Goal: Task Accomplishment & Management: Use online tool/utility

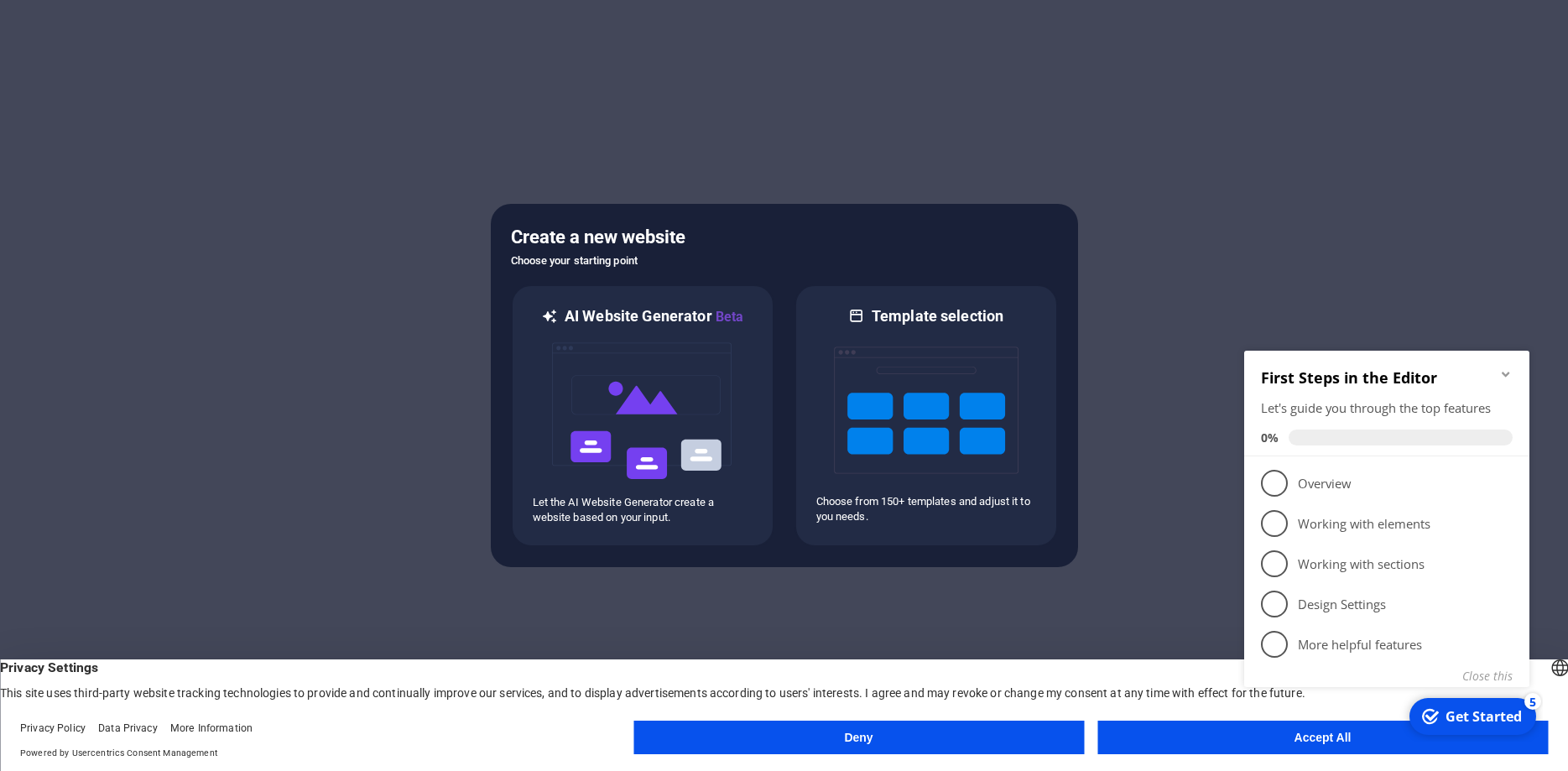
click at [976, 742] on button "Deny" at bounding box center [858, 737] width 451 height 34
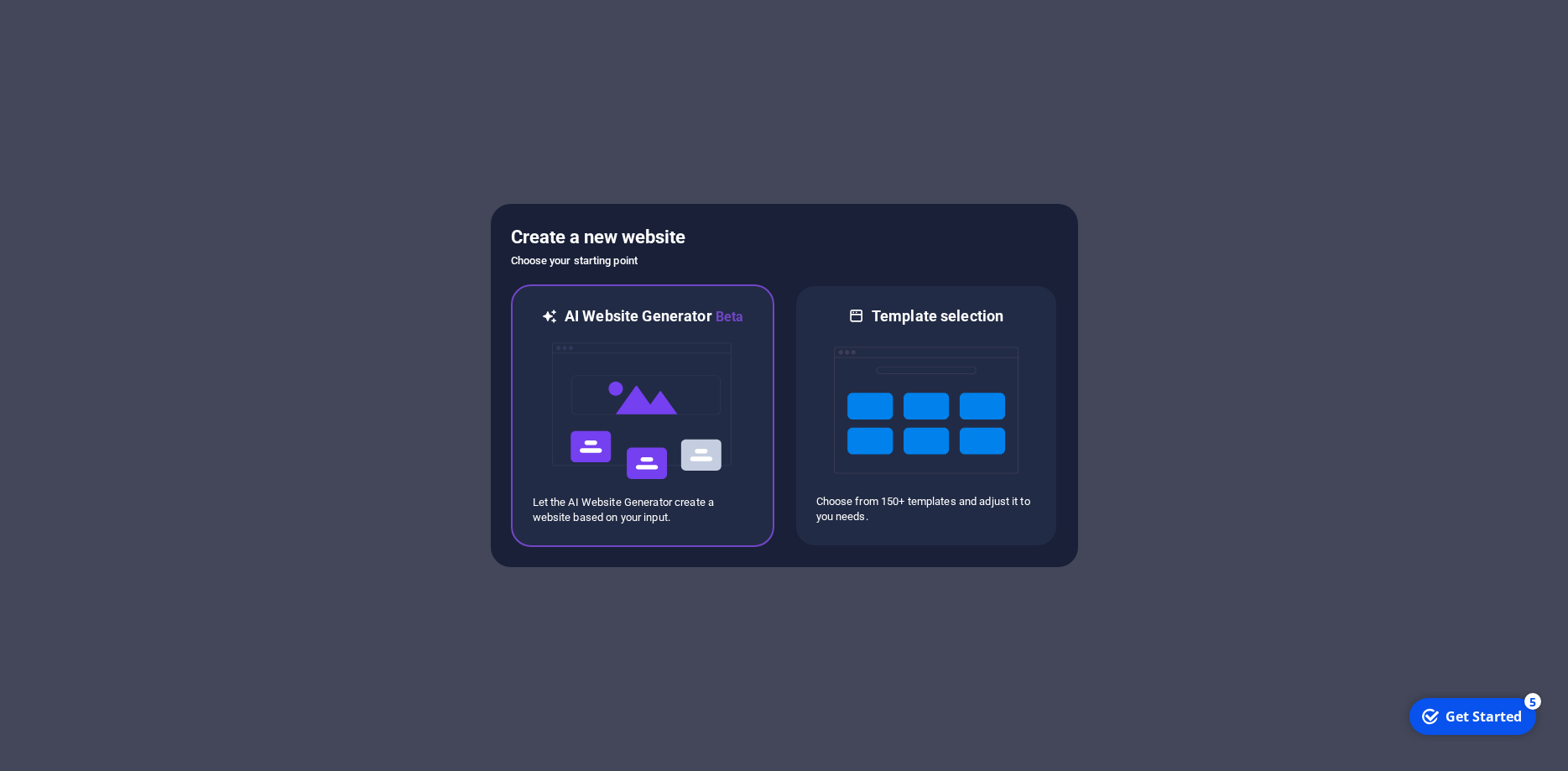
click at [611, 405] on img at bounding box center [643, 411] width 185 height 168
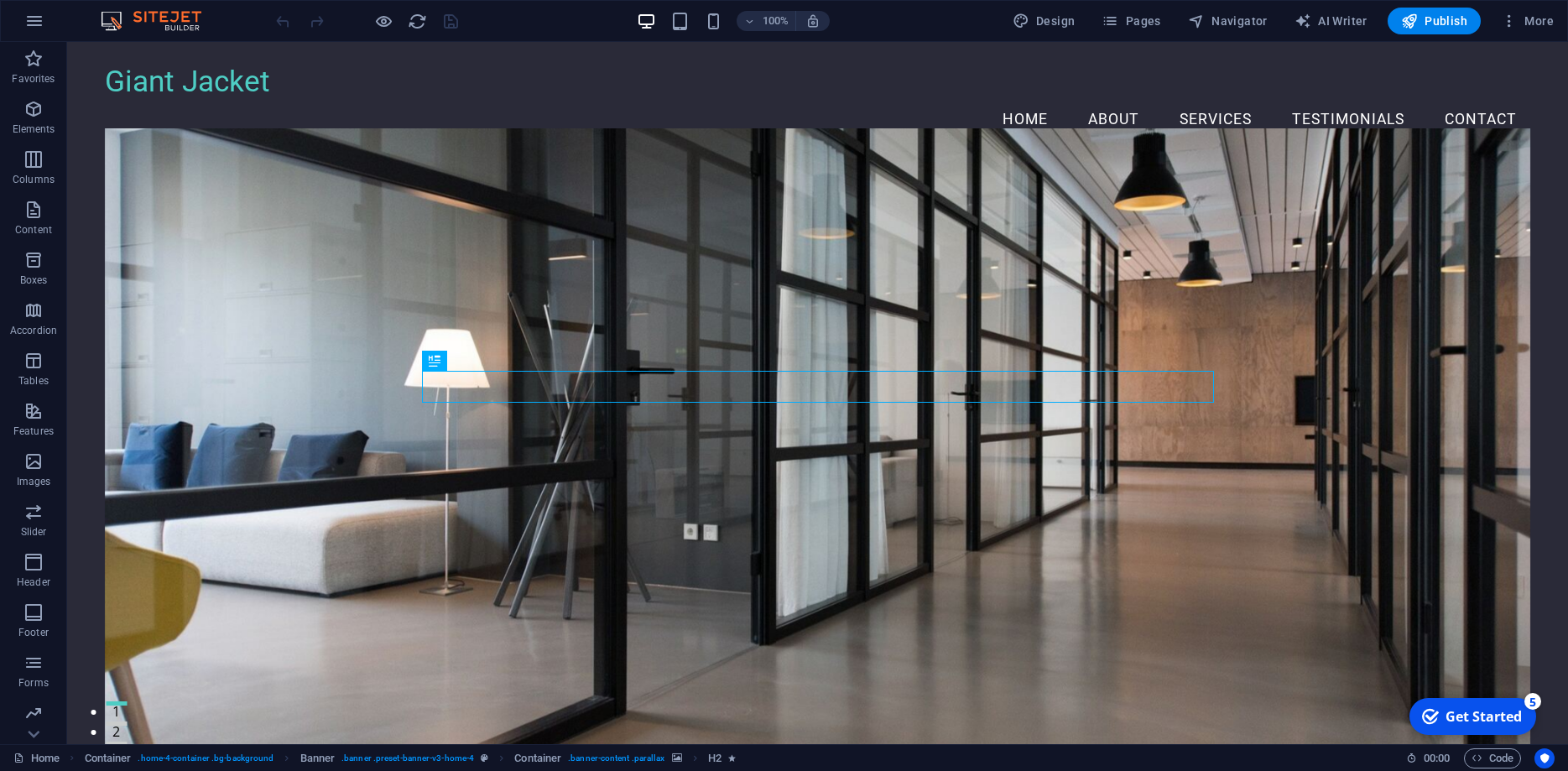
click at [957, 207] on figure at bounding box center [818, 448] width 1426 height 639
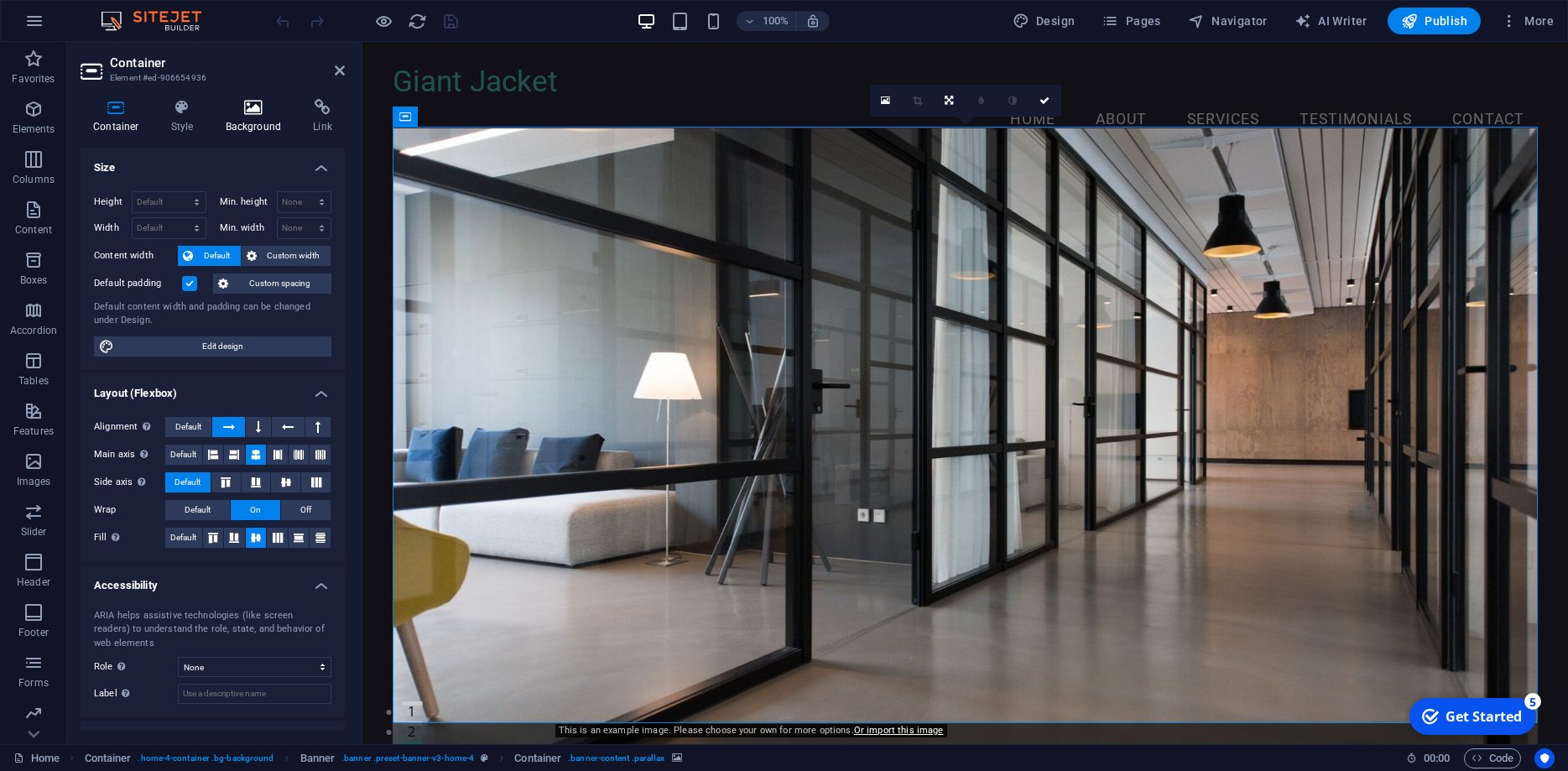
click at [254, 112] on icon at bounding box center [253, 108] width 82 height 17
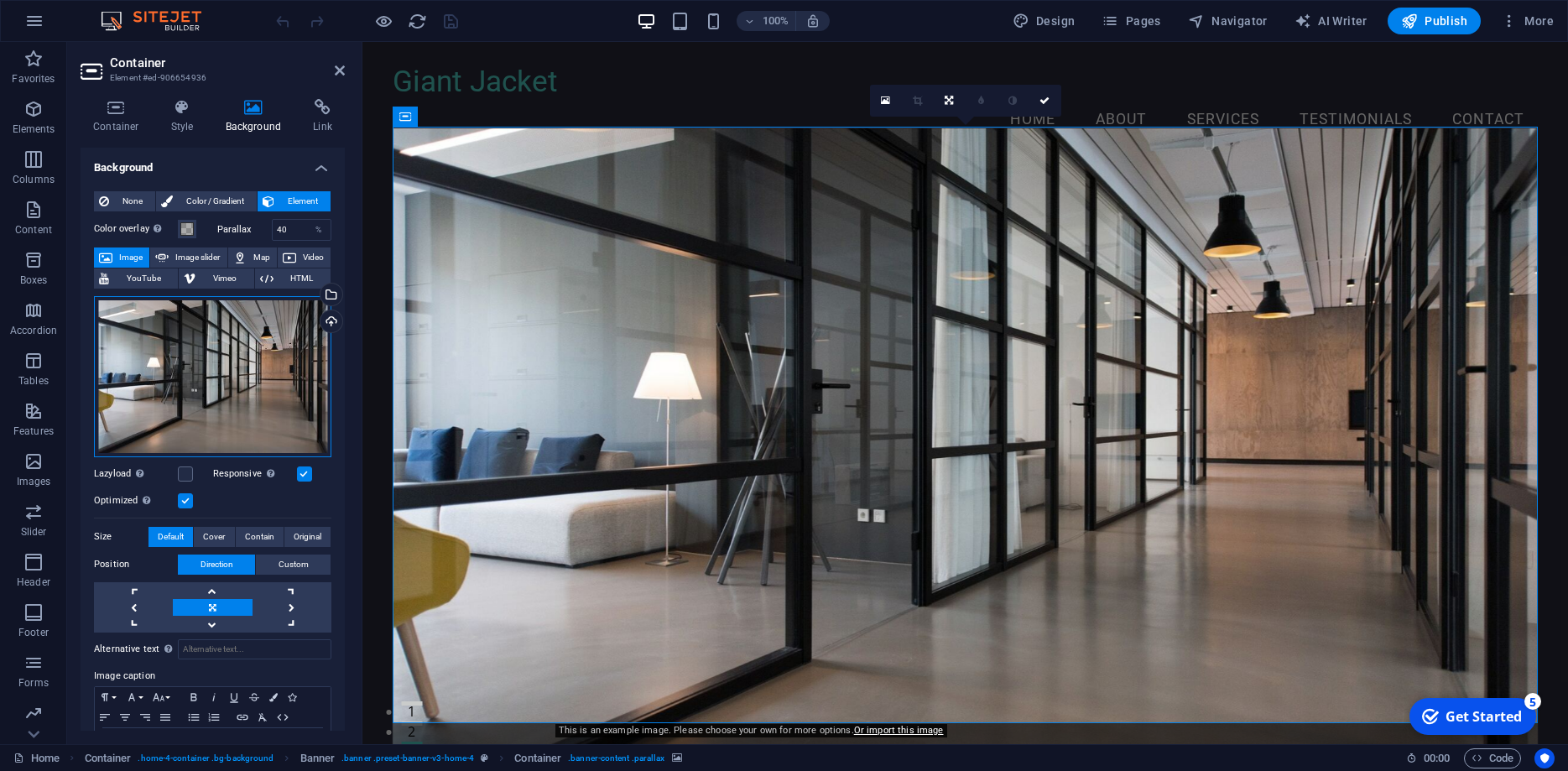
click at [235, 362] on div "Drag files here, click to choose files or select files from Files or our free s…" at bounding box center [213, 377] width 237 height 161
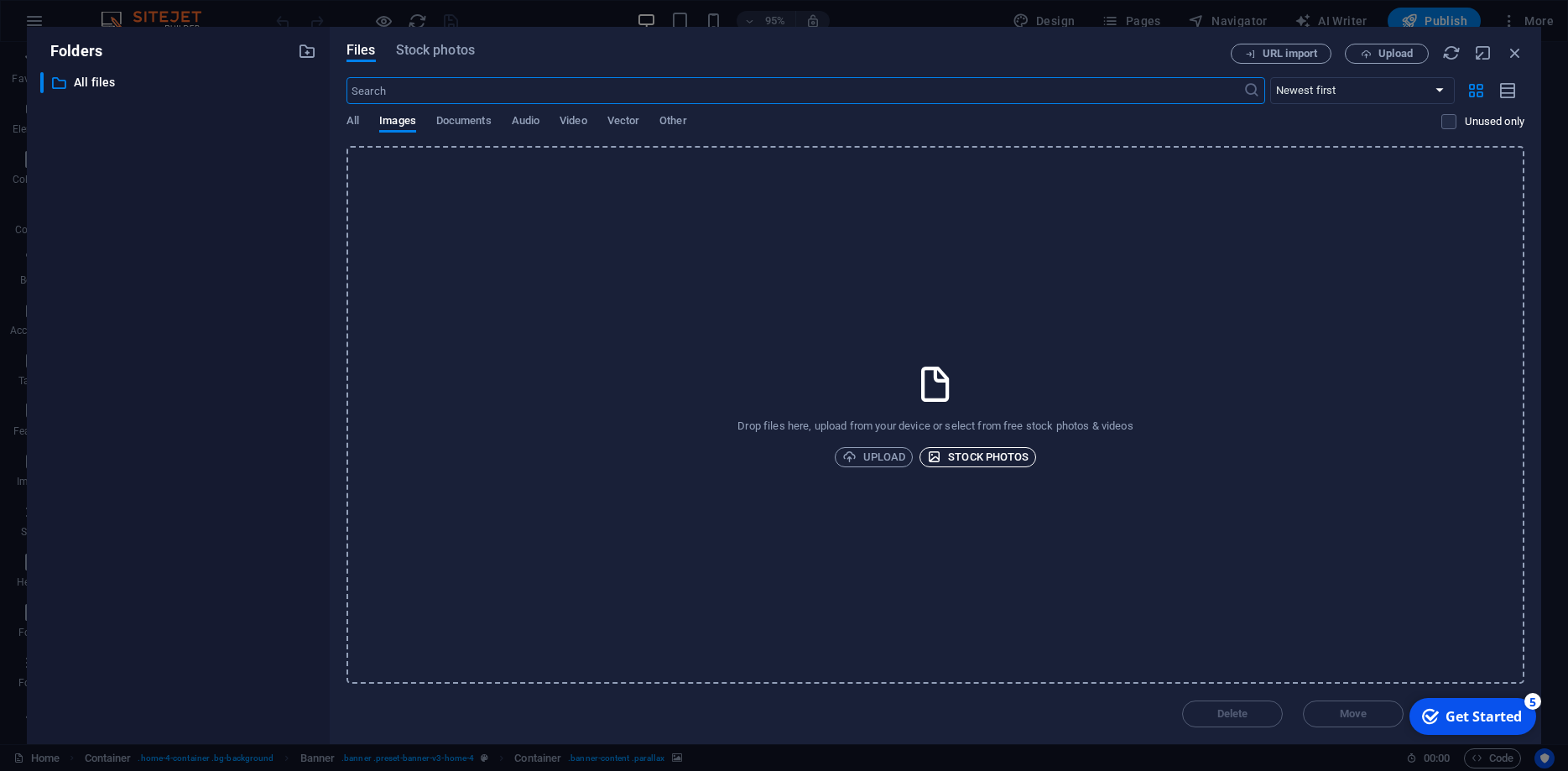
click at [964, 454] on span "Stock photos" at bounding box center [978, 457] width 102 height 20
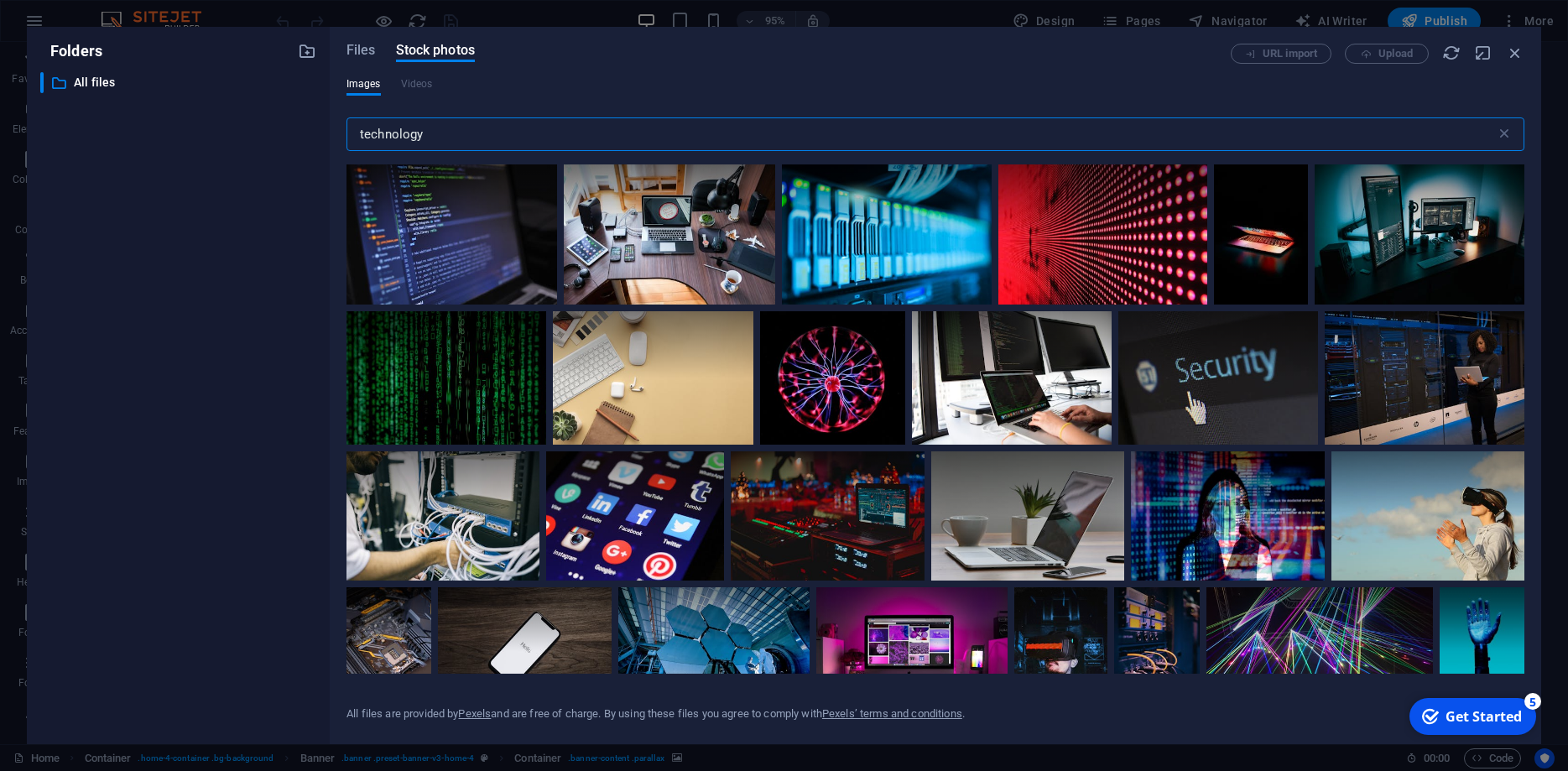
drag, startPoint x: 437, startPoint y: 130, endPoint x: 292, endPoint y: 120, distance: 145.3
click at [346, 120] on input "technology" at bounding box center [921, 135] width 1149 height 34
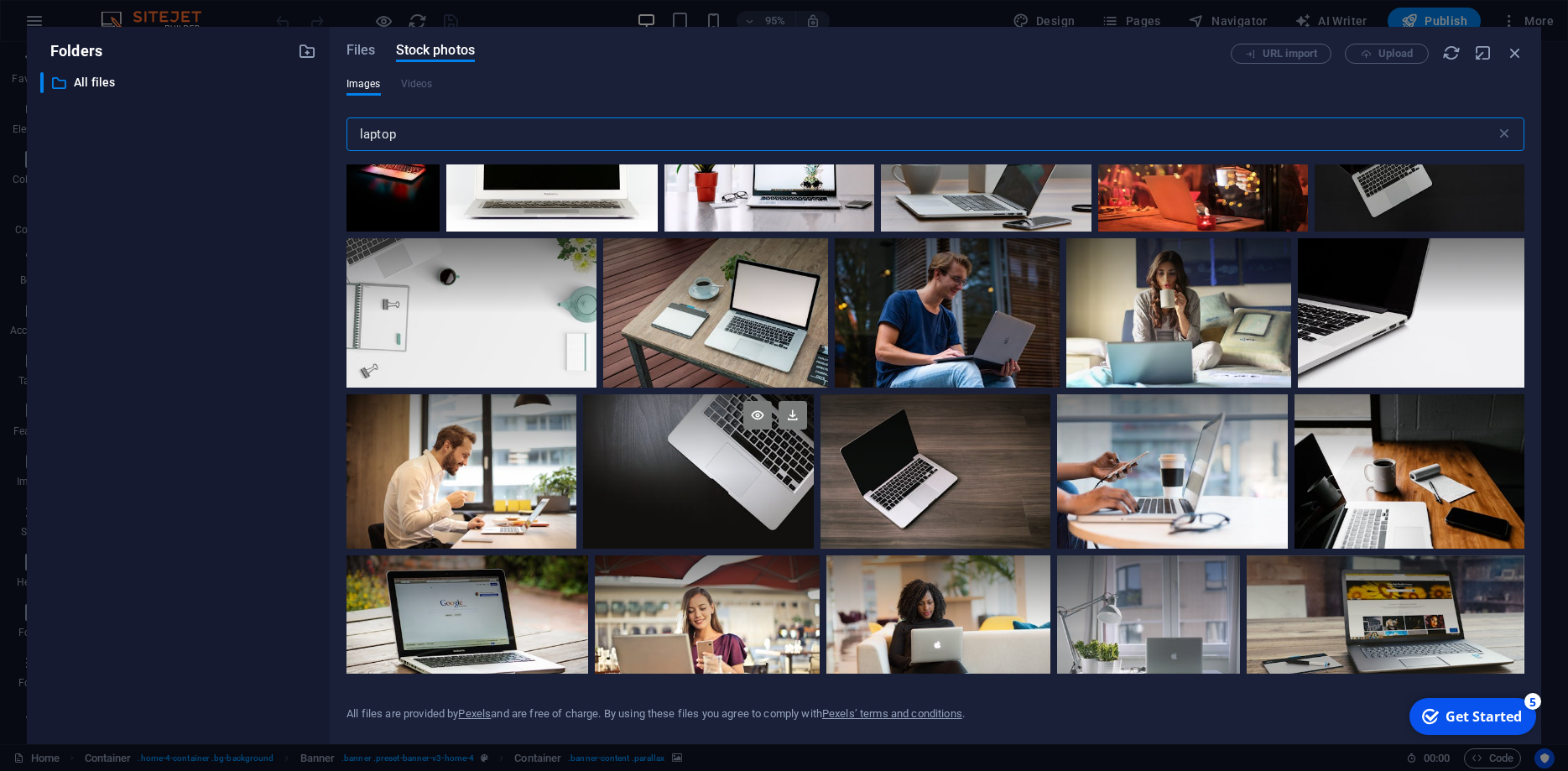
scroll to position [226, 0]
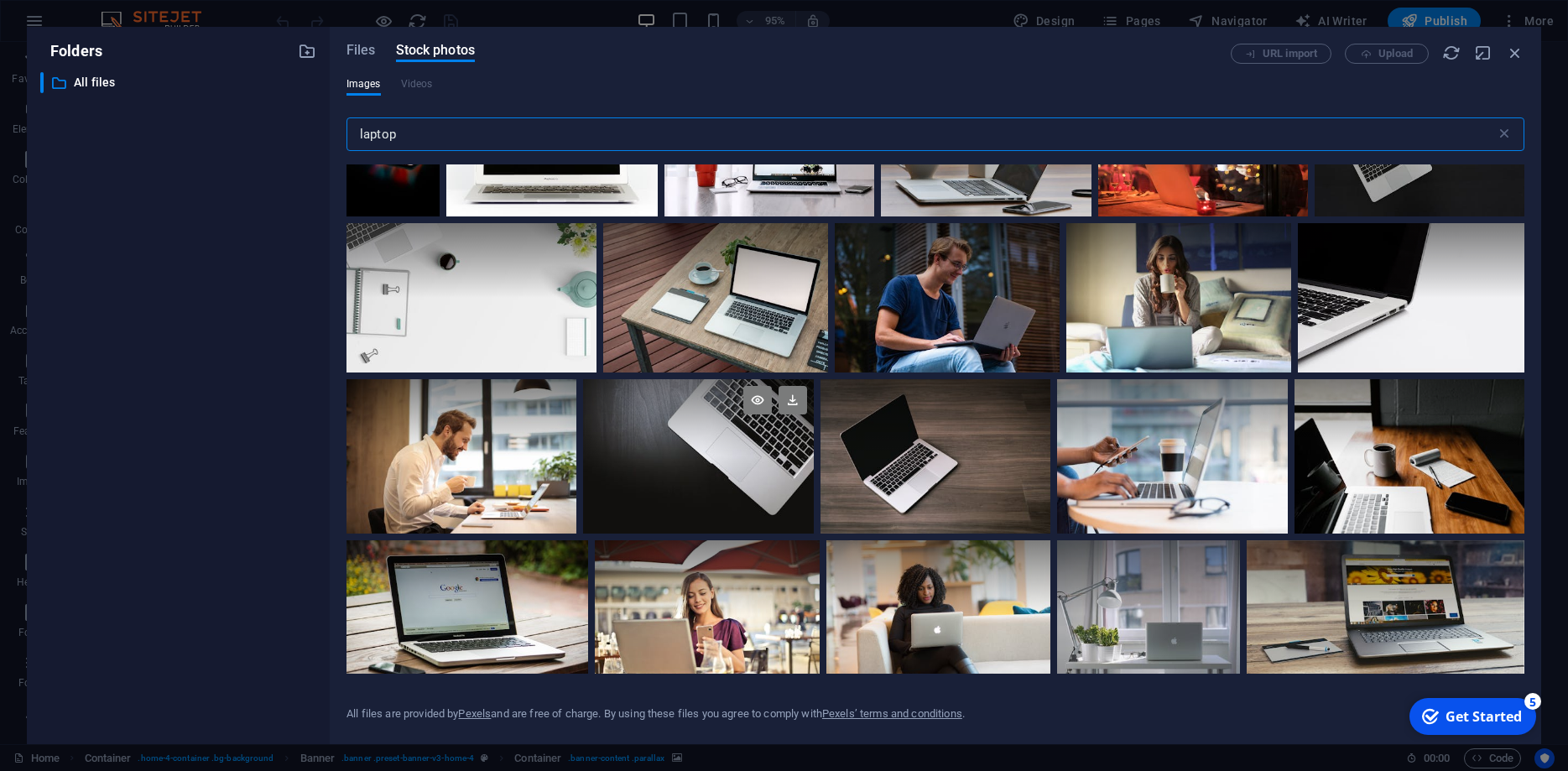
type input "laptop"
click at [736, 468] on div at bounding box center [698, 456] width 230 height 154
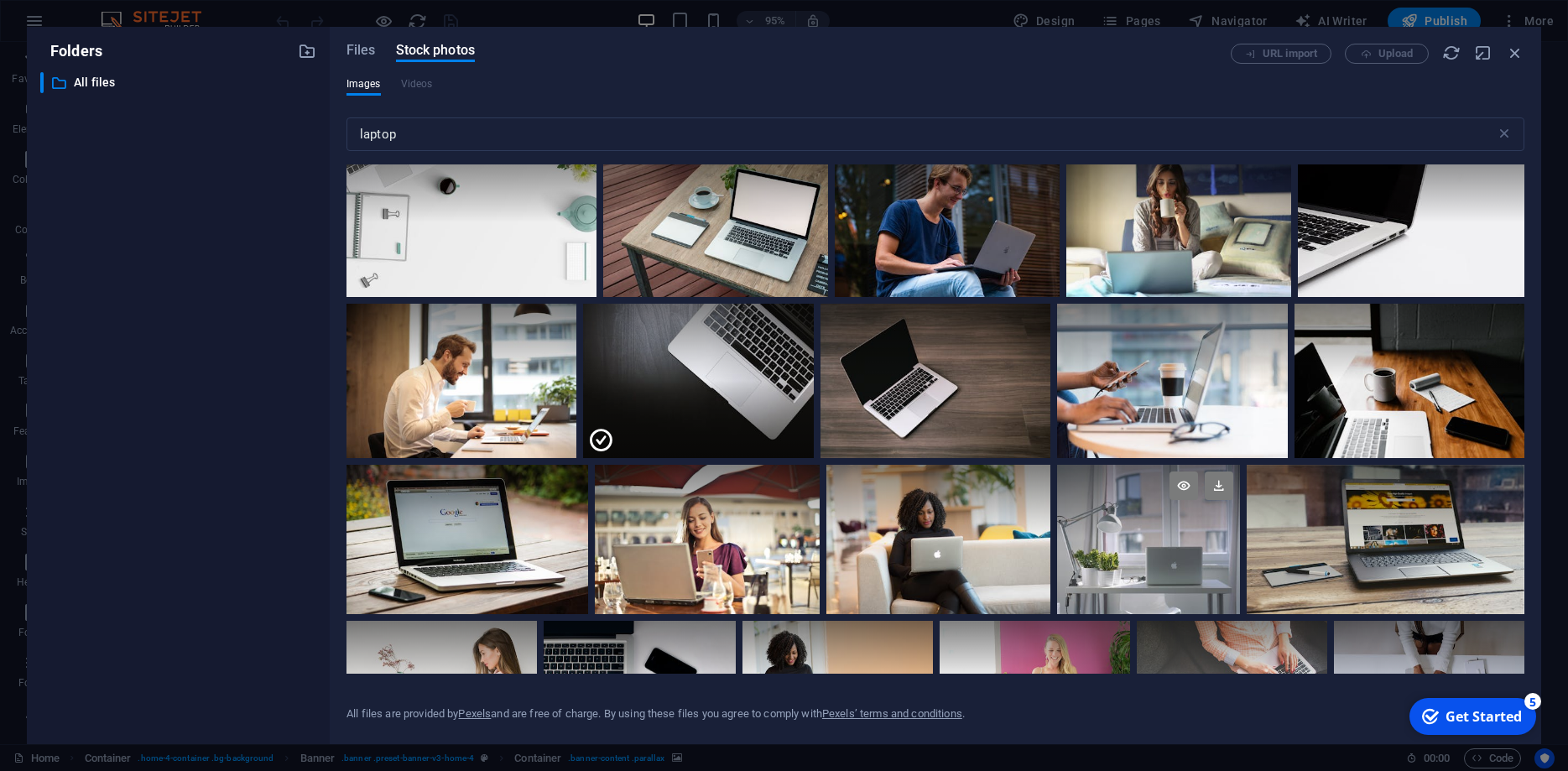
scroll to position [76, 0]
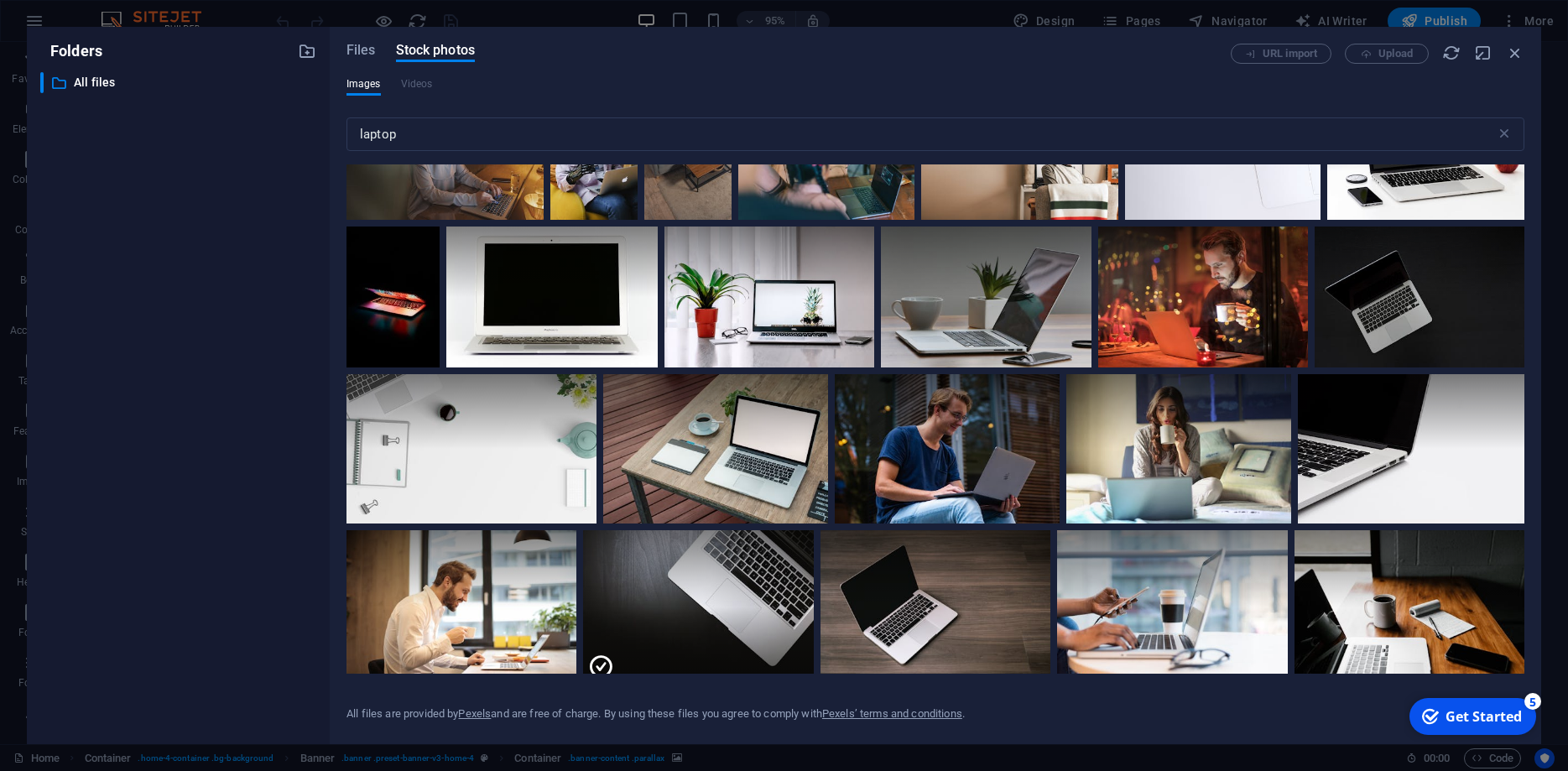
click at [1453, 711] on div "Get Started" at bounding box center [1483, 716] width 77 height 18
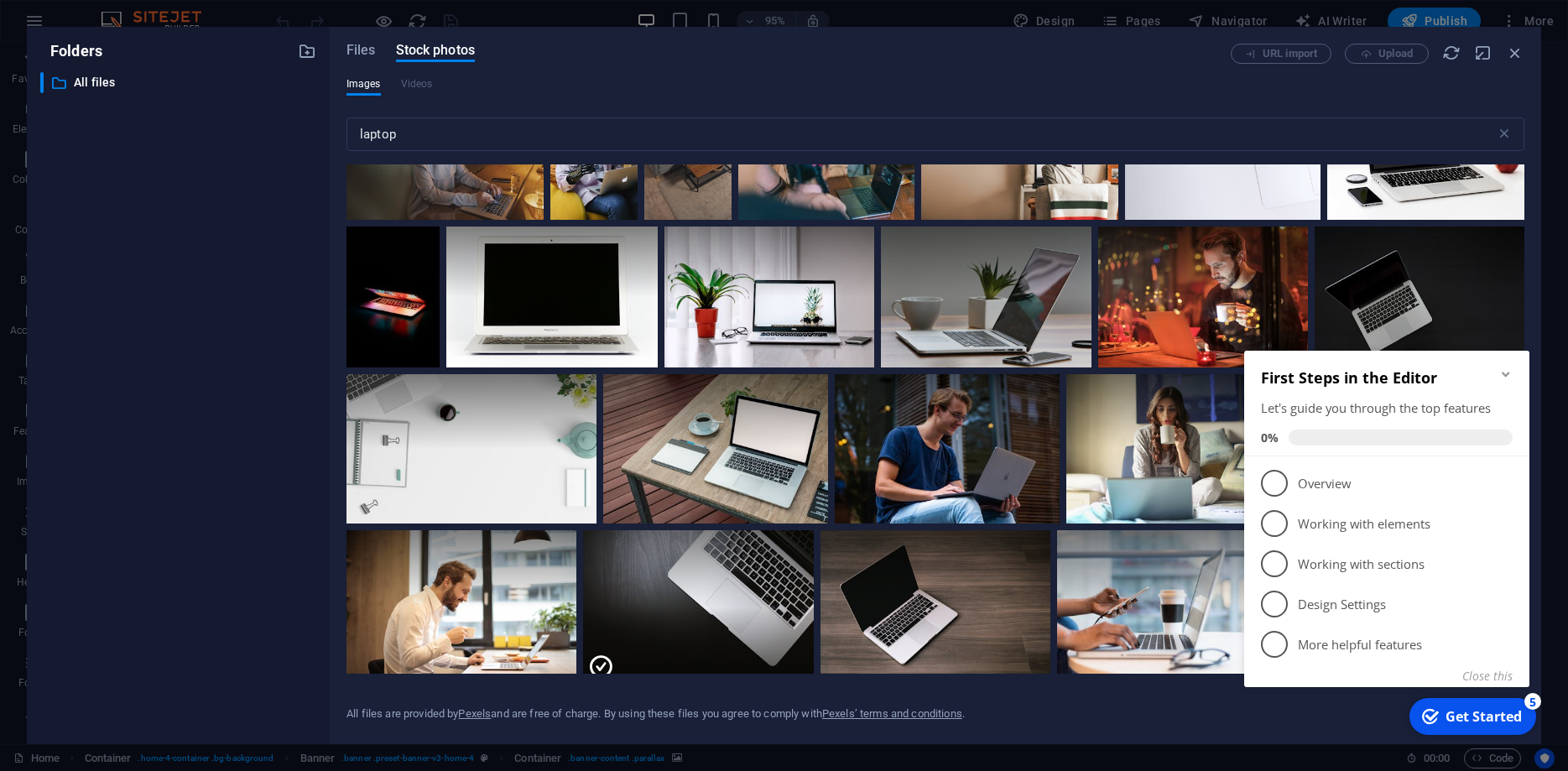
click at [1507, 370] on icon "Minimize checklist" at bounding box center [1506, 374] width 13 height 13
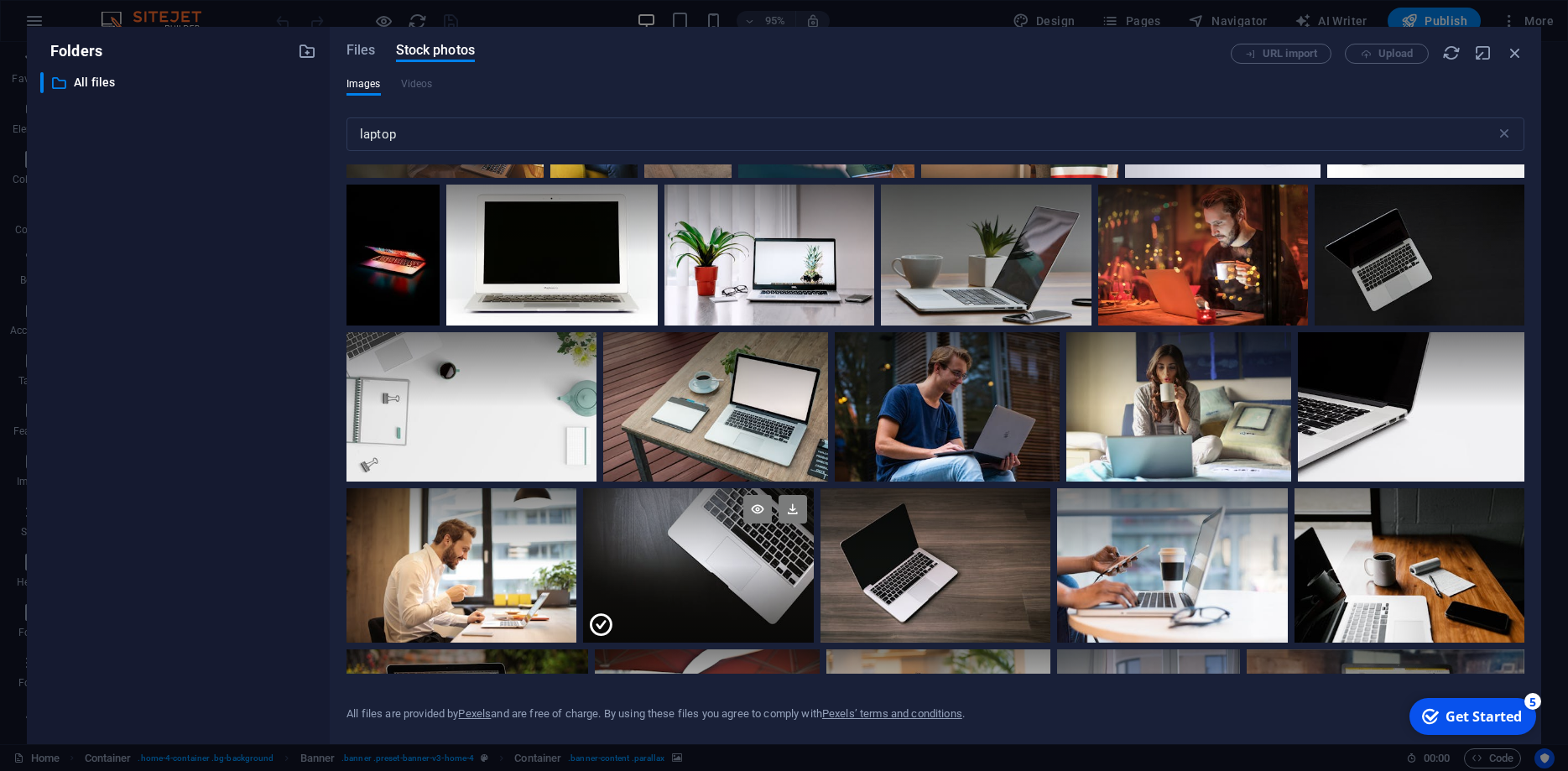
scroll to position [151, 0]
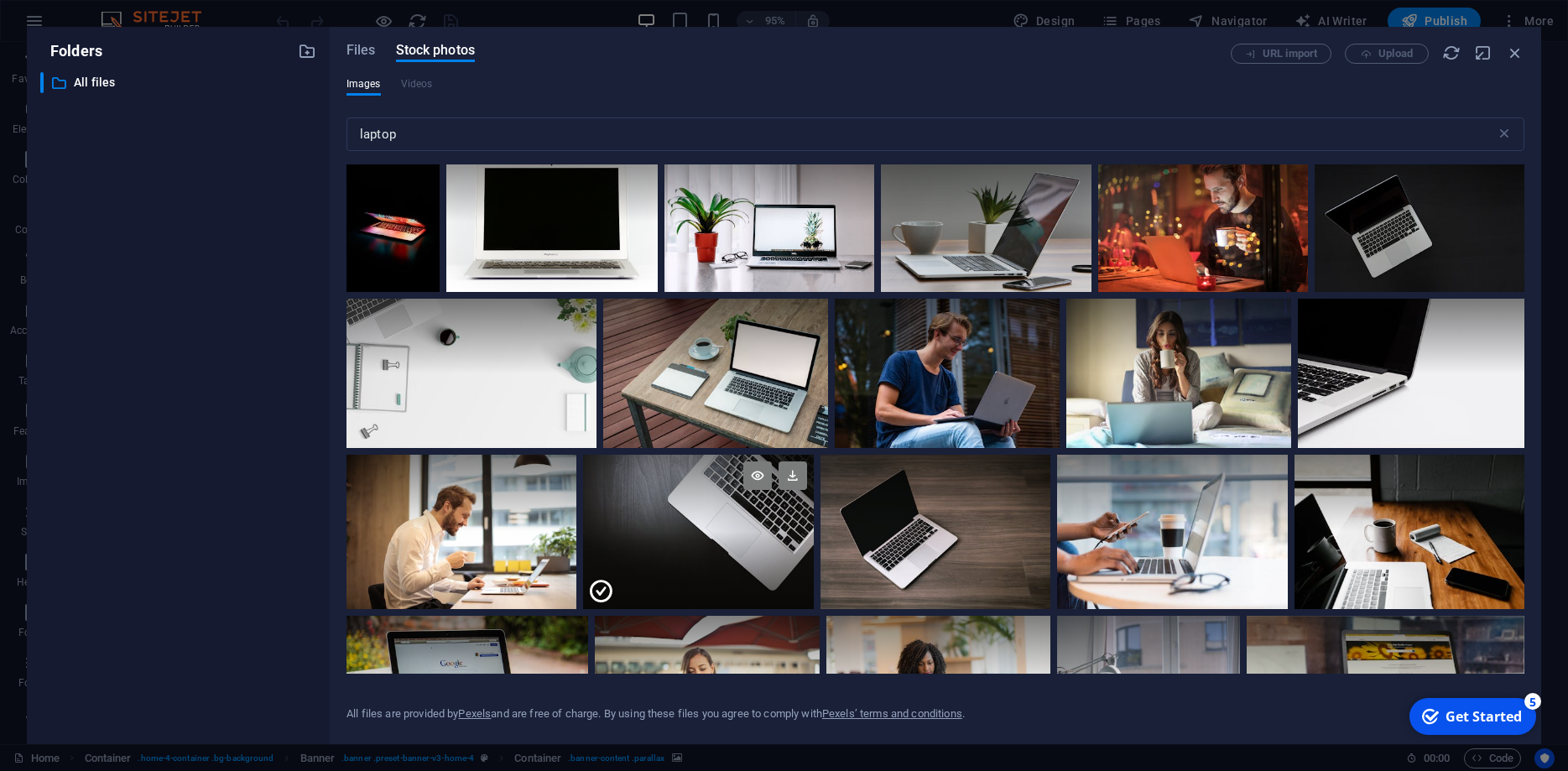
click at [604, 589] on icon at bounding box center [601, 592] width 27 height 27
click at [791, 473] on icon at bounding box center [793, 476] width 29 height 29
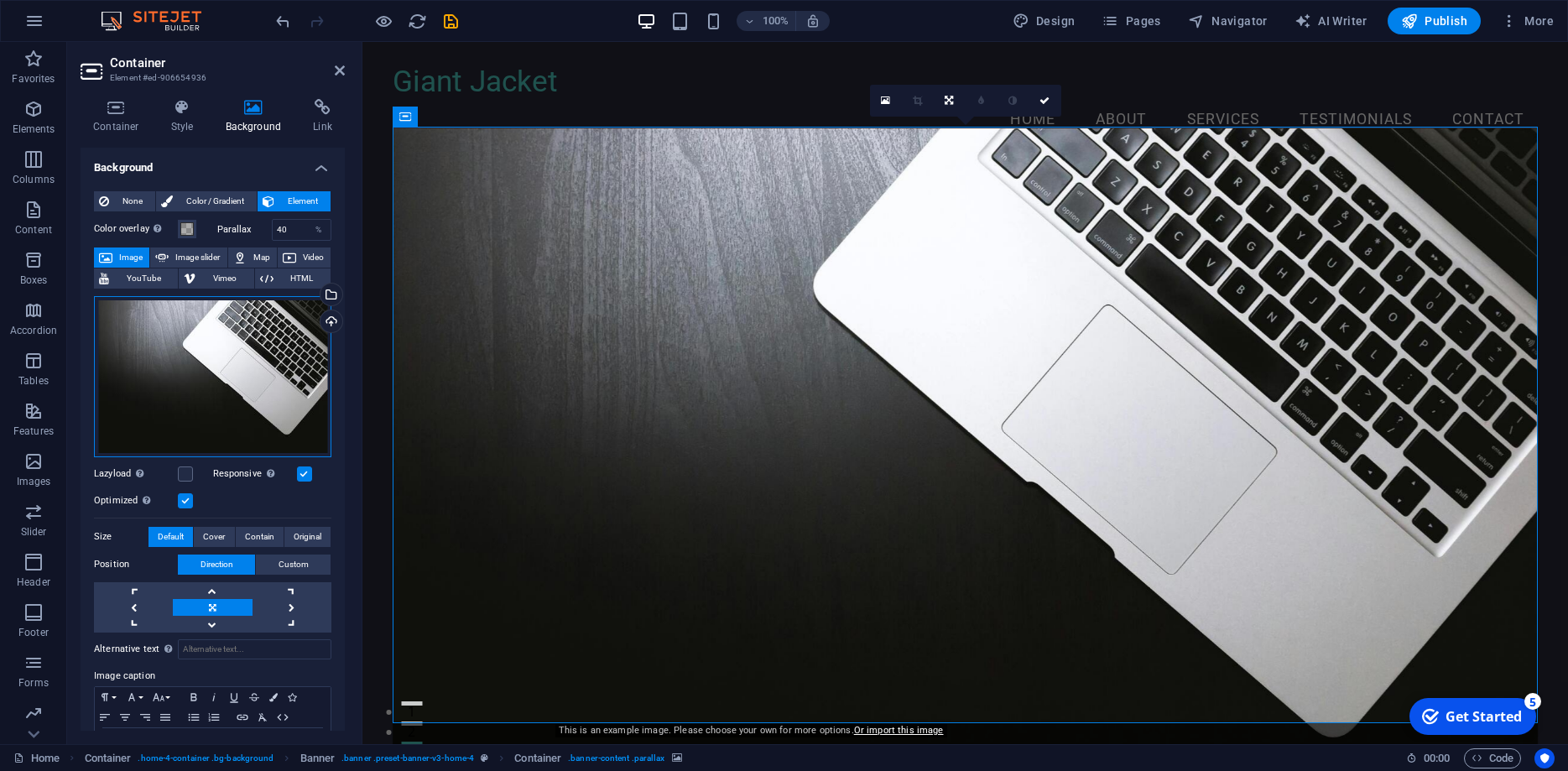
click at [242, 330] on div "Drag files here, click to choose files or select files from Files or our free s…" at bounding box center [213, 377] width 237 height 161
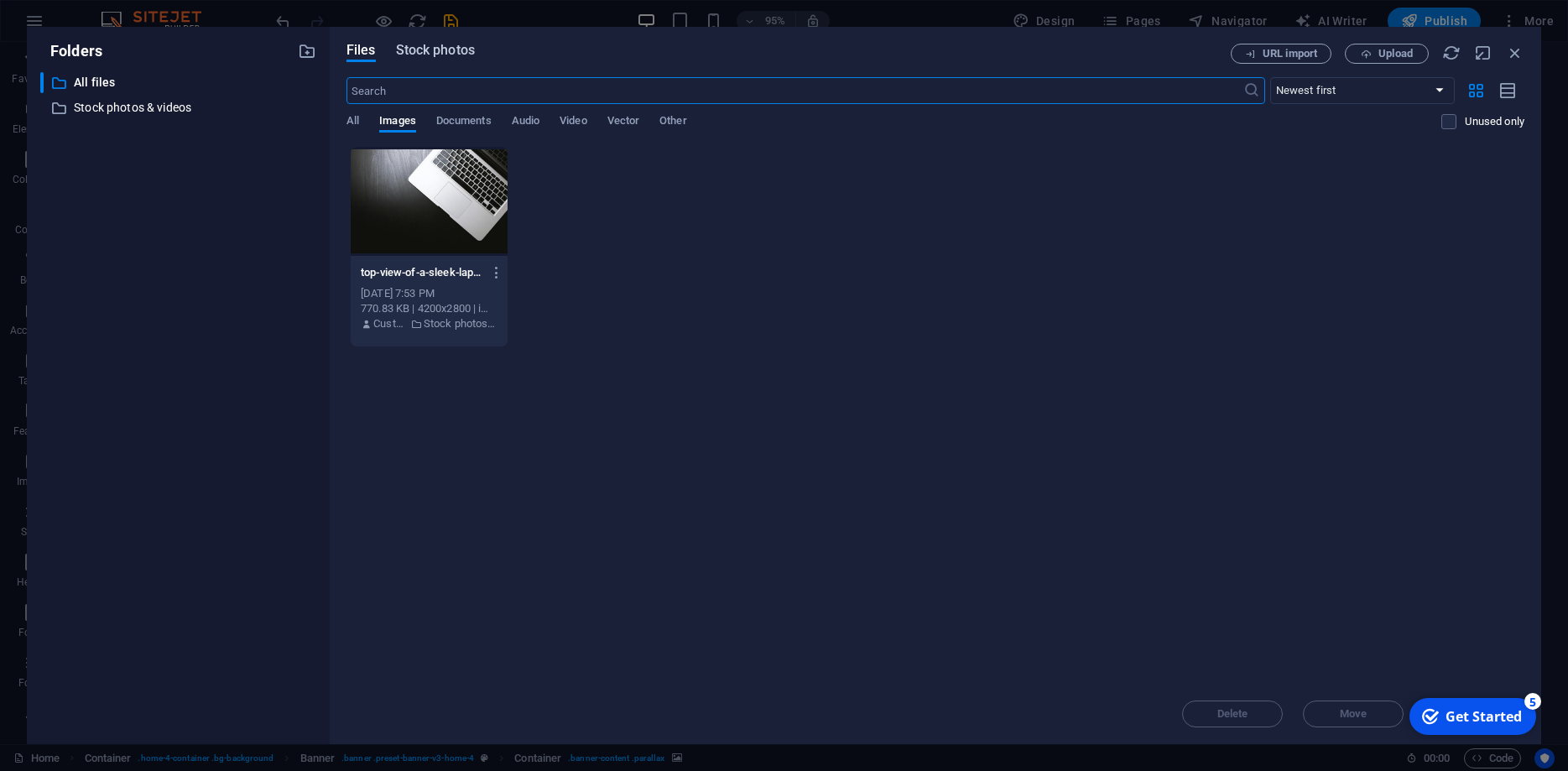
click at [439, 58] on span "Stock photos" at bounding box center [436, 50] width 79 height 20
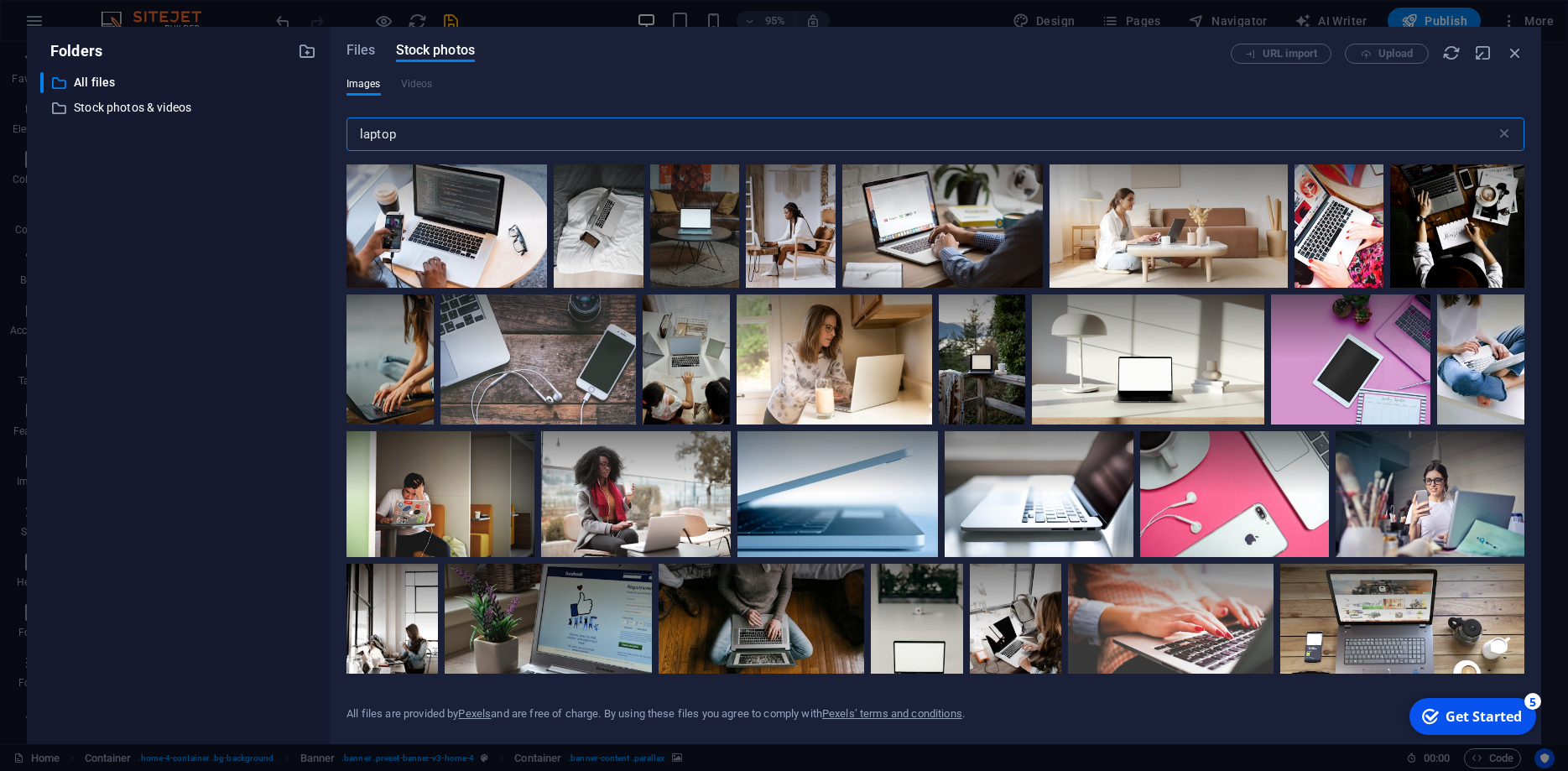
scroll to position [2492, 0]
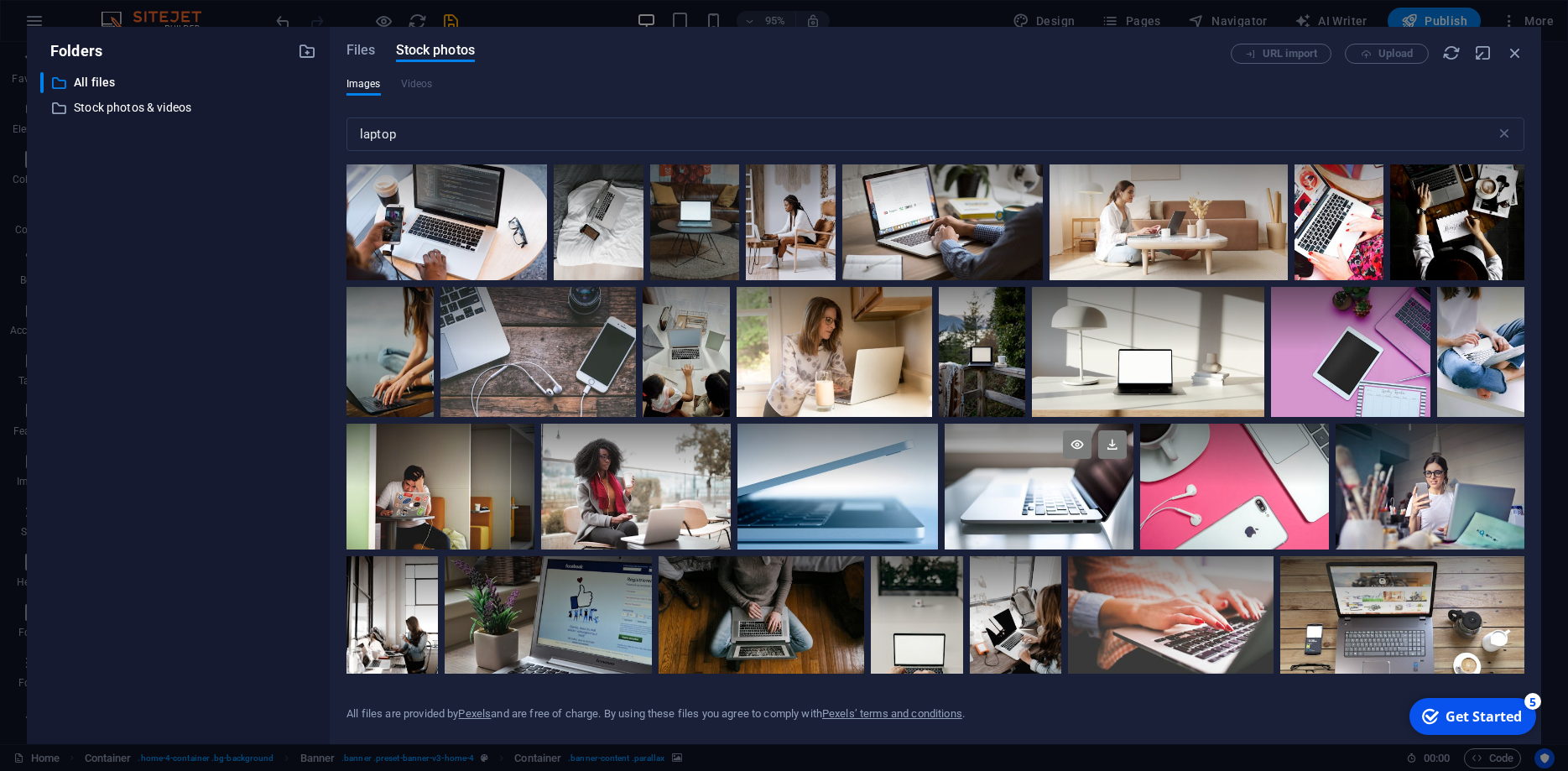
click at [1011, 481] on div at bounding box center [1039, 455] width 189 height 63
click at [1104, 450] on icon at bounding box center [1112, 445] width 29 height 29
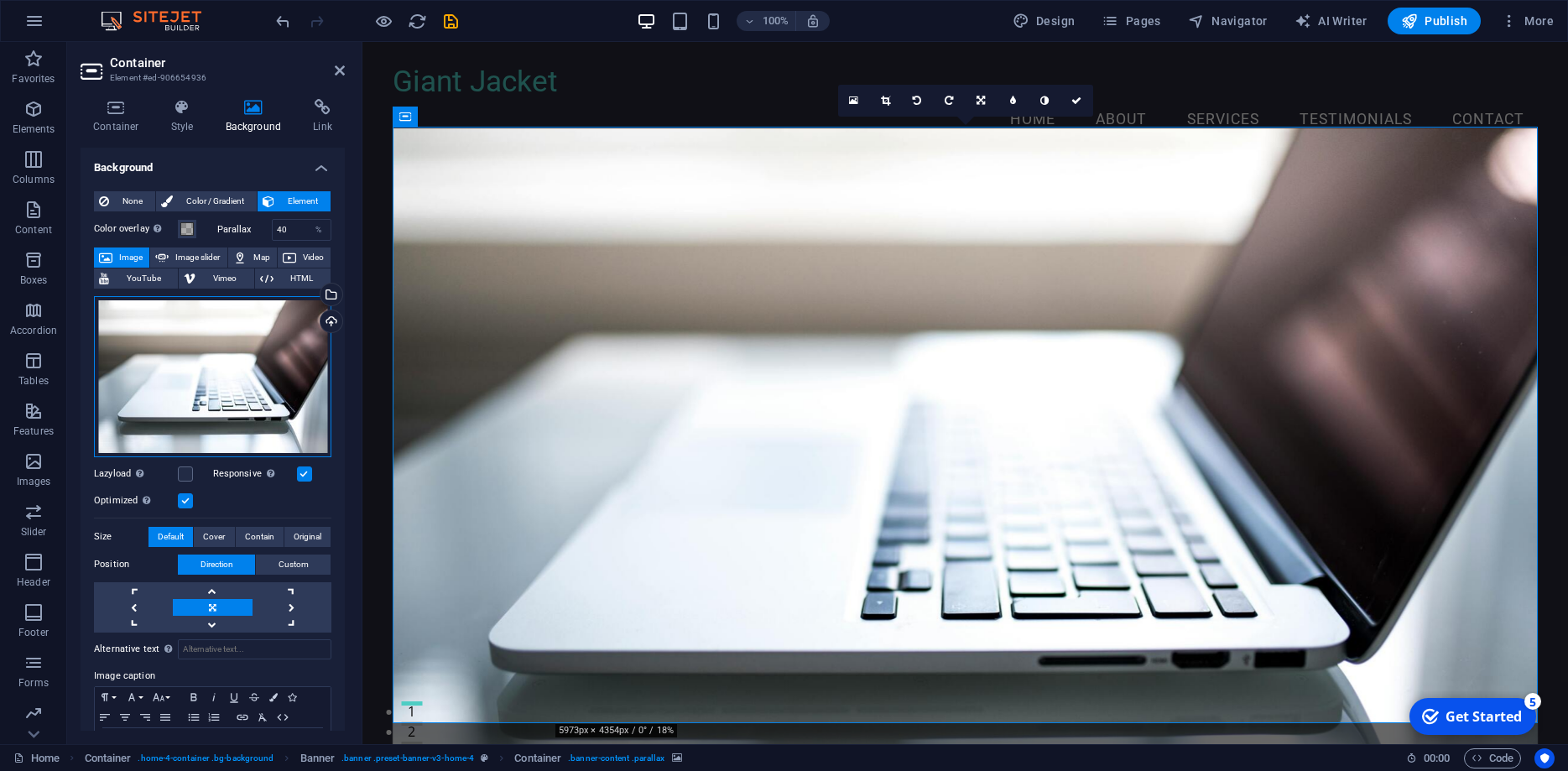
click at [188, 404] on div "Drag files here, click to choose files or select files from Files or our free s…" at bounding box center [213, 377] width 237 height 161
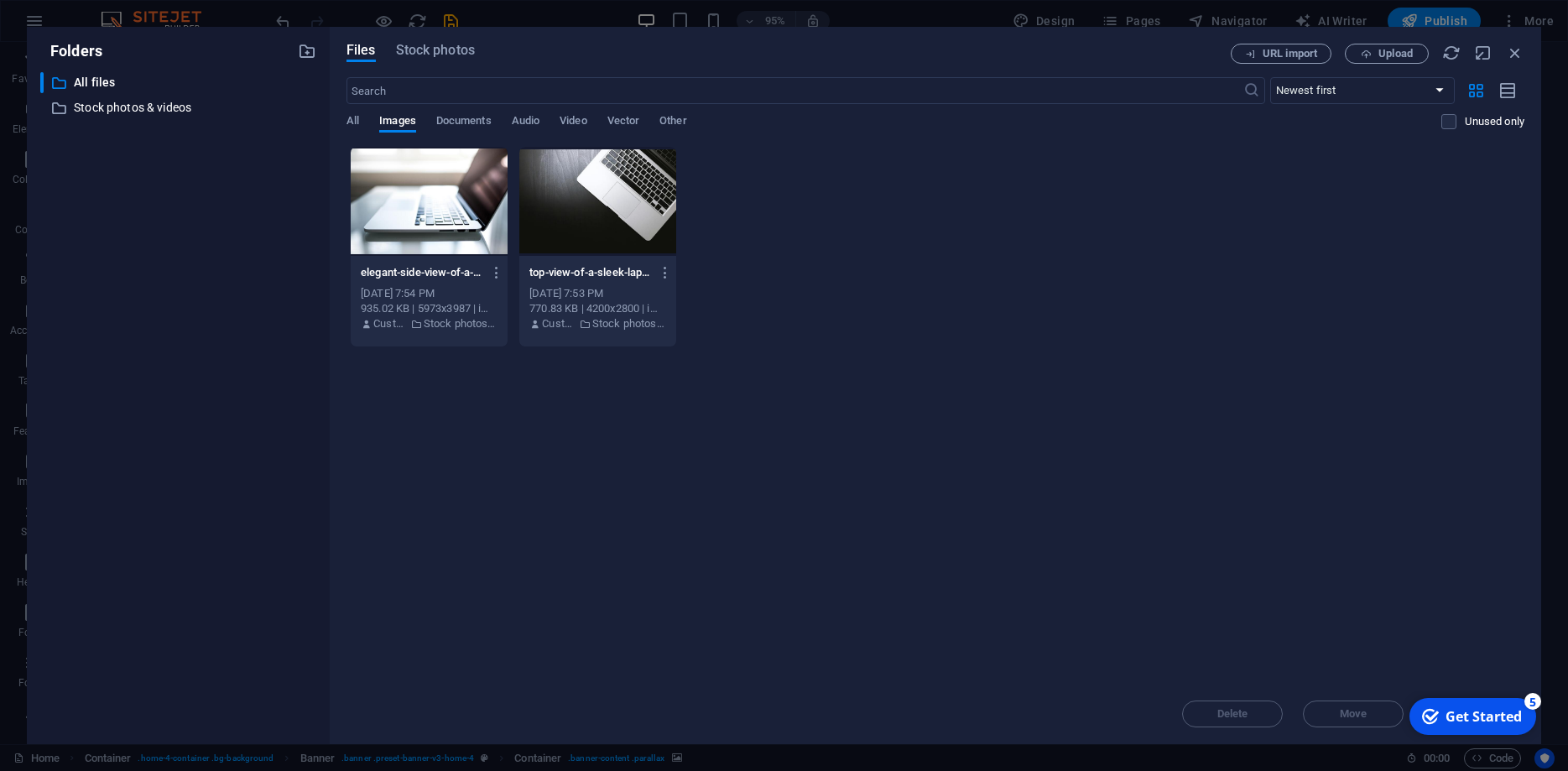
click at [420, 41] on div "Files Stock photos URL import Upload ​ Newest first Oldest first Name (A-Z) Nam…" at bounding box center [935, 385] width 1212 height 717
click at [467, 50] on span "Stock photos" at bounding box center [436, 50] width 79 height 20
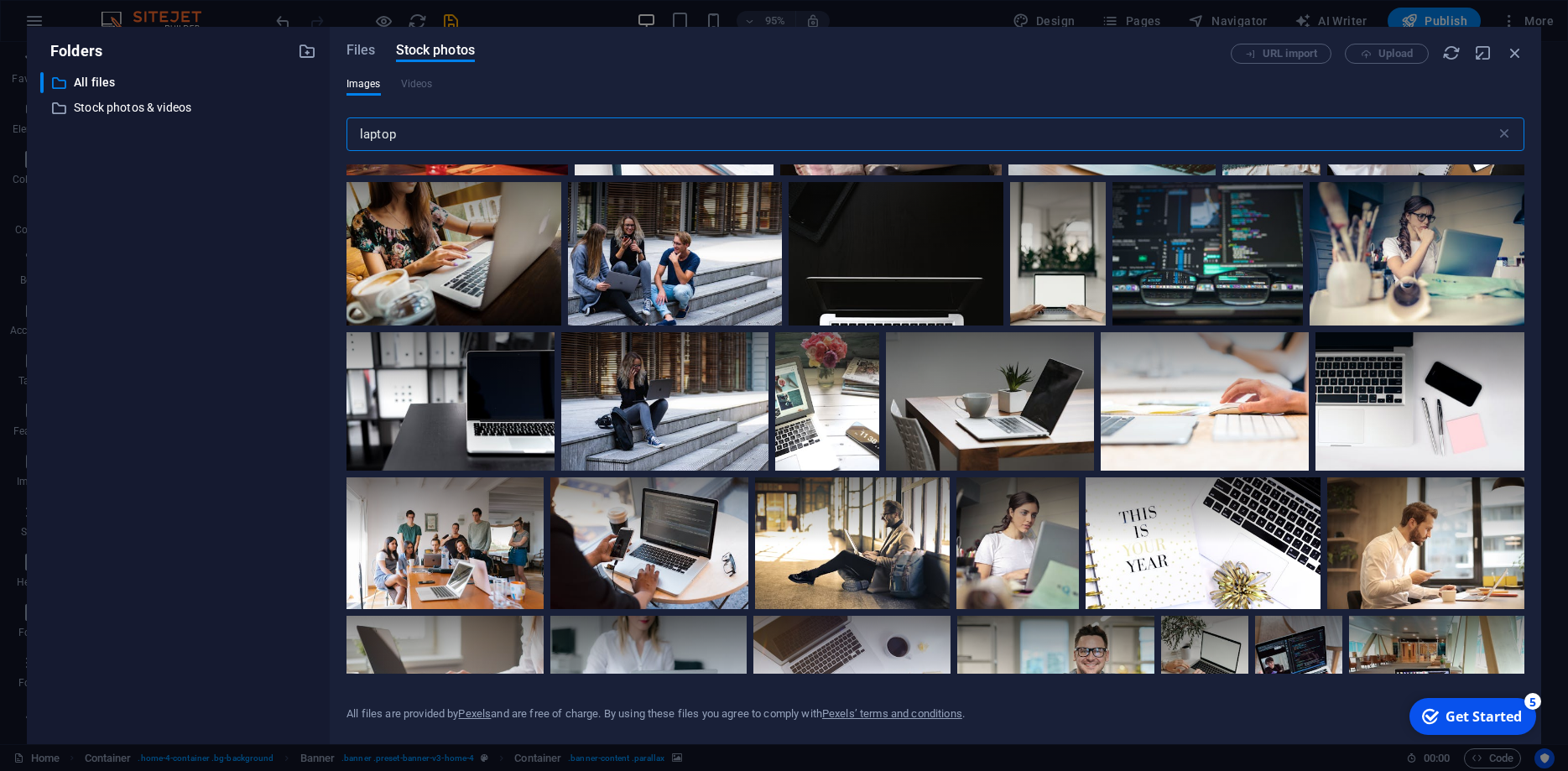
scroll to position [2115, 0]
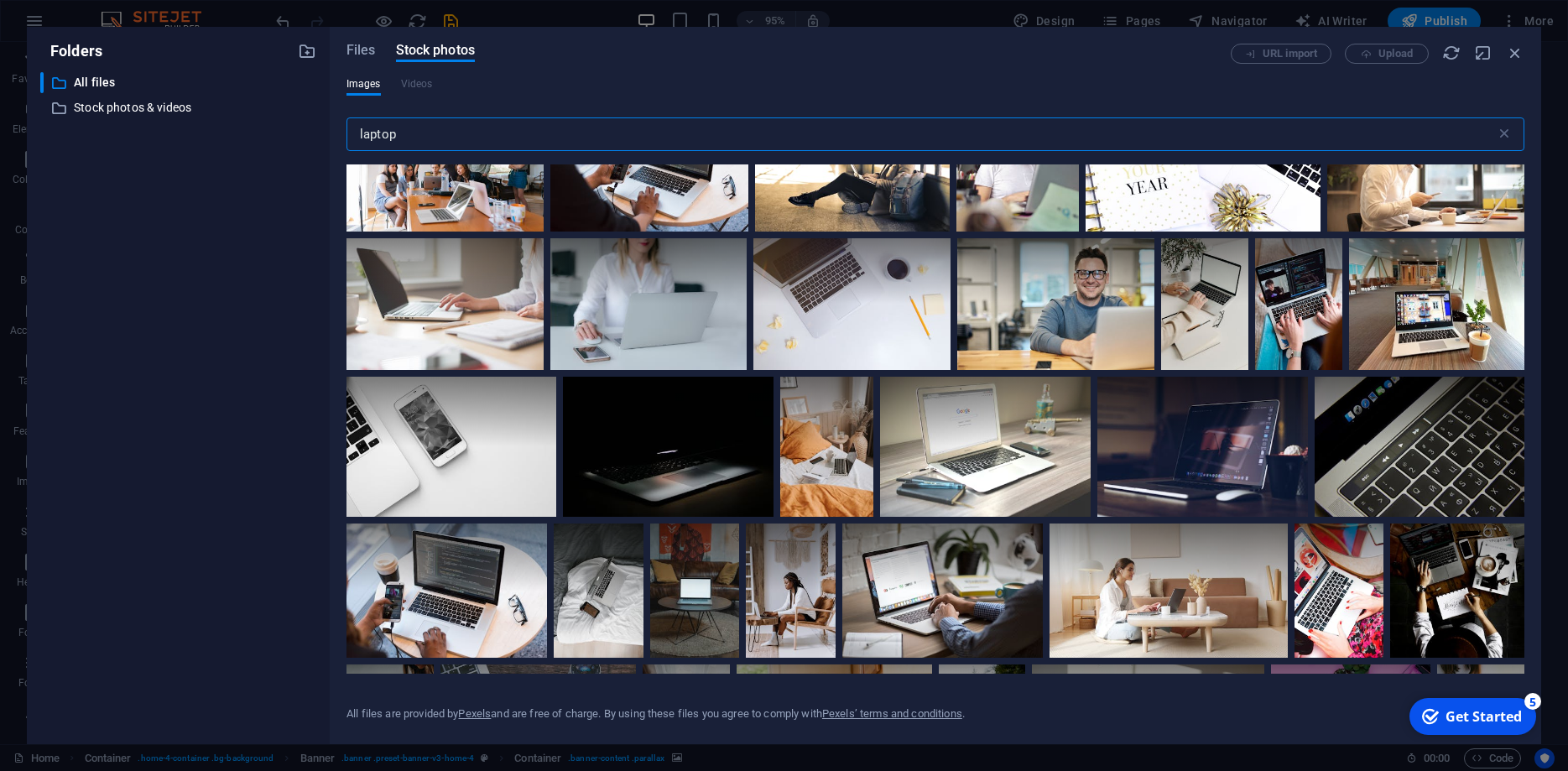
drag, startPoint x: 427, startPoint y: 132, endPoint x: 288, endPoint y: 132, distance: 139.0
click at [346, 132] on input "laptop" at bounding box center [921, 135] width 1149 height 34
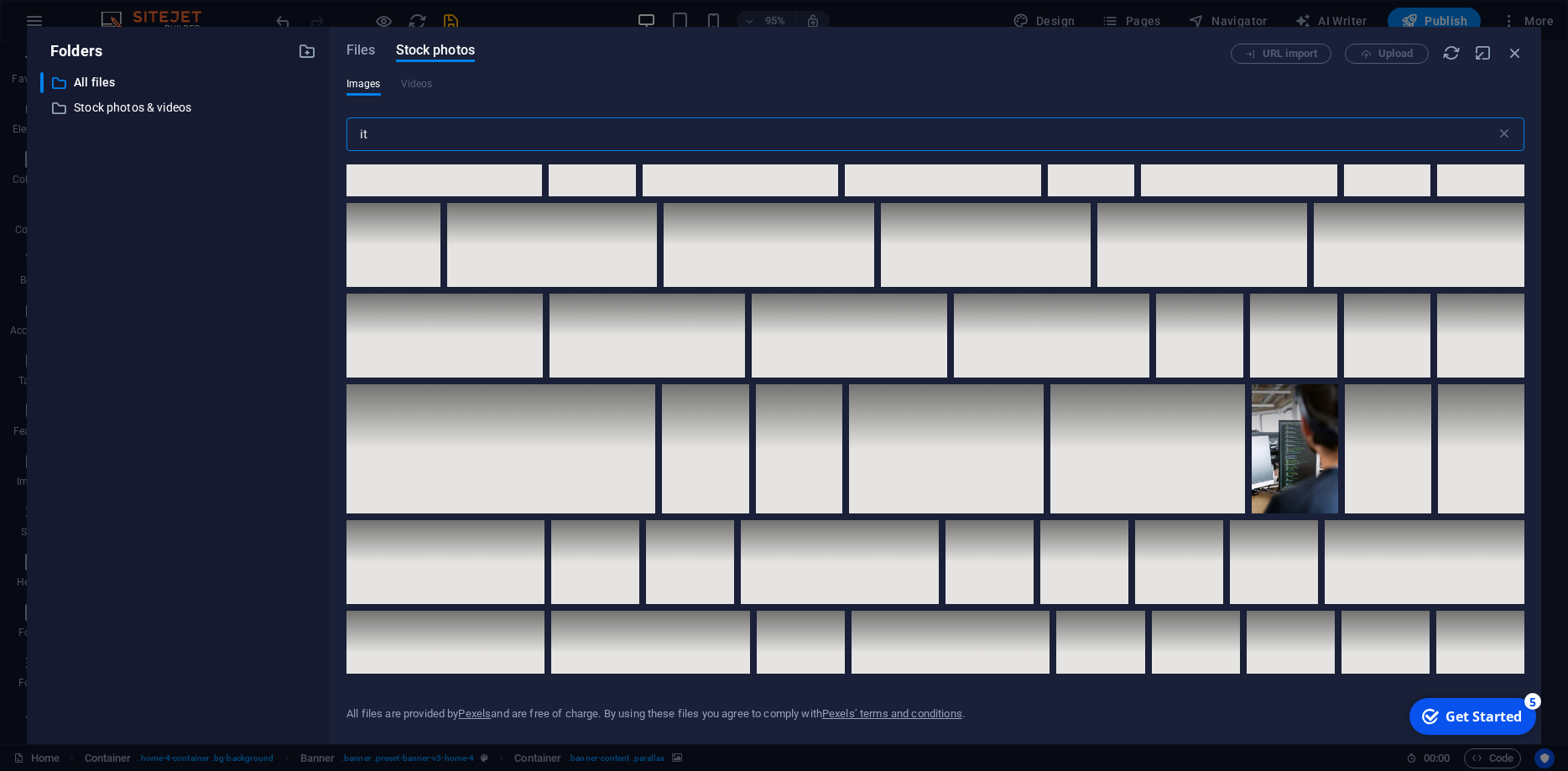
scroll to position [2718, 0]
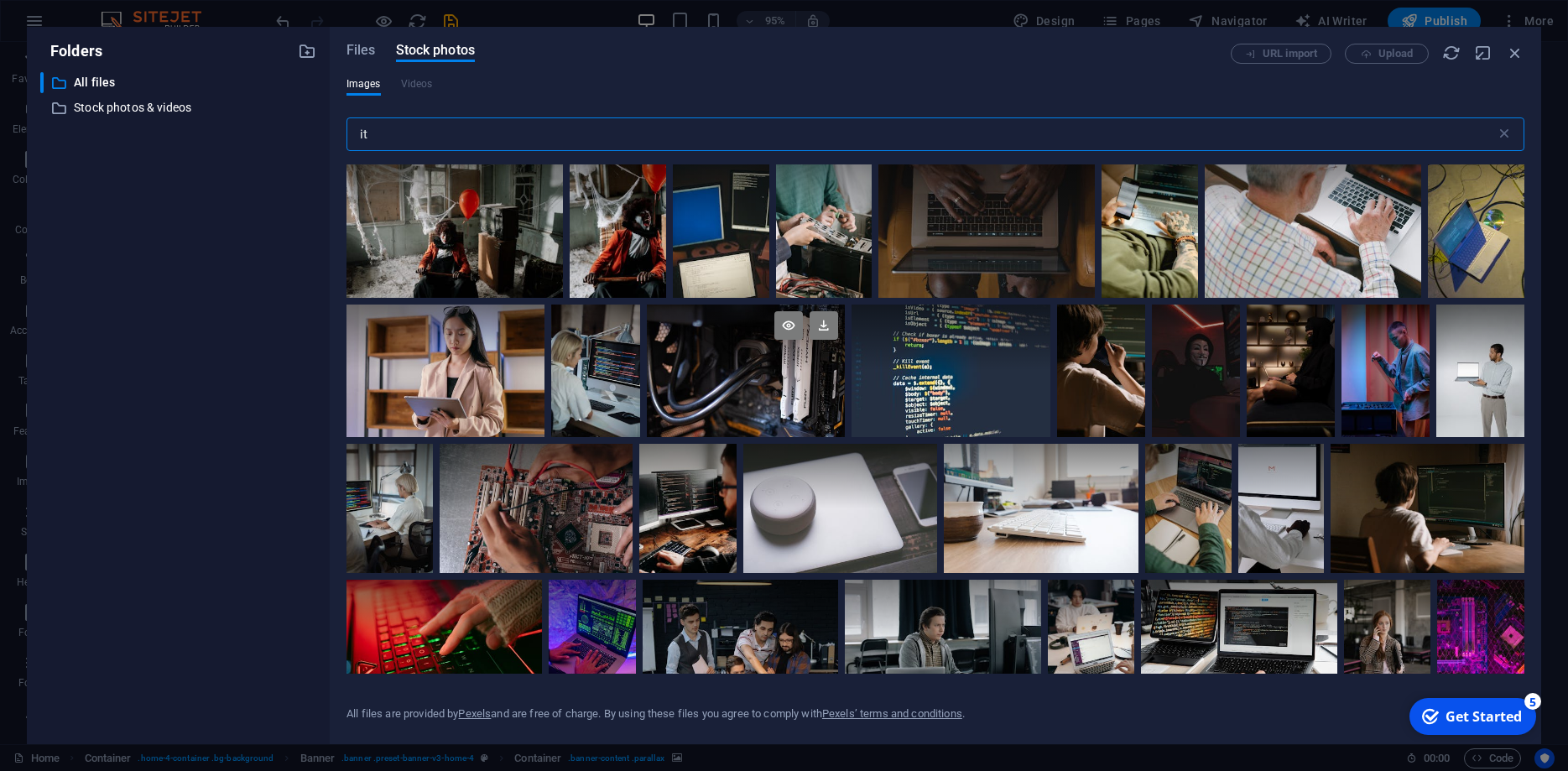
type input "it"
click at [742, 368] on div at bounding box center [746, 337] width 198 height 66
click at [826, 322] on icon at bounding box center [824, 325] width 29 height 29
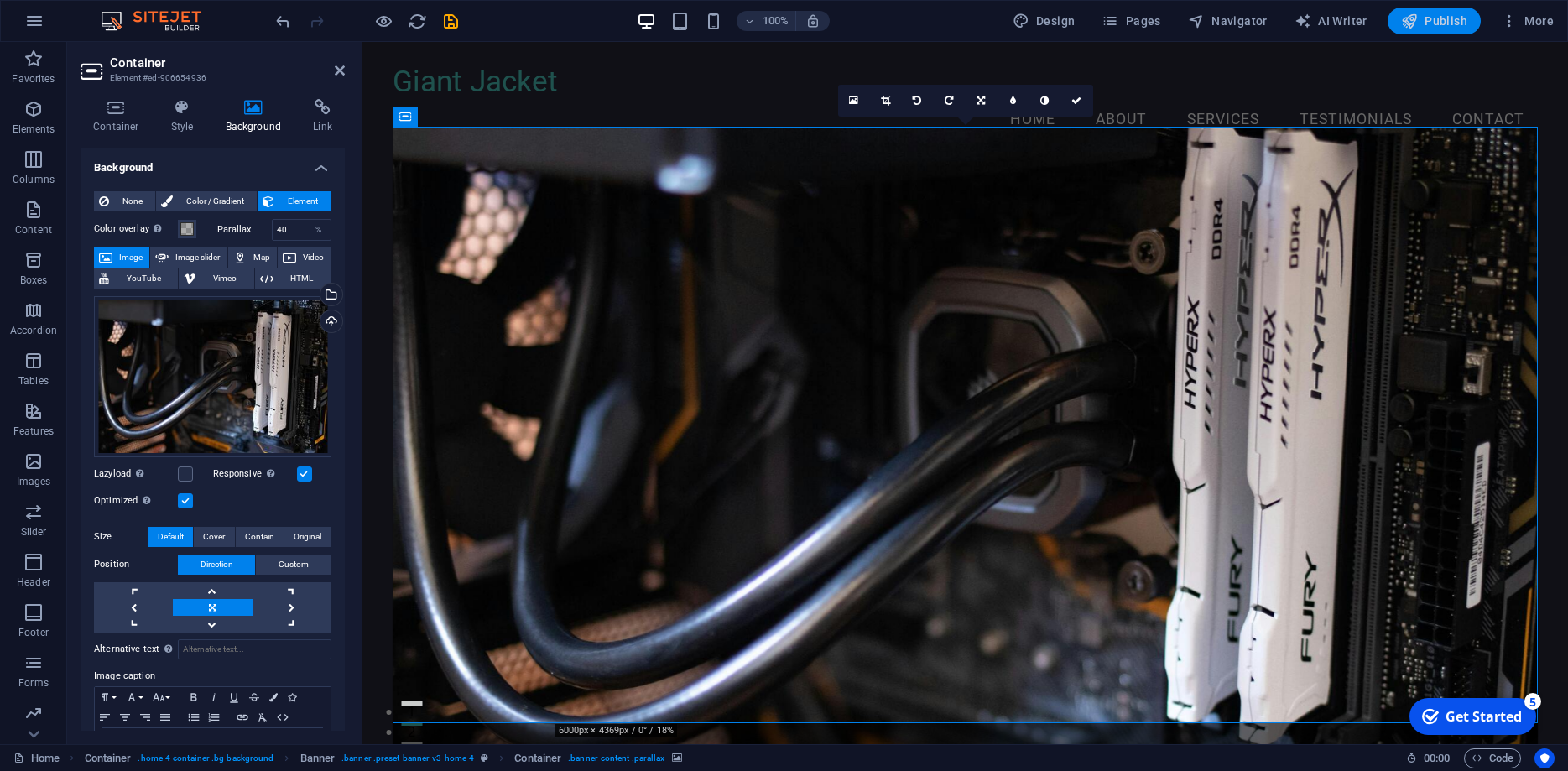
click at [1434, 16] on span "Publish" at bounding box center [1434, 21] width 66 height 17
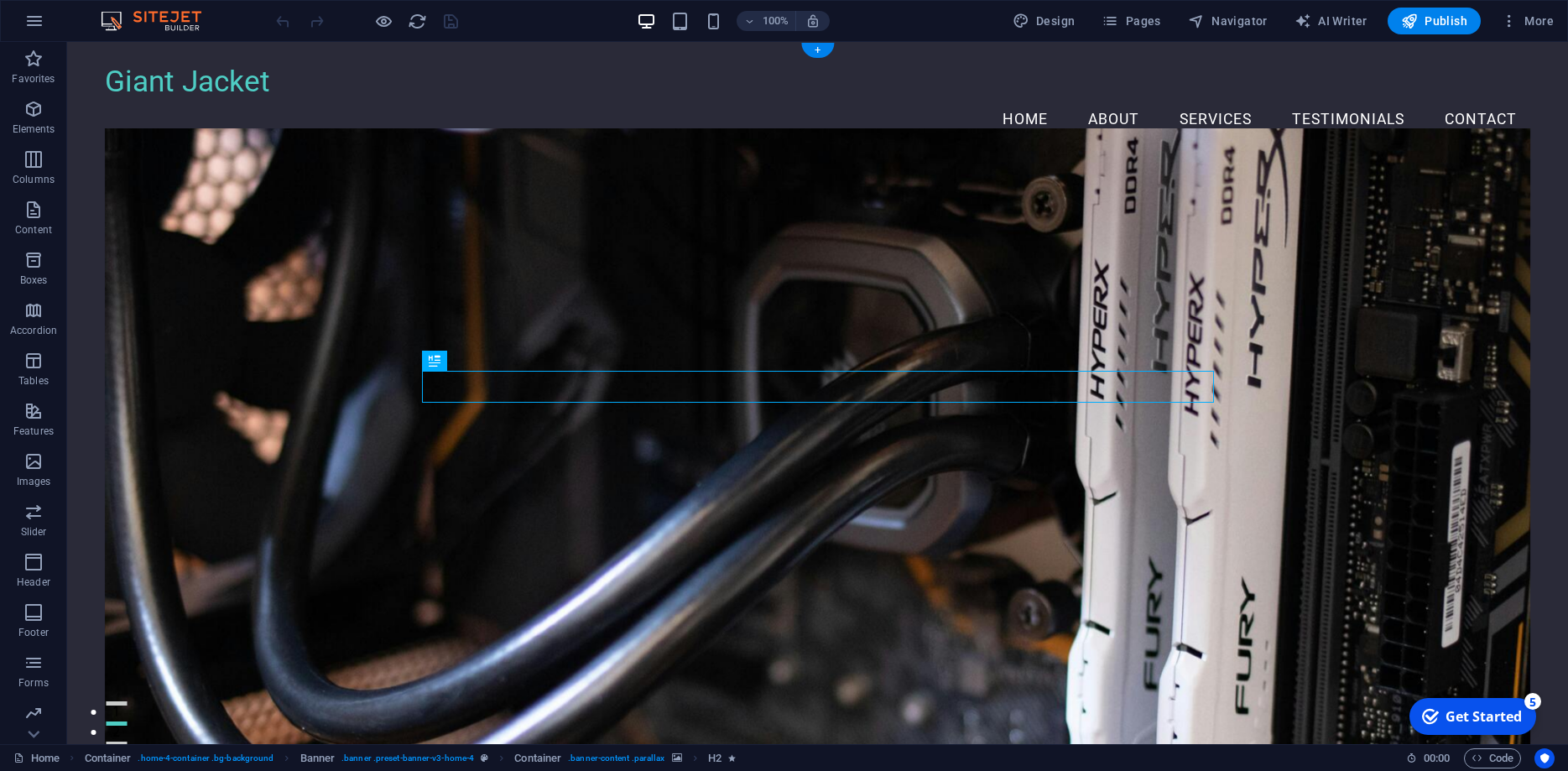
click at [957, 264] on figure at bounding box center [818, 448] width 1426 height 639
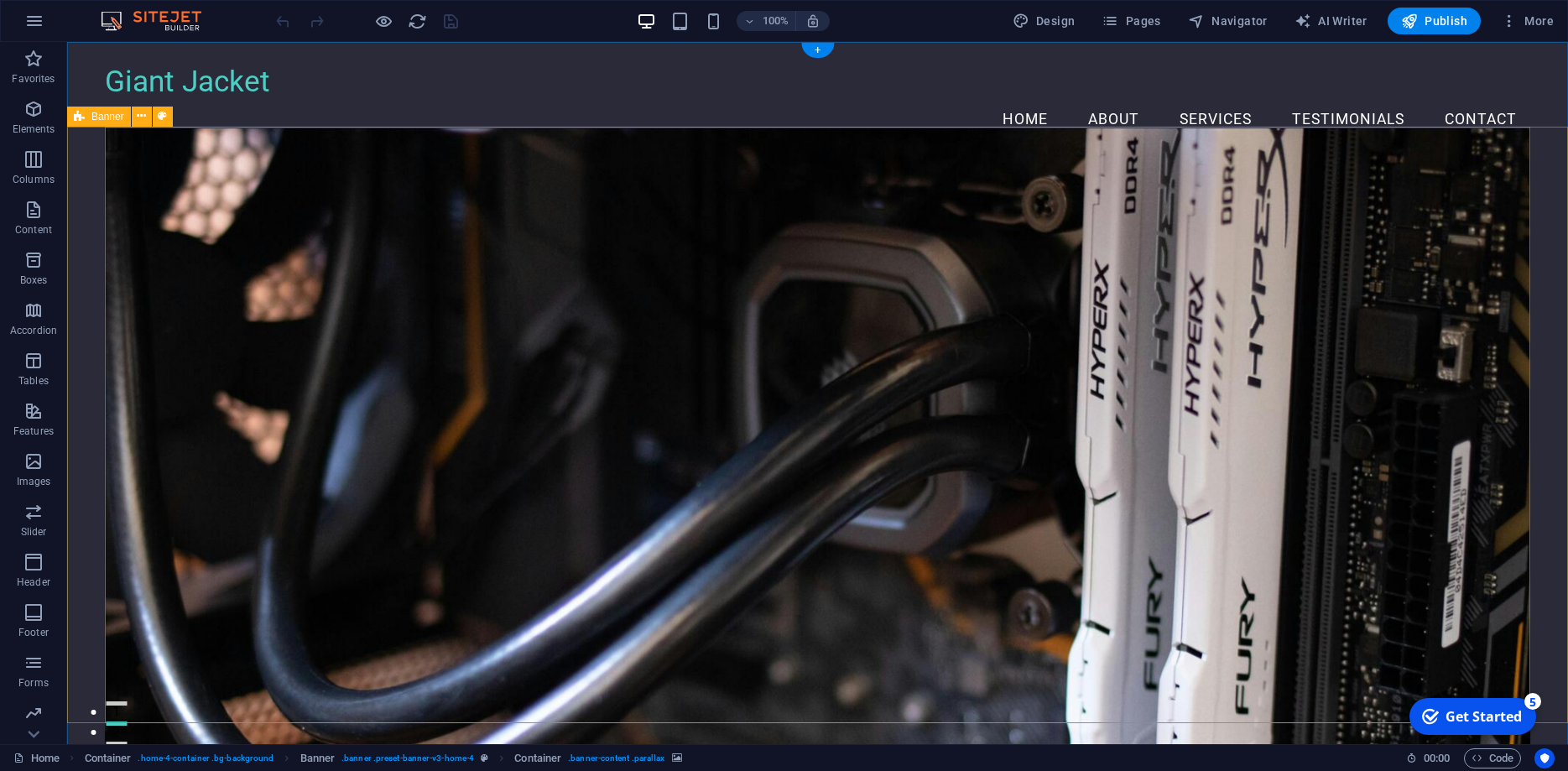
click at [197, 252] on figure at bounding box center [818, 448] width 1426 height 639
click at [213, 259] on figure at bounding box center [818, 448] width 1426 height 639
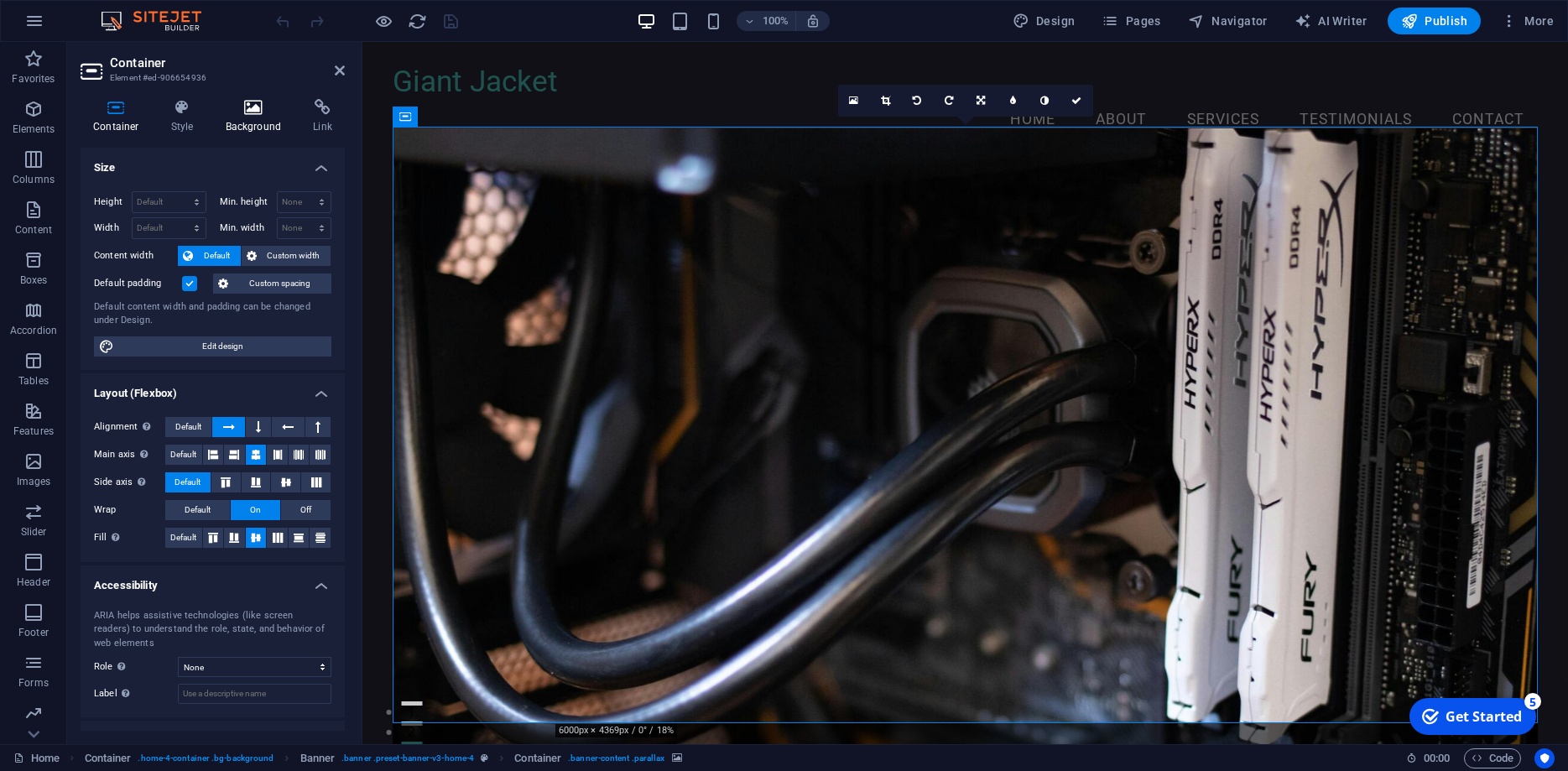
click at [251, 113] on icon at bounding box center [253, 108] width 82 height 17
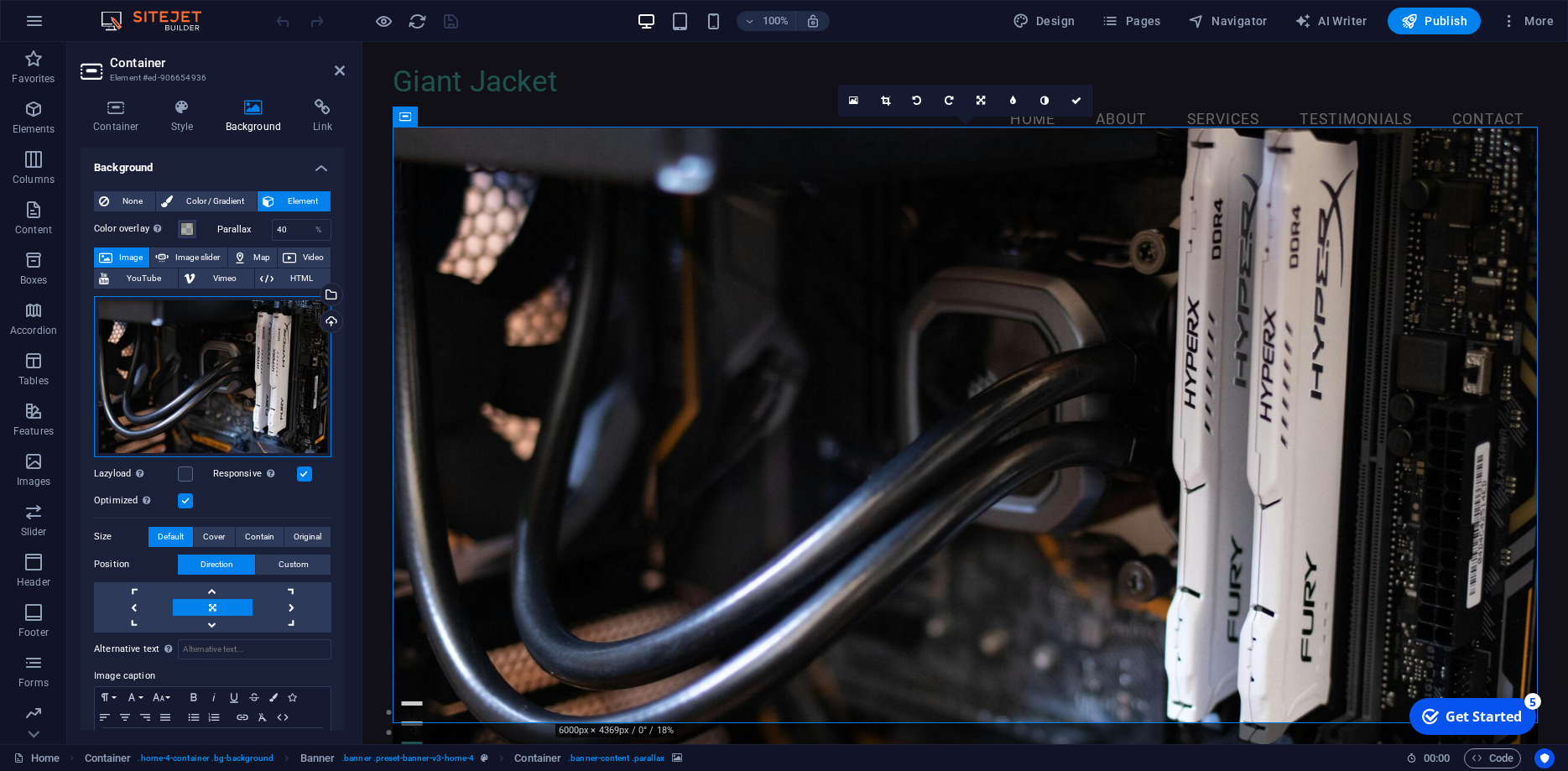
click at [246, 329] on div "Drag files here, click to choose files or select files from Files or our free s…" at bounding box center [213, 377] width 237 height 161
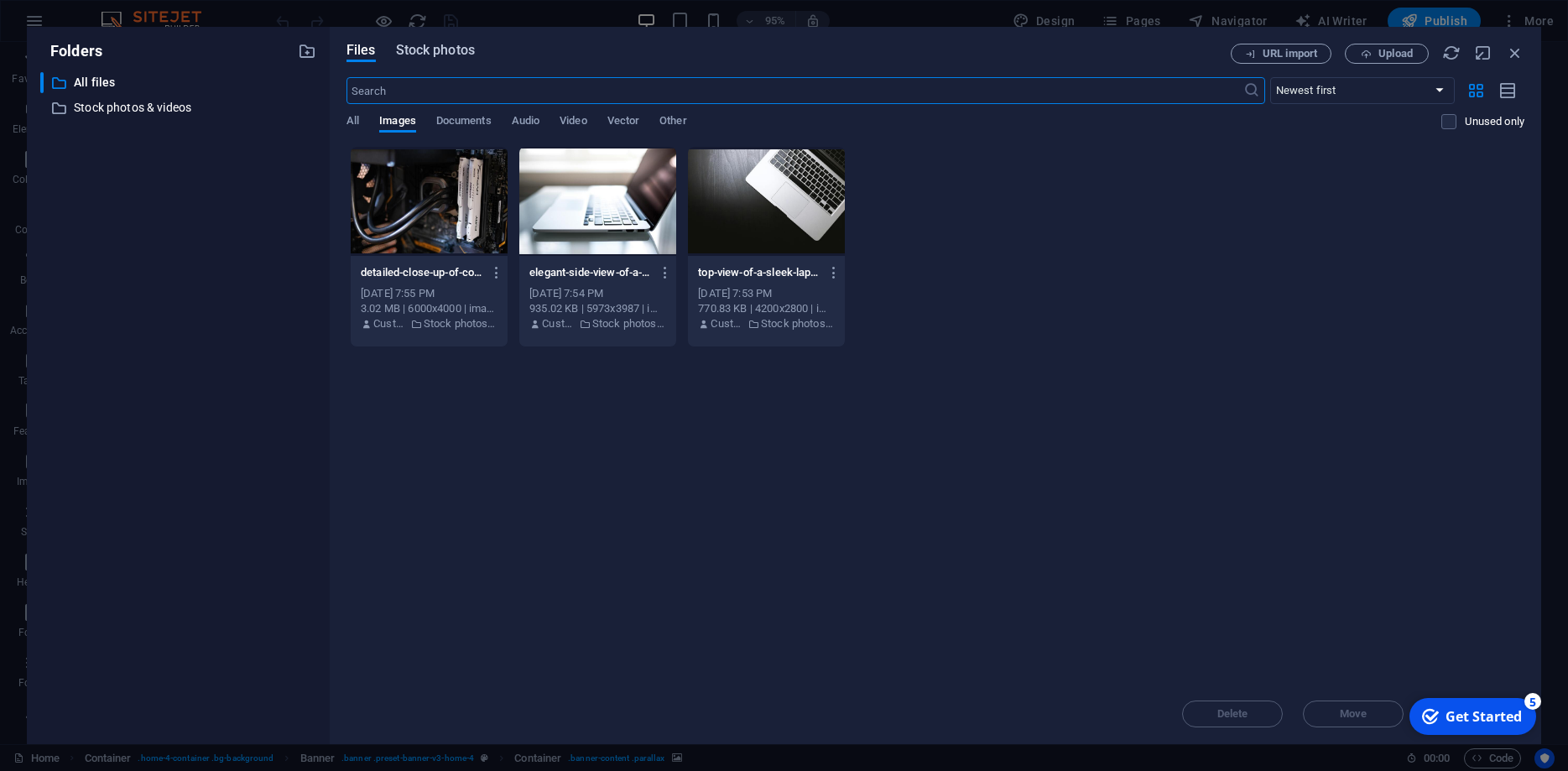
click at [452, 47] on span "Stock photos" at bounding box center [436, 50] width 79 height 20
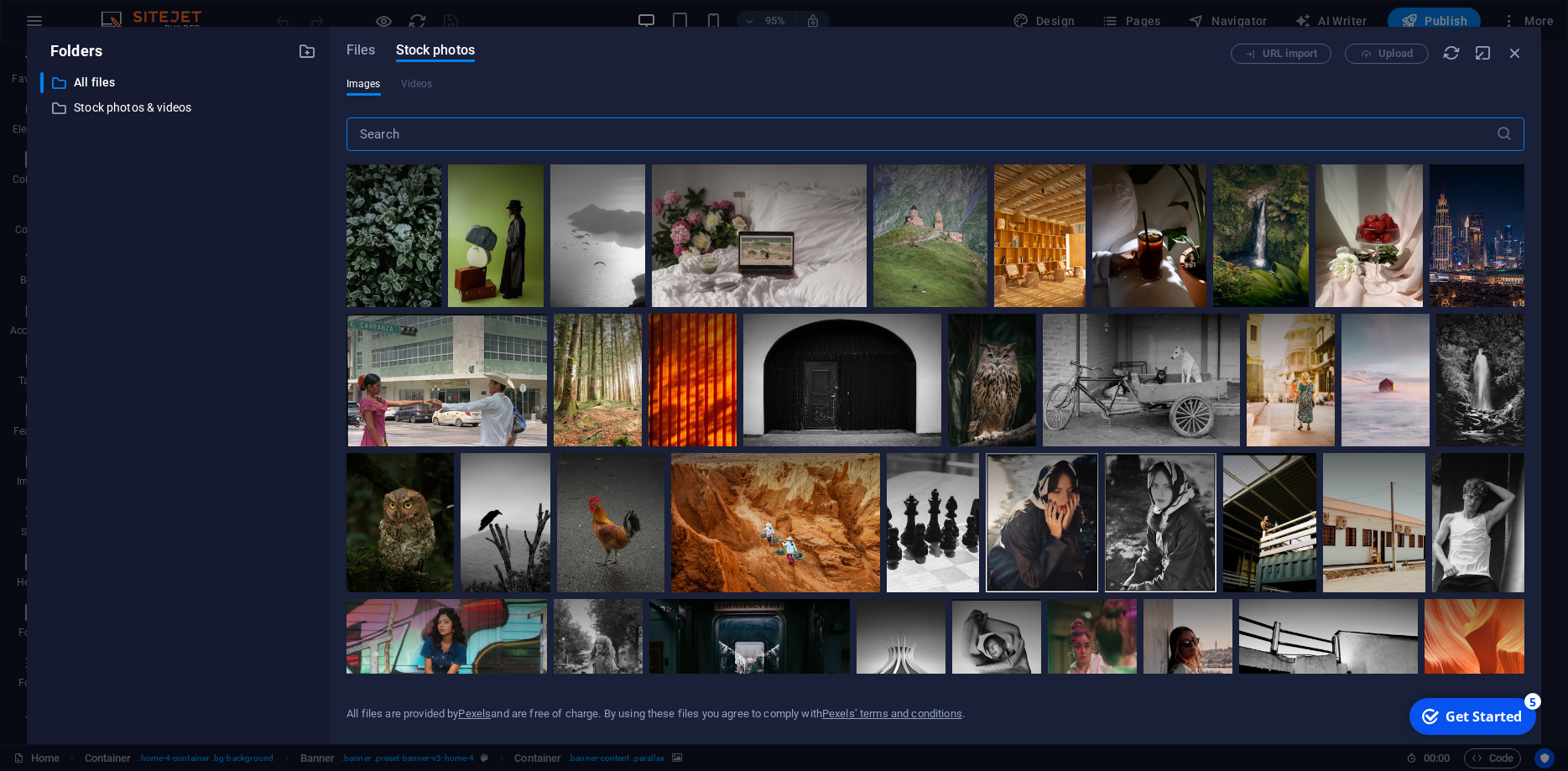
drag, startPoint x: 480, startPoint y: 126, endPoint x: 306, endPoint y: 135, distance: 174.2
click at [346, 135] on input "text" at bounding box center [921, 135] width 1149 height 34
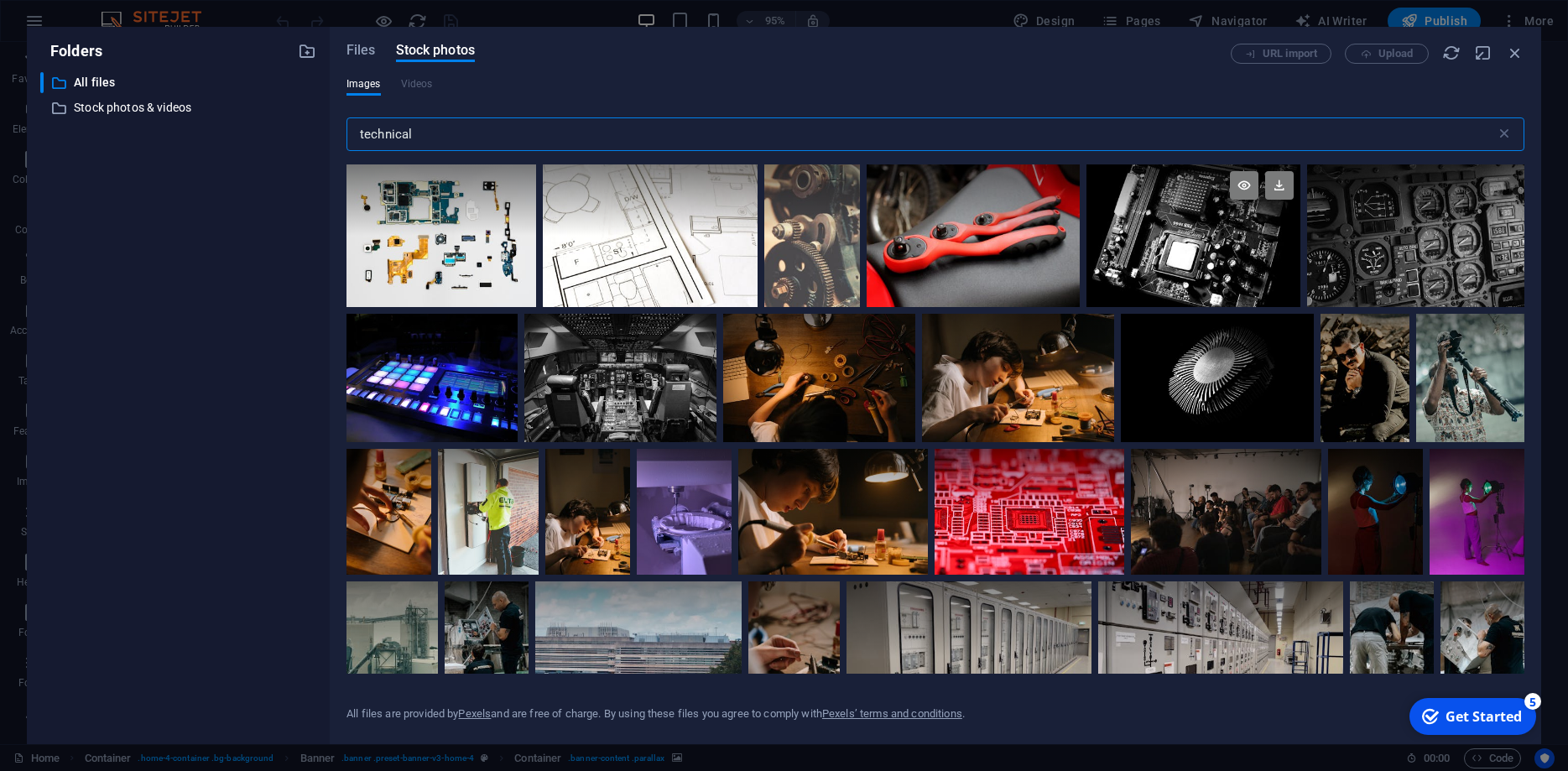
type input "technical"
click at [1217, 248] on div at bounding box center [1193, 236] width 214 height 143
click at [1277, 190] on icon at bounding box center [1280, 186] width 29 height 29
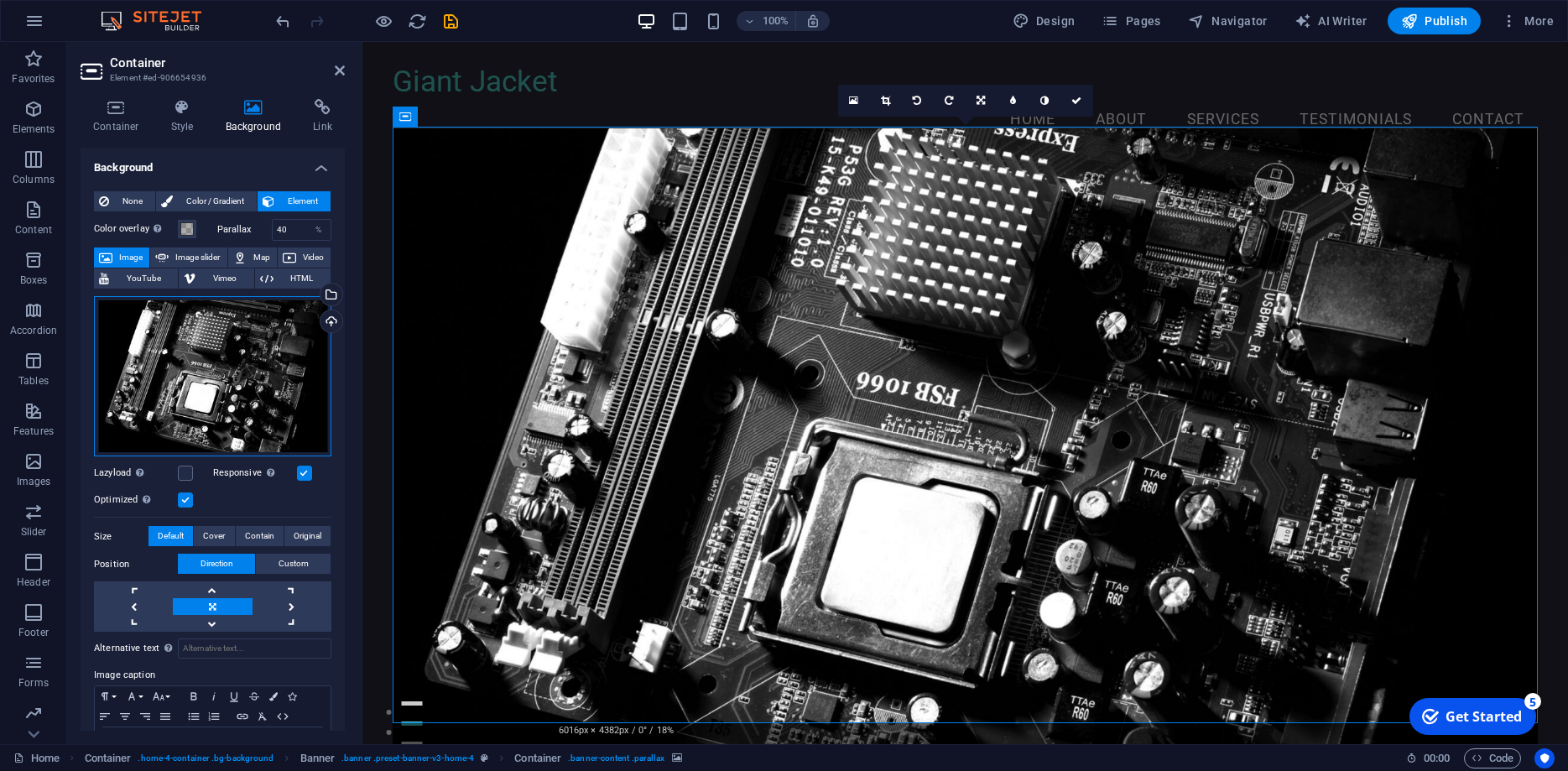
click at [206, 333] on div "Drag files here, click to choose files or select files from Files or our free s…" at bounding box center [213, 377] width 237 height 161
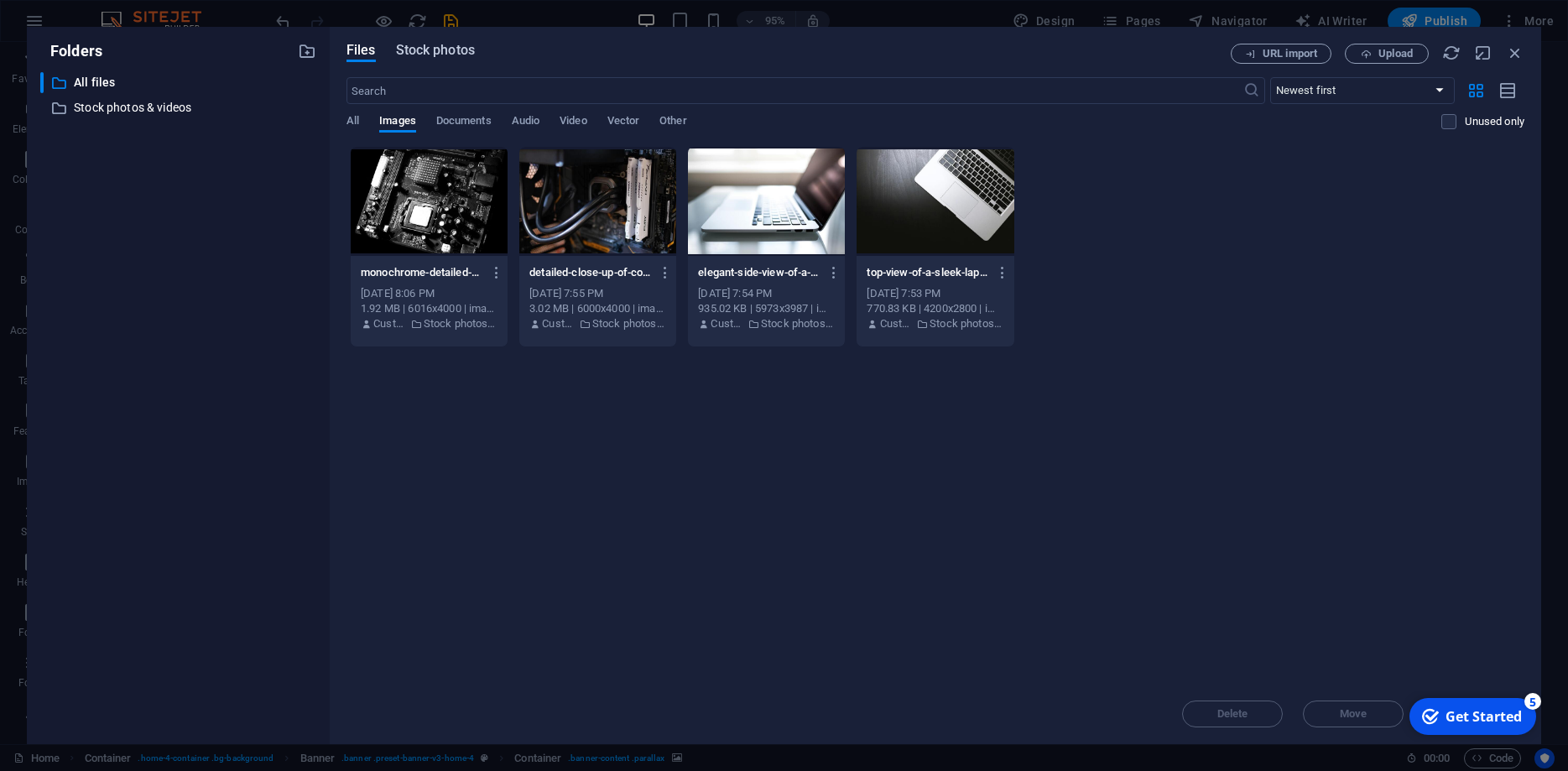
click at [441, 56] on span "Stock photos" at bounding box center [436, 50] width 79 height 20
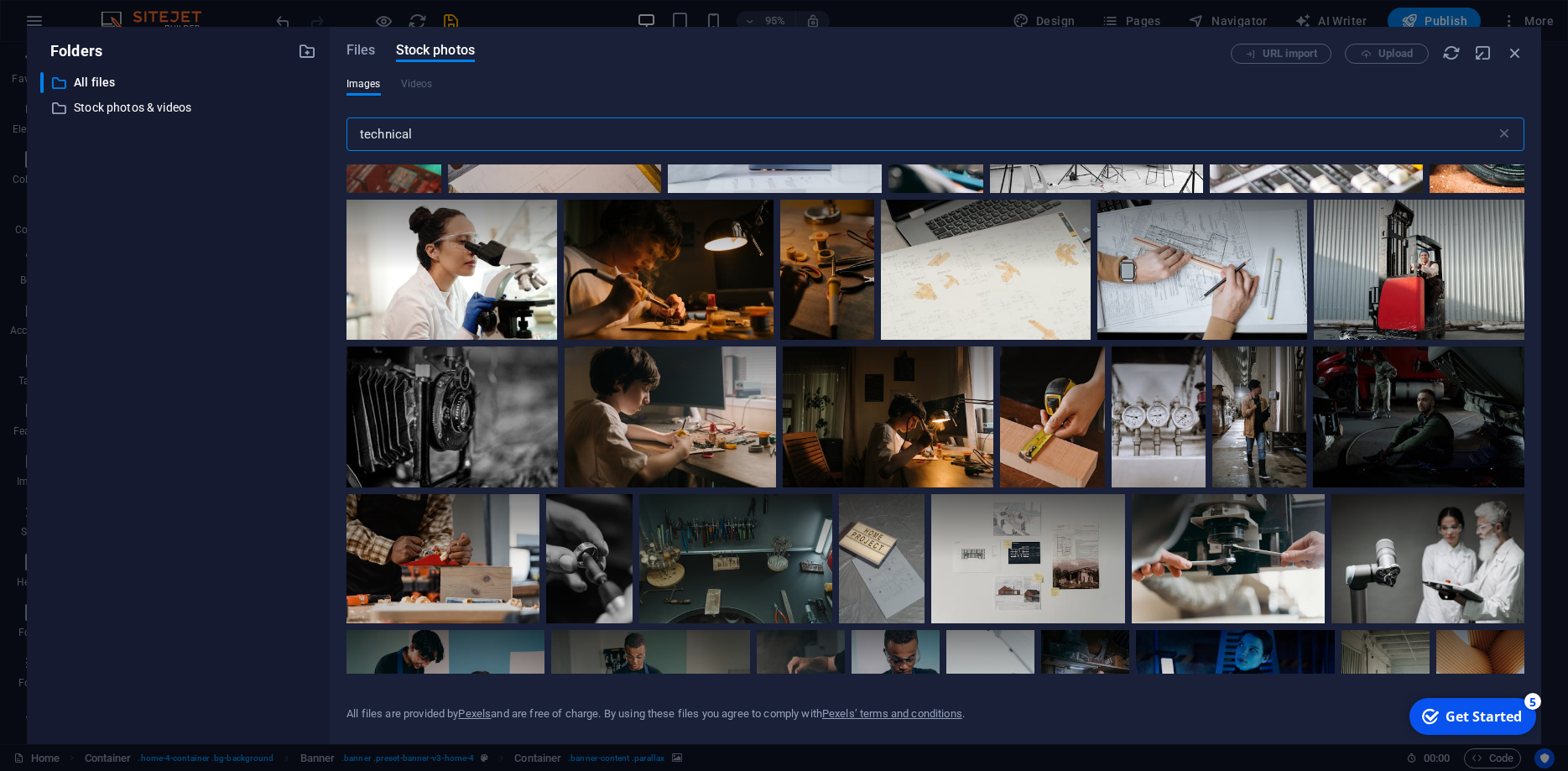
scroll to position [5999, 0]
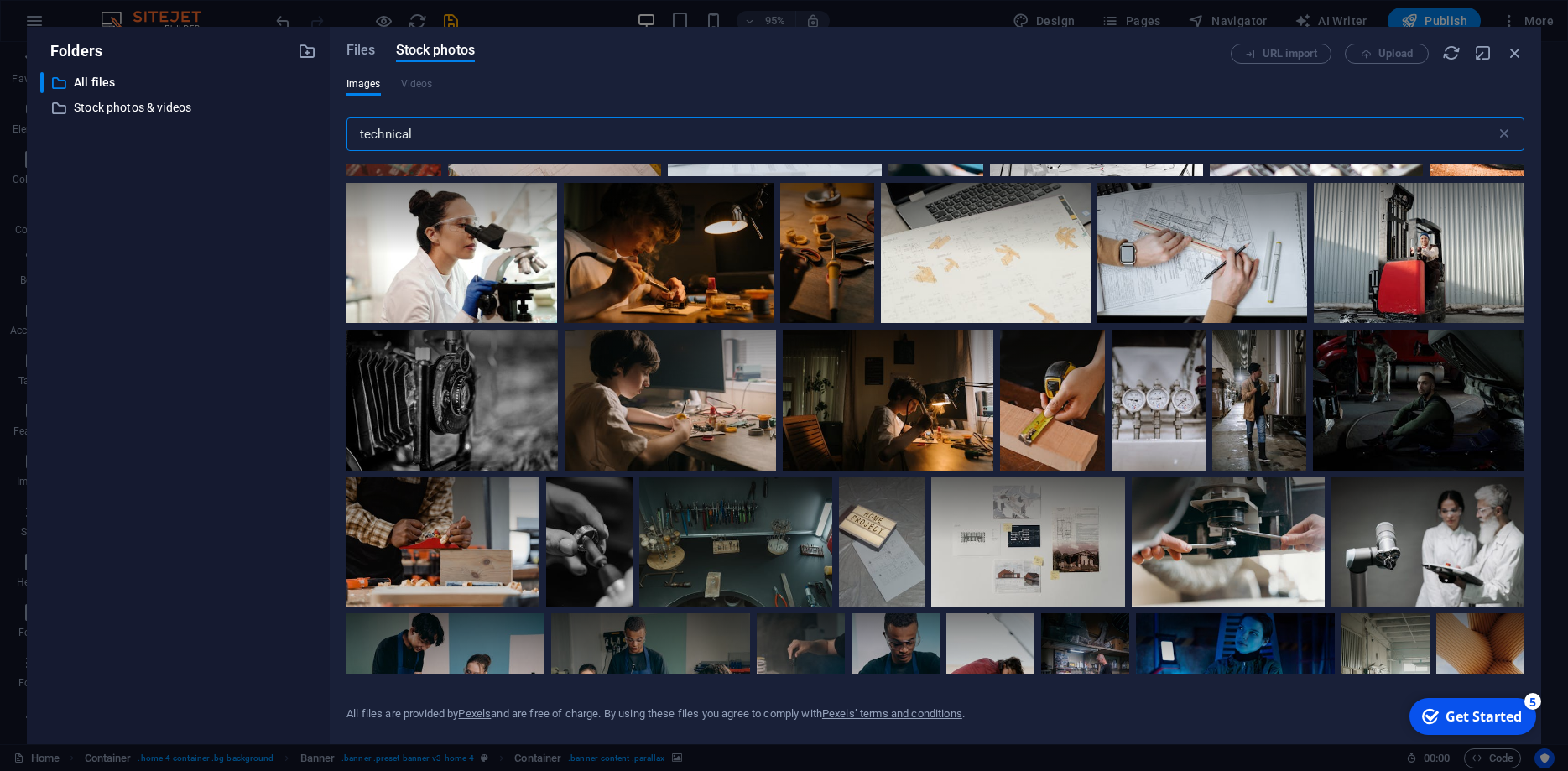
drag, startPoint x: 433, startPoint y: 126, endPoint x: 262, endPoint y: 154, distance: 173.3
click at [346, 140] on input "technical" at bounding box center [921, 135] width 1149 height 34
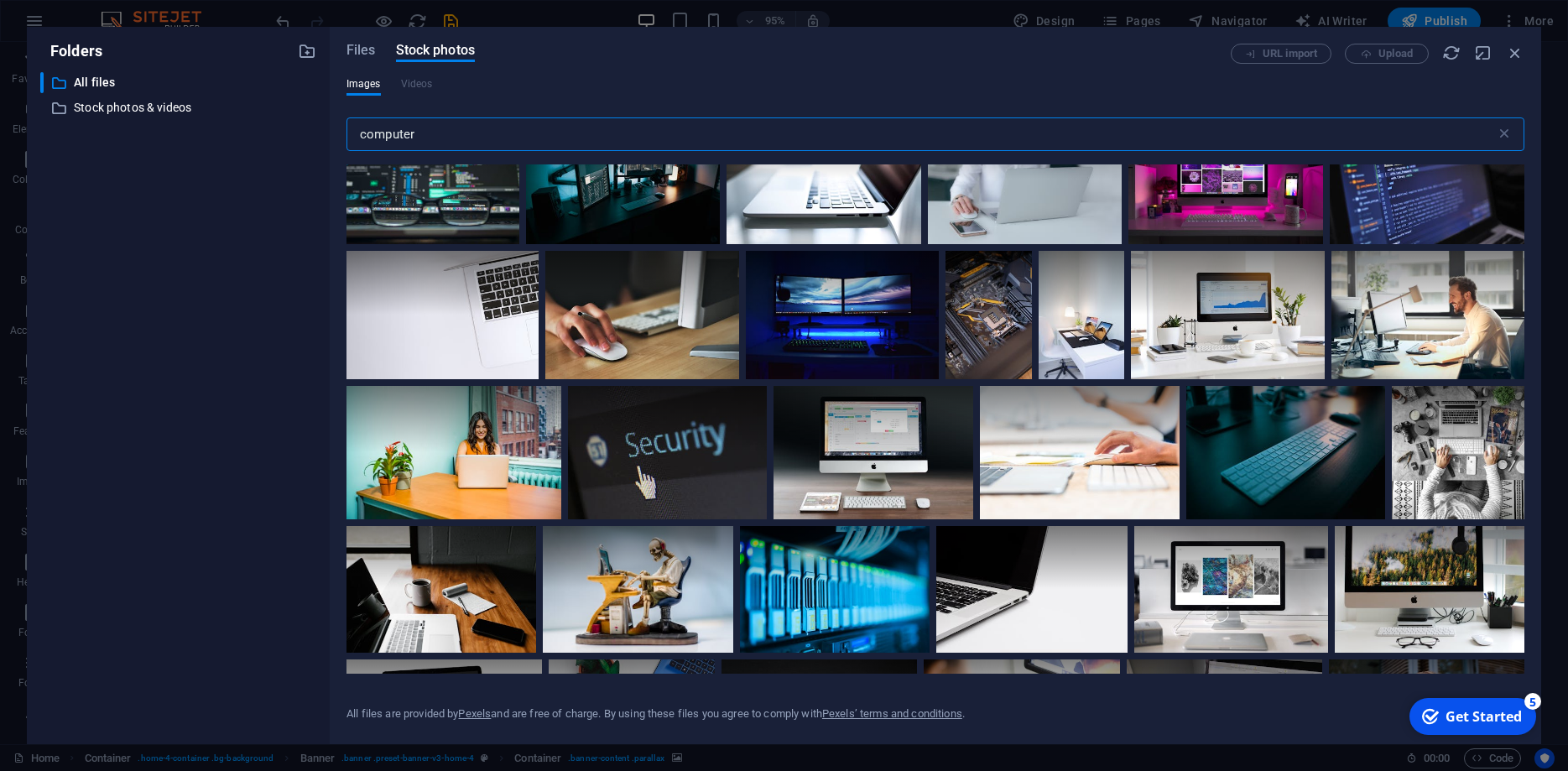
scroll to position [76, 0]
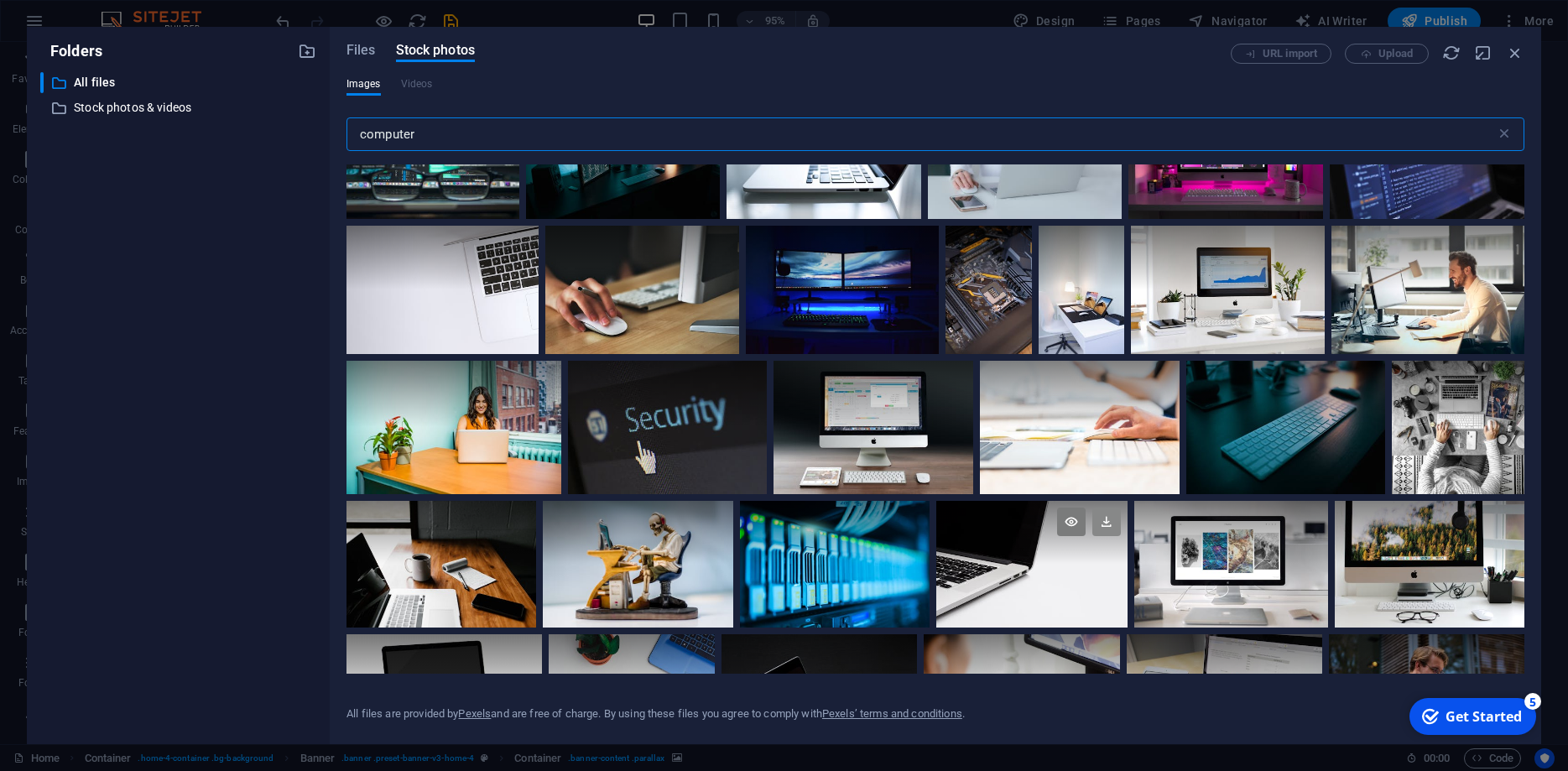
type input "computer"
click at [1108, 521] on icon at bounding box center [1106, 522] width 29 height 29
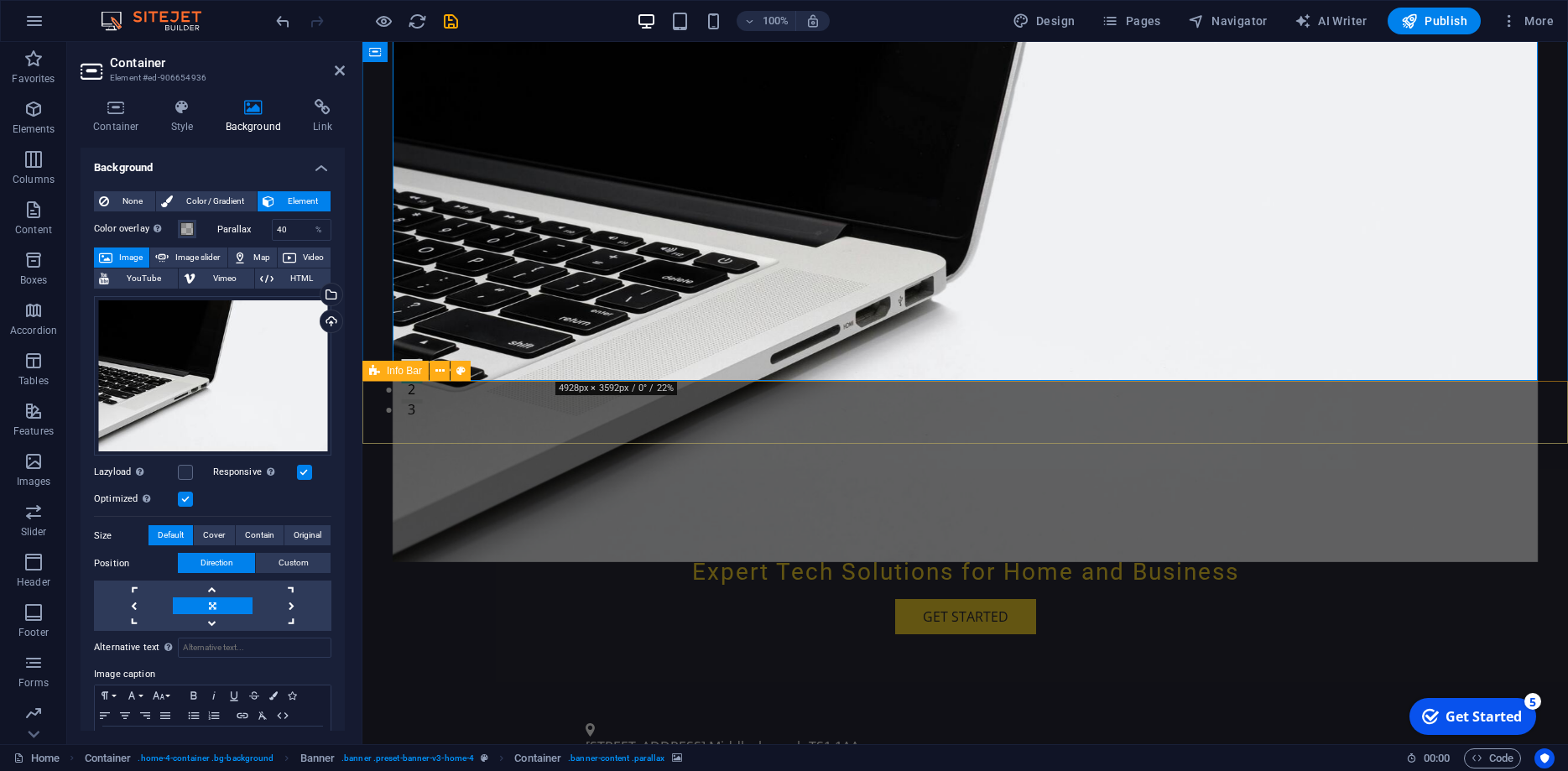
scroll to position [0, 0]
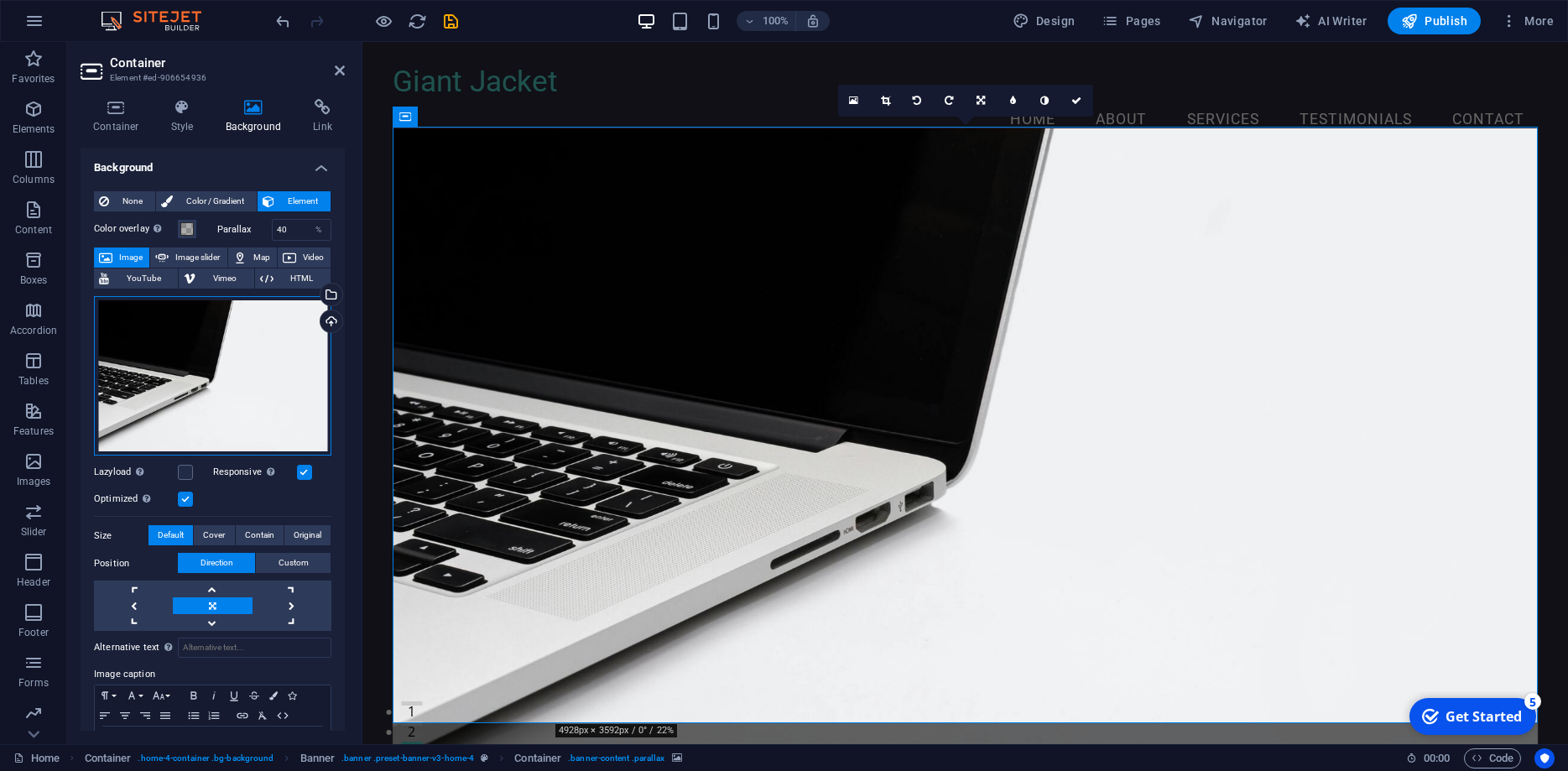
click at [215, 353] on div "Drag files here, click to choose files or select files from Files or our free s…" at bounding box center [213, 376] width 237 height 161
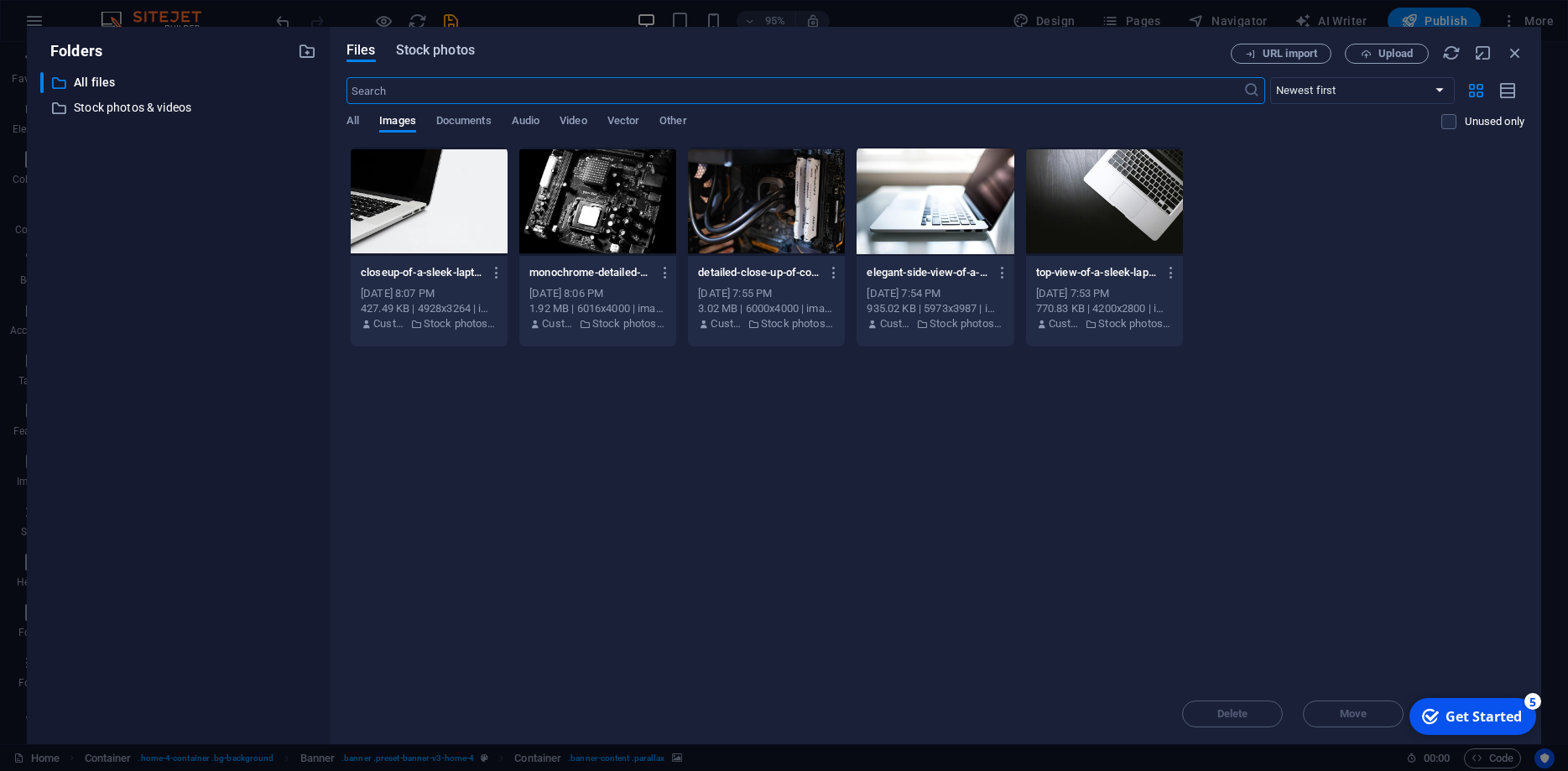
click at [446, 54] on span "Stock photos" at bounding box center [436, 50] width 79 height 20
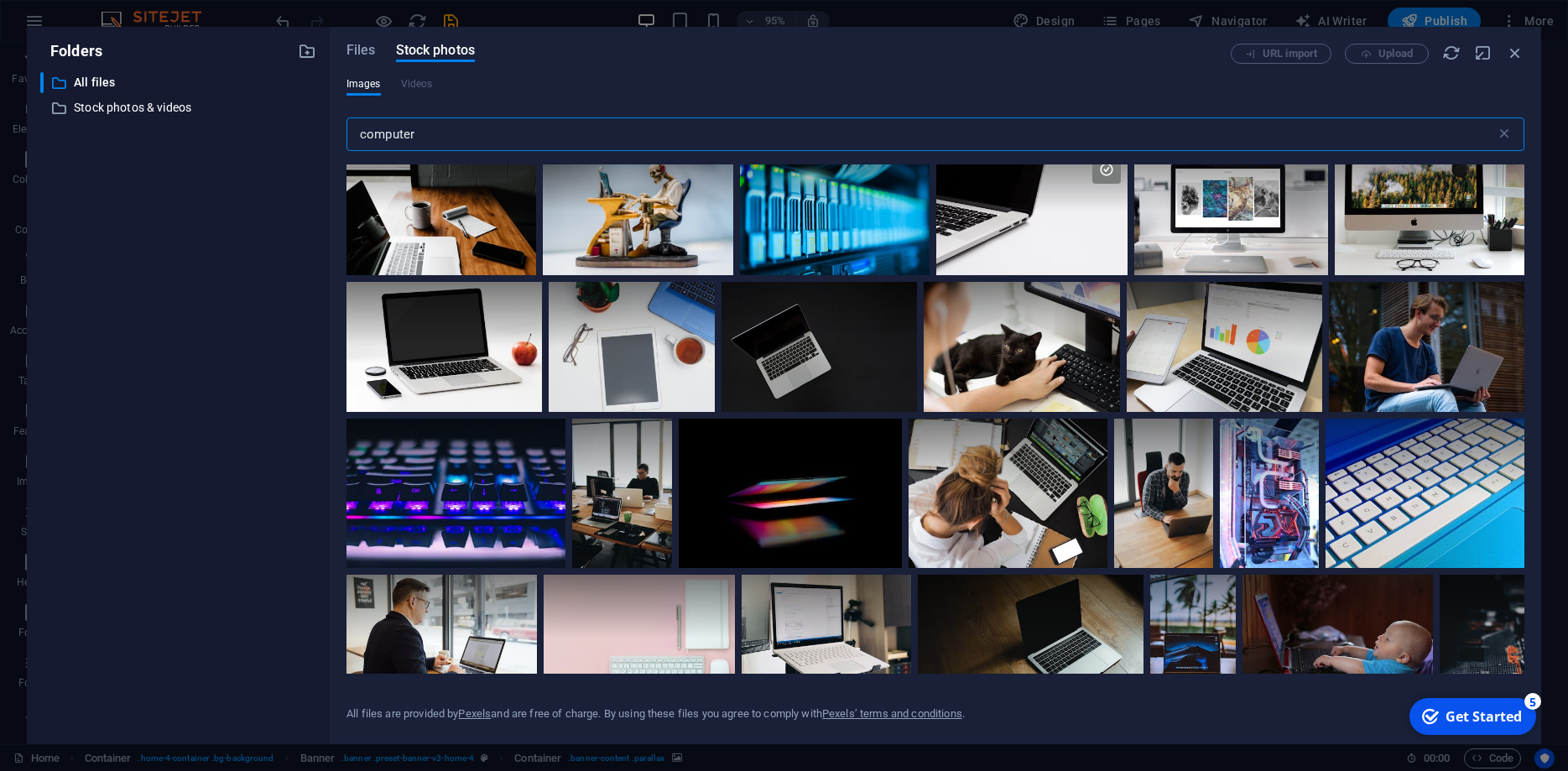
scroll to position [529, 0]
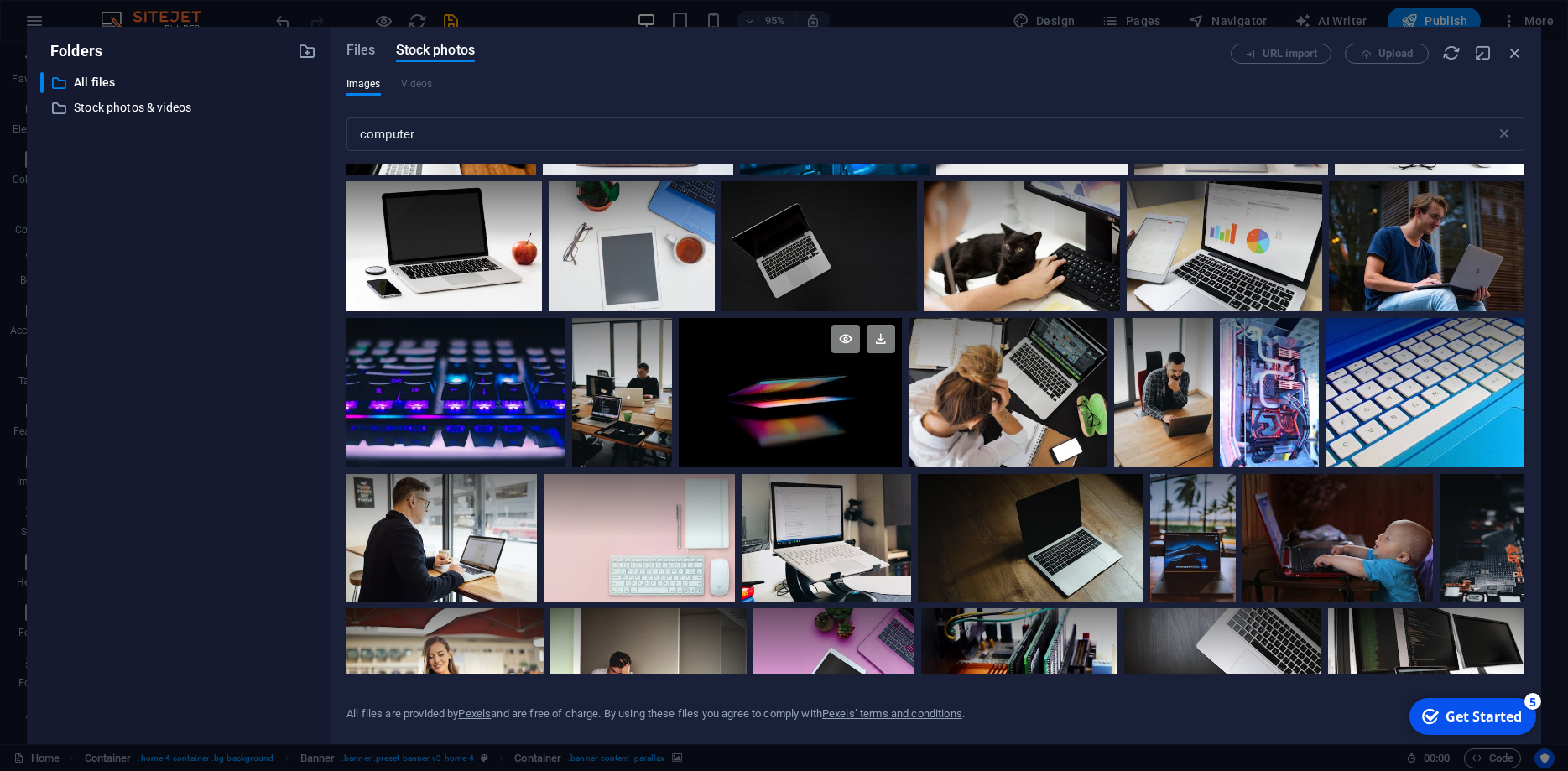
click at [784, 388] on div at bounding box center [789, 355] width 223 height 75
click at [883, 341] on icon at bounding box center [881, 339] width 29 height 29
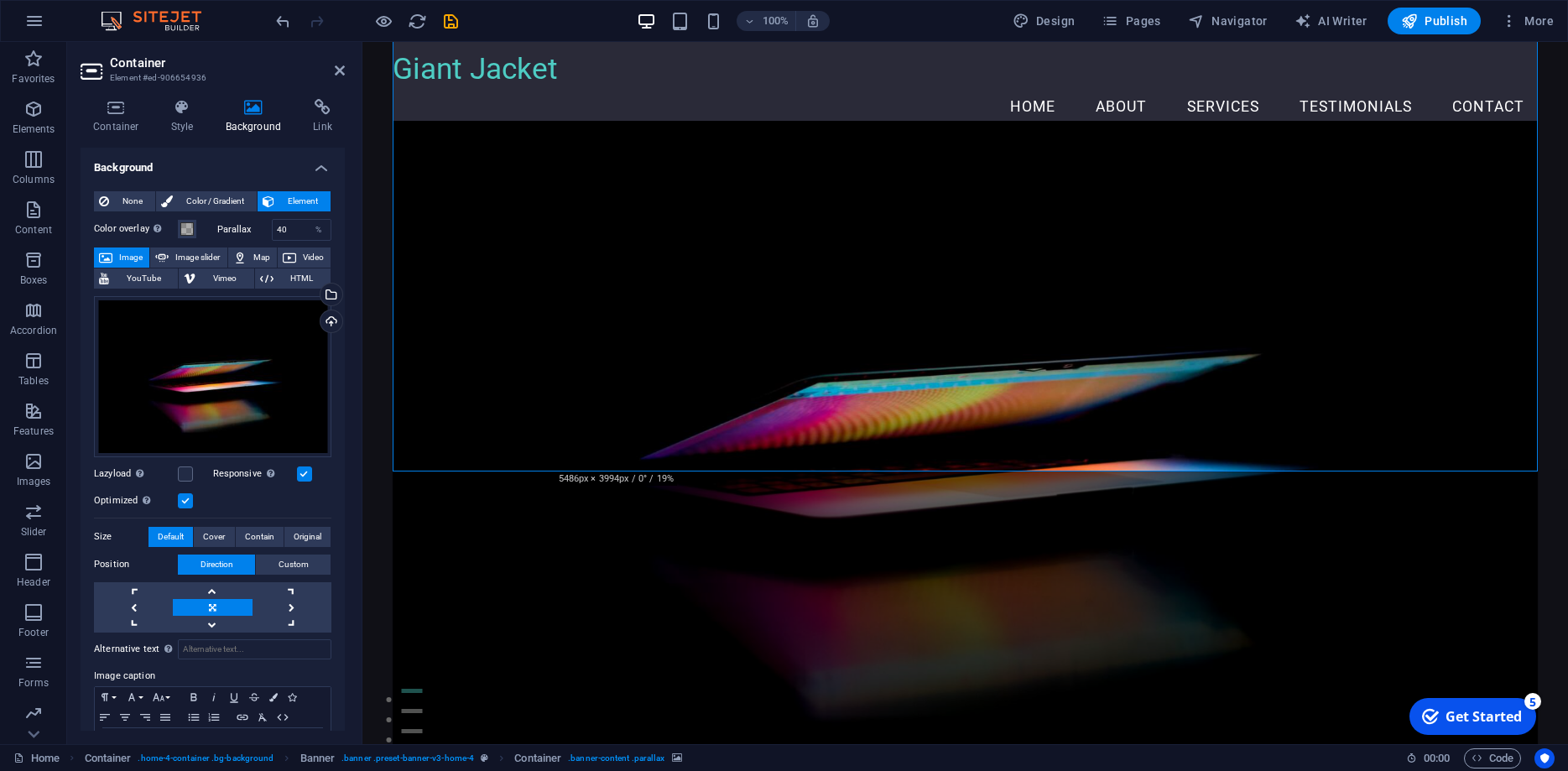
scroll to position [0, 0]
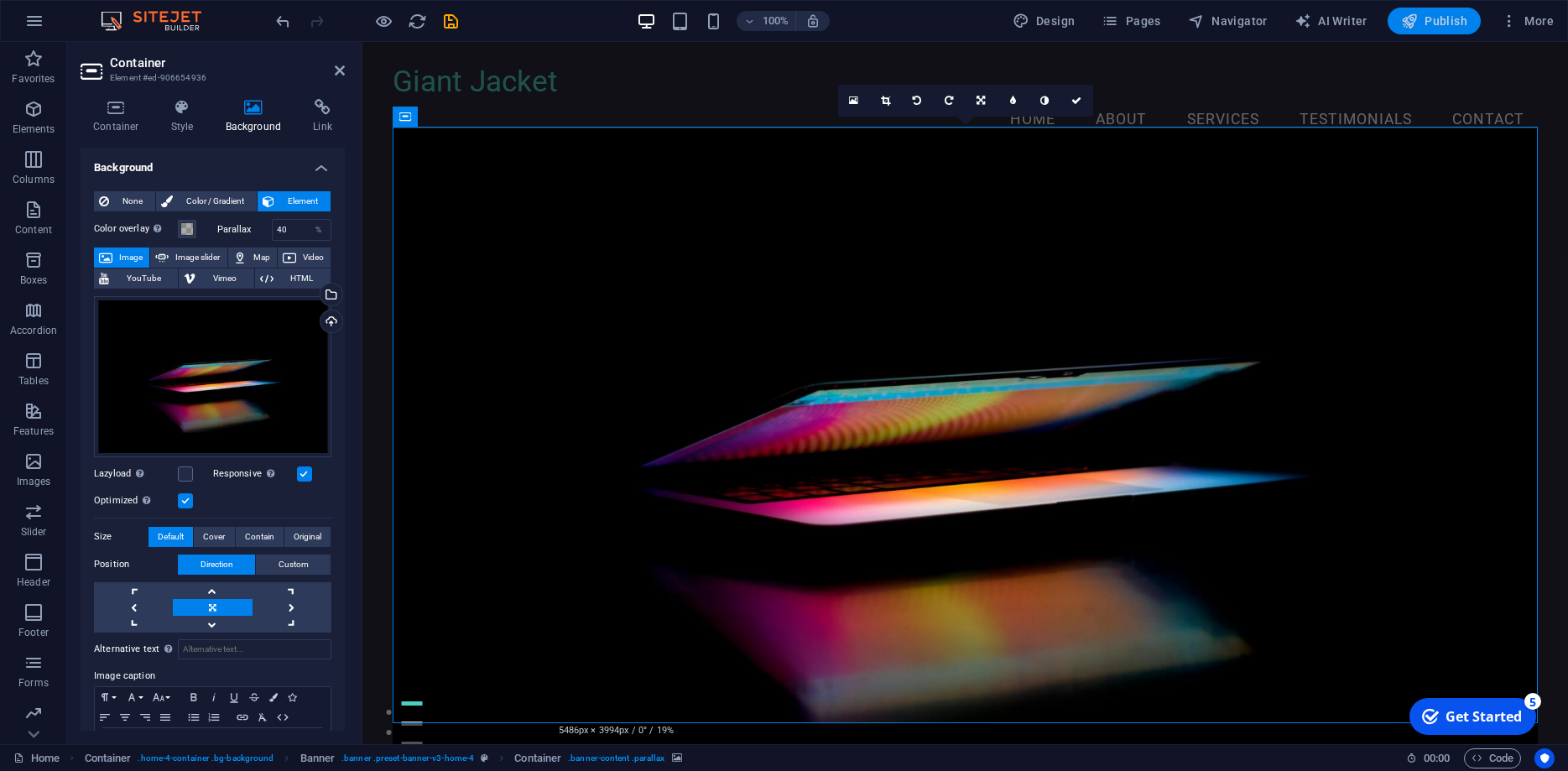
click at [1416, 15] on icon "button" at bounding box center [1410, 21] width 17 height 17
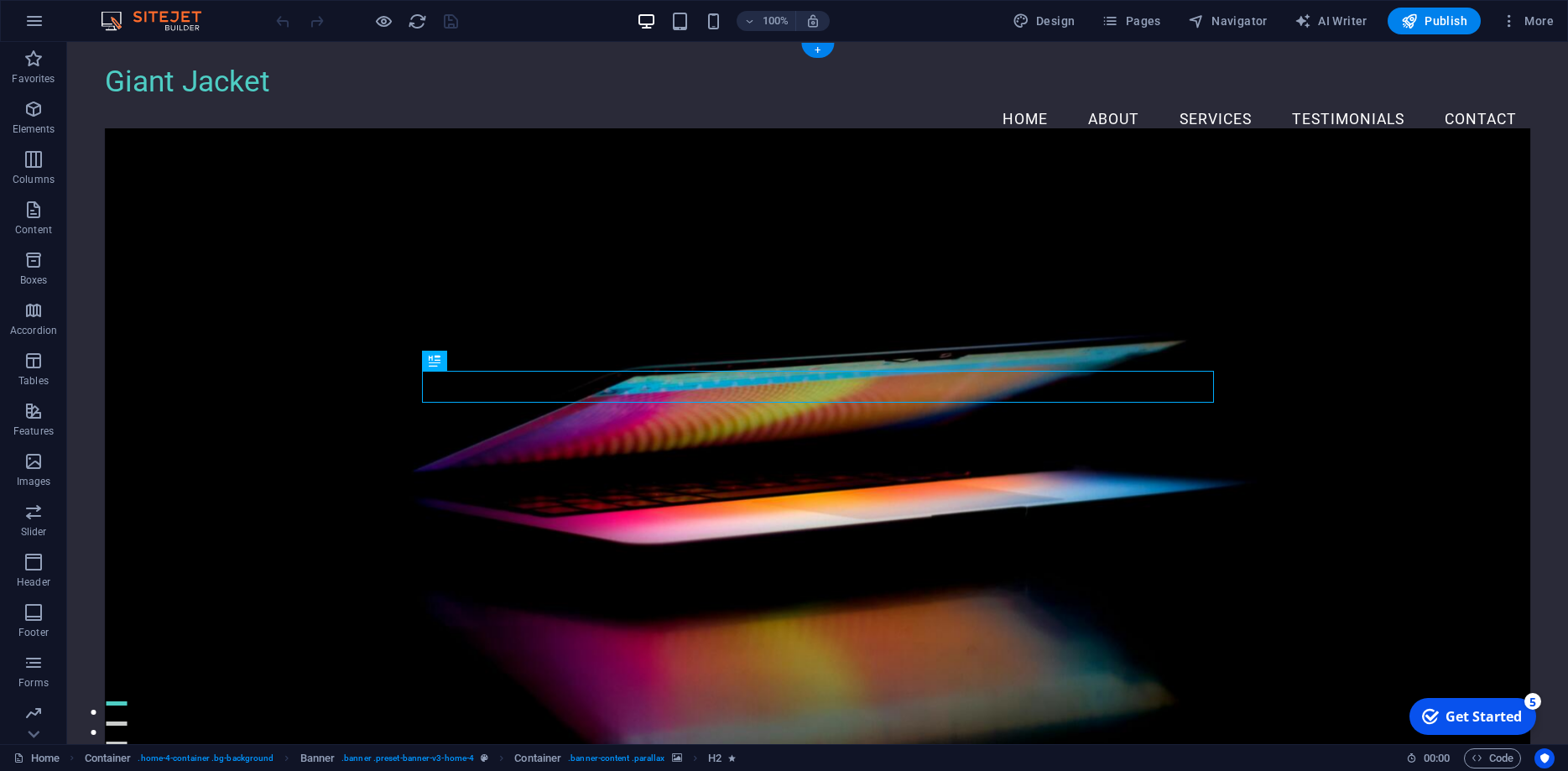
click at [207, 425] on figure at bounding box center [818, 448] width 1426 height 639
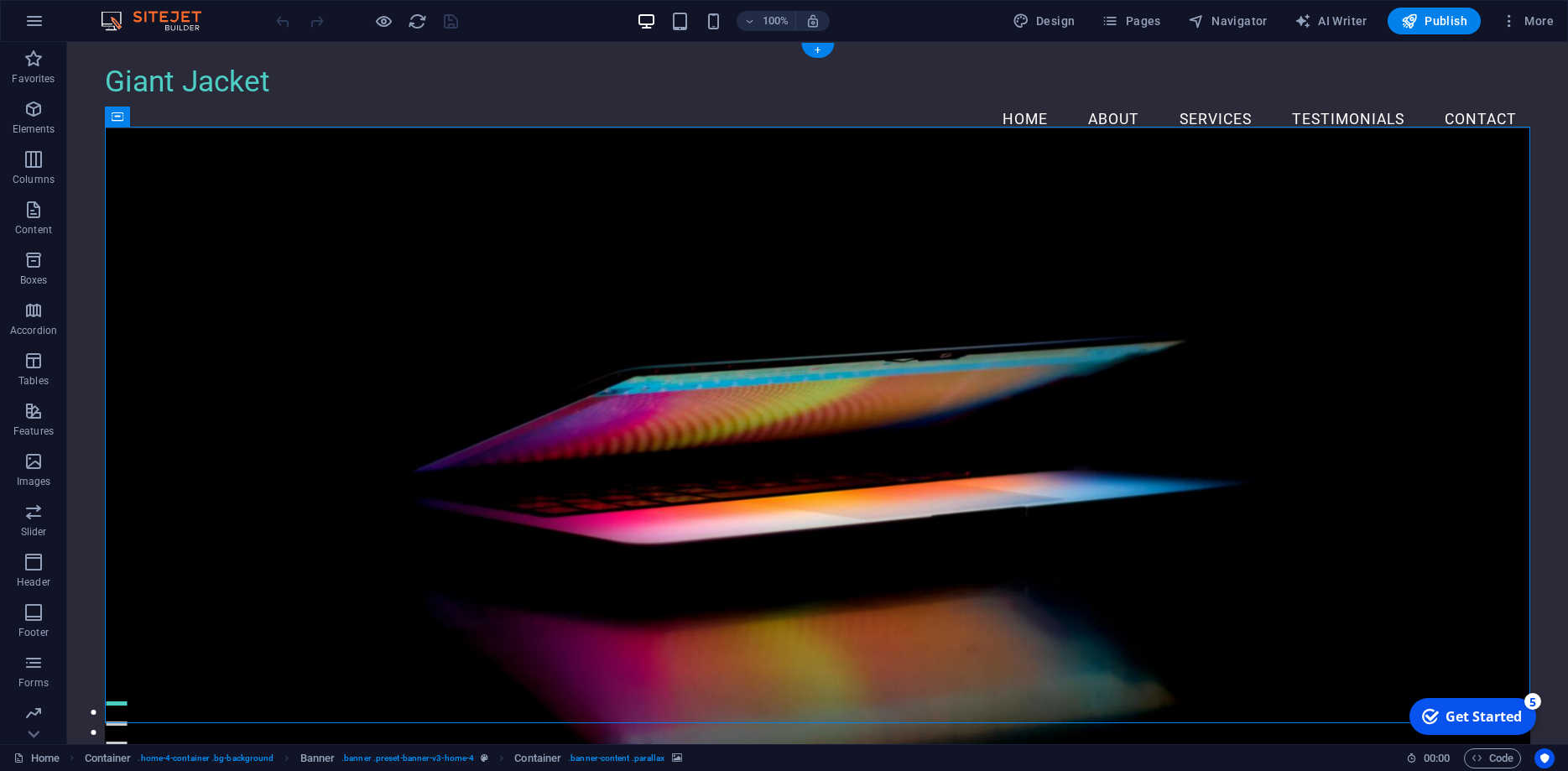
click at [227, 410] on figure at bounding box center [818, 448] width 1426 height 639
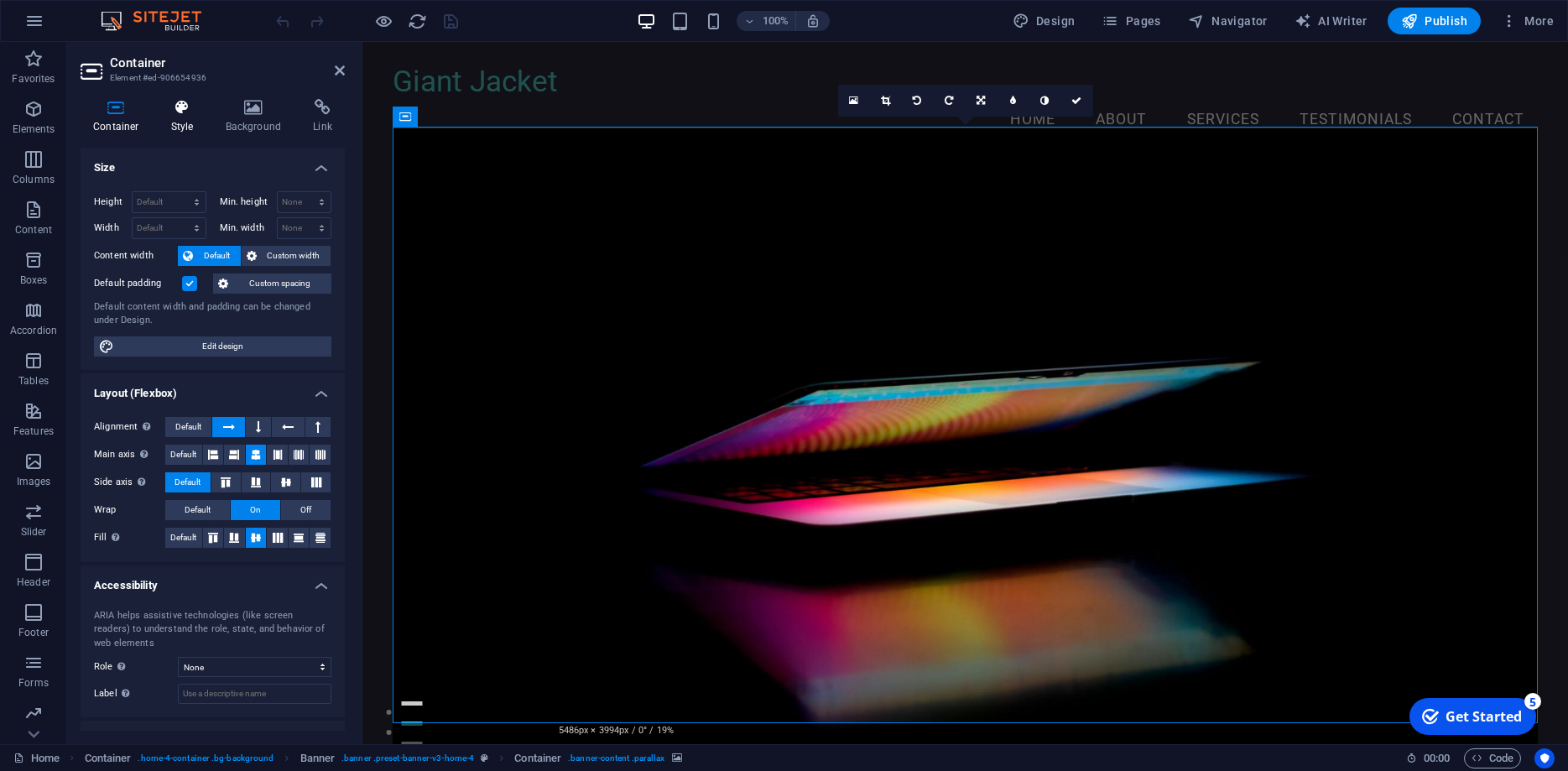
click at [190, 110] on icon at bounding box center [182, 108] width 48 height 17
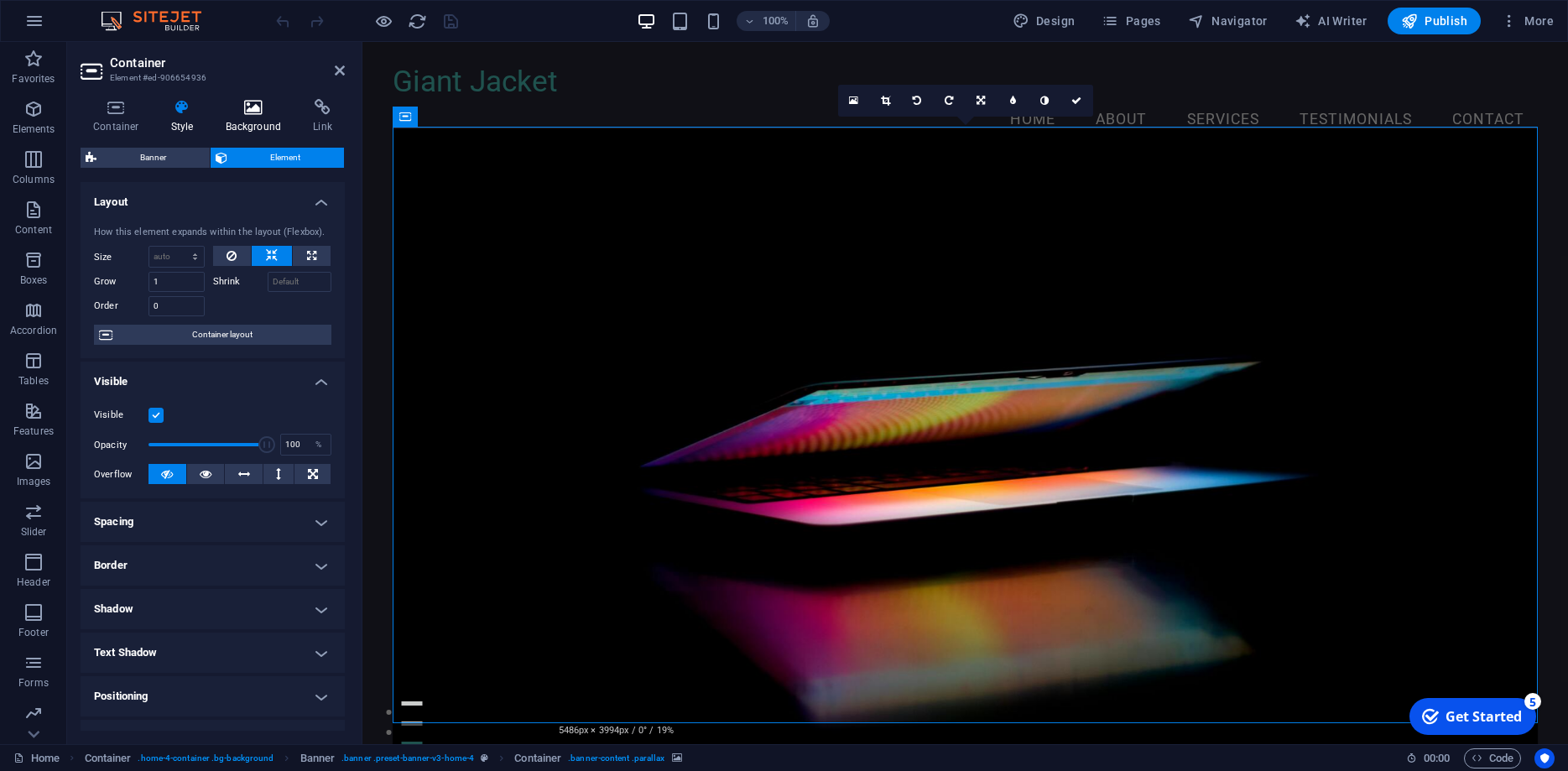
click at [262, 112] on icon at bounding box center [253, 108] width 82 height 17
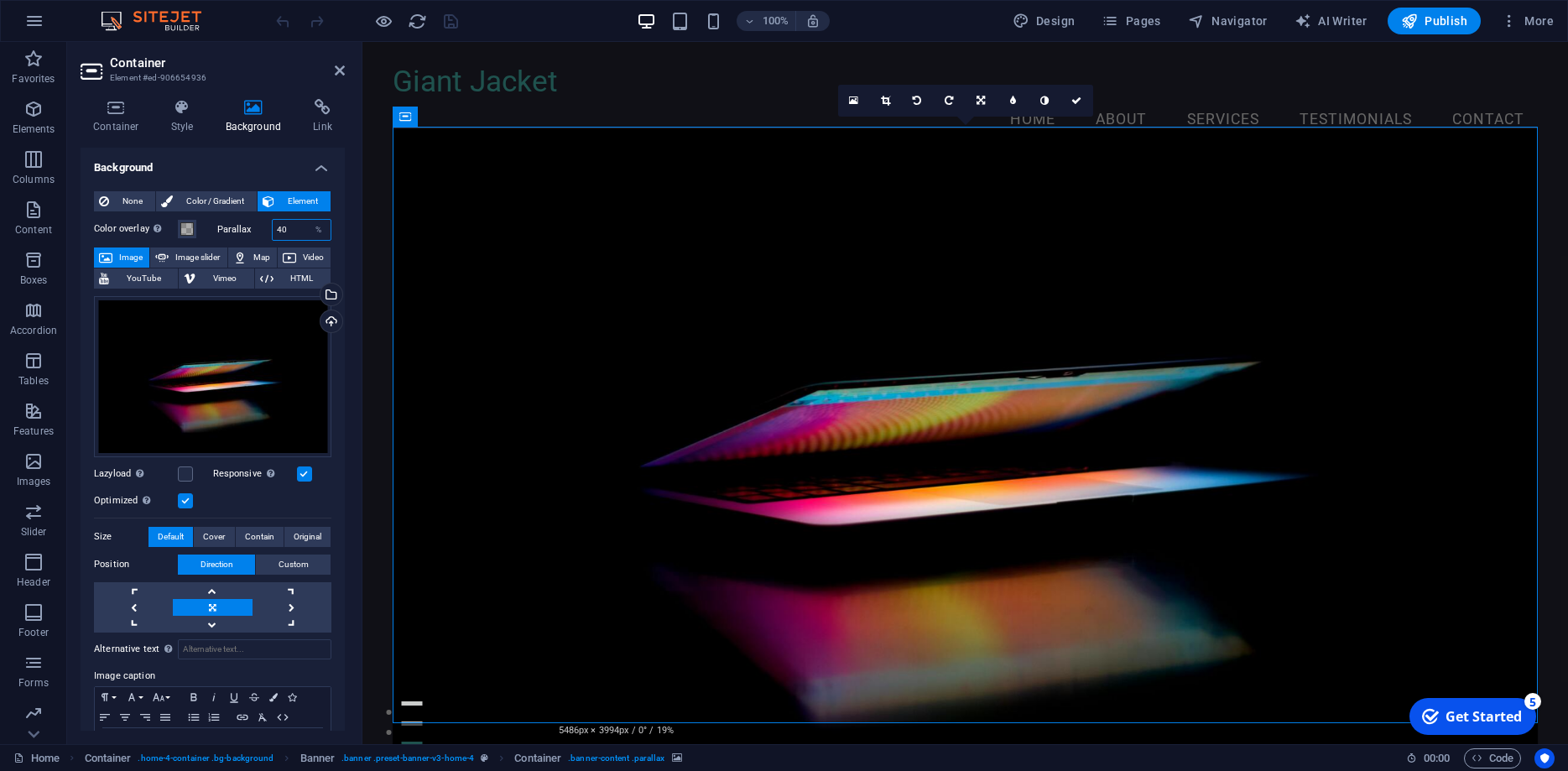
click at [292, 229] on input "40" at bounding box center [302, 230] width 59 height 20
click at [188, 228] on span at bounding box center [187, 229] width 13 height 13
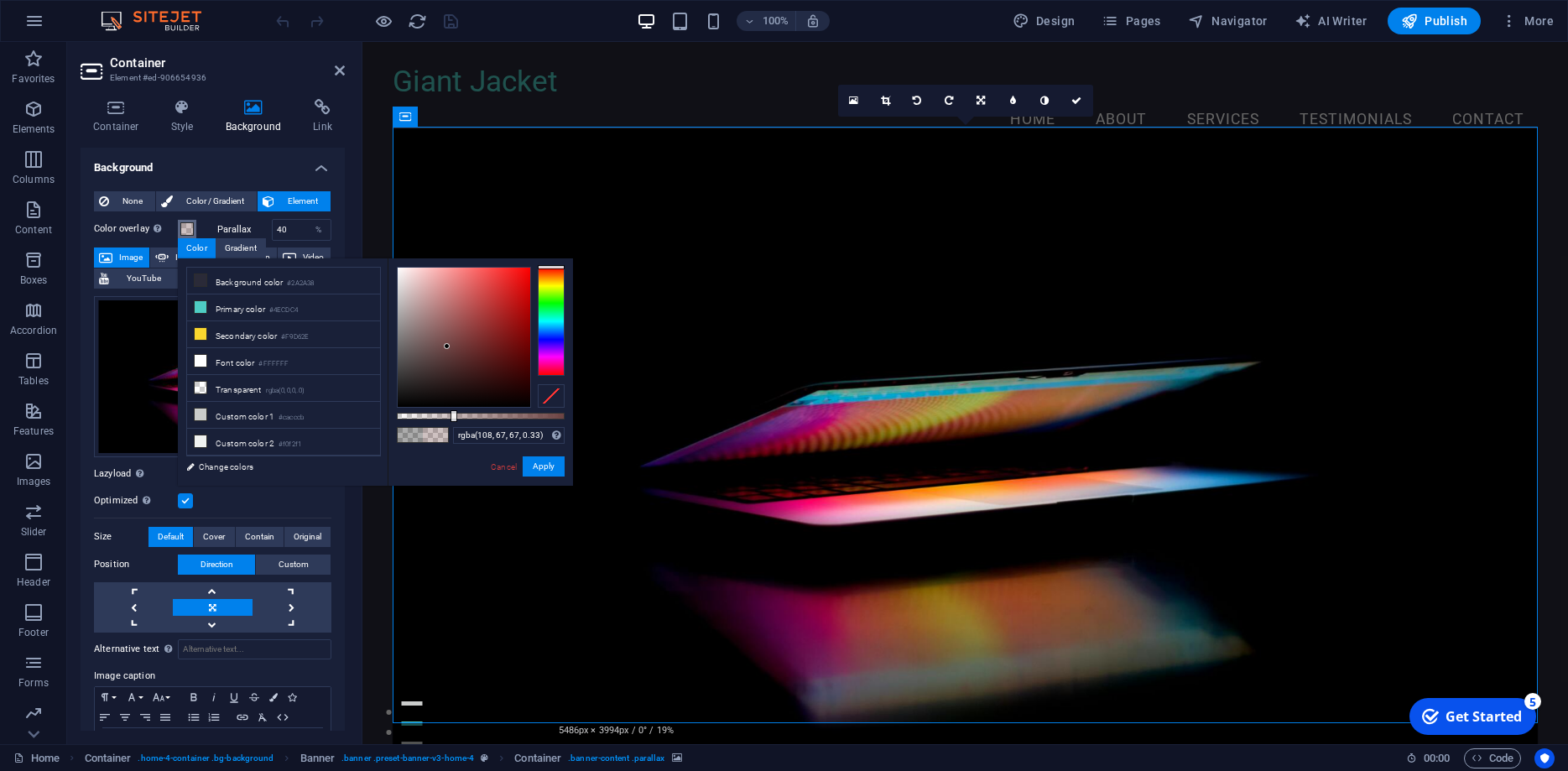
drag, startPoint x: 509, startPoint y: 293, endPoint x: 447, endPoint y: 346, distance: 81.6
click at [447, 346] on div at bounding box center [464, 337] width 133 height 140
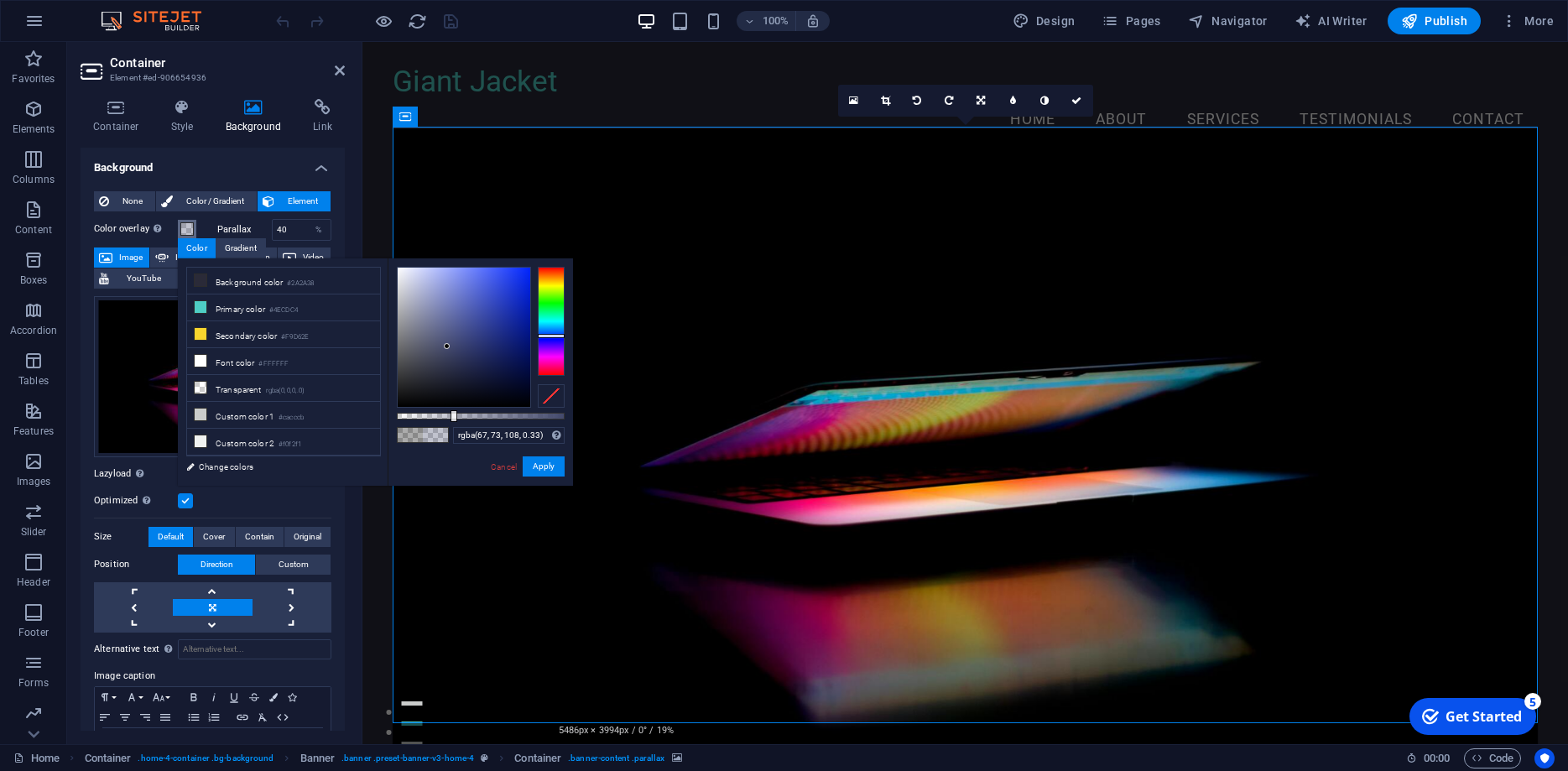
click at [557, 335] on div at bounding box center [552, 321] width 27 height 109
drag, startPoint x: 469, startPoint y: 350, endPoint x: 520, endPoint y: 353, distance: 51.1
click at [520, 353] on div at bounding box center [464, 337] width 133 height 140
click at [548, 466] on button "Apply" at bounding box center [544, 467] width 42 height 20
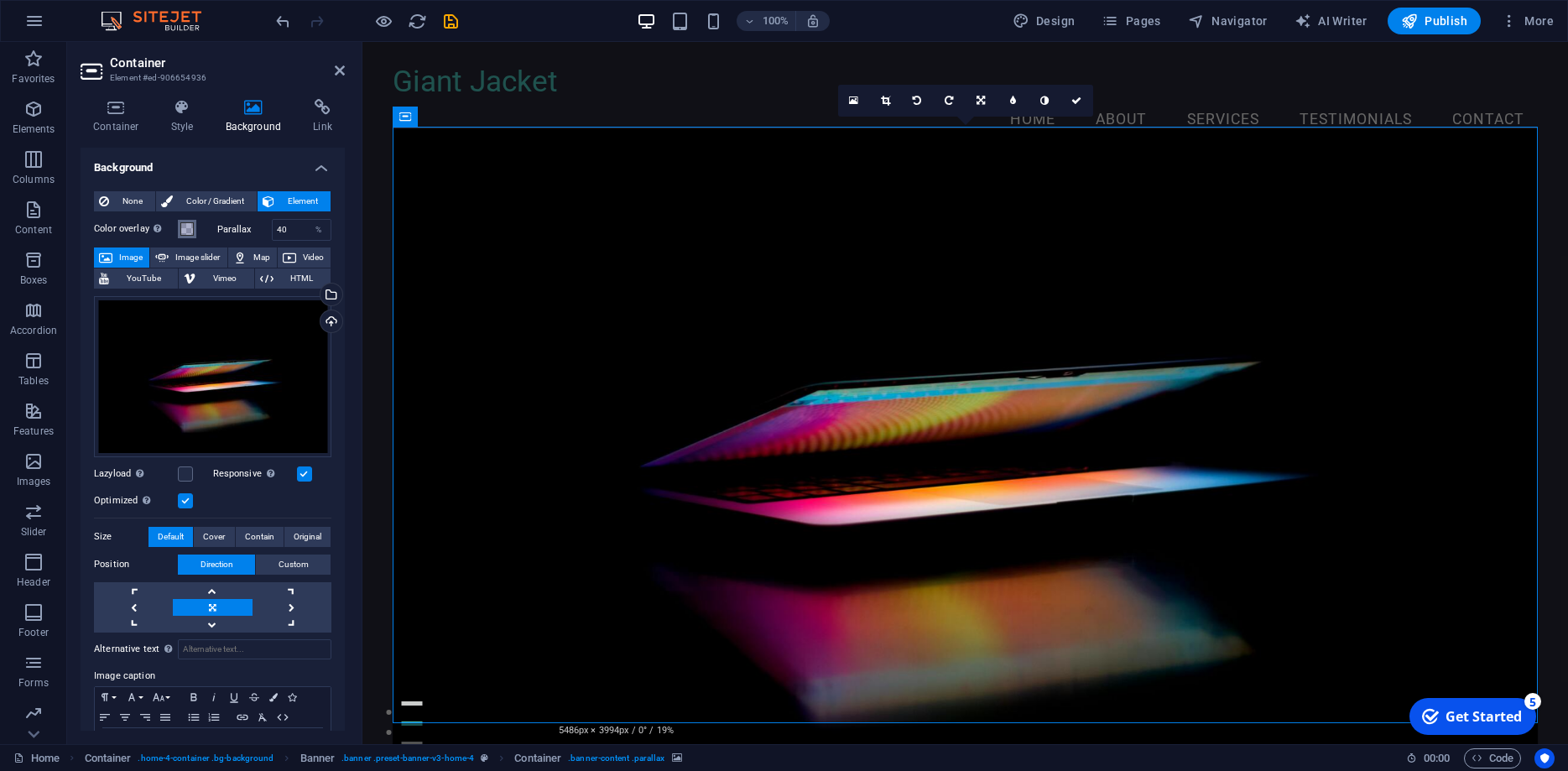
click at [186, 230] on span at bounding box center [187, 229] width 13 height 13
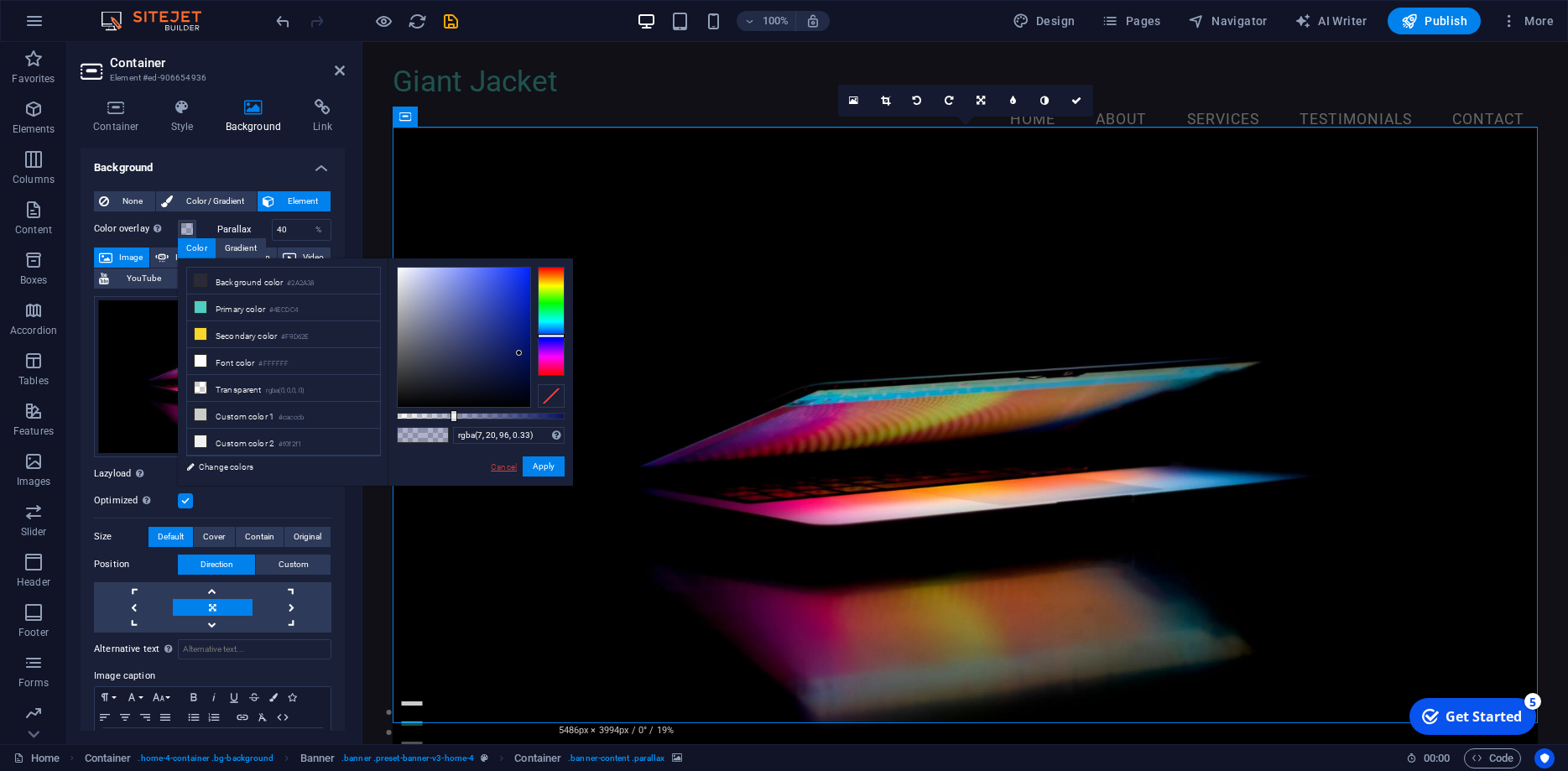
click at [497, 470] on link "Cancel" at bounding box center [504, 467] width 29 height 13
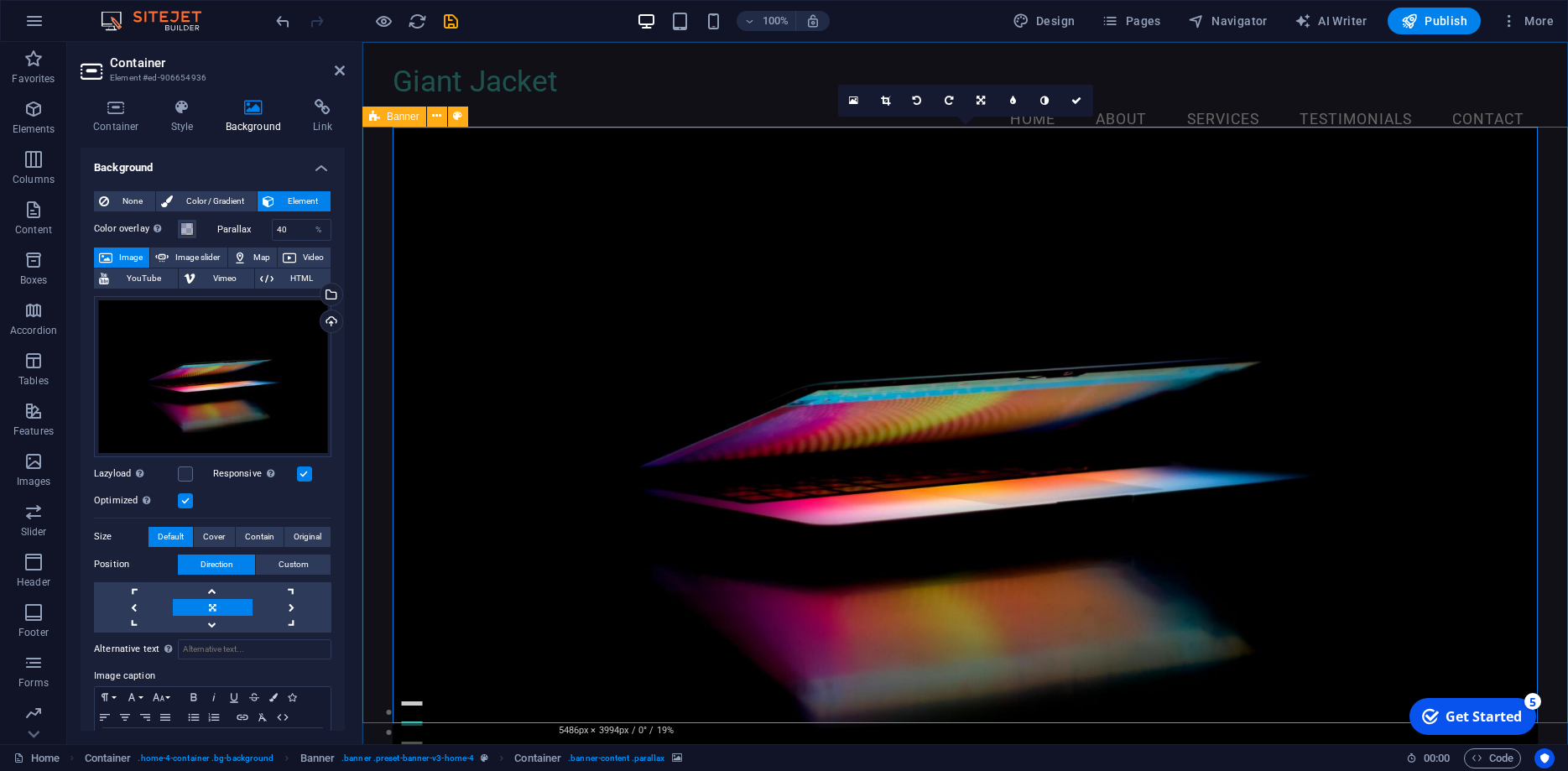
click at [131, 226] on label "Color overlay Places an overlay over the background to colorize it" at bounding box center [136, 229] width 84 height 20
click at [178, 226] on button "Color overlay Places an overlay over the background to colorize it" at bounding box center [187, 229] width 18 height 18
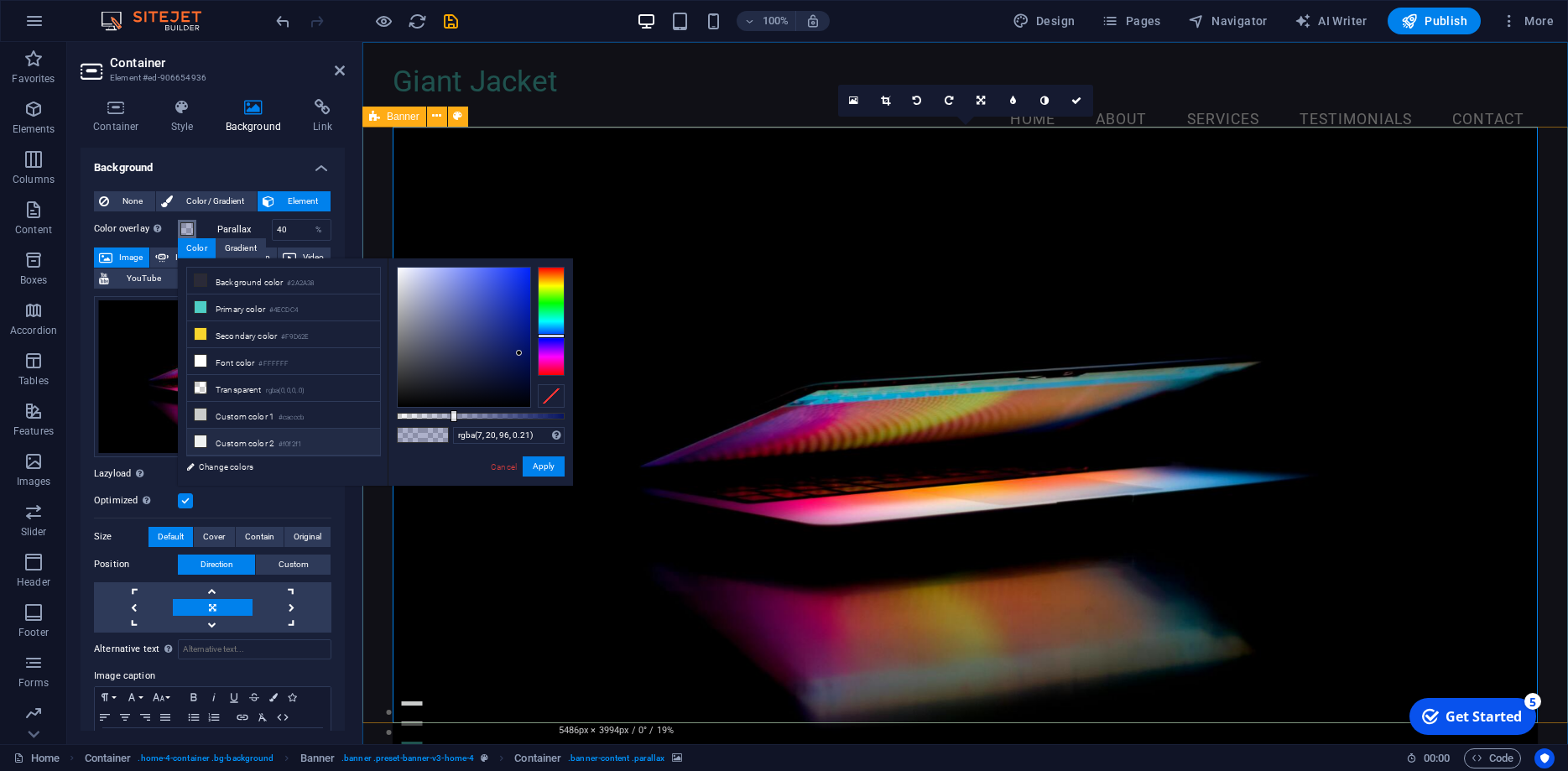
type input "rgba(7, 20, 96, 0)"
drag, startPoint x: 451, startPoint y: 415, endPoint x: 345, endPoint y: 425, distance: 106.5
click at [345, 425] on div "less Background color #2A2A38 Primary color #4ECDC4 Secondary color #F9D62E Fon…" at bounding box center [376, 372] width 395 height 227
click at [542, 462] on button "Apply" at bounding box center [544, 467] width 42 height 20
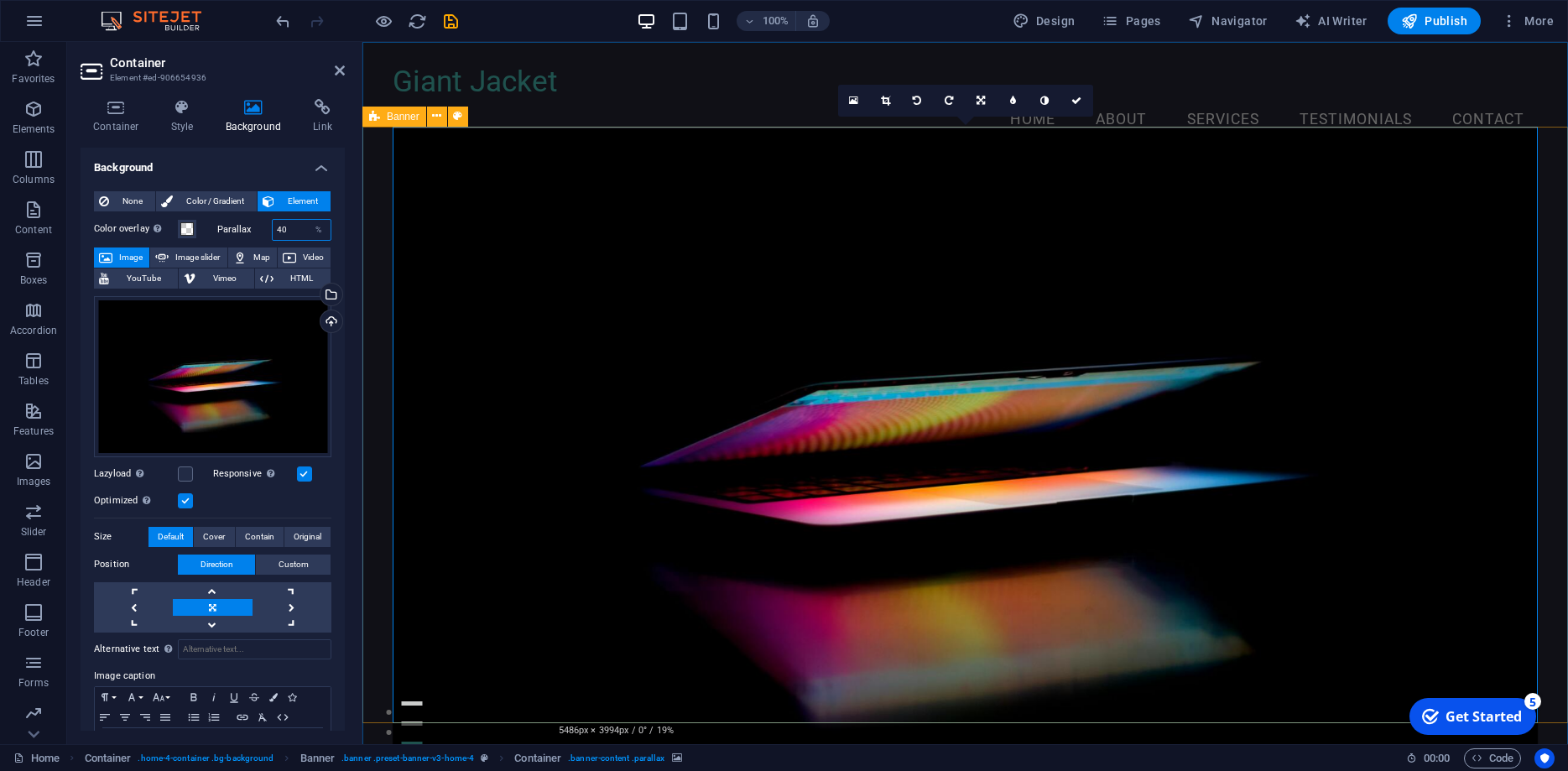
drag, startPoint x: 296, startPoint y: 230, endPoint x: 253, endPoint y: 230, distance: 43.0
click at [272, 230] on input "40" at bounding box center [302, 230] width 59 height 20
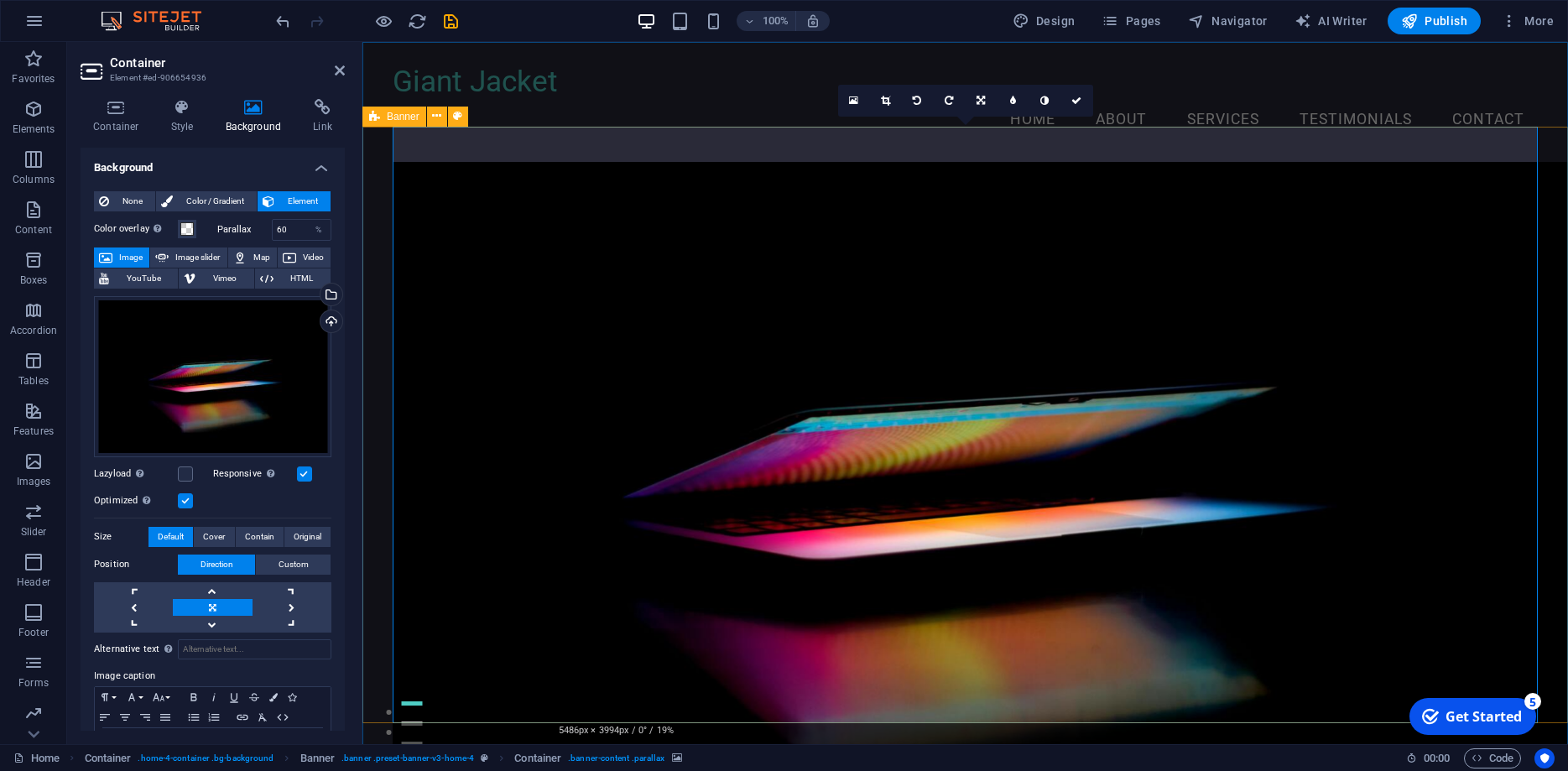
click at [229, 169] on h4 "Background" at bounding box center [213, 163] width 264 height 30
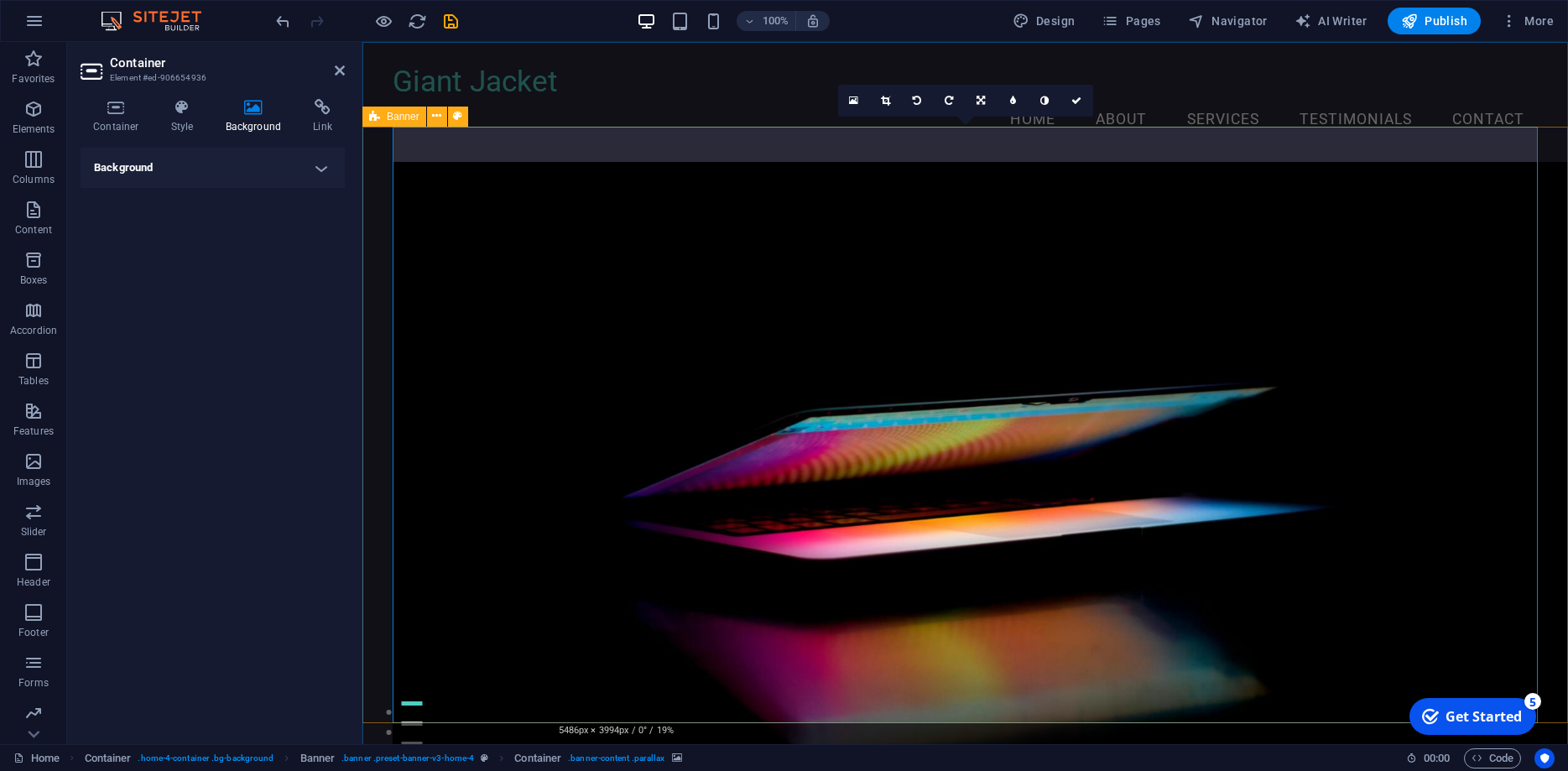
click at [319, 163] on h4 "Background" at bounding box center [213, 168] width 264 height 40
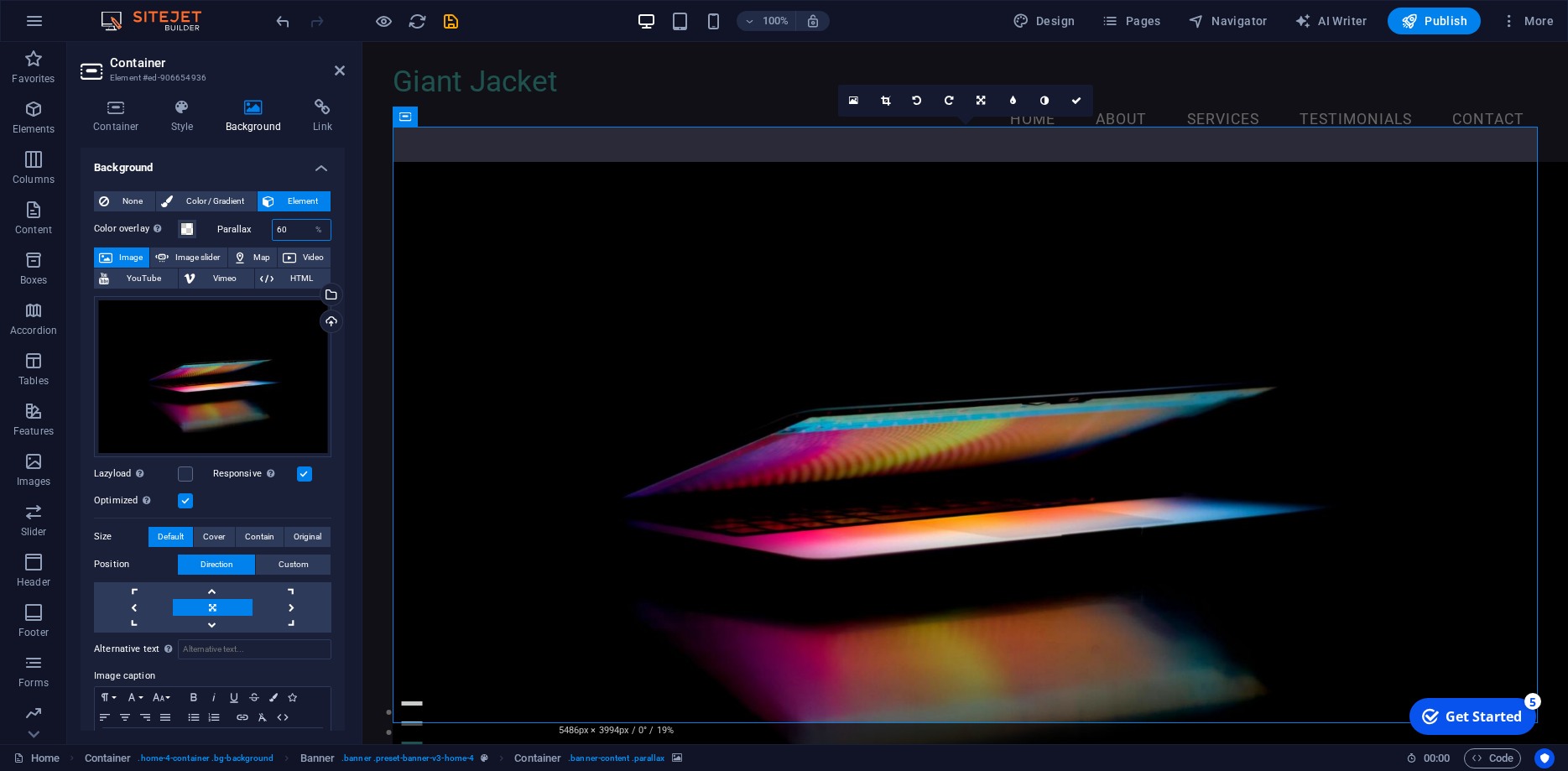
drag, startPoint x: 288, startPoint y: 229, endPoint x: 248, endPoint y: 230, distance: 40.0
click at [272, 230] on input "60" at bounding box center [302, 230] width 59 height 20
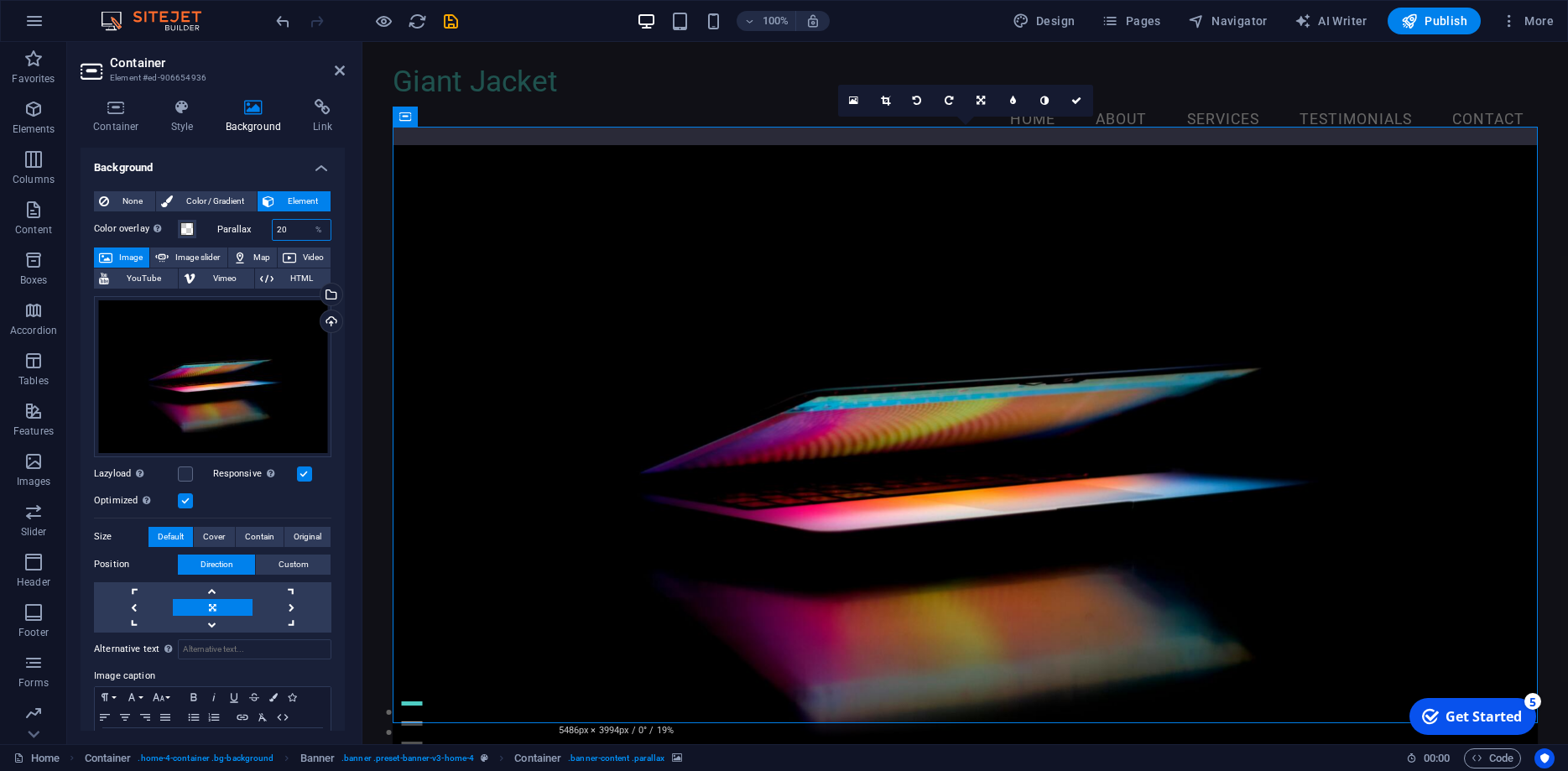
drag, startPoint x: 289, startPoint y: 226, endPoint x: 247, endPoint y: 226, distance: 42.0
click at [272, 226] on input "20" at bounding box center [302, 230] width 59 height 20
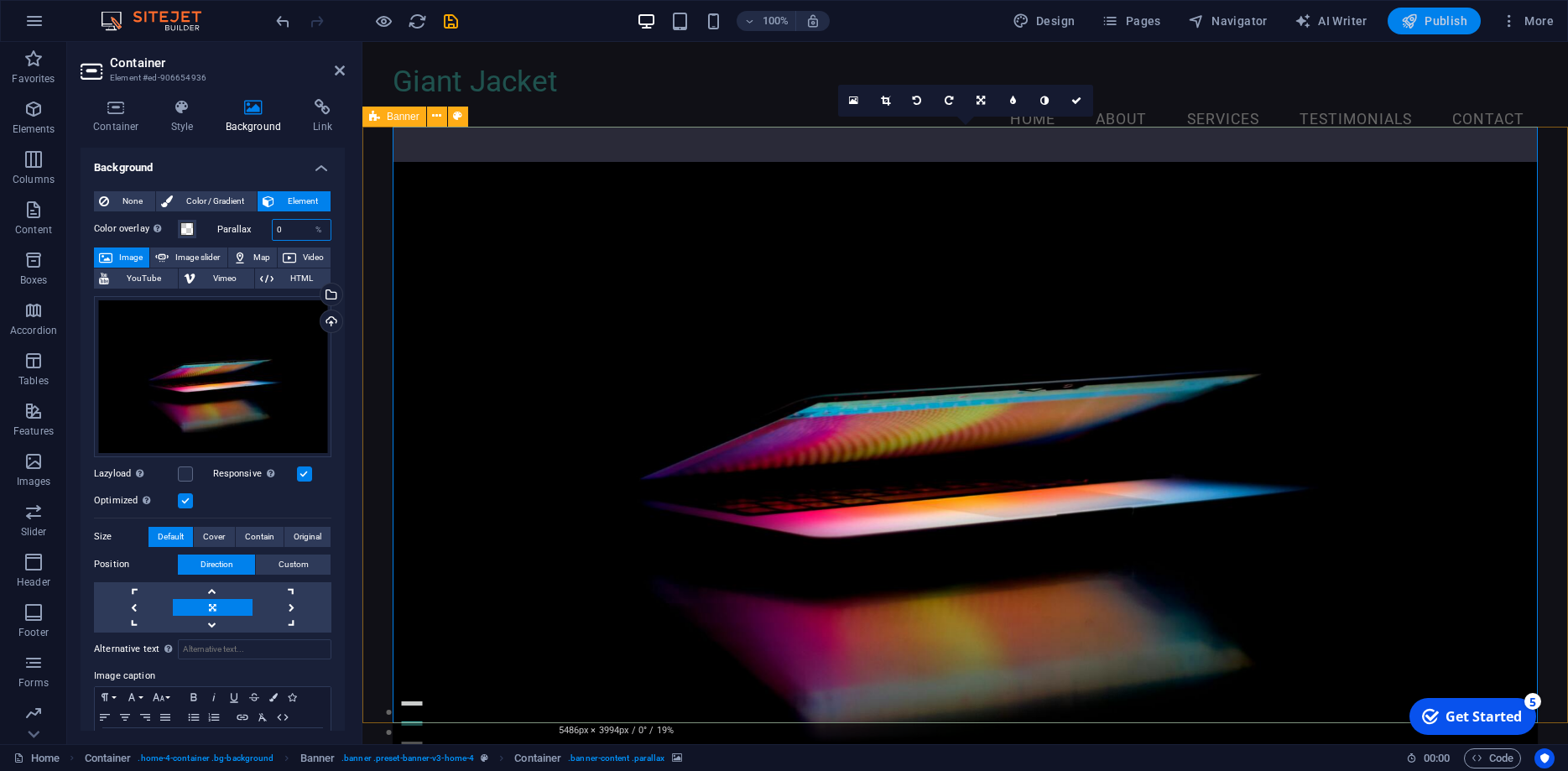
type input "0"
click at [1422, 18] on span "Publish" at bounding box center [1434, 21] width 66 height 17
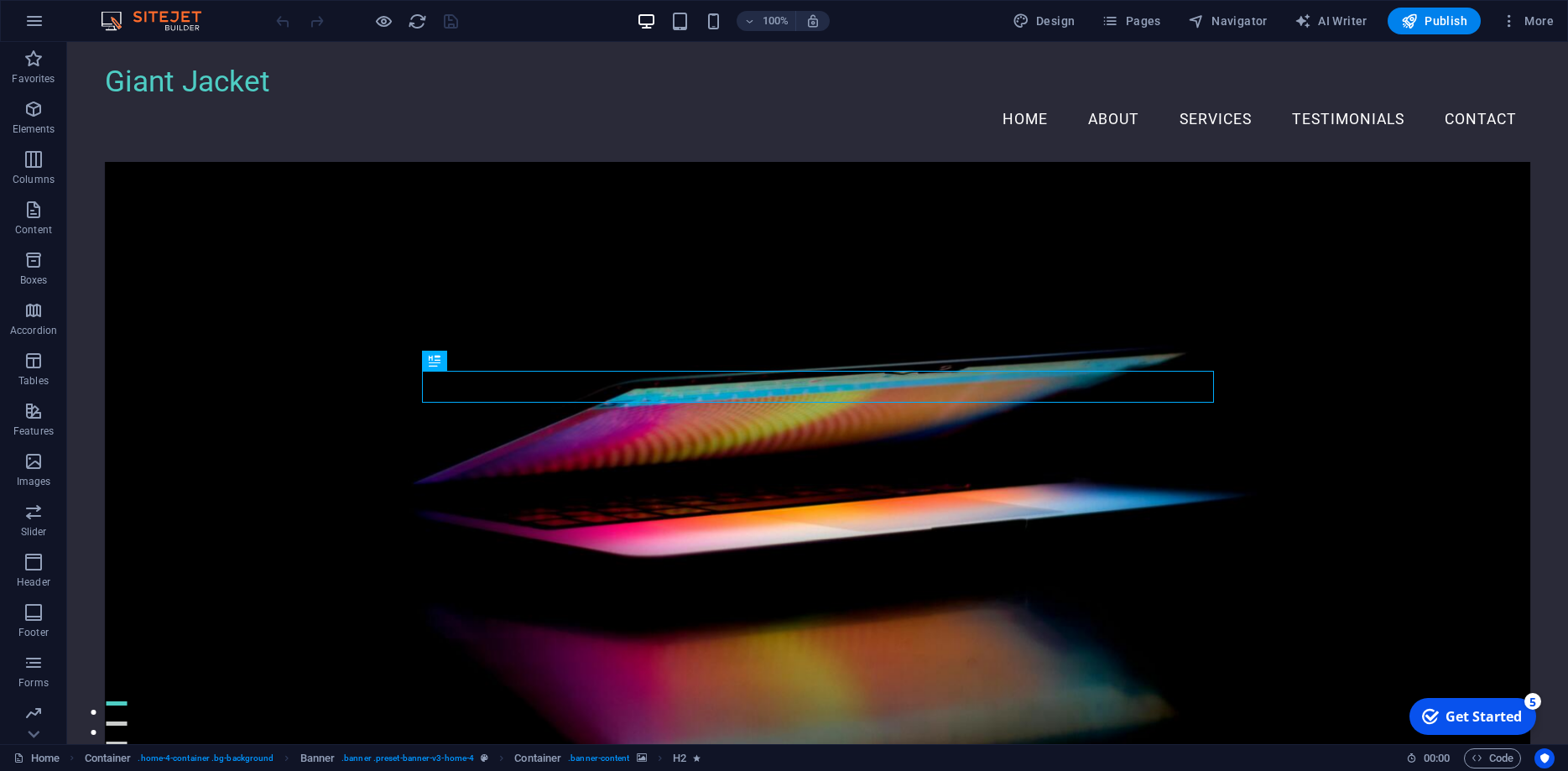
click at [281, 237] on figure at bounding box center [818, 461] width 1426 height 597
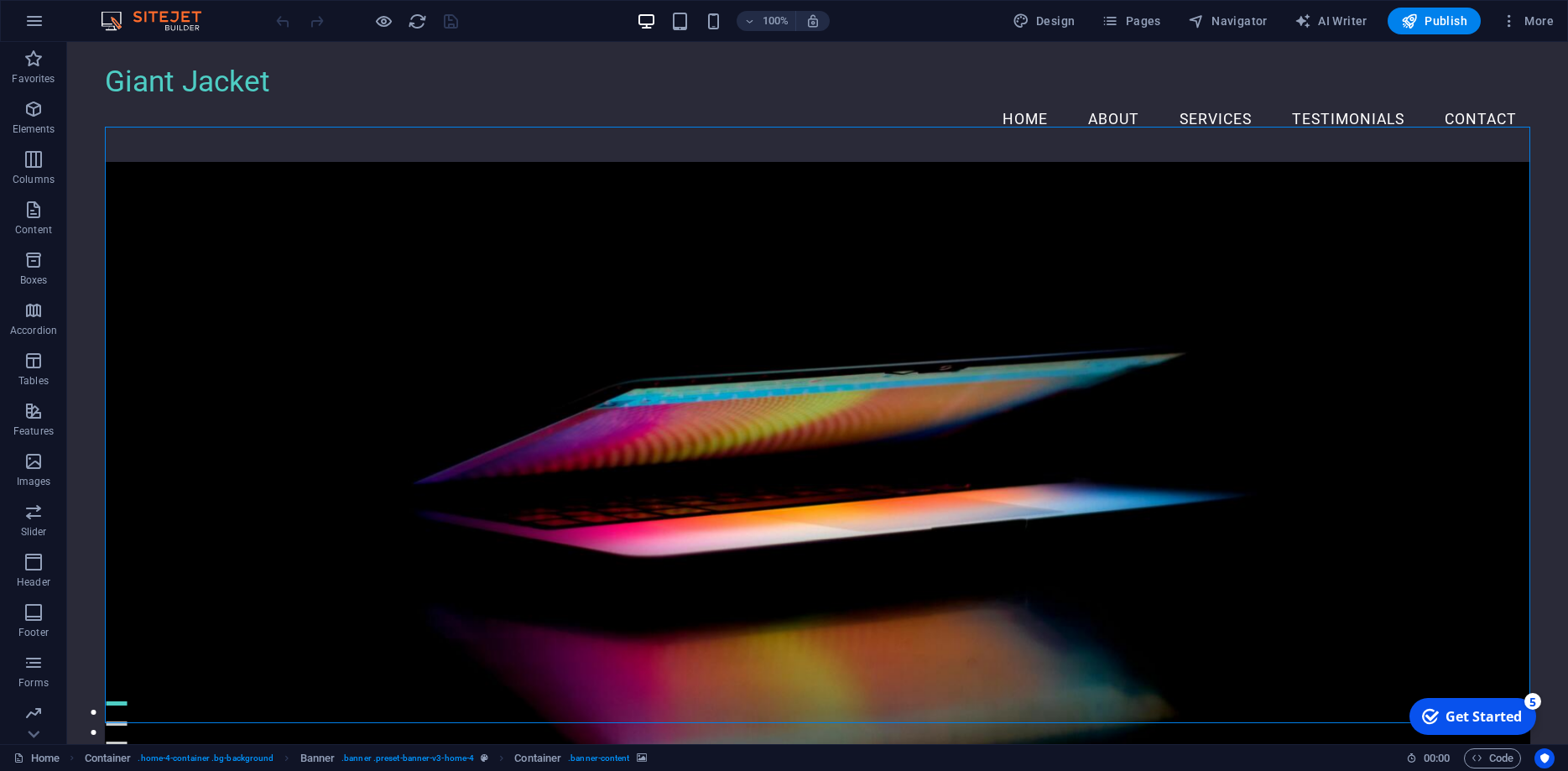
click at [281, 237] on figure at bounding box center [818, 461] width 1426 height 597
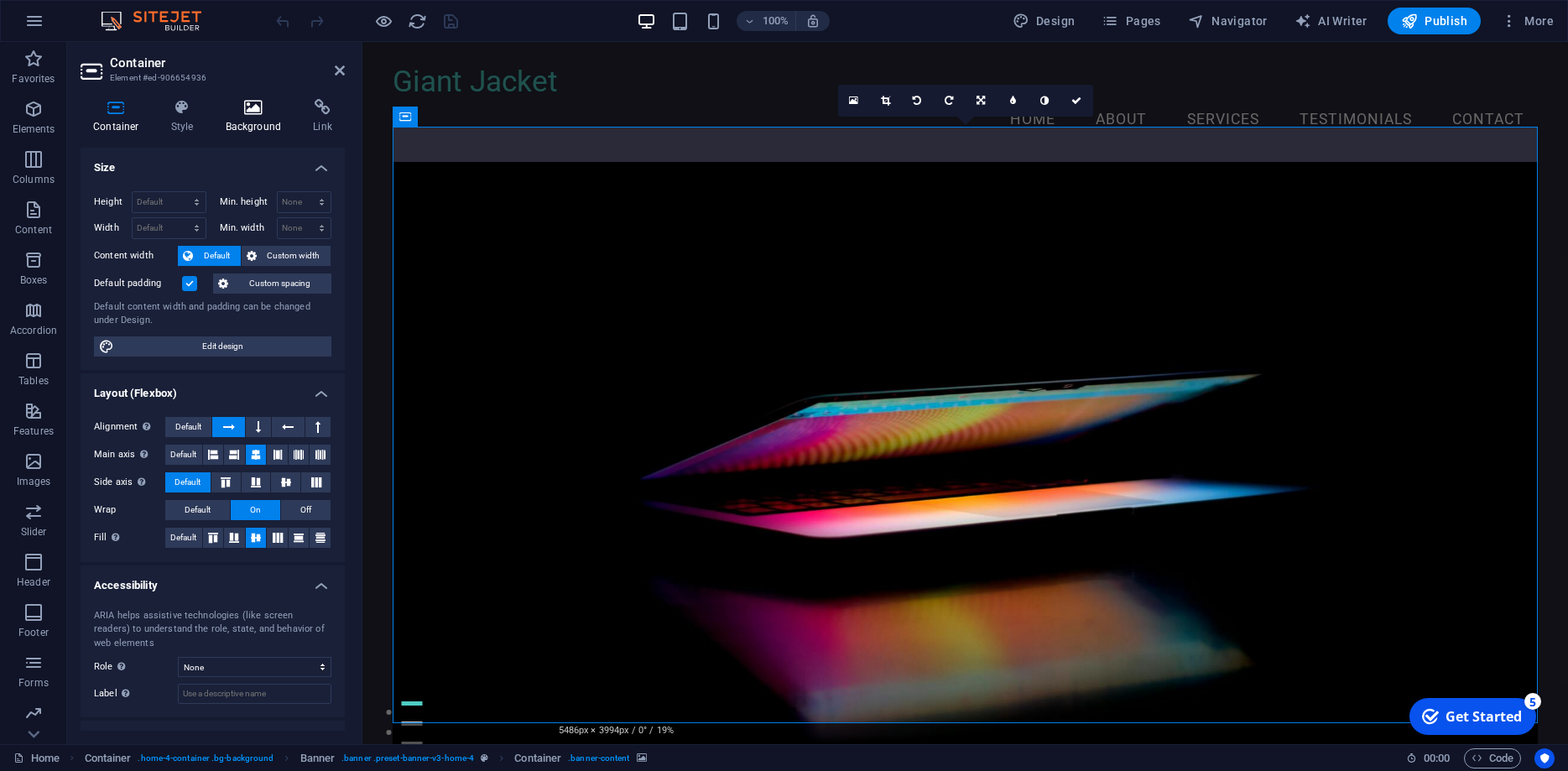
click at [262, 118] on h4 "Background" at bounding box center [256, 117] width 88 height 35
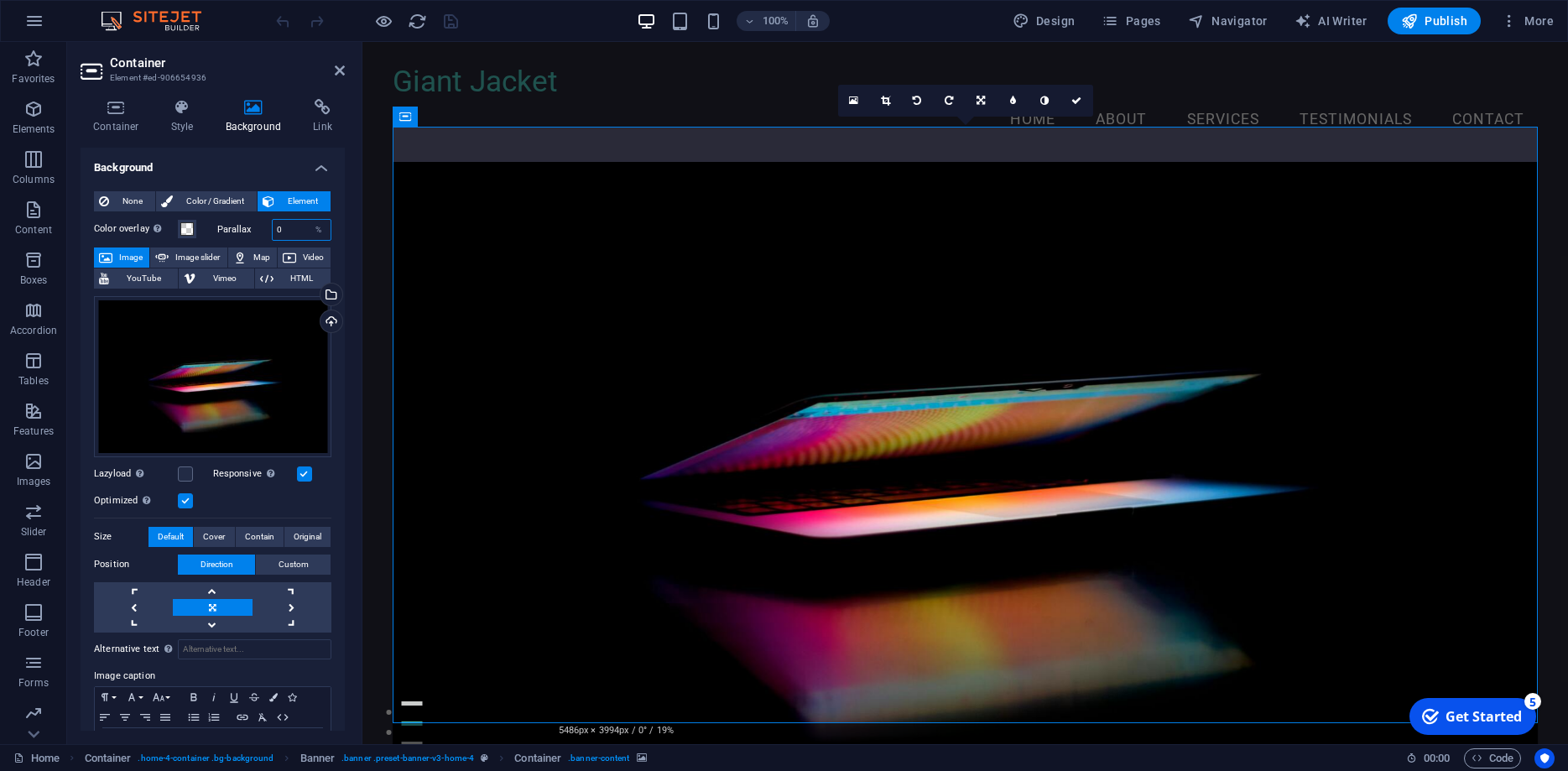
drag, startPoint x: 288, startPoint y: 230, endPoint x: 230, endPoint y: 230, distance: 58.0
click at [272, 230] on input "0" at bounding box center [302, 230] width 59 height 20
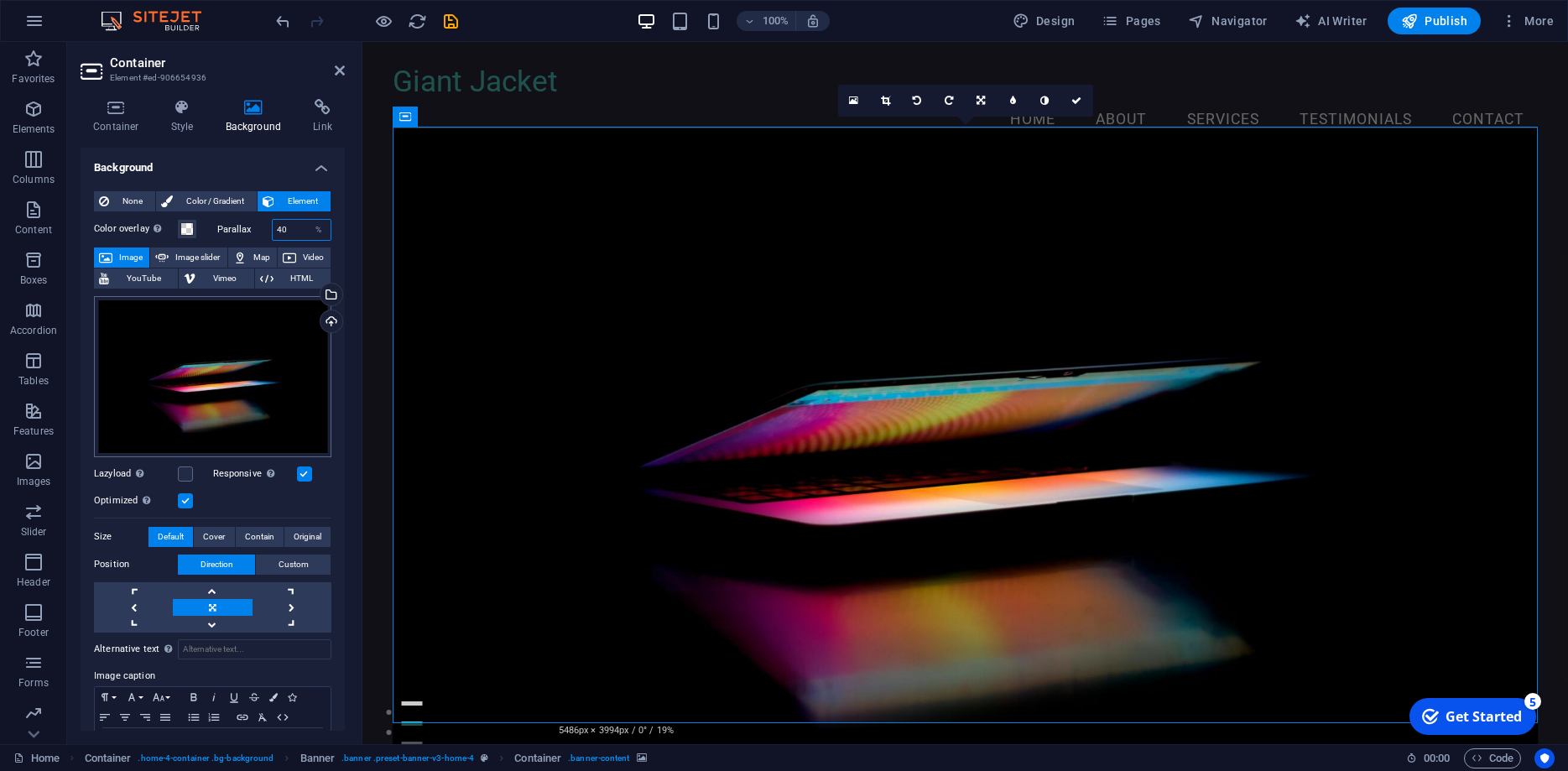
type input "40"
click at [240, 367] on div "Drag files here, click to choose files or select files from Files or our free s…" at bounding box center [213, 377] width 237 height 161
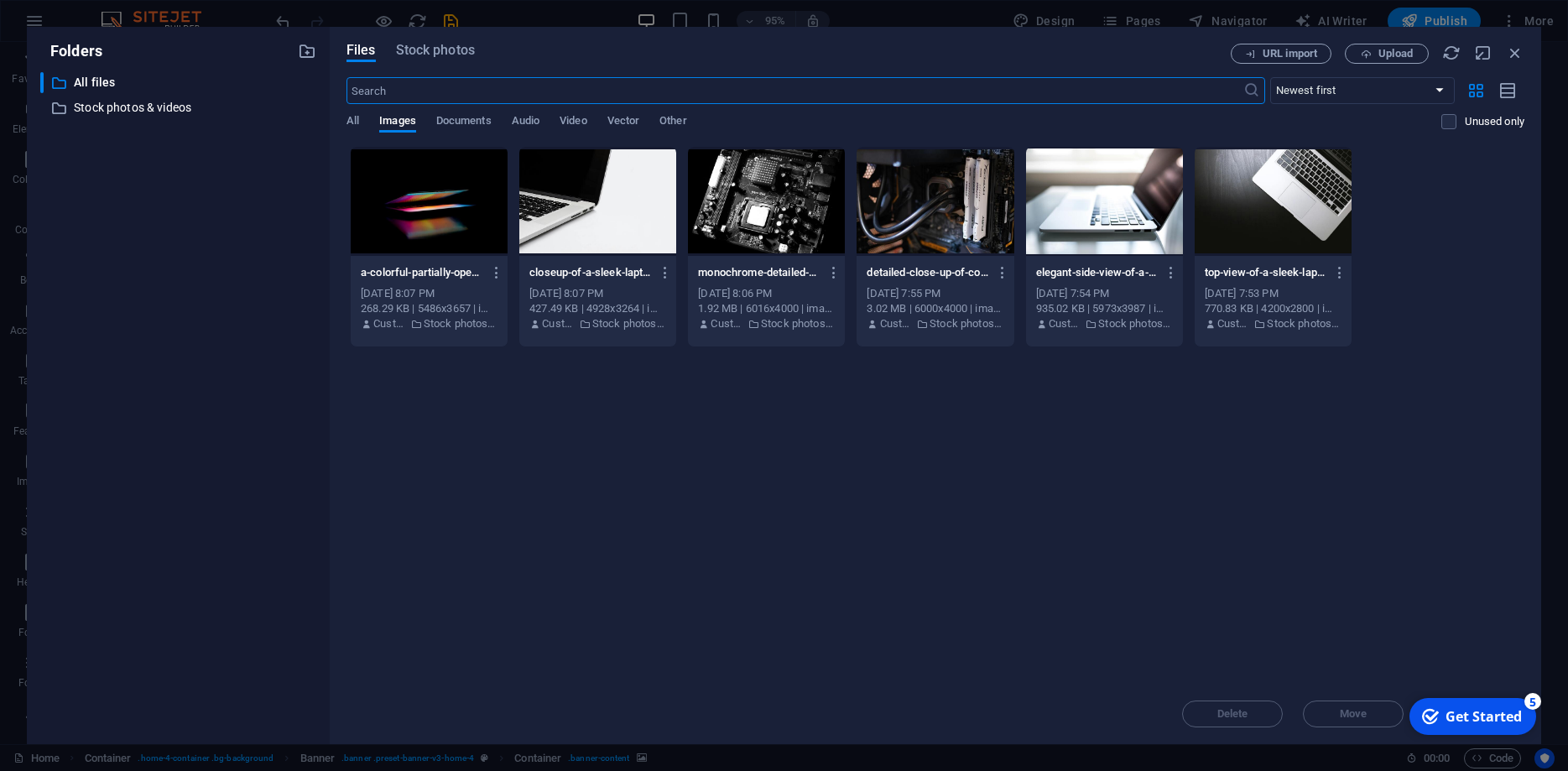
click at [1243, 203] on div at bounding box center [1273, 202] width 157 height 109
click at [1263, 211] on div "1" at bounding box center [1273, 202] width 157 height 109
click at [1263, 211] on div at bounding box center [1273, 202] width 157 height 109
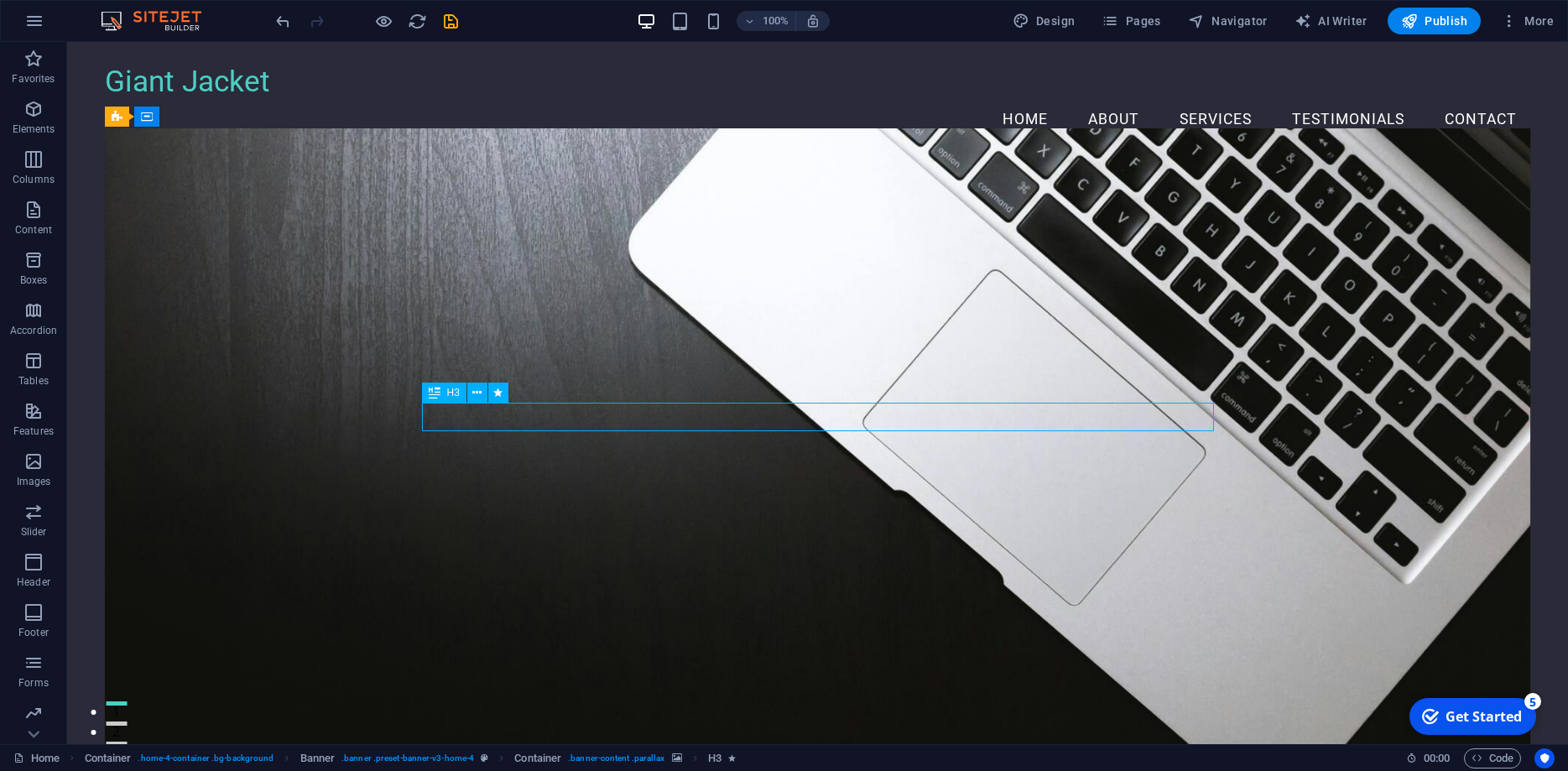
drag, startPoint x: 543, startPoint y: 422, endPoint x: 485, endPoint y: 425, distance: 58.1
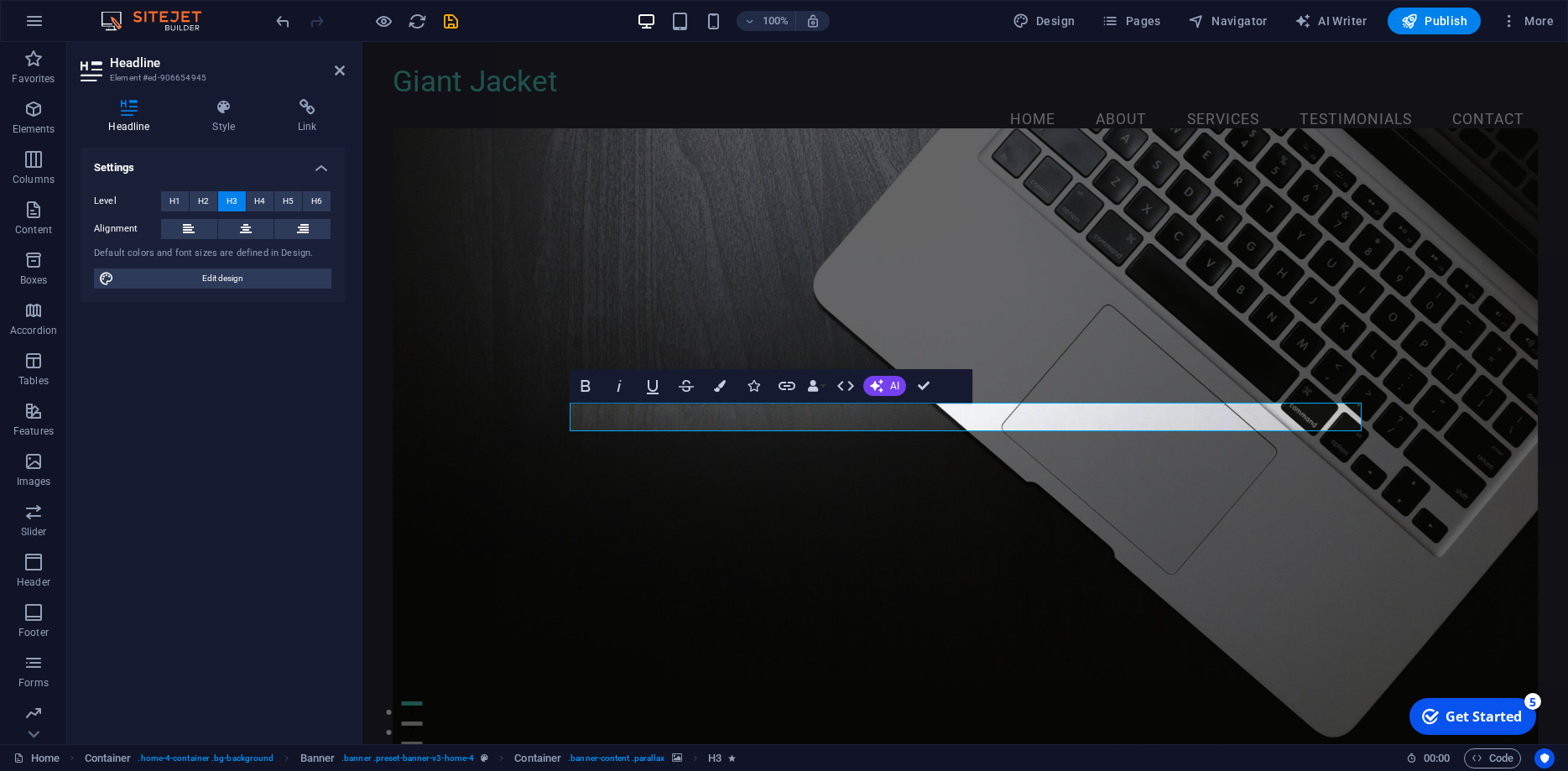
click at [648, 504] on figure at bounding box center [965, 448] width 1145 height 639
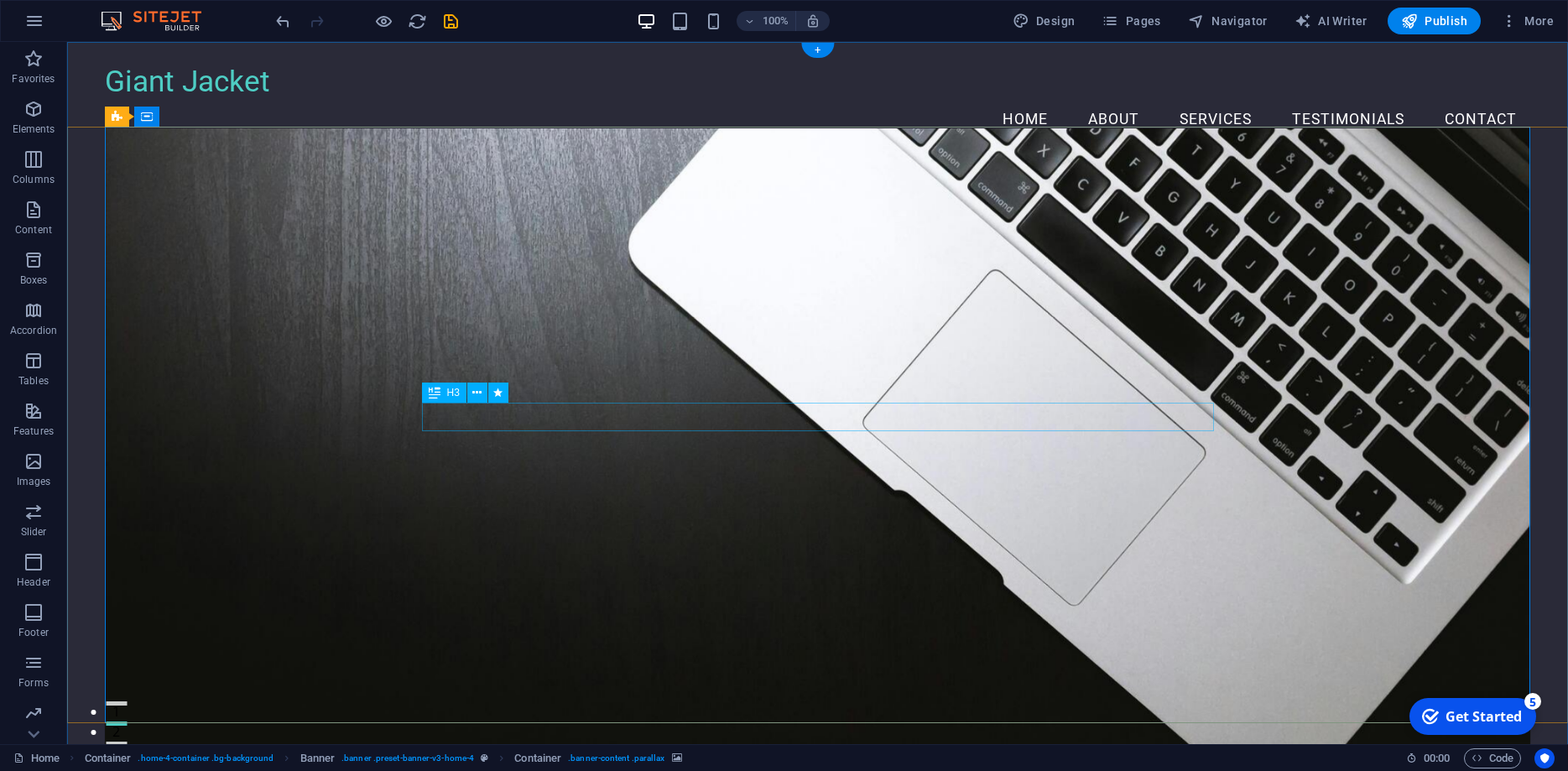
click at [476, 393] on icon at bounding box center [477, 393] width 9 height 18
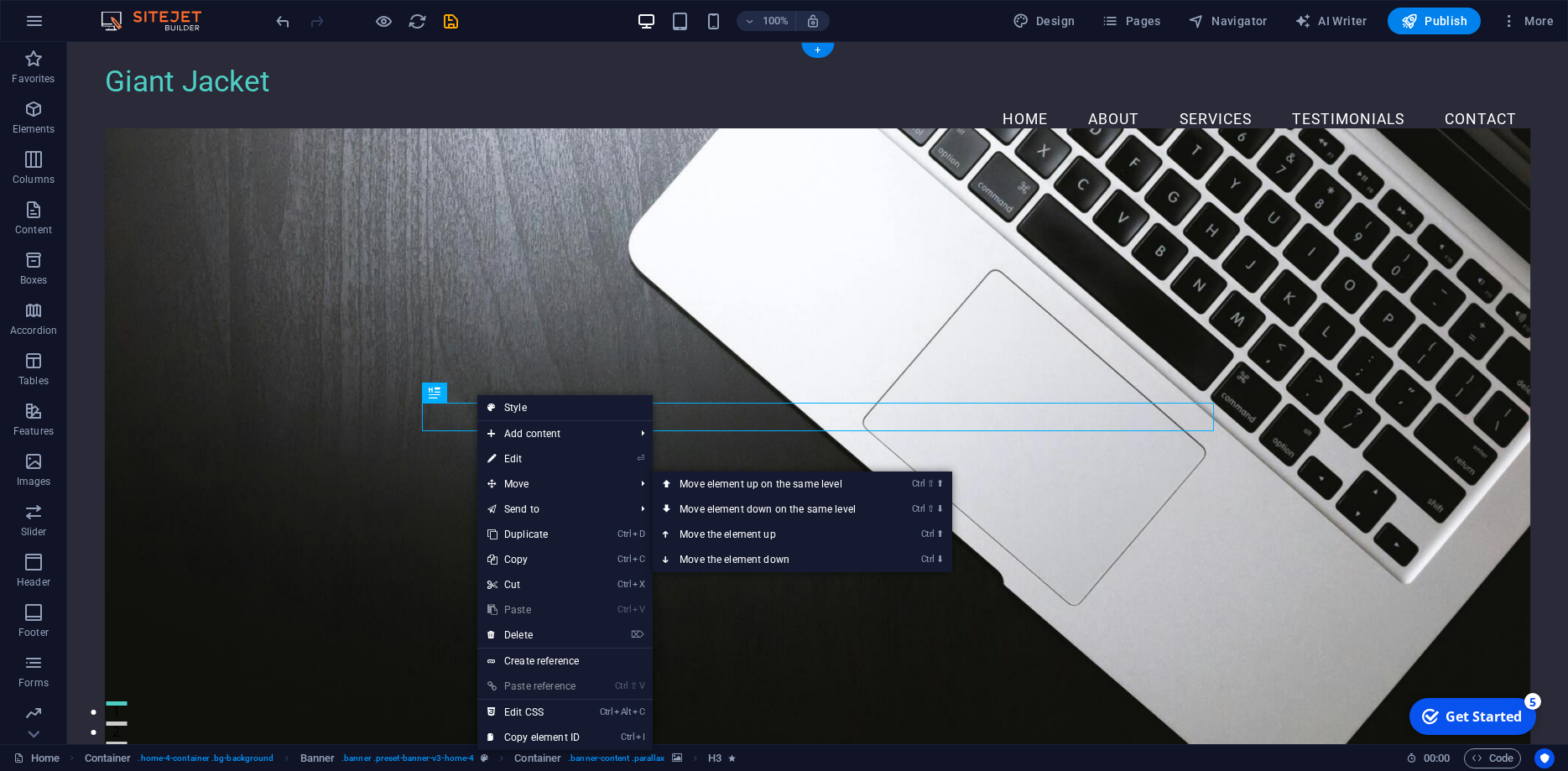
click at [411, 499] on figure at bounding box center [818, 448] width 1426 height 639
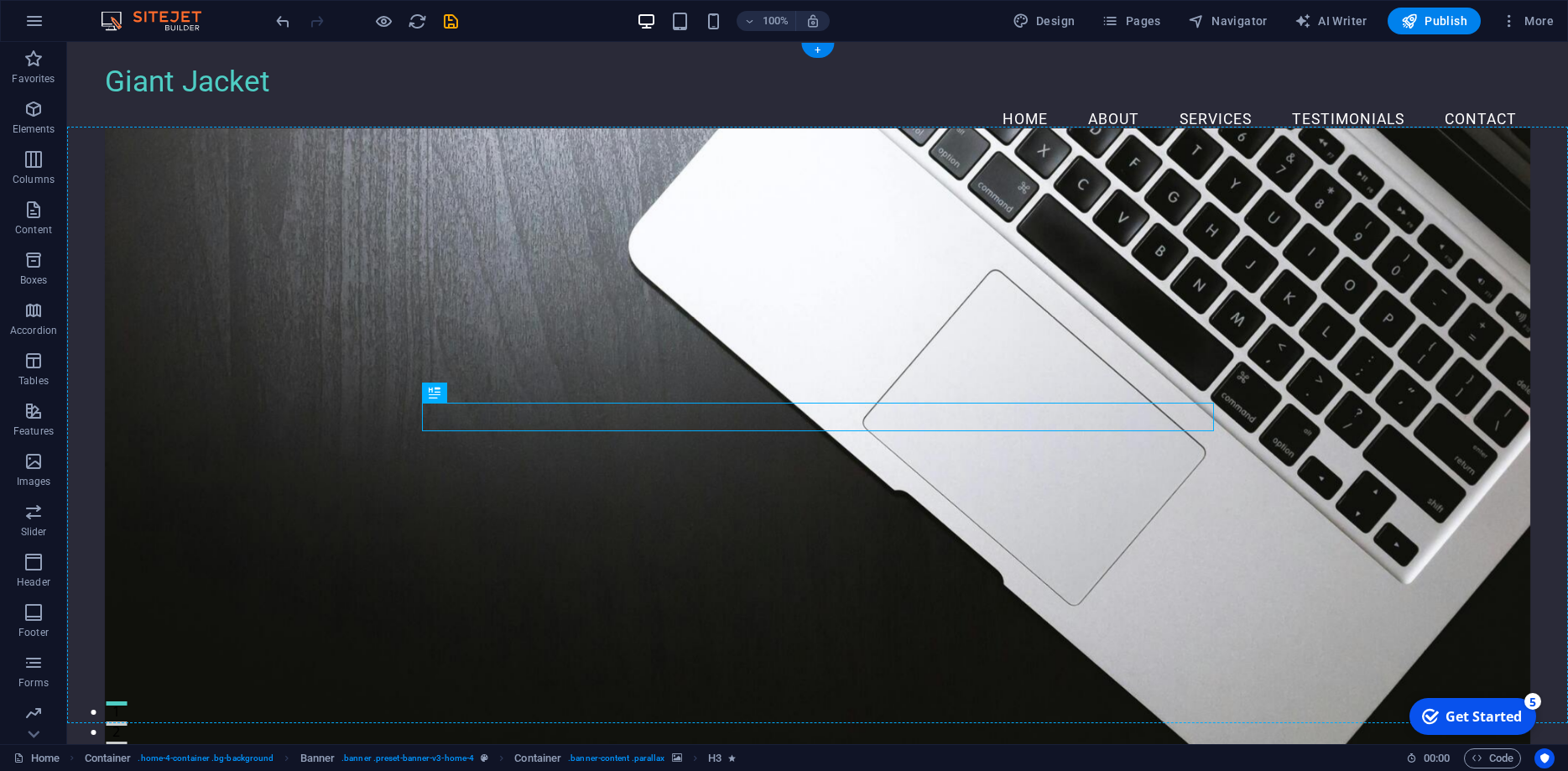
drag, startPoint x: 530, startPoint y: 408, endPoint x: 208, endPoint y: 422, distance: 322.3
click at [208, 422] on div "Welcome to Giant Jacket Expert Tech Solutions for Home and Business Get Started" at bounding box center [818, 603] width 1426 height 882
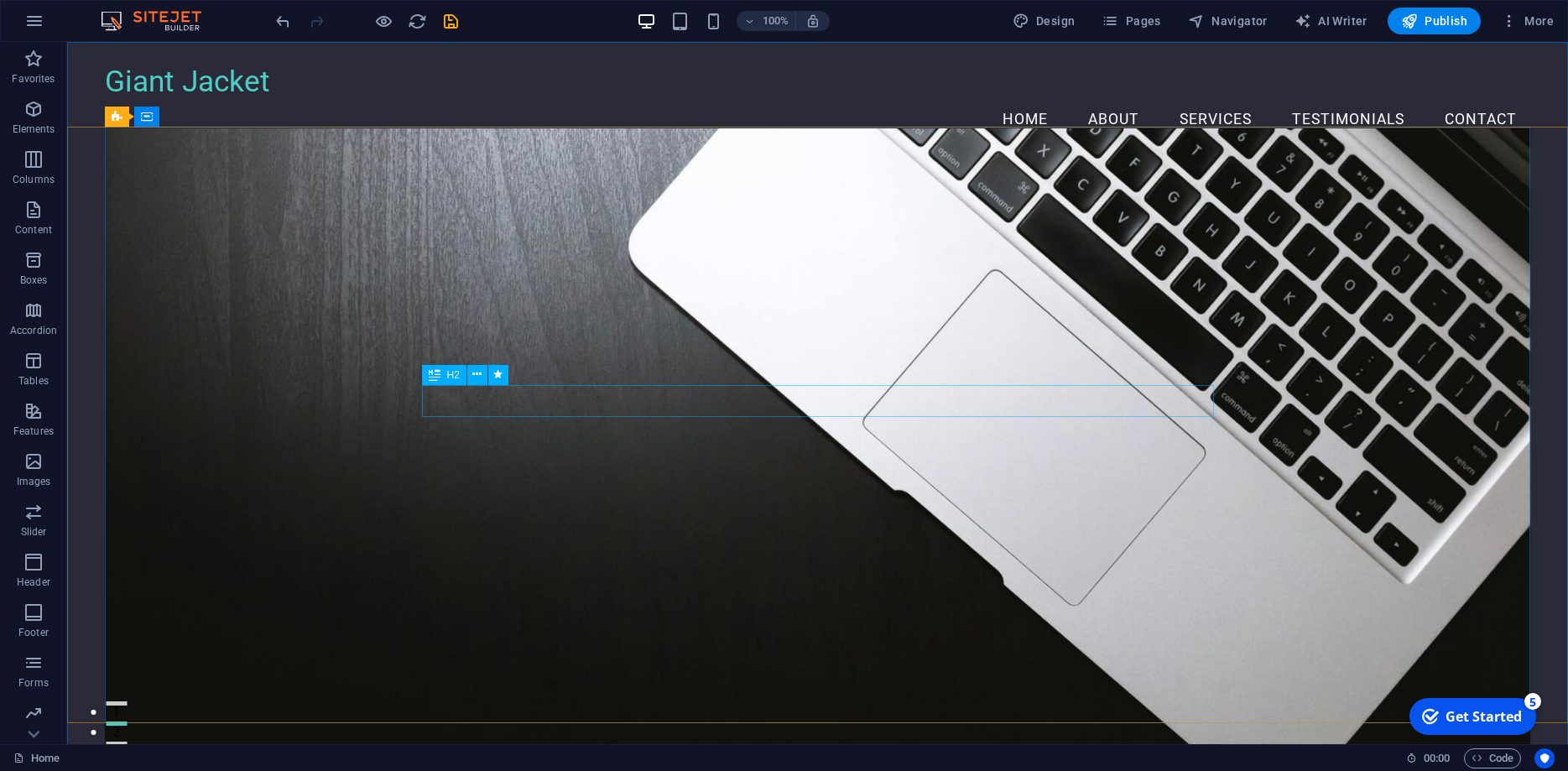
click at [441, 378] on div "H2" at bounding box center [444, 375] width 45 height 20
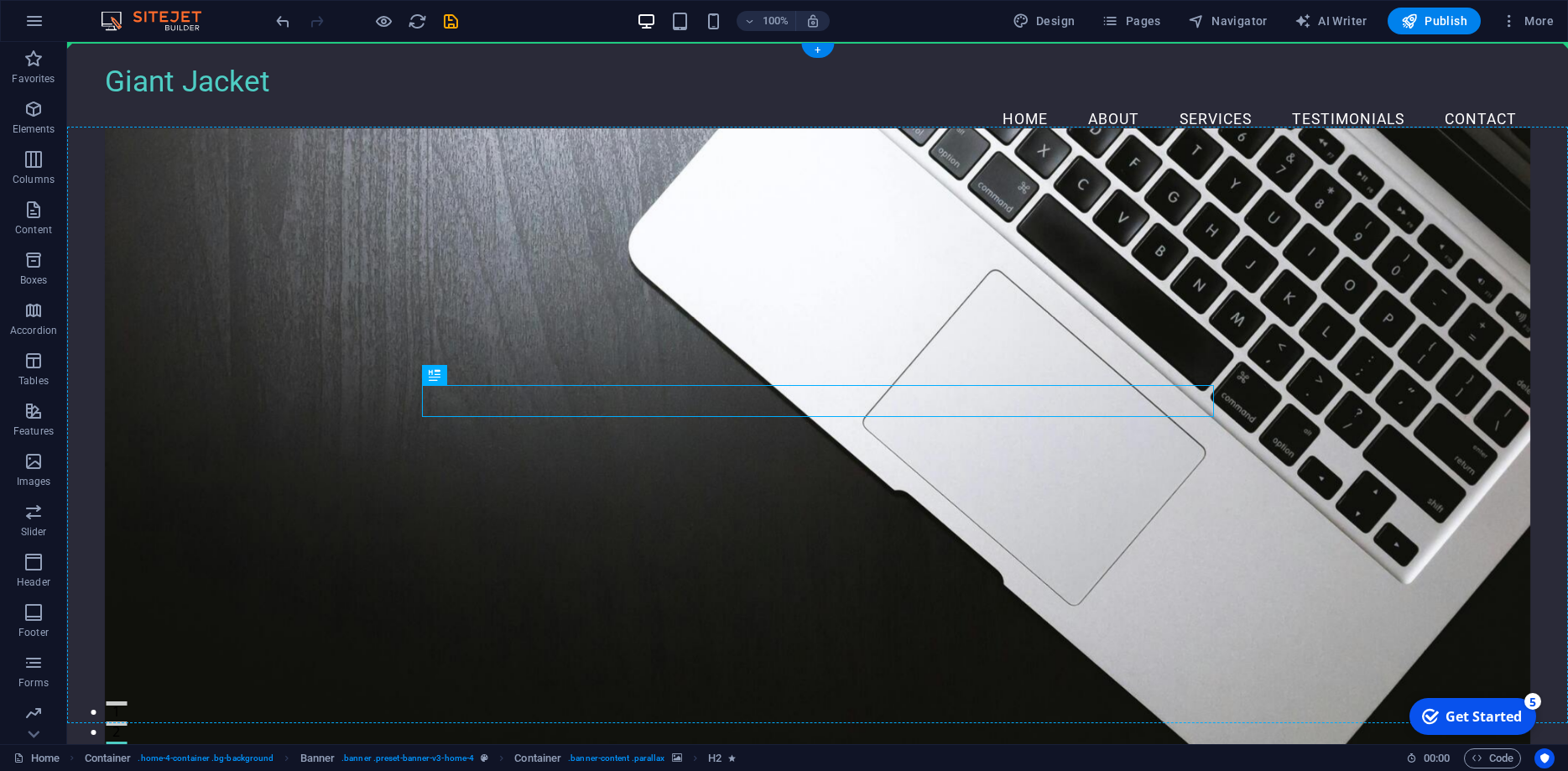
drag, startPoint x: 509, startPoint y: 420, endPoint x: 257, endPoint y: 377, distance: 255.6
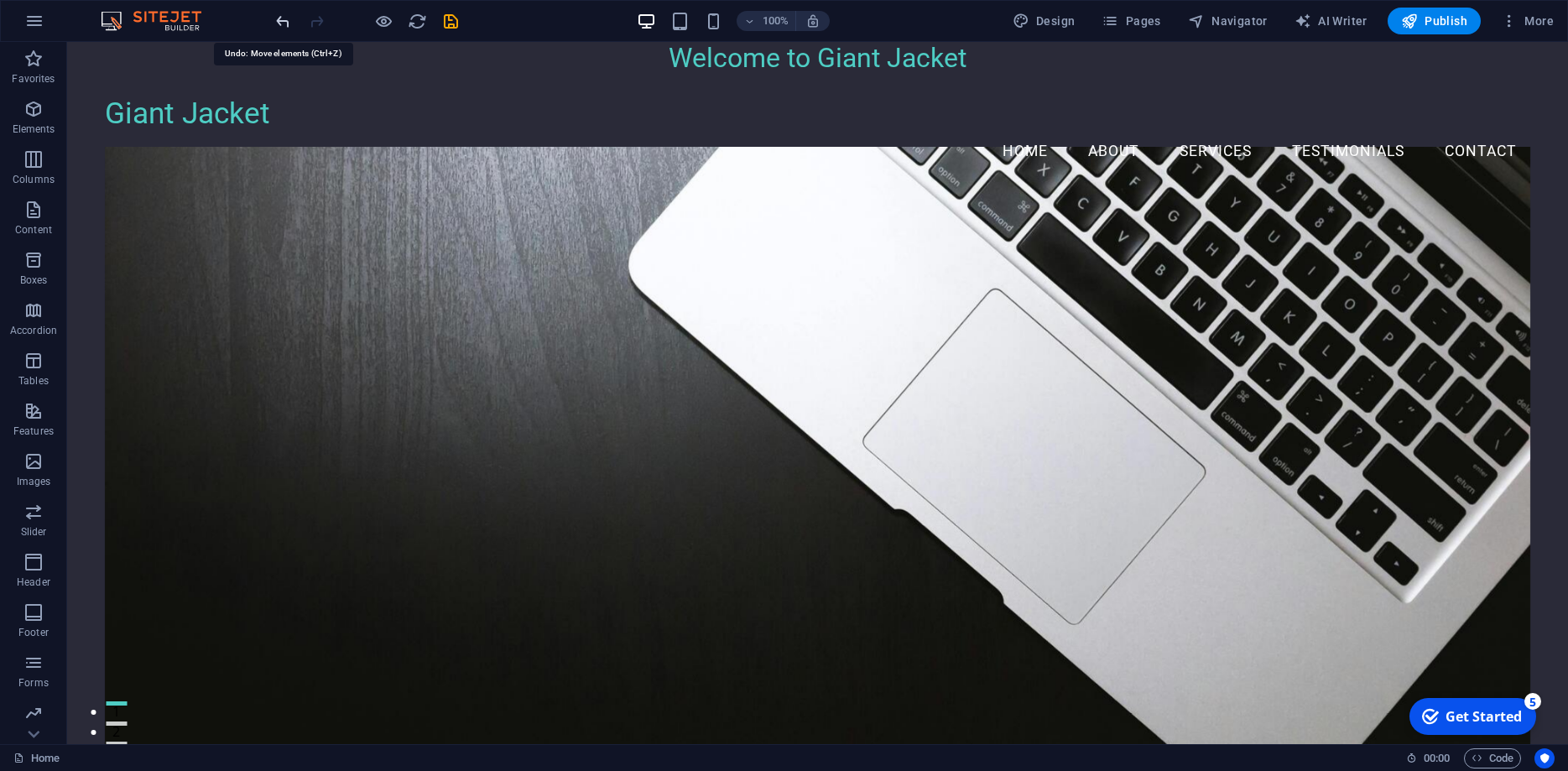
click at [280, 18] on icon "undo" at bounding box center [282, 21] width 19 height 19
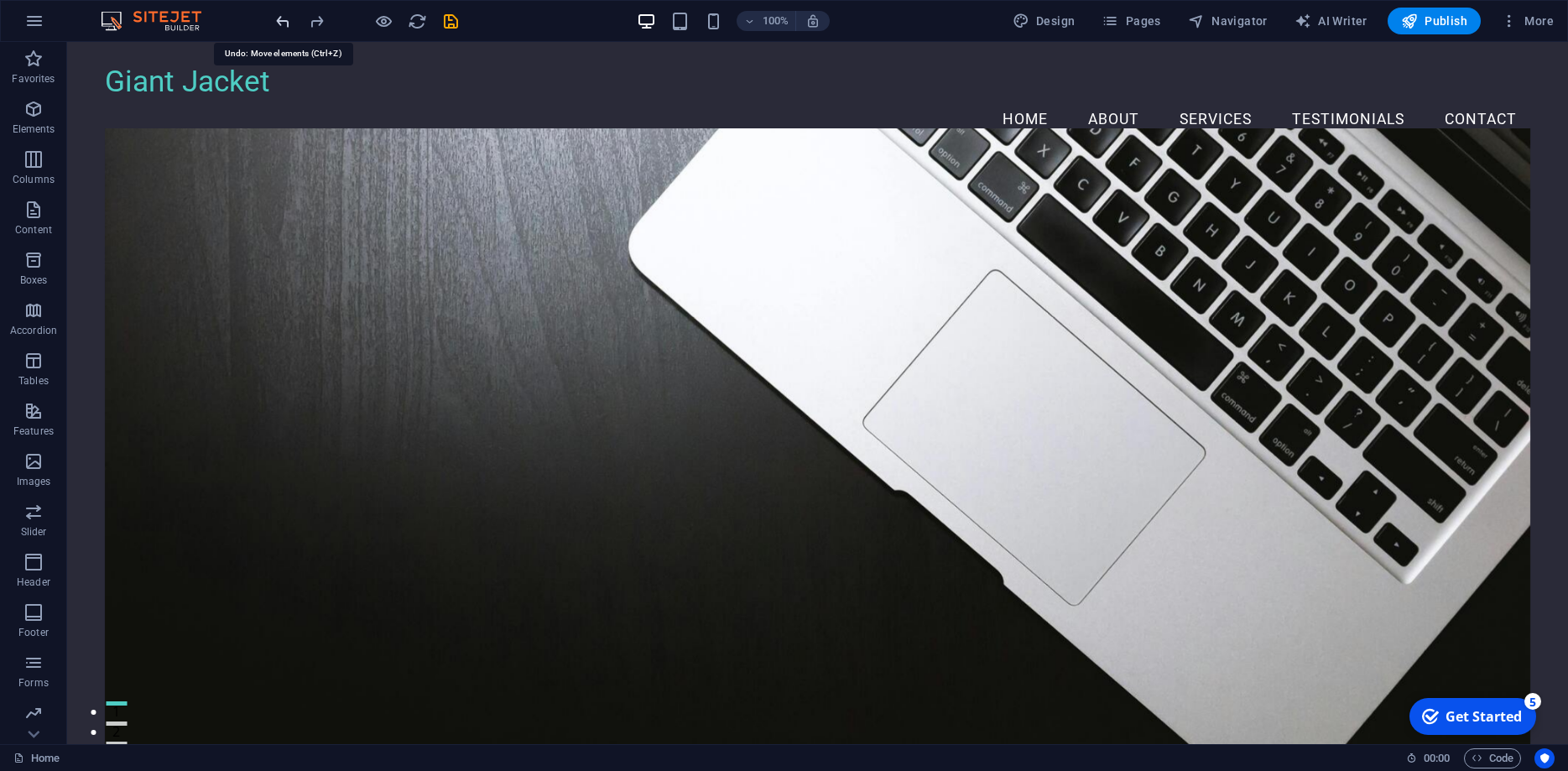
click at [280, 18] on icon "undo" at bounding box center [282, 21] width 19 height 19
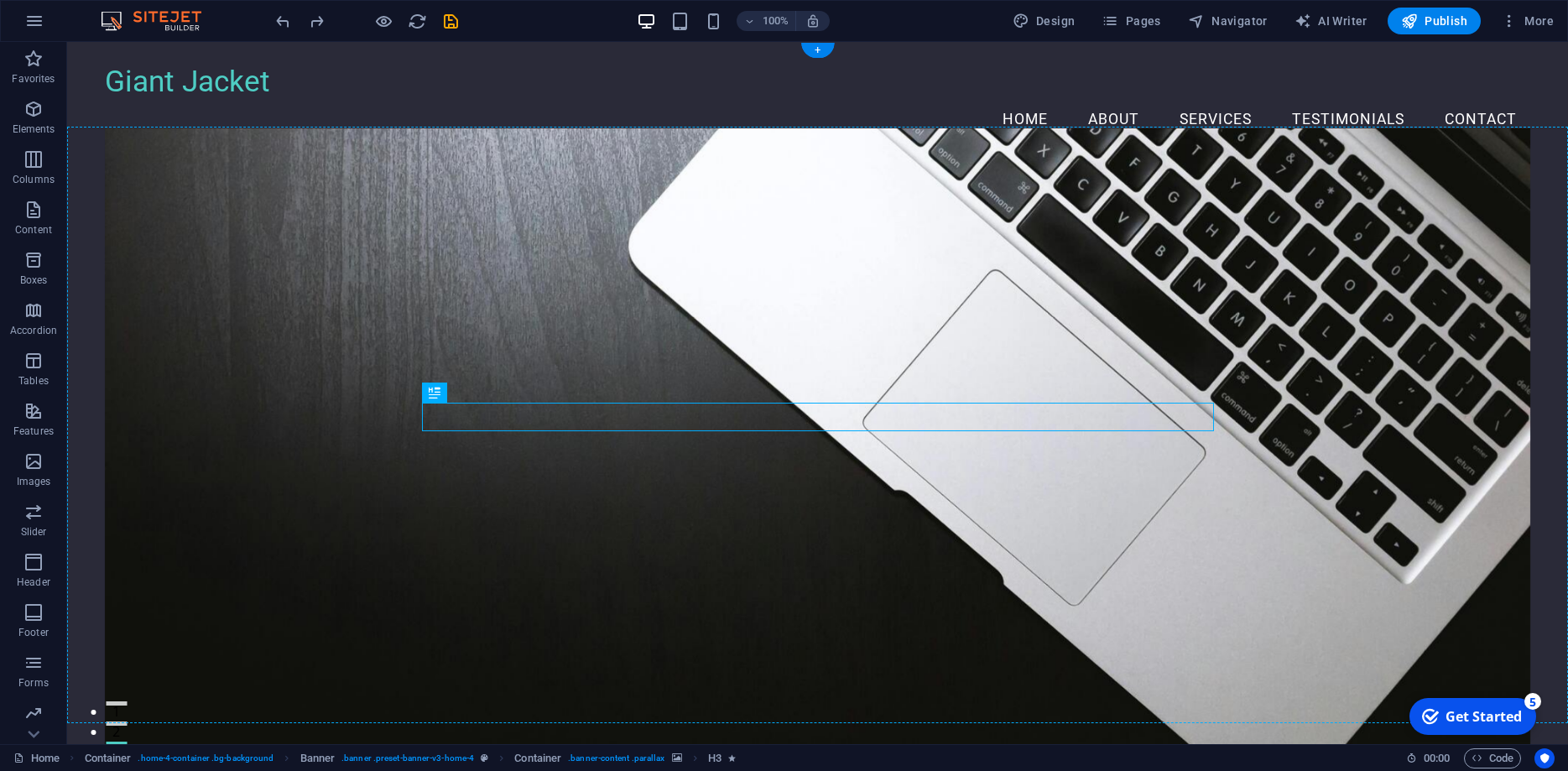
drag, startPoint x: 504, startPoint y: 437, endPoint x: 311, endPoint y: 425, distance: 193.4
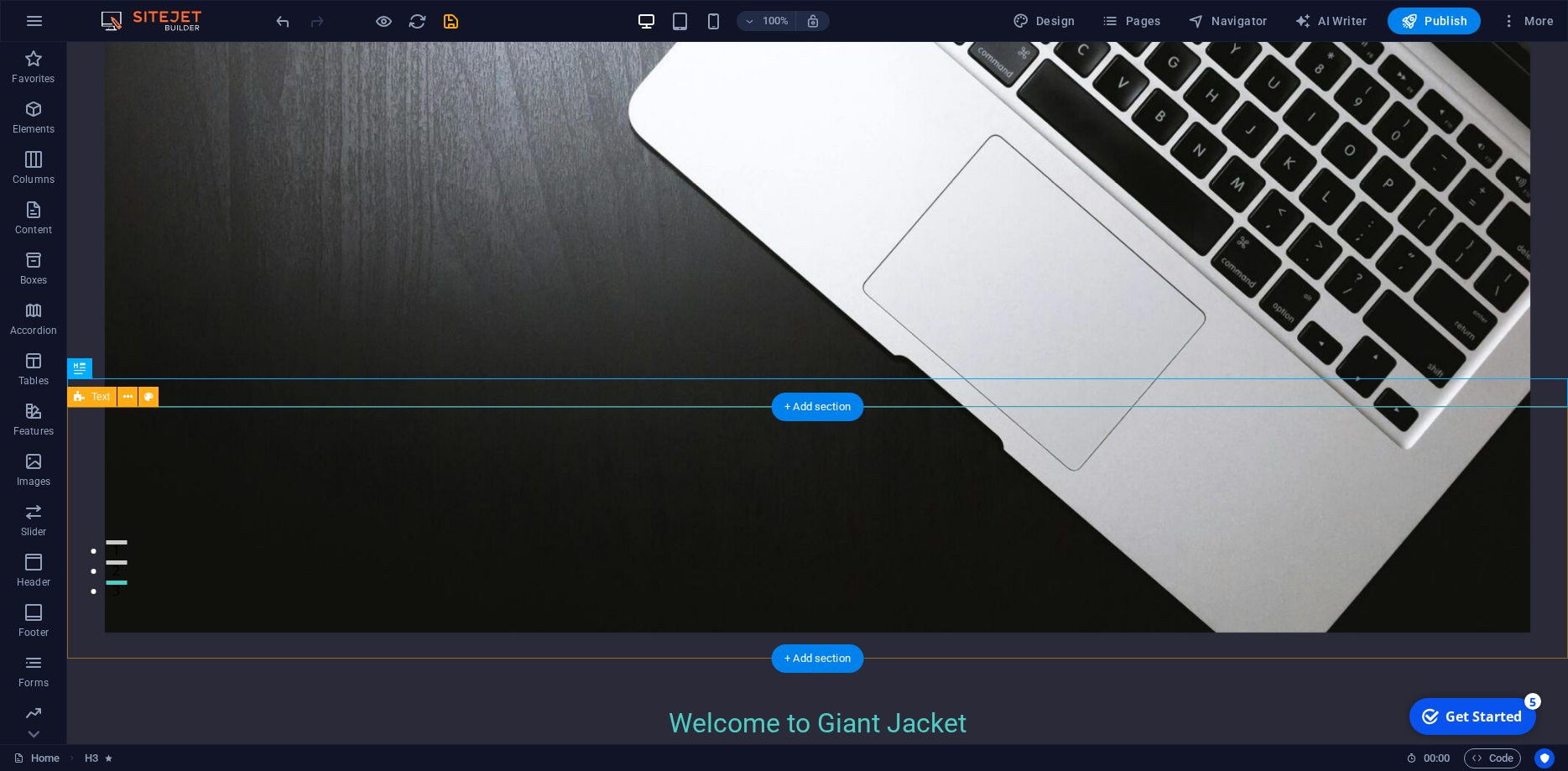
scroll to position [66, 0]
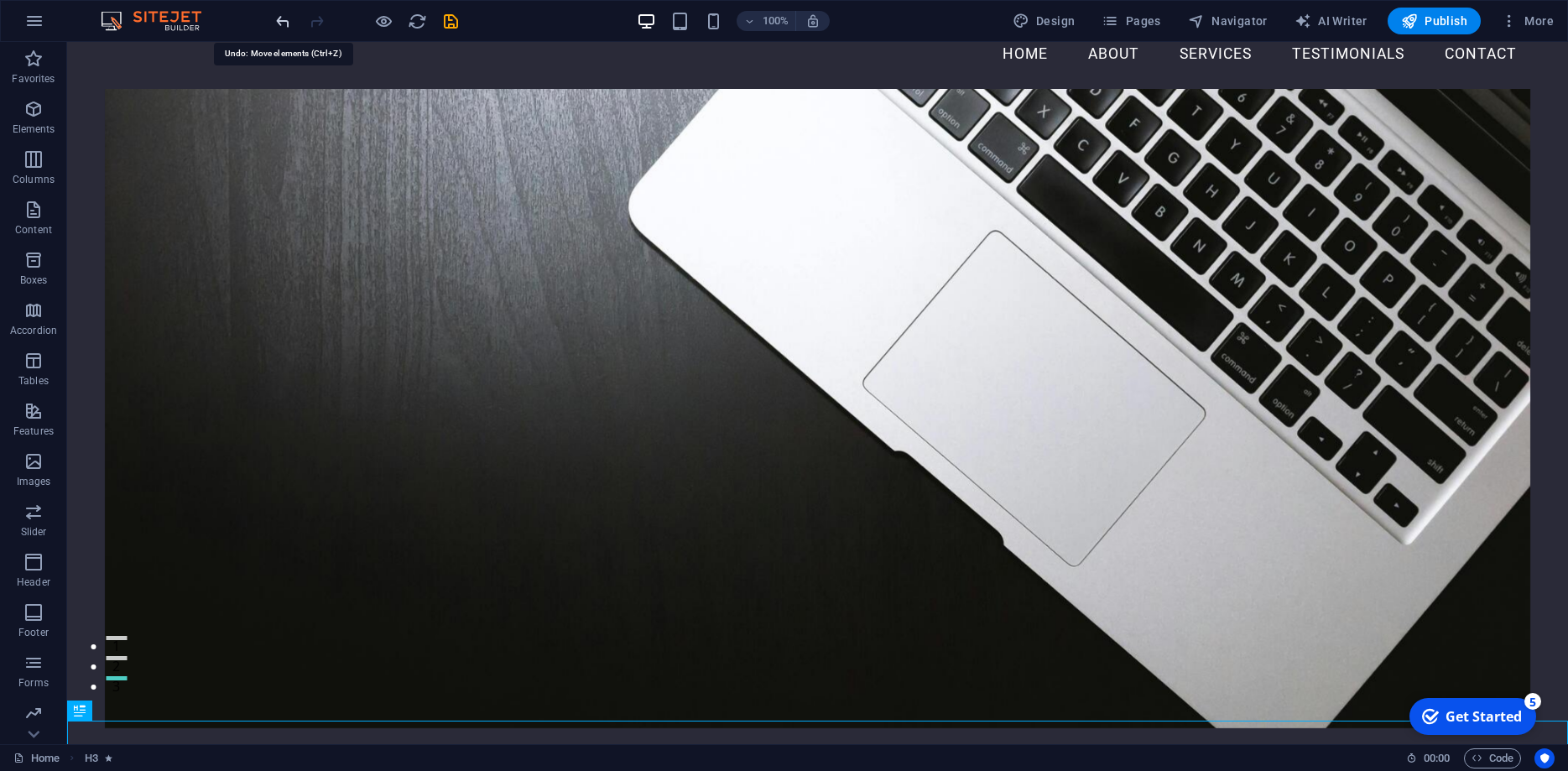
click at [279, 18] on icon "undo" at bounding box center [282, 21] width 19 height 19
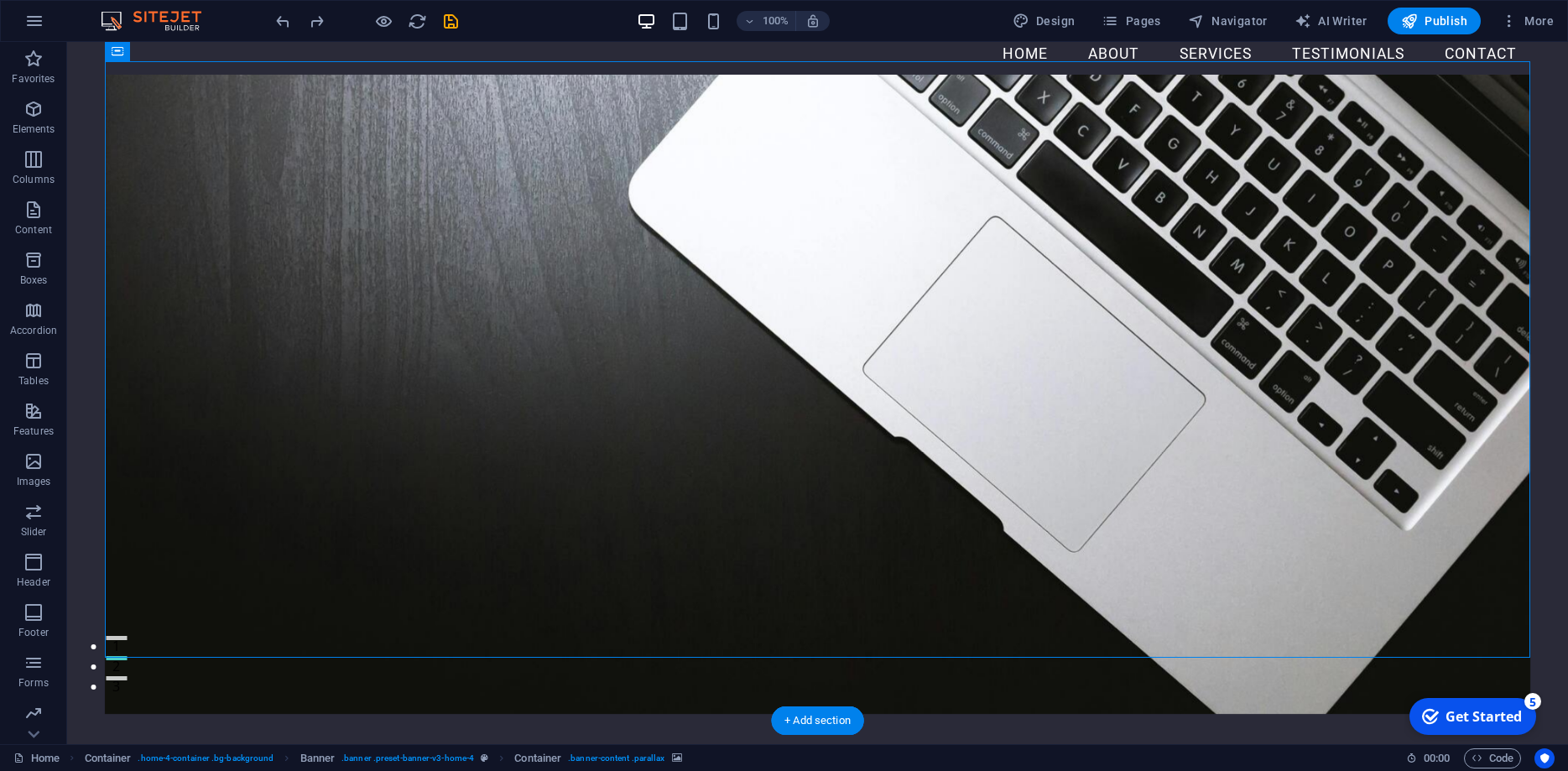
scroll to position [0, 0]
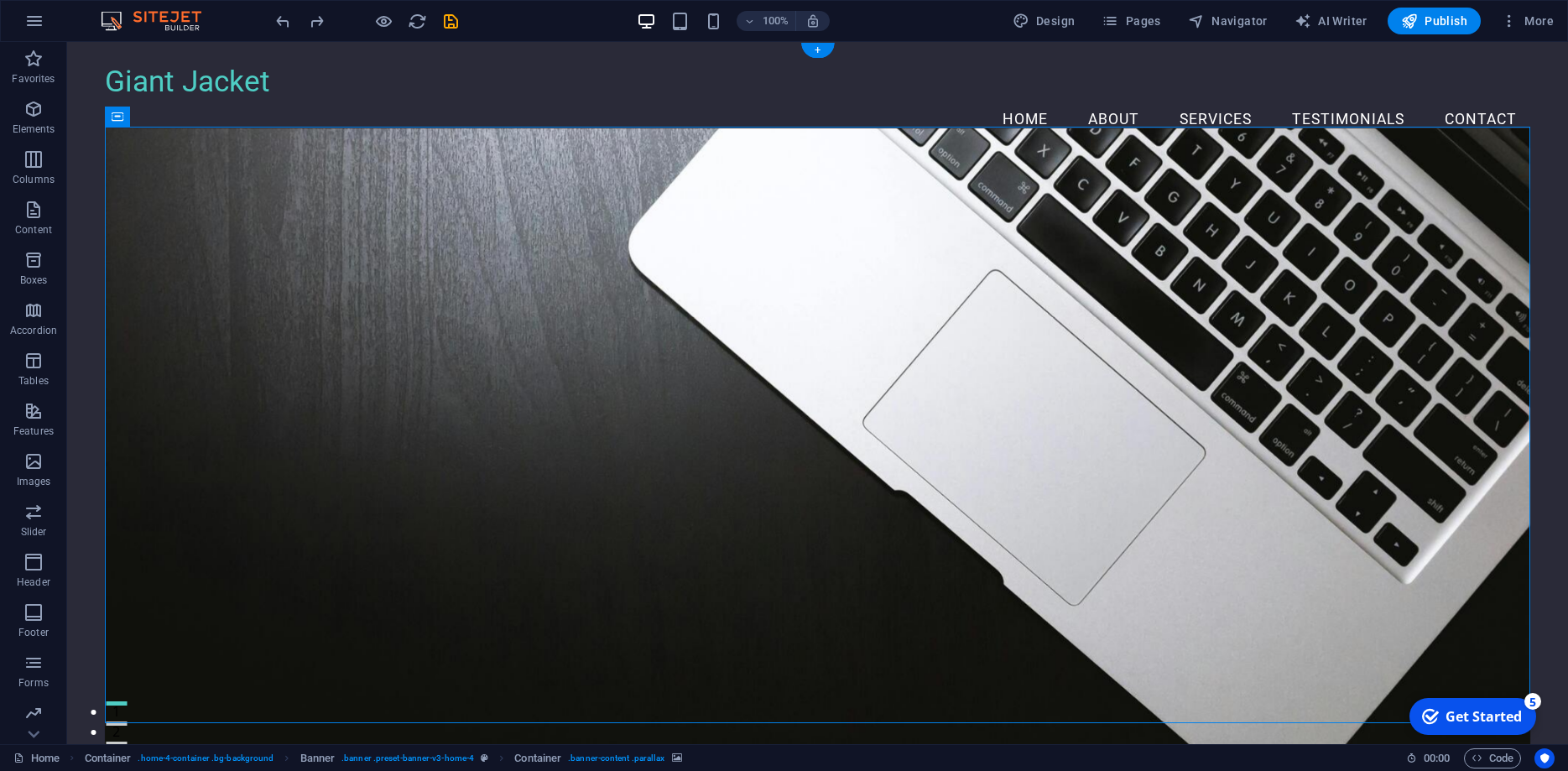
click at [349, 246] on figure at bounding box center [818, 448] width 1426 height 639
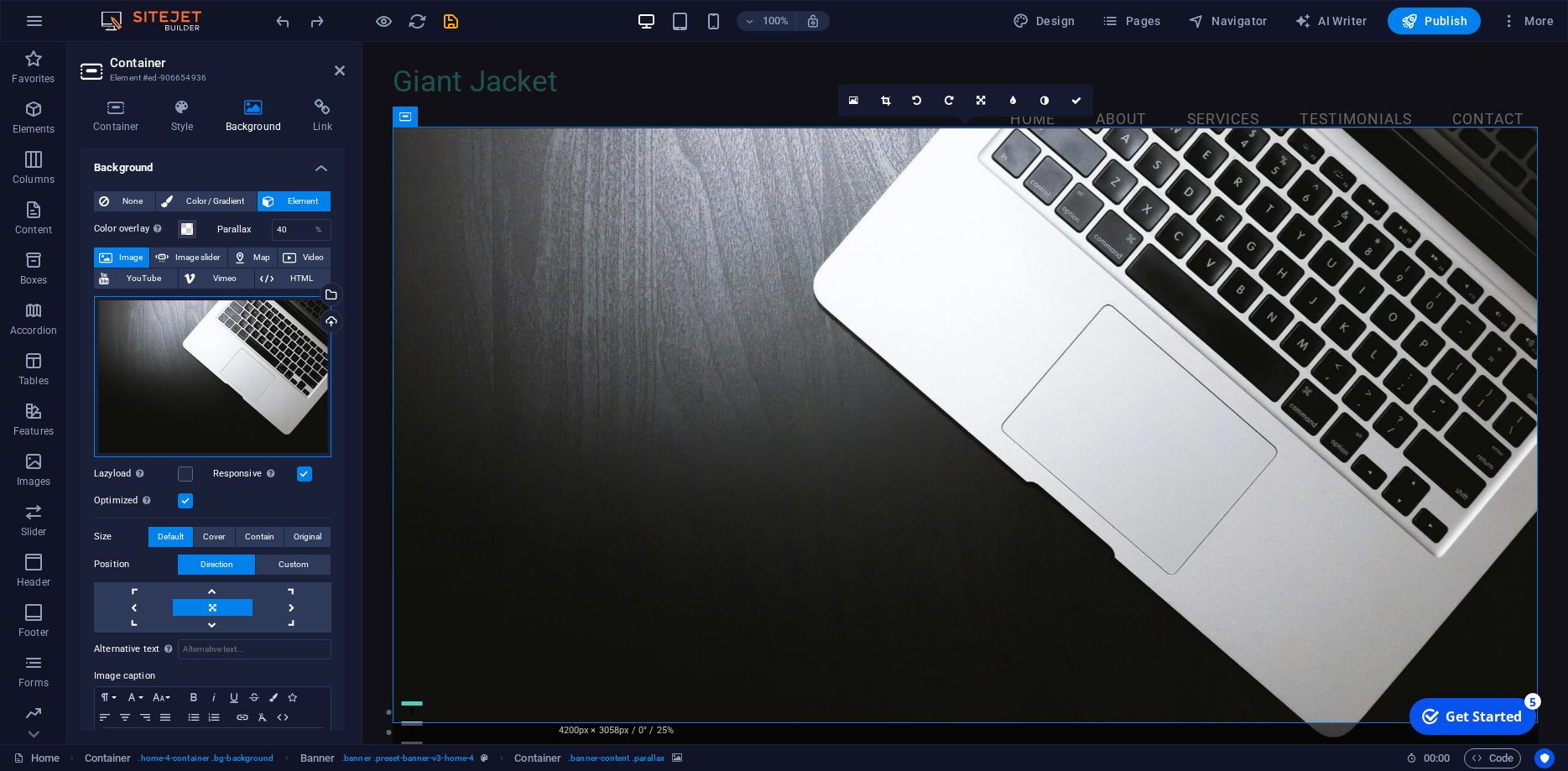
click at [219, 361] on div "Drag files here, click to choose files or select files from Files or our free s…" at bounding box center [213, 377] width 237 height 161
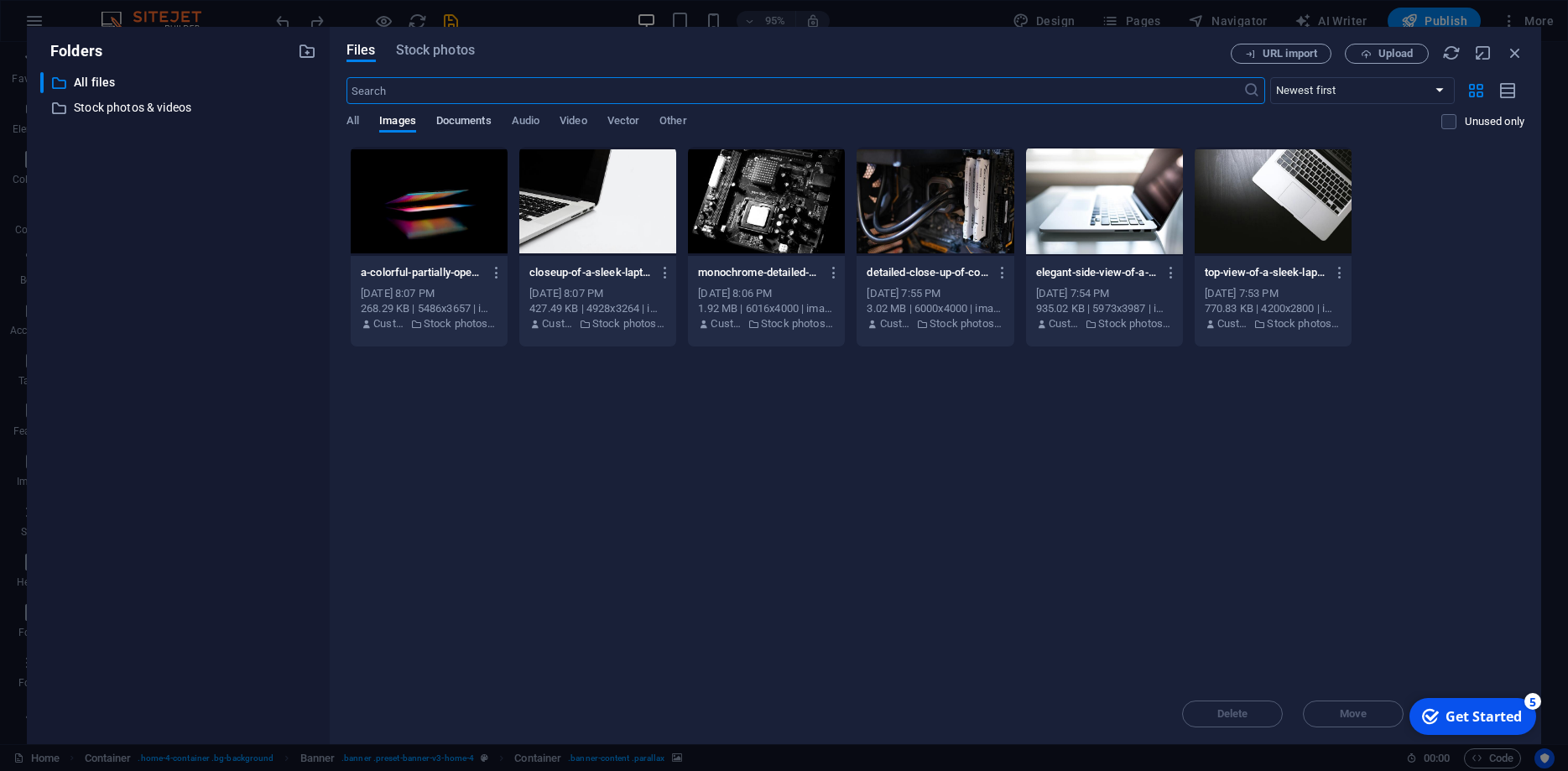
click at [467, 121] on span "Documents" at bounding box center [464, 123] width 55 height 24
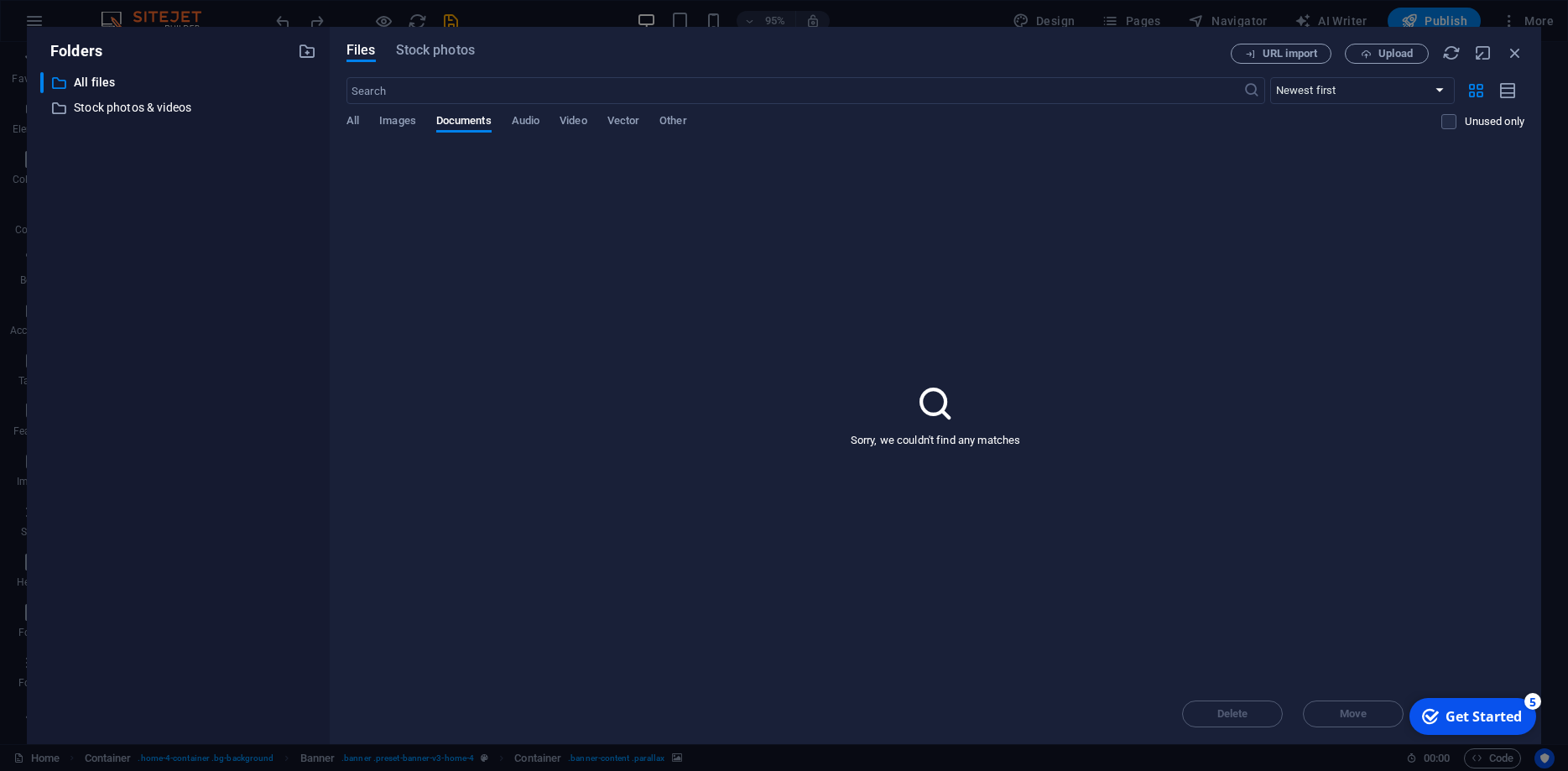
click at [417, 123] on div "All Images Documents Audio Video Vector Other" at bounding box center [894, 130] width 1095 height 32
click at [448, 56] on span "Stock photos" at bounding box center [436, 50] width 79 height 20
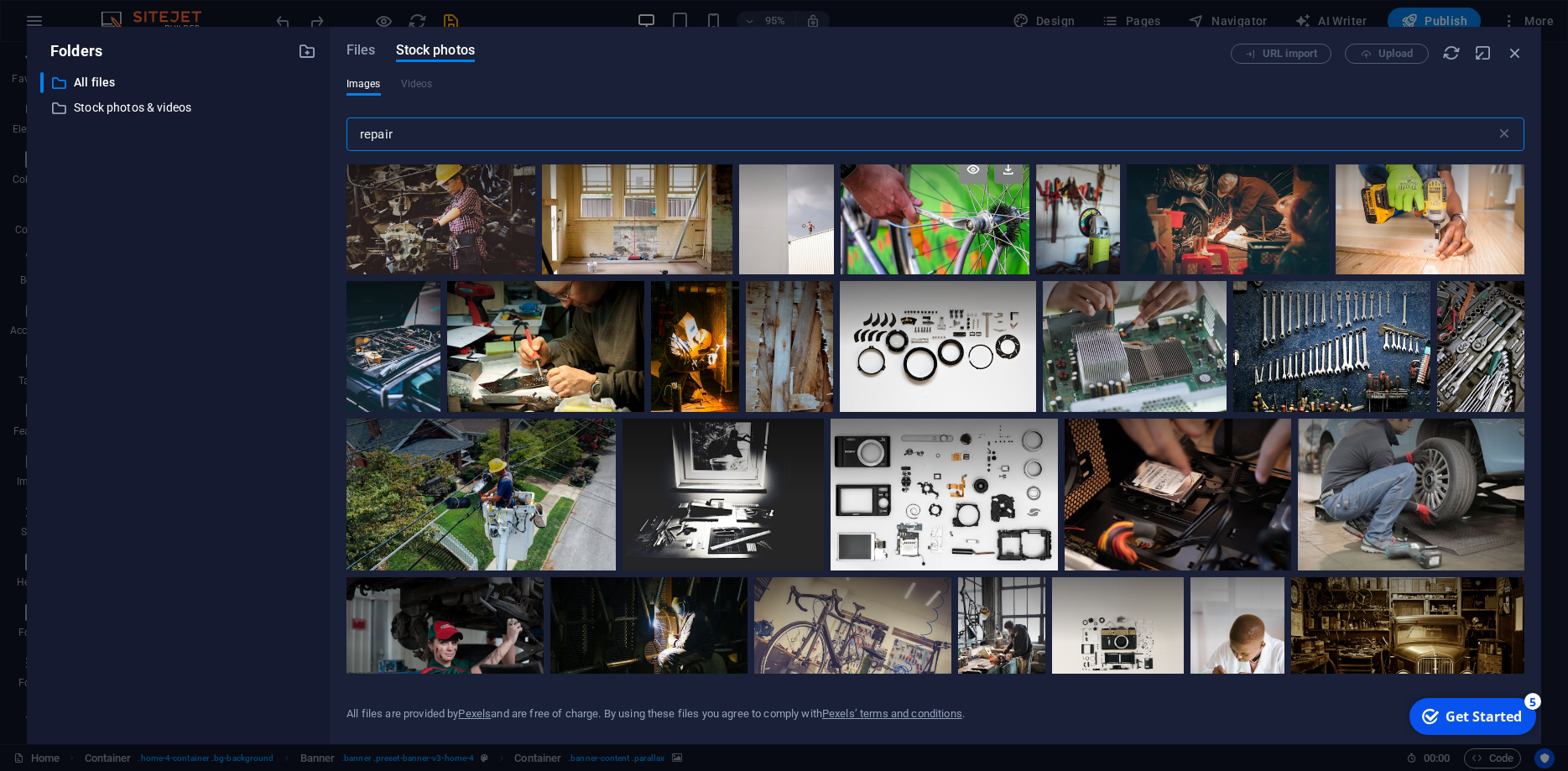
scroll to position [378, 0]
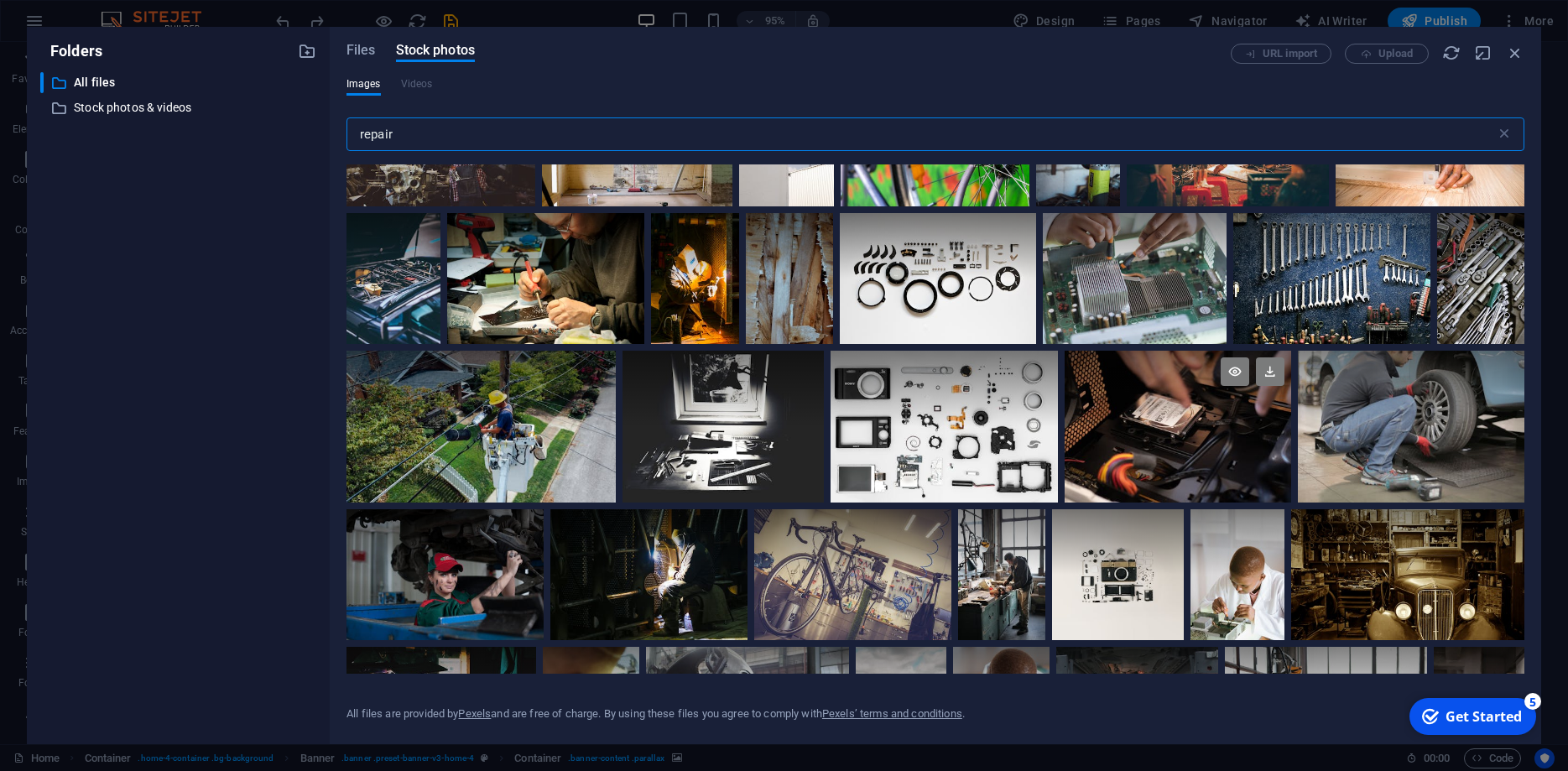
type input "repair"
click at [1144, 417] on div at bounding box center [1177, 388] width 226 height 76
click at [1274, 374] on icon at bounding box center [1270, 372] width 29 height 29
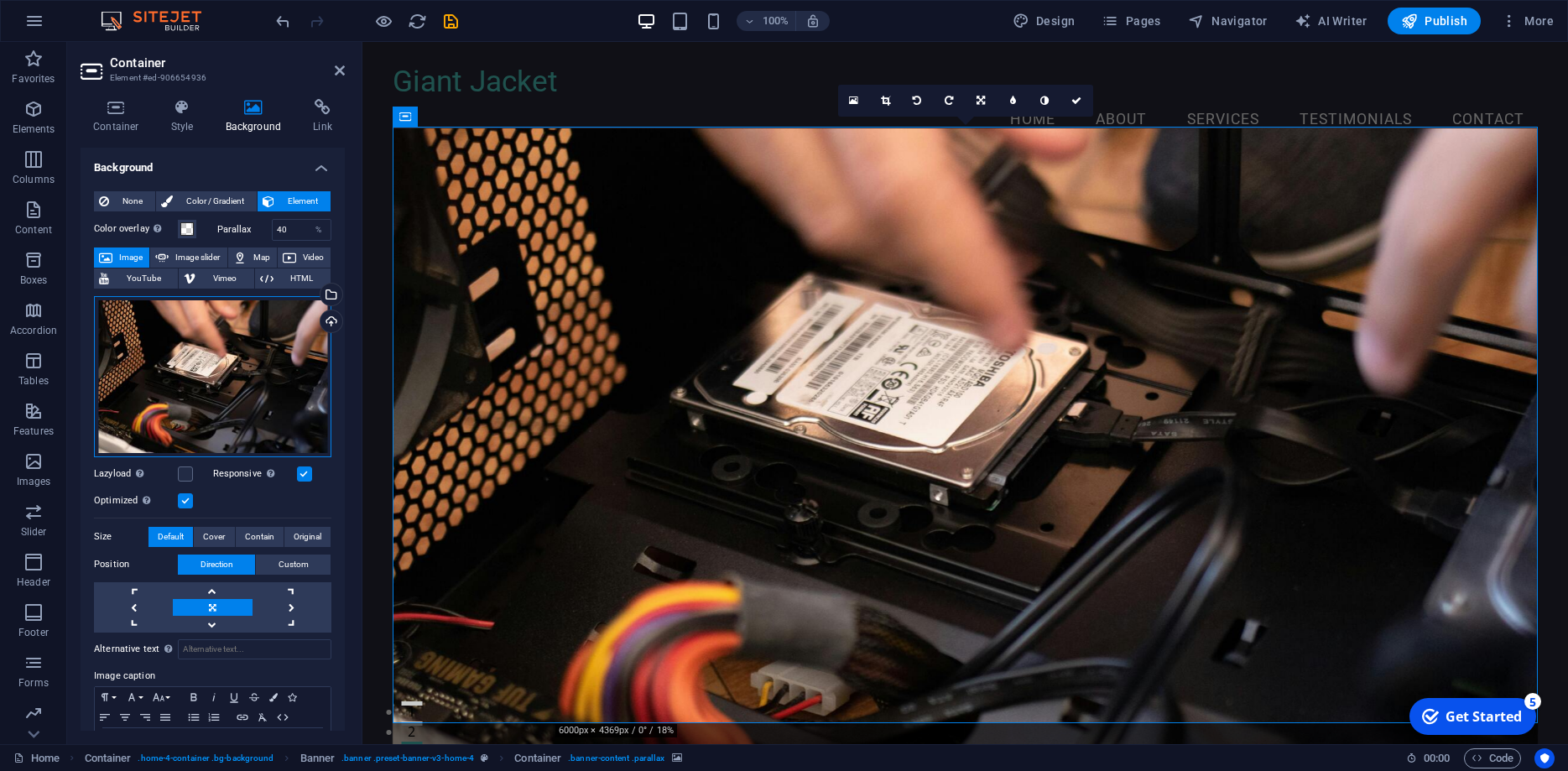
click at [220, 362] on div "Drag files here, click to choose files or select files from Files or our free s…" at bounding box center [213, 377] width 237 height 161
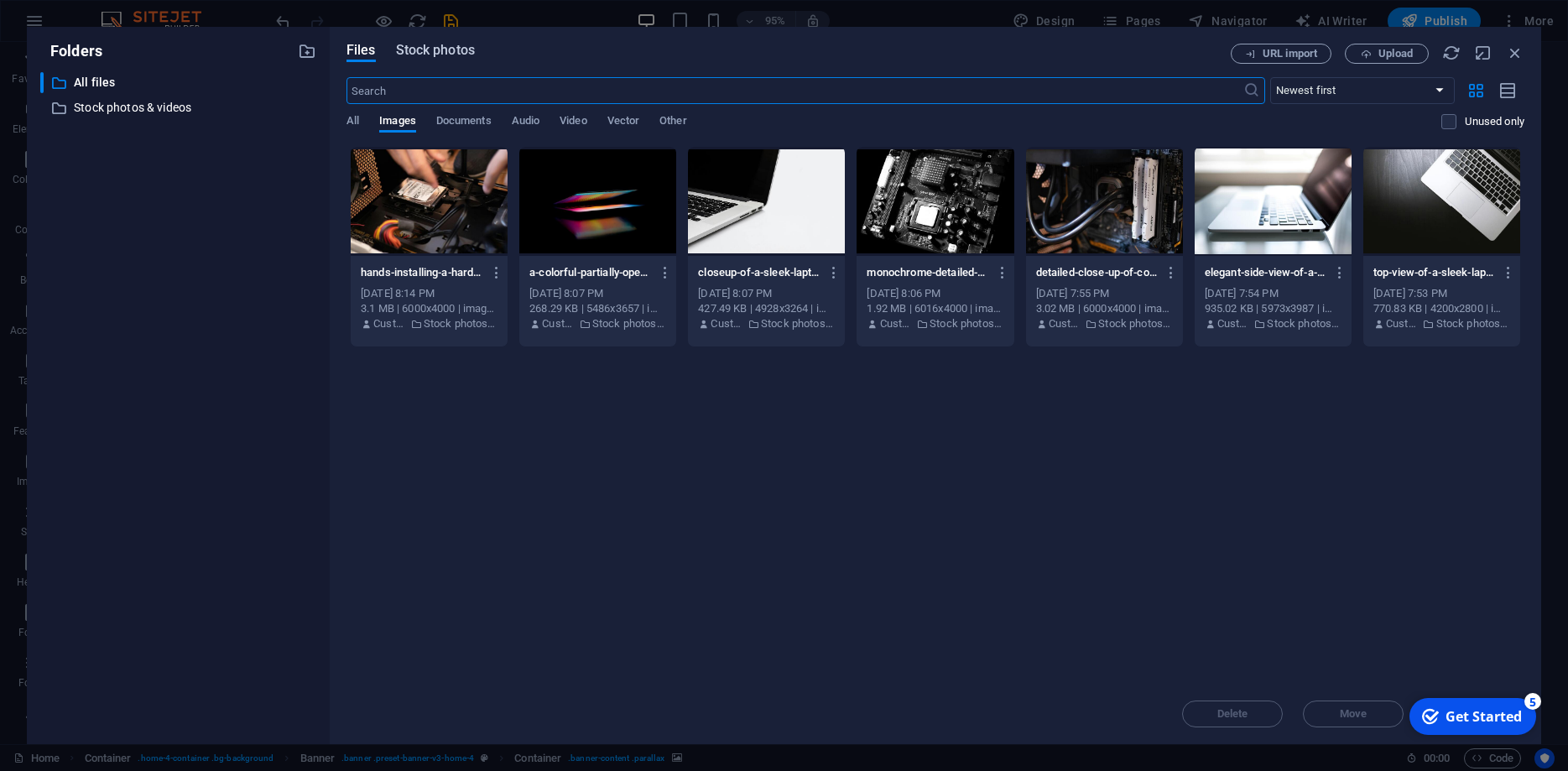
click at [459, 48] on span "Stock photos" at bounding box center [436, 50] width 79 height 20
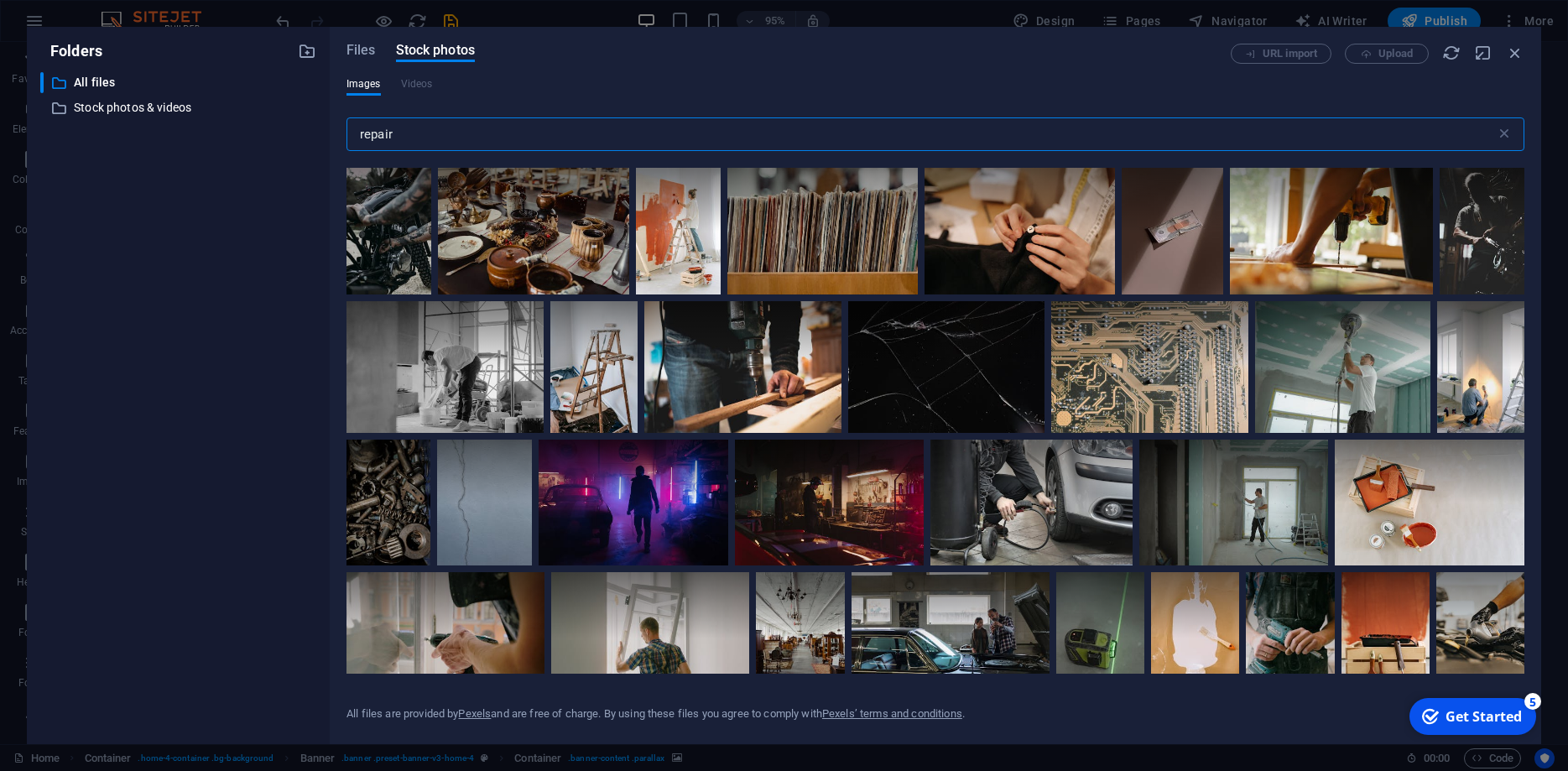
scroll to position [1963, 0]
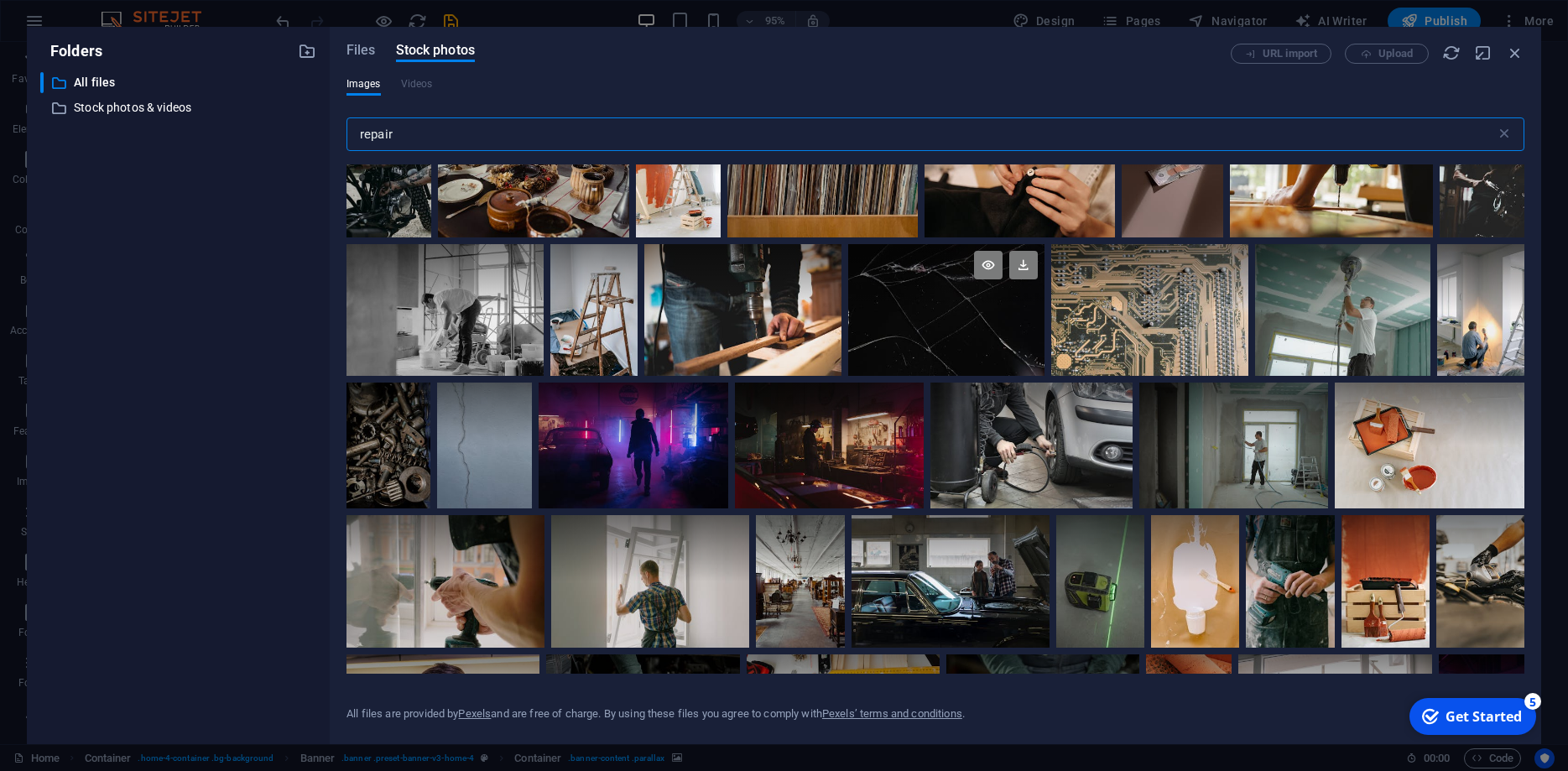
click at [942, 307] on div at bounding box center [947, 277] width 198 height 66
click at [1025, 265] on icon at bounding box center [1024, 265] width 29 height 29
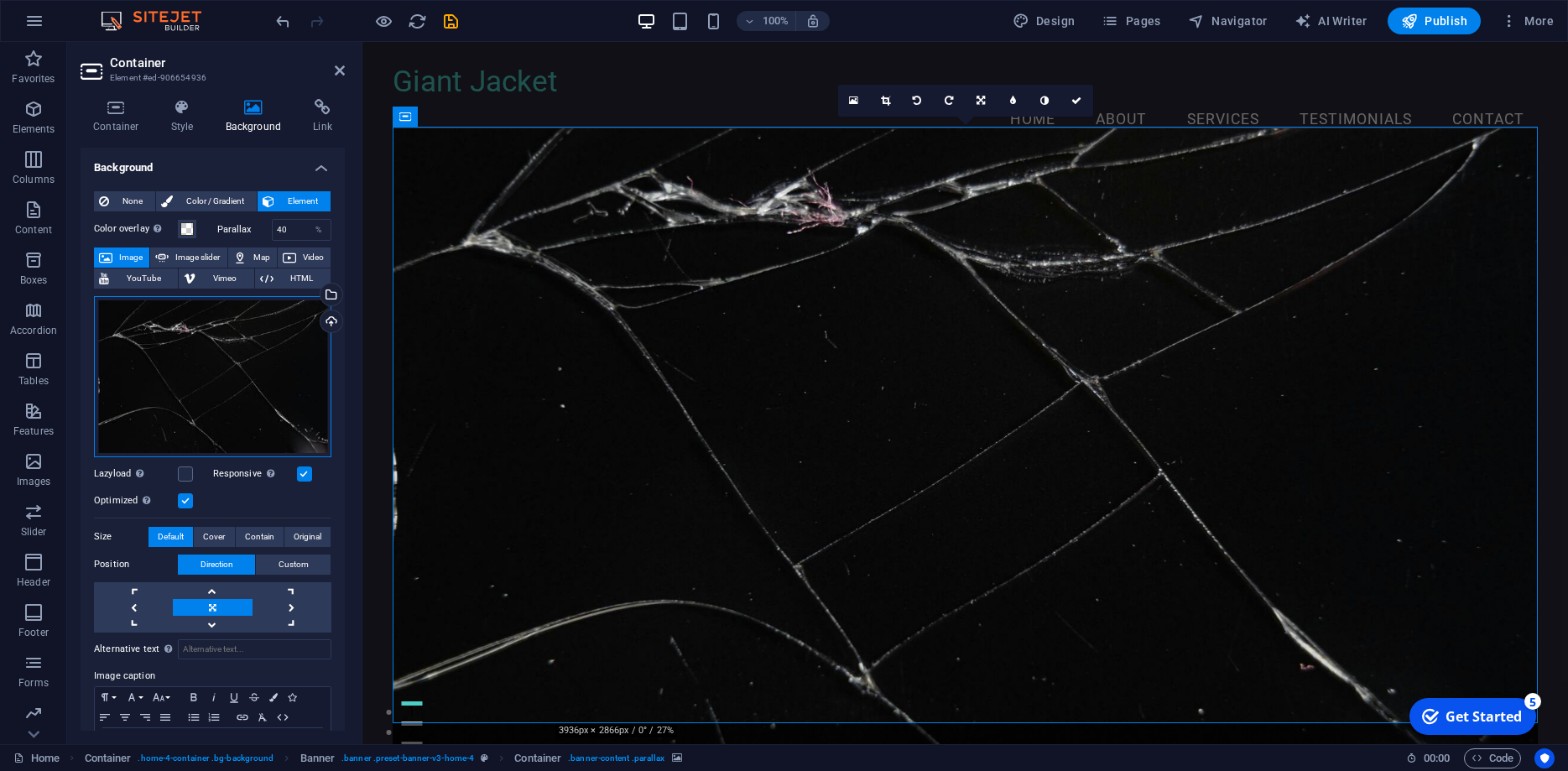
click at [242, 346] on div "Drag files here, click to choose files or select files from Files or our free s…" at bounding box center [213, 377] width 237 height 161
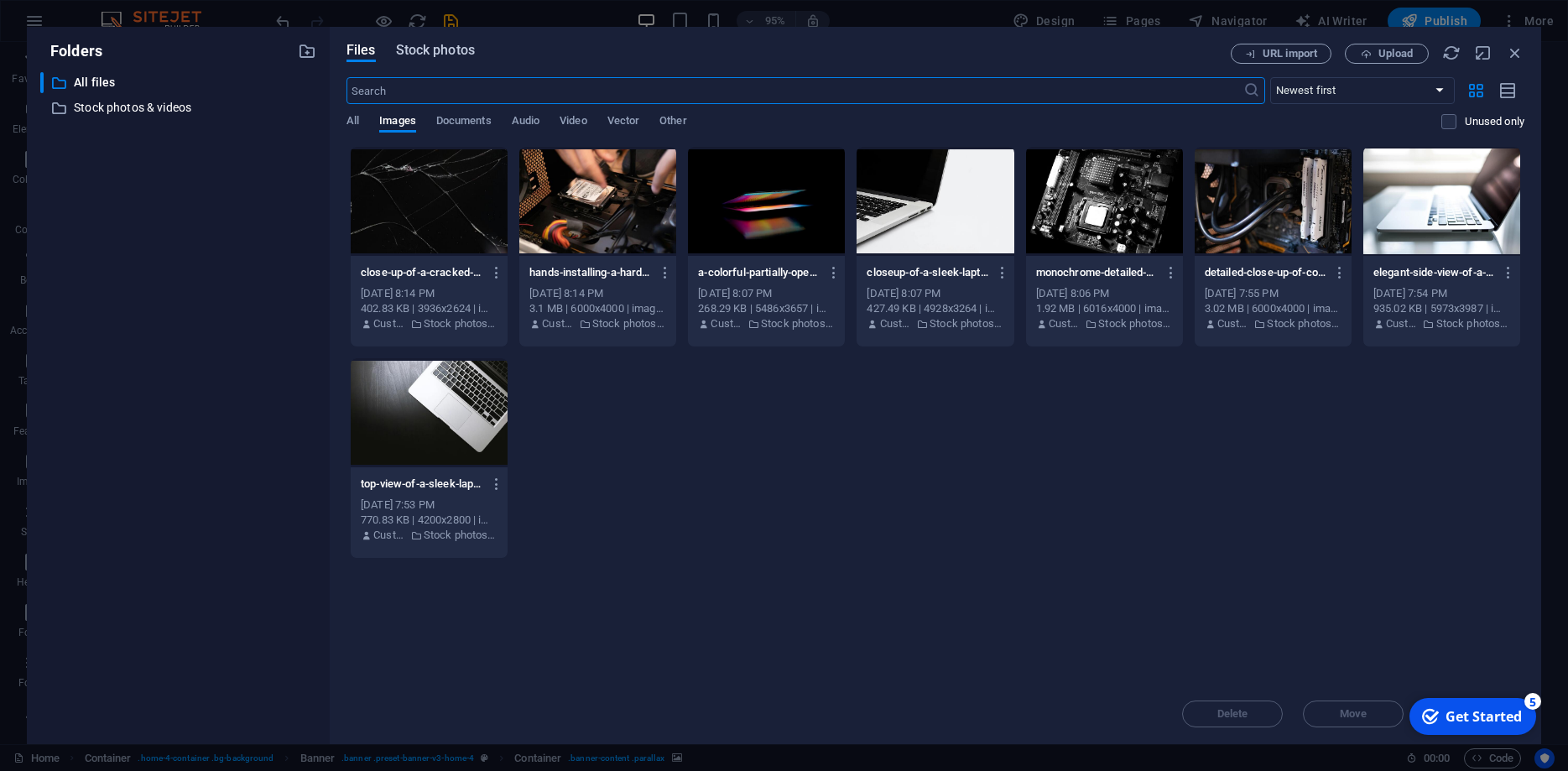
click at [457, 57] on span "Stock photos" at bounding box center [436, 50] width 79 height 20
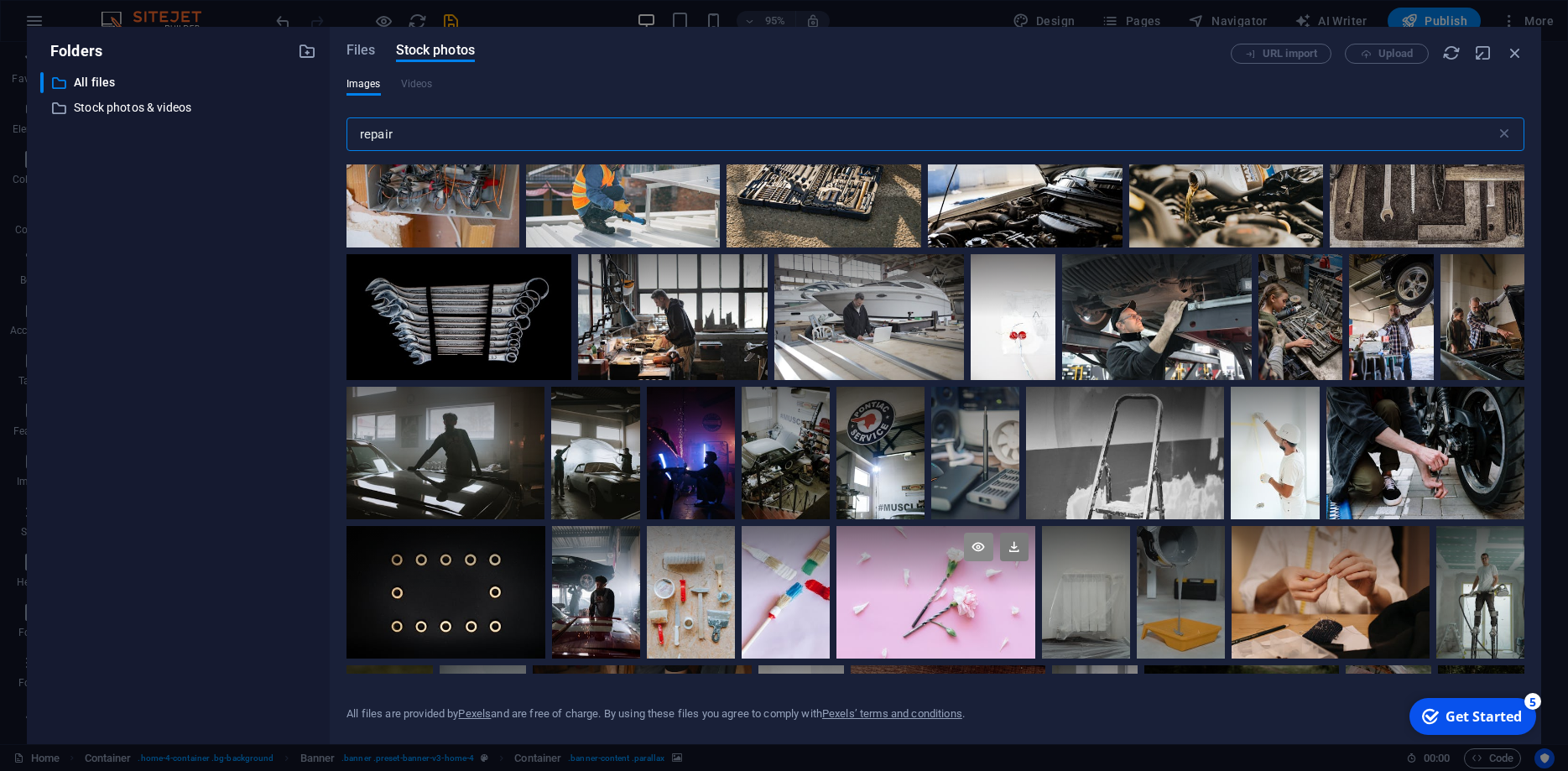
scroll to position [7174, 0]
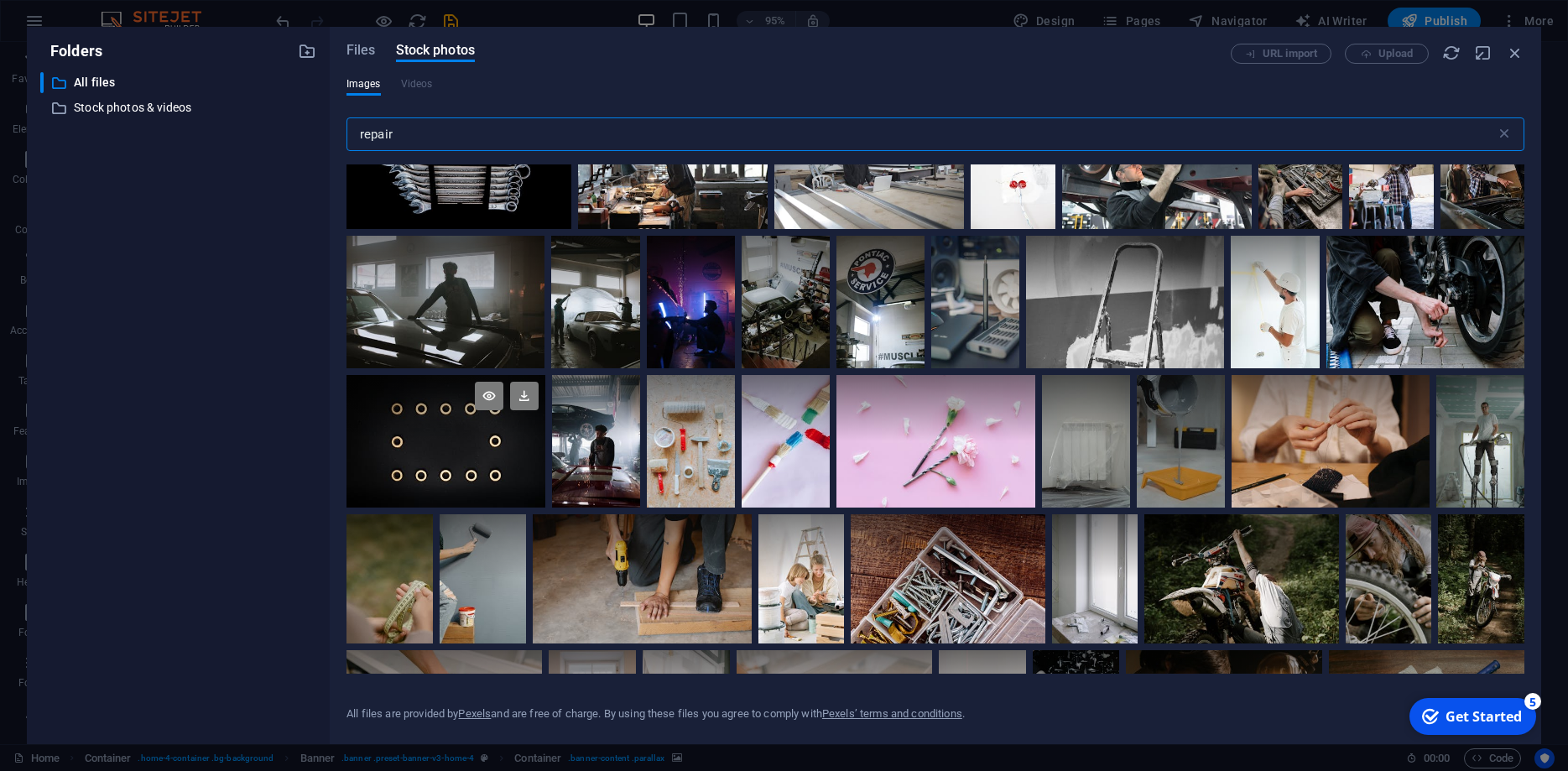
click at [436, 430] on div at bounding box center [446, 408] width 199 height 66
click at [527, 395] on icon at bounding box center [525, 396] width 29 height 29
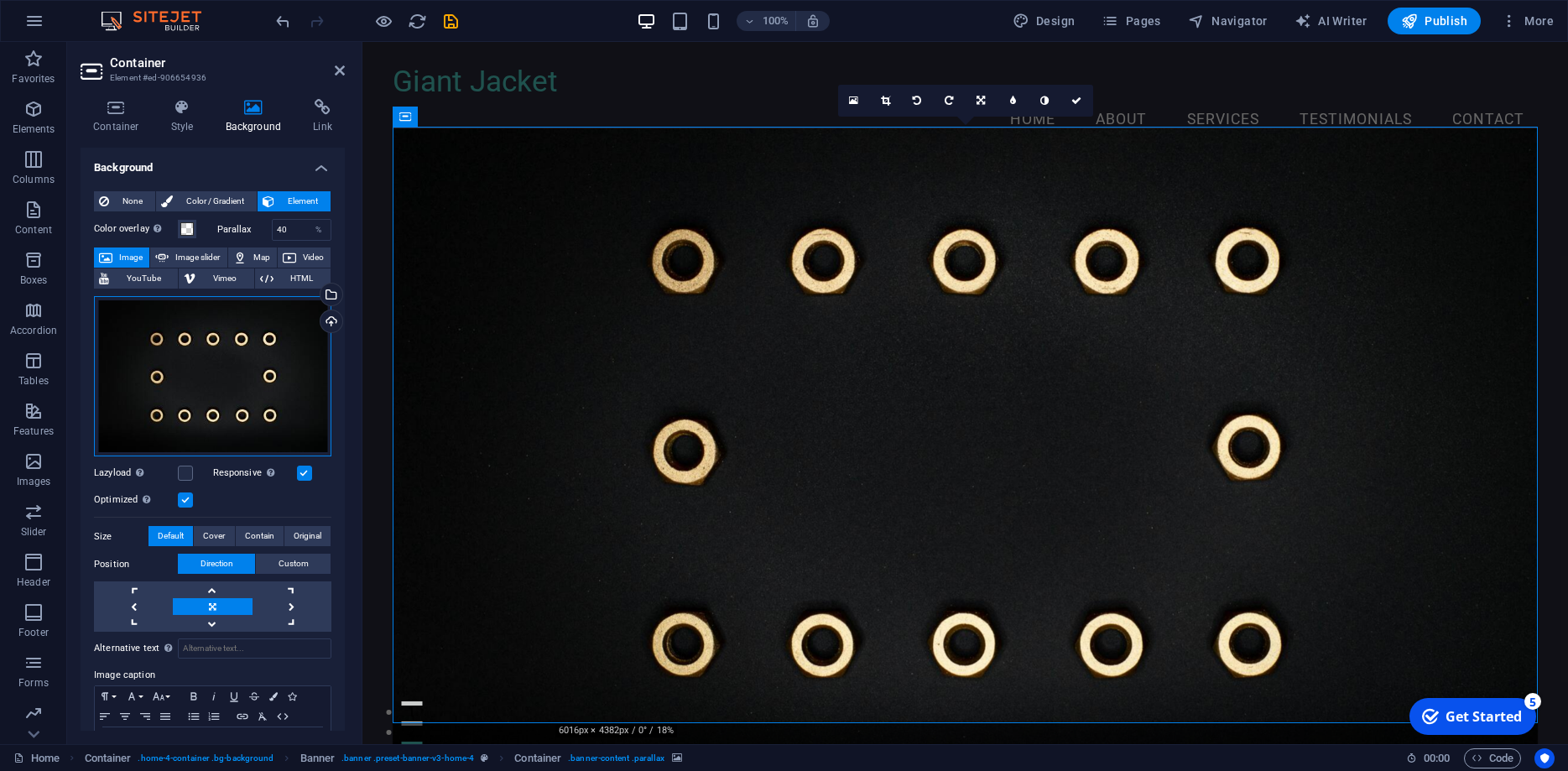
click at [185, 356] on div "Drag files here, click to choose files or select files from Files or our free s…" at bounding box center [213, 377] width 237 height 161
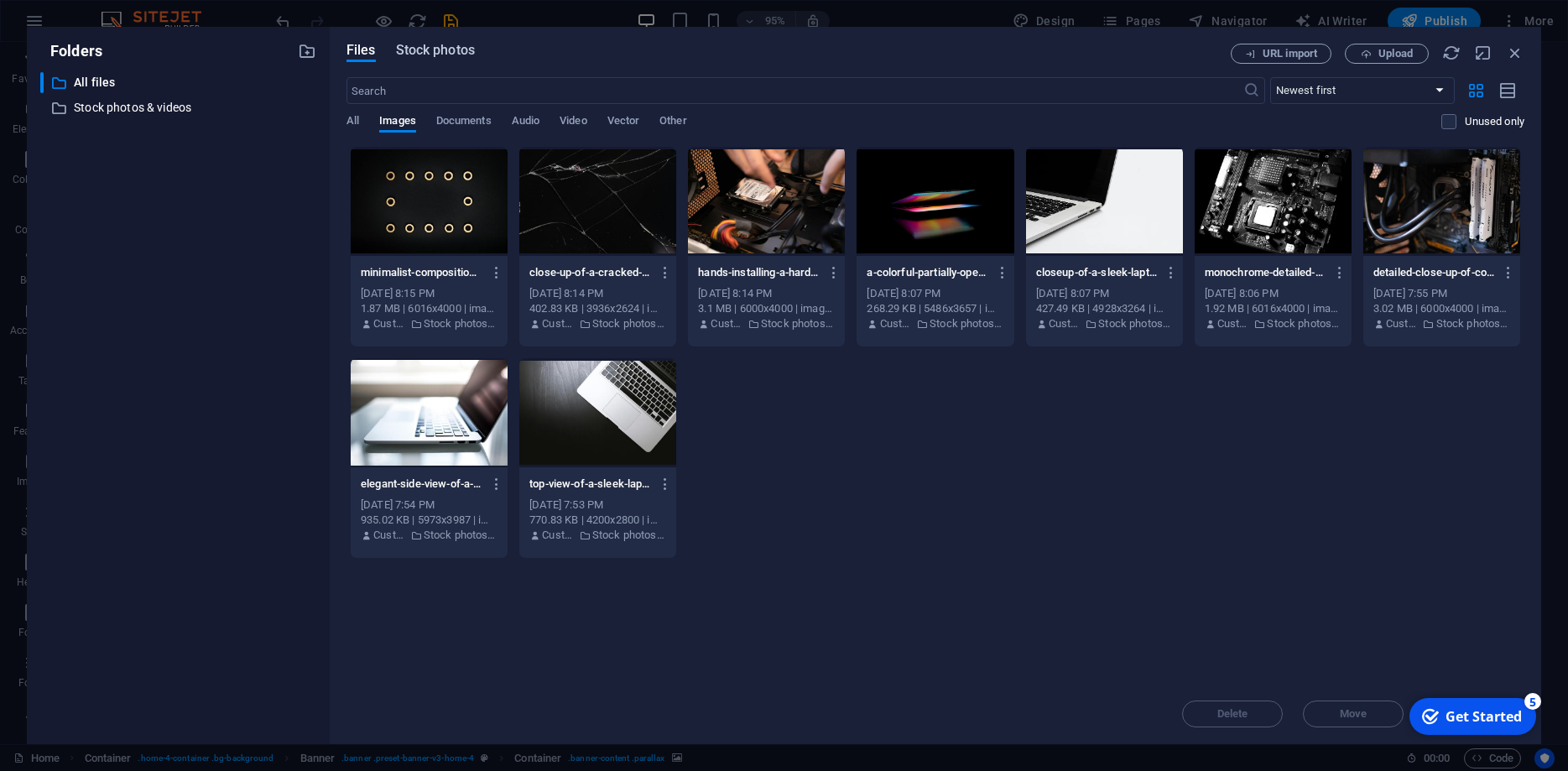
click at [431, 54] on span "Stock photos" at bounding box center [436, 50] width 79 height 20
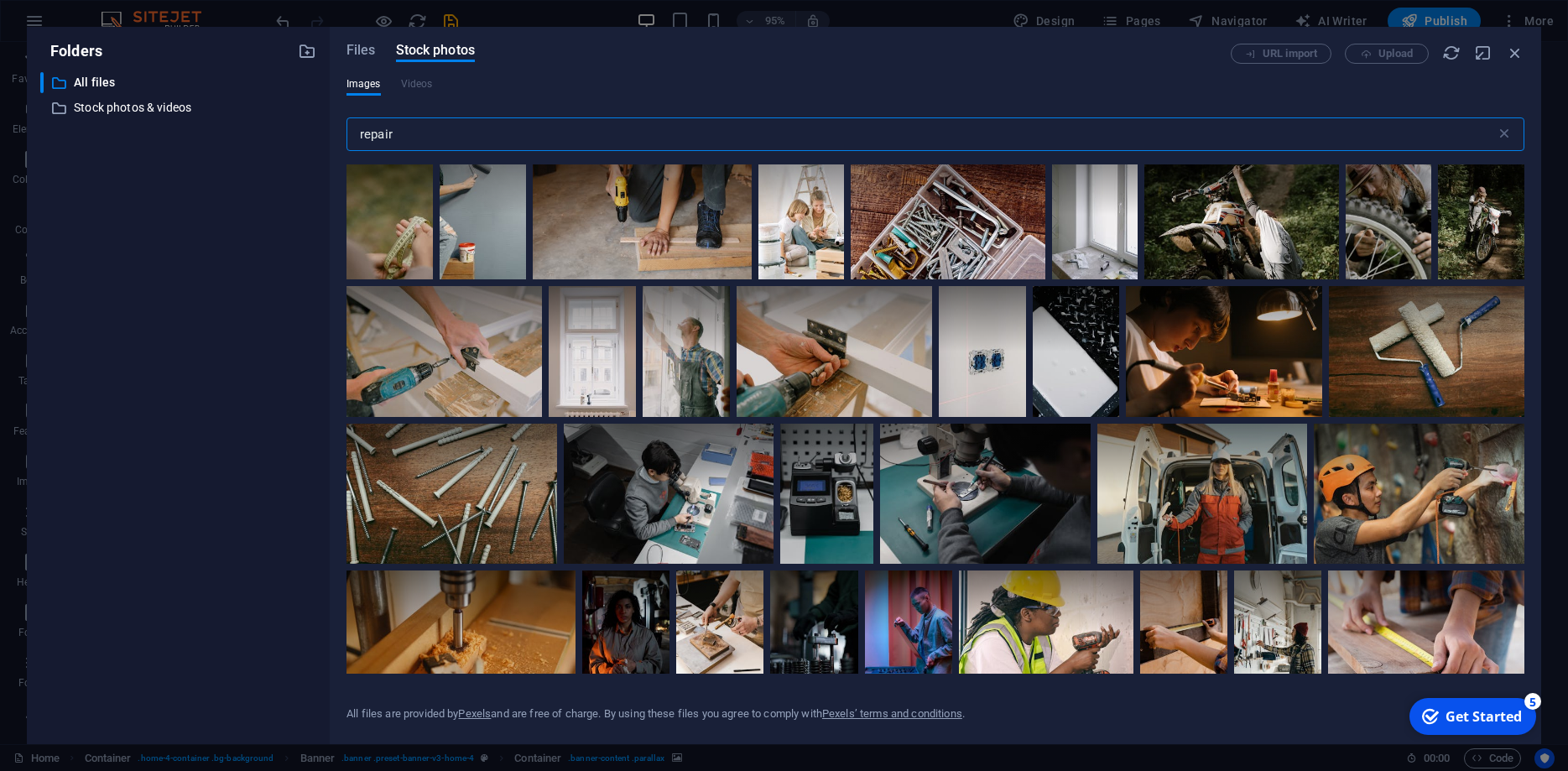
scroll to position [7760, 0]
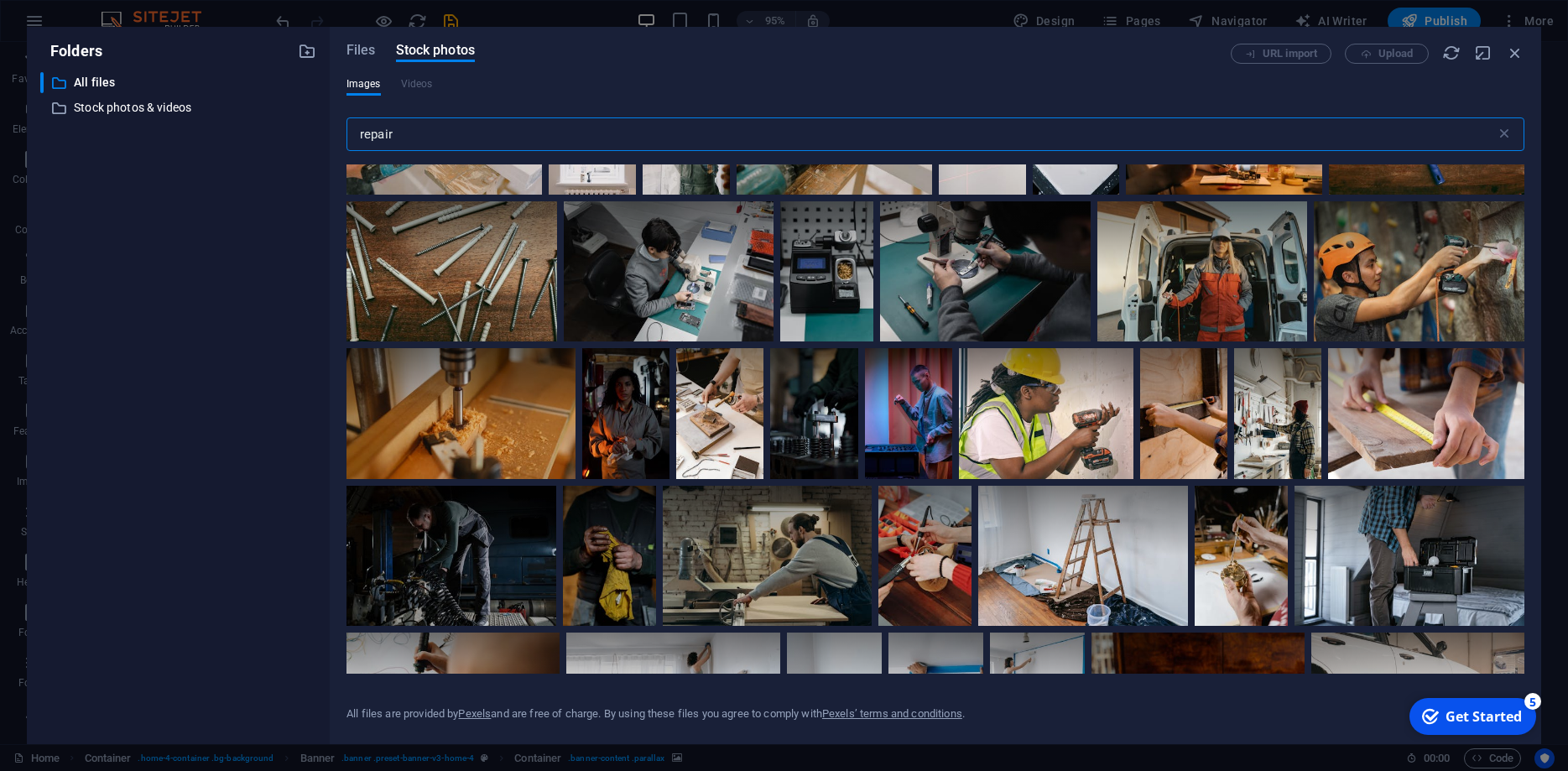
drag, startPoint x: 403, startPoint y: 140, endPoint x: 250, endPoint y: 136, distance: 153.1
click at [346, 136] on input "repair" at bounding box center [921, 135] width 1149 height 34
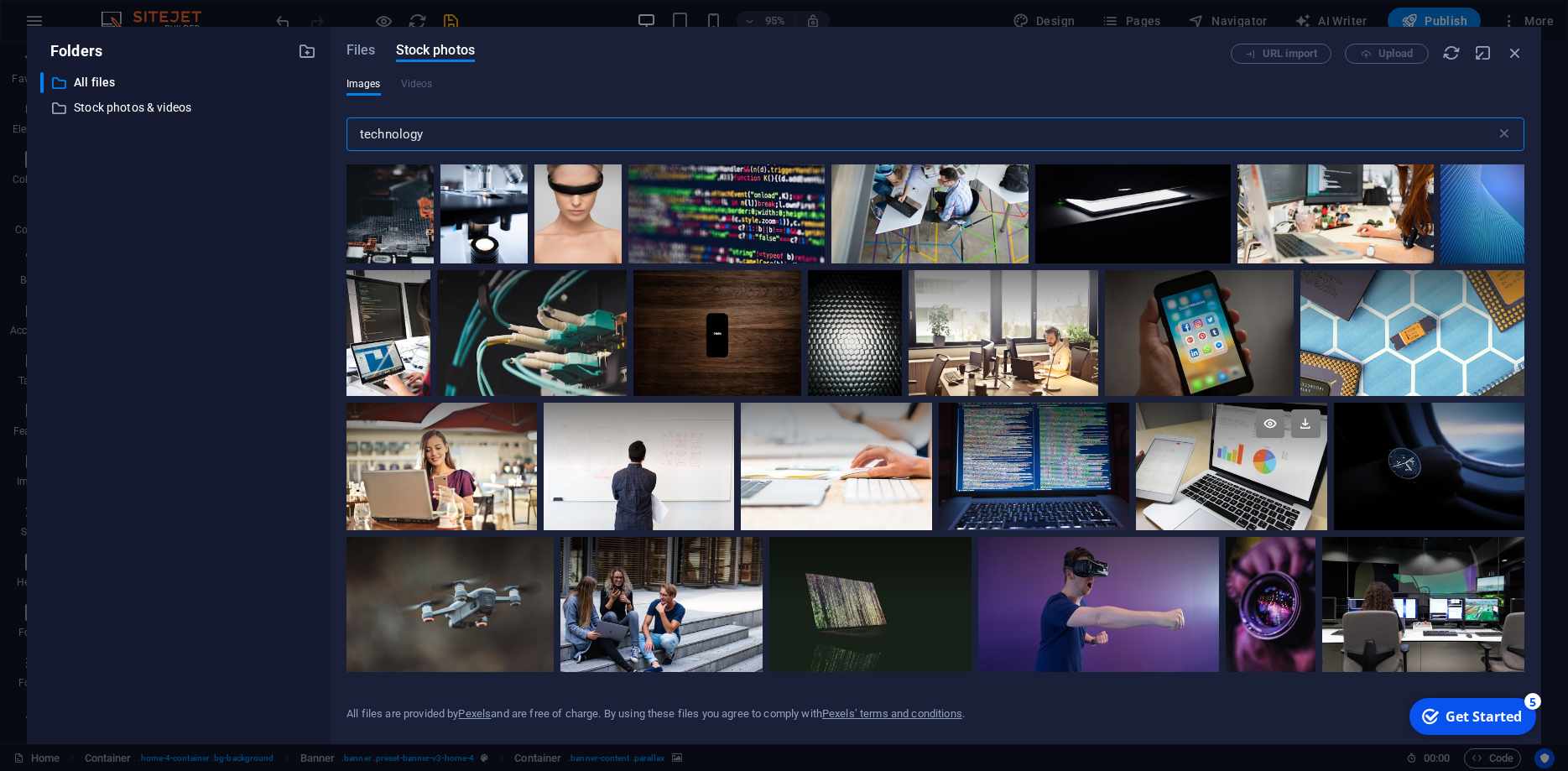
scroll to position [1463, 0]
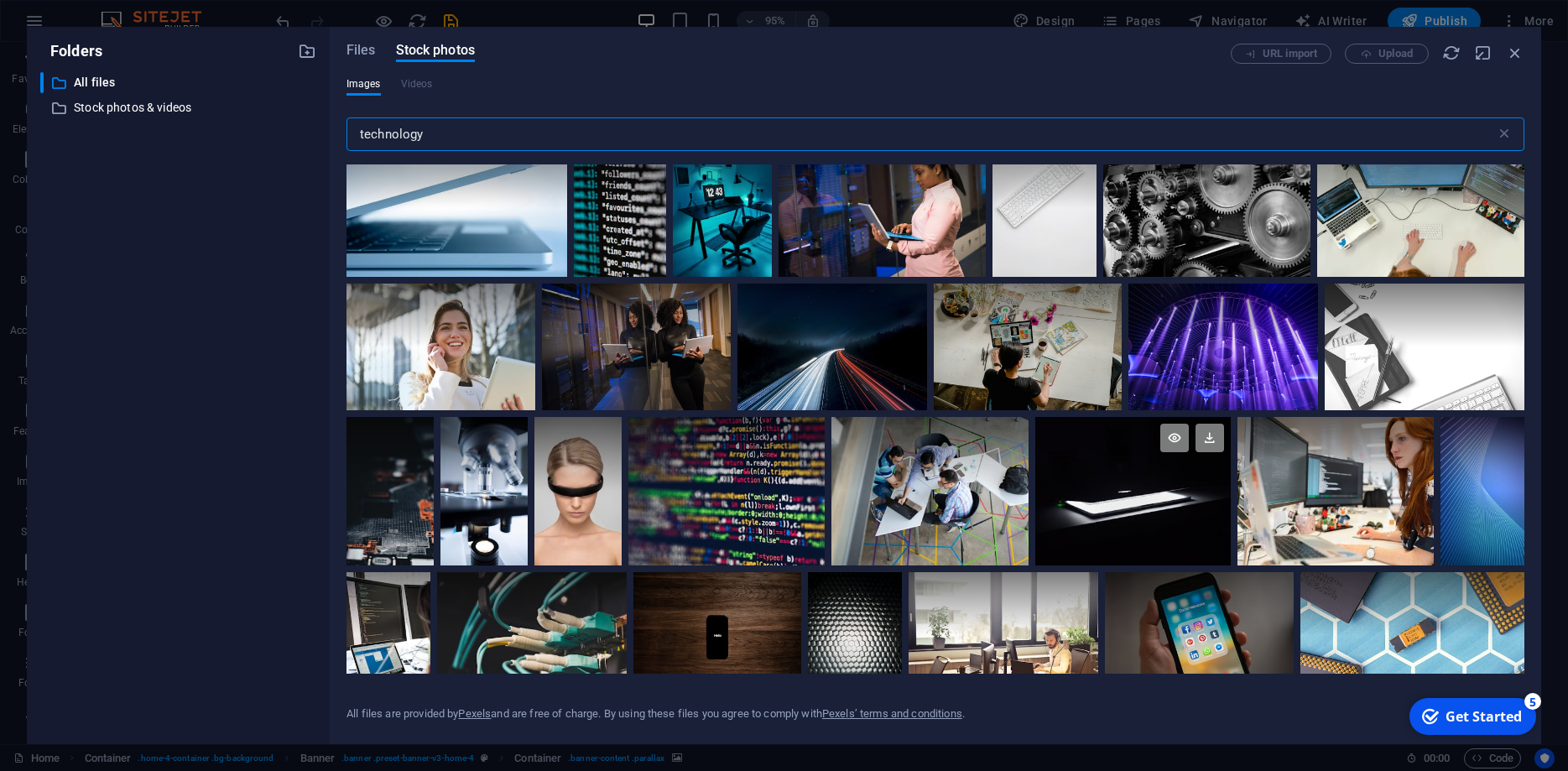
type input "technology"
click at [1138, 474] on div at bounding box center [1133, 454] width 197 height 75
click at [1208, 439] on icon at bounding box center [1210, 438] width 29 height 29
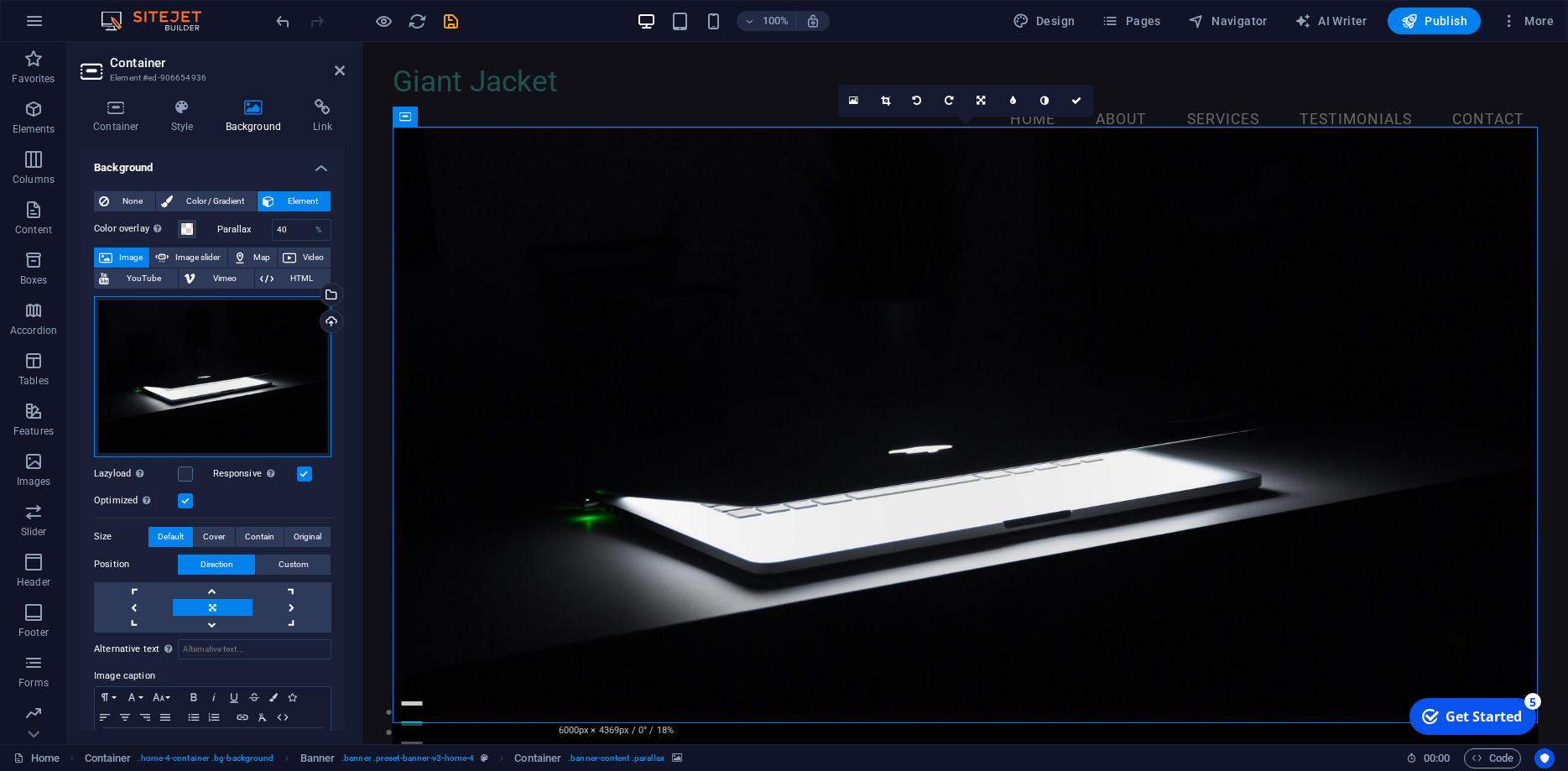
click at [226, 380] on div "Drag files here, click to choose files or select files from Files or our free s…" at bounding box center [213, 377] width 237 height 161
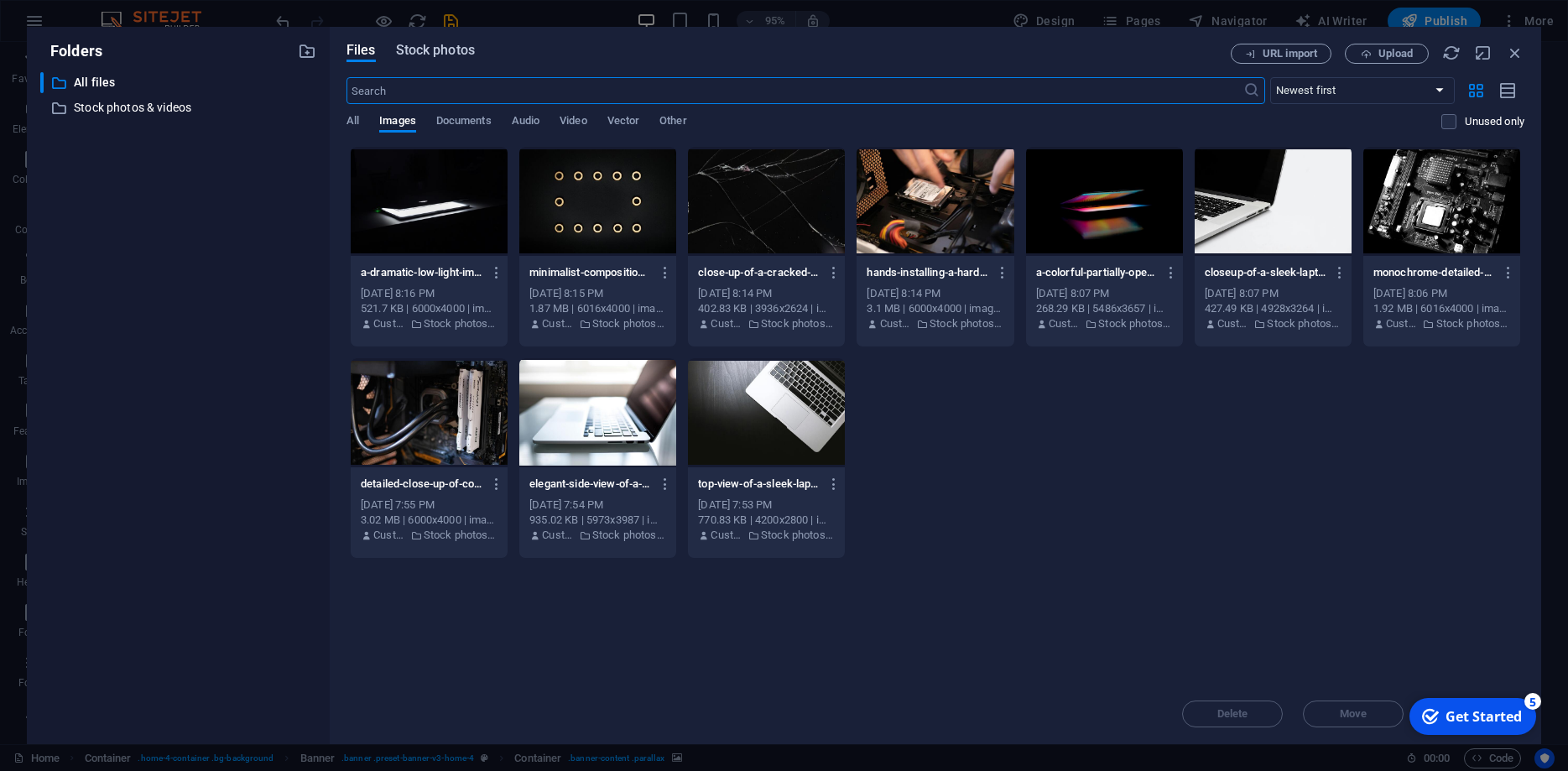
click at [442, 52] on span "Stock photos" at bounding box center [436, 50] width 79 height 20
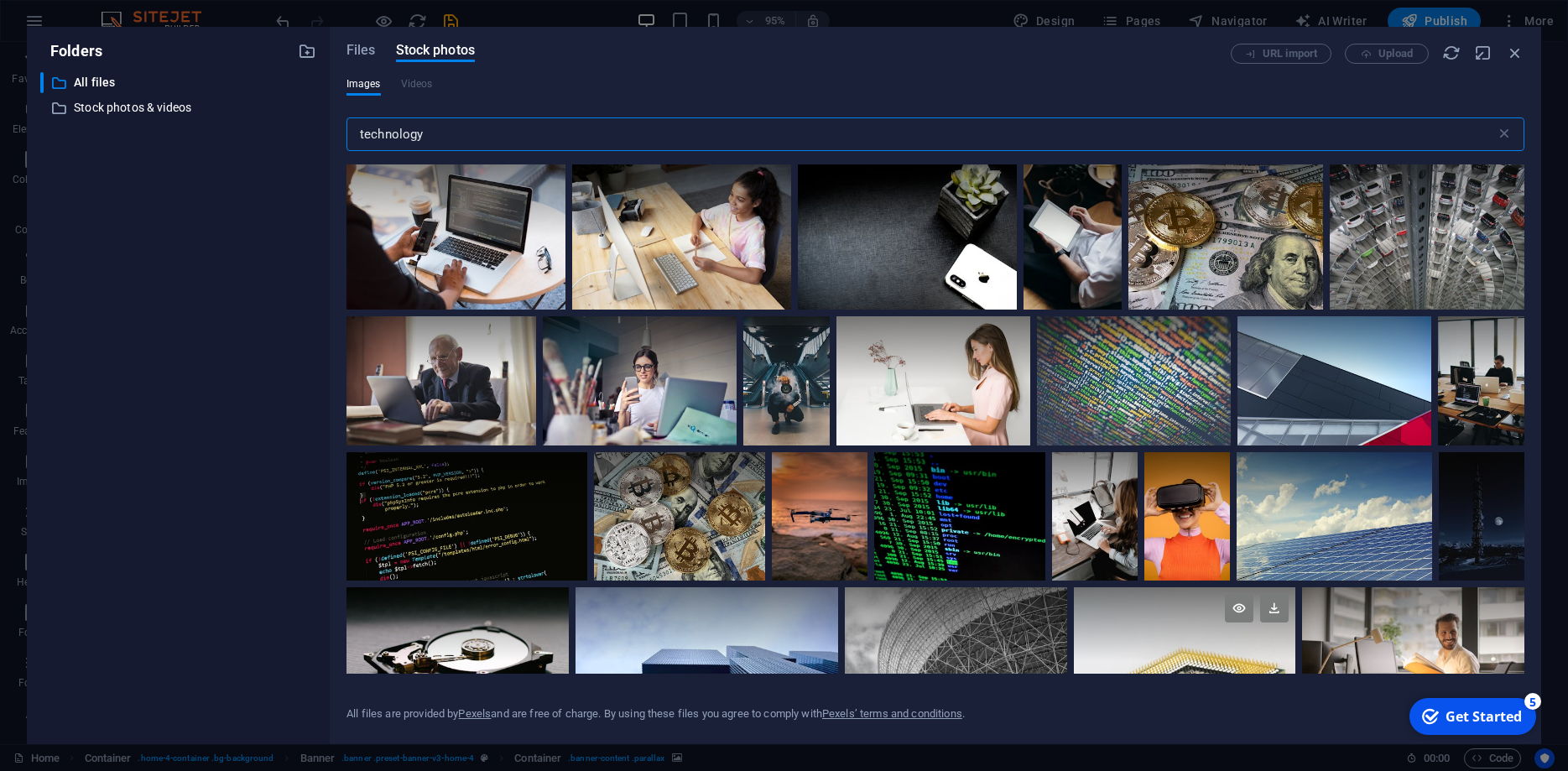
scroll to position [5045, 0]
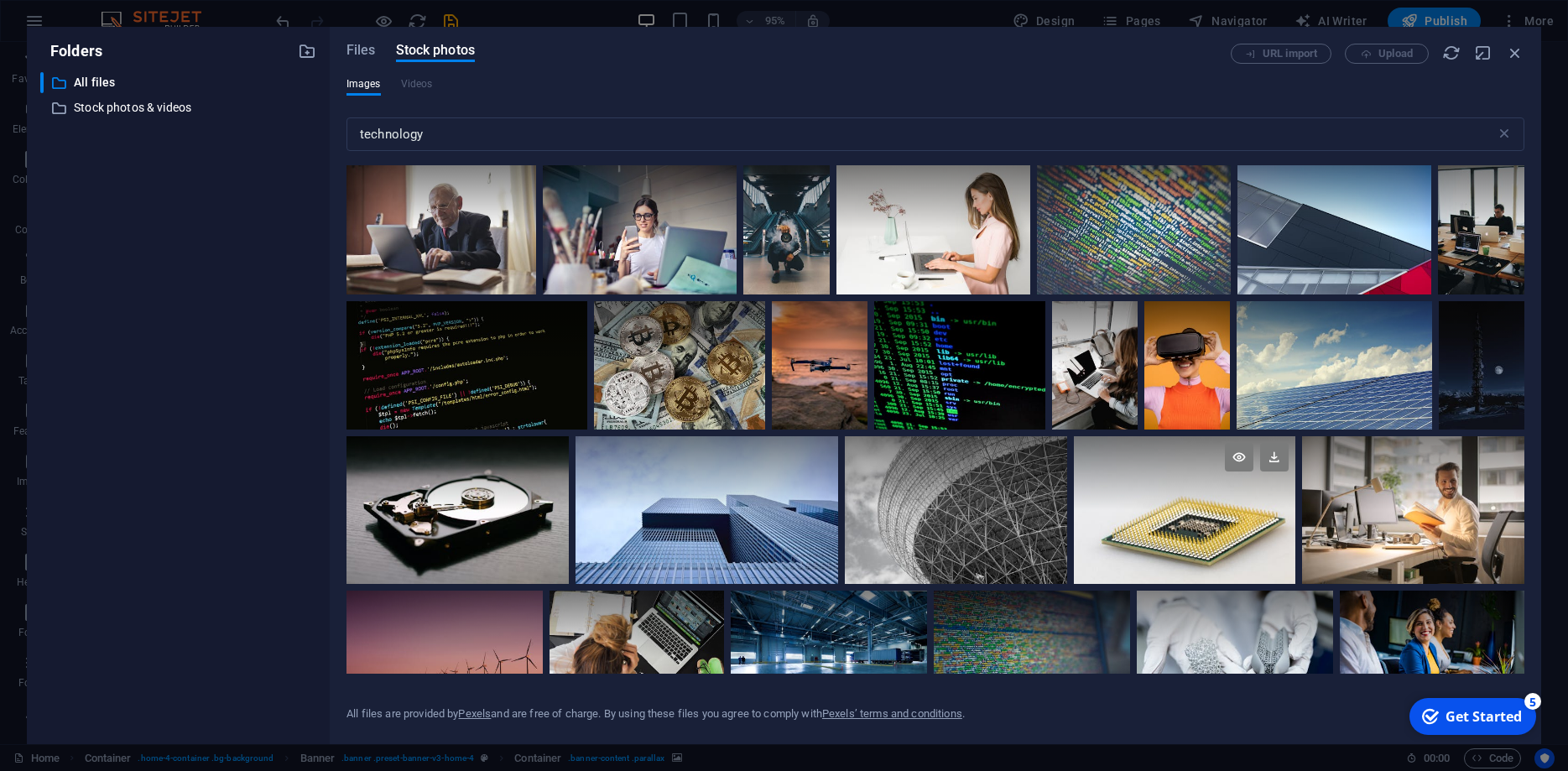
click at [1159, 499] on div at bounding box center [1185, 473] width 222 height 74
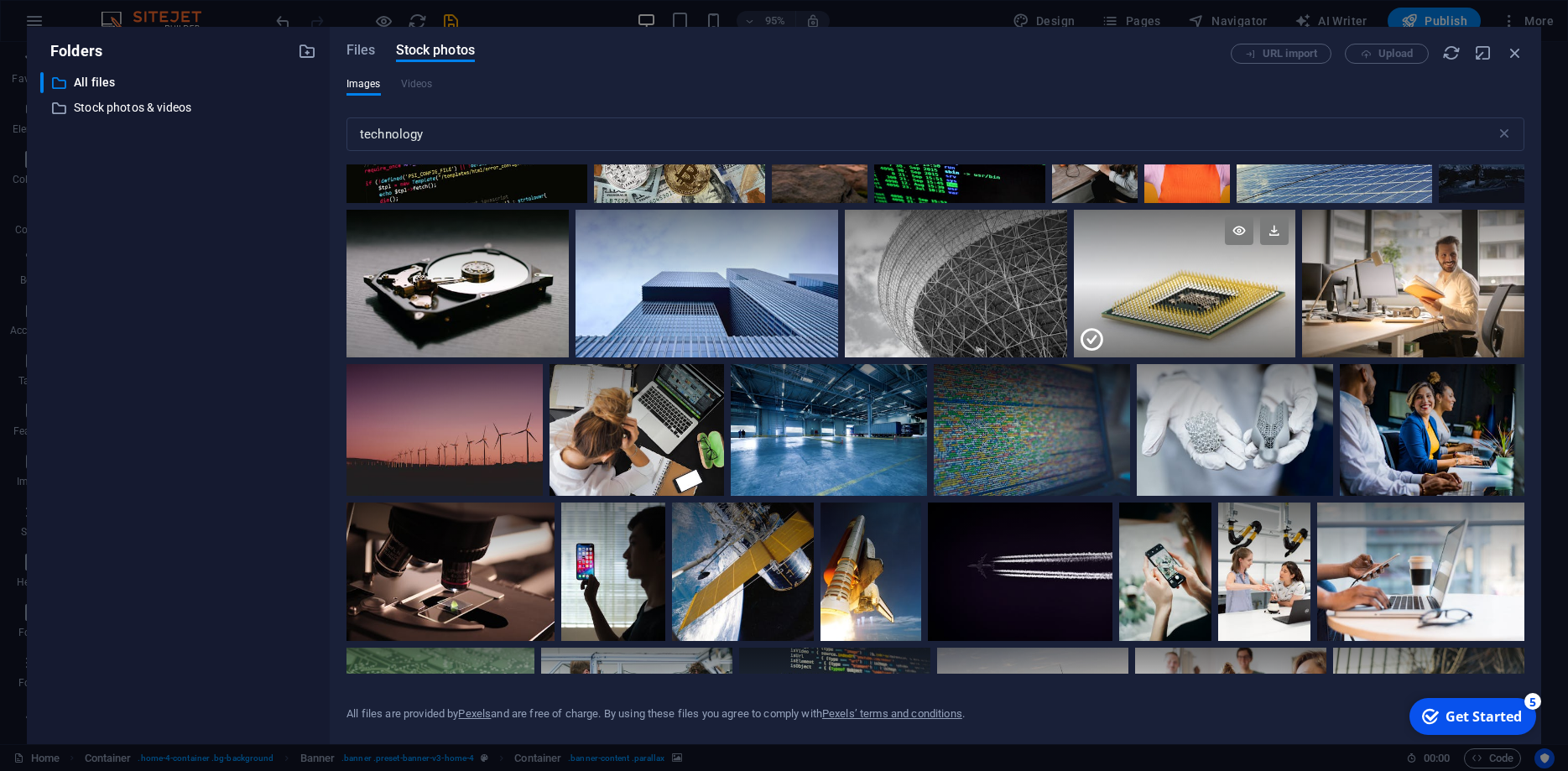
scroll to position [5120, 0]
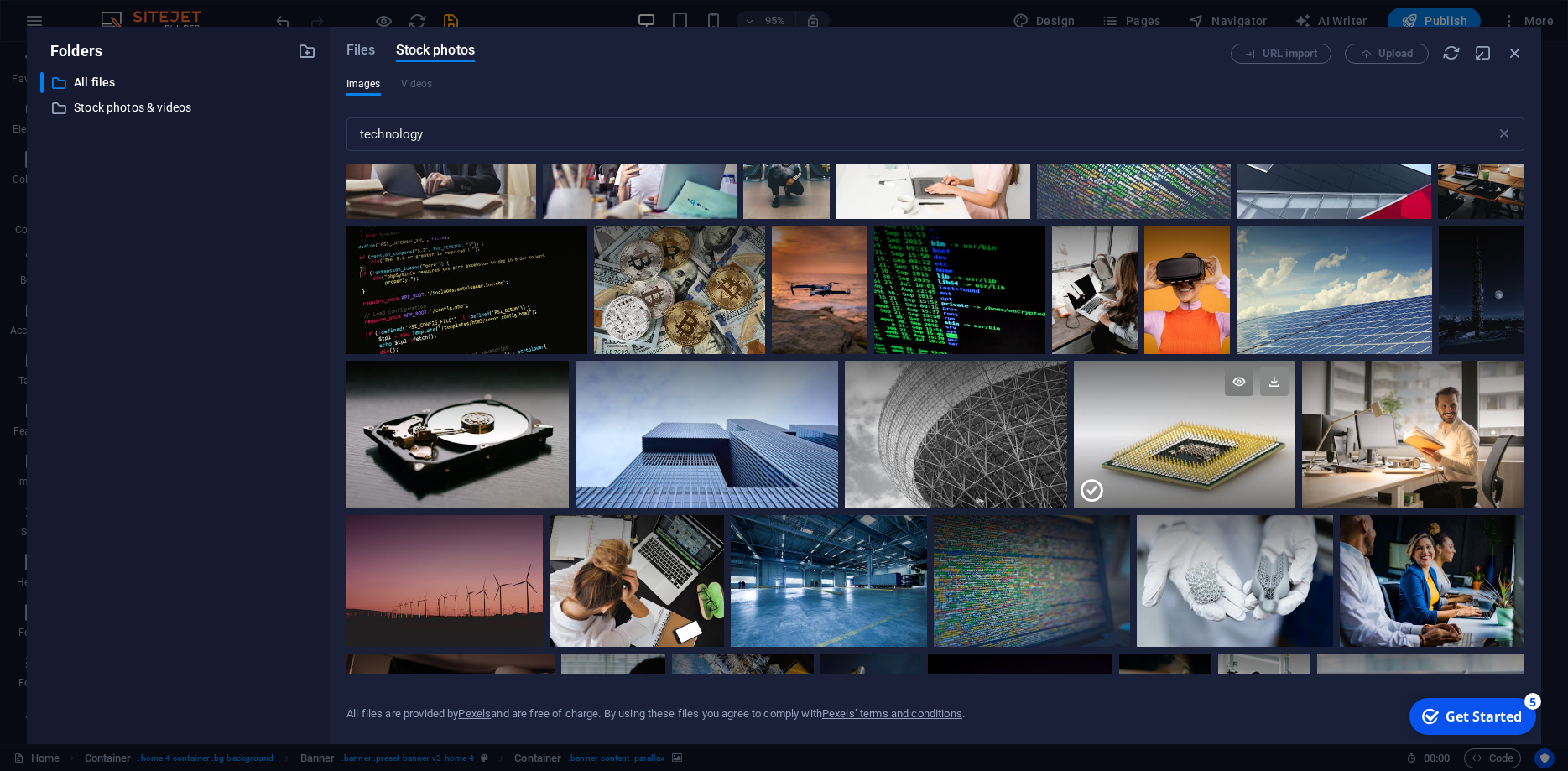
click at [1270, 378] on icon at bounding box center [1275, 382] width 29 height 29
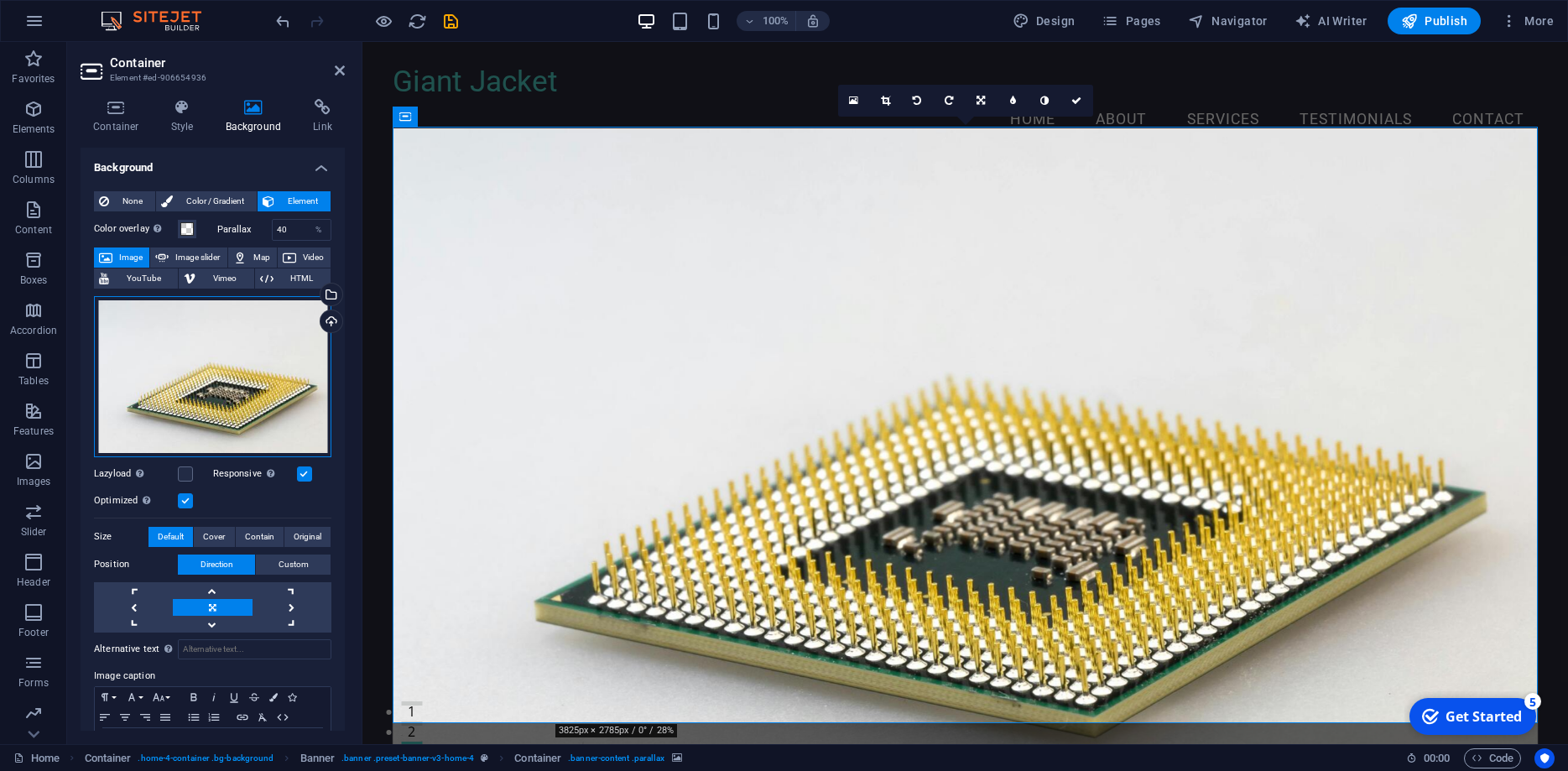
click at [221, 368] on div "Drag files here, click to choose files or select files from Files or our free s…" at bounding box center [213, 377] width 237 height 161
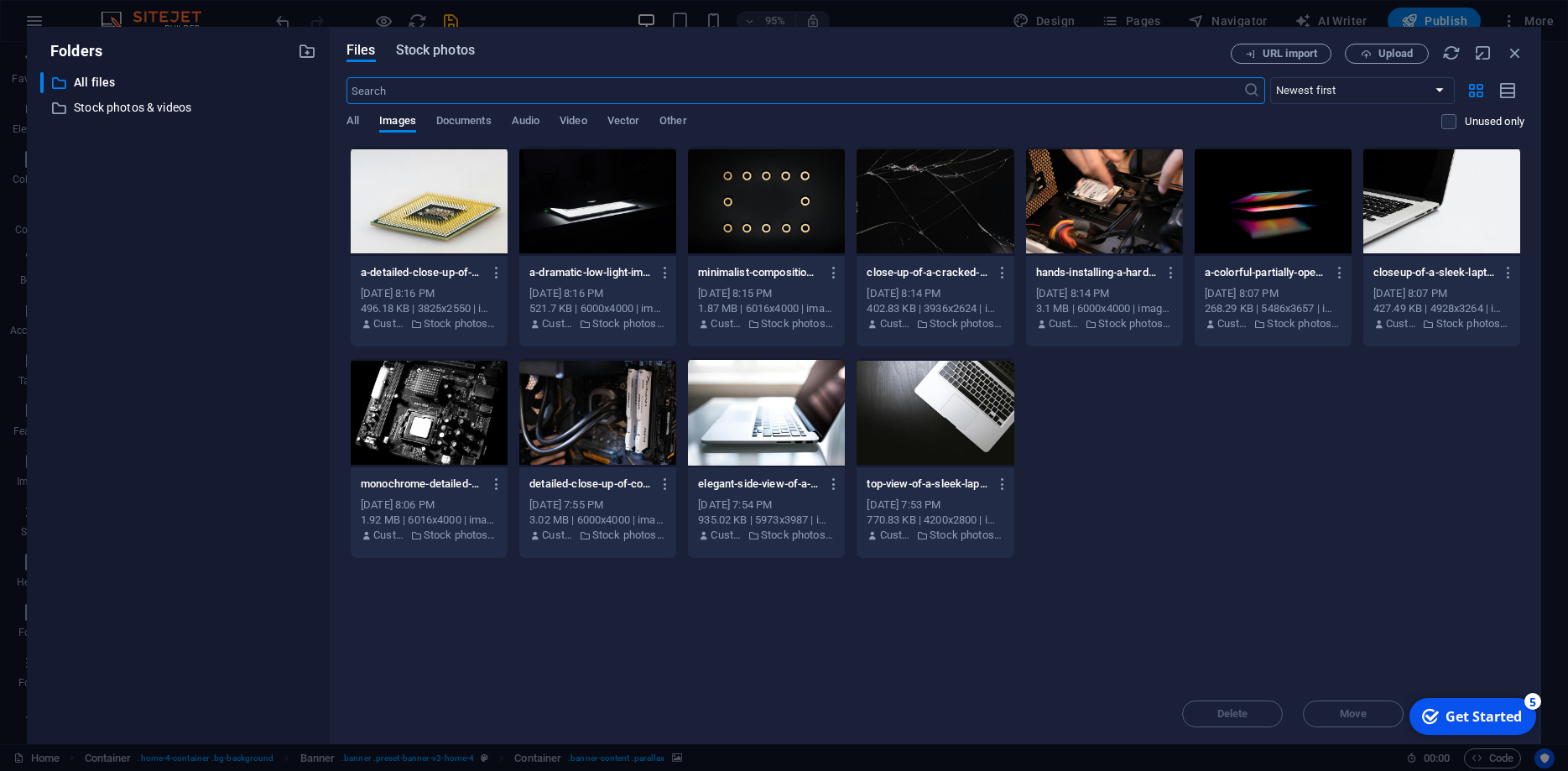
click at [428, 51] on span "Stock photos" at bounding box center [436, 50] width 79 height 20
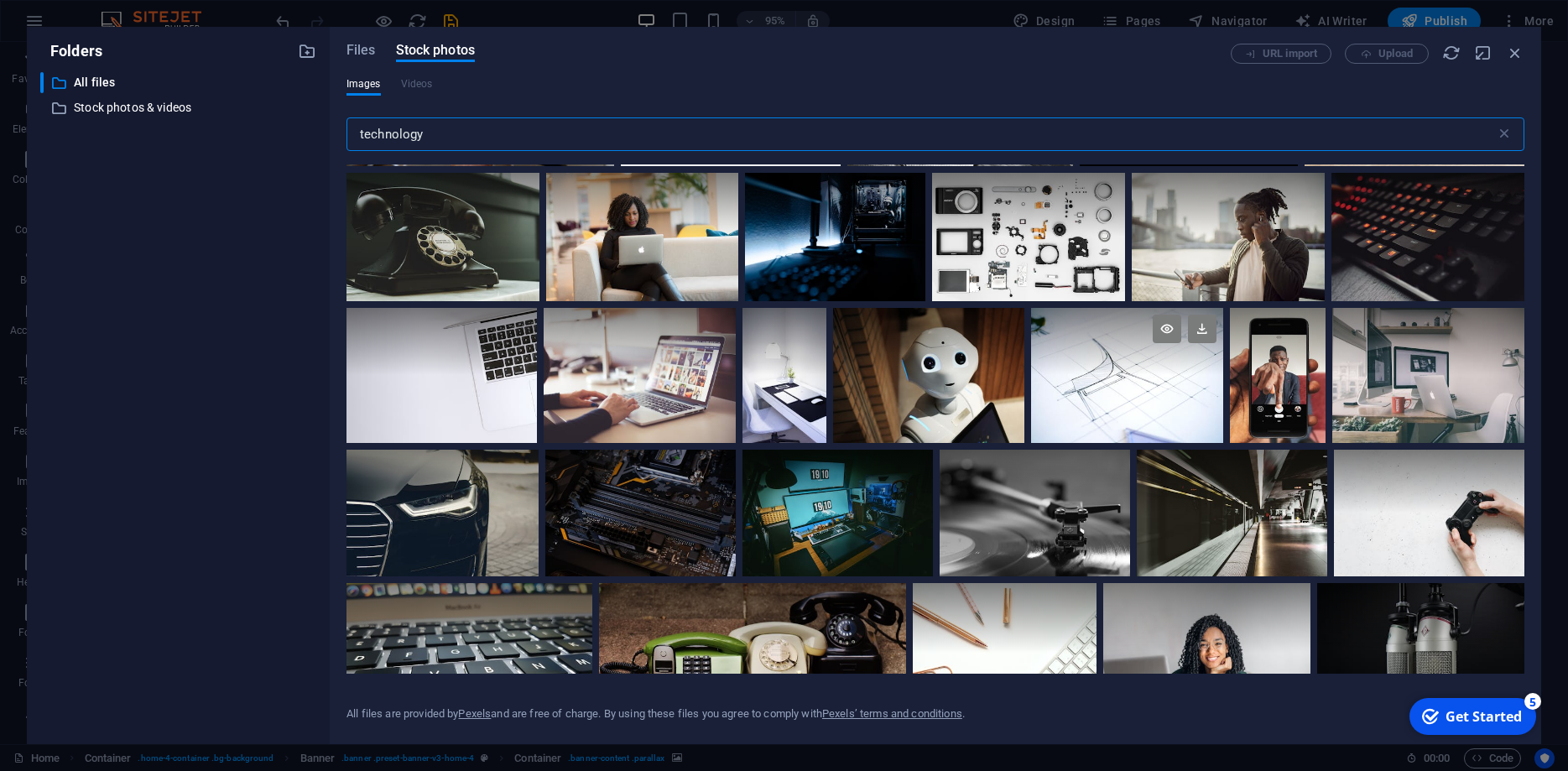
scroll to position [9895, 0]
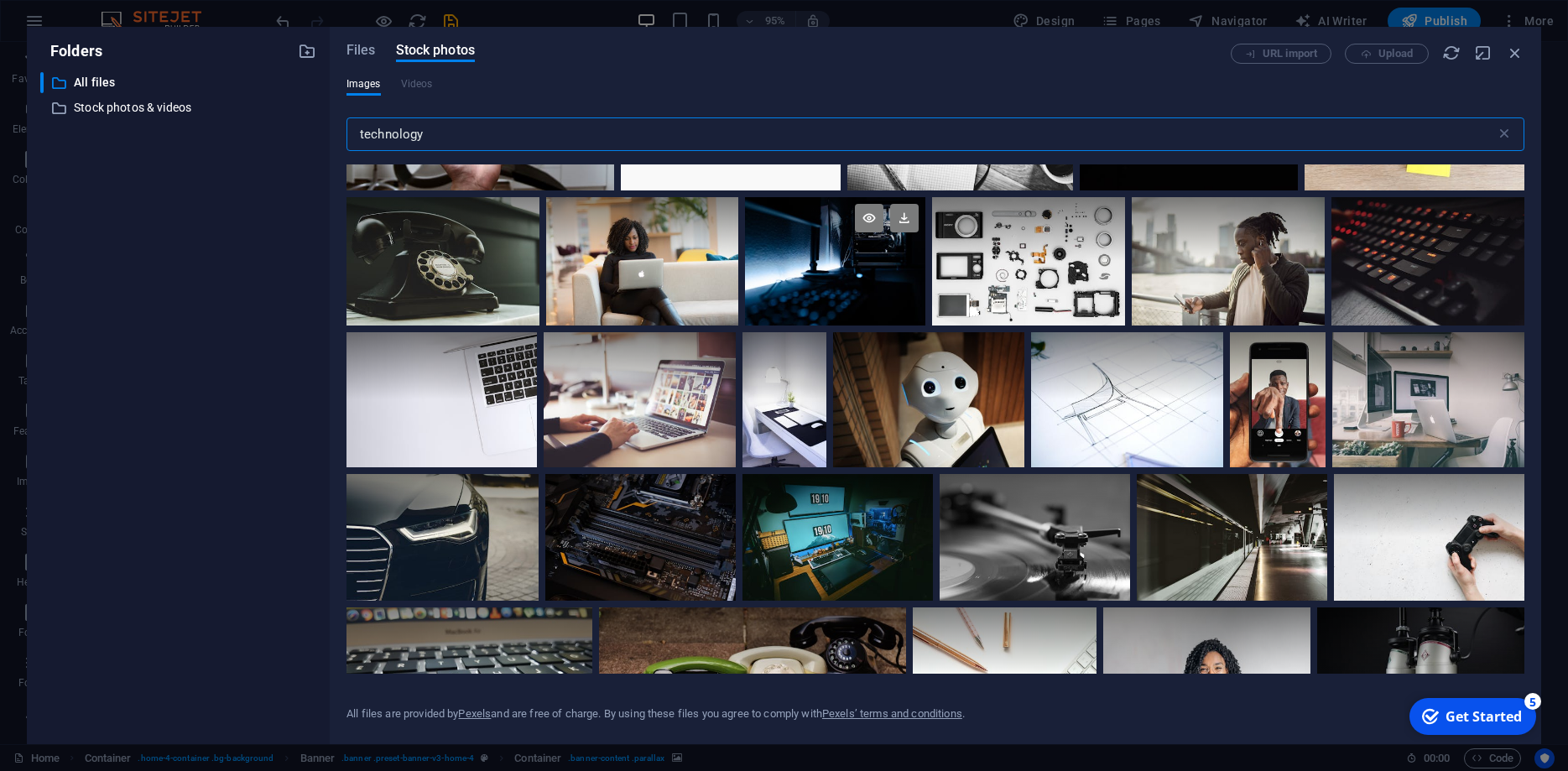
click at [830, 266] on div at bounding box center [835, 261] width 181 height 129
click at [903, 207] on icon at bounding box center [905, 218] width 29 height 29
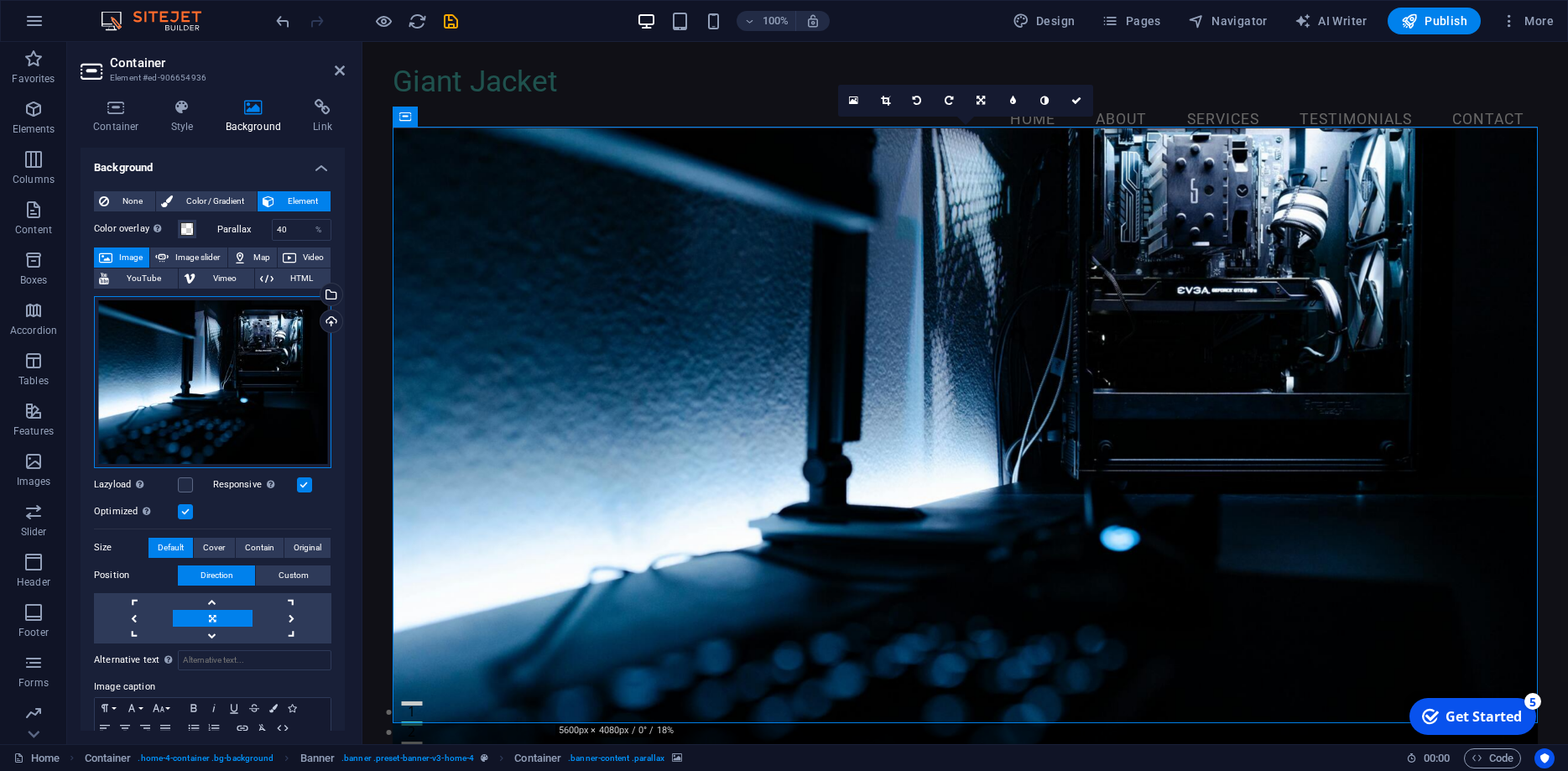
click at [229, 340] on div "Drag files here, click to choose files or select files from Files or our free s…" at bounding box center [213, 382] width 237 height 172
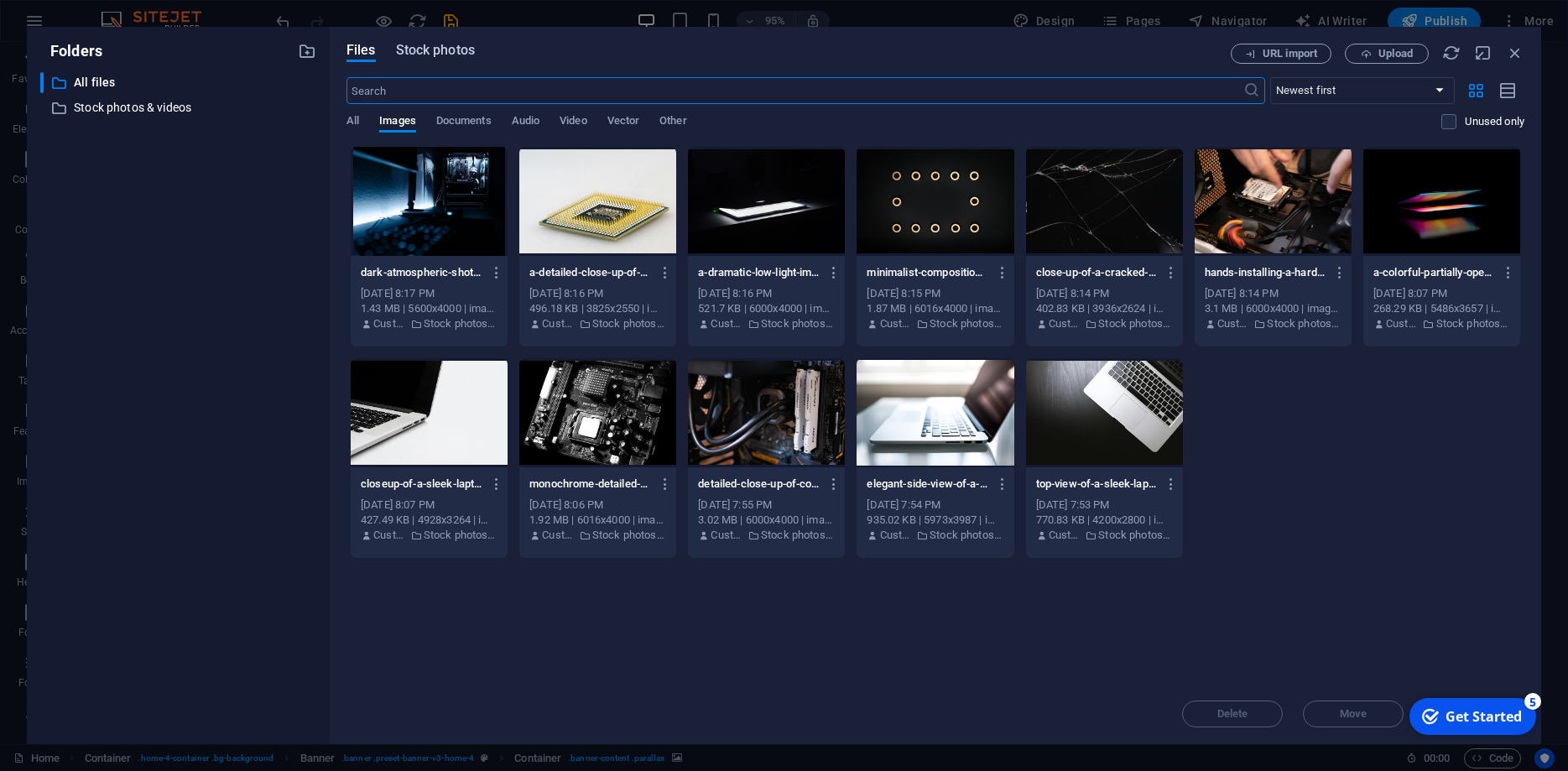
click at [434, 48] on span "Stock photos" at bounding box center [436, 50] width 79 height 20
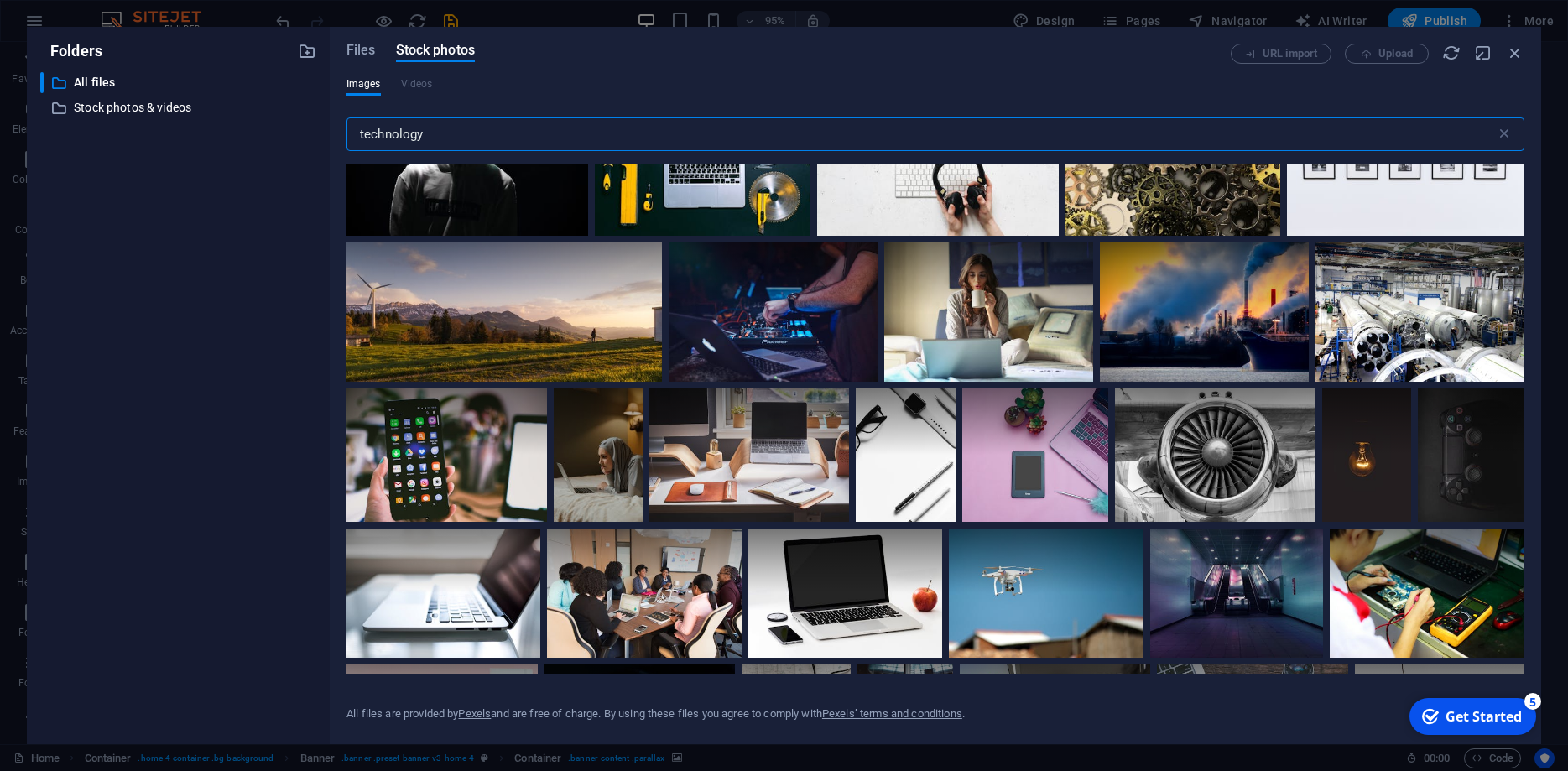
scroll to position [8188, 0]
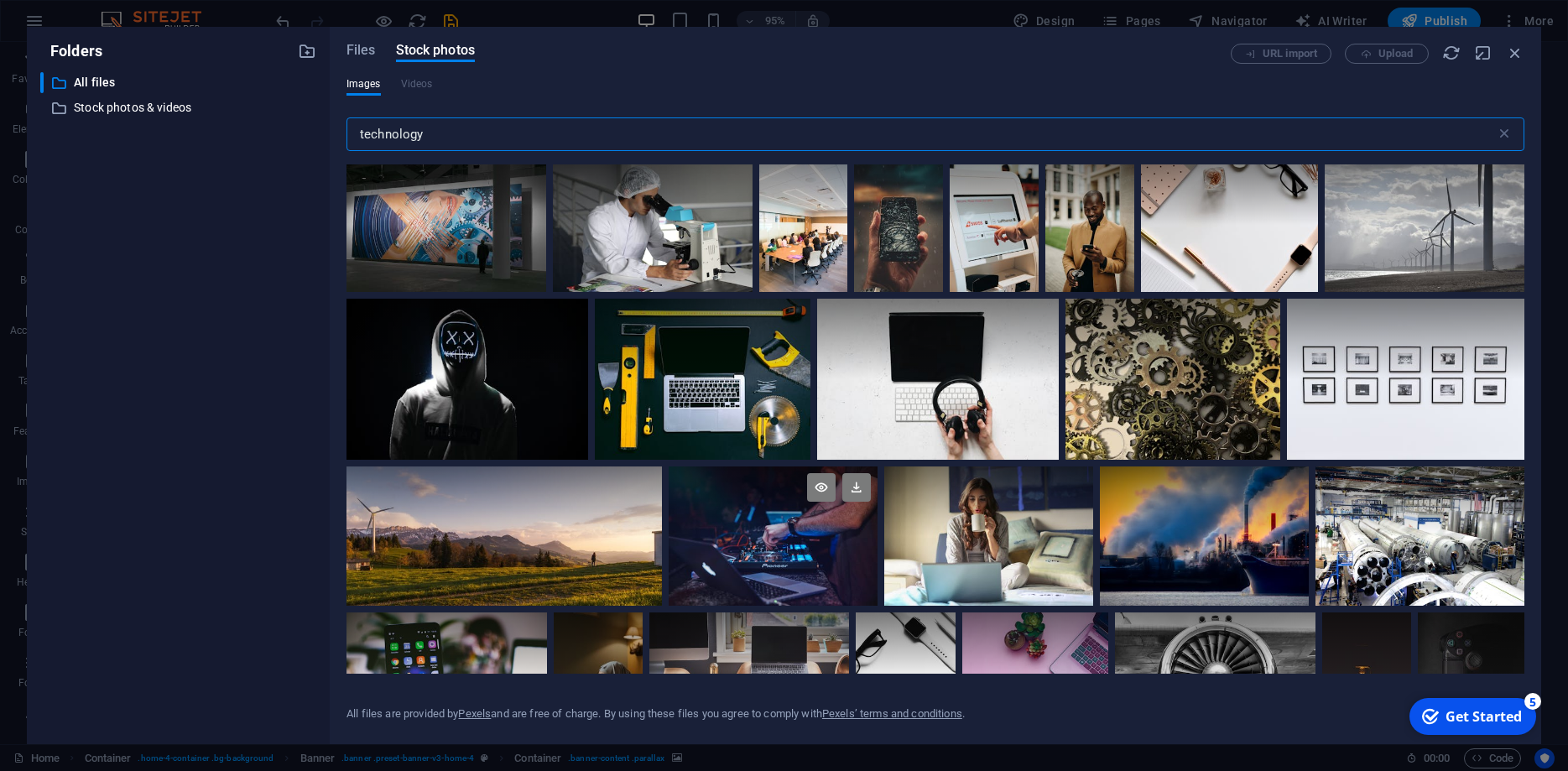
click at [750, 533] on div at bounding box center [773, 501] width 209 height 70
click at [860, 488] on icon at bounding box center [857, 488] width 29 height 29
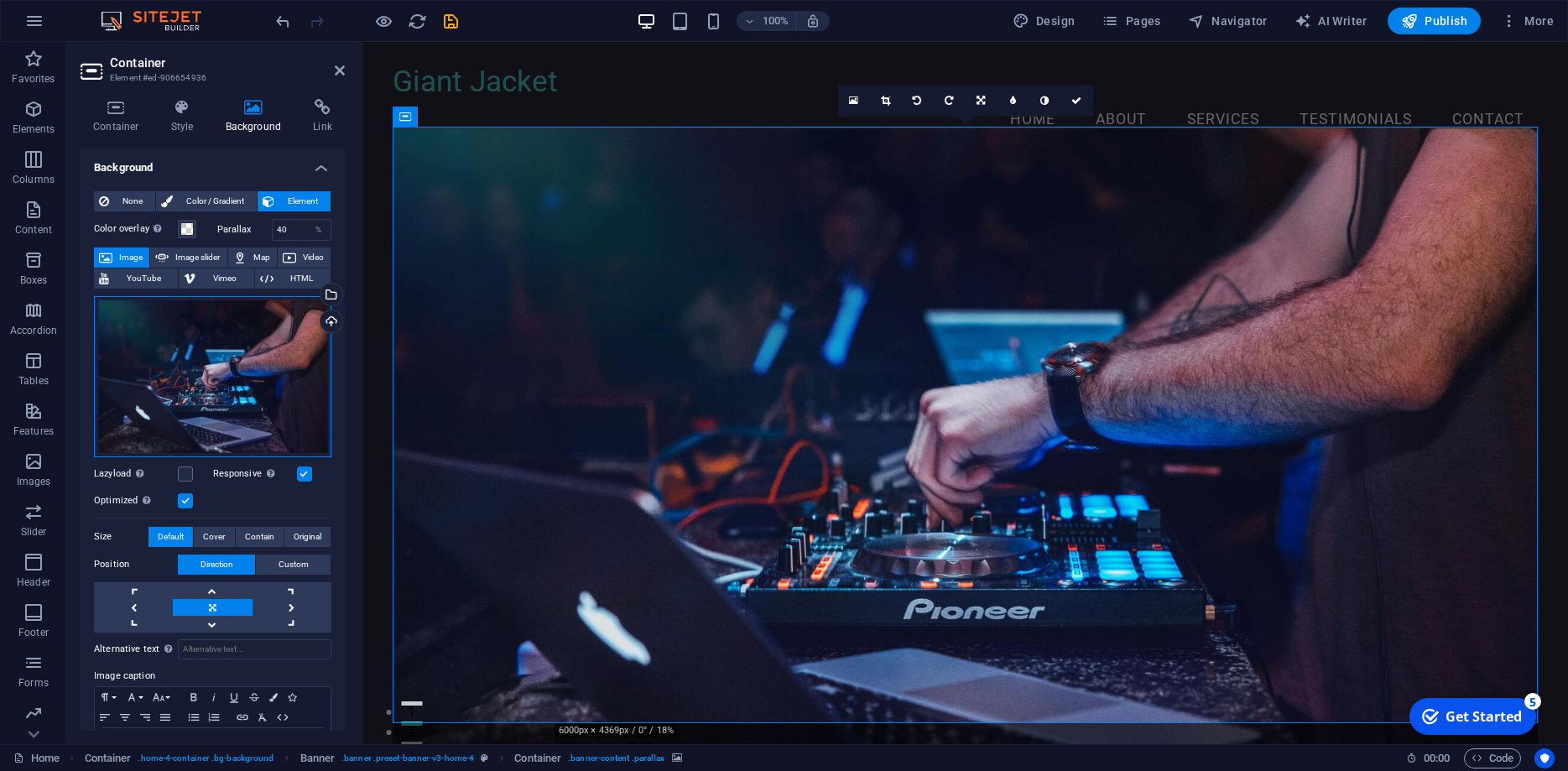
click at [234, 351] on div "Drag files here, click to choose files or select files from Files or our free s…" at bounding box center [213, 377] width 237 height 161
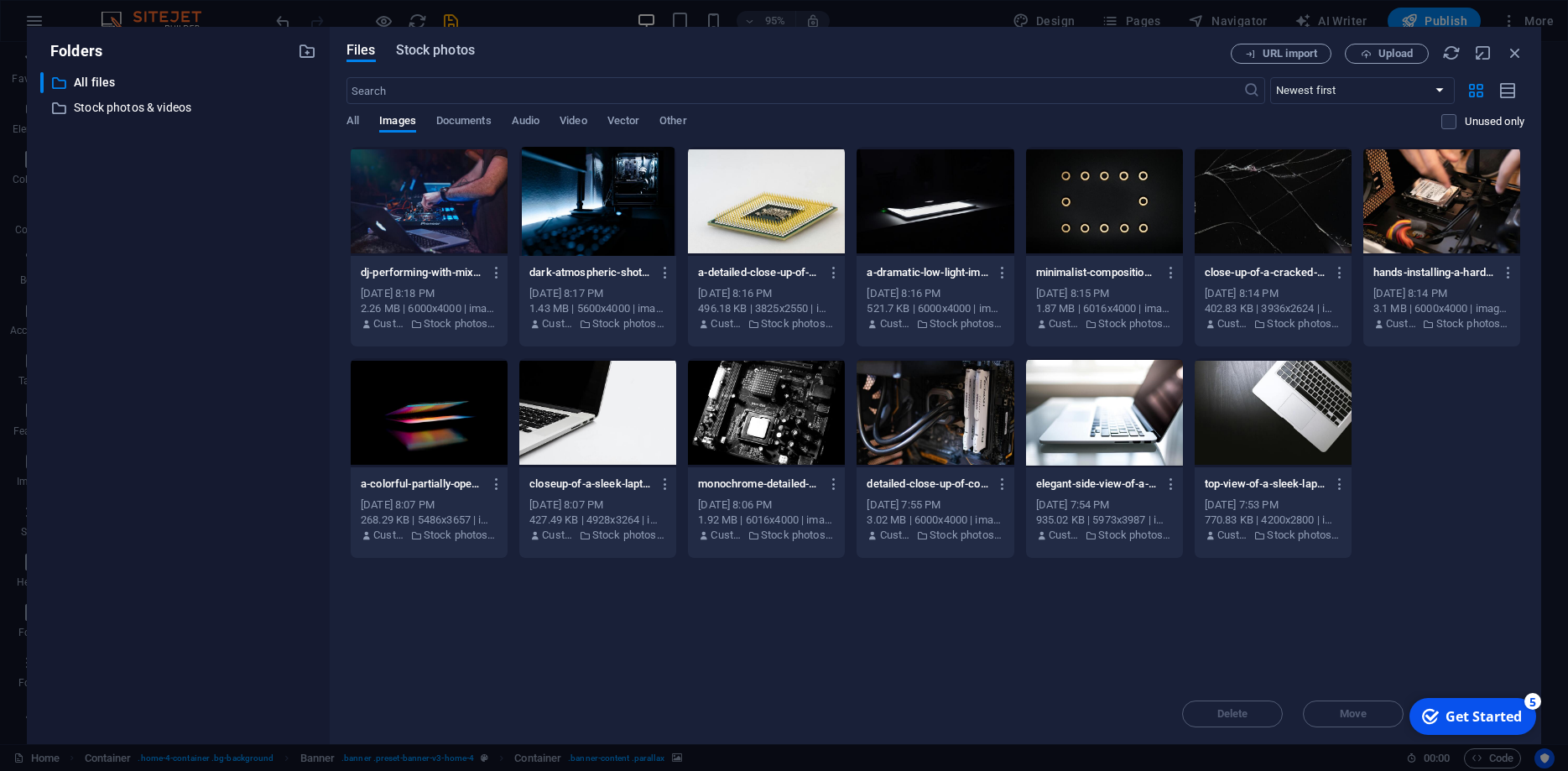
click at [446, 56] on span "Stock photos" at bounding box center [436, 50] width 79 height 20
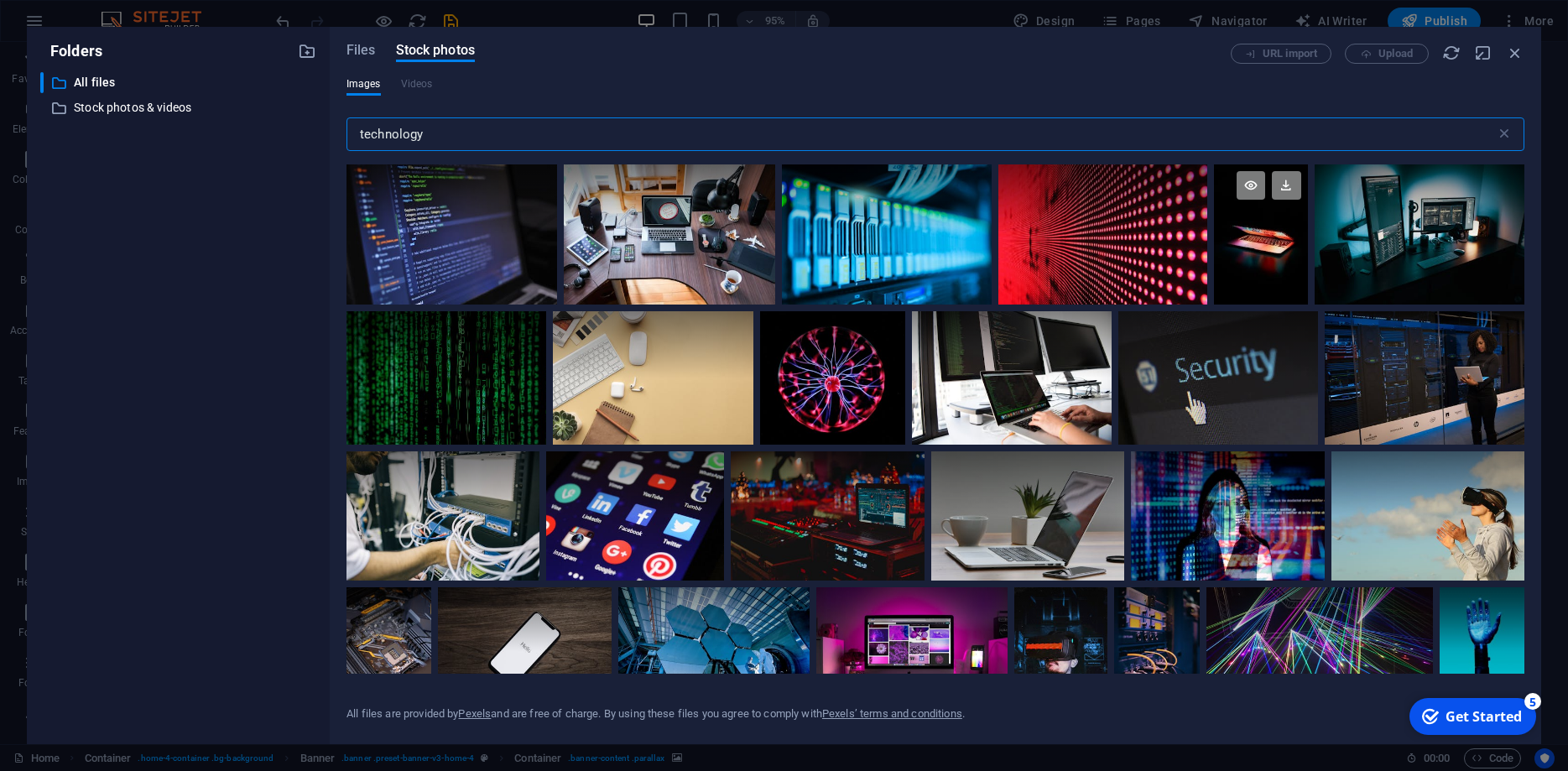
click at [1266, 221] on div at bounding box center [1260, 200] width 93 height 71
click at [1292, 180] on icon at bounding box center [1286, 186] width 29 height 29
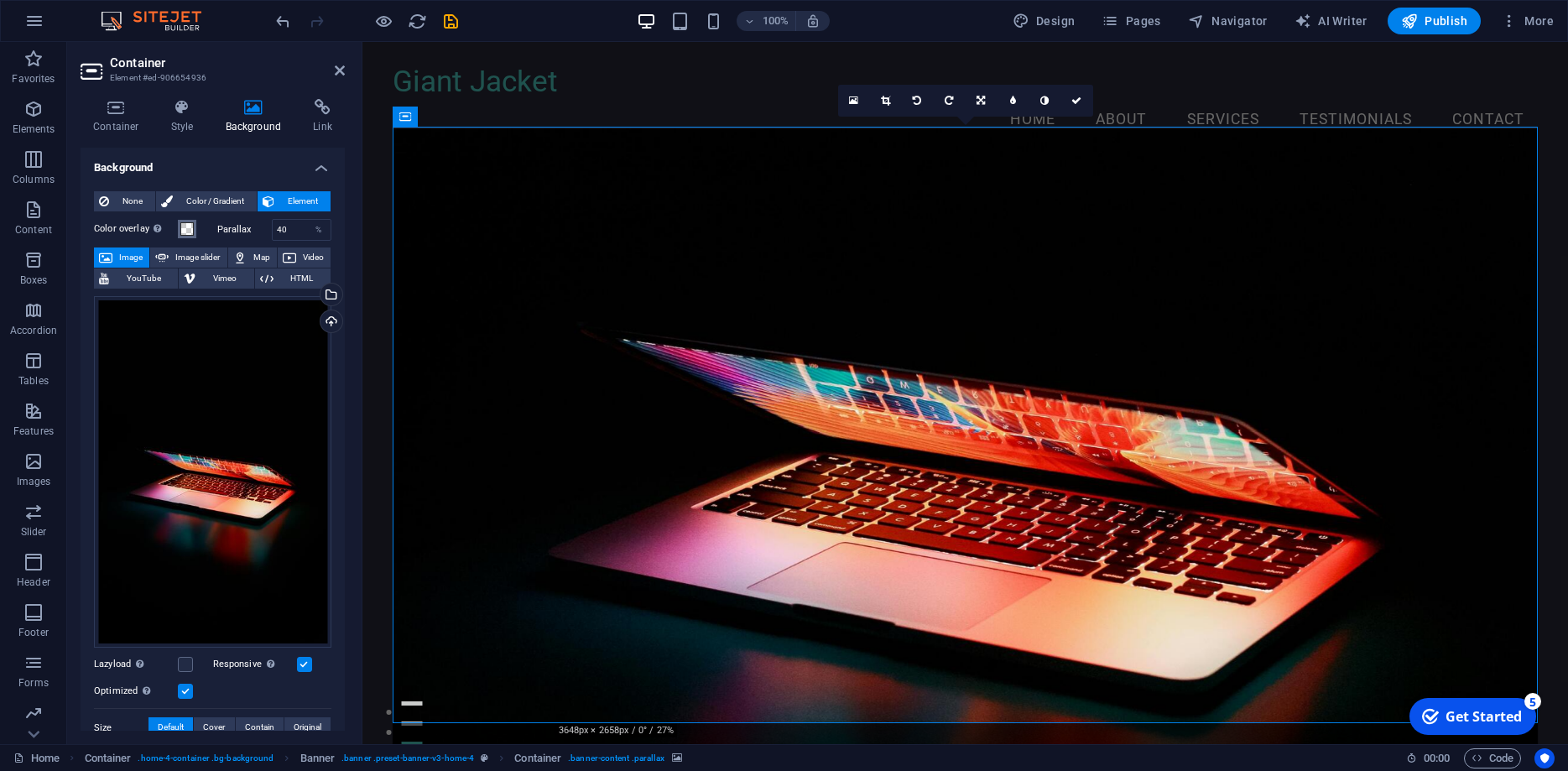
click at [187, 230] on span at bounding box center [187, 229] width 13 height 13
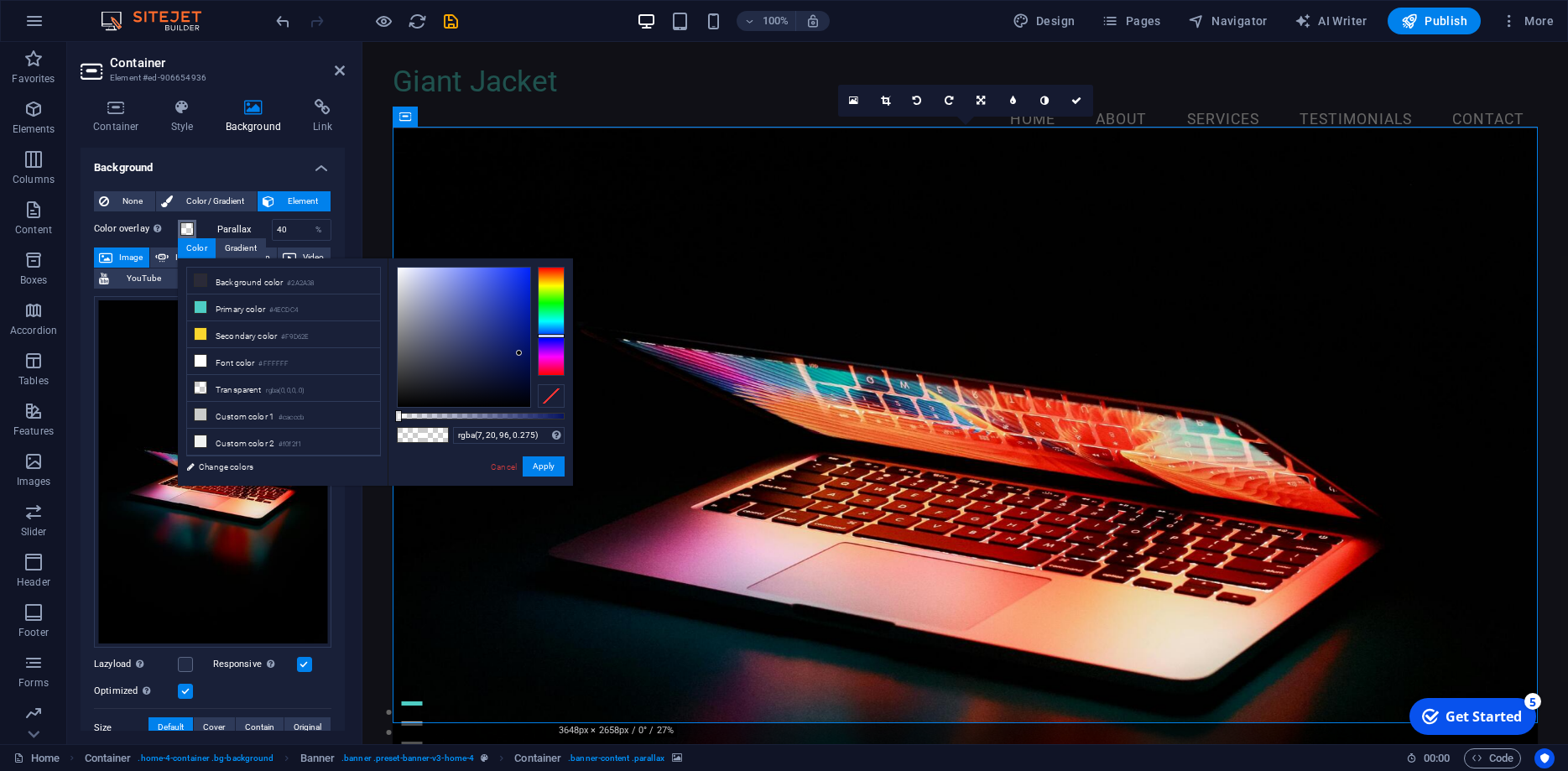
click at [443, 415] on div at bounding box center [481, 416] width 168 height 7
click at [387, 377] on div "less Background color #2A2A38 Primary color #4ECDC4 Secondary color #F9D62E Fon…" at bounding box center [376, 372] width 395 height 227
drag, startPoint x: 446, startPoint y: 414, endPoint x: 392, endPoint y: 420, distance: 54.3
click at [392, 420] on div "rgba(53, 53, 53, 0) Supported formats #0852ed rgb(8, 82, 237) rgba(8, 82, 237, …" at bounding box center [480, 494] width 186 height 471
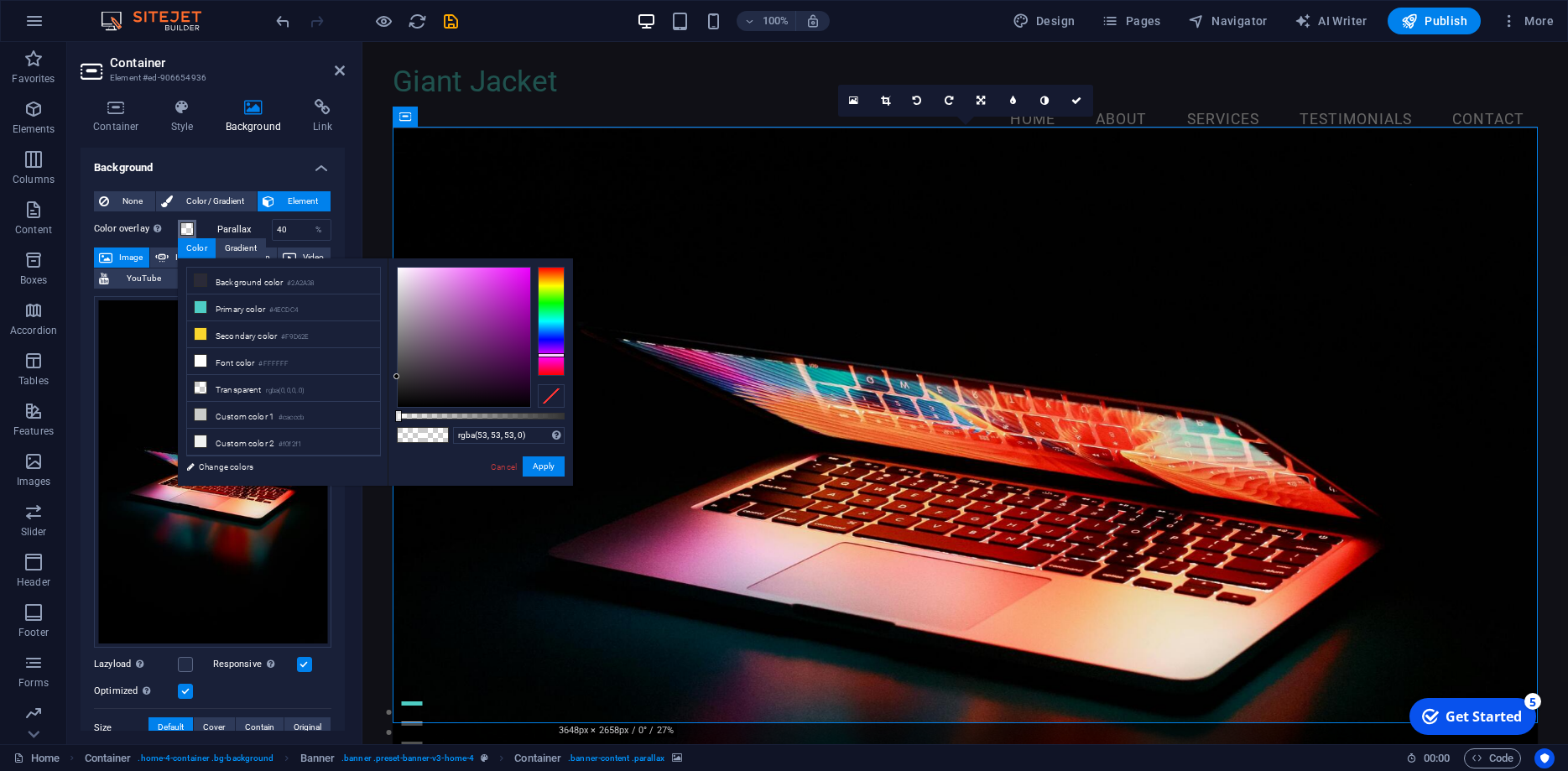
click at [551, 355] on div at bounding box center [552, 321] width 27 height 109
drag, startPoint x: 486, startPoint y: 353, endPoint x: 536, endPoint y: 248, distance: 116.3
click at [536, 248] on body "Giant Jacket Home Favorites Elements Columns Content Boxes Accordion Tables Fea…" at bounding box center [784, 385] width 1568 height 771
drag, startPoint x: 438, startPoint y: 415, endPoint x: 358, endPoint y: 435, distance: 82.5
click at [358, 435] on div "less Background color #2A2A38 Primary color #4ECDC4 Secondary color #F9D62E Fon…" at bounding box center [376, 372] width 395 height 227
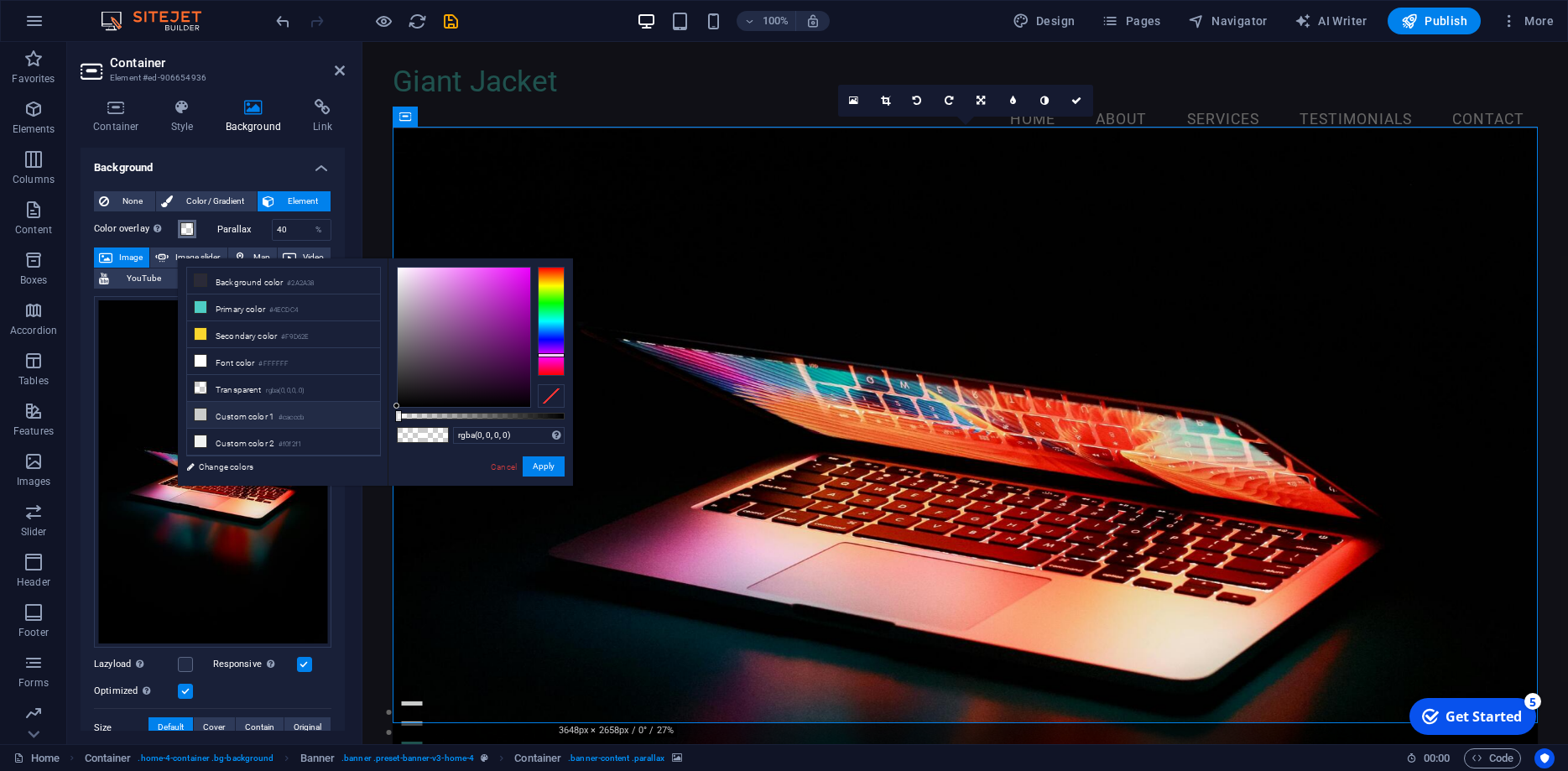
drag, startPoint x: 416, startPoint y: 376, endPoint x: 356, endPoint y: 420, distance: 74.4
click at [365, 430] on div "less Background color #2A2A38 Primary color #4ECDC4 Secondary color #F9D62E Fon…" at bounding box center [376, 372] width 395 height 227
drag, startPoint x: 398, startPoint y: 415, endPoint x: 383, endPoint y: 430, distance: 21.2
click at [414, 428] on div "rgba(0, 0, 0, 0.1) Supported formats #0852ed rgb(8, 82, 237) rgba(8, 82, 237, 9…" at bounding box center [480, 494] width 186 height 471
click at [404, 377] on div at bounding box center [464, 337] width 133 height 140
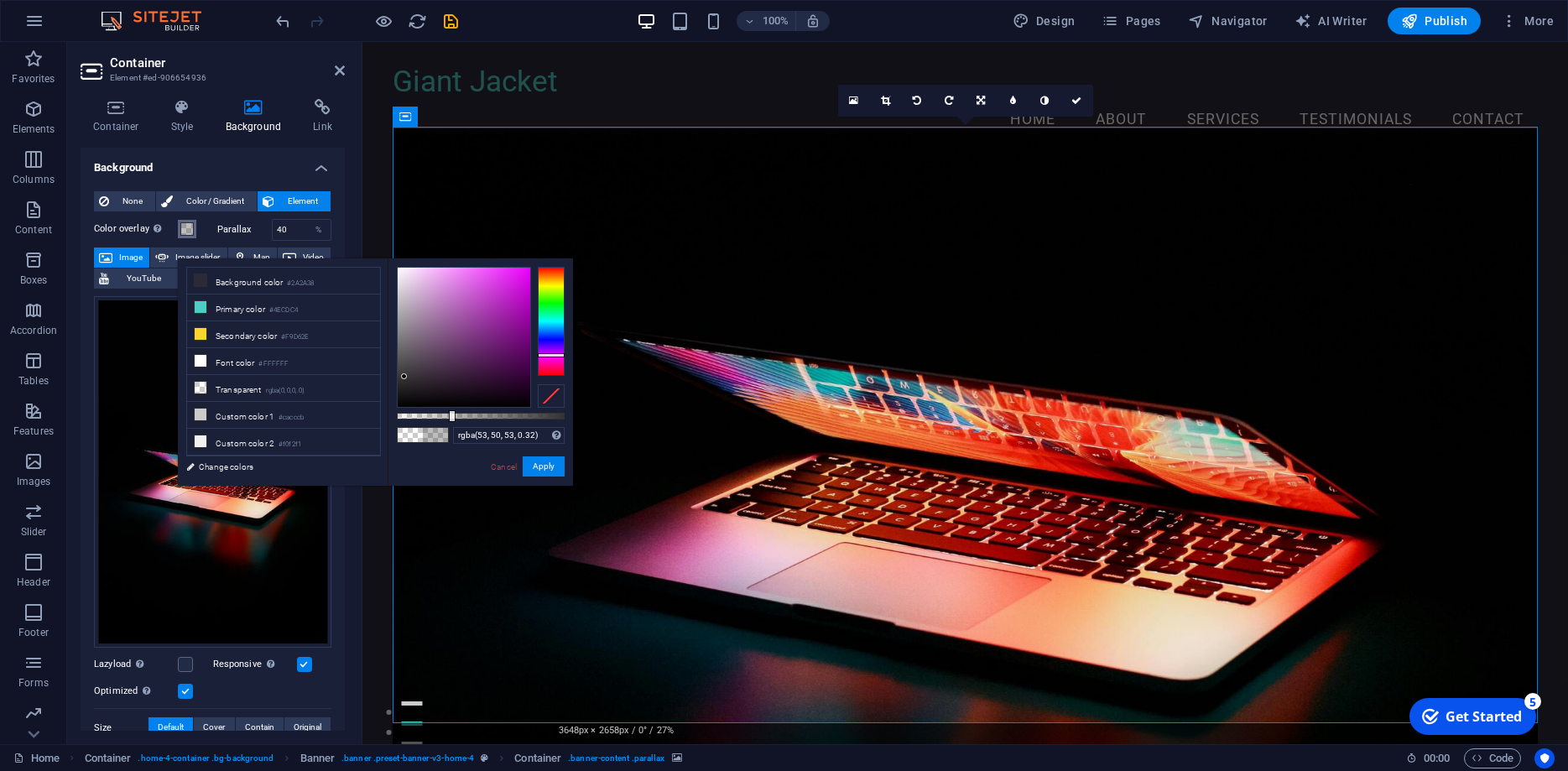
type input "rgba(53, 50, 53, 0.325)"
drag, startPoint x: 414, startPoint y: 415, endPoint x: 451, endPoint y: 419, distance: 37.2
click at [451, 419] on div at bounding box center [453, 416] width 7 height 12
click at [541, 463] on button "Apply" at bounding box center [544, 467] width 42 height 20
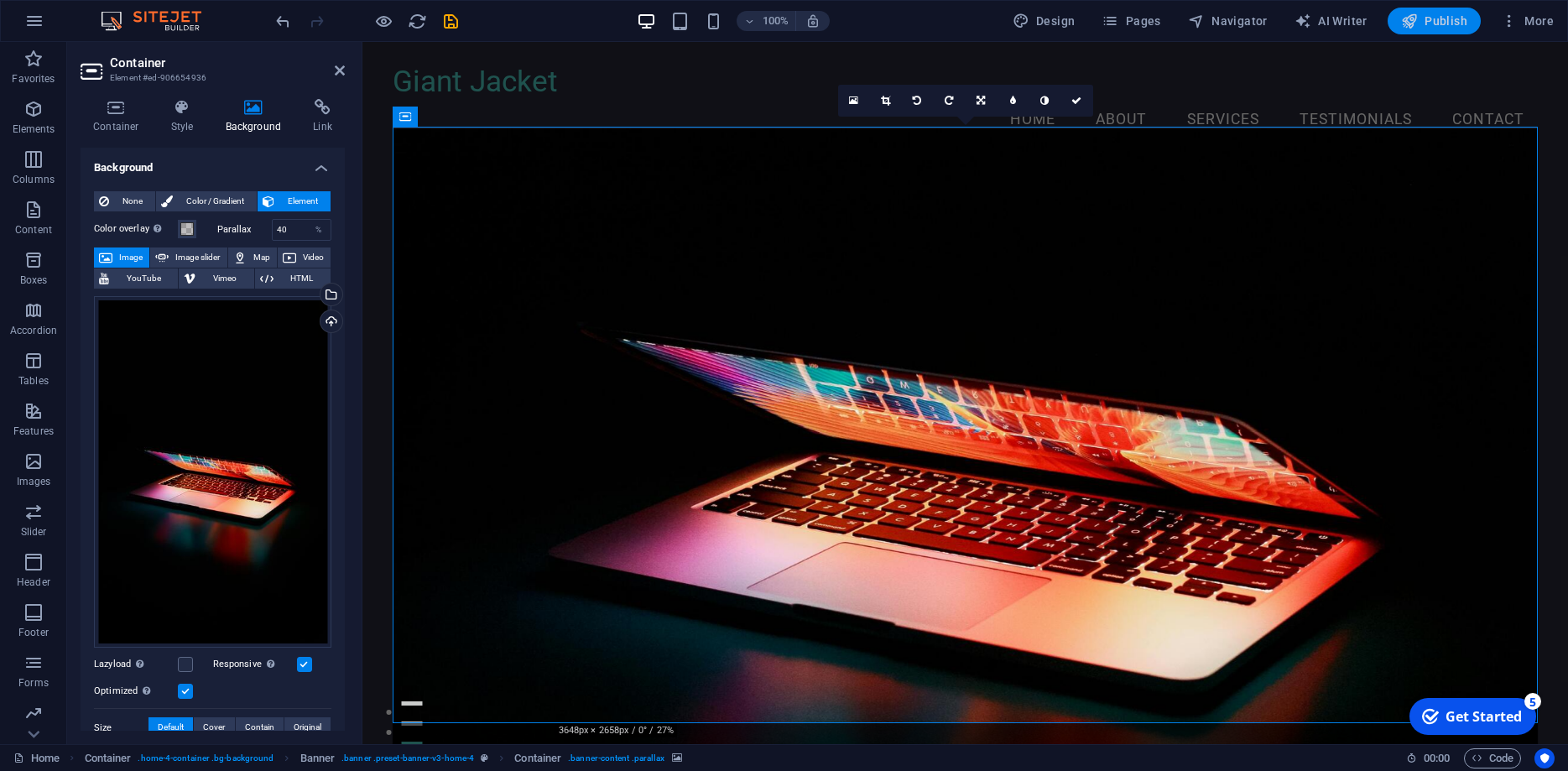
drag, startPoint x: 1423, startPoint y: 18, endPoint x: 1246, endPoint y: 34, distance: 177.7
click at [1423, 18] on span "Publish" at bounding box center [1434, 21] width 66 height 17
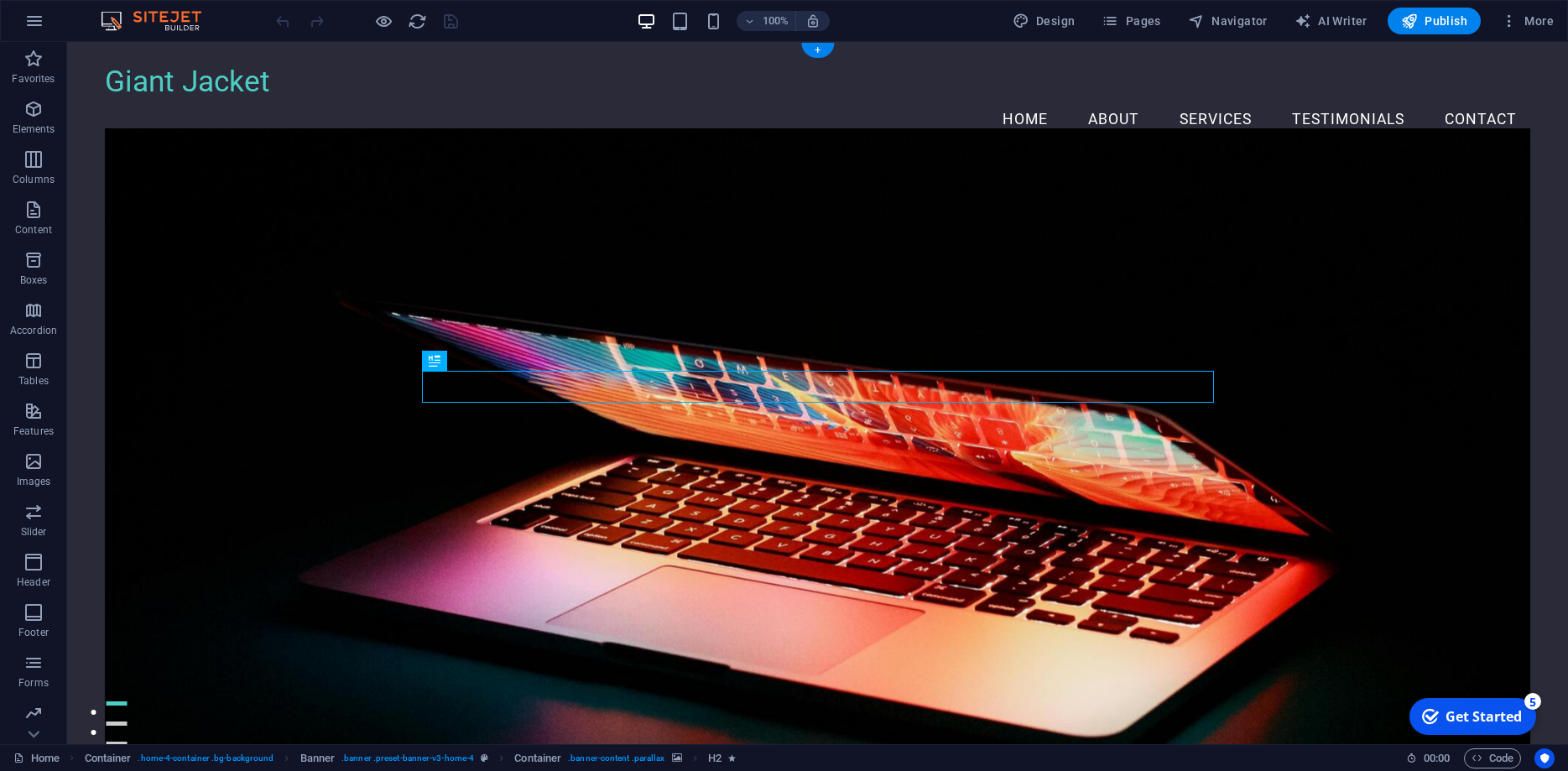
click at [311, 170] on figure at bounding box center [818, 448] width 1426 height 639
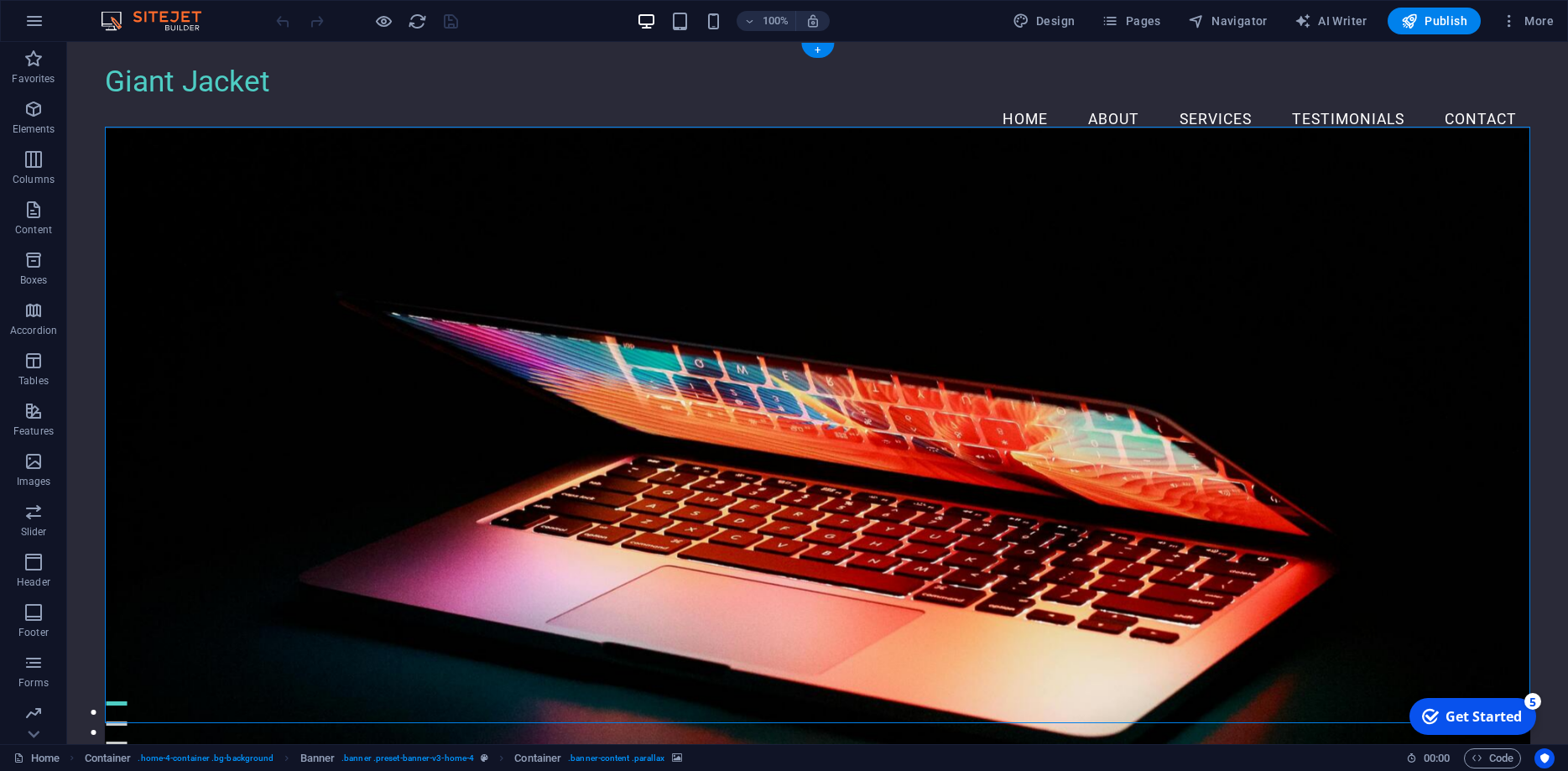
click at [285, 219] on figure at bounding box center [818, 448] width 1426 height 639
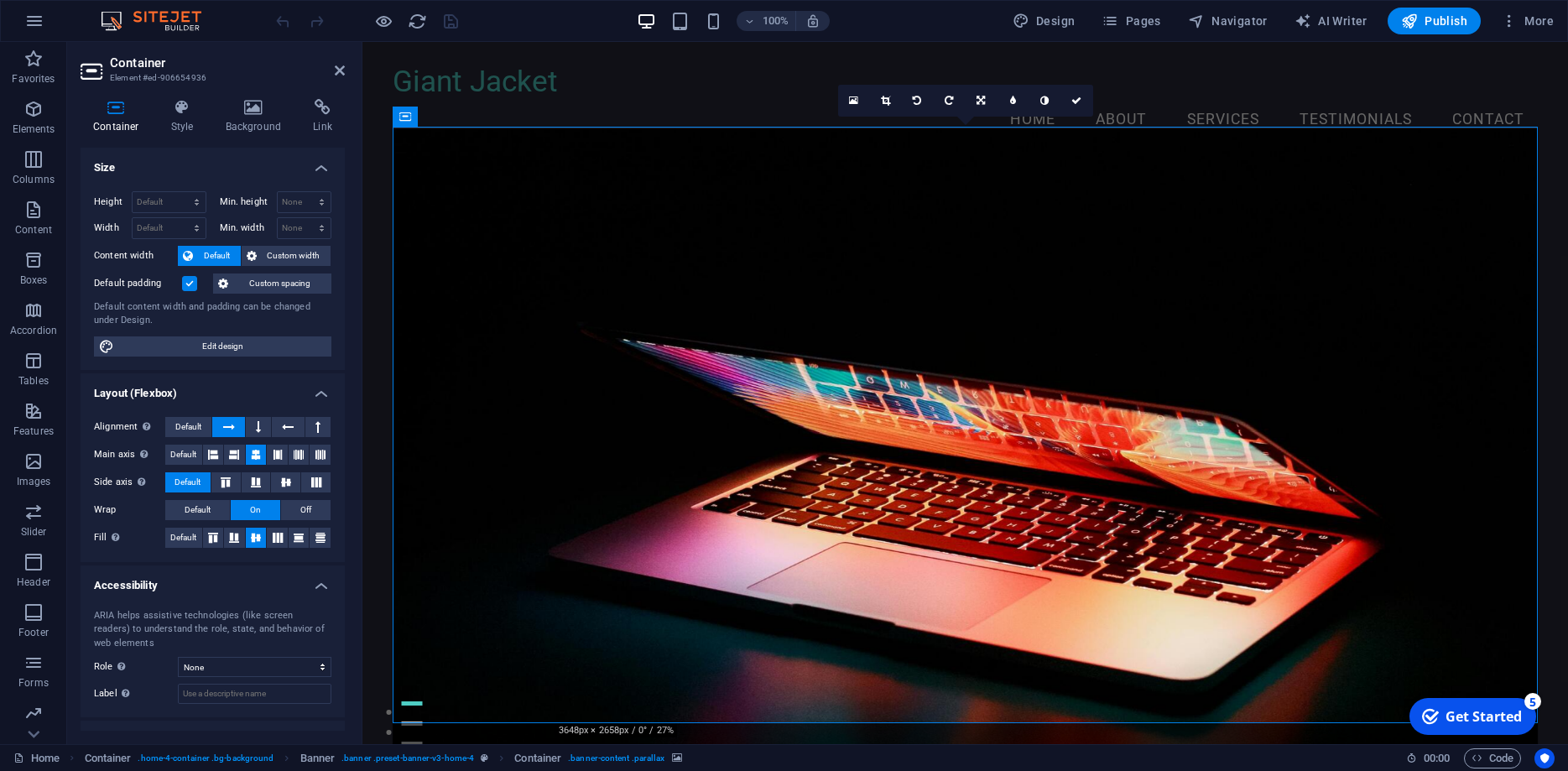
click at [232, 97] on div "Container Style Background Link Size Height Default px rem % vh vw Min. height …" at bounding box center [213, 415] width 291 height 658
click at [243, 107] on icon at bounding box center [253, 108] width 82 height 17
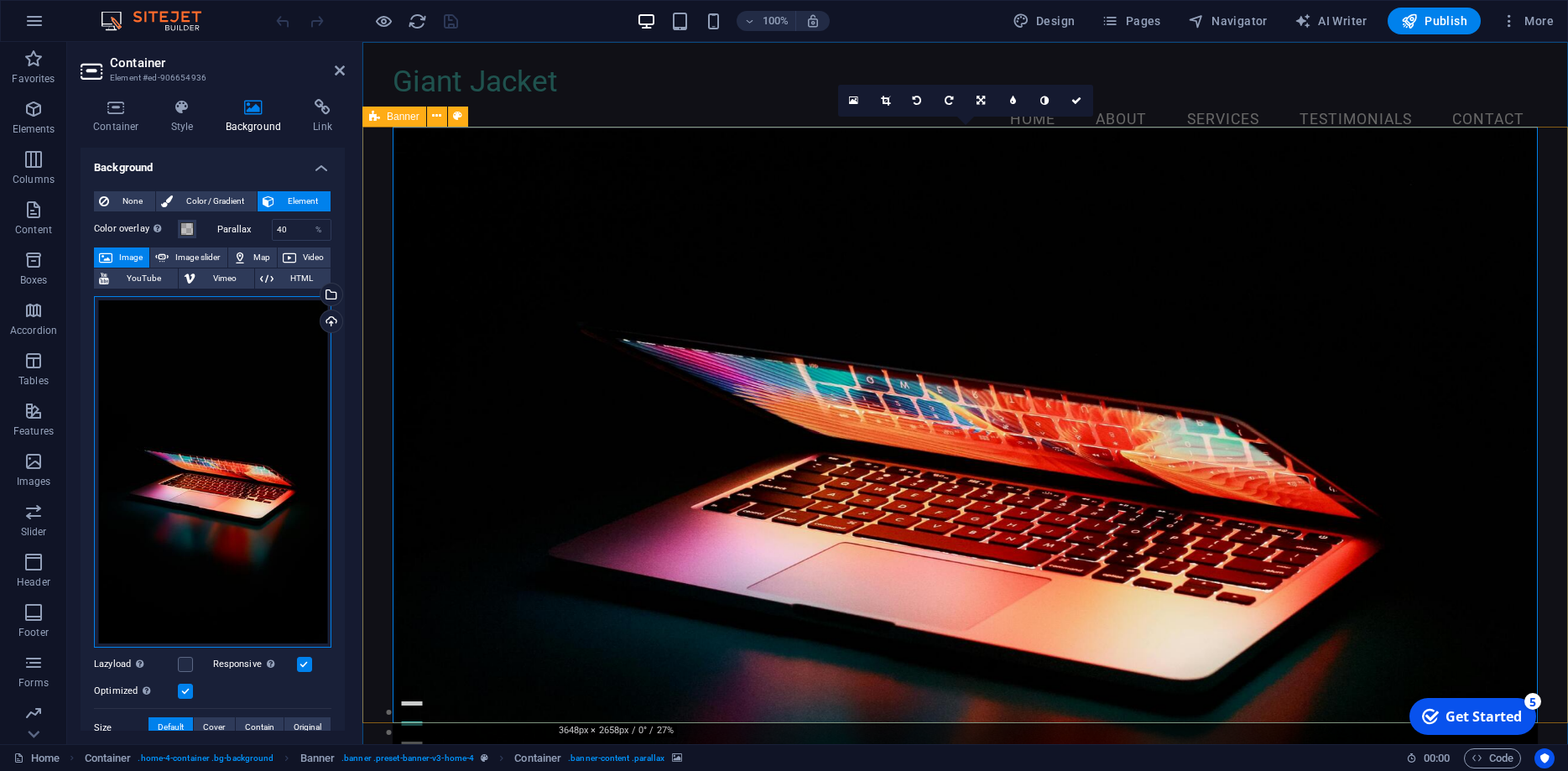
click at [213, 346] on div "Drag files here, click to choose files or select files from Files or our free s…" at bounding box center [213, 472] width 237 height 352
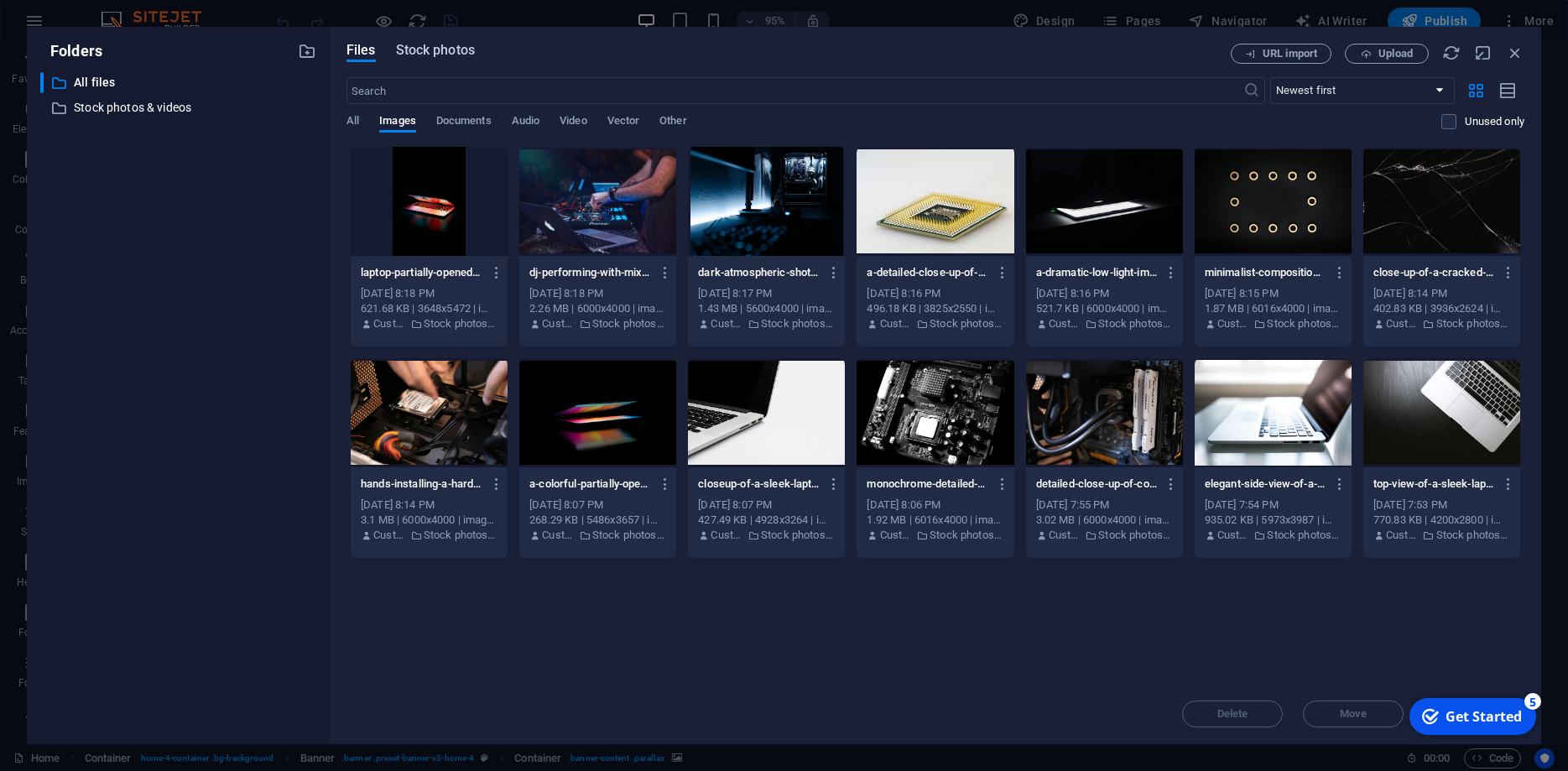
click at [448, 50] on span "Stock photos" at bounding box center [436, 50] width 79 height 20
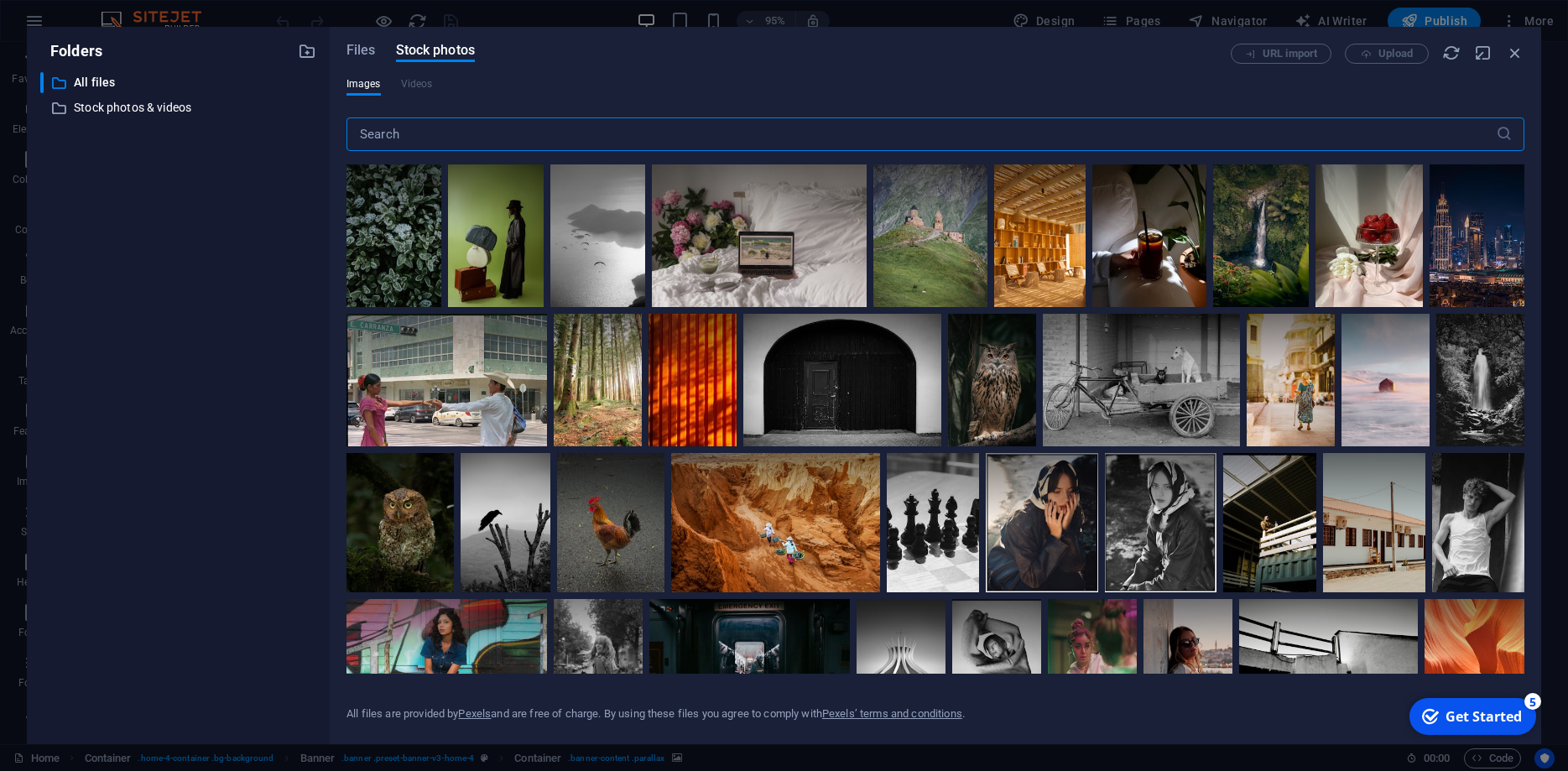
click at [505, 120] on input "text" at bounding box center [921, 135] width 1149 height 34
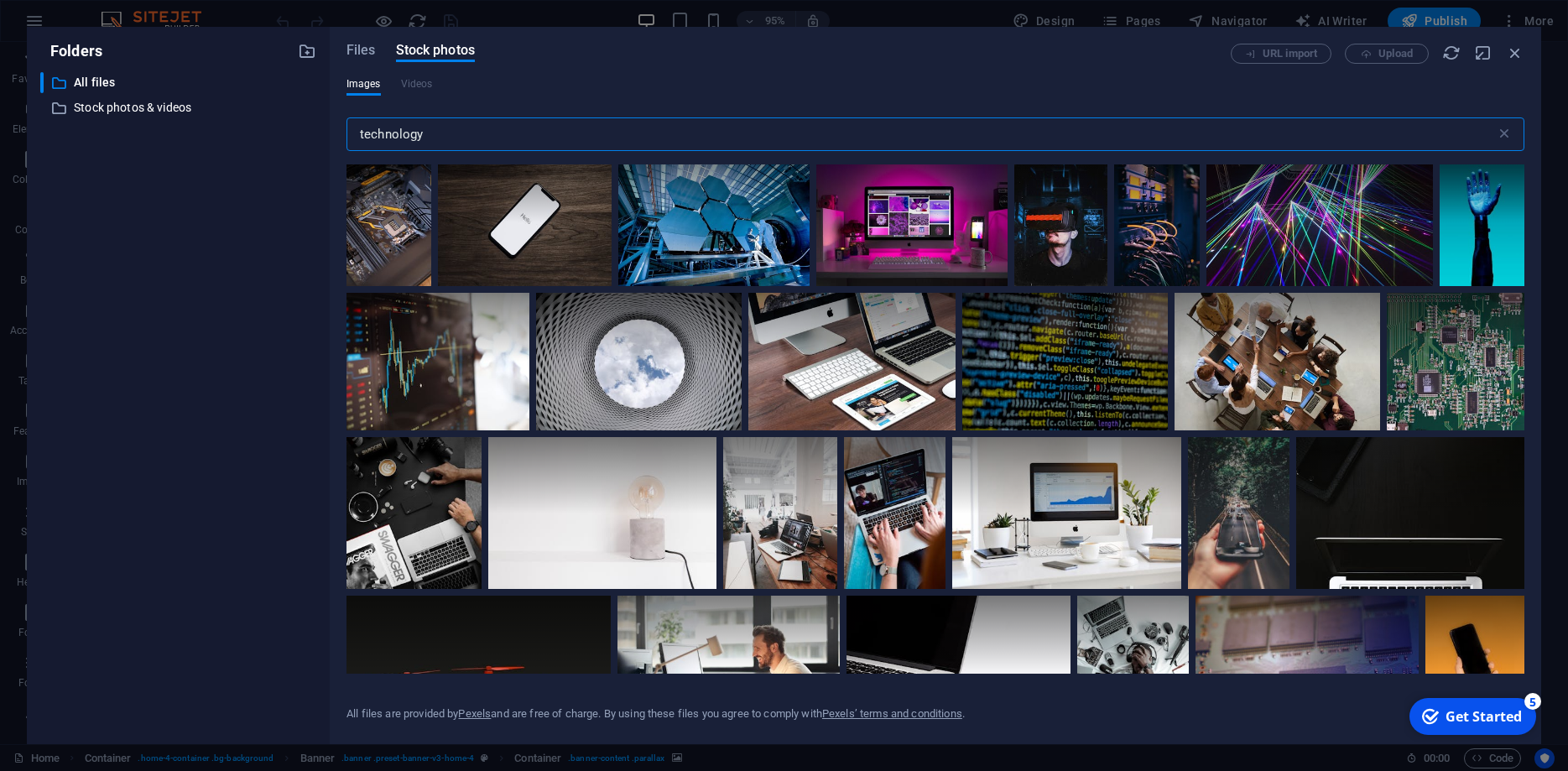
scroll to position [529, 0]
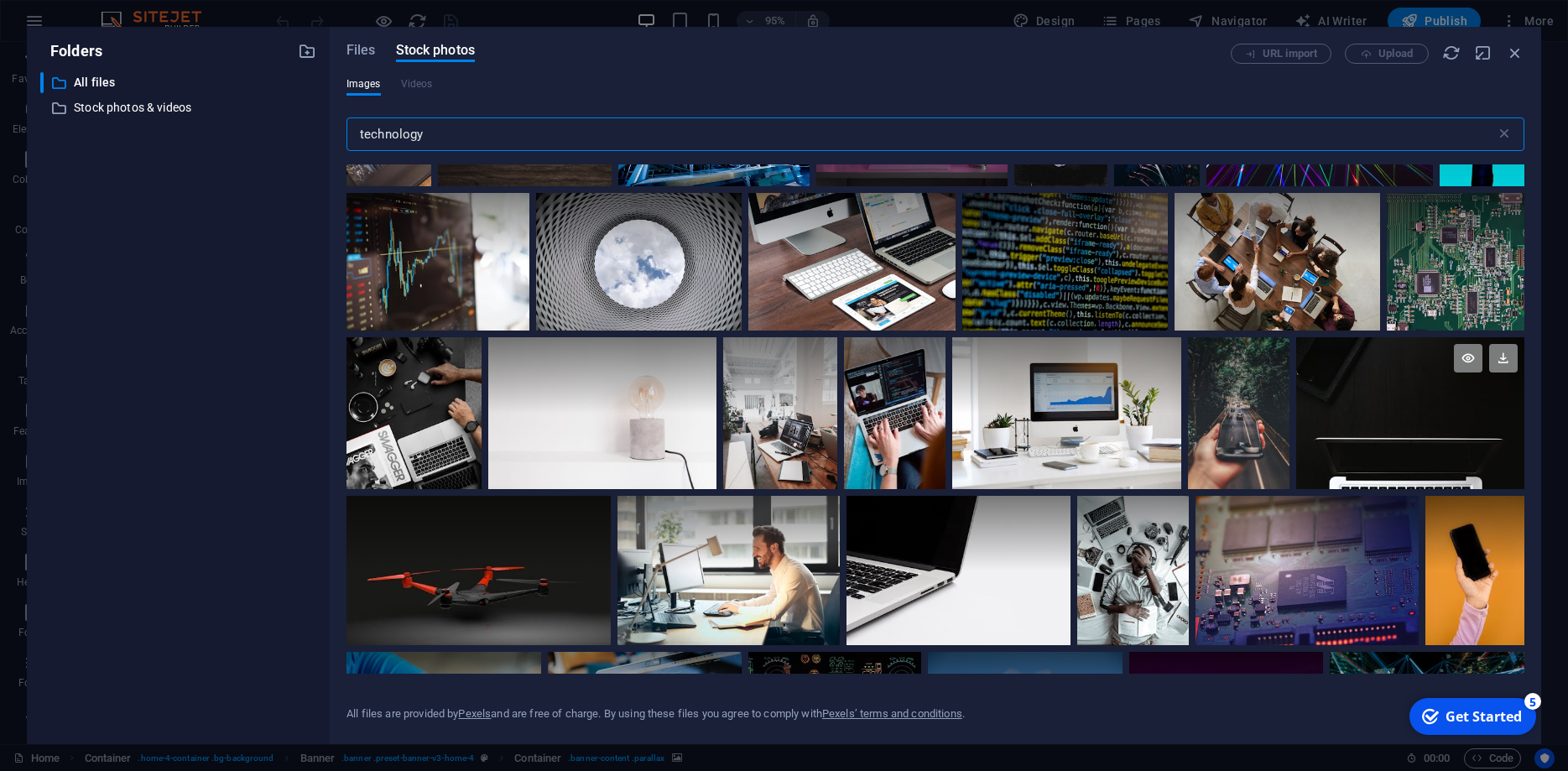
type input "technology"
click at [1397, 425] on div at bounding box center [1410, 414] width 228 height 153
click at [1505, 362] on icon at bounding box center [1503, 358] width 29 height 29
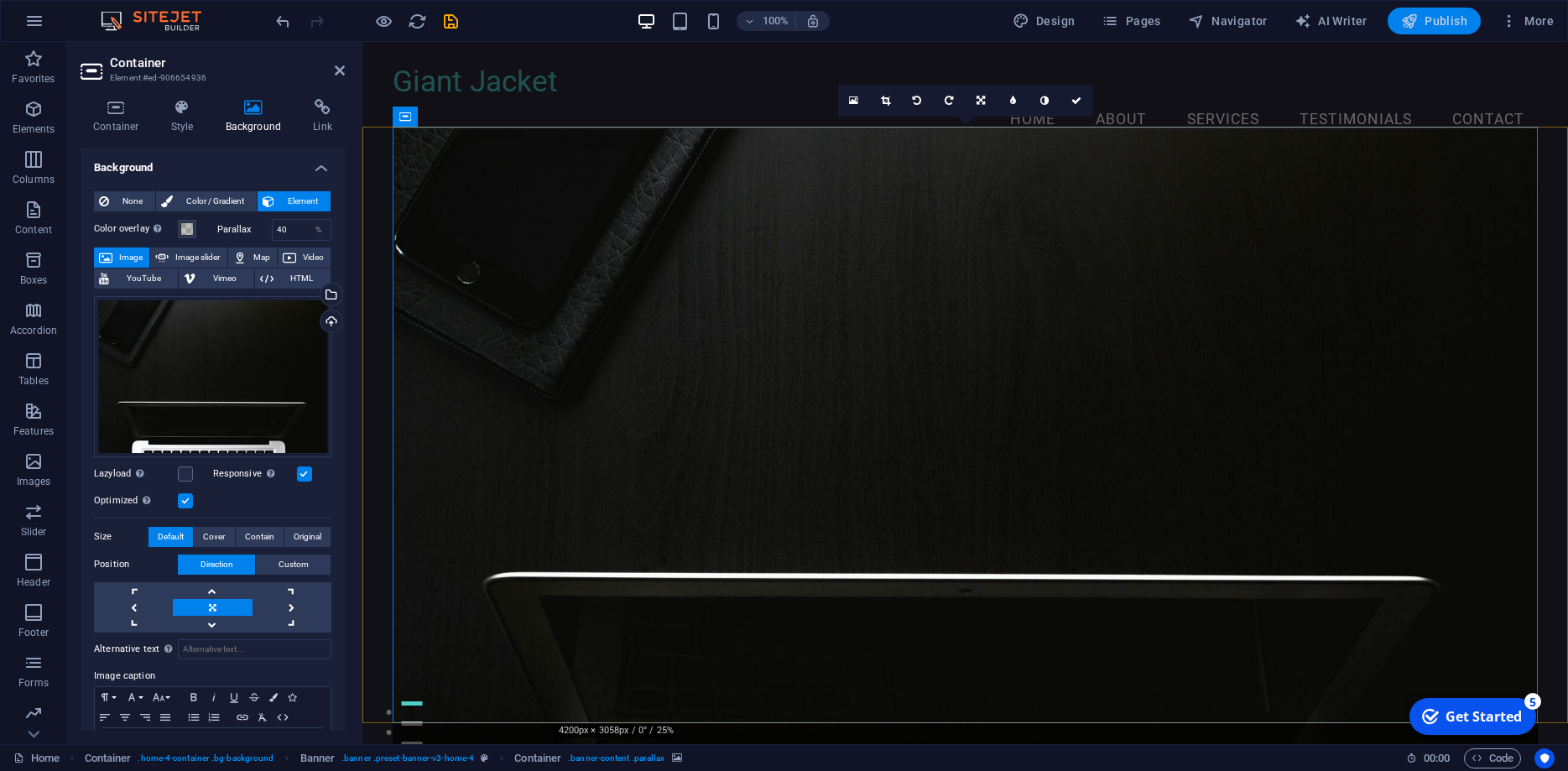
drag, startPoint x: 1421, startPoint y: 21, endPoint x: 784, endPoint y: 111, distance: 643.3
click at [1421, 21] on span "Publish" at bounding box center [1434, 21] width 66 height 17
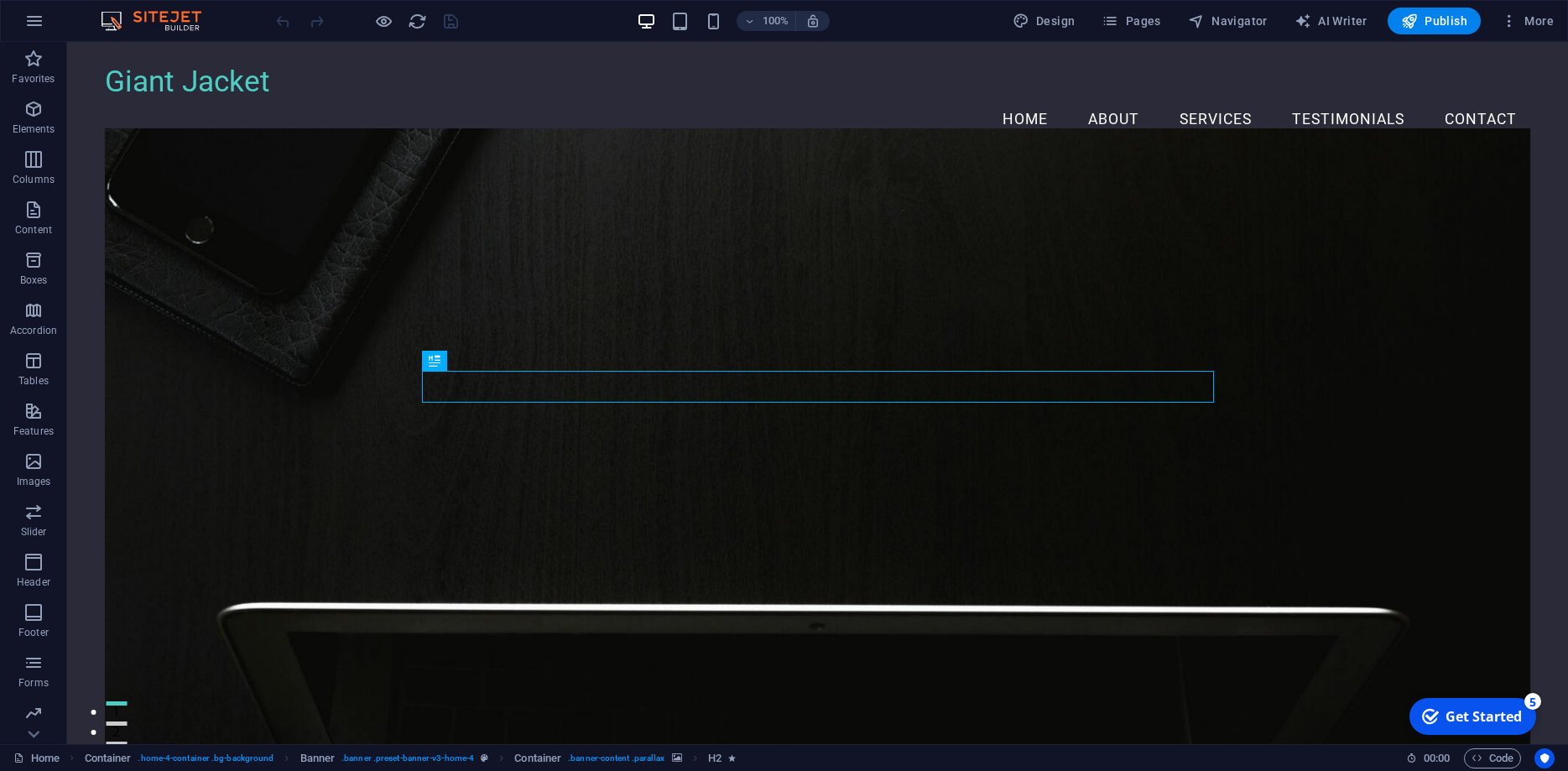
click at [409, 270] on figure at bounding box center [818, 448] width 1426 height 639
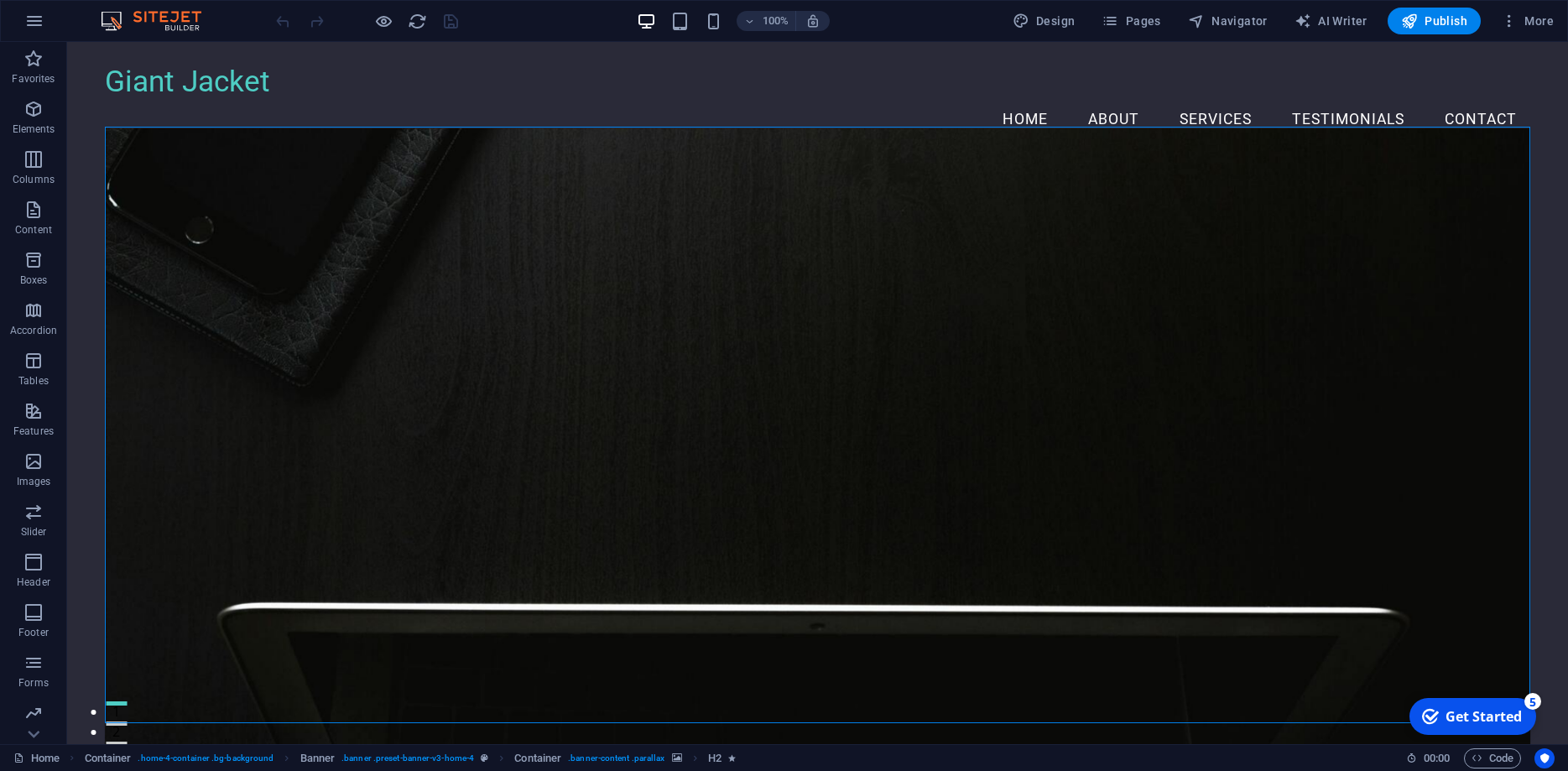
click at [409, 270] on figure at bounding box center [818, 448] width 1426 height 639
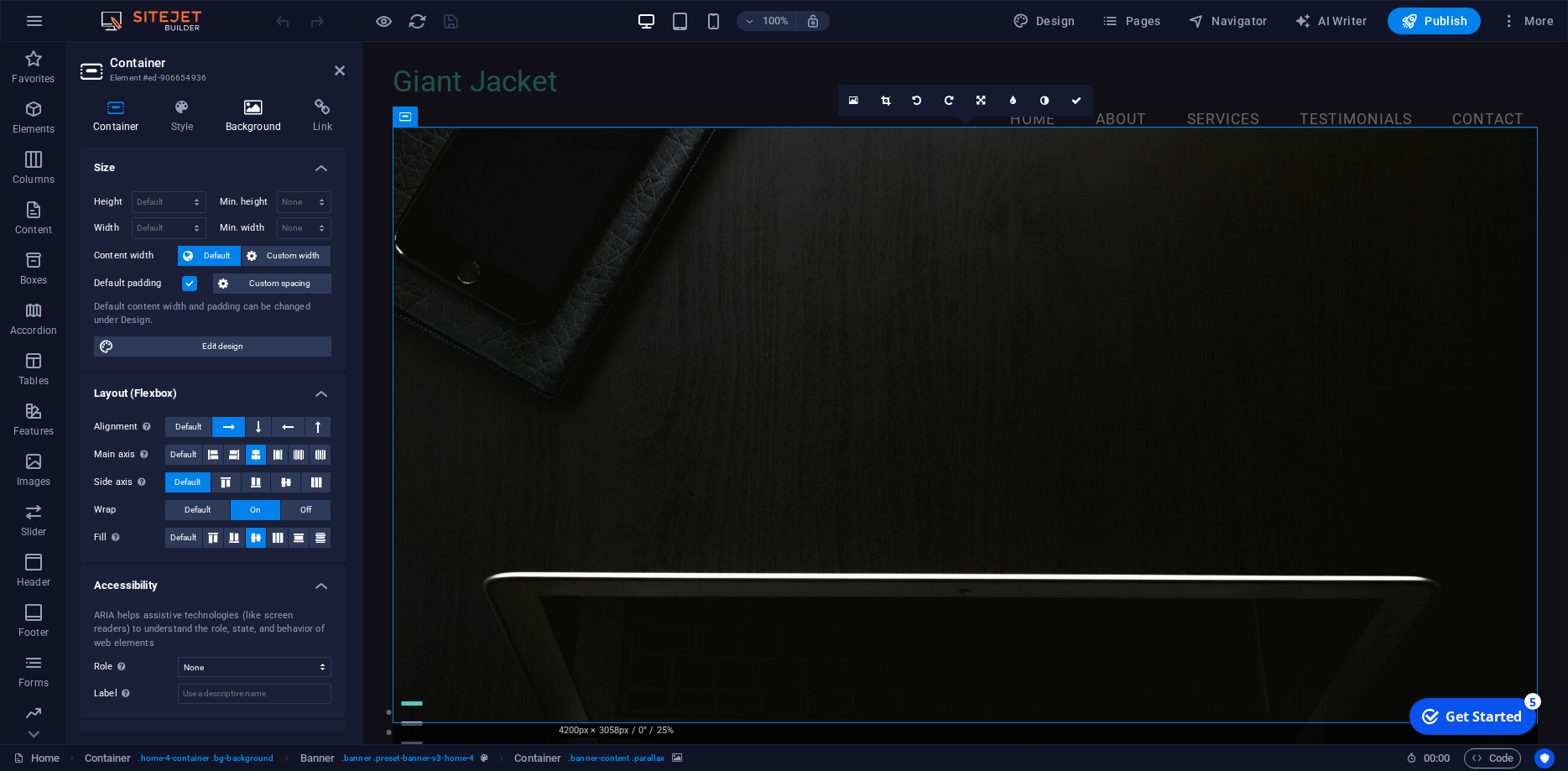
click at [248, 113] on icon at bounding box center [253, 108] width 82 height 17
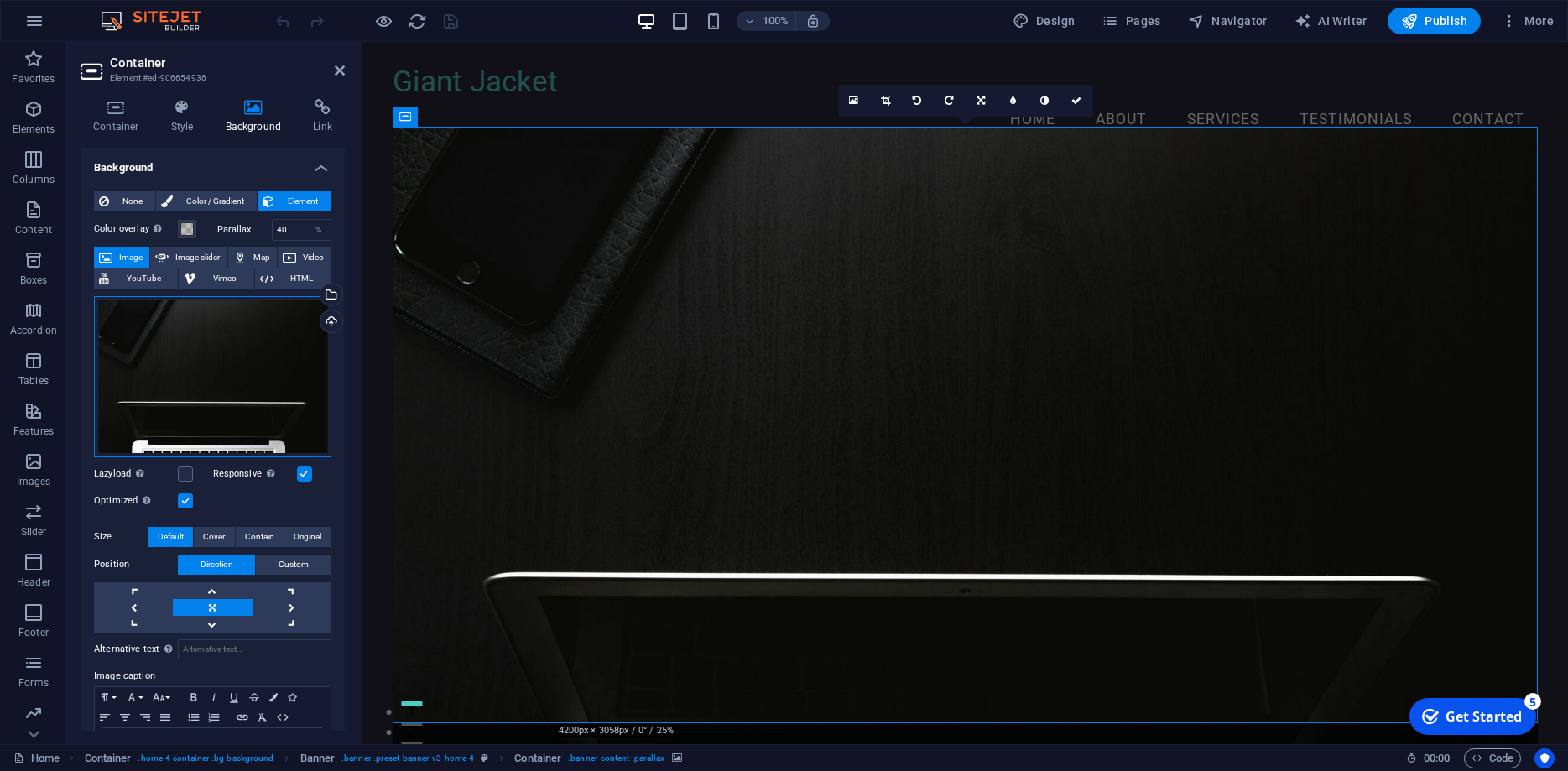
click at [216, 326] on div "Drag files here, click to choose files or select files from Files or our free s…" at bounding box center [213, 377] width 237 height 161
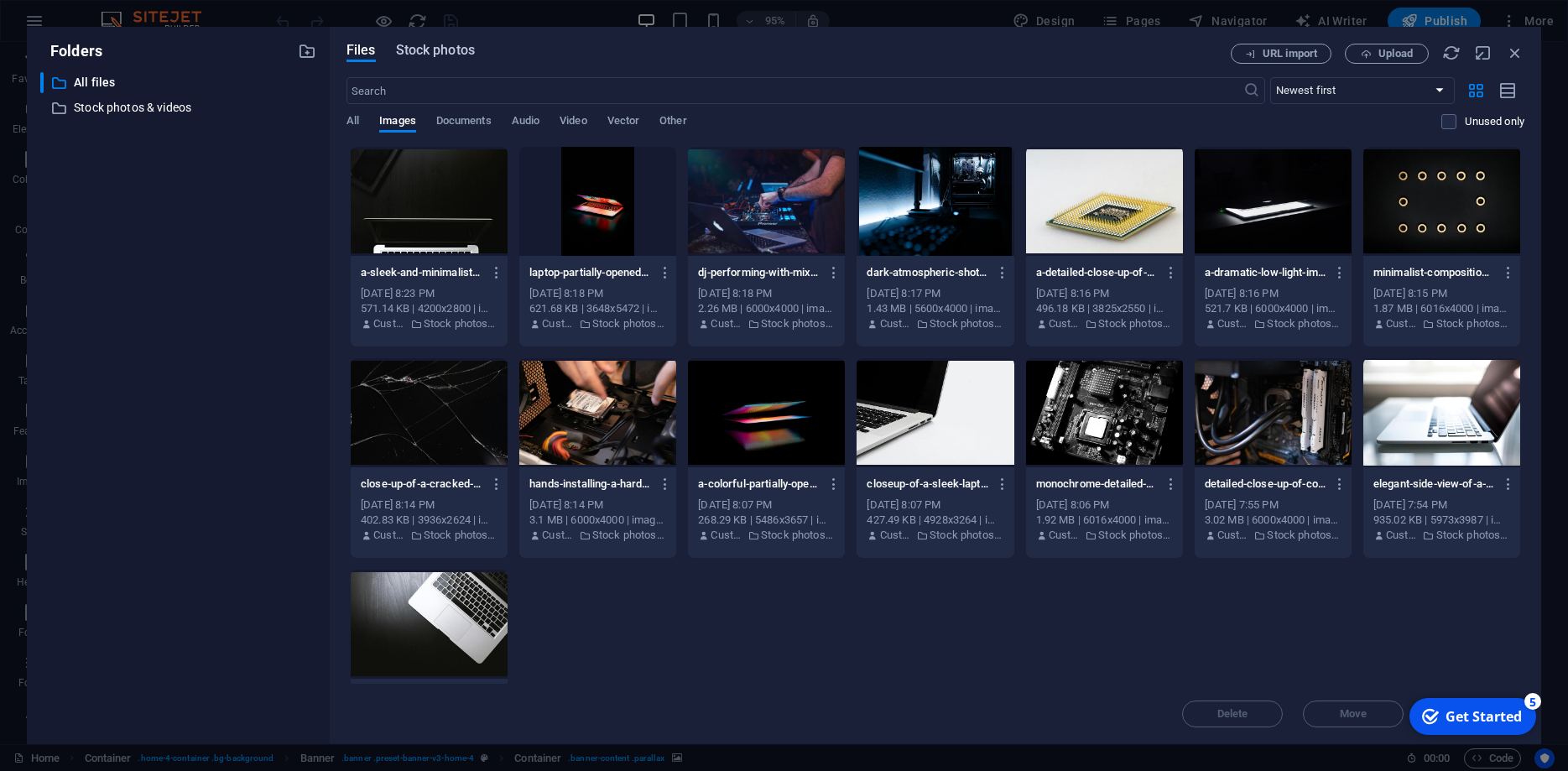
click at [428, 55] on span "Stock photos" at bounding box center [436, 50] width 79 height 20
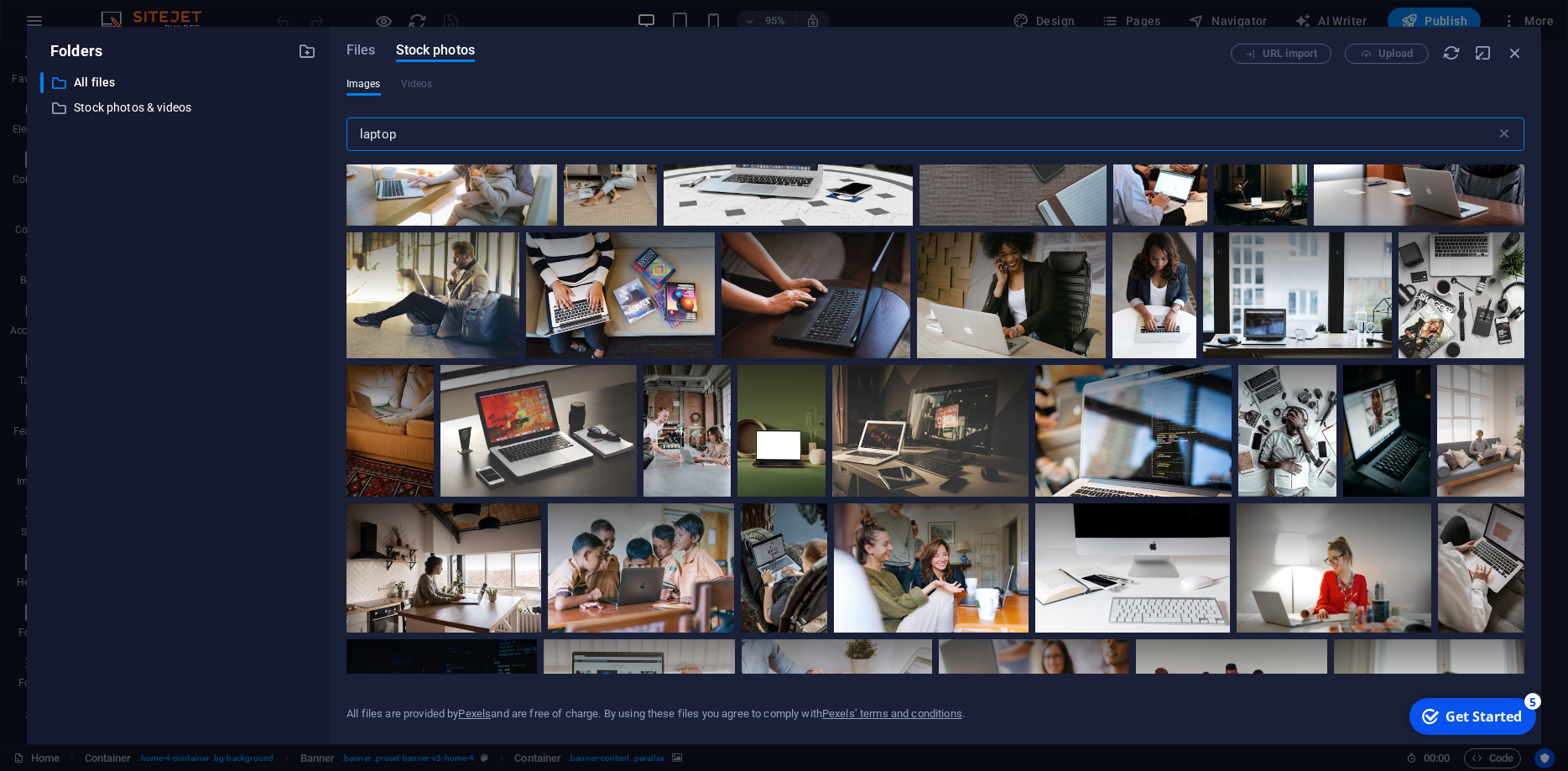
scroll to position [7347, 0]
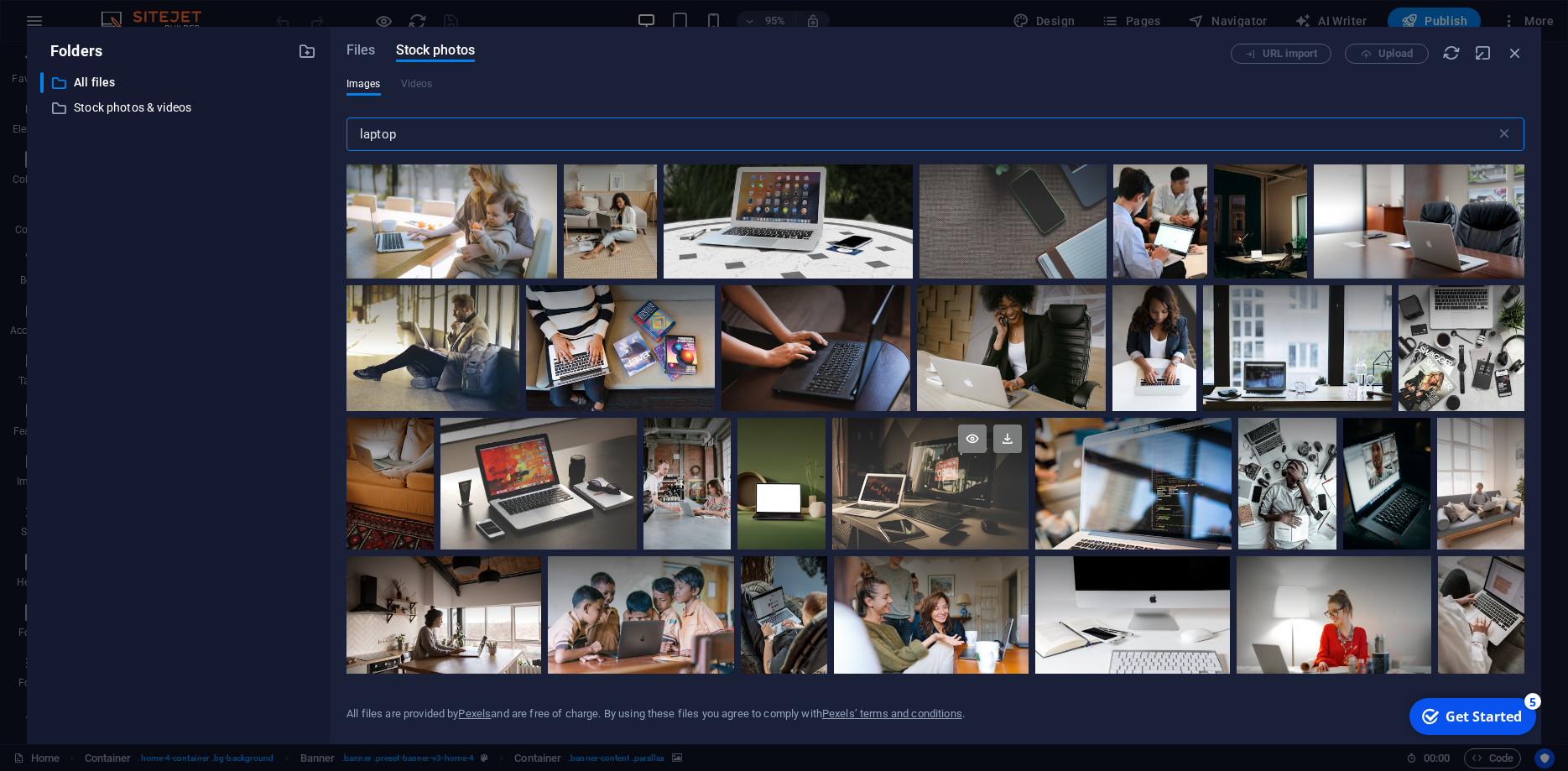
type input "laptop"
click at [905, 468] on div at bounding box center [931, 451] width 197 height 66
click at [1008, 436] on icon at bounding box center [1008, 439] width 29 height 29
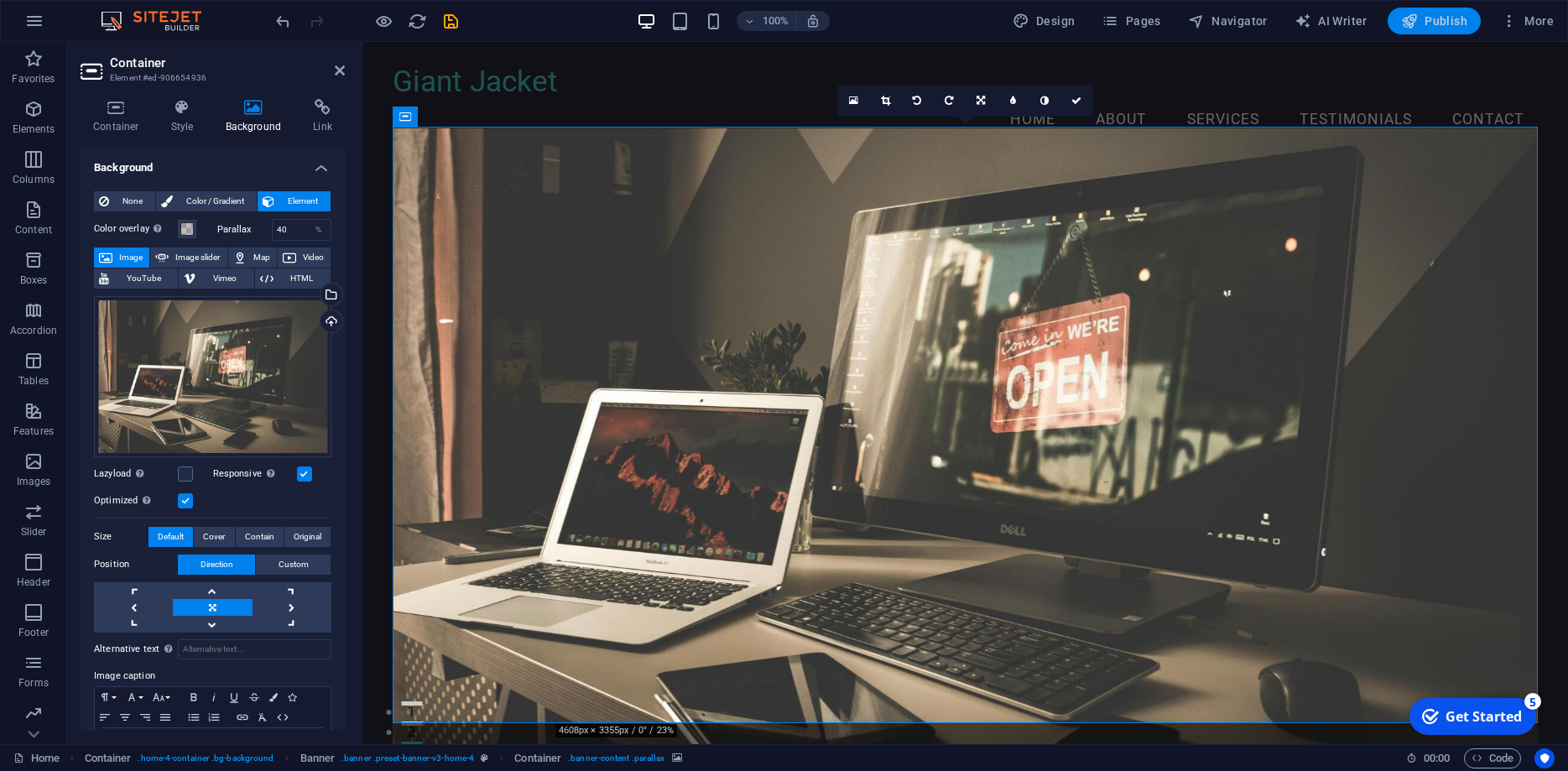
click at [1412, 22] on icon "button" at bounding box center [1410, 21] width 17 height 17
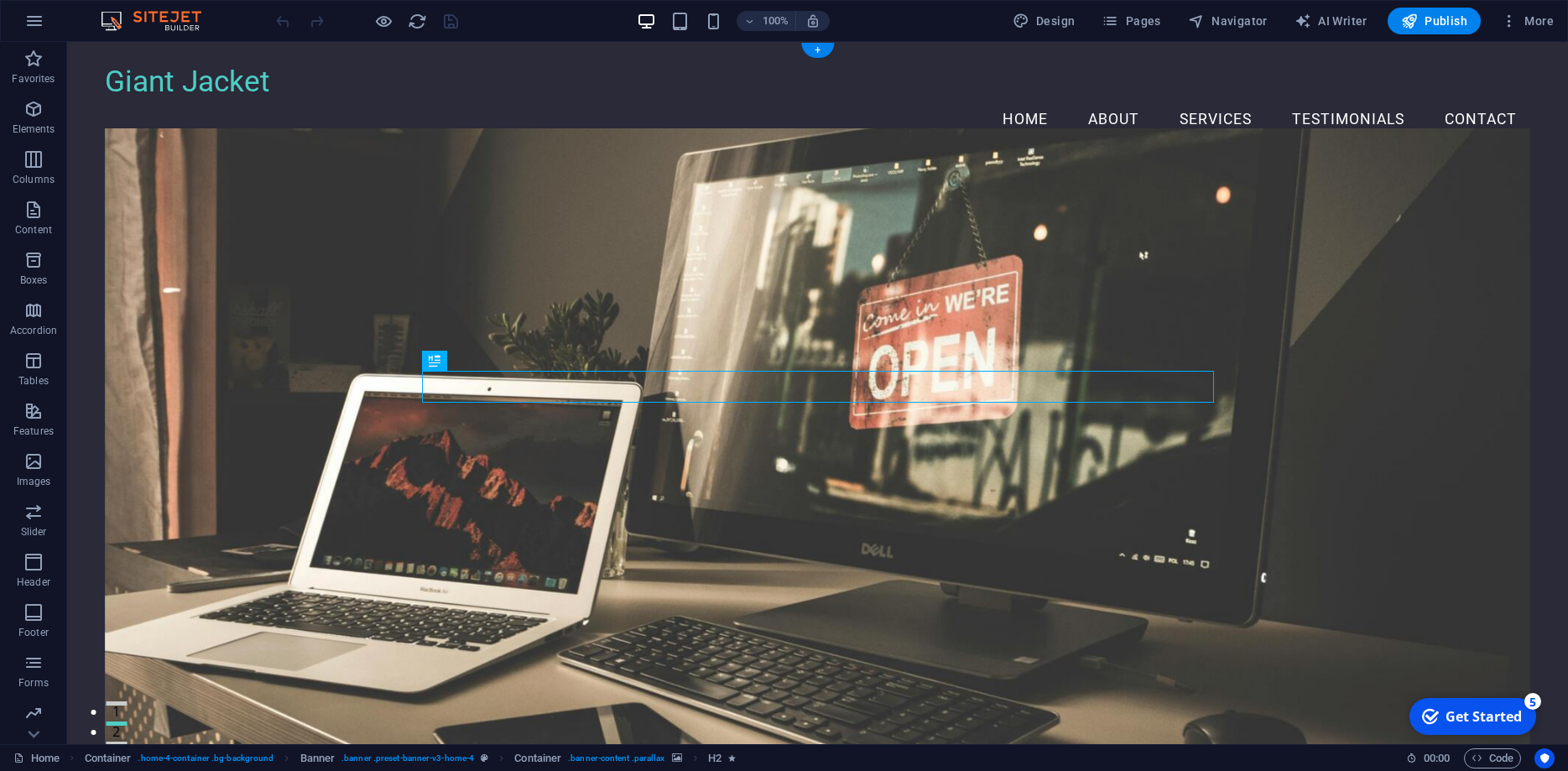
click at [465, 252] on figure at bounding box center [818, 448] width 1426 height 639
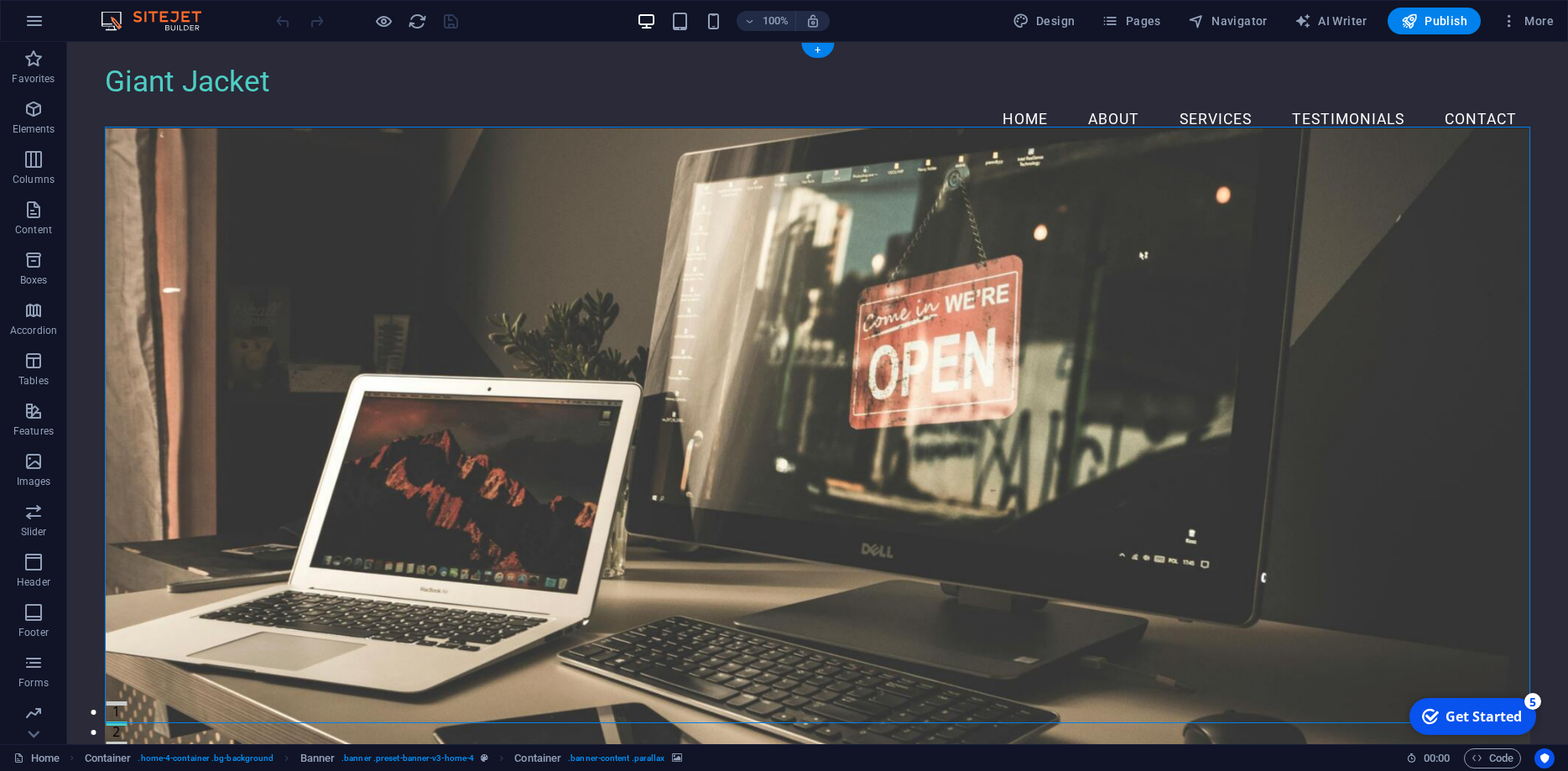
click at [330, 255] on figure at bounding box center [818, 448] width 1426 height 639
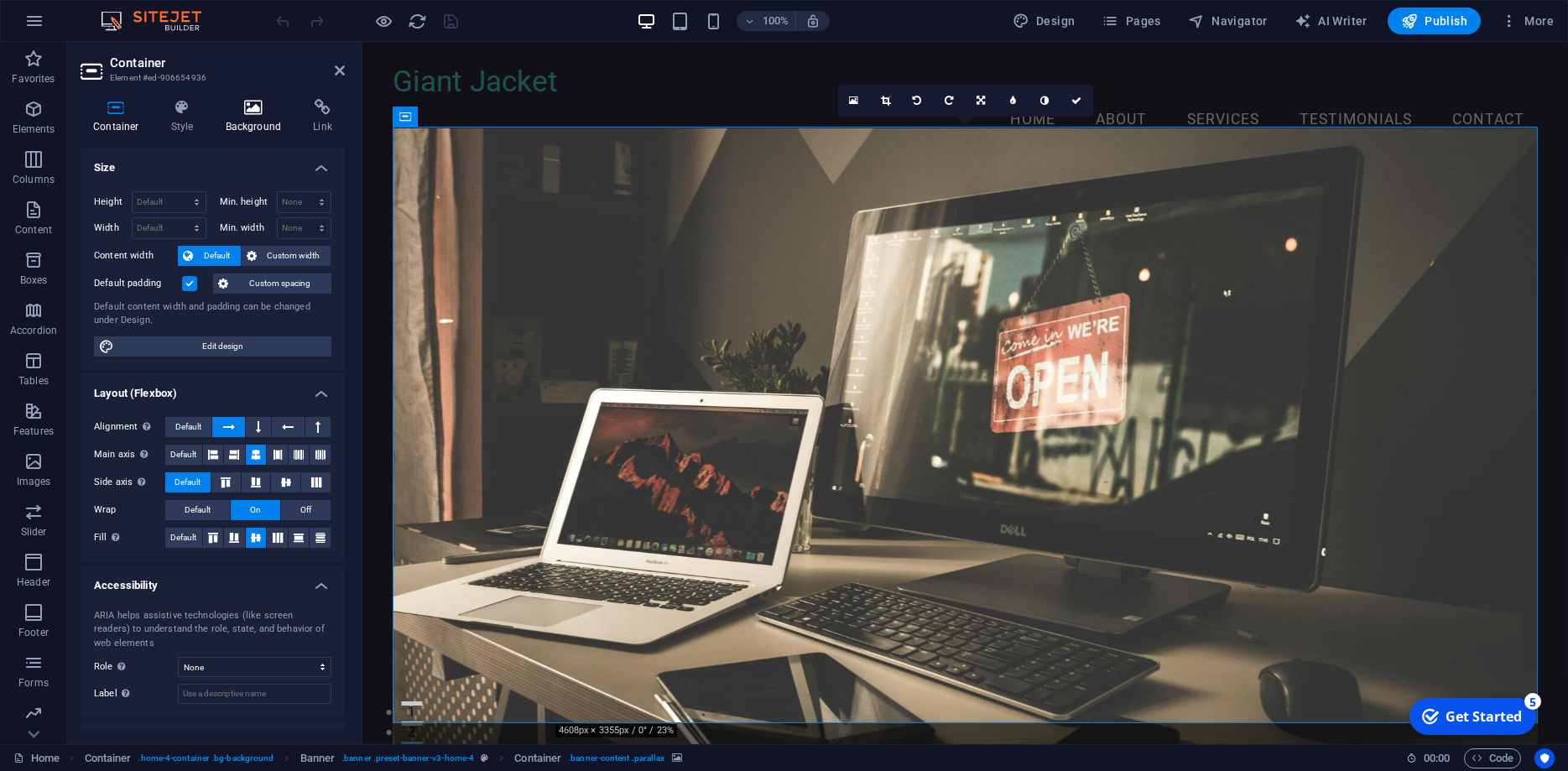
click at [260, 104] on icon at bounding box center [253, 108] width 82 height 17
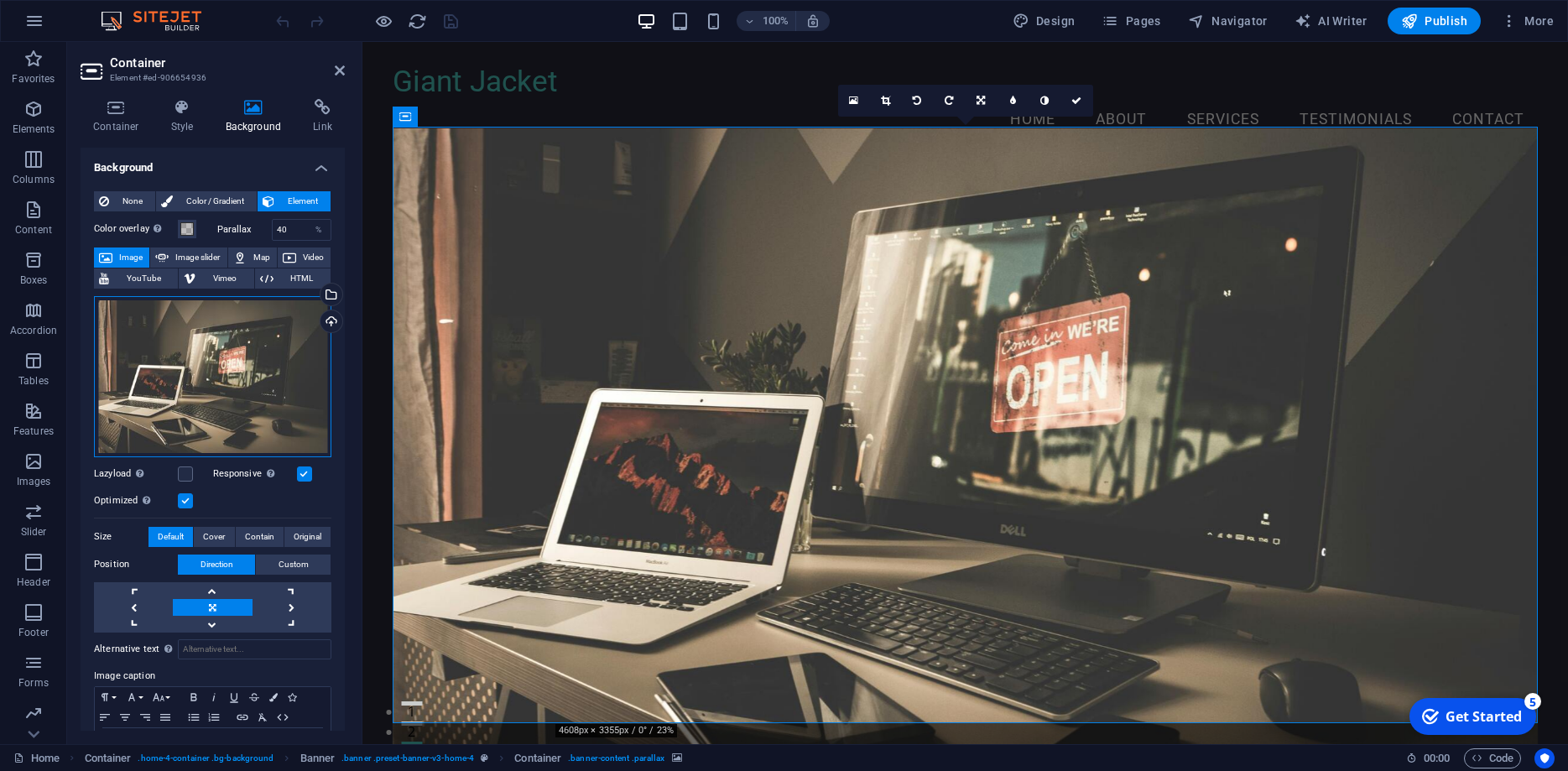
click at [216, 370] on div "Drag files here, click to choose files or select files from Files or our free s…" at bounding box center [213, 377] width 237 height 161
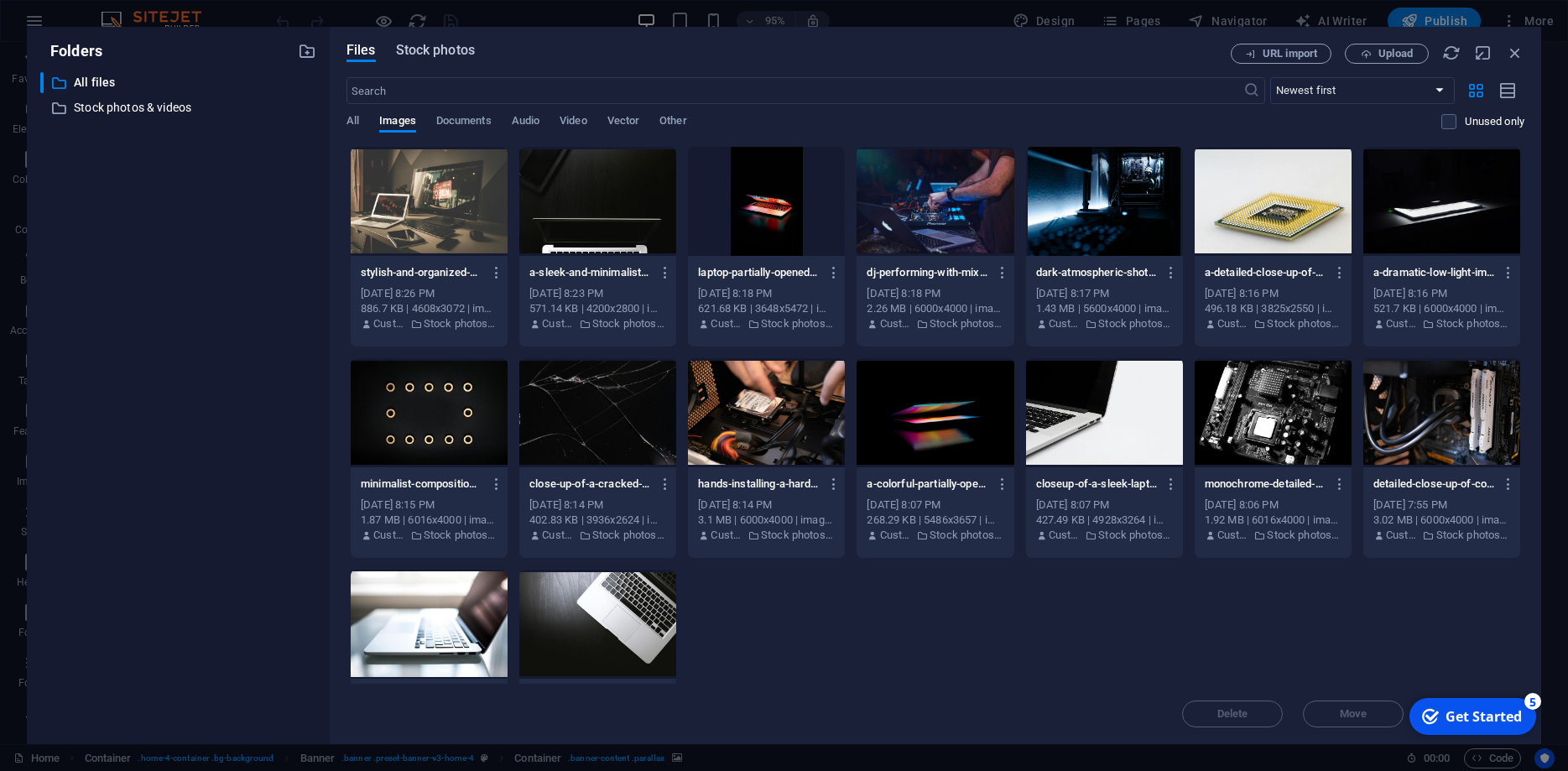
click at [440, 57] on span "Stock photos" at bounding box center [436, 50] width 79 height 20
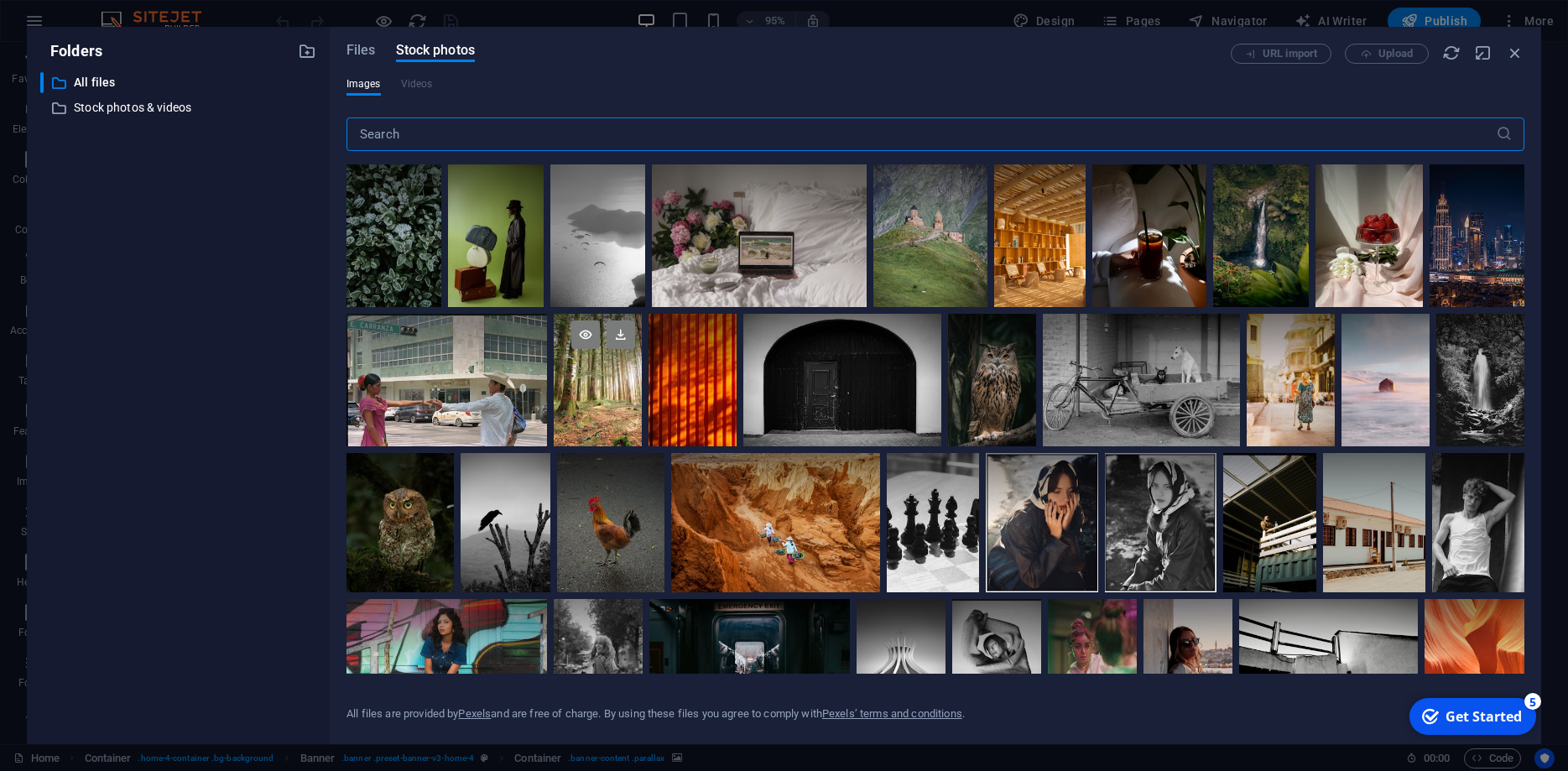
scroll to position [151, 0]
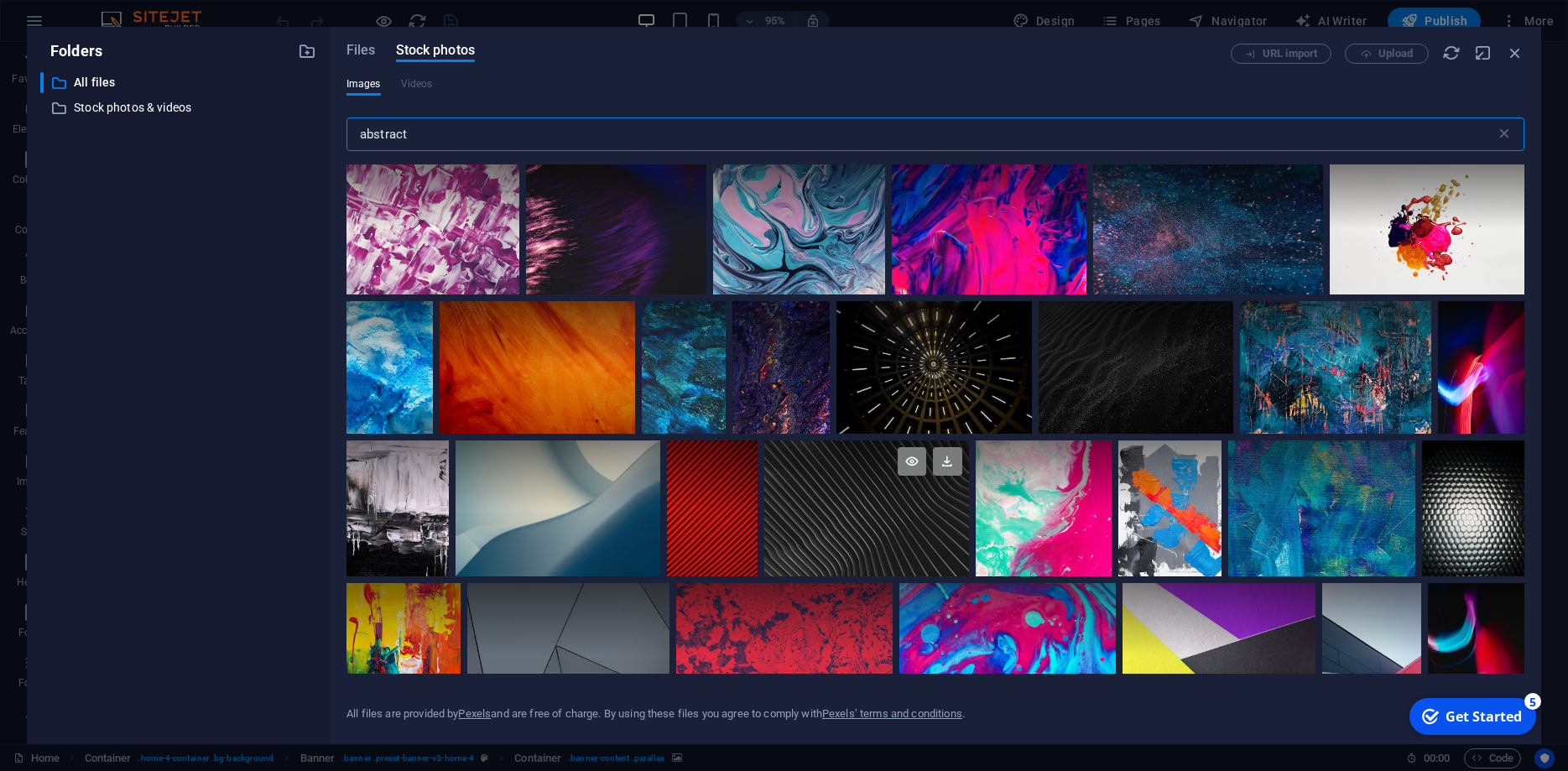
type input "abstract"
click at [808, 474] on div at bounding box center [866, 474] width 204 height 68
click at [943, 457] on icon at bounding box center [948, 462] width 29 height 29
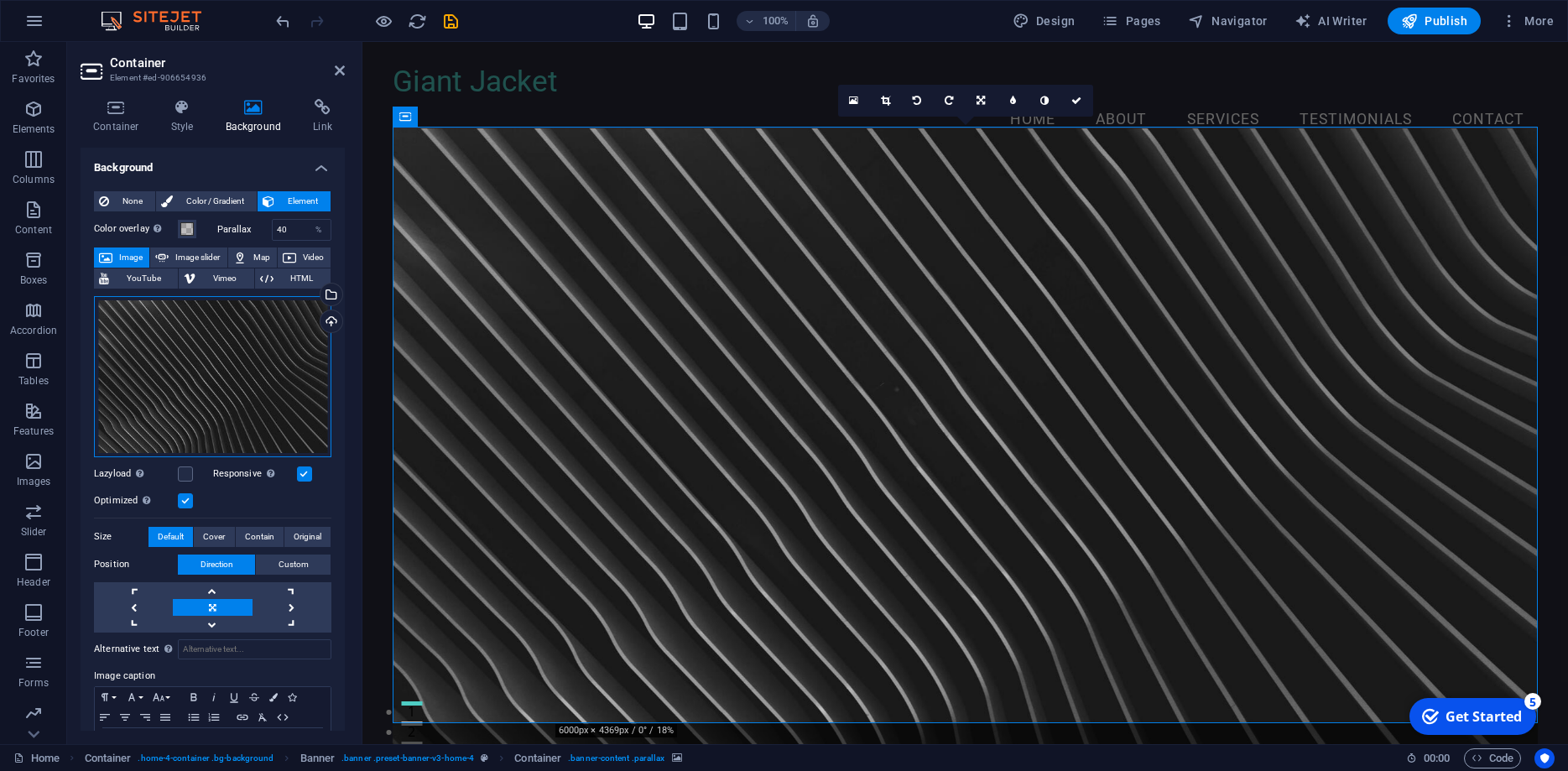
click at [239, 322] on div "Drag files here, click to choose files or select files from Files or our free s…" at bounding box center [213, 377] width 237 height 161
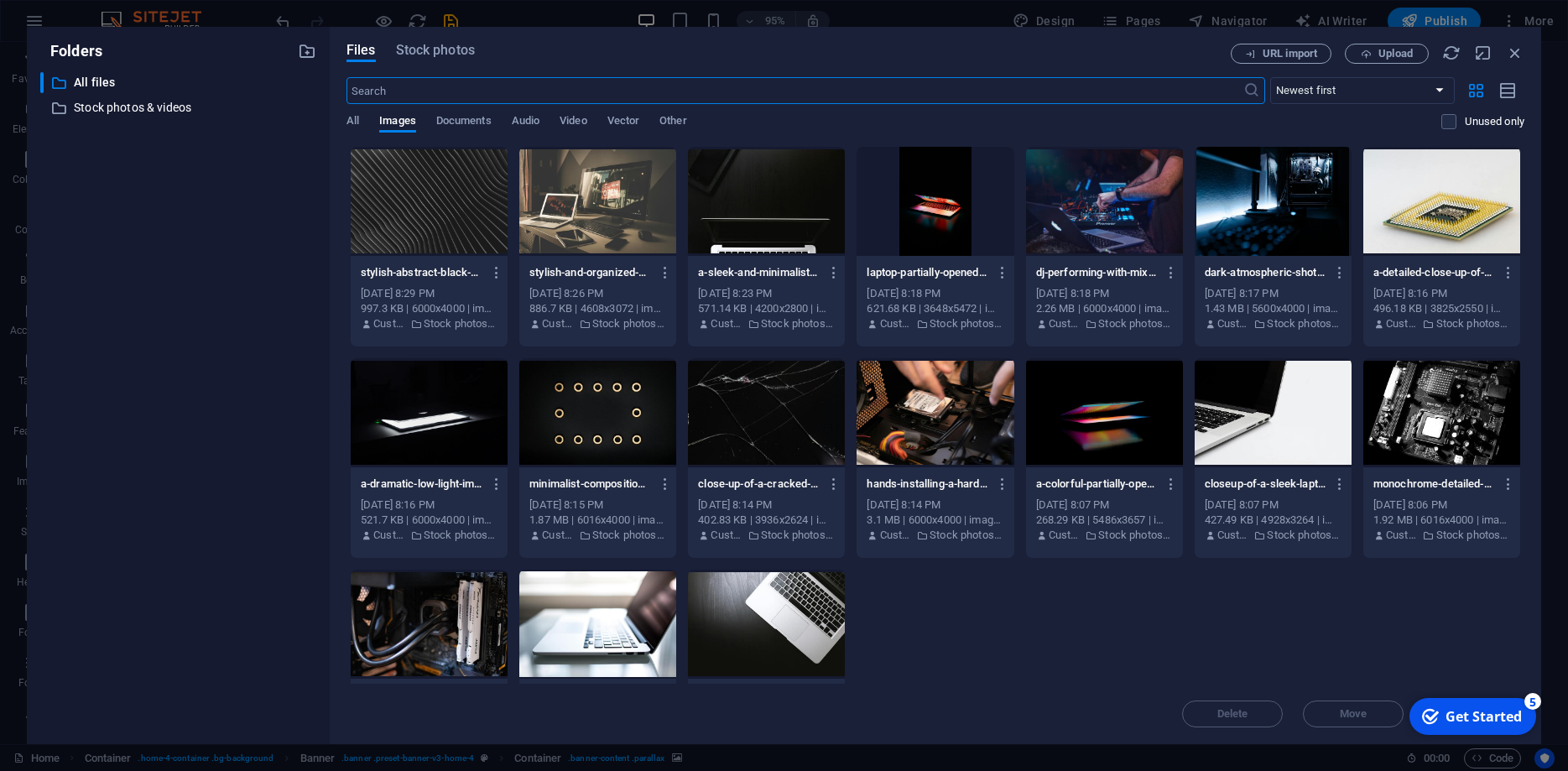
click at [454, 41] on div "Files Stock photos URL import Upload ​ Newest first Oldest first Name (A-Z) Nam…" at bounding box center [935, 385] width 1212 height 717
click at [455, 46] on span "Stock photos" at bounding box center [436, 50] width 79 height 20
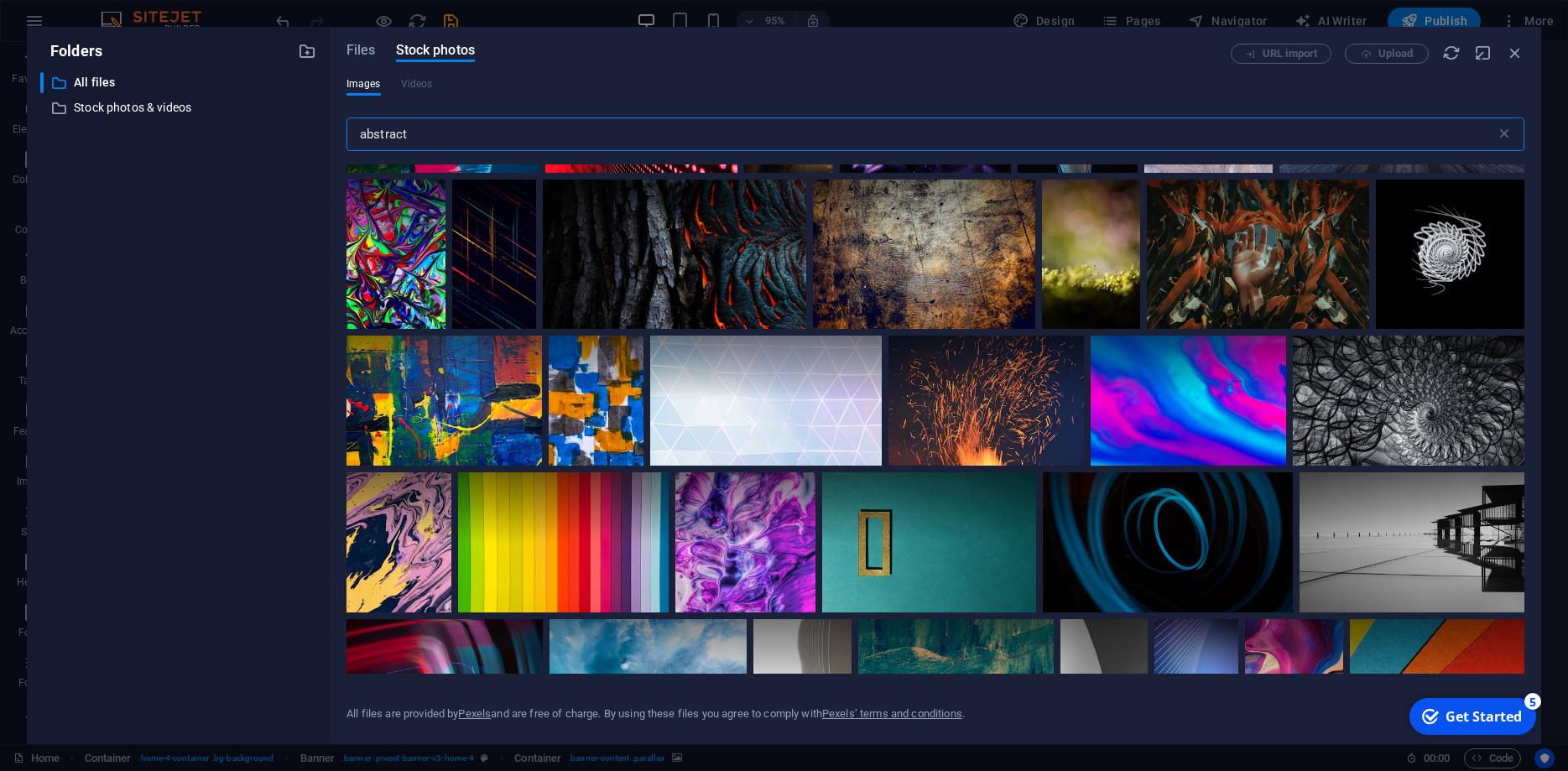
scroll to position [982, 0]
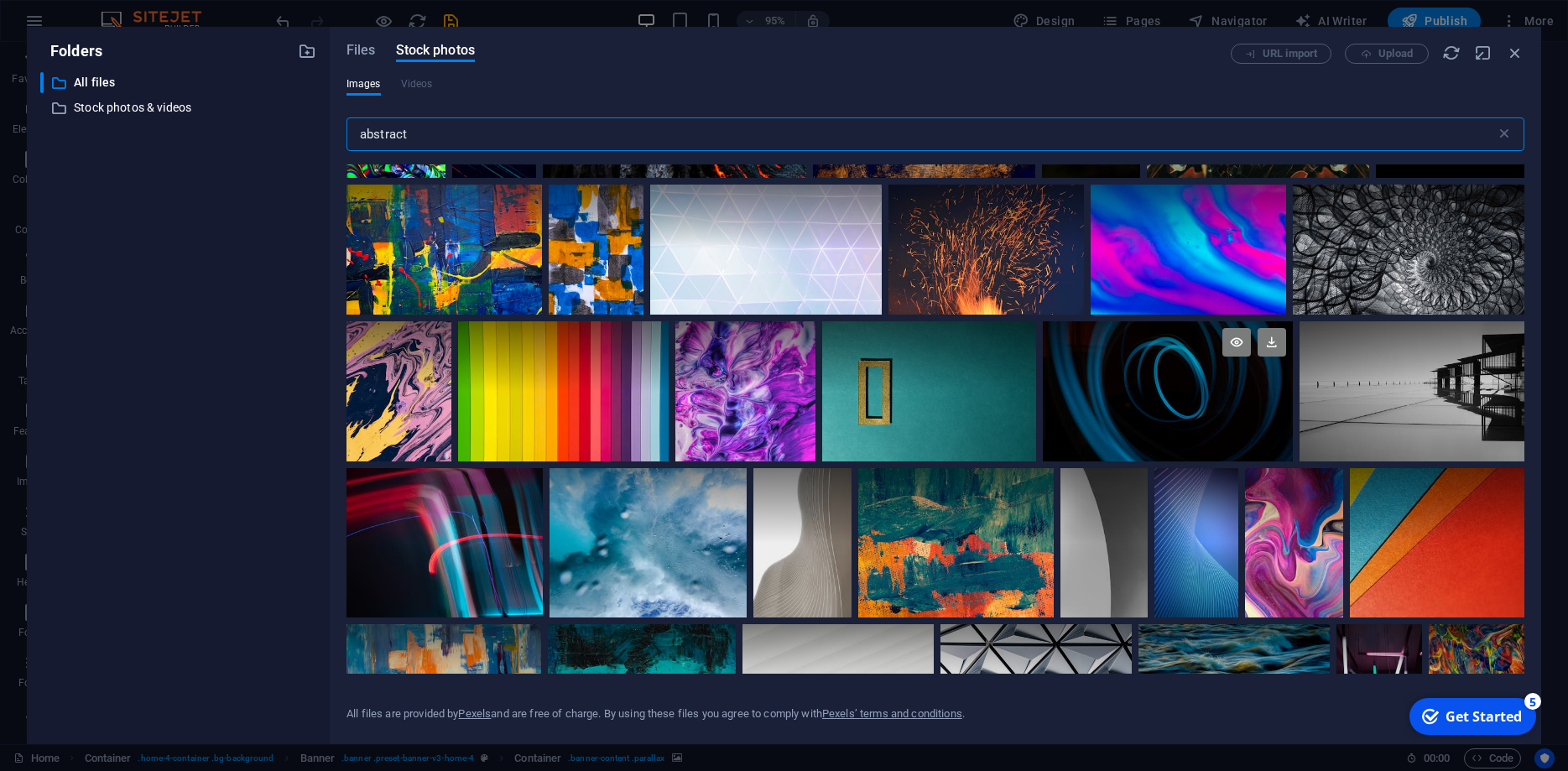
click at [1169, 380] on div at bounding box center [1167, 356] width 250 height 71
click at [1273, 342] on icon at bounding box center [1272, 342] width 29 height 29
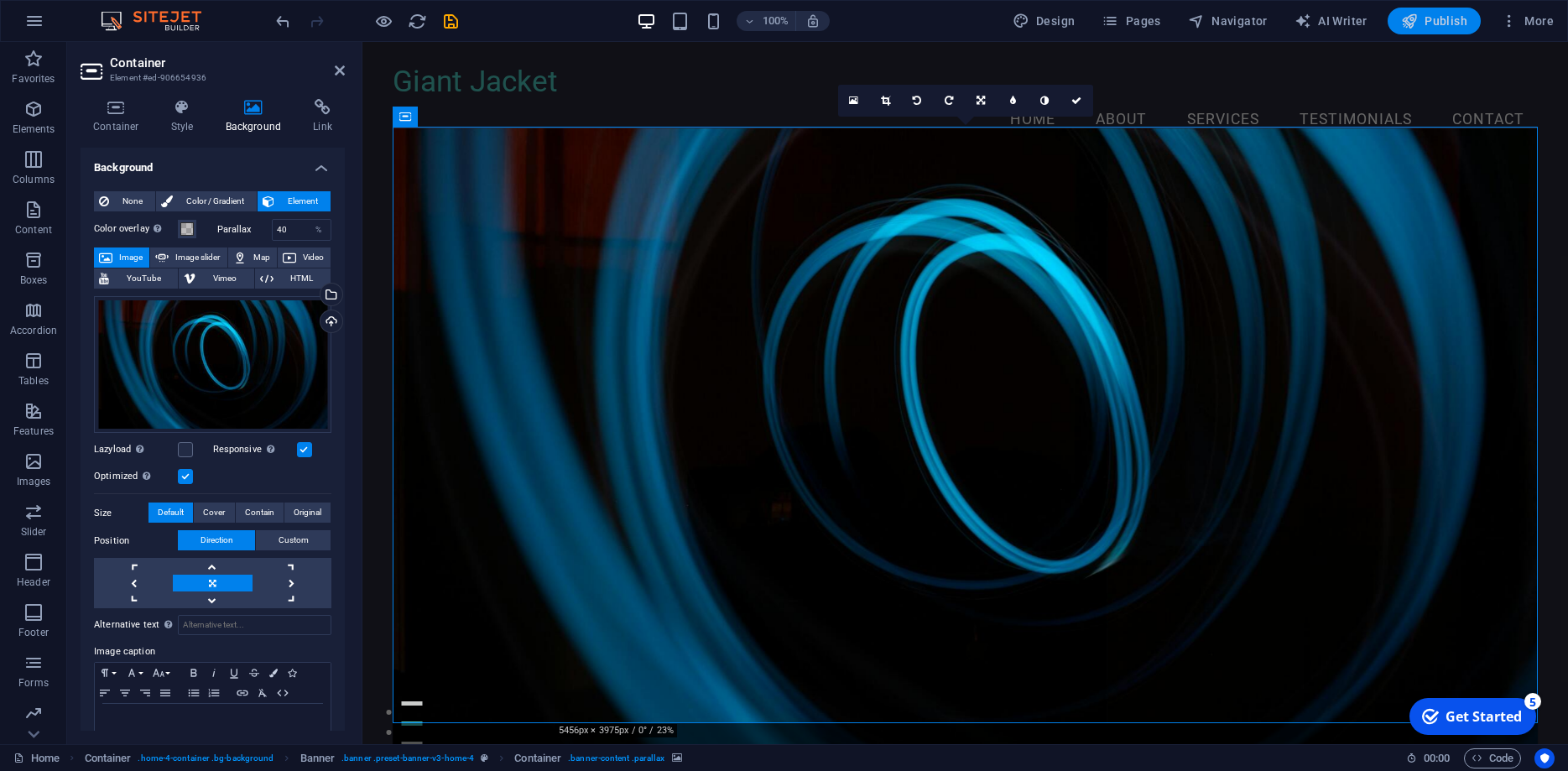
drag, startPoint x: 1421, startPoint y: 24, endPoint x: 853, endPoint y: 110, distance: 574.5
click at [1421, 24] on span "Publish" at bounding box center [1434, 21] width 66 height 17
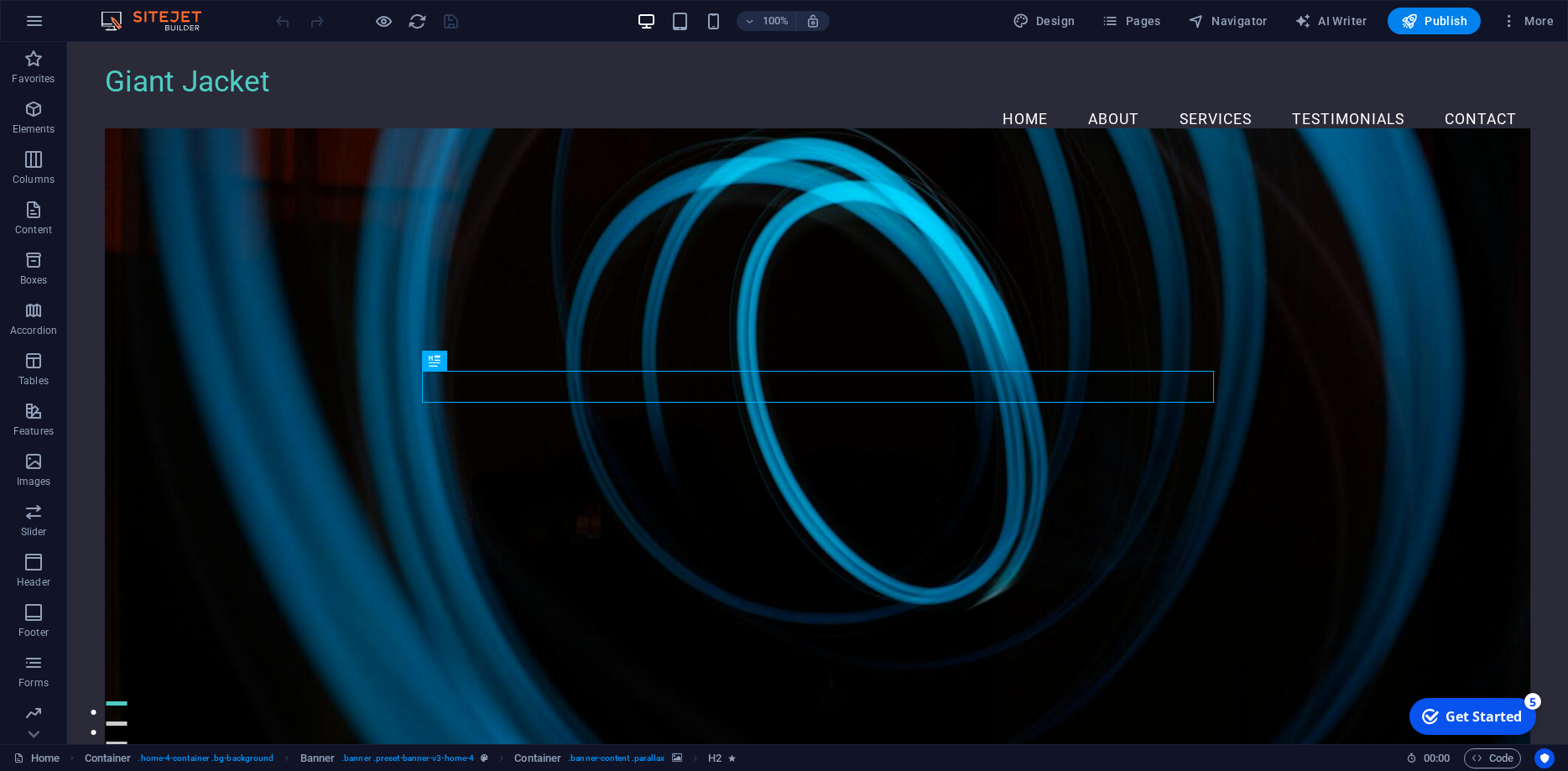
click at [442, 218] on figure at bounding box center [818, 448] width 1426 height 639
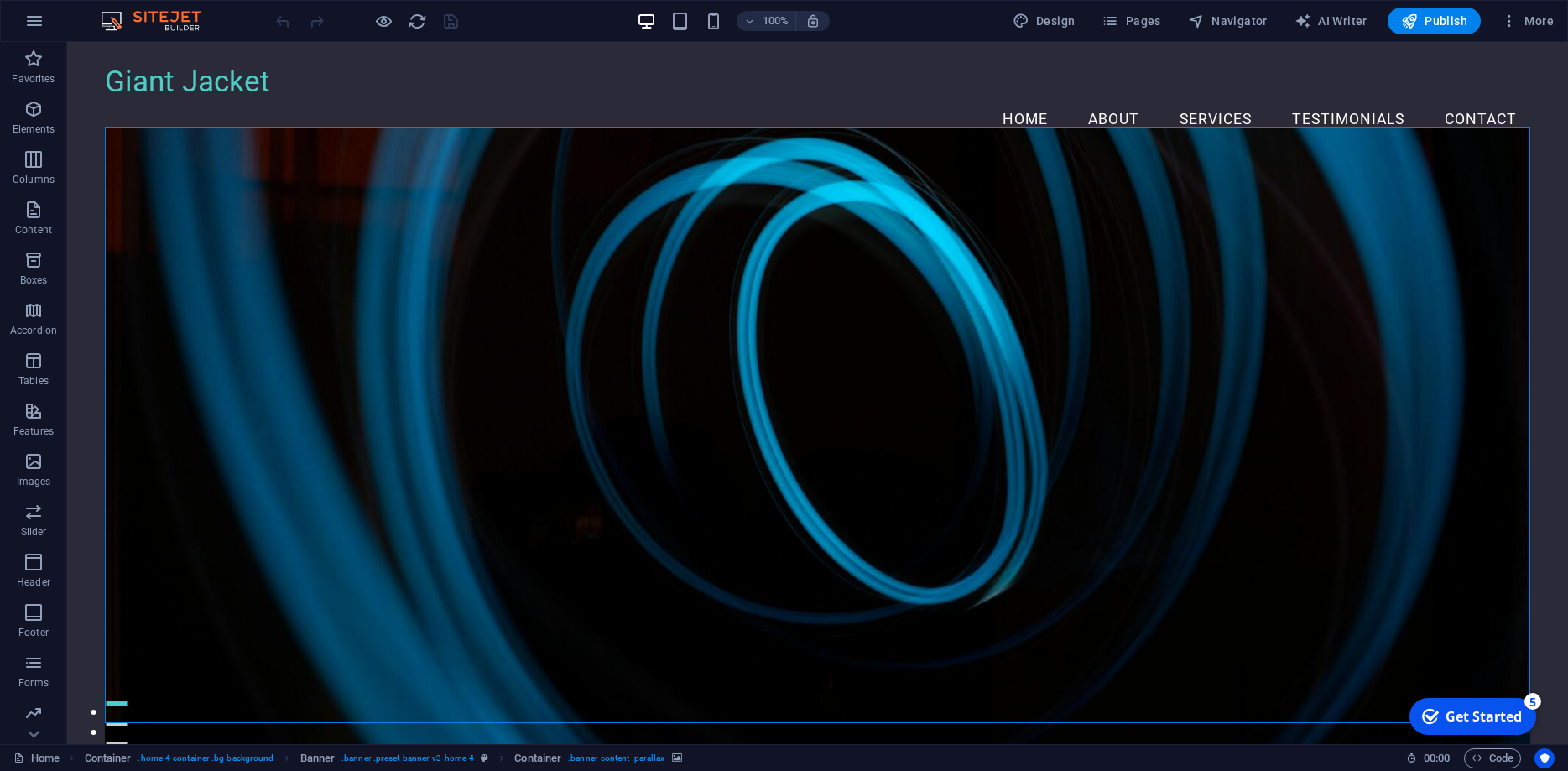
click at [400, 230] on figure at bounding box center [818, 448] width 1426 height 639
drag, startPoint x: 400, startPoint y: 230, endPoint x: 305, endPoint y: 261, distance: 99.9
click at [400, 230] on figure at bounding box center [818, 448] width 1426 height 639
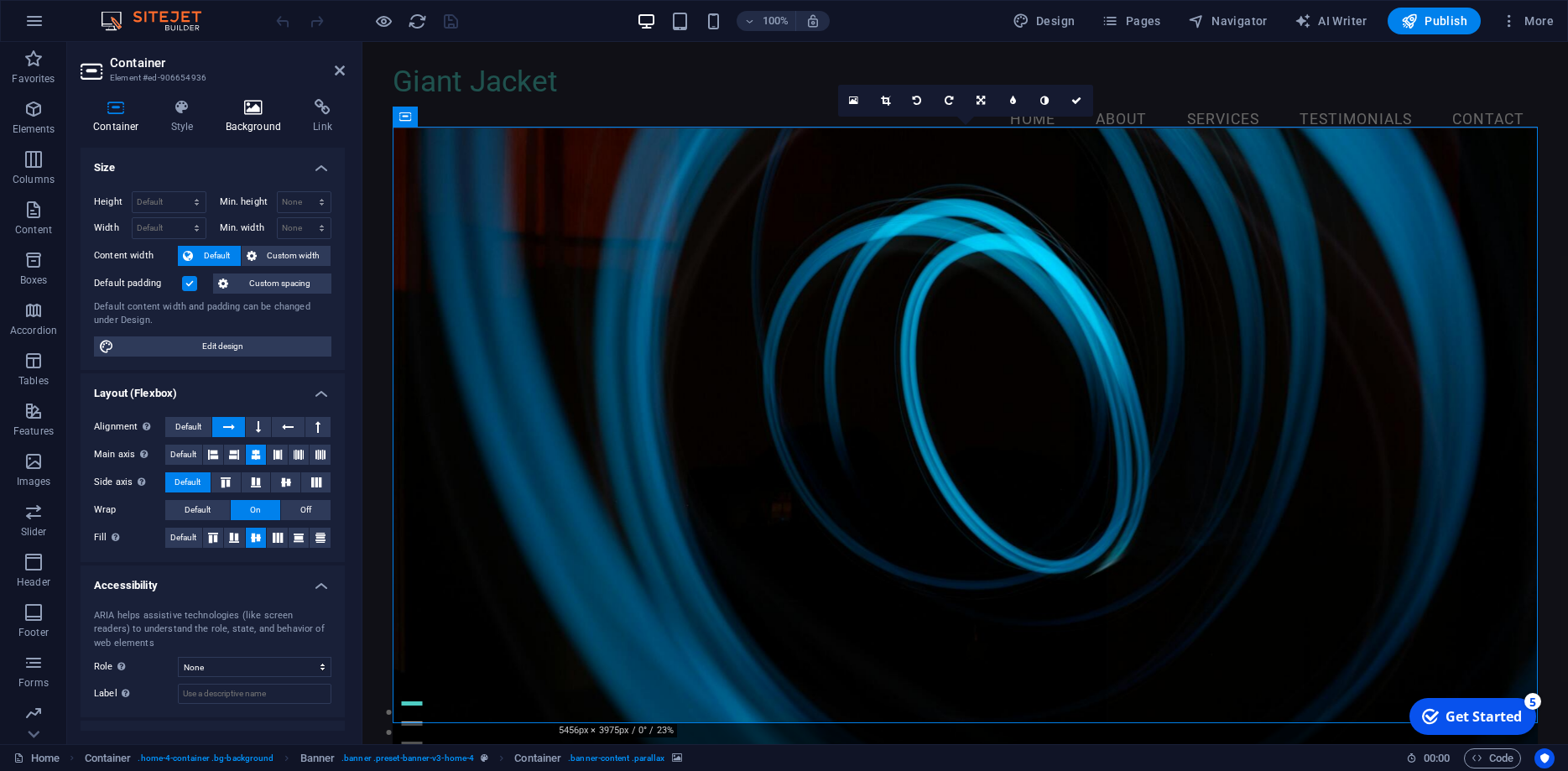
click at [249, 108] on icon at bounding box center [253, 108] width 82 height 17
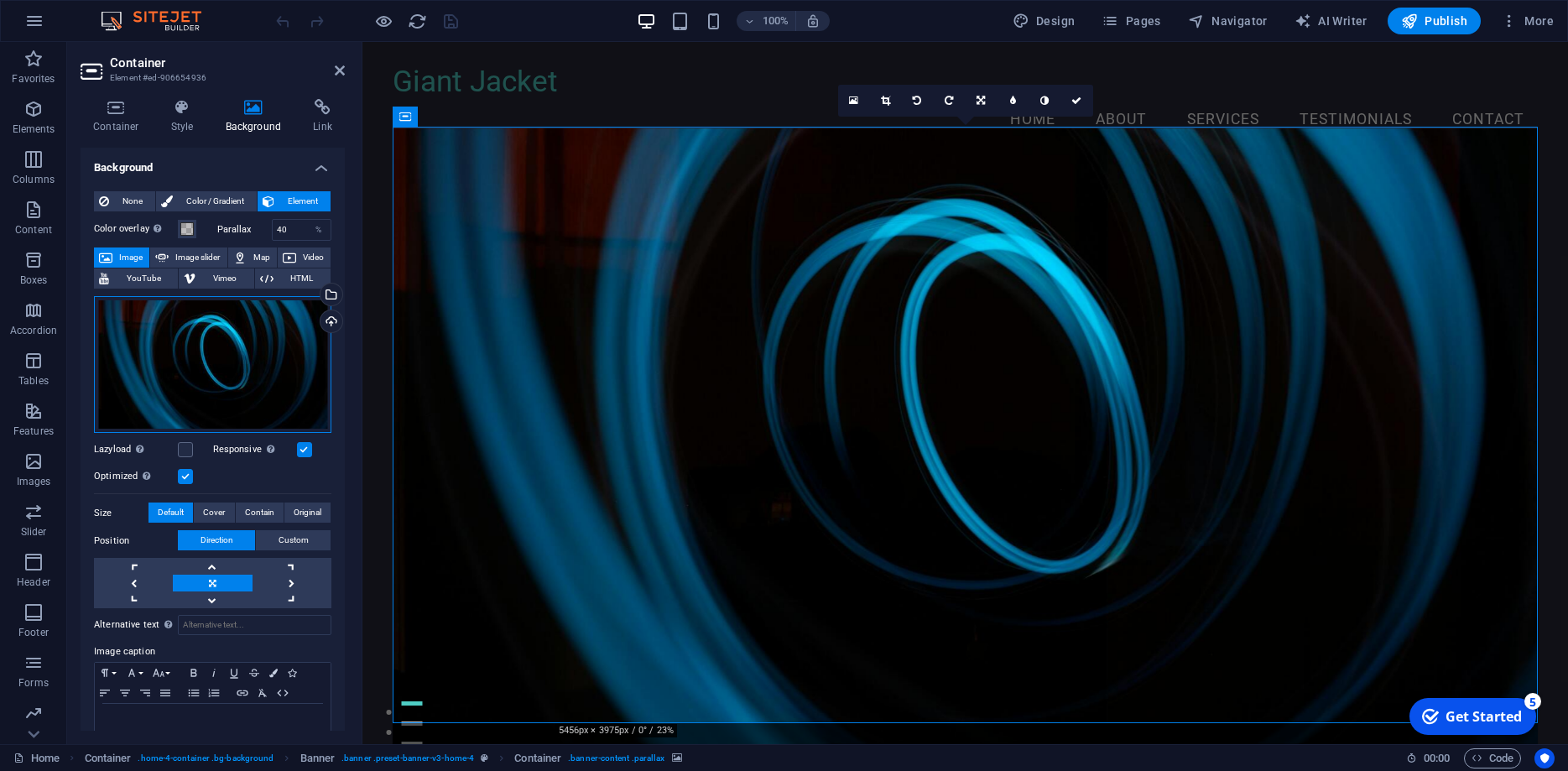
click at [211, 362] on div "Drag files here, click to choose files or select files from Files or our free s…" at bounding box center [213, 365] width 237 height 138
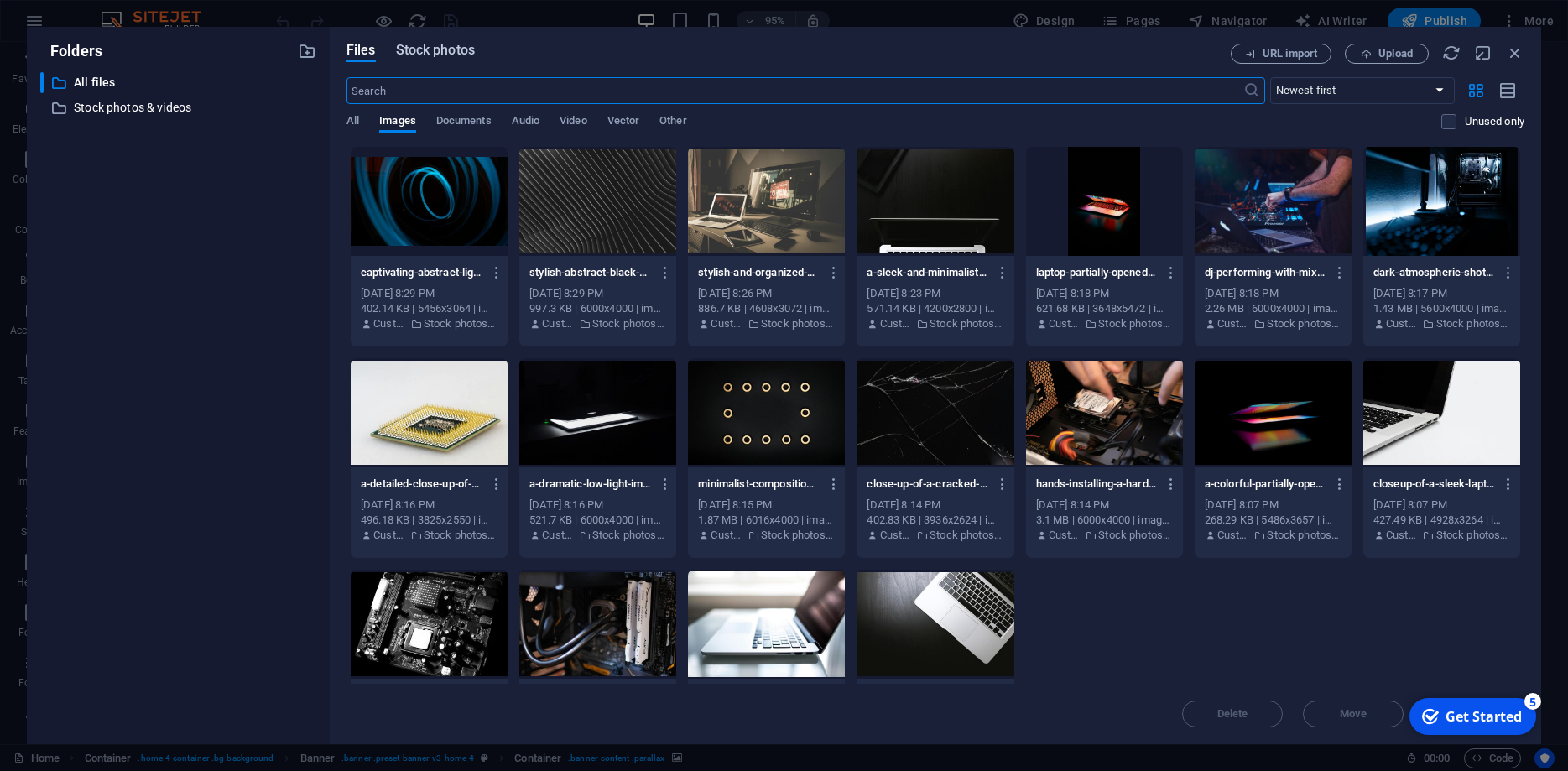
click at [441, 49] on span "Stock photos" at bounding box center [436, 50] width 79 height 20
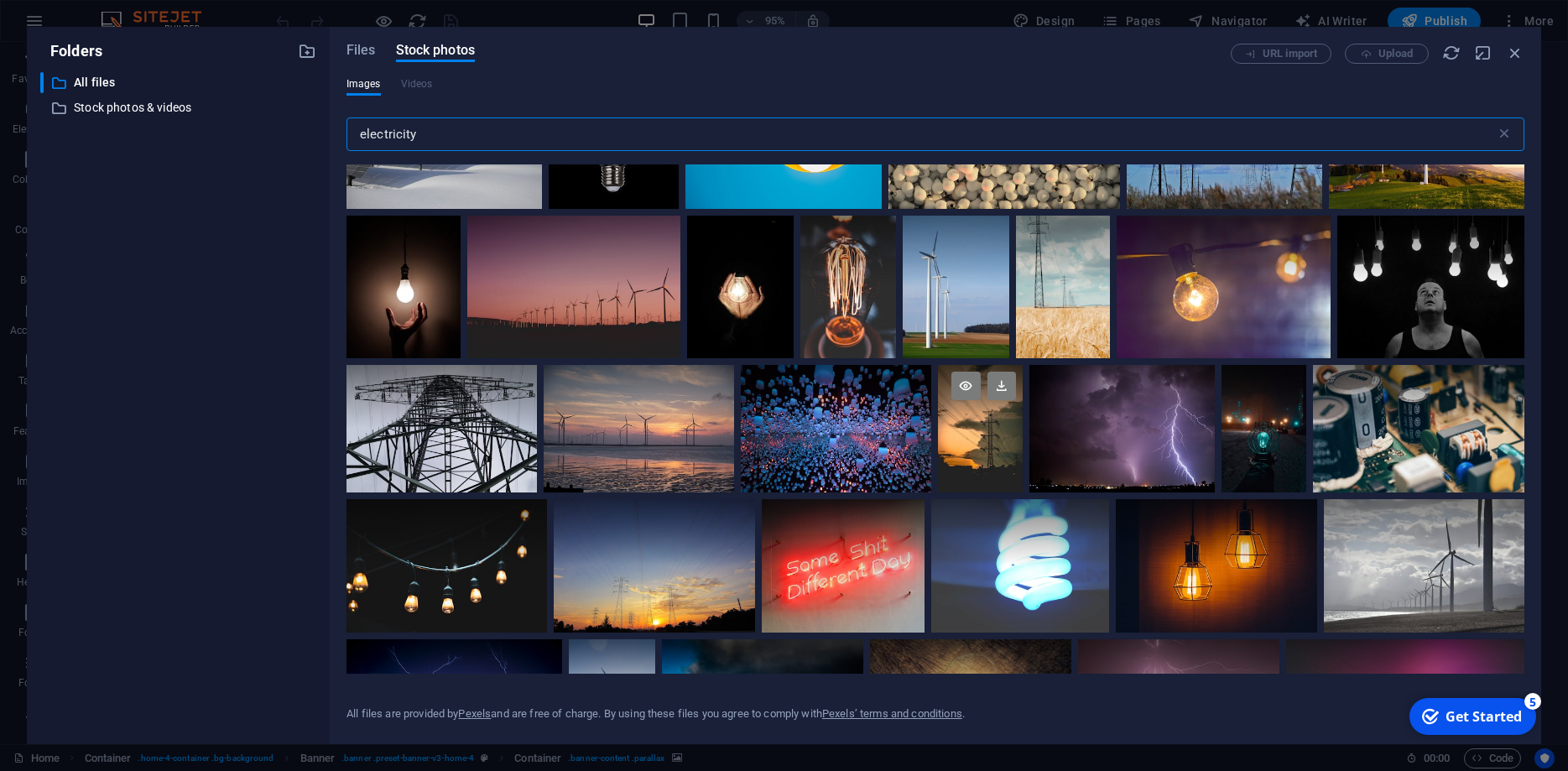
scroll to position [1434, 0]
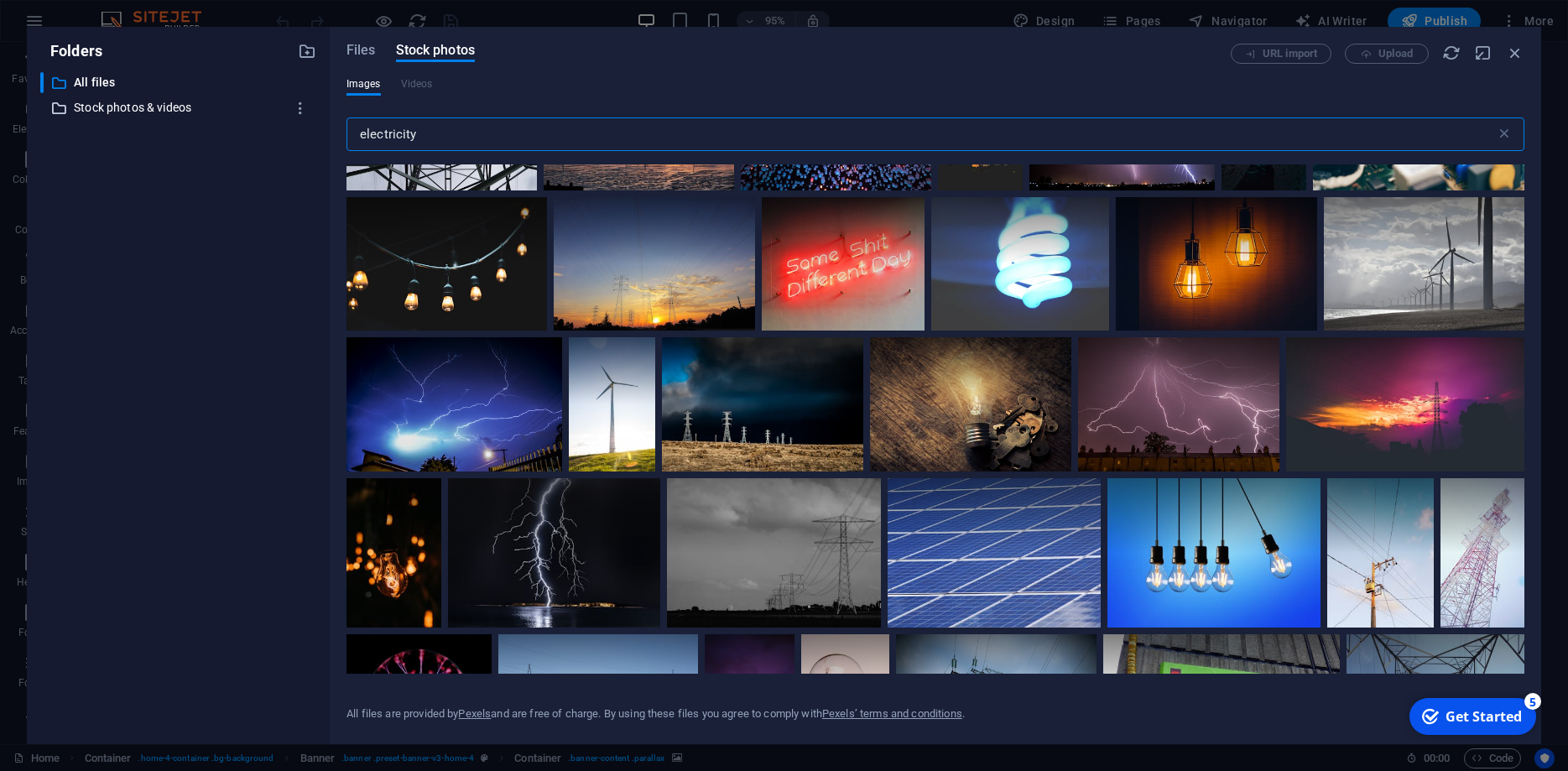
drag, startPoint x: 454, startPoint y: 135, endPoint x: 256, endPoint y: 99, distance: 201.2
click at [346, 124] on input "electricity" at bounding box center [921, 135] width 1149 height 34
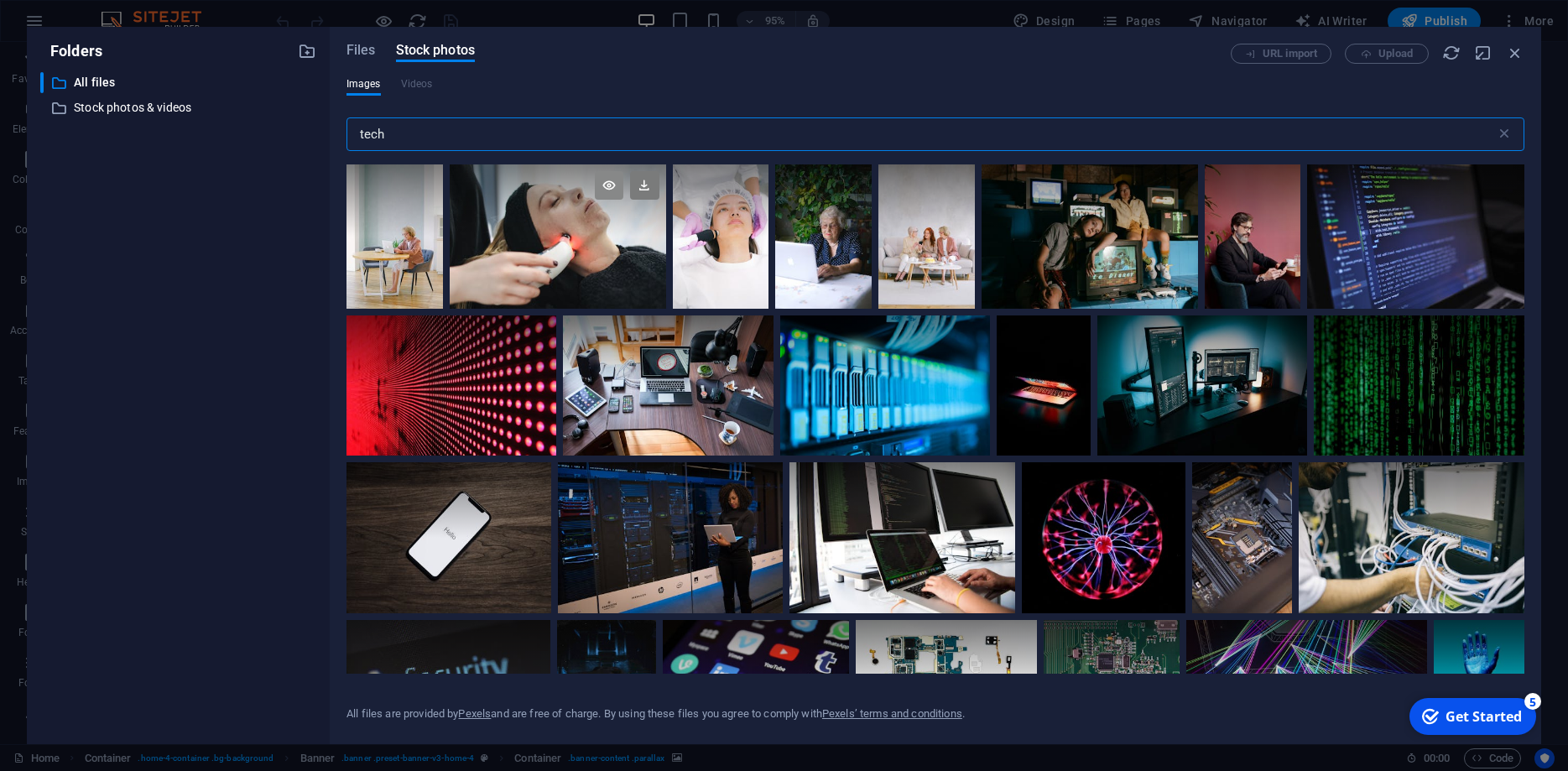
type input "tech"
click at [610, 189] on icon at bounding box center [610, 186] width 29 height 29
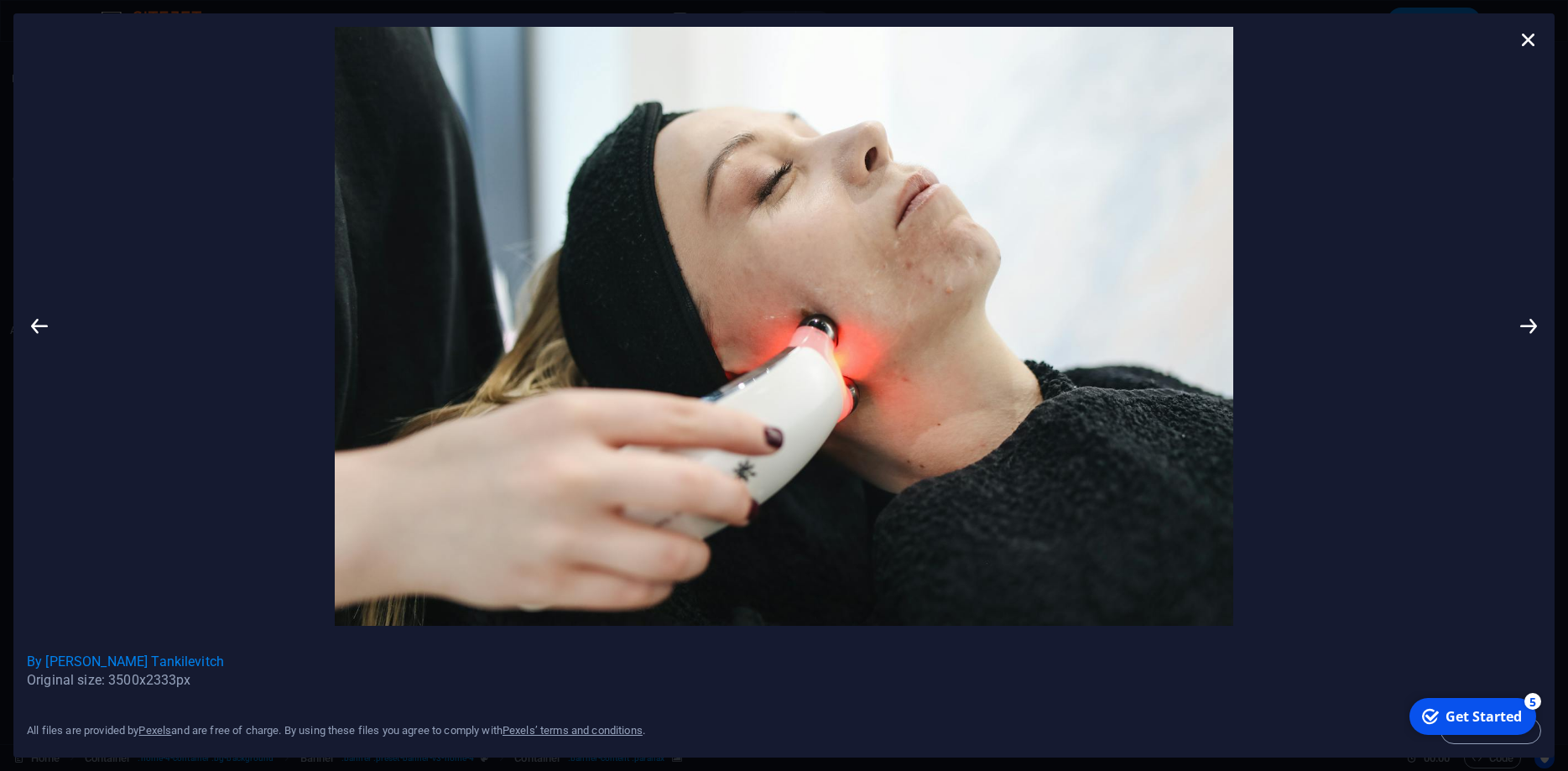
click at [161, 663] on link "By [PERSON_NAME]" at bounding box center [784, 662] width 1514 height 18
click at [1534, 37] on icon at bounding box center [1528, 40] width 25 height 25
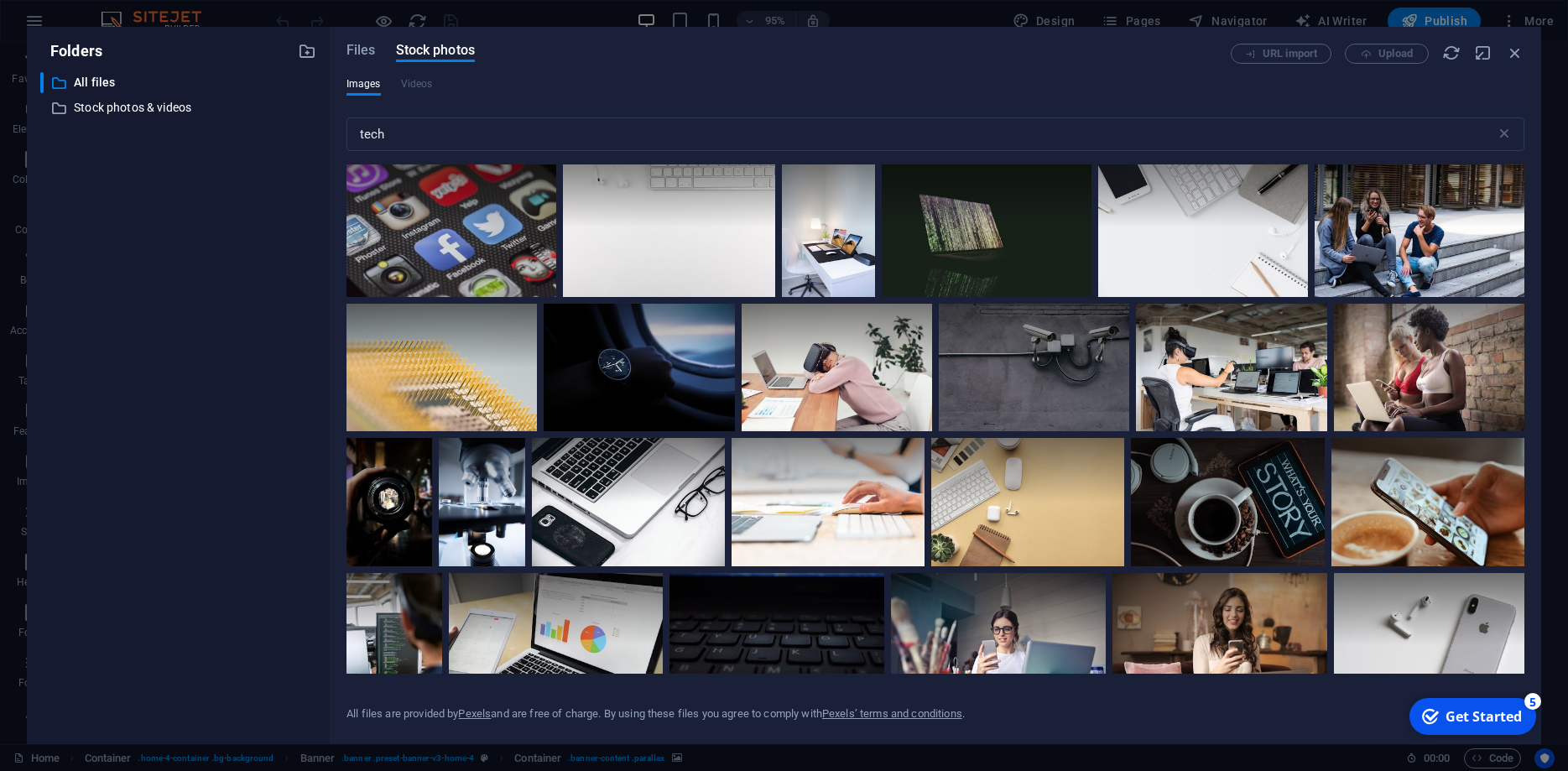
scroll to position [2190, 0]
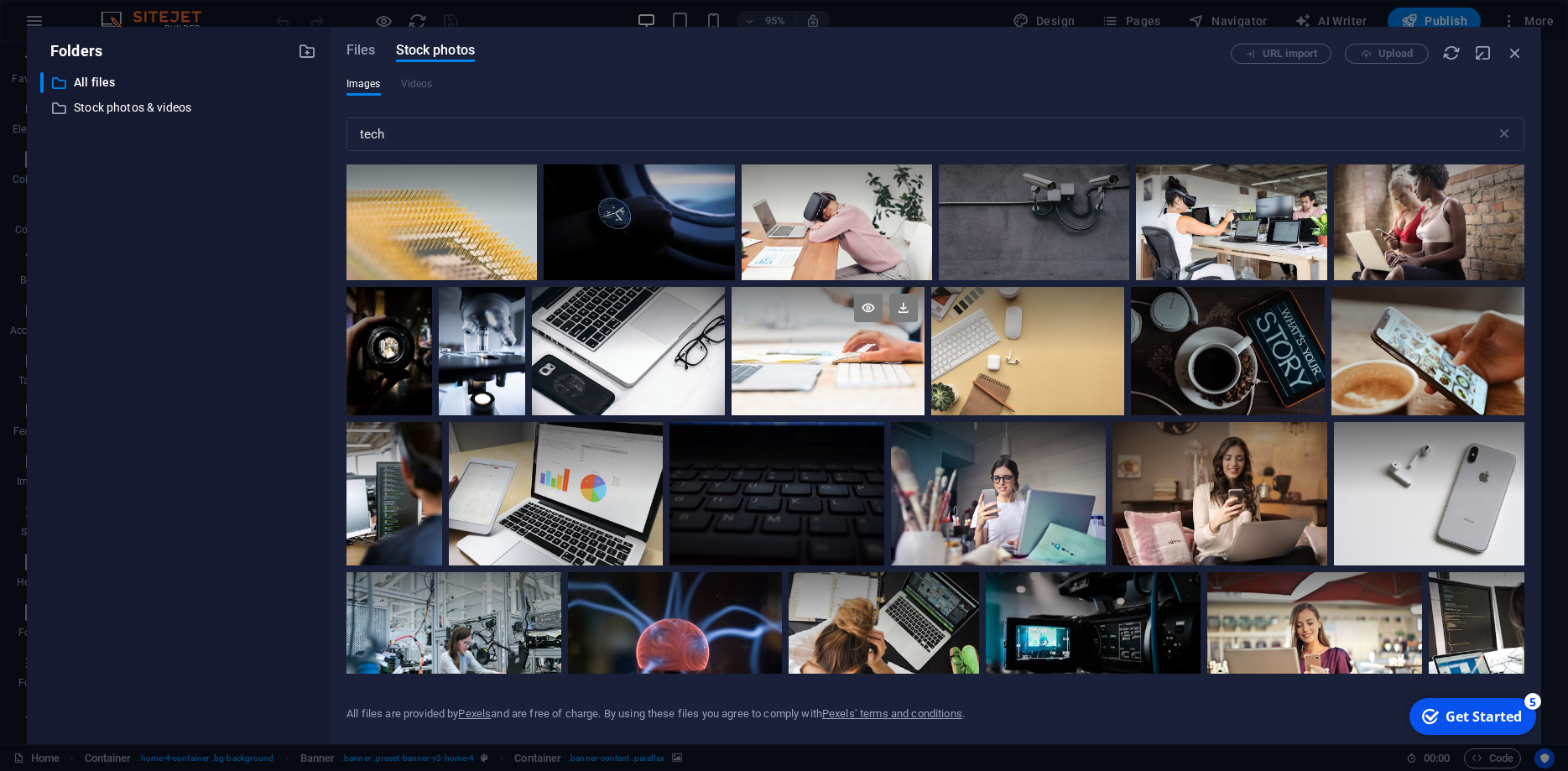
click at [849, 357] on div at bounding box center [828, 351] width 193 height 129
click at [904, 308] on icon at bounding box center [904, 308] width 29 height 29
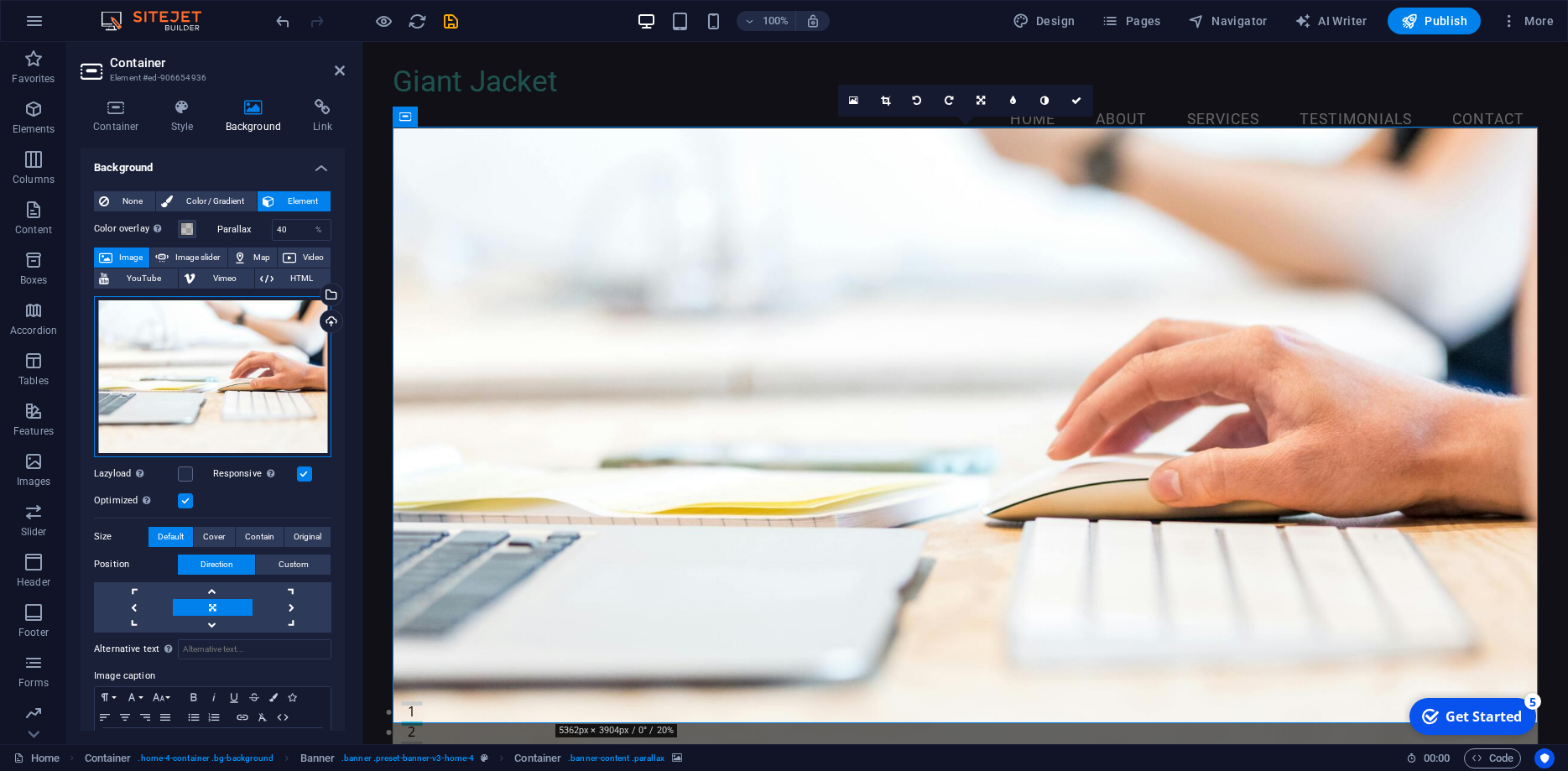
click at [235, 343] on div "Drag files here, click to choose files or select files from Files or our free s…" at bounding box center [213, 377] width 237 height 161
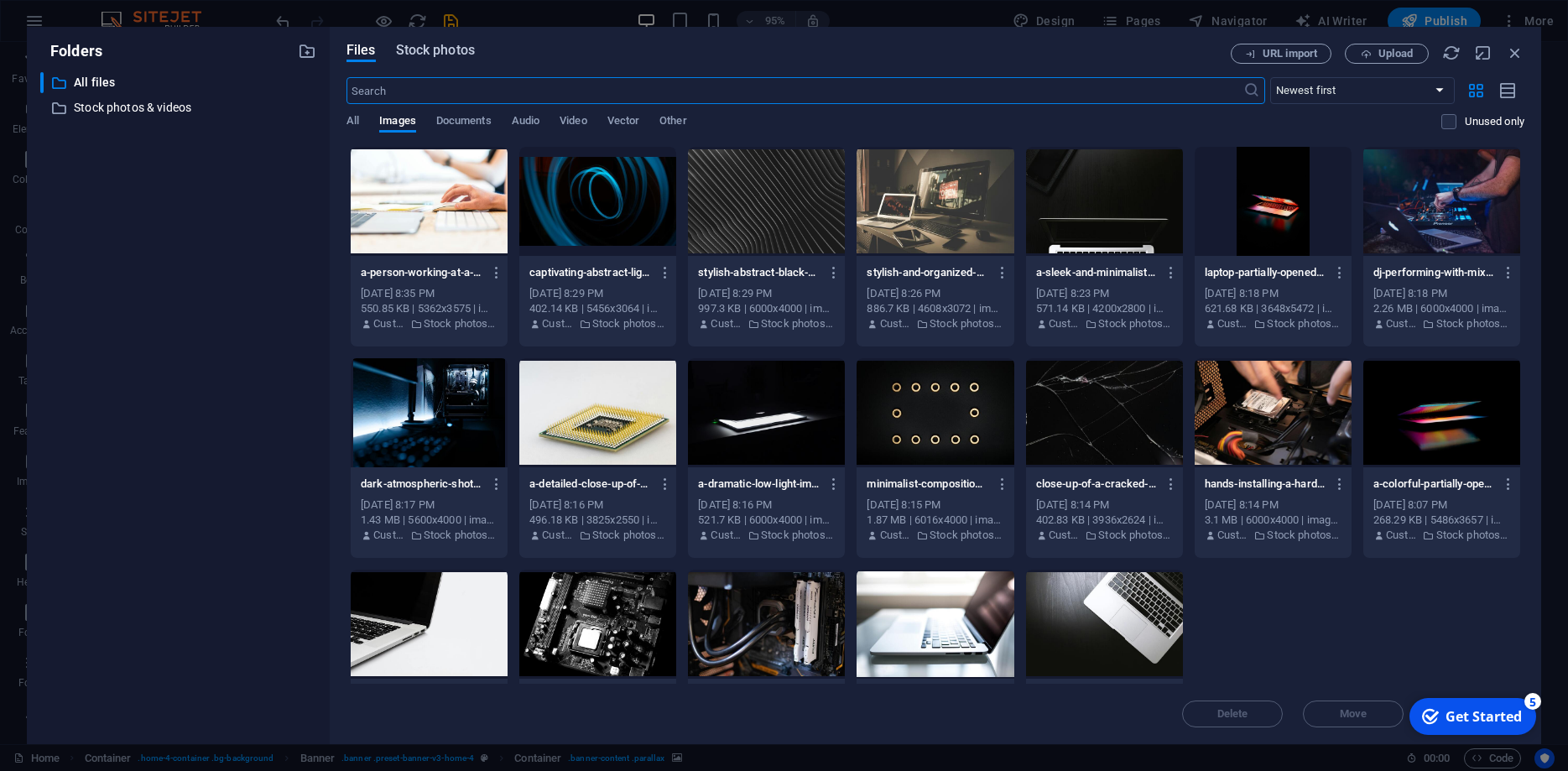
click at [436, 53] on span "Stock photos" at bounding box center [436, 50] width 79 height 20
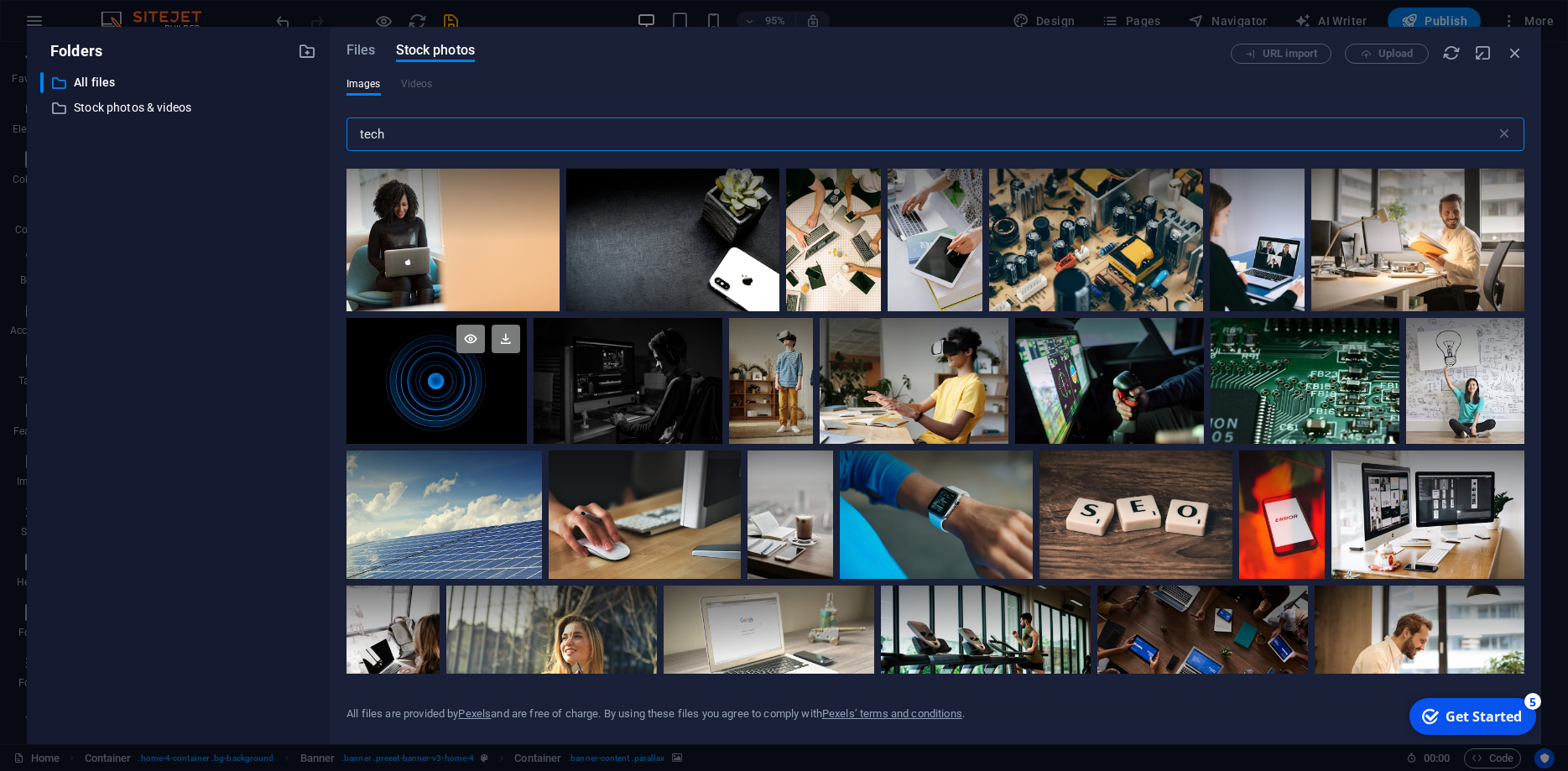
scroll to position [3398, 0]
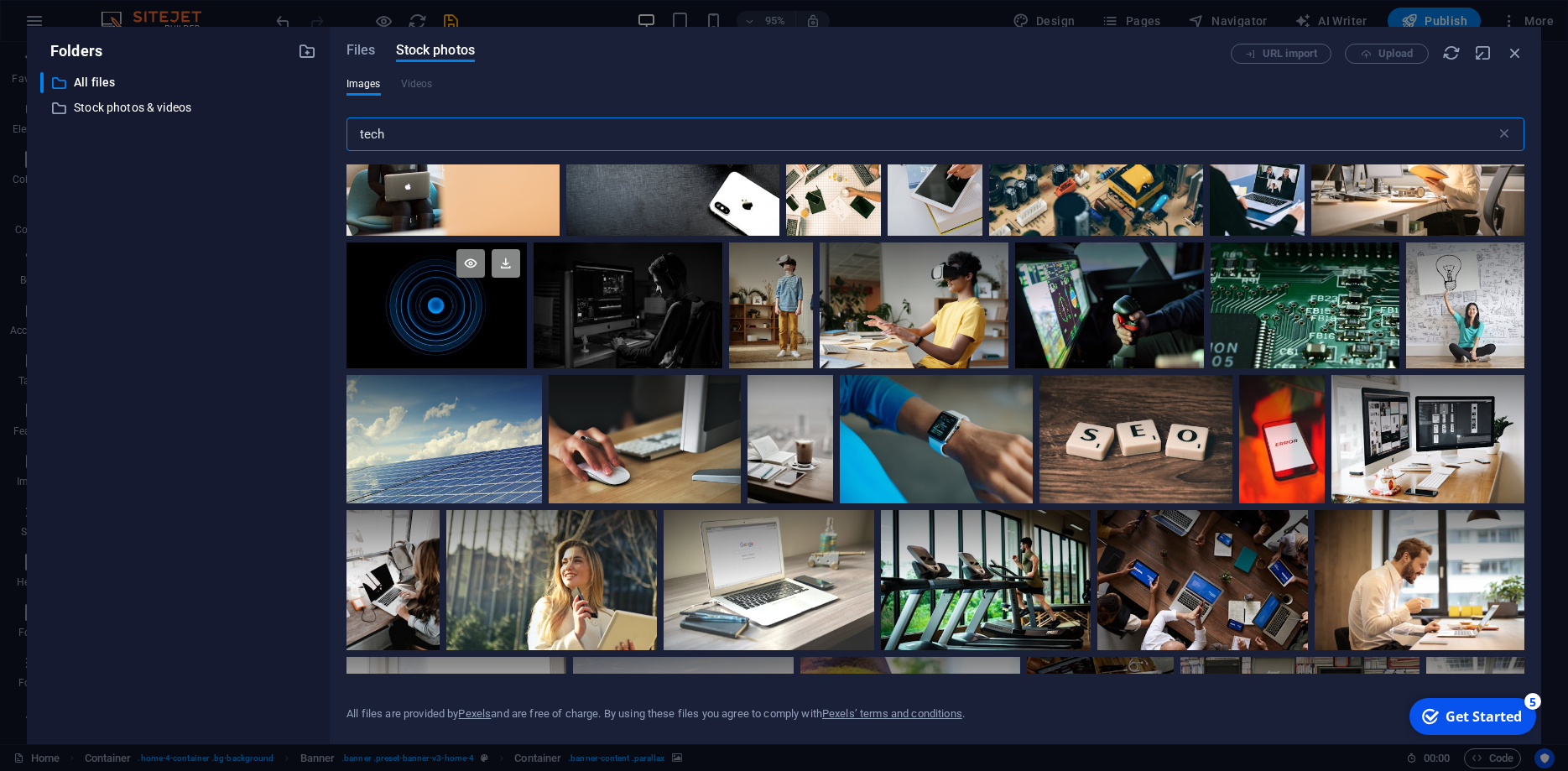
click at [509, 266] on icon at bounding box center [506, 263] width 29 height 29
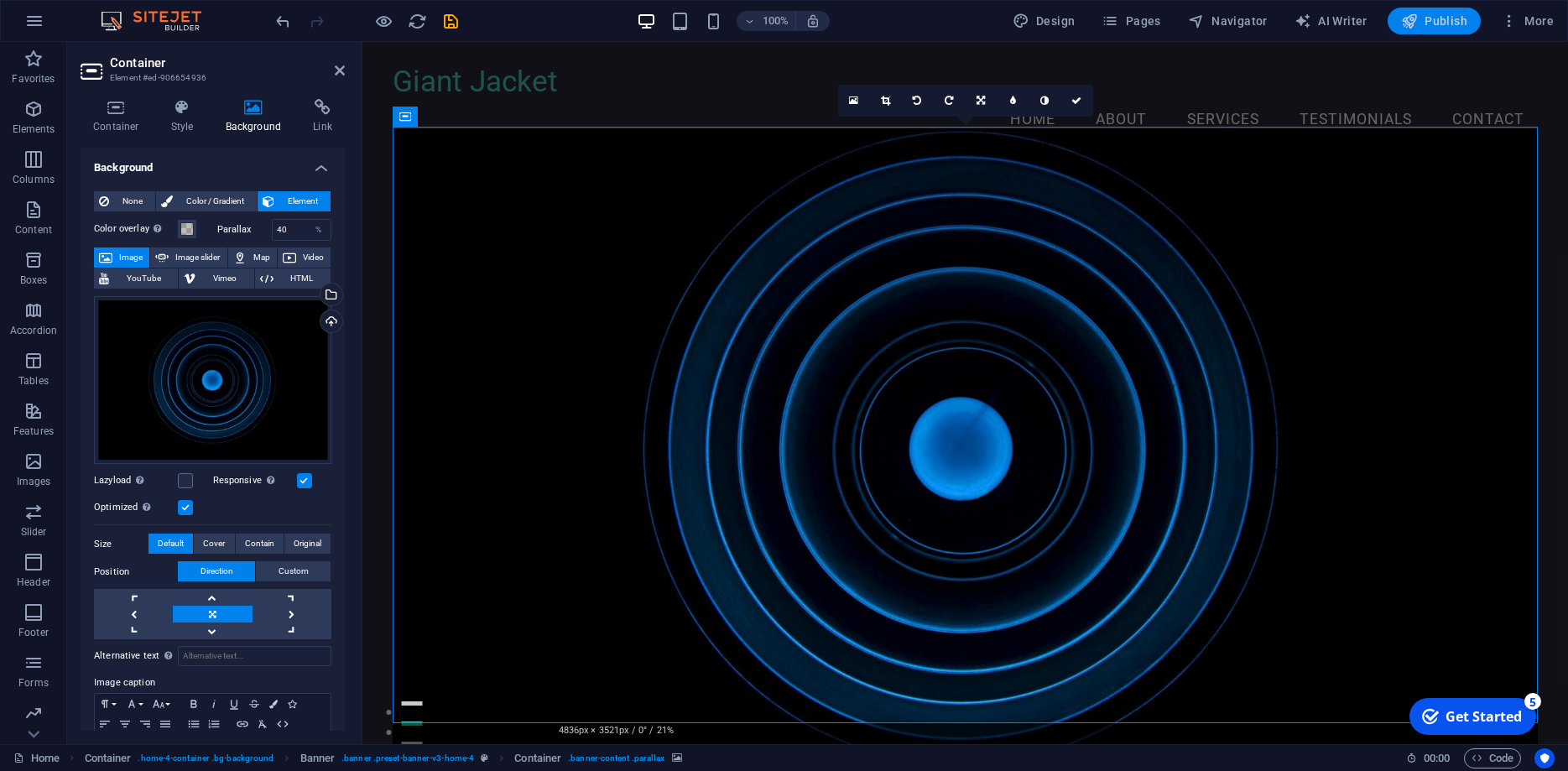
click at [1430, 18] on span "Publish" at bounding box center [1434, 21] width 66 height 17
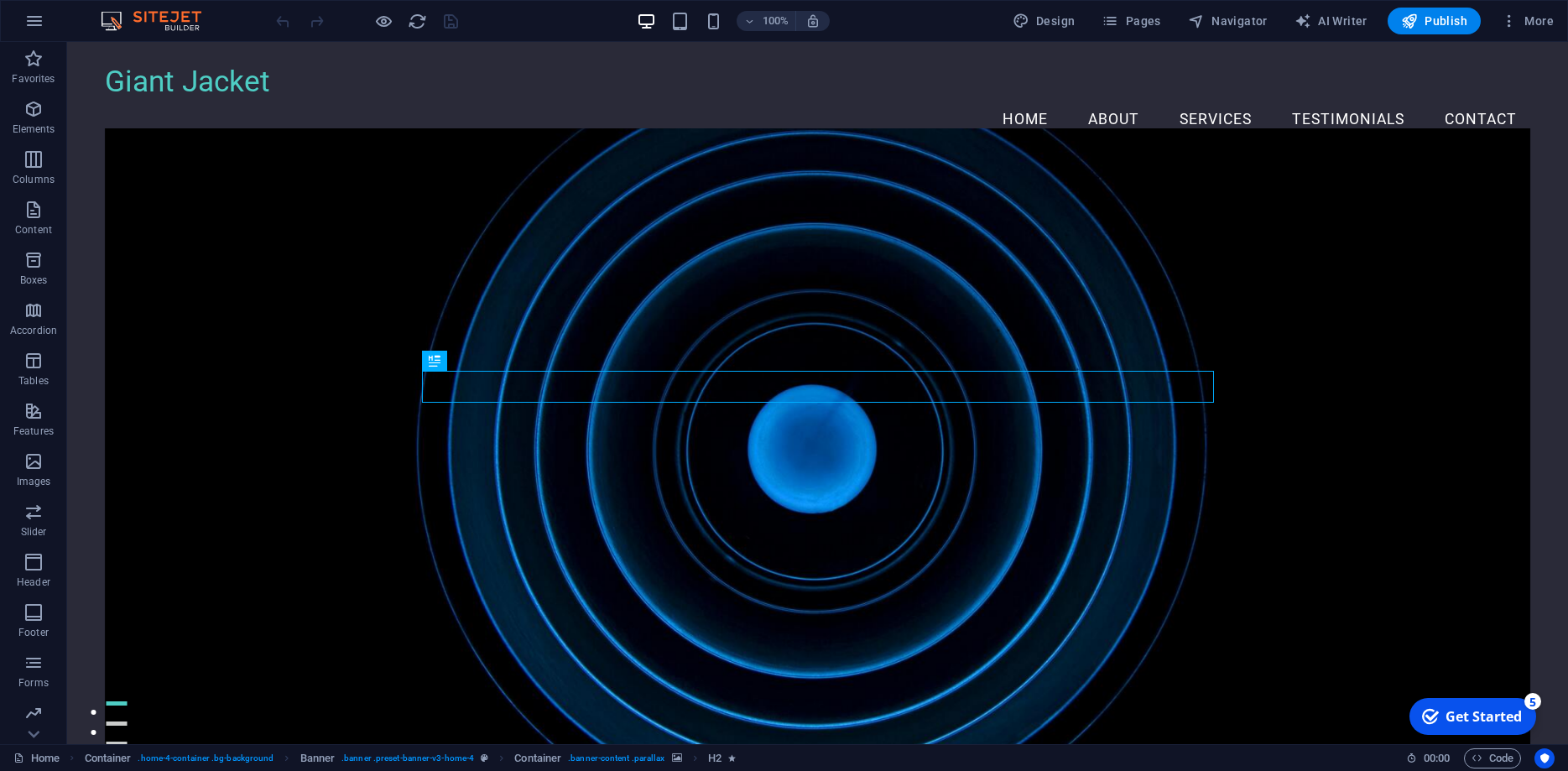
click at [456, 278] on figure at bounding box center [818, 448] width 1426 height 639
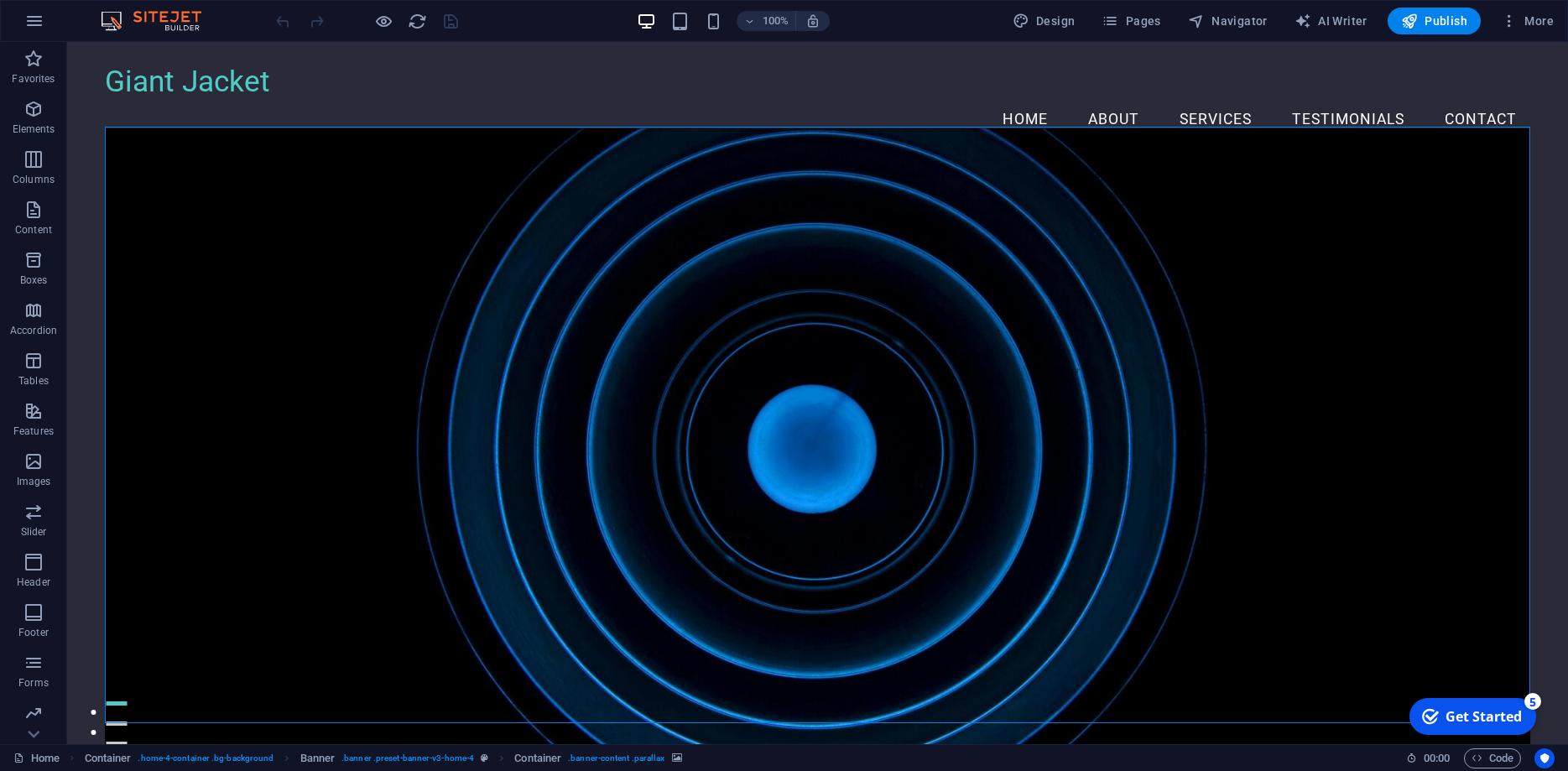
click at [200, 273] on figure at bounding box center [818, 448] width 1426 height 639
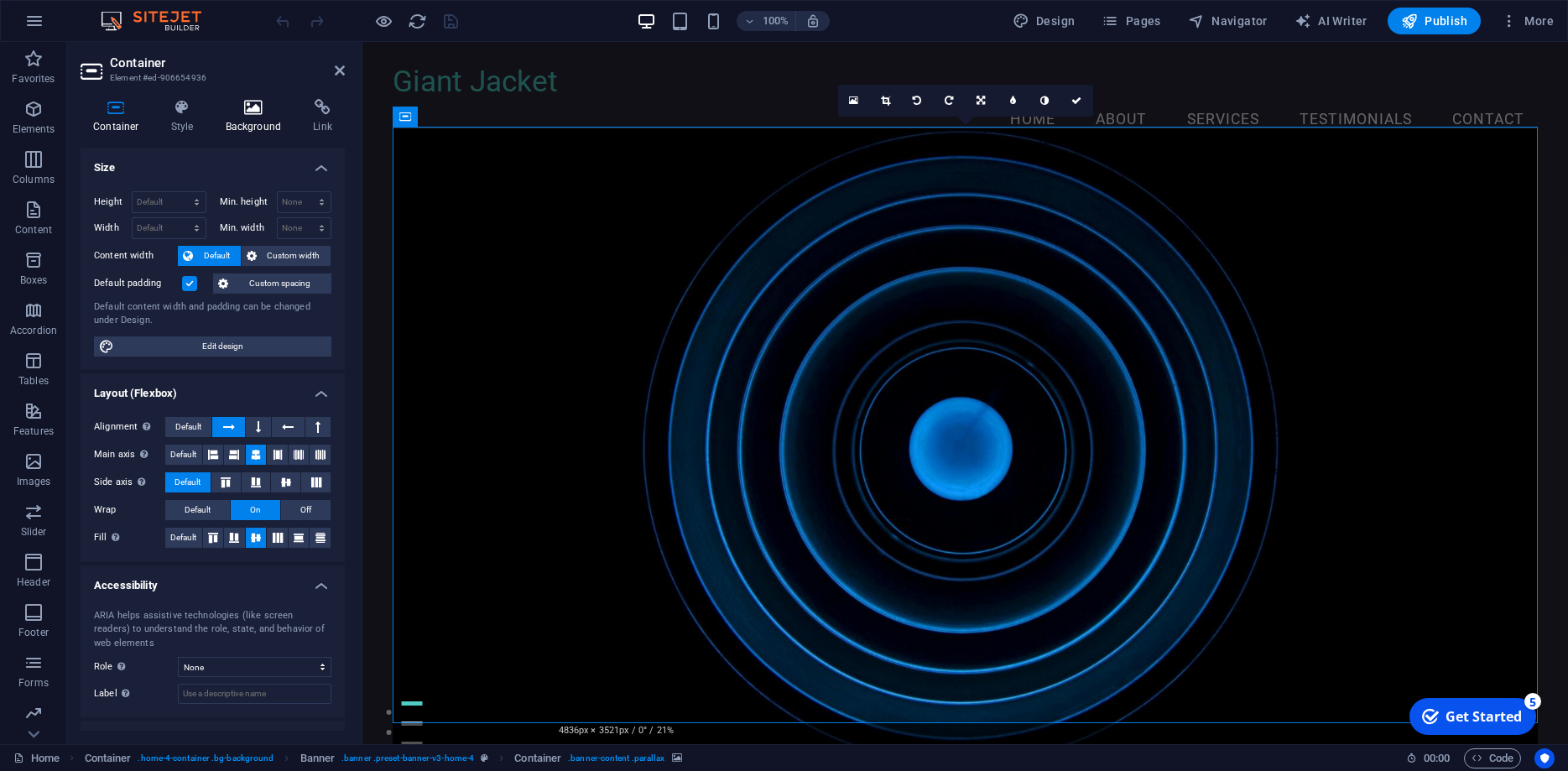
click at [250, 121] on h4 "Background" at bounding box center [256, 117] width 88 height 35
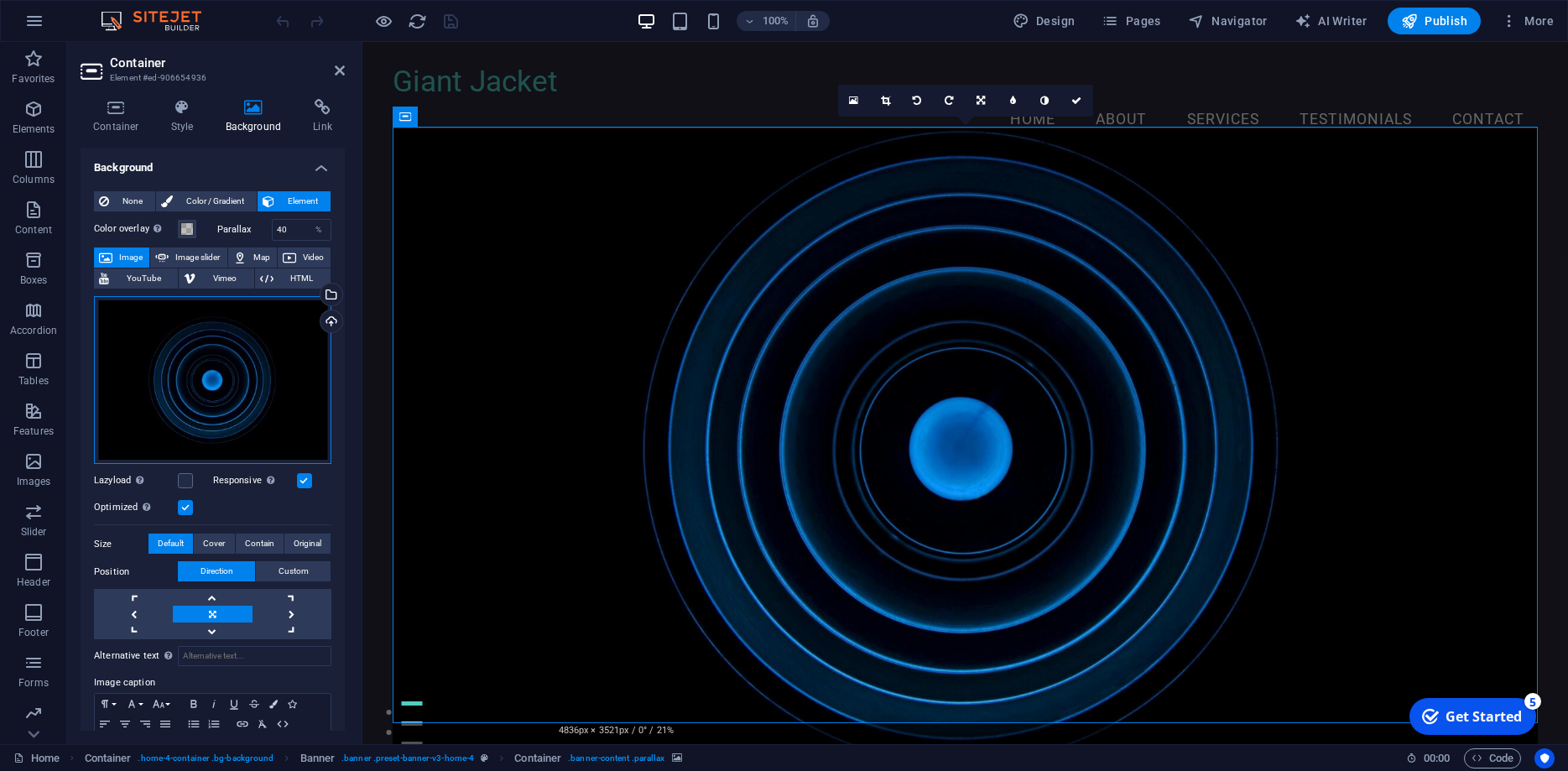
click at [206, 380] on div "Drag files here, click to choose files or select files from Files or our free s…" at bounding box center [213, 380] width 237 height 168
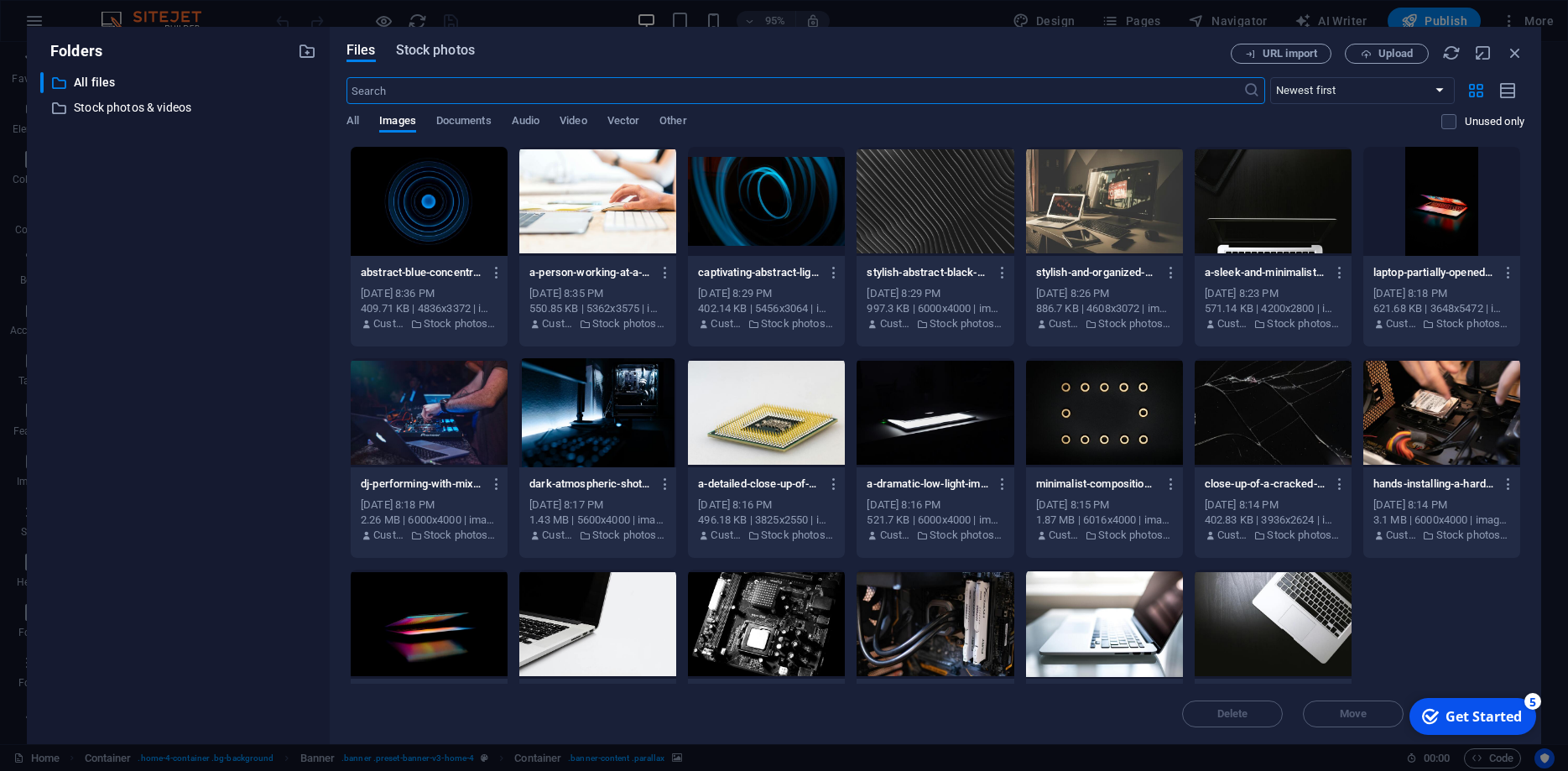
click at [425, 60] on button "Stock photos" at bounding box center [436, 53] width 79 height 18
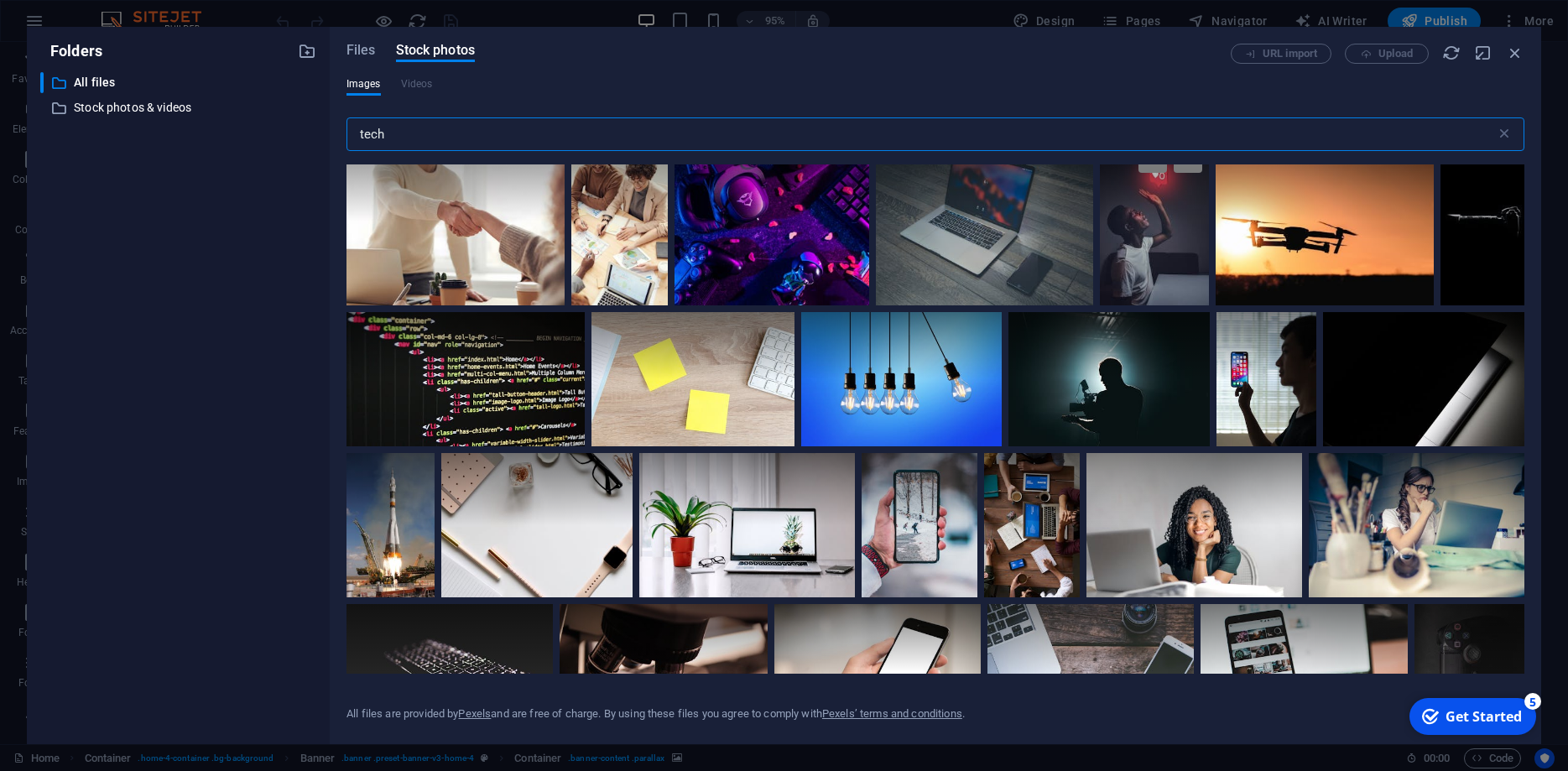
scroll to position [4970, 0]
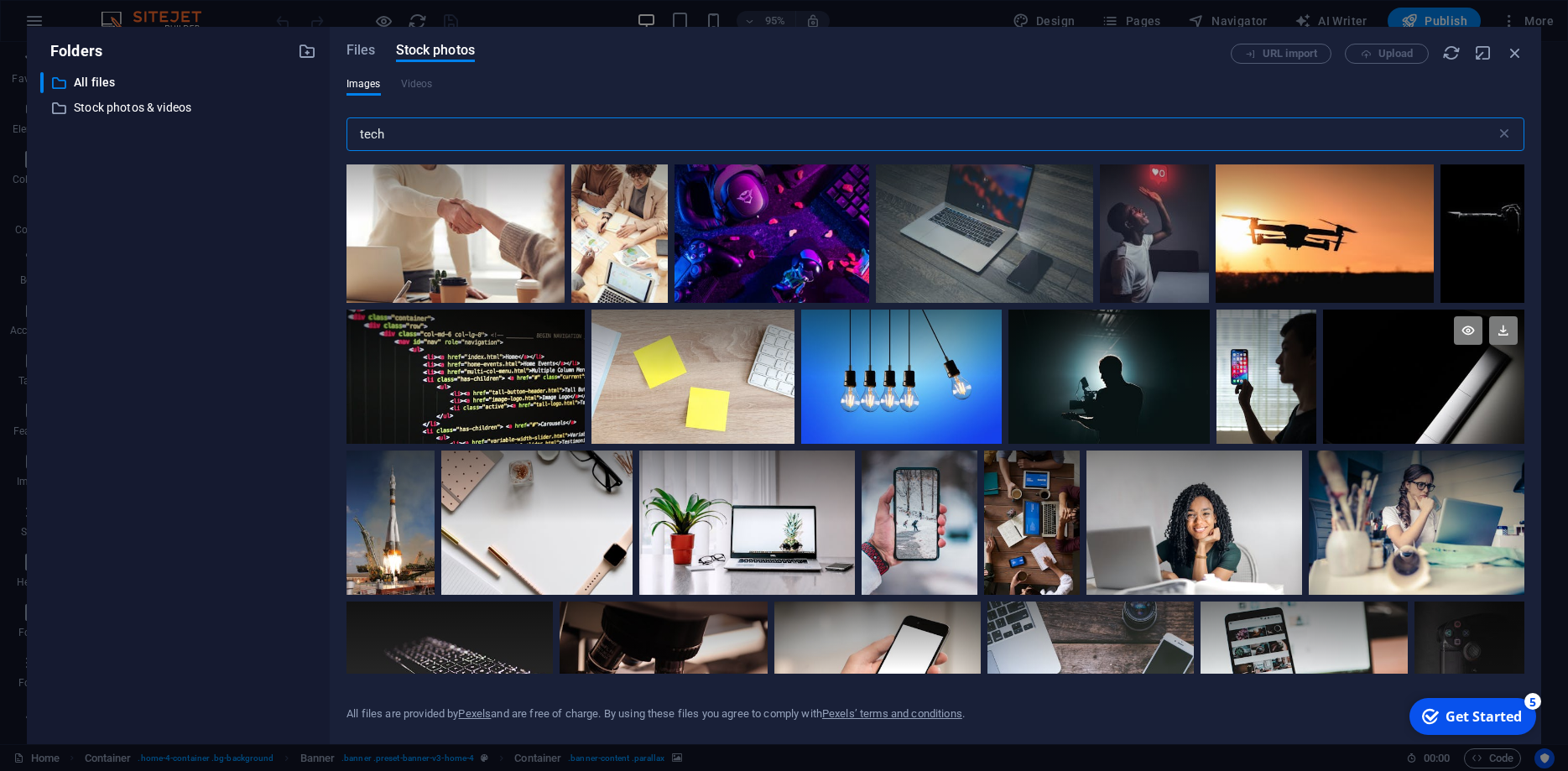
type input "tech"
click at [1415, 388] on div at bounding box center [1424, 377] width 202 height 135
click at [1506, 330] on icon at bounding box center [1503, 330] width 29 height 29
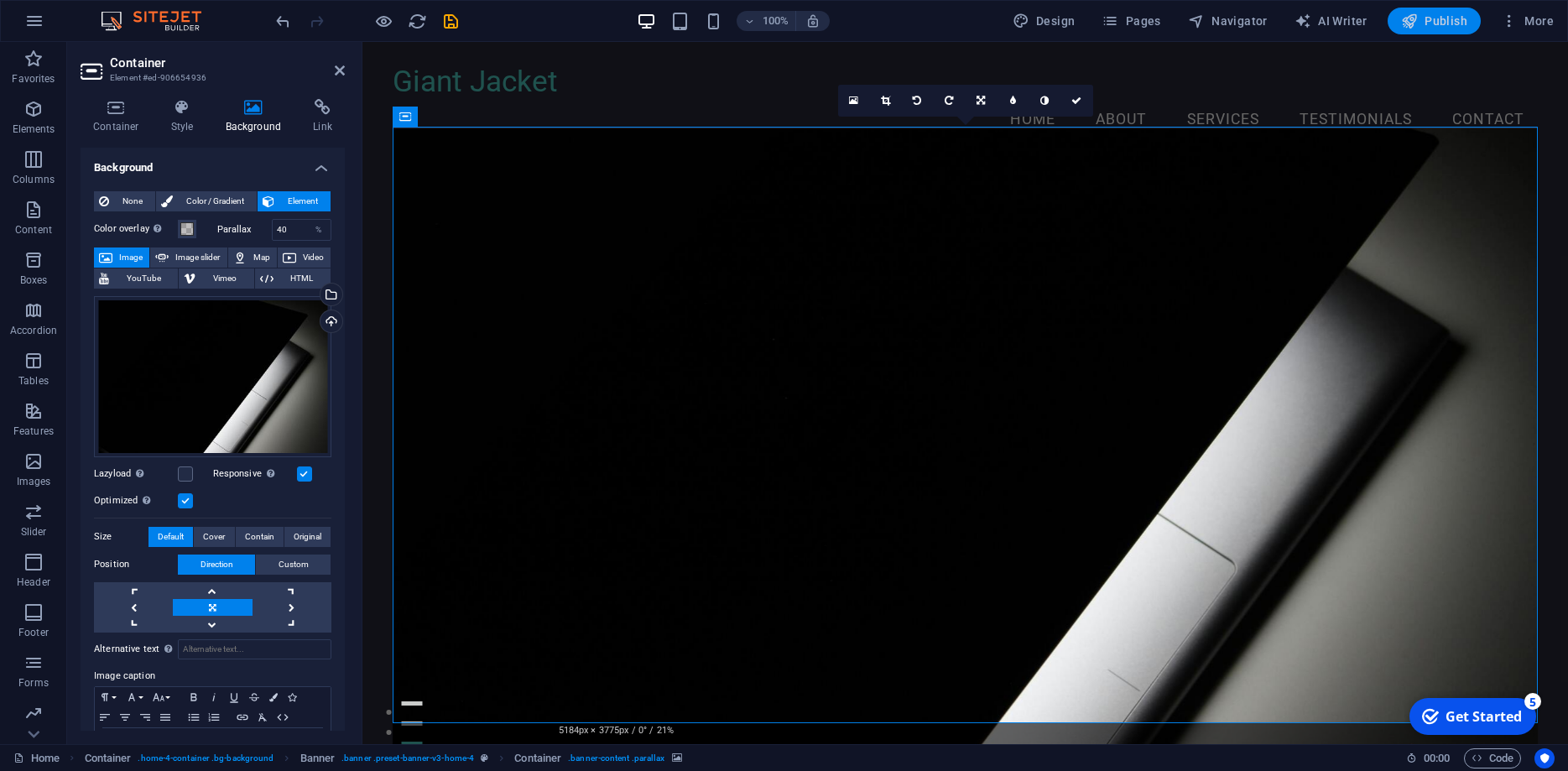
click at [1437, 22] on span "Publish" at bounding box center [1434, 21] width 66 height 17
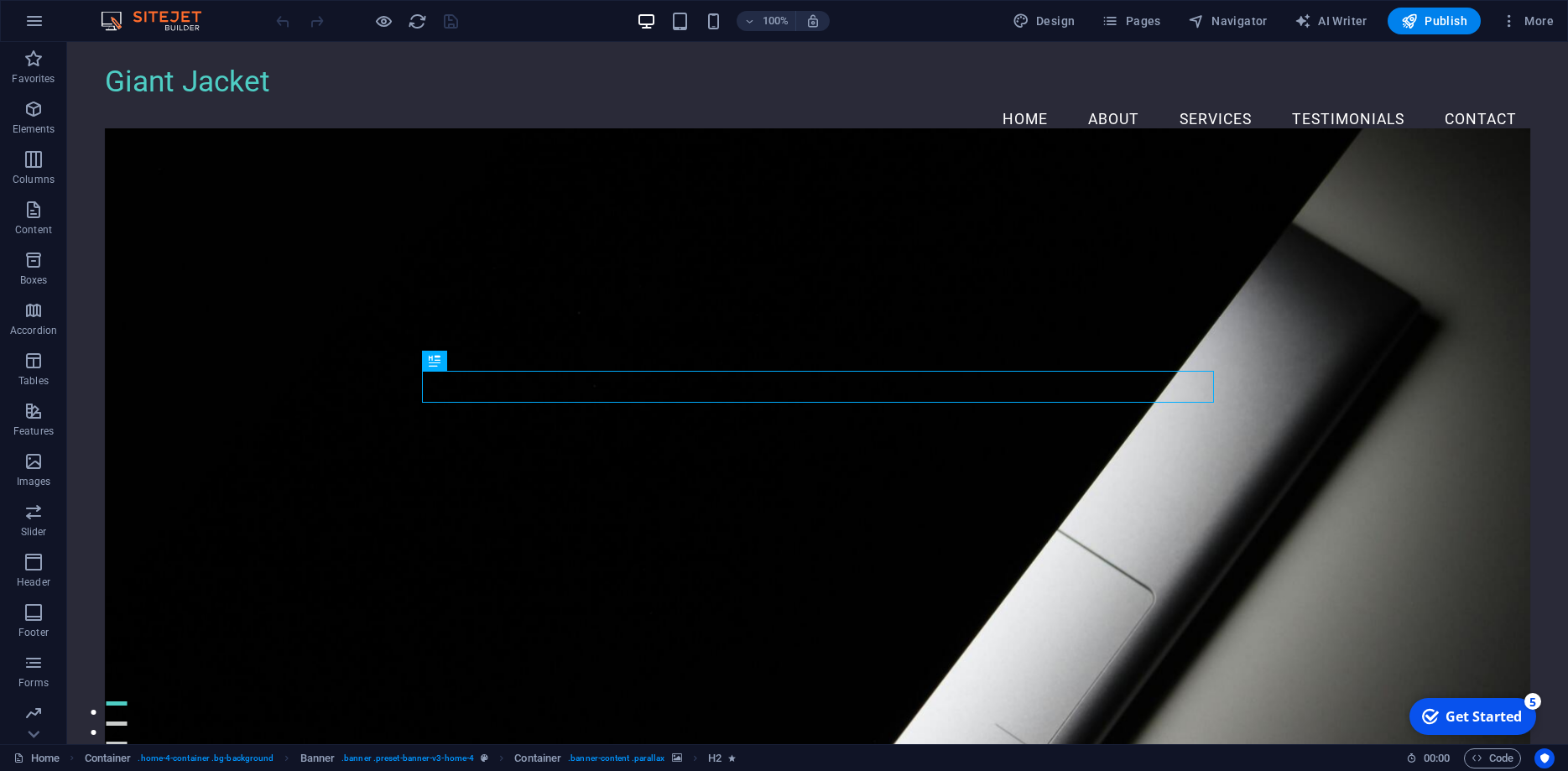
click at [265, 239] on figure at bounding box center [818, 448] width 1426 height 639
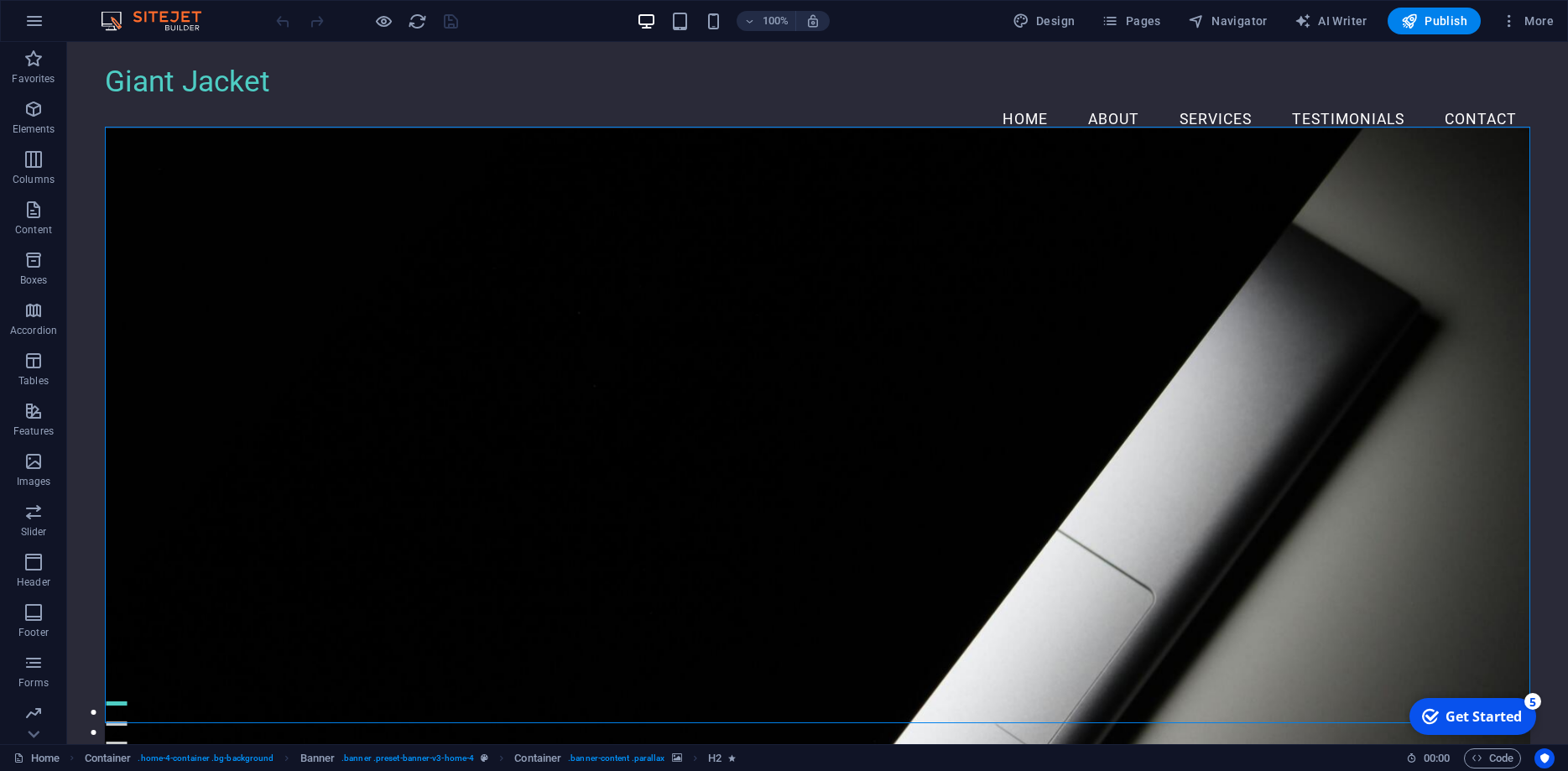
click at [265, 239] on figure at bounding box center [818, 448] width 1426 height 639
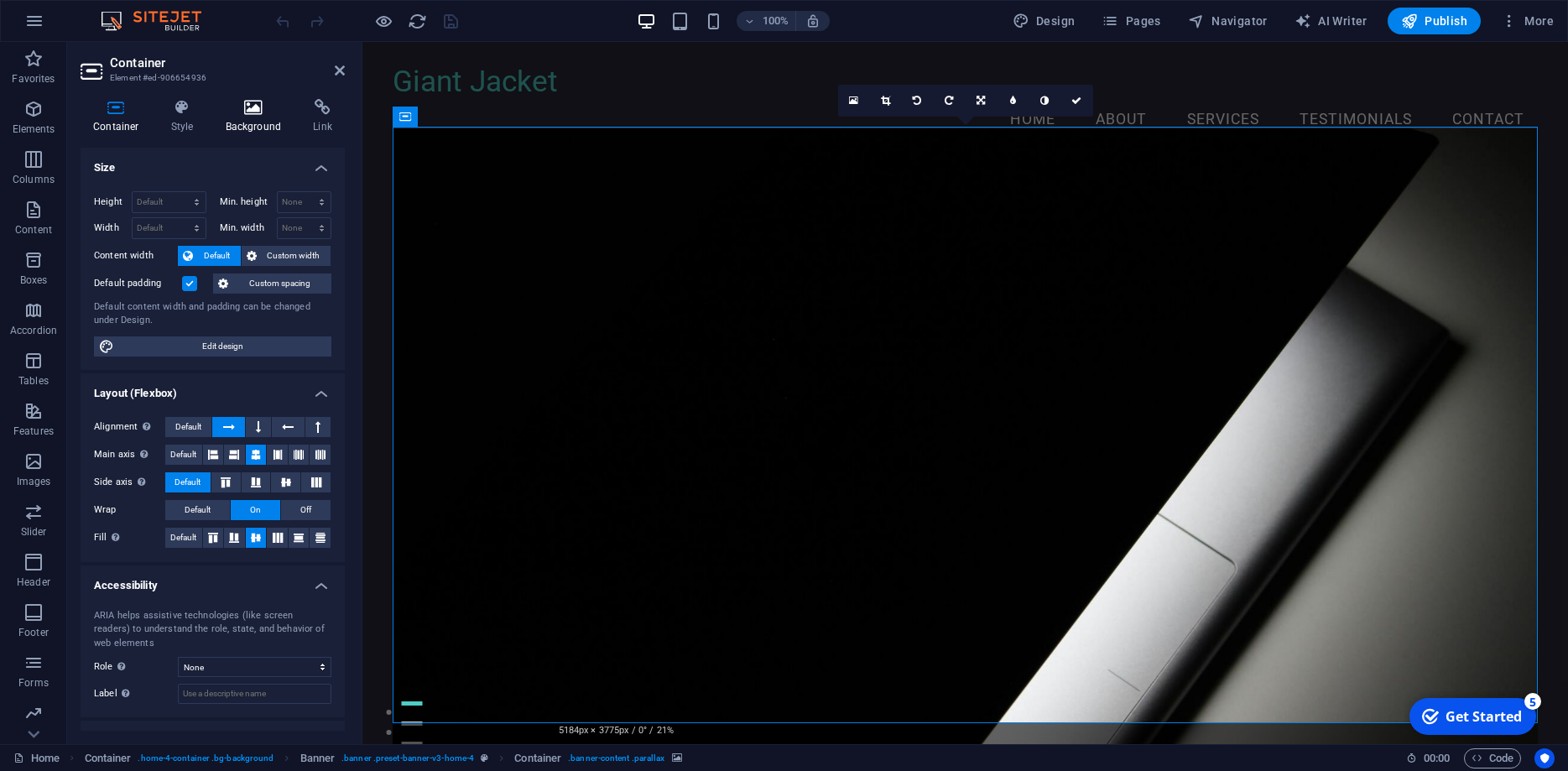
click at [242, 122] on h4 "Background" at bounding box center [256, 117] width 88 height 35
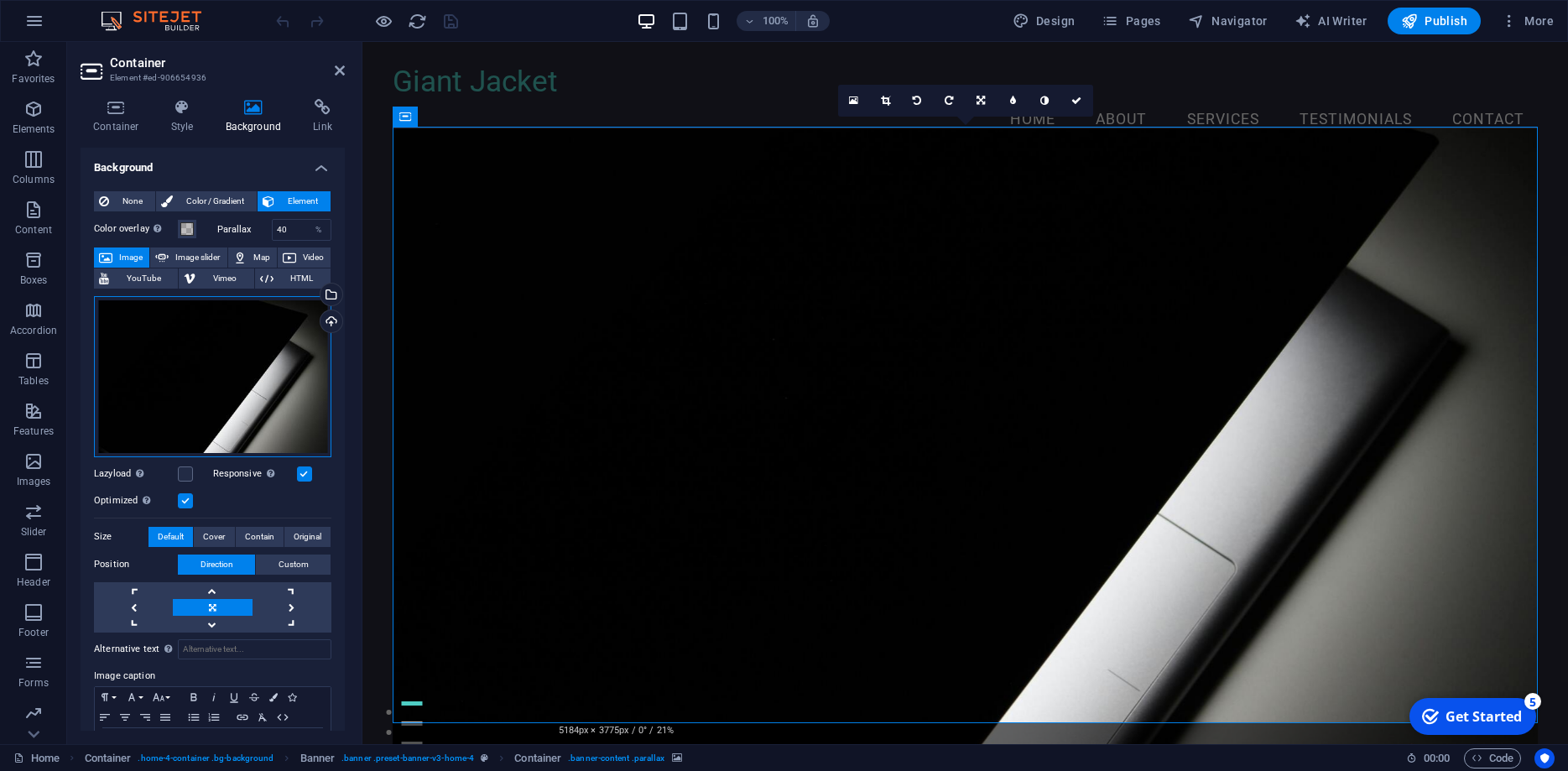
click at [224, 379] on div "Drag files here, click to choose files or select files from Files or our free s…" at bounding box center [213, 377] width 237 height 161
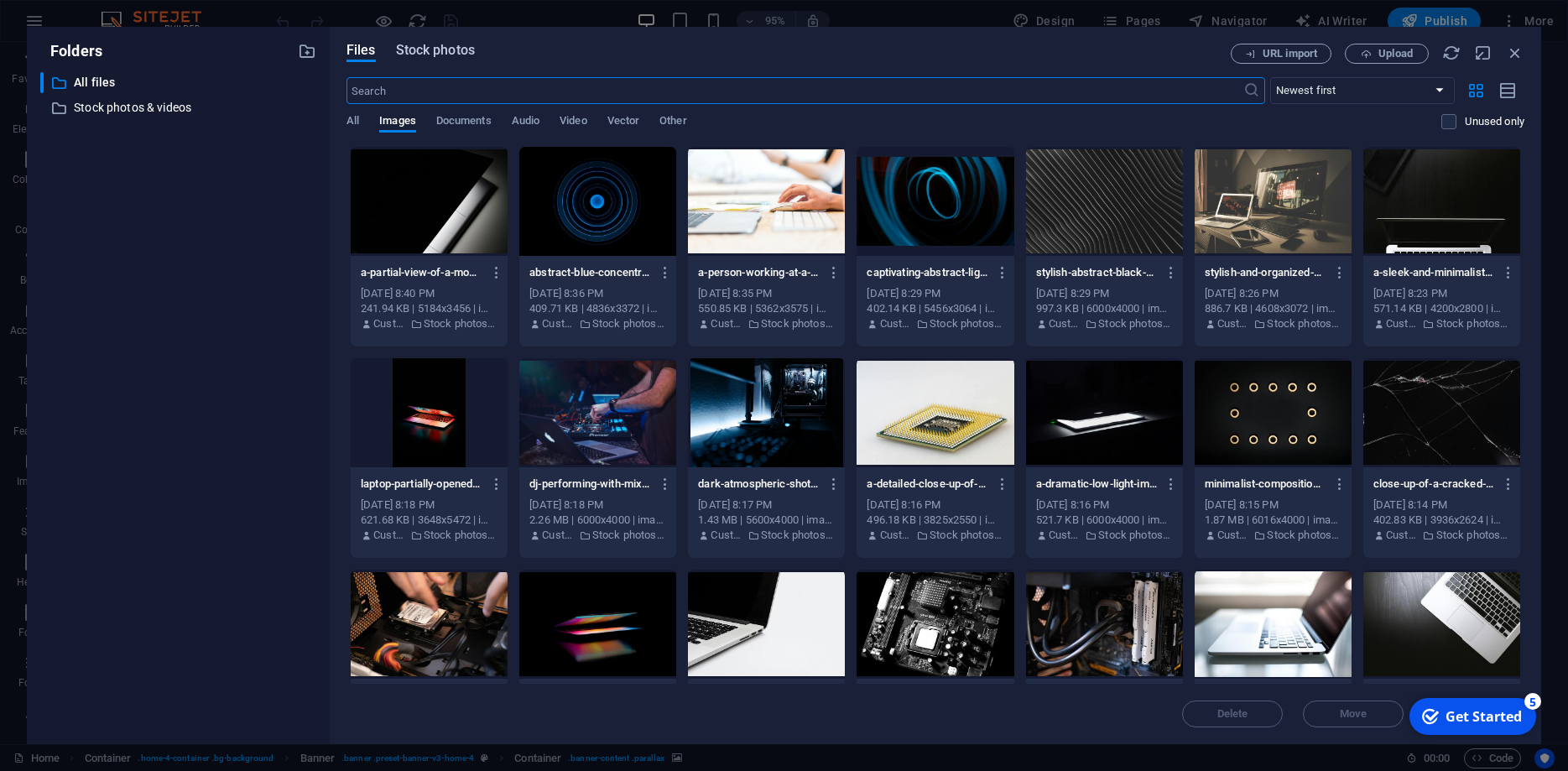
click at [452, 52] on span "Stock photos" at bounding box center [436, 50] width 79 height 20
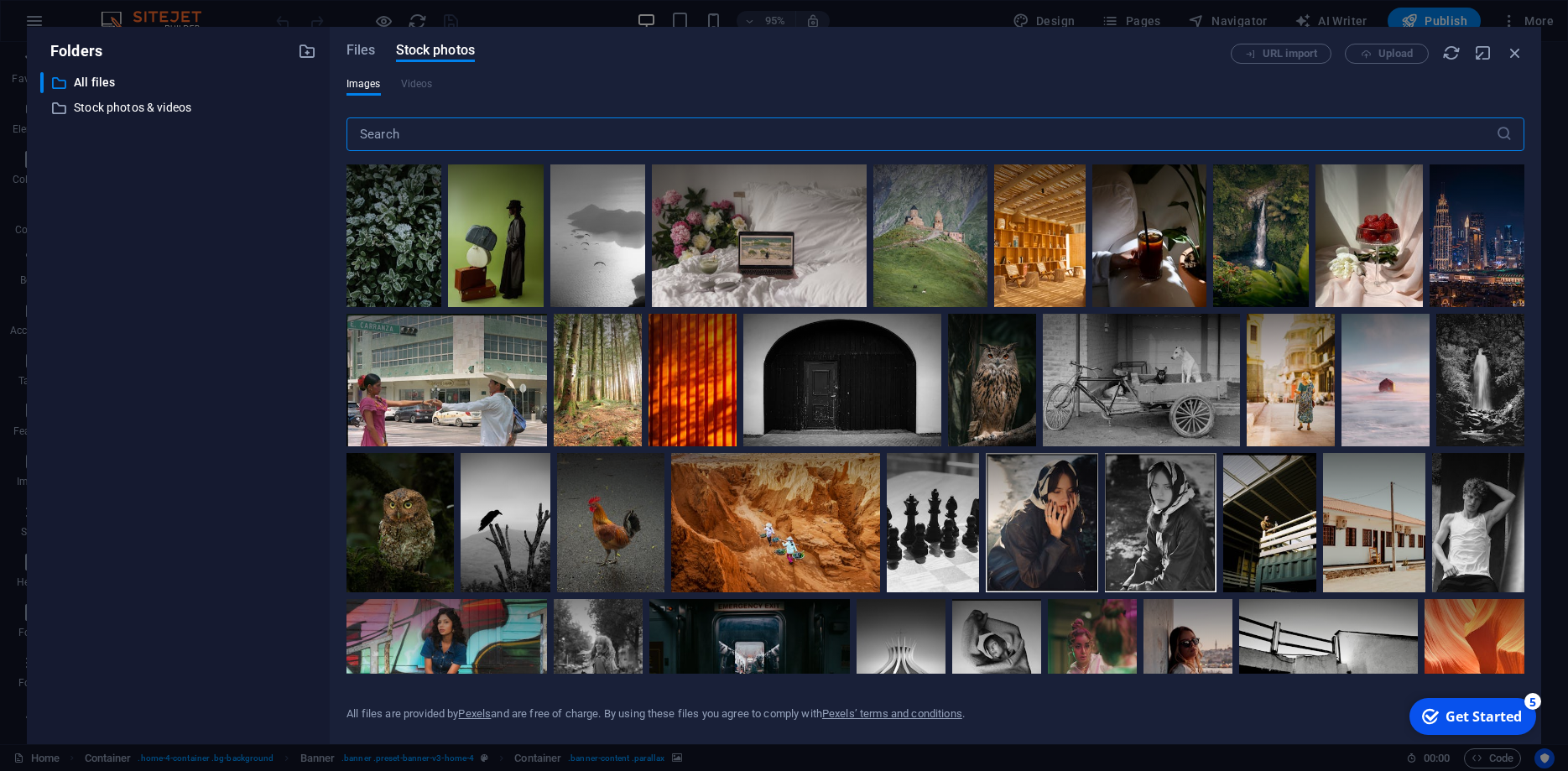
click at [557, 137] on input "text" at bounding box center [921, 135] width 1149 height 34
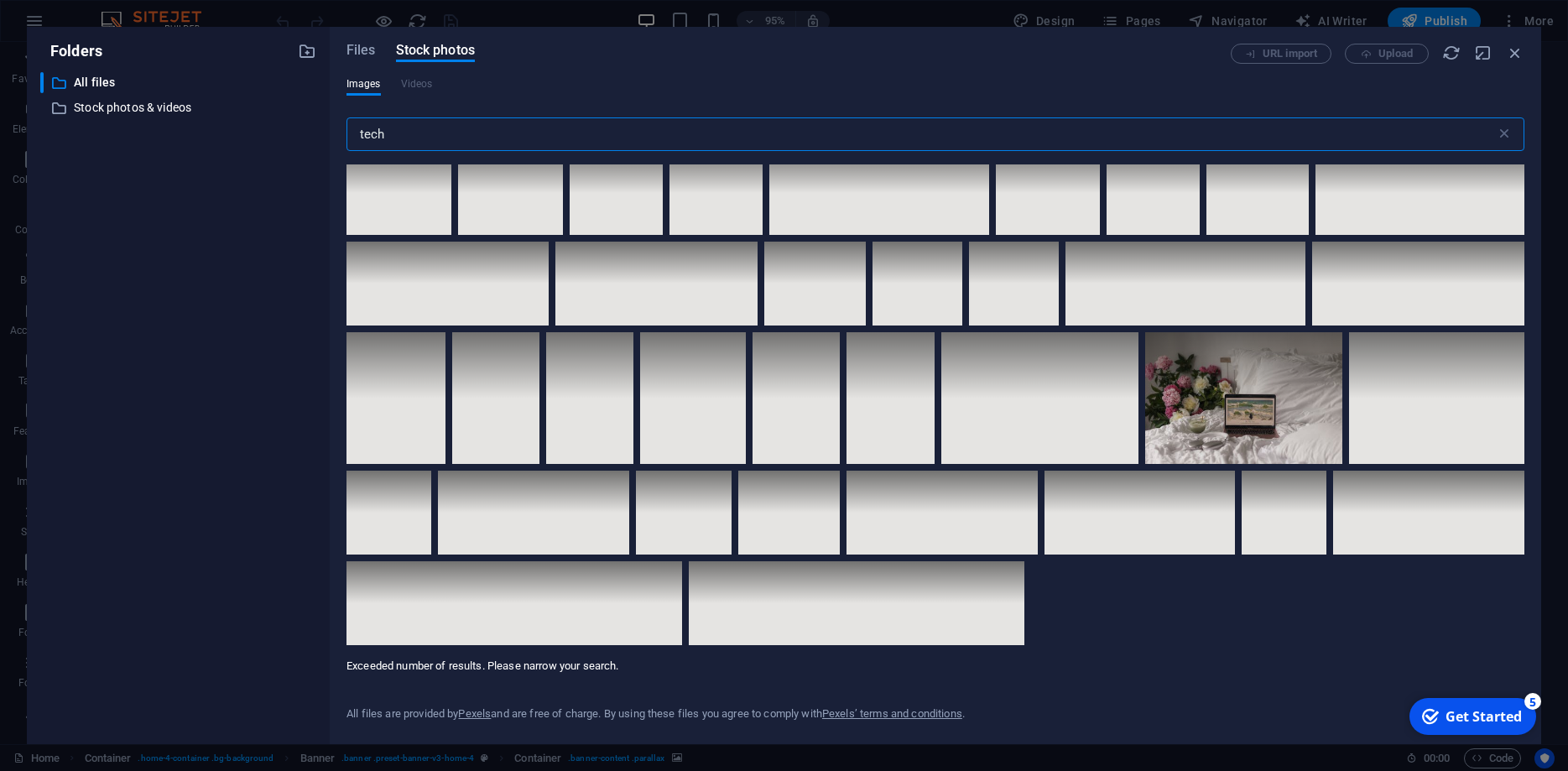
scroll to position [7929, 0]
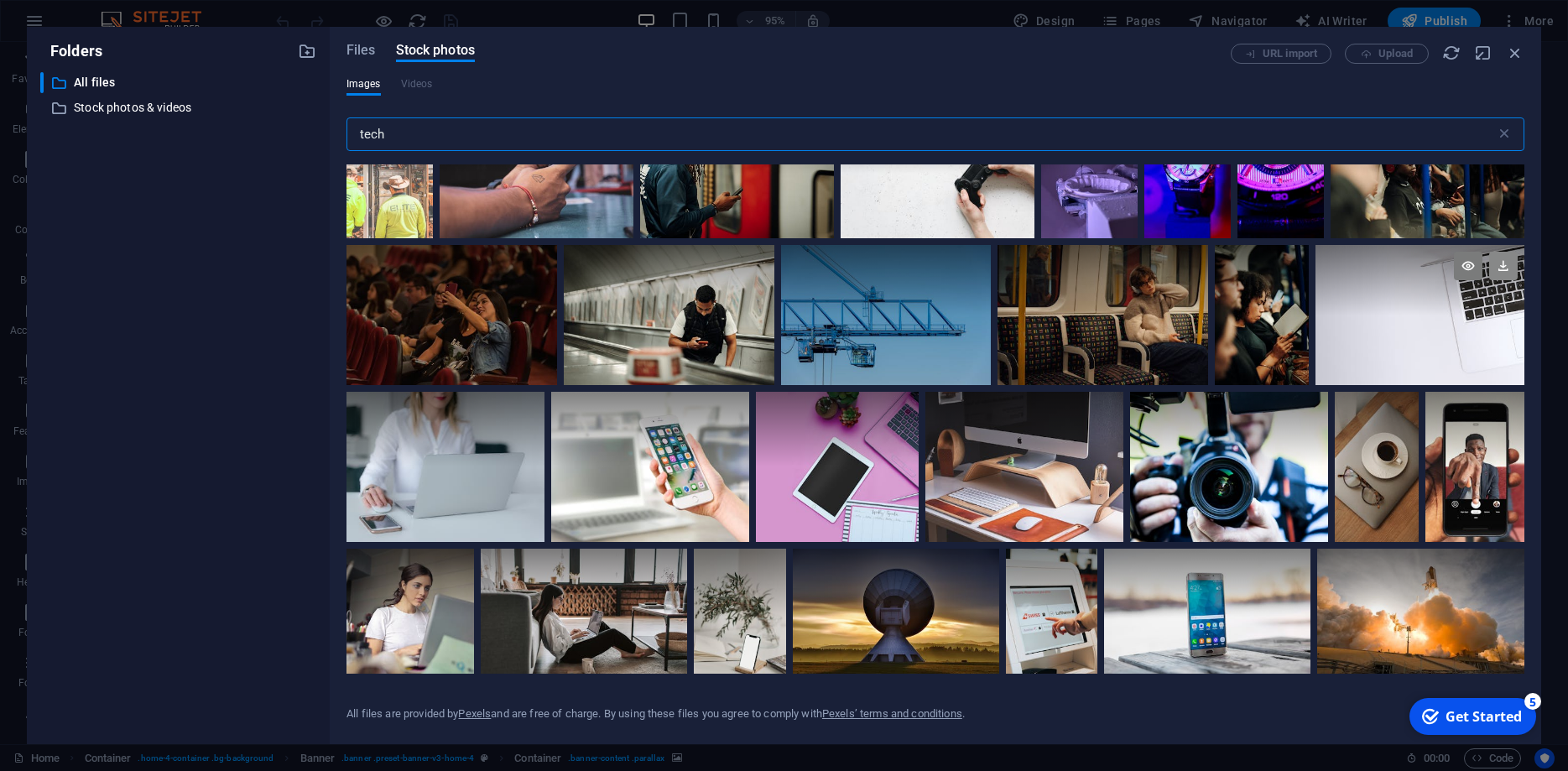
type input "tech"
click at [1503, 269] on icon at bounding box center [1503, 266] width 29 height 29
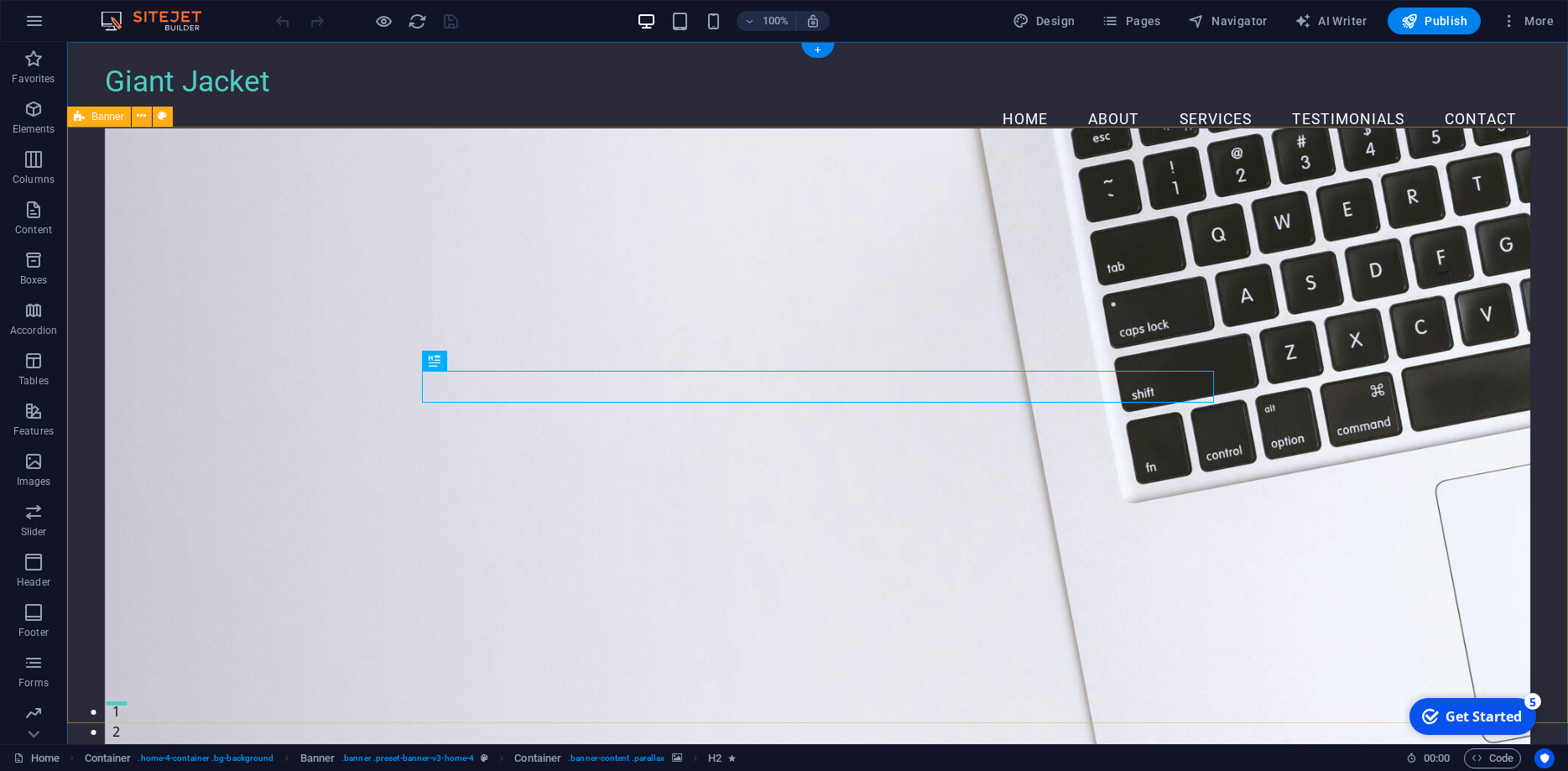
click at [277, 241] on figure at bounding box center [818, 448] width 1426 height 639
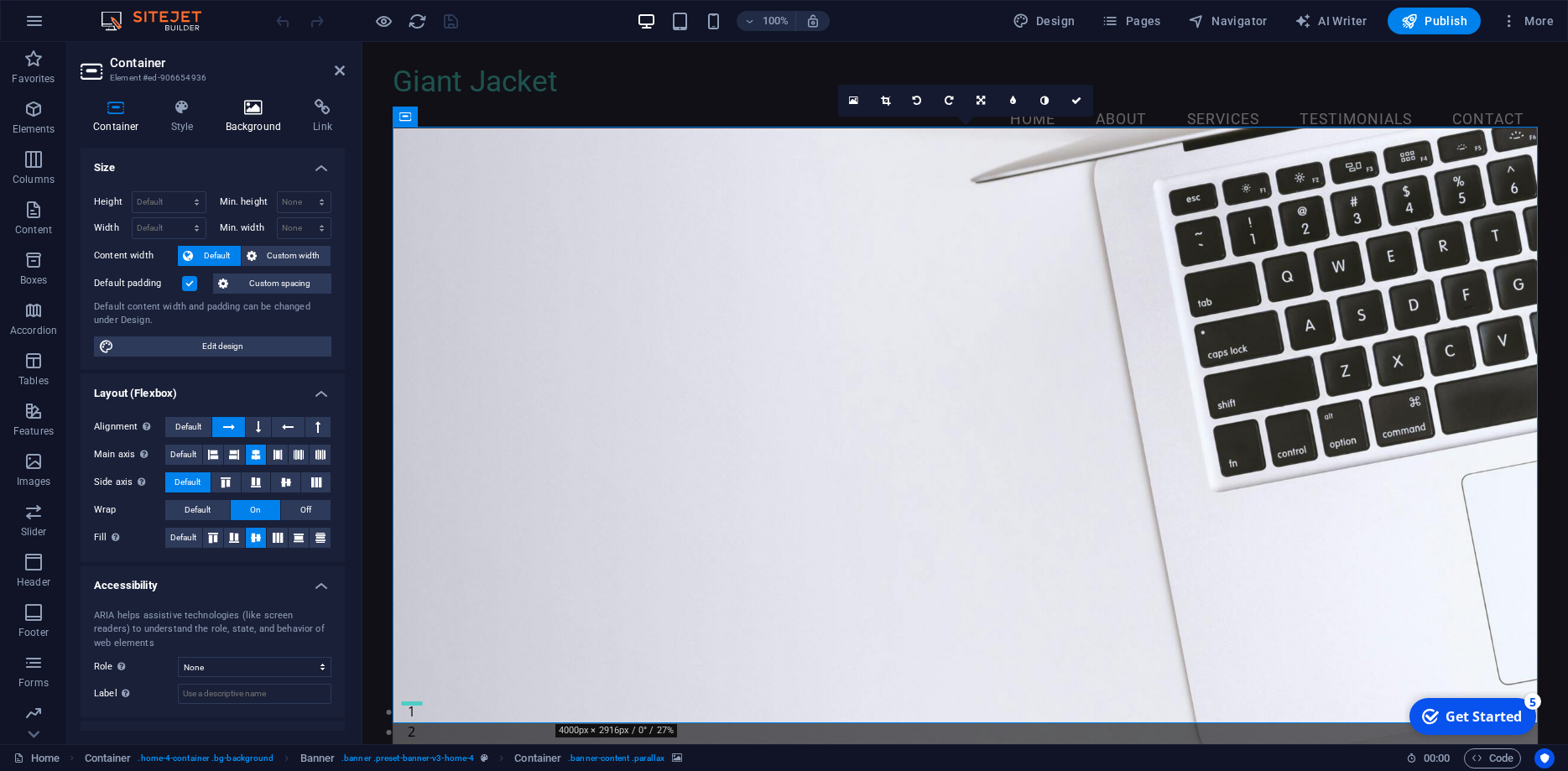
click at [241, 123] on h4 "Background" at bounding box center [256, 117] width 88 height 35
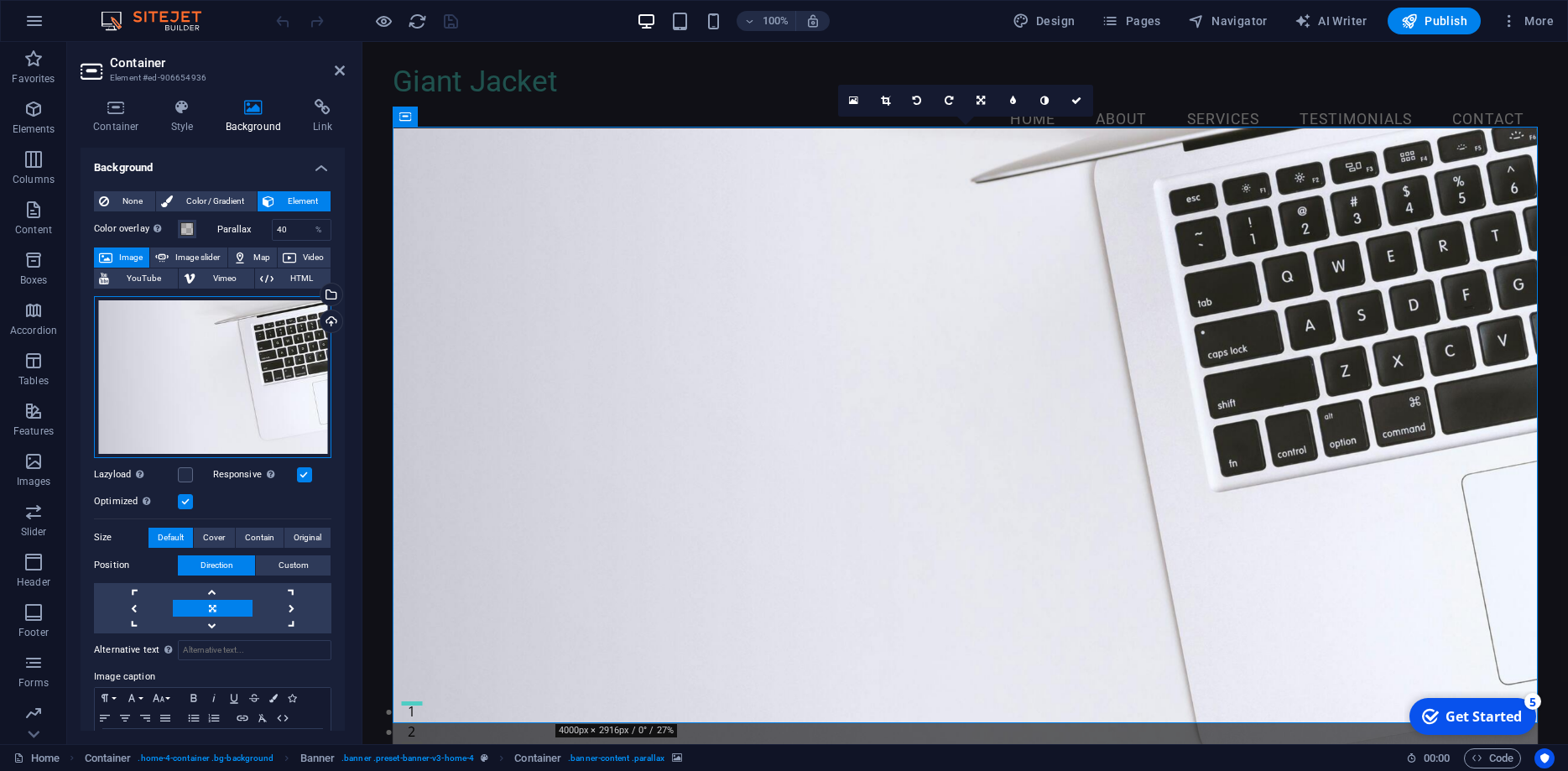
click at [219, 314] on div "Drag files here, click to choose files or select files from Files or our free s…" at bounding box center [213, 377] width 237 height 162
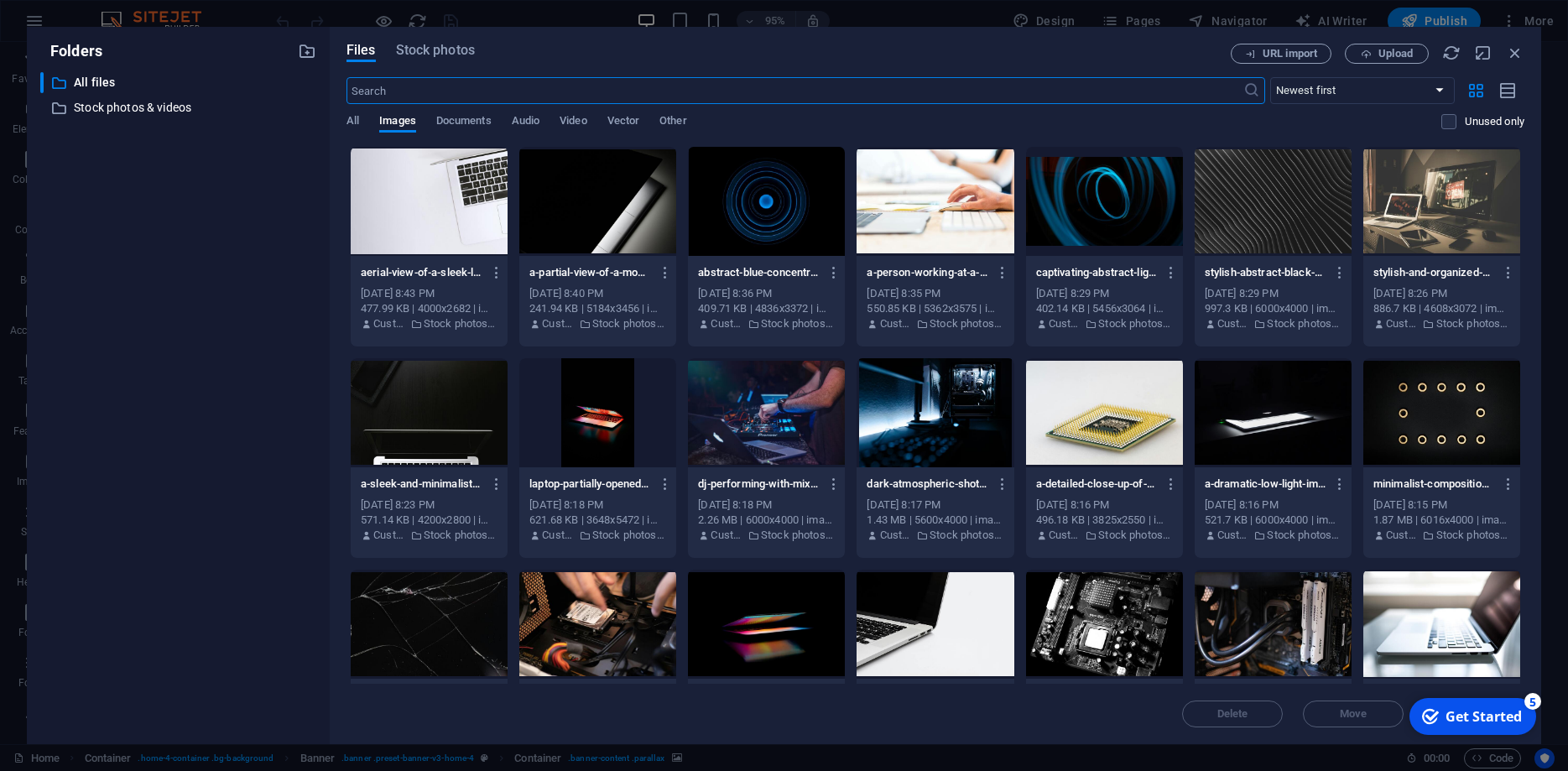
scroll to position [226, 0]
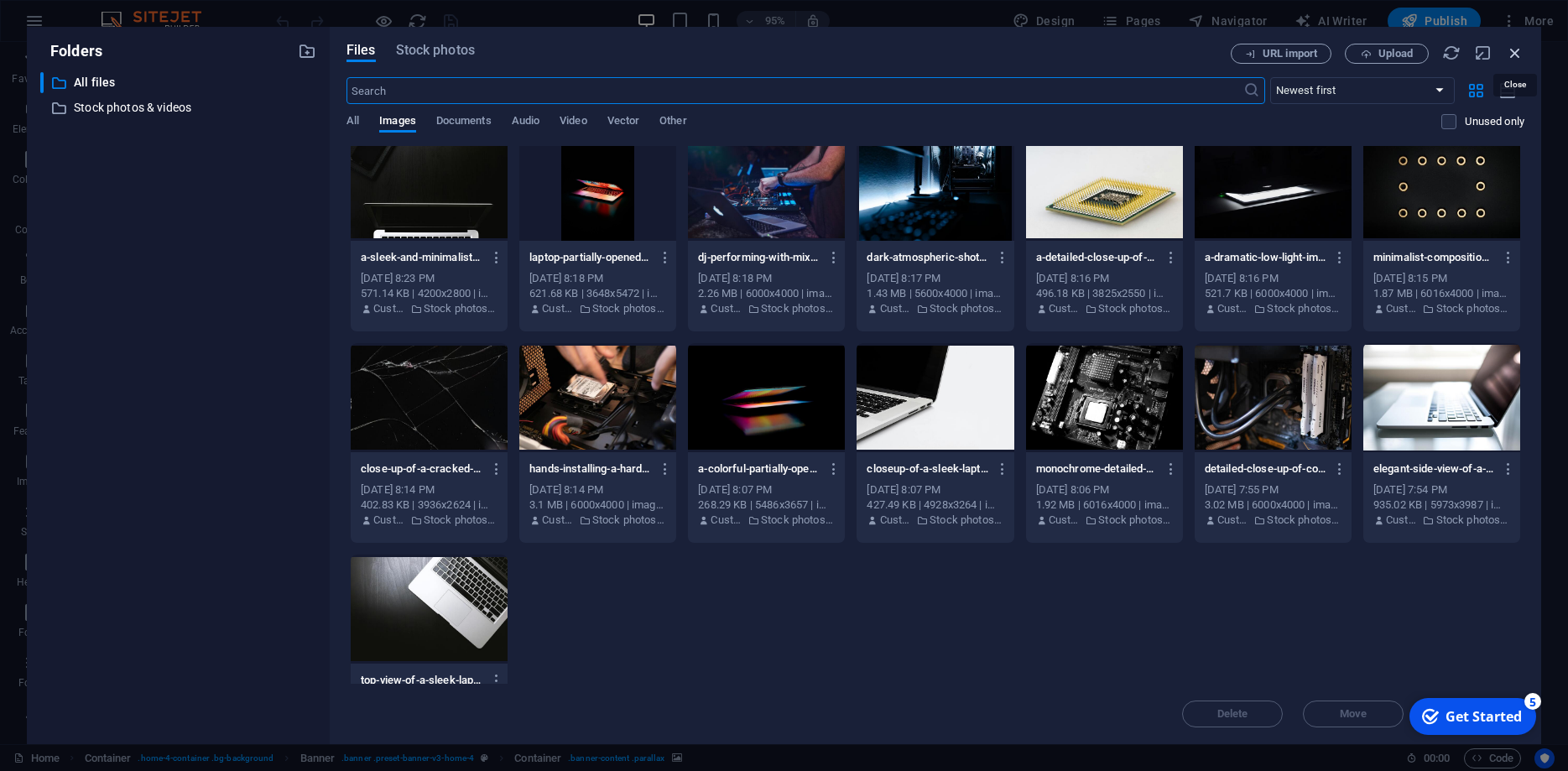
click at [1515, 50] on icon "button" at bounding box center [1515, 53] width 18 height 18
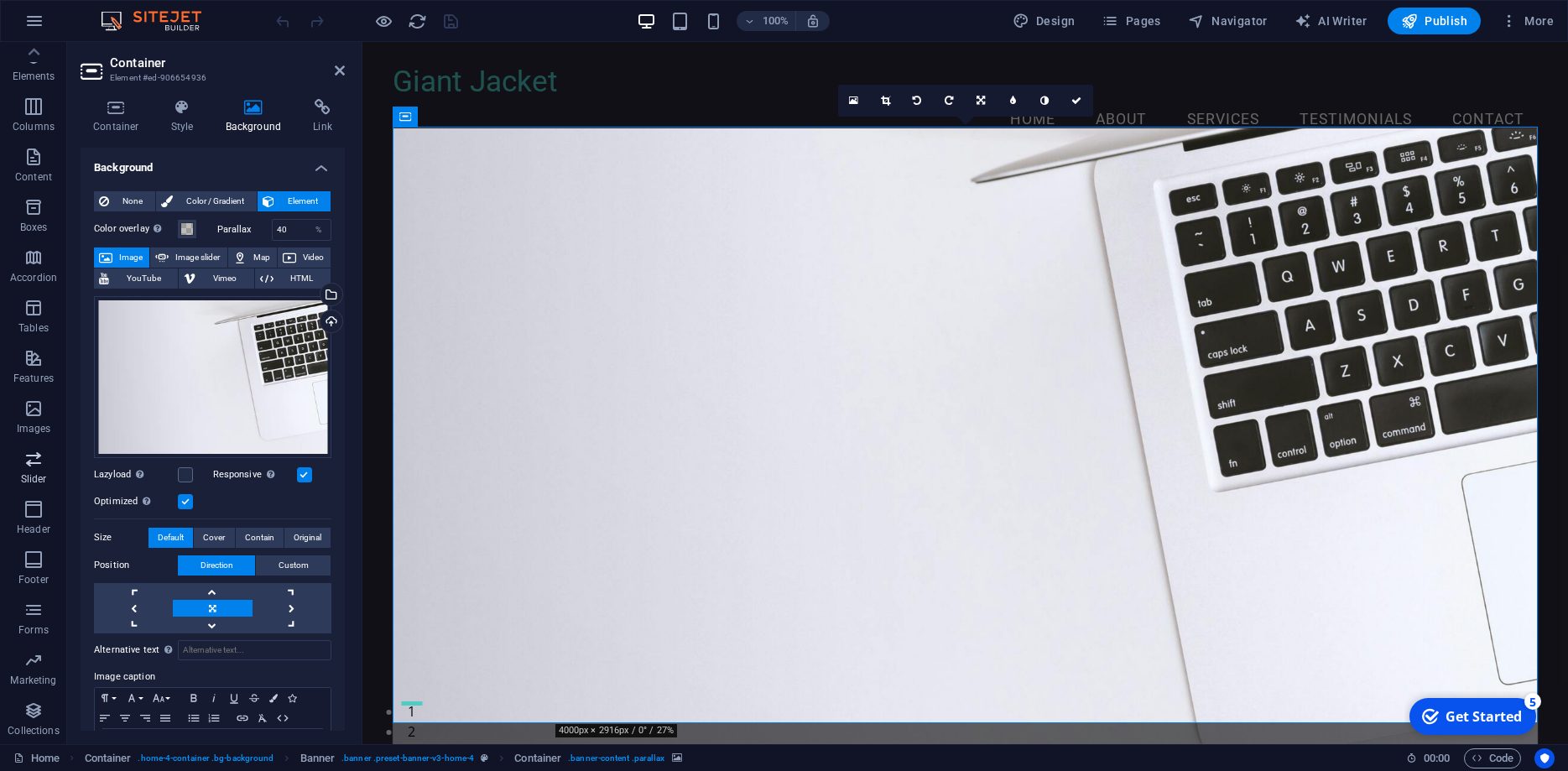
scroll to position [0, 0]
click at [29, 213] on icon "button" at bounding box center [34, 210] width 20 height 20
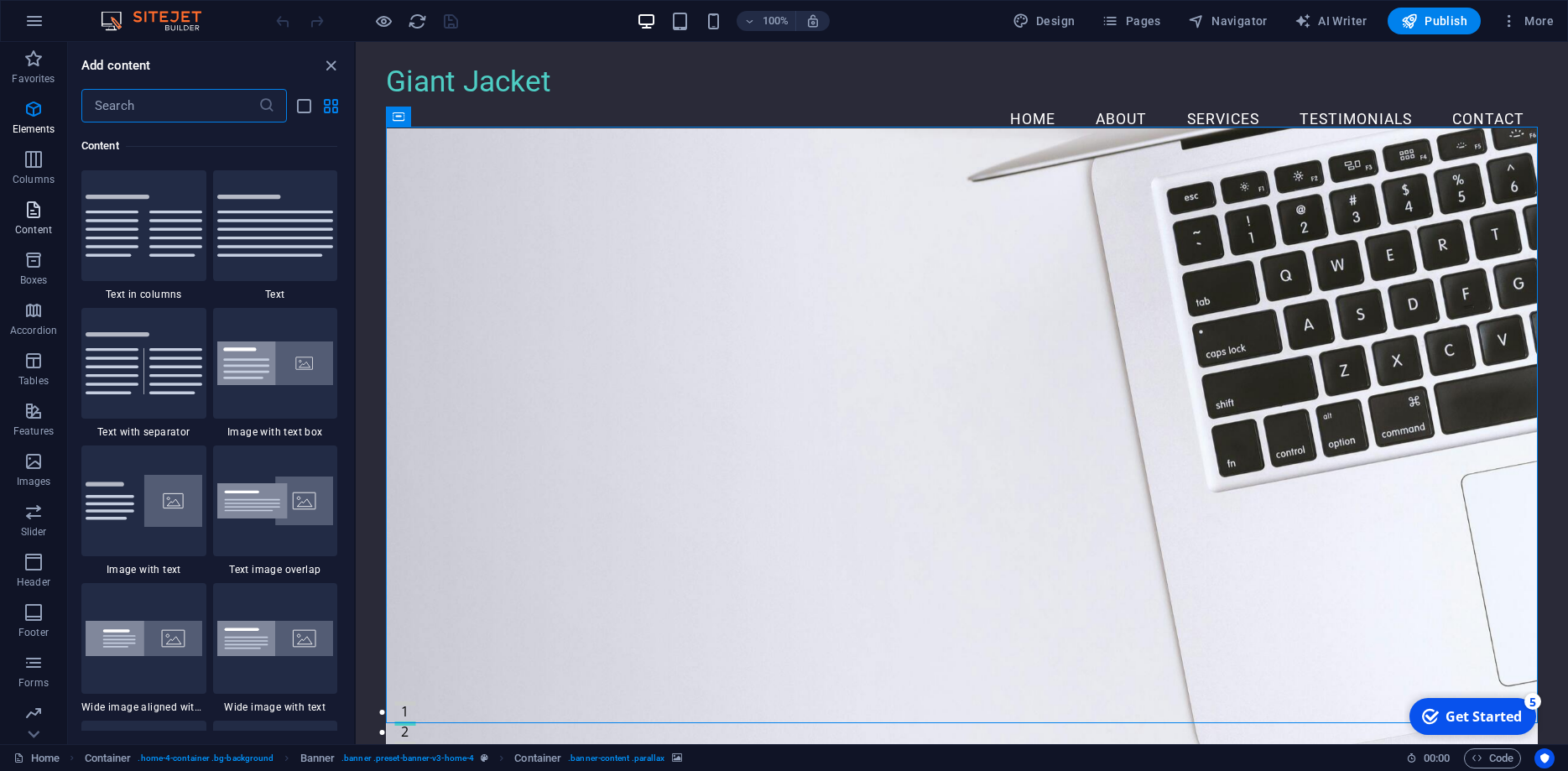
scroll to position [2936, 0]
click at [1058, 23] on span "Design" at bounding box center [1044, 21] width 63 height 17
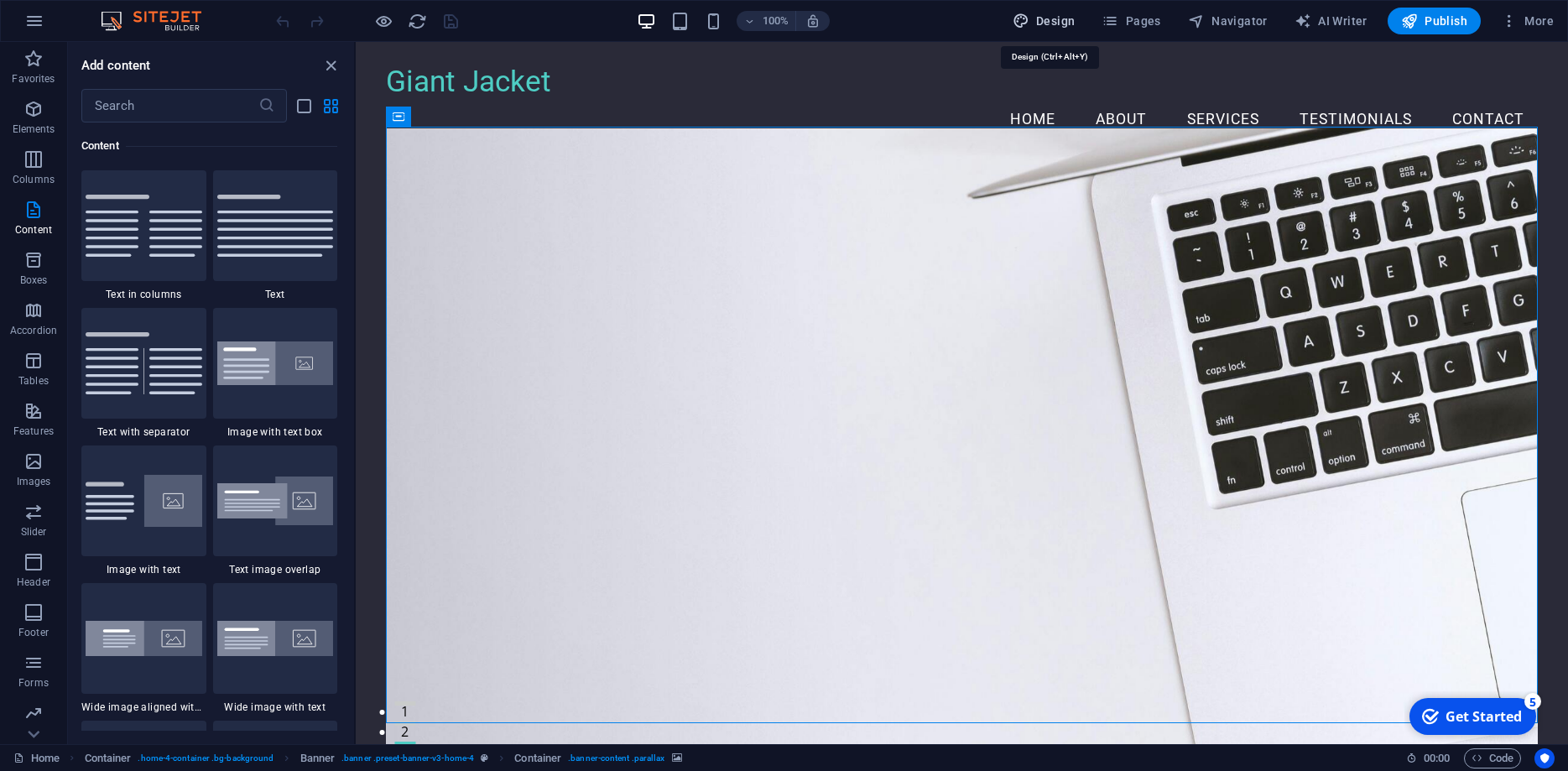
select select "rem"
select select "200"
select select "px"
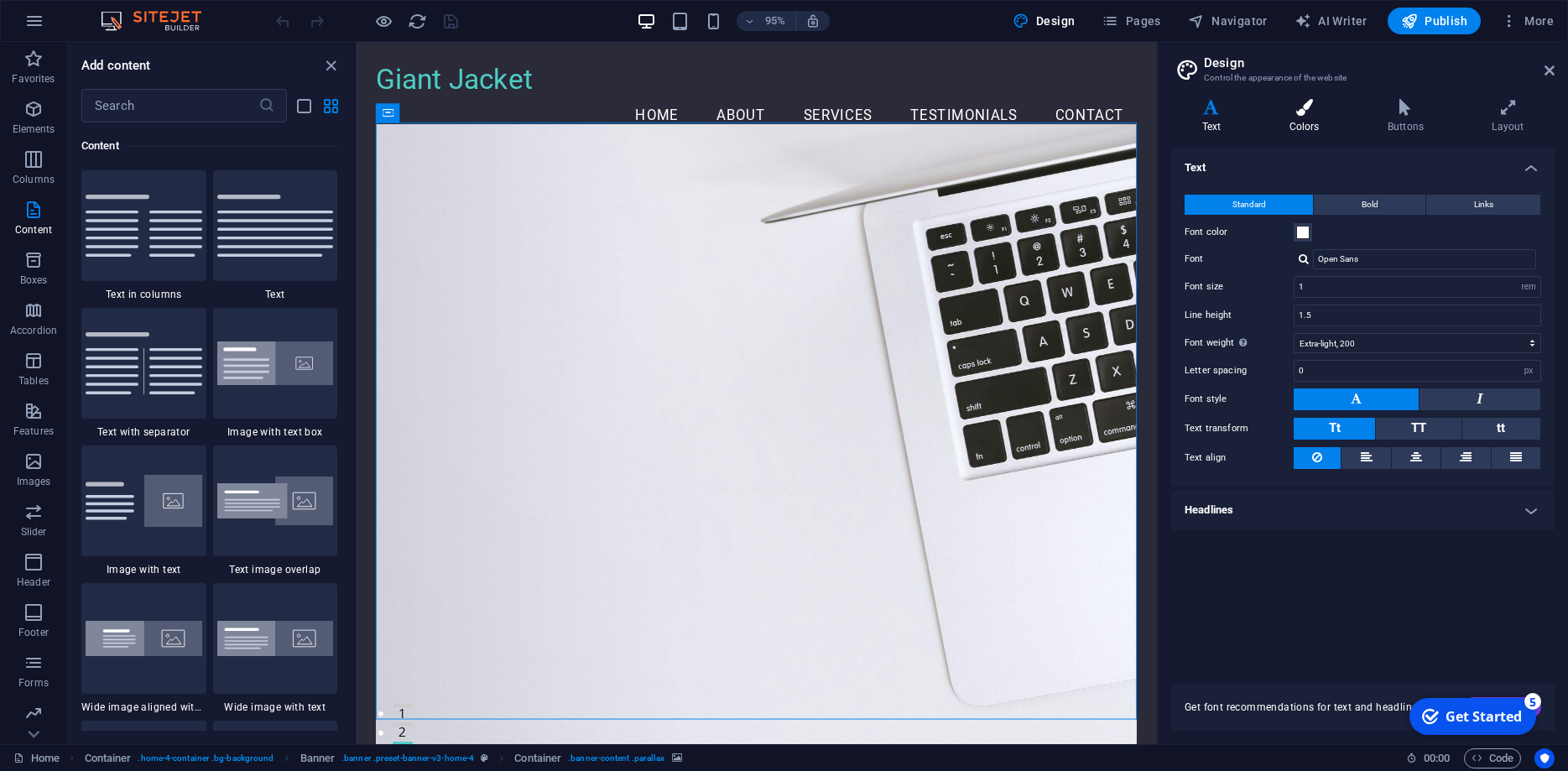
click at [1313, 108] on icon at bounding box center [1304, 108] width 92 height 17
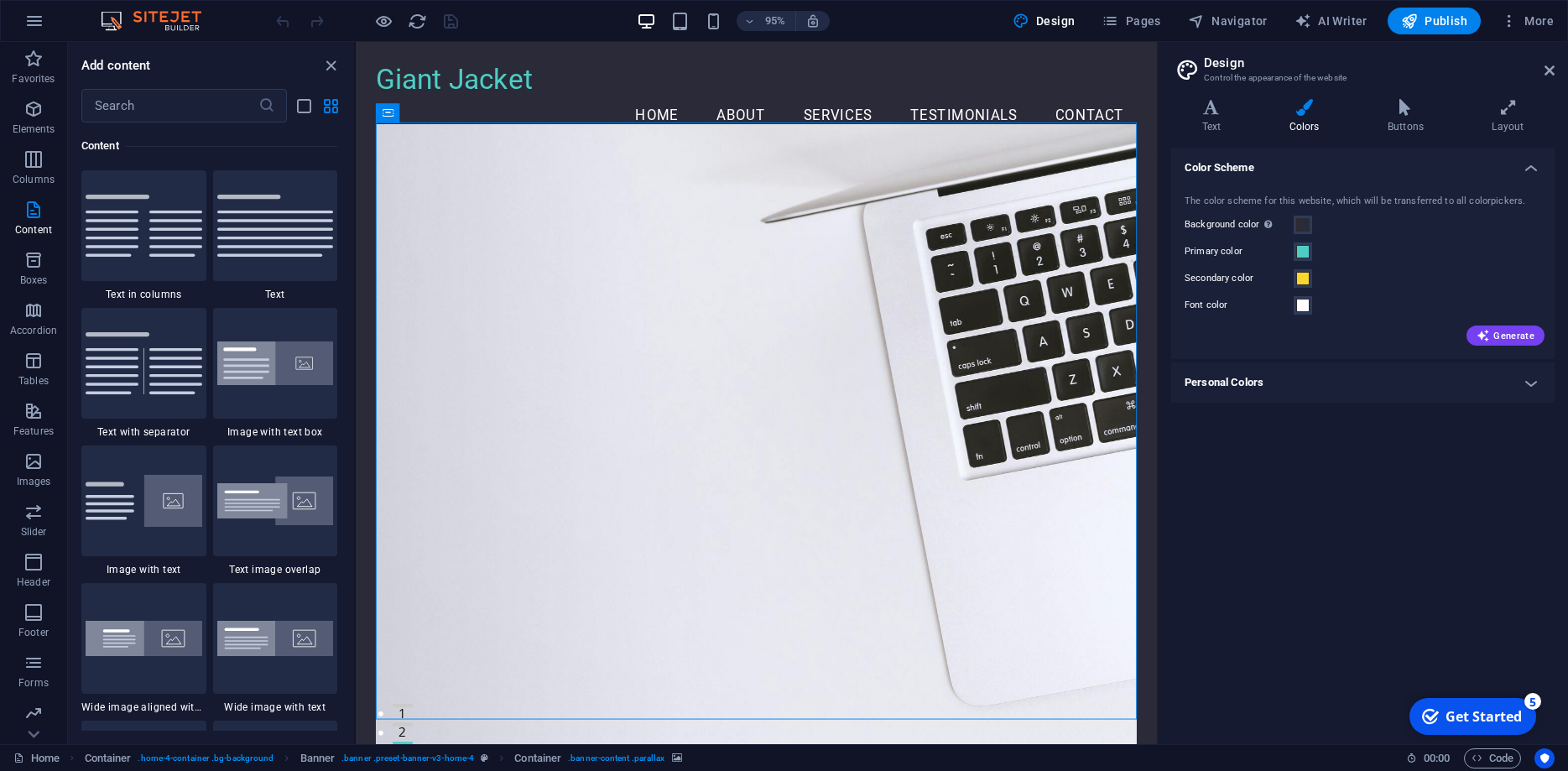
click at [1535, 377] on h4 "Personal Colors" at bounding box center [1363, 383] width 383 height 40
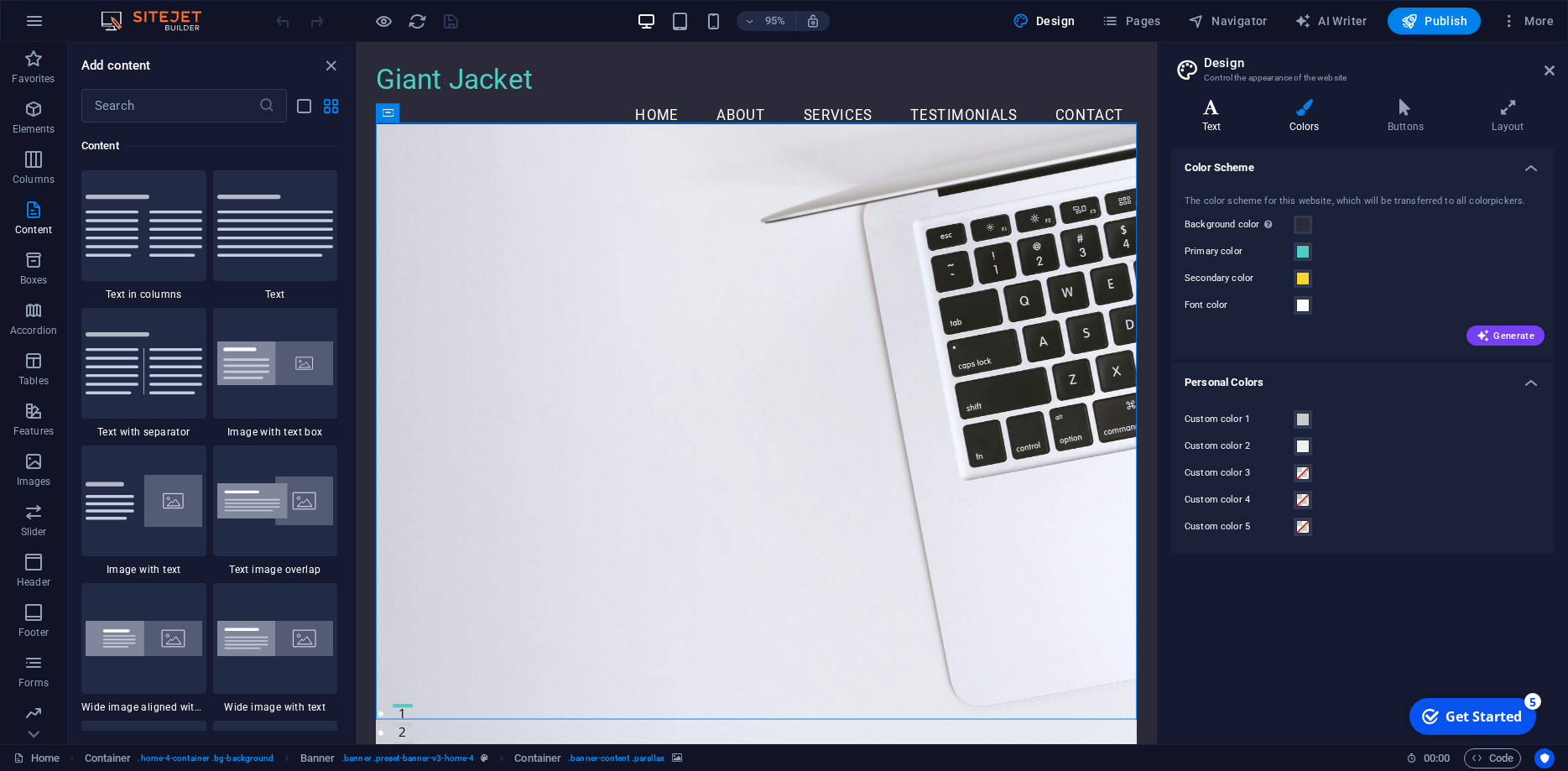
click at [1219, 107] on icon at bounding box center [1212, 108] width 81 height 17
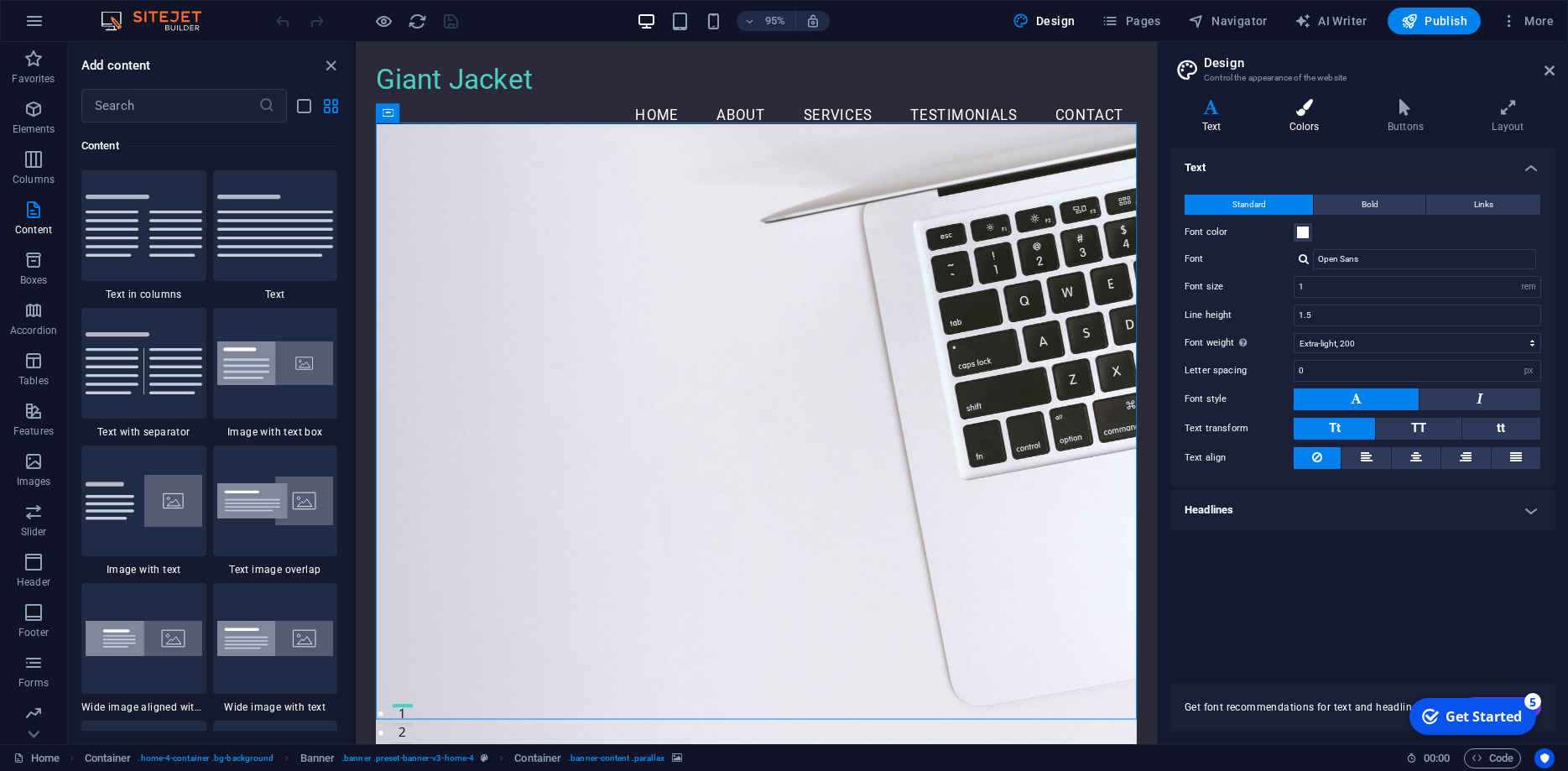
click at [1312, 120] on h4 "Colors" at bounding box center [1307, 117] width 98 height 35
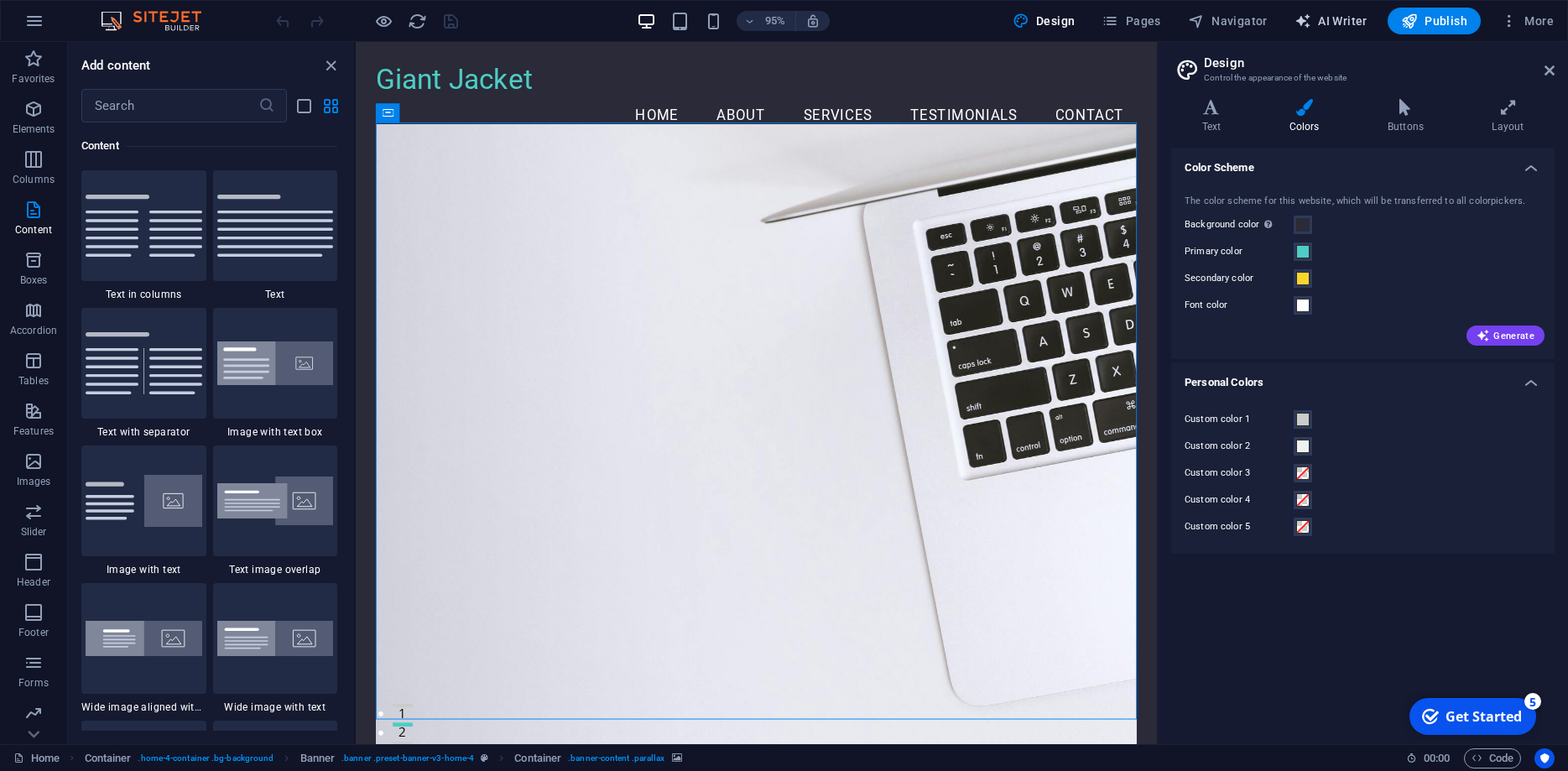
click at [1342, 8] on button "AI Writer" at bounding box center [1331, 21] width 87 height 27
select select "English"
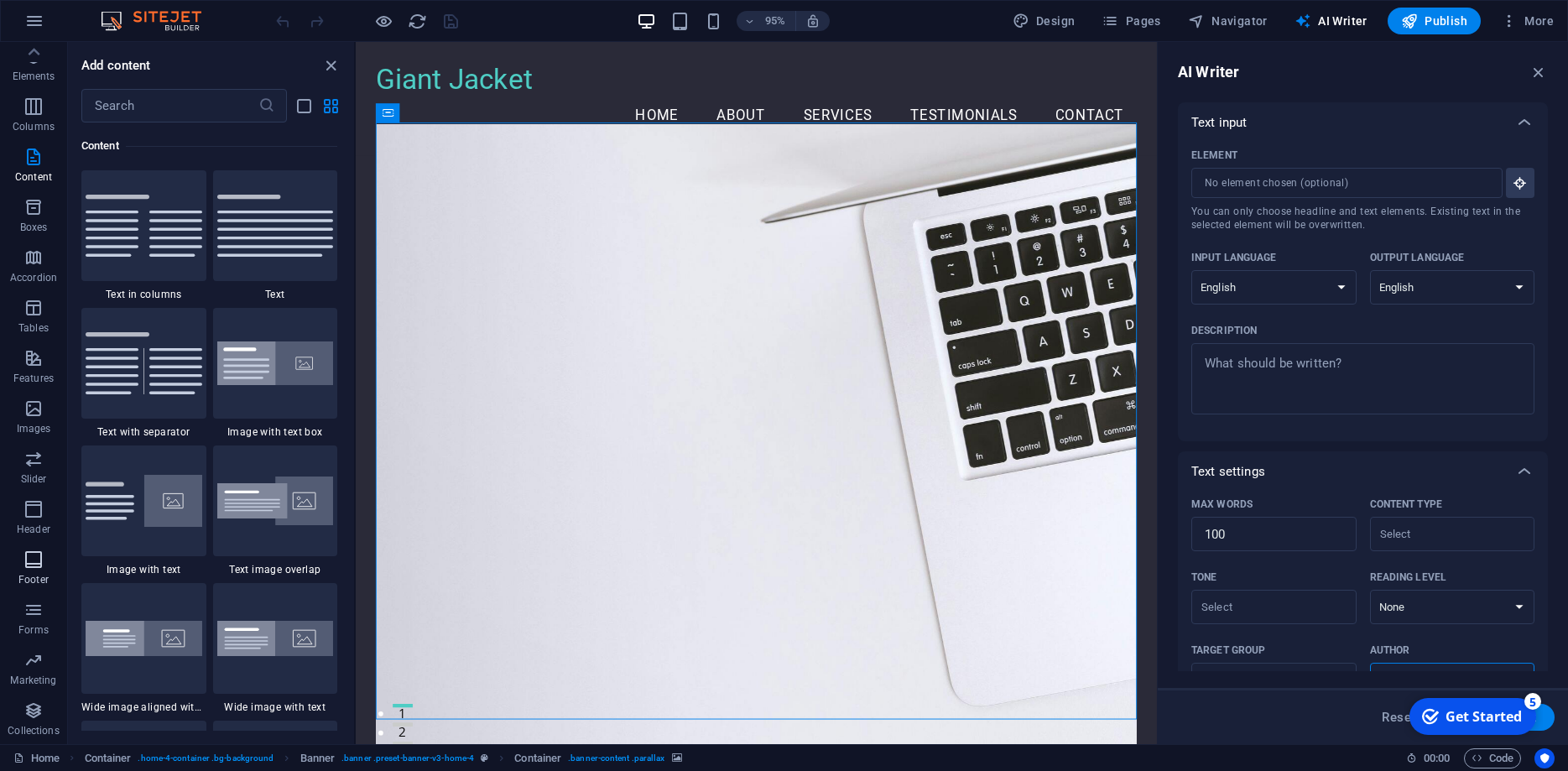
scroll to position [0, 0]
click at [34, 109] on icon "button" at bounding box center [34, 109] width 20 height 20
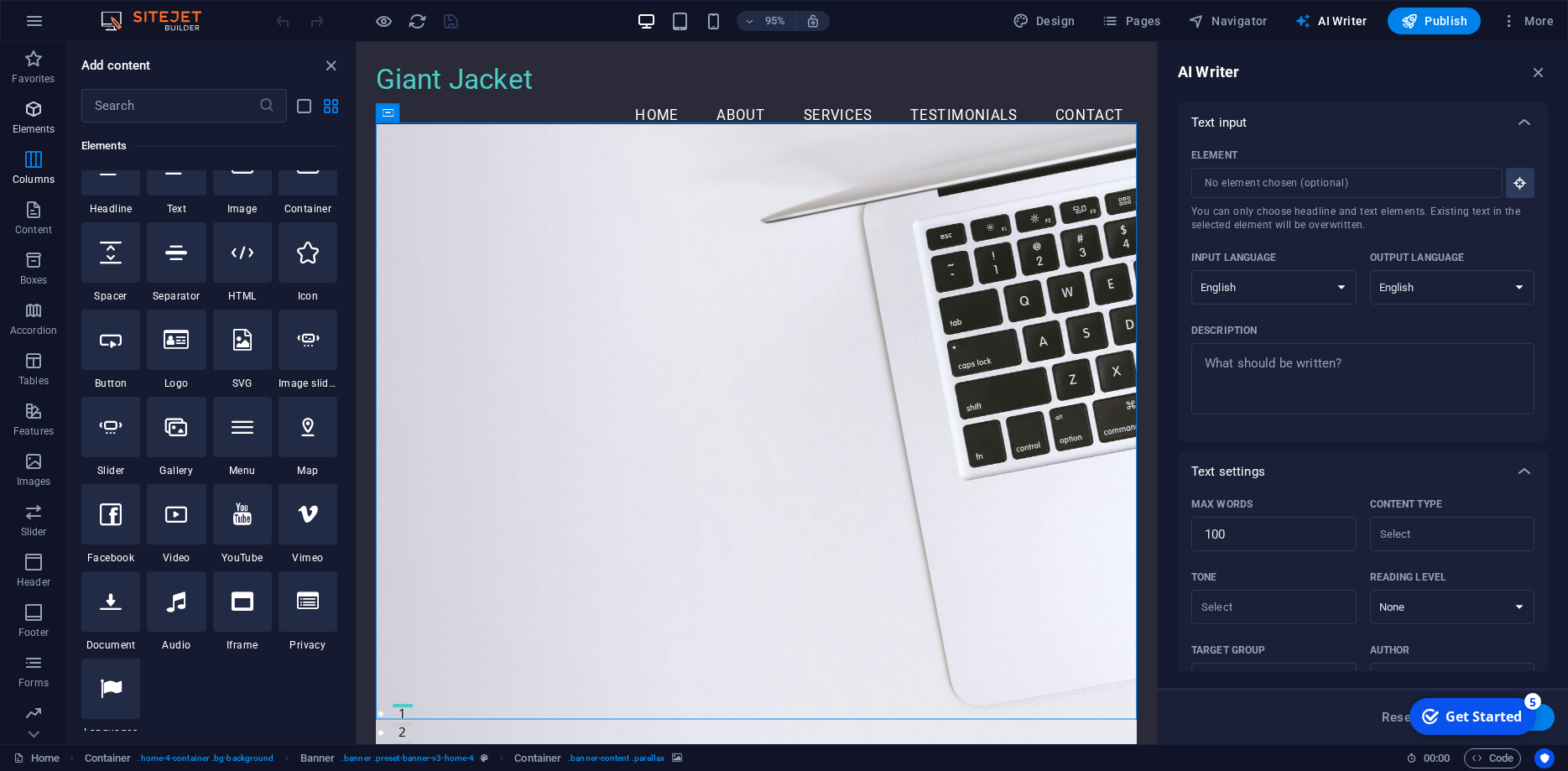
scroll to position [179, 0]
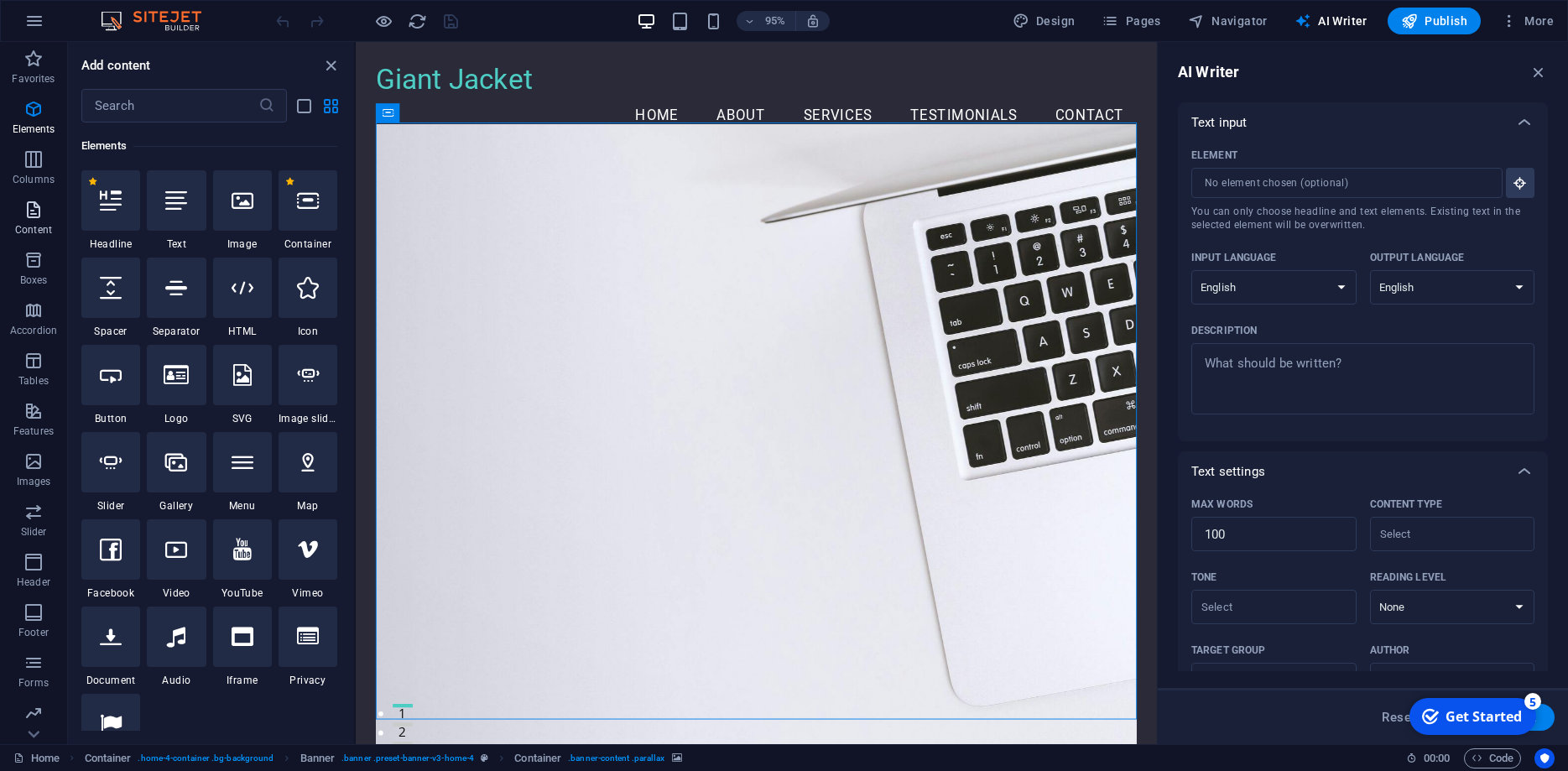
click at [29, 213] on icon "button" at bounding box center [34, 210] width 20 height 20
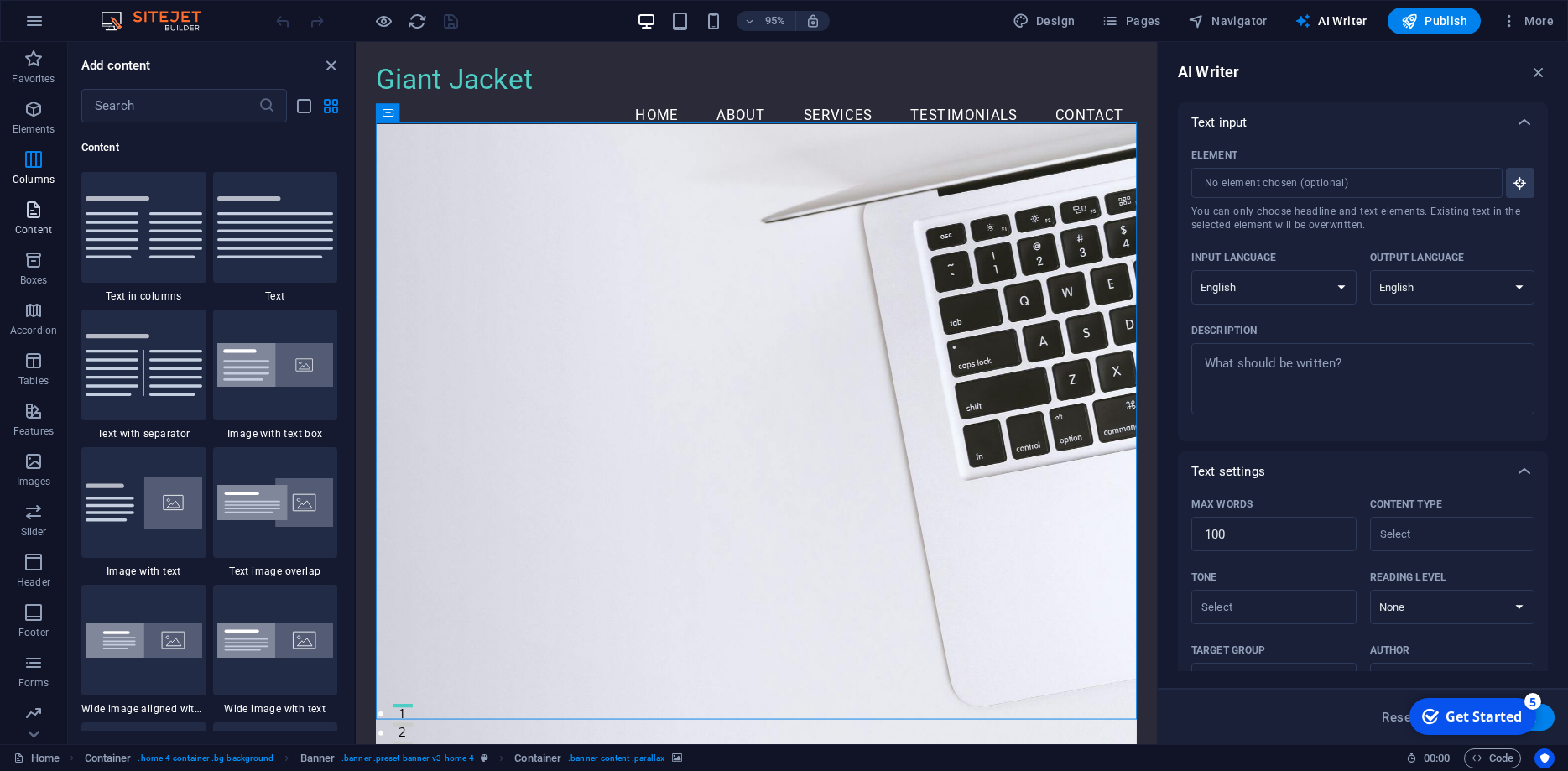
scroll to position [2936, 0]
click at [32, 409] on icon "button" at bounding box center [34, 411] width 20 height 20
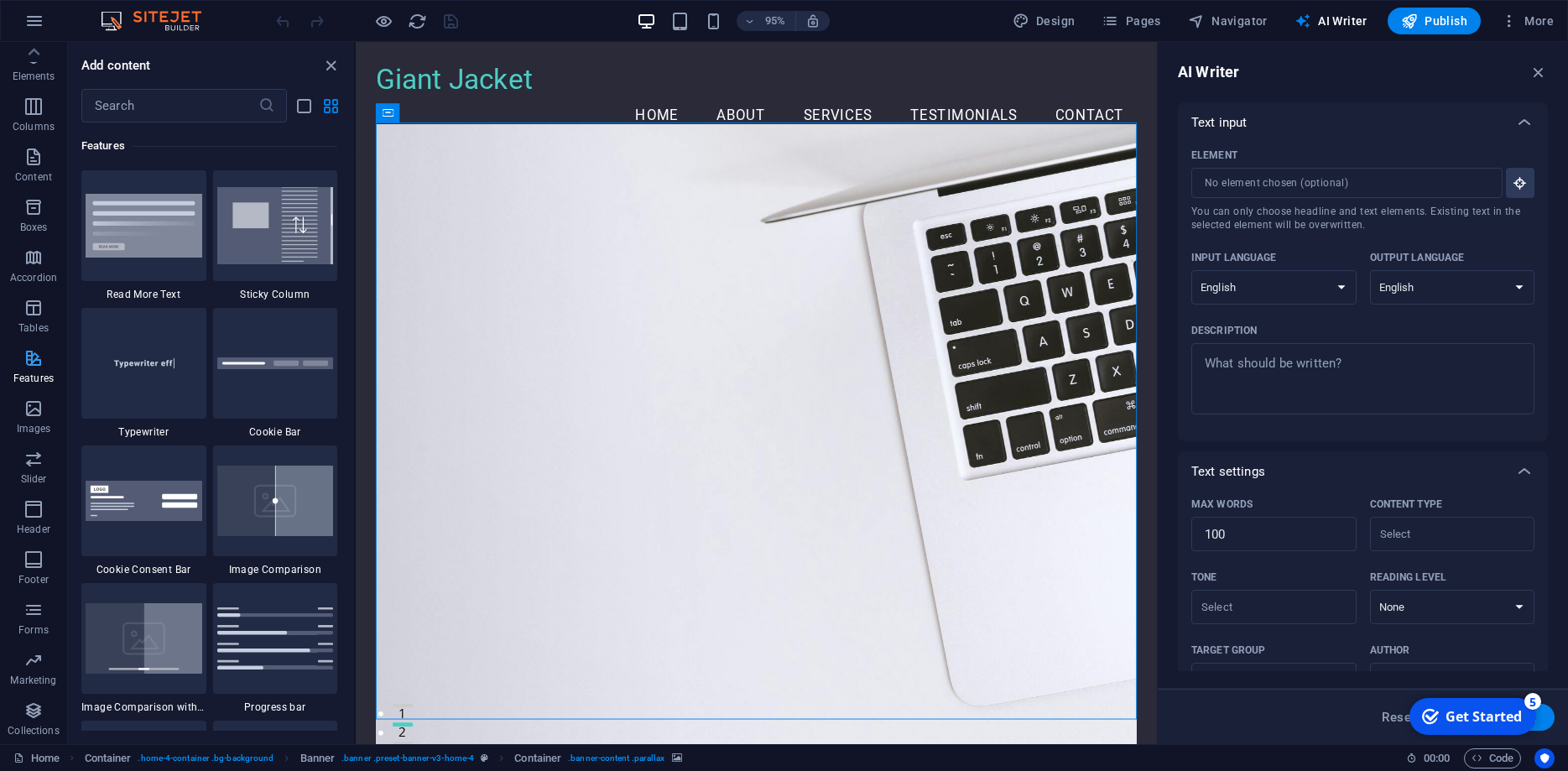
scroll to position [0, 0]
click at [630, 214] on figure at bounding box center [777, 465] width 801 height 673
click at [557, 204] on figure at bounding box center [777, 465] width 801 height 673
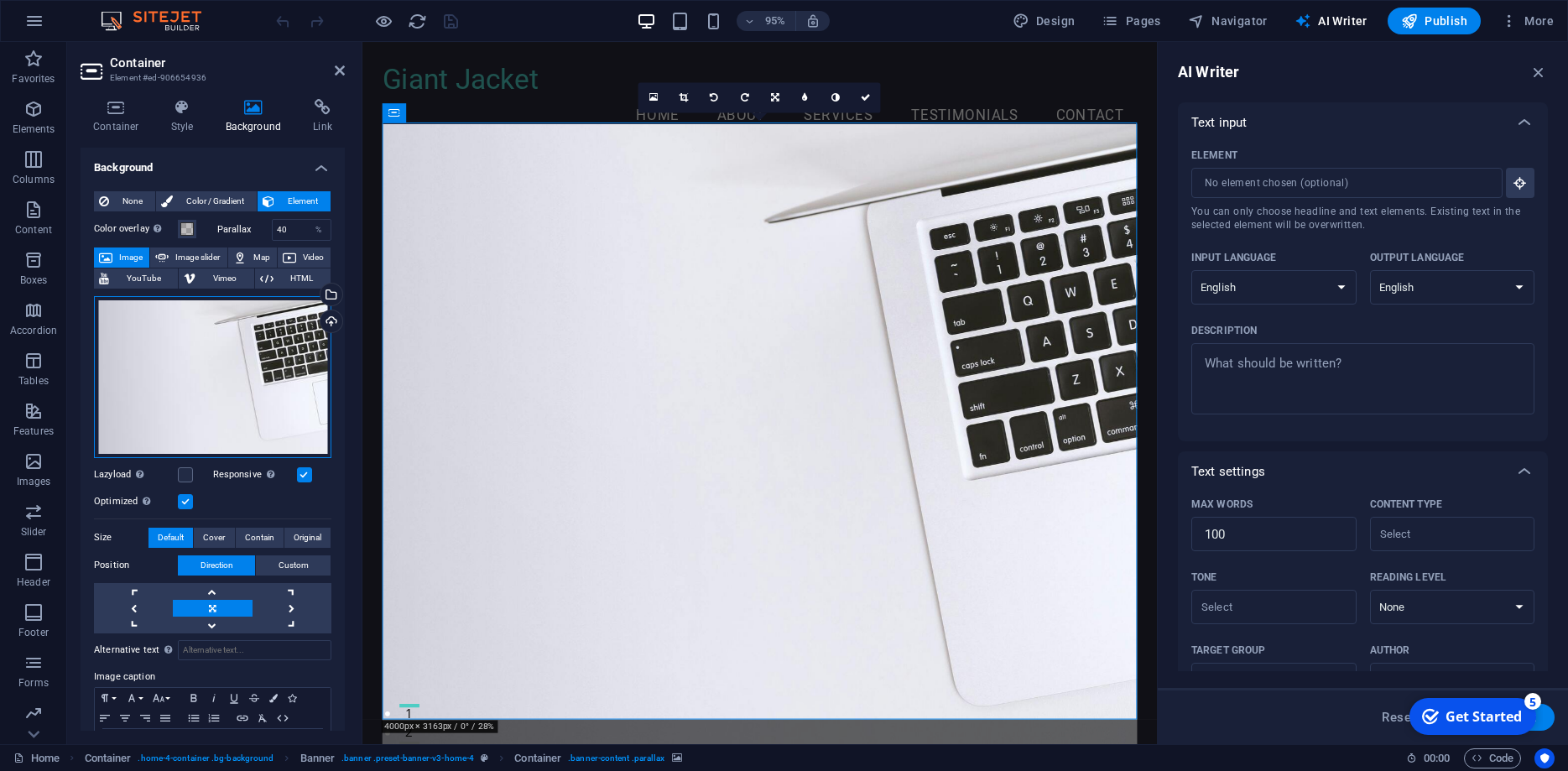
click at [251, 345] on div "Drag files here, click to choose files or select files from Files or our free s…" at bounding box center [213, 377] width 237 height 162
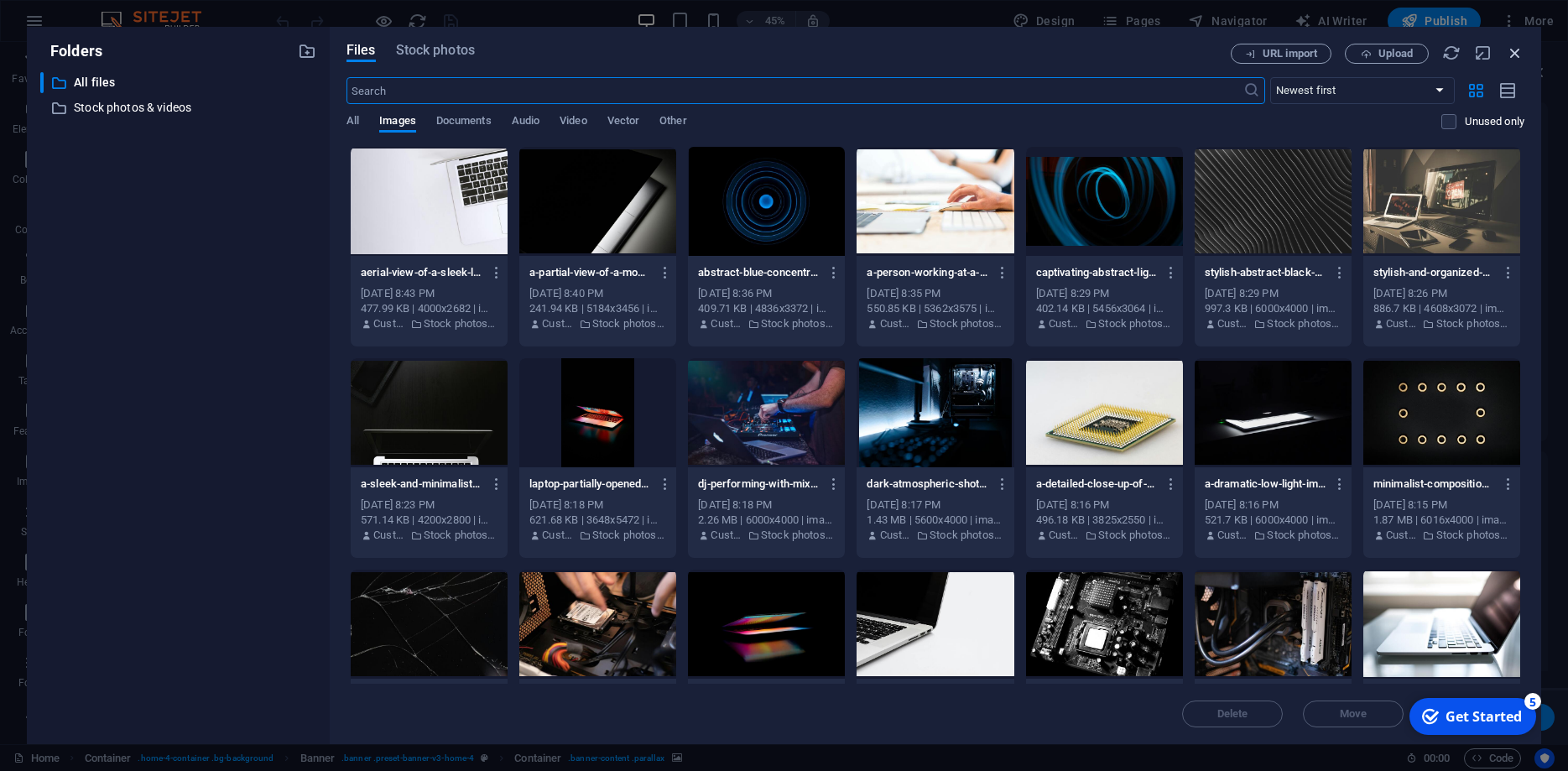
click at [1518, 49] on icon "button" at bounding box center [1515, 53] width 18 height 18
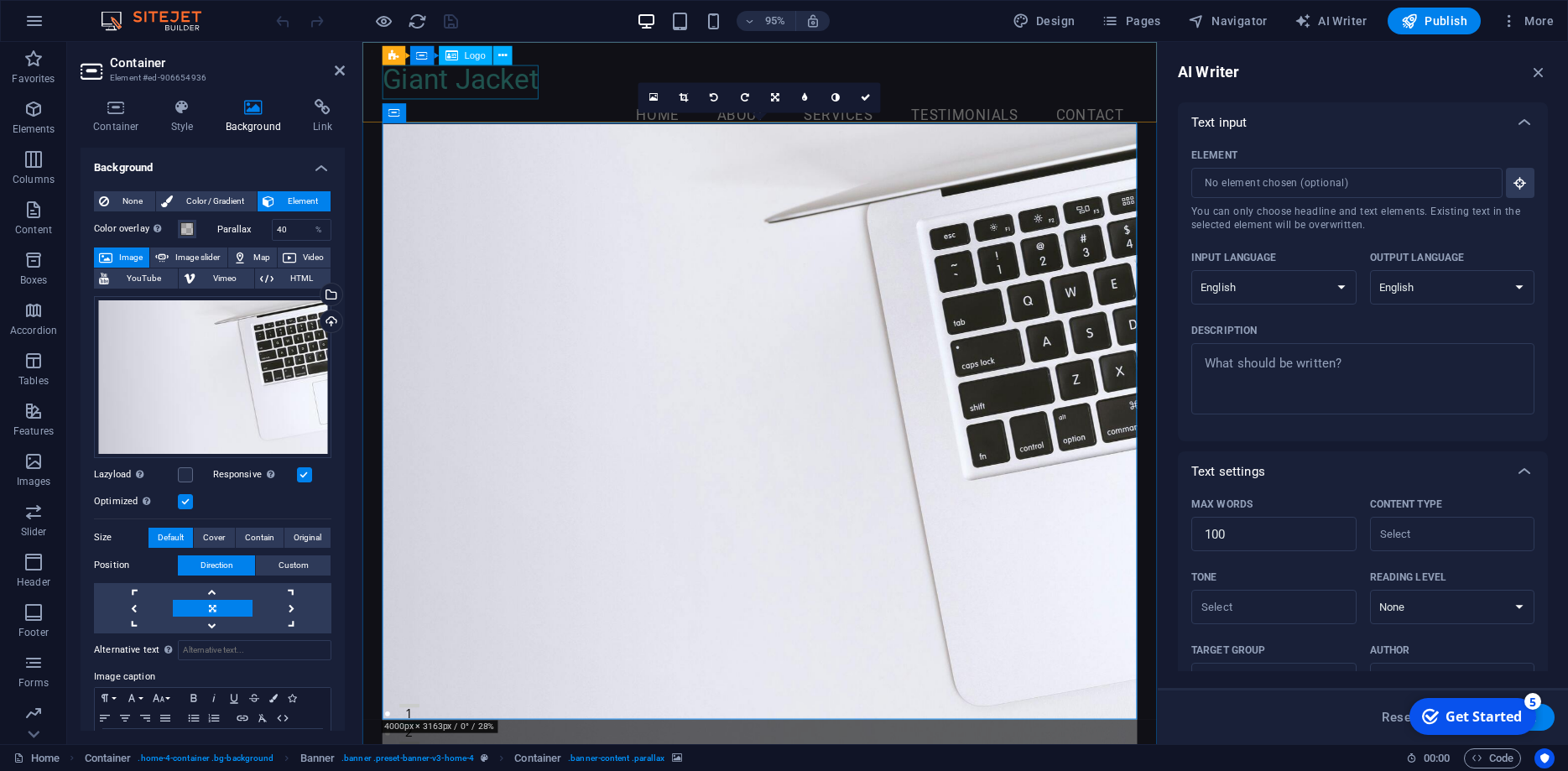
click at [483, 82] on div "Giant Jacket" at bounding box center [780, 82] width 795 height 35
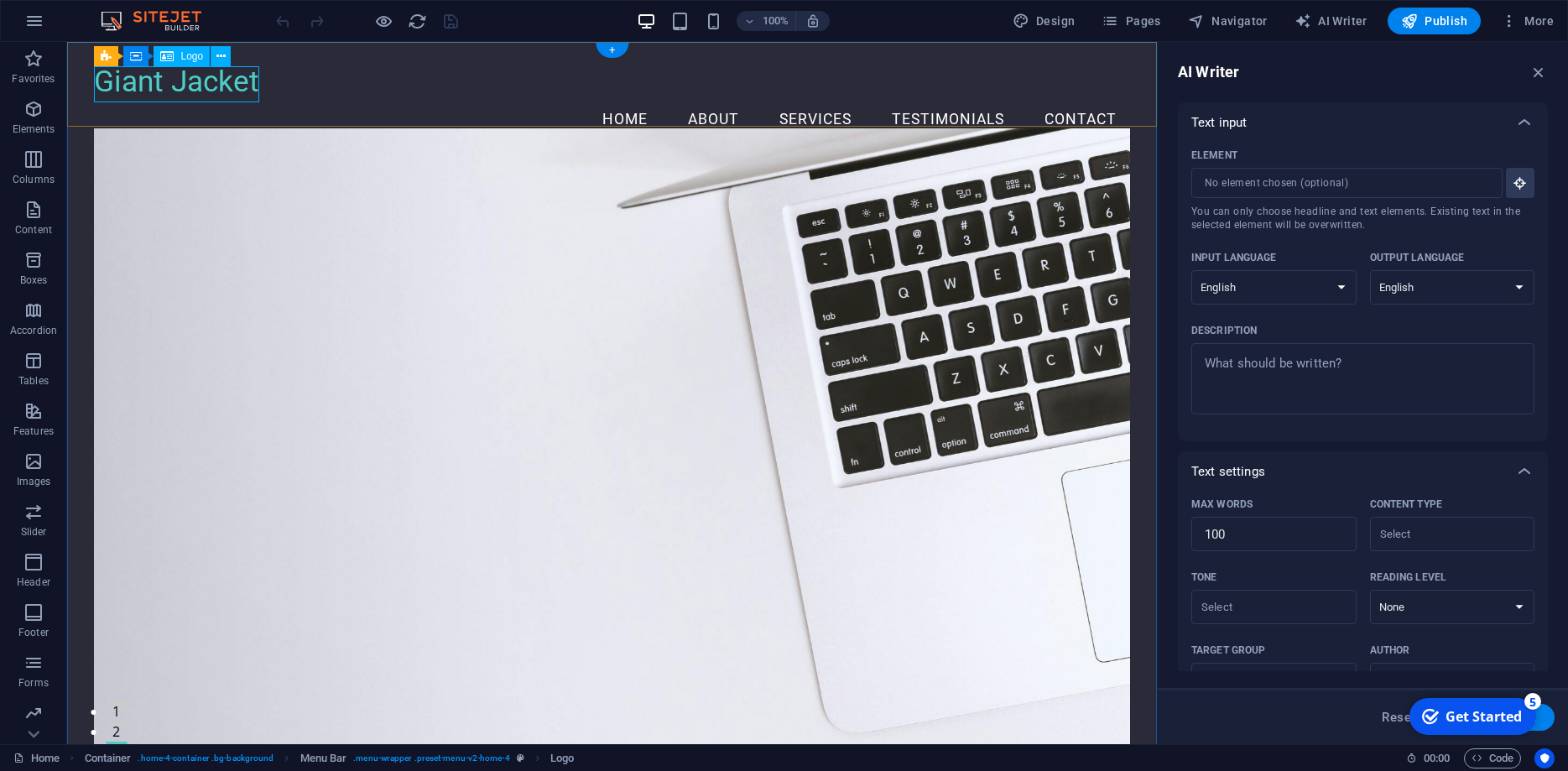
click at [205, 77] on div "Giant Jacket" at bounding box center [611, 82] width 1035 height 35
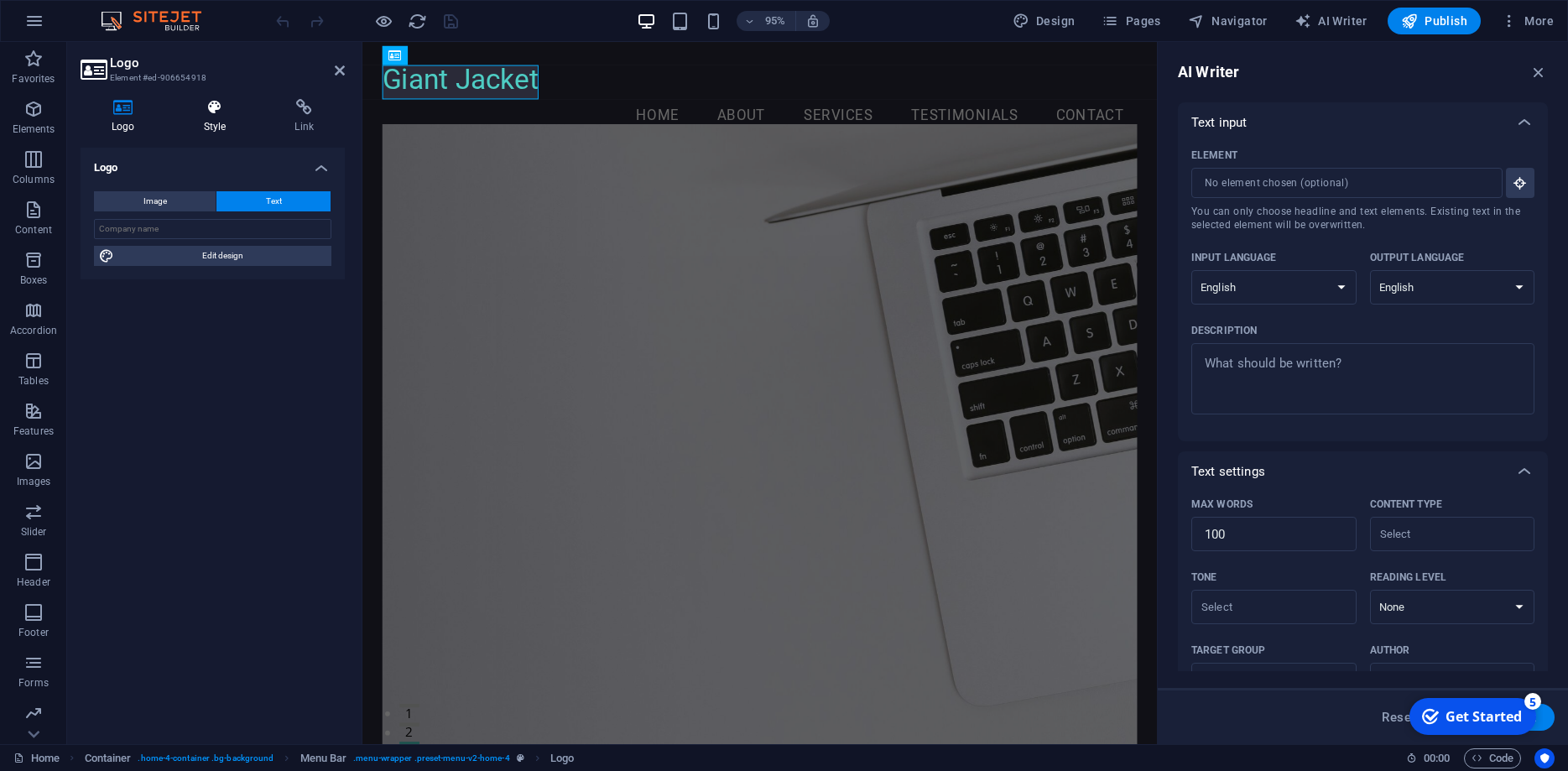
click at [219, 107] on icon at bounding box center [215, 108] width 85 height 17
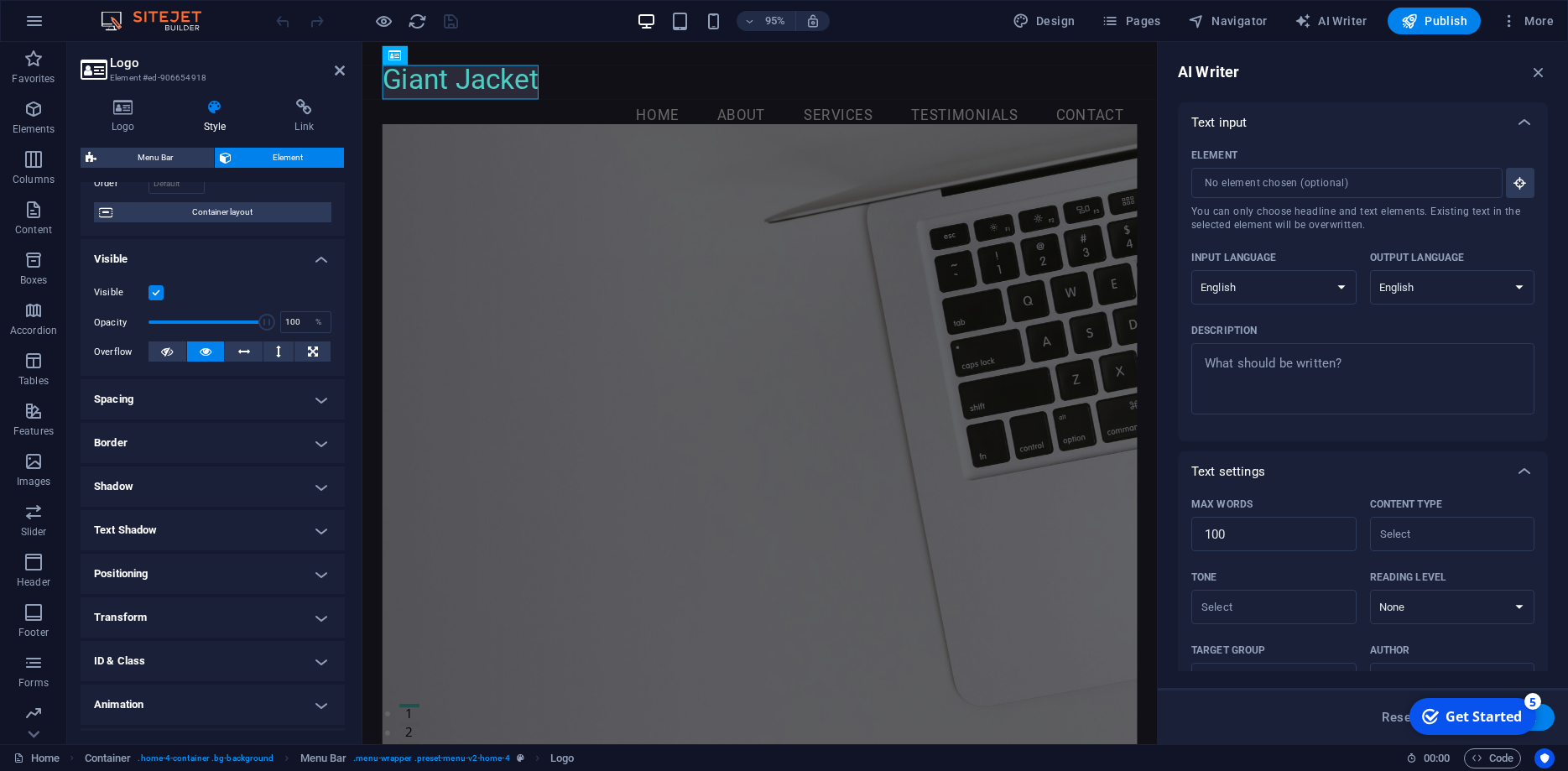
scroll to position [161, 0]
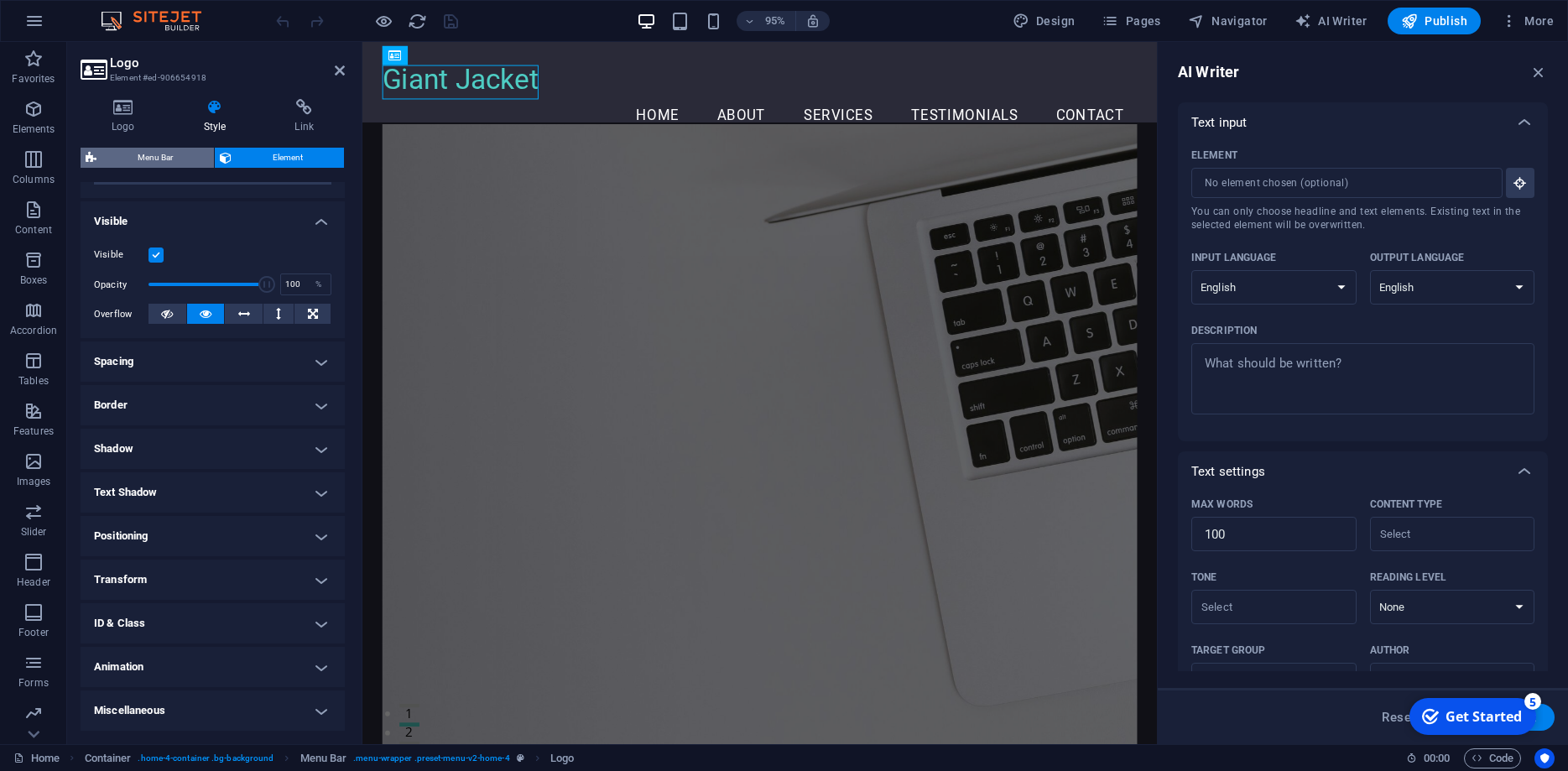
click at [153, 157] on span "Menu Bar" at bounding box center [156, 158] width 108 height 20
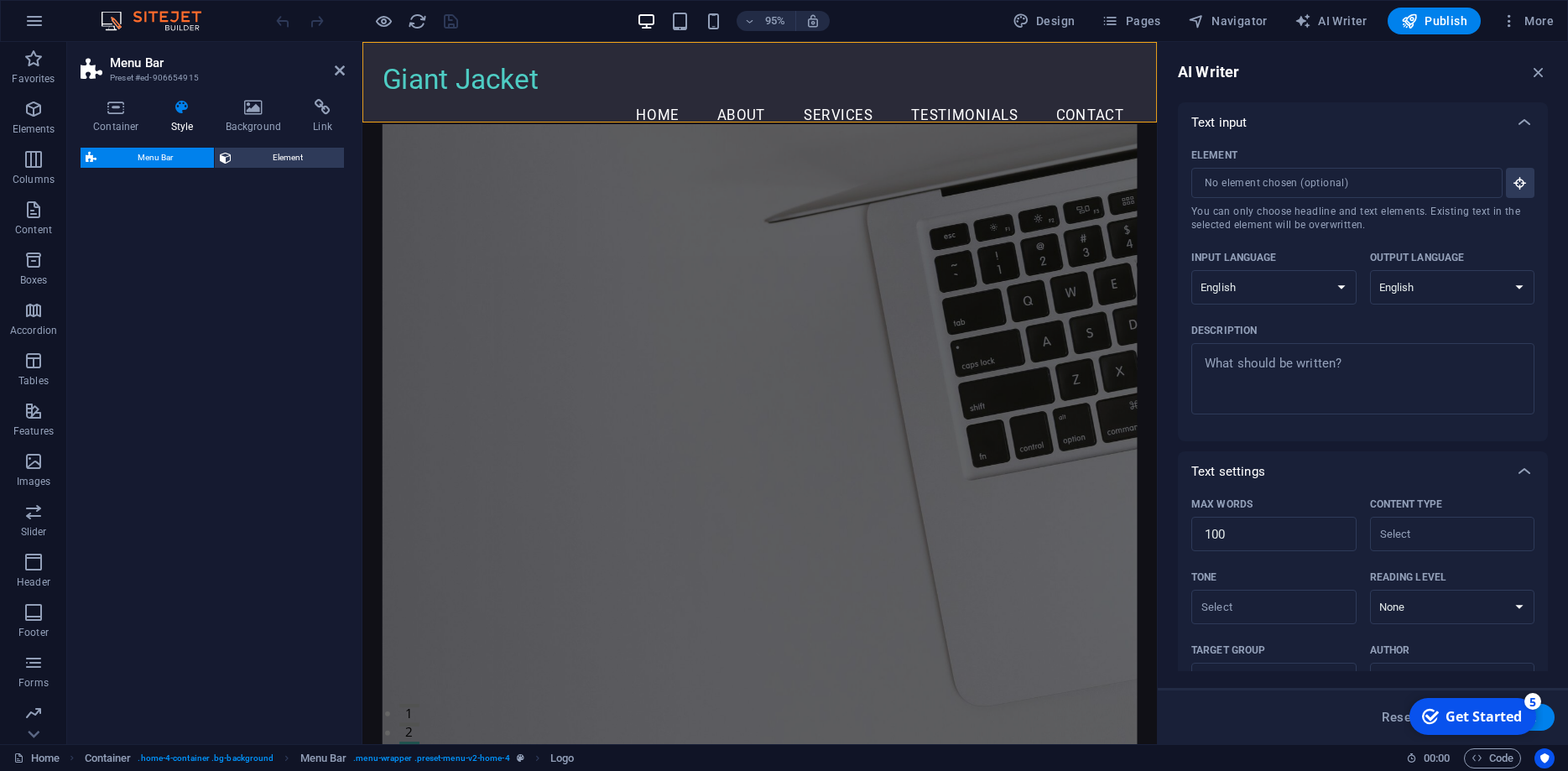
select select "vw"
select select "rem"
select select "vw"
select select "preset-menu-v2-home-4"
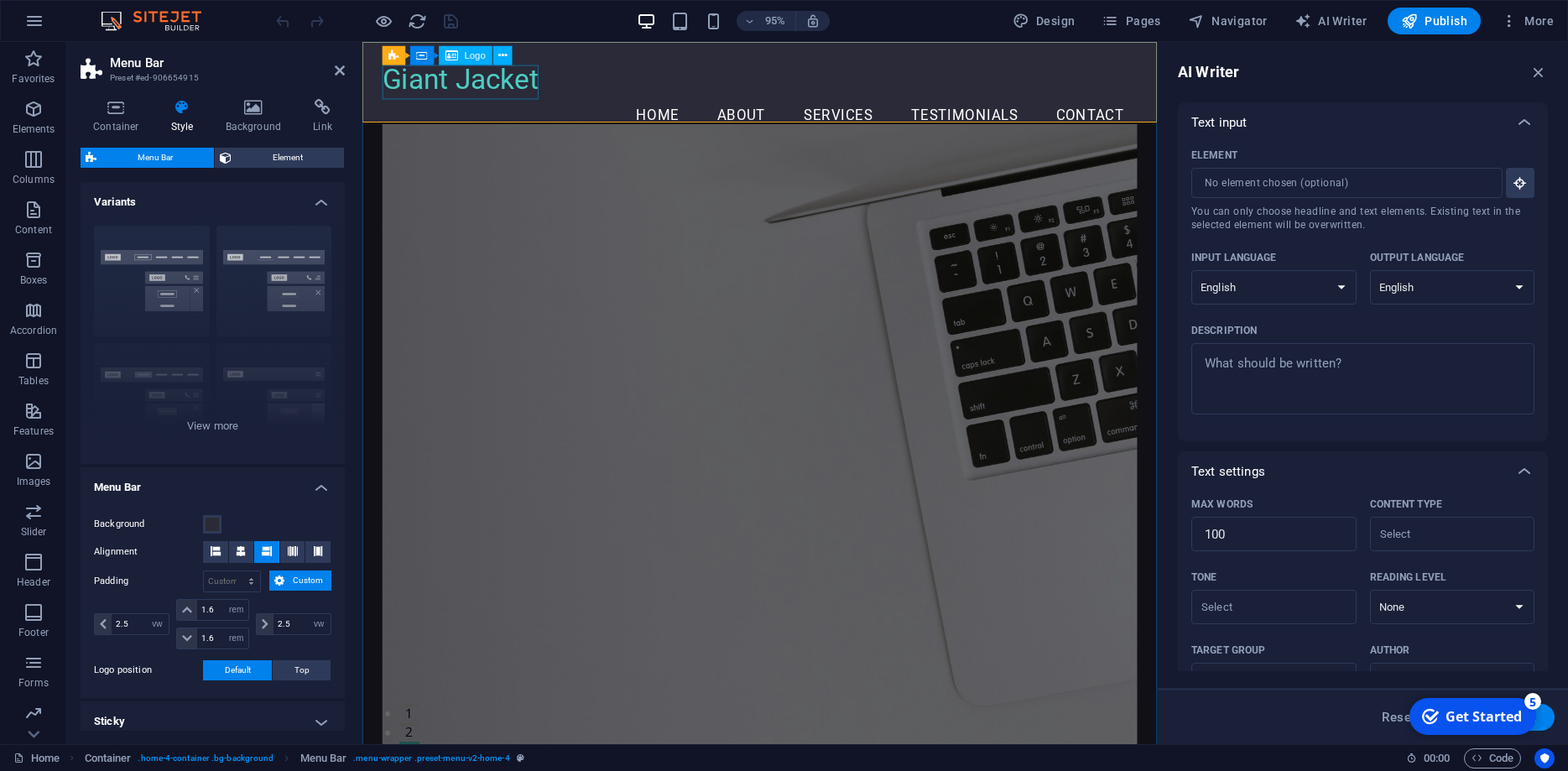
click at [498, 80] on div "Giant Jacket" at bounding box center [780, 82] width 795 height 35
click at [497, 87] on div "Giant Jacket" at bounding box center [780, 82] width 795 height 35
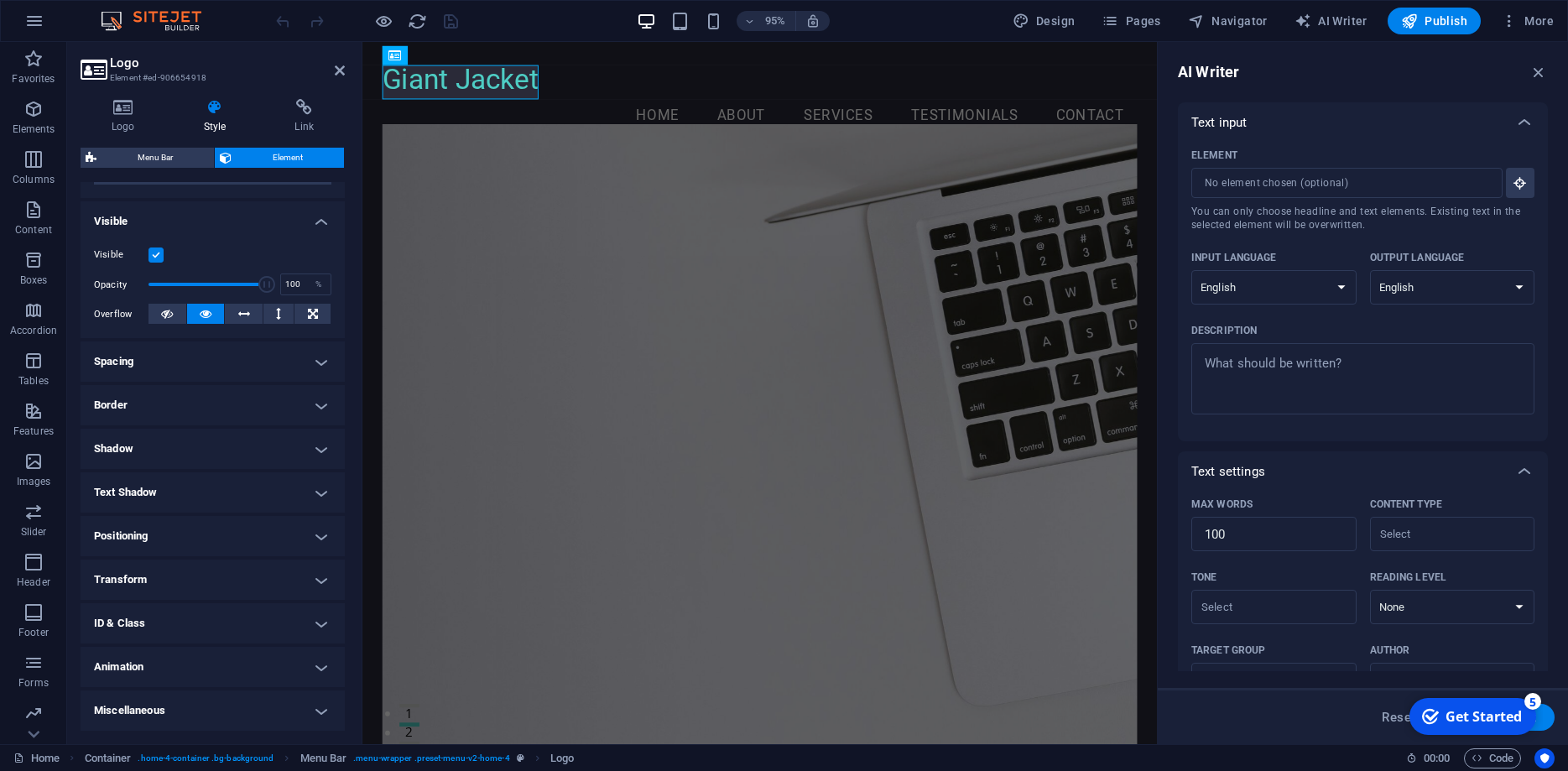
scroll to position [0, 0]
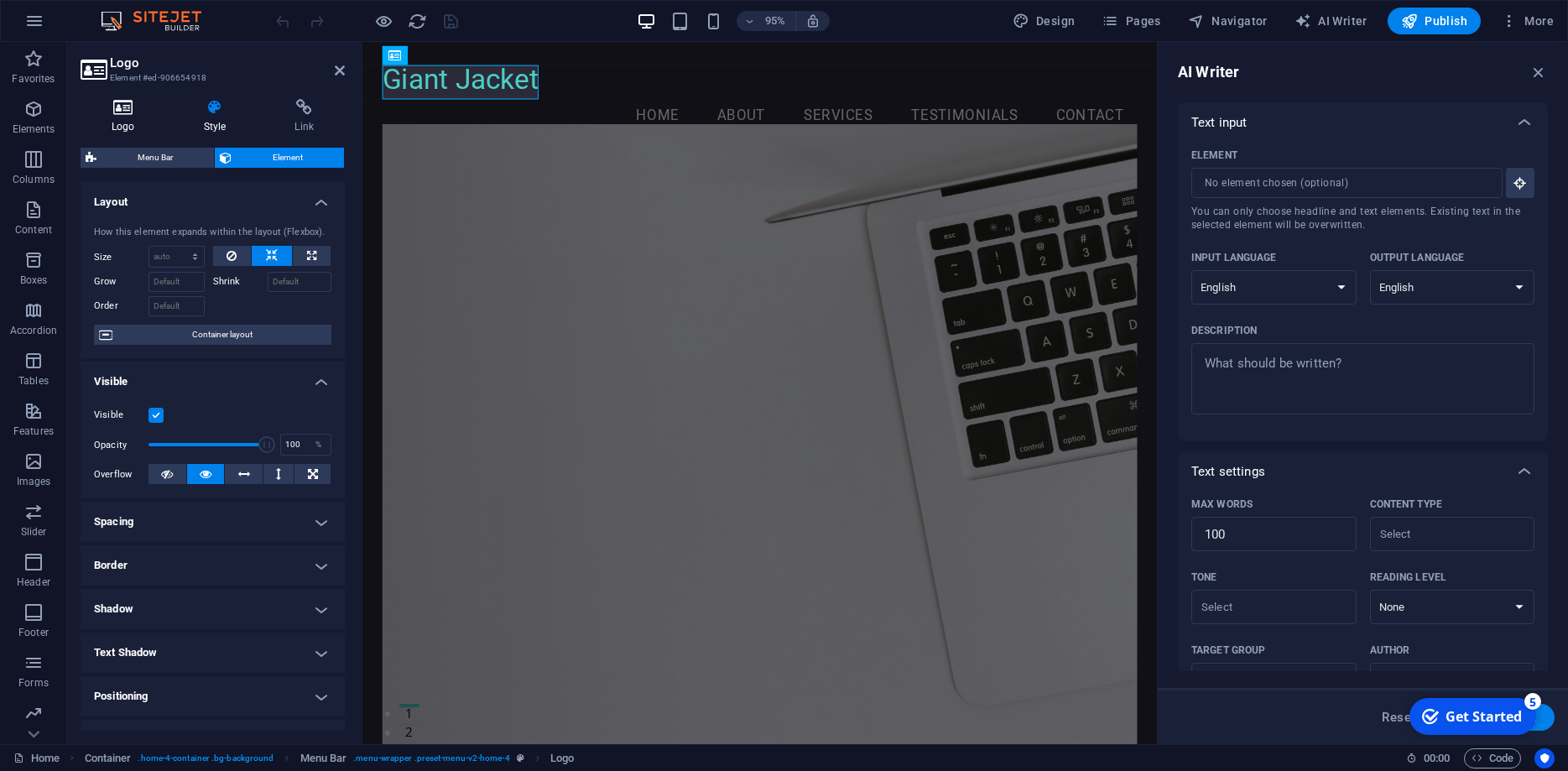
click at [115, 114] on icon at bounding box center [124, 108] width 86 height 17
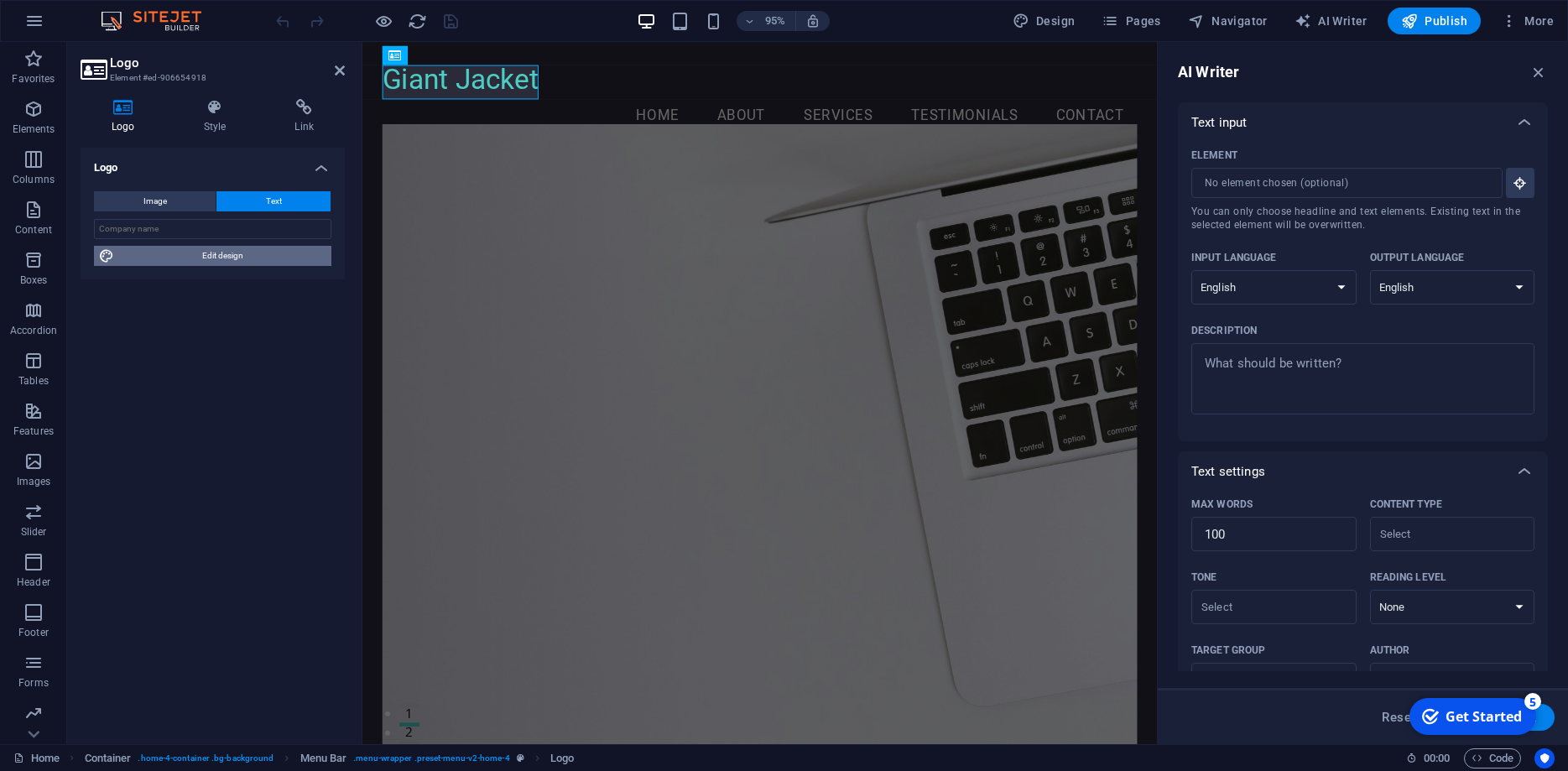
click at [210, 261] on span "Edit design" at bounding box center [223, 256] width 207 height 20
select select "rem"
select select "200"
select select "px"
select select "rem"
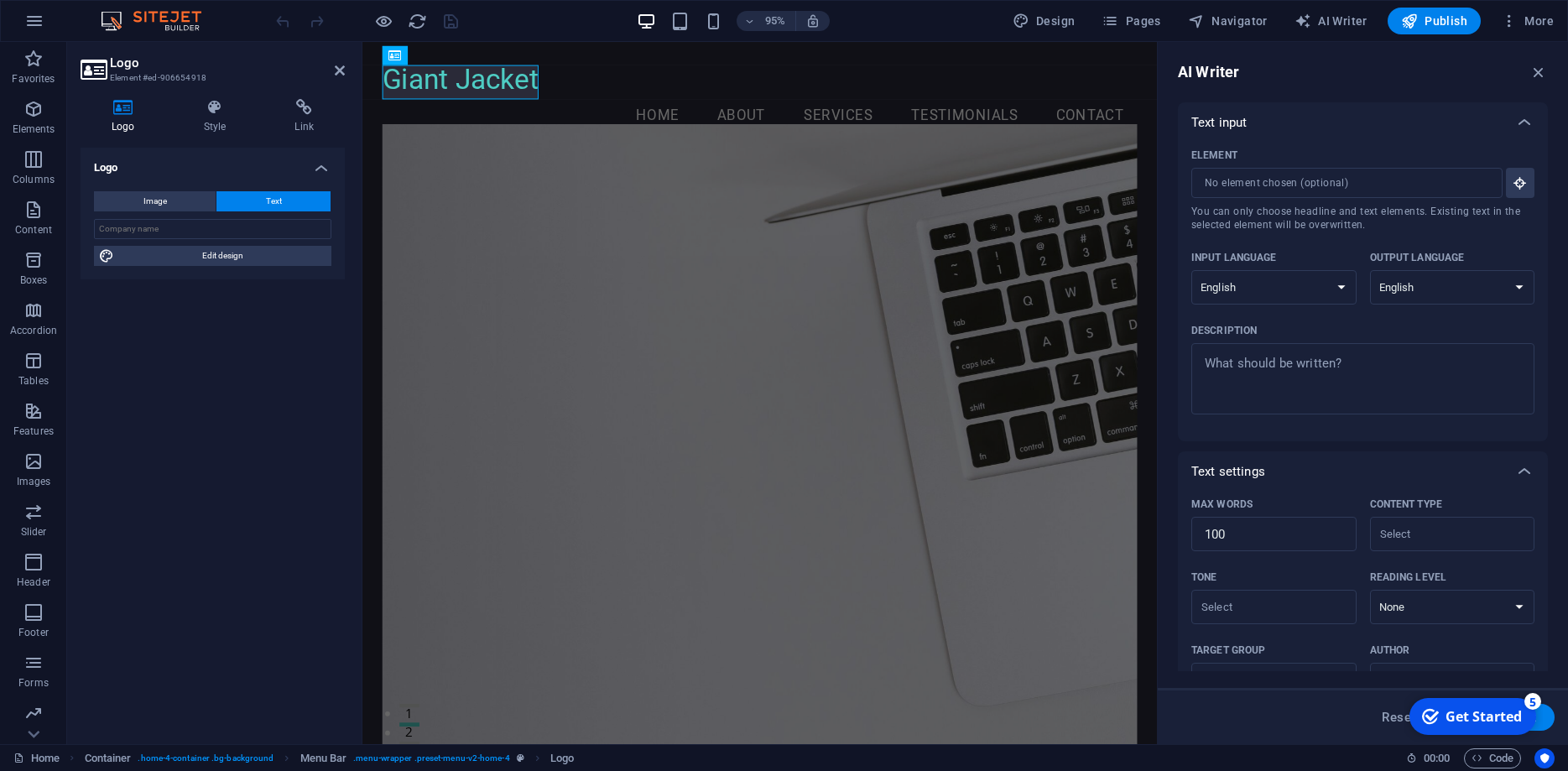
select select "200"
select select "px"
select select "rem"
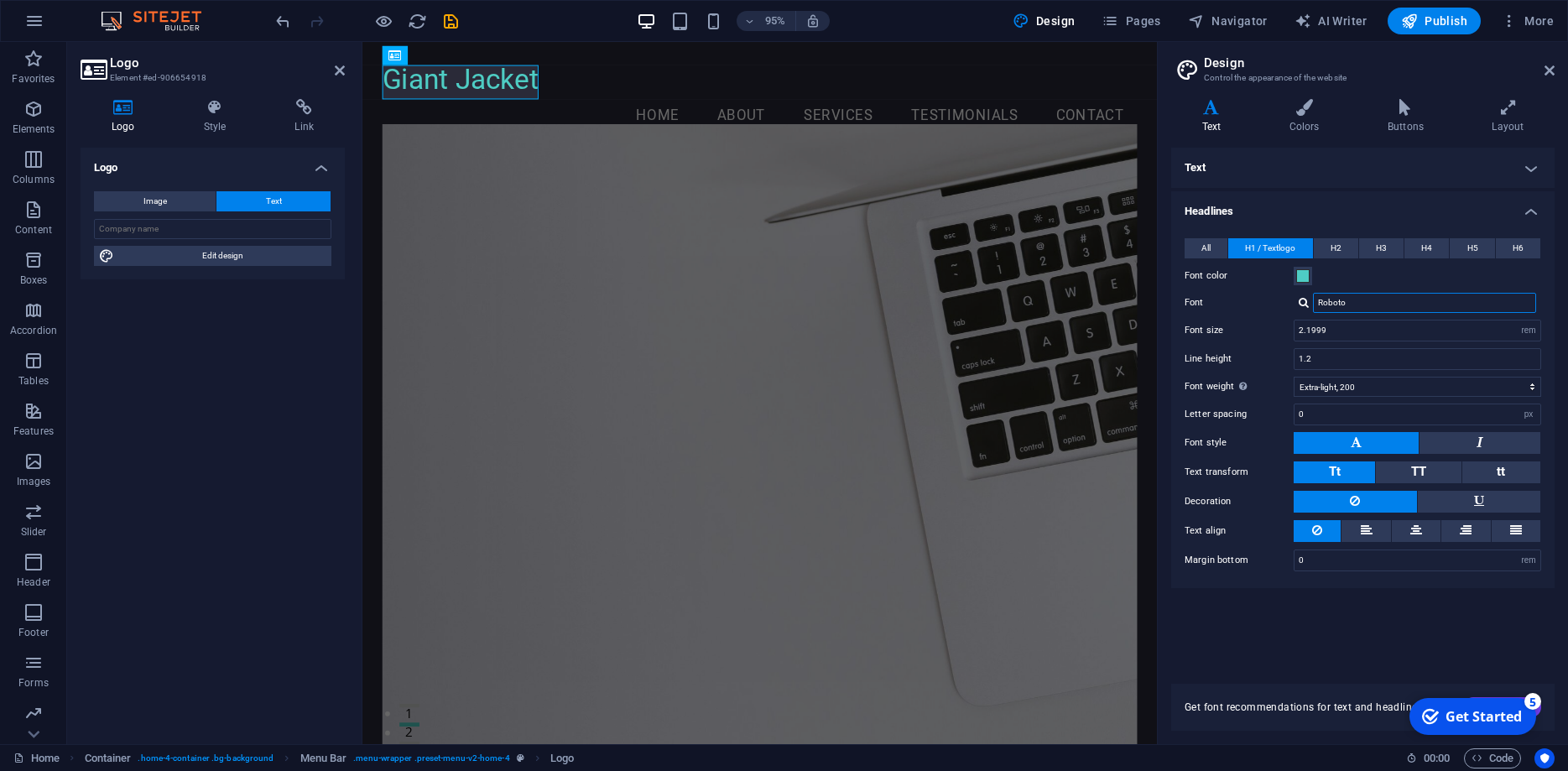
click at [1449, 308] on input "Roboto" at bounding box center [1424, 303] width 223 height 20
click at [1305, 303] on div at bounding box center [1304, 302] width 10 height 11
click at [1351, 365] on div "Manage fonts →" at bounding box center [1428, 368] width 221 height 21
select select "popularity"
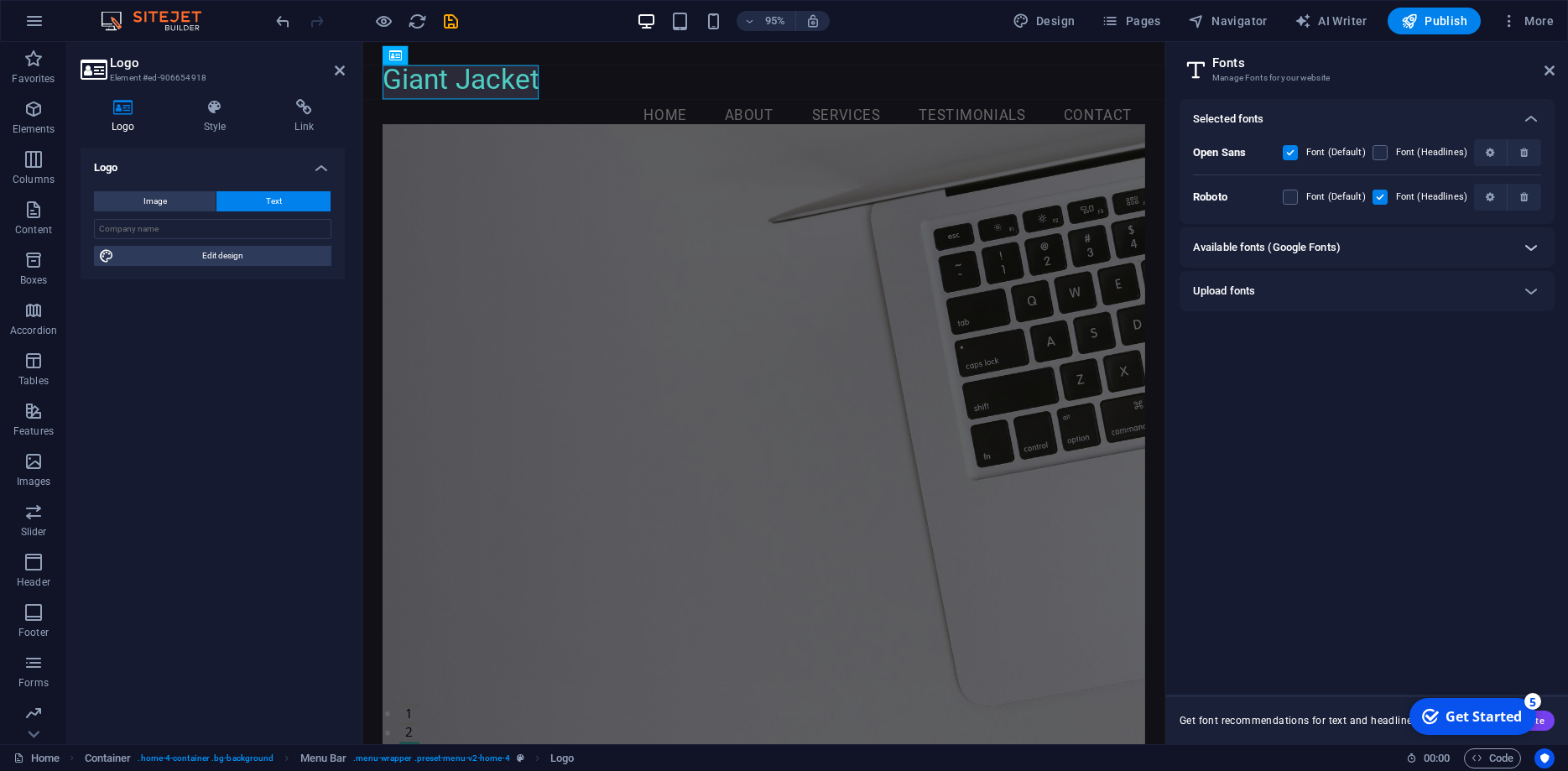
click at [1526, 246] on icon at bounding box center [1531, 247] width 20 height 20
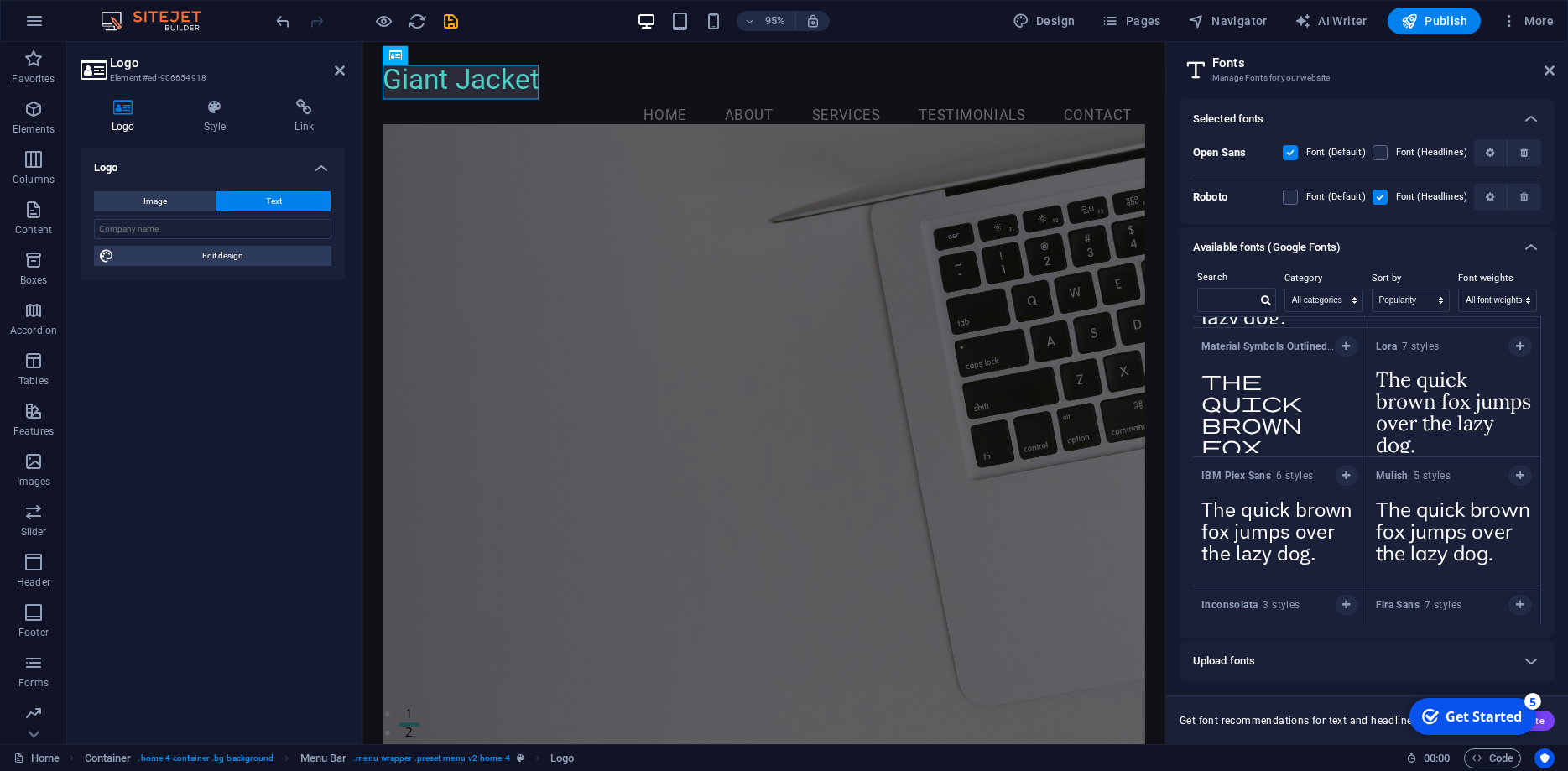
scroll to position [1740, 0]
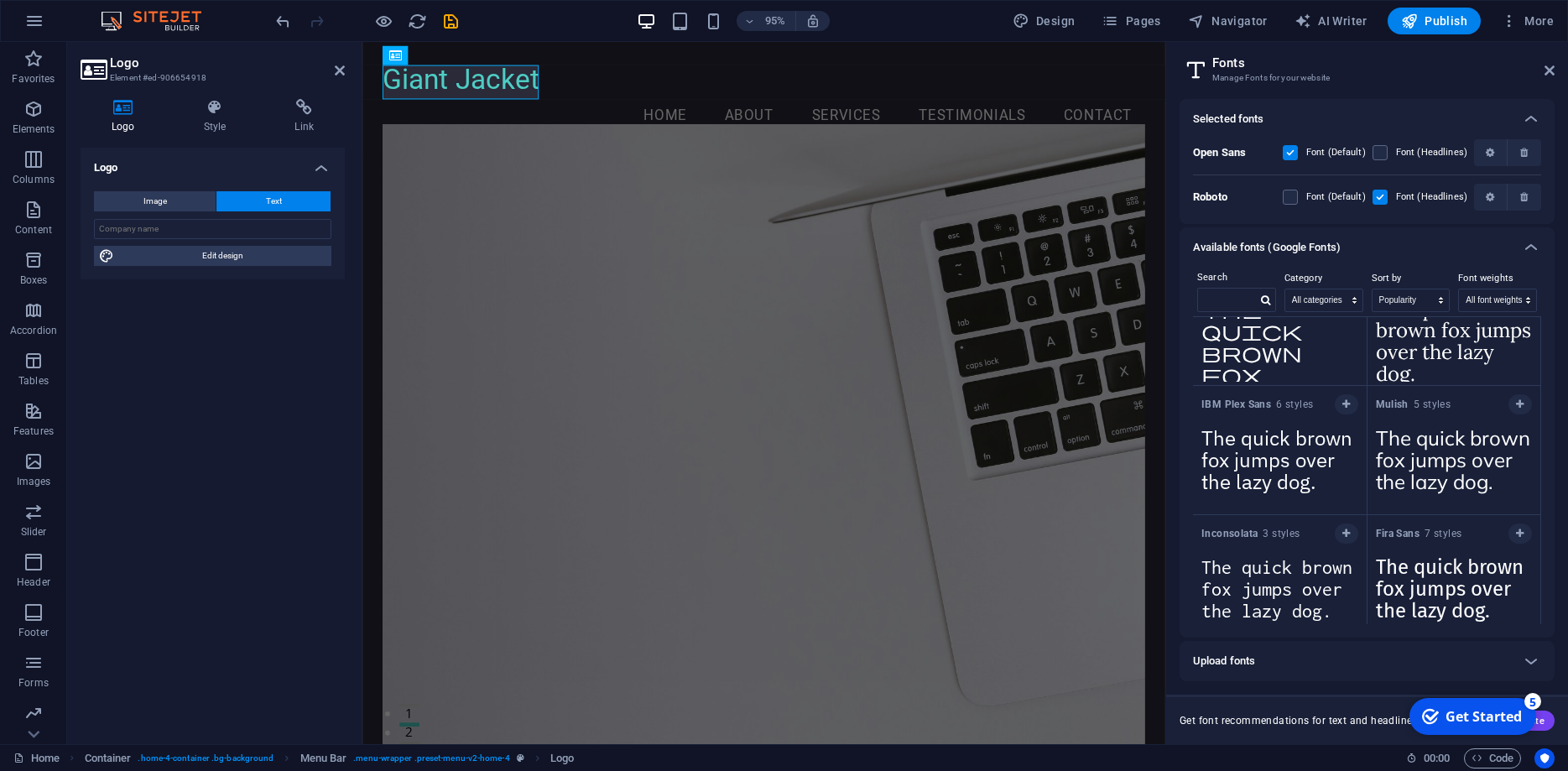
click at [1429, 579] on textarea "The quick brown fox jumps over the lazy dog." at bounding box center [1454, 594] width 174 height 92
click at [1518, 534] on icon "button" at bounding box center [1519, 534] width 8 height 10
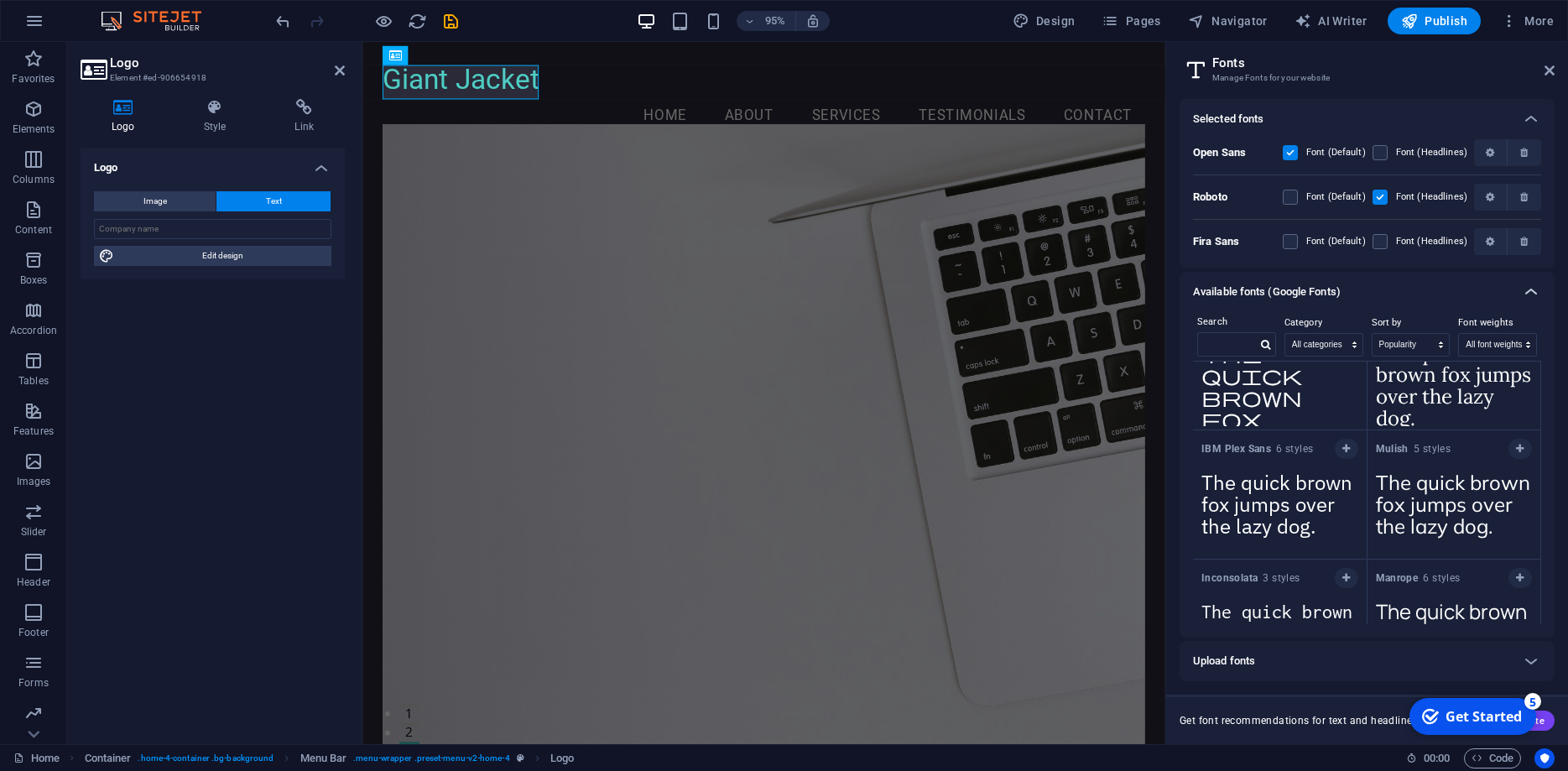
click at [1534, 293] on icon at bounding box center [1531, 292] width 20 height 20
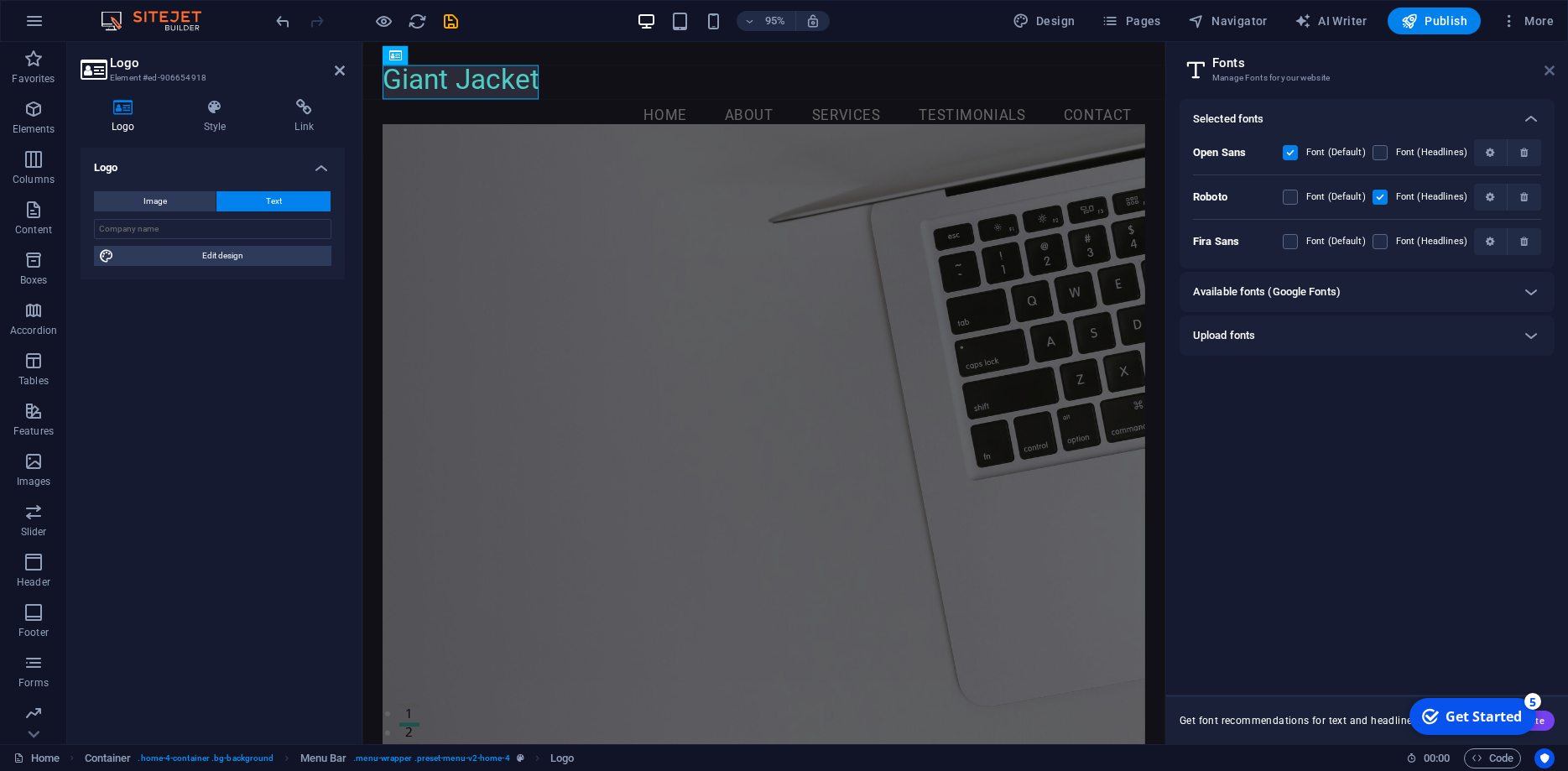
click at [1550, 69] on icon at bounding box center [1550, 71] width 10 height 13
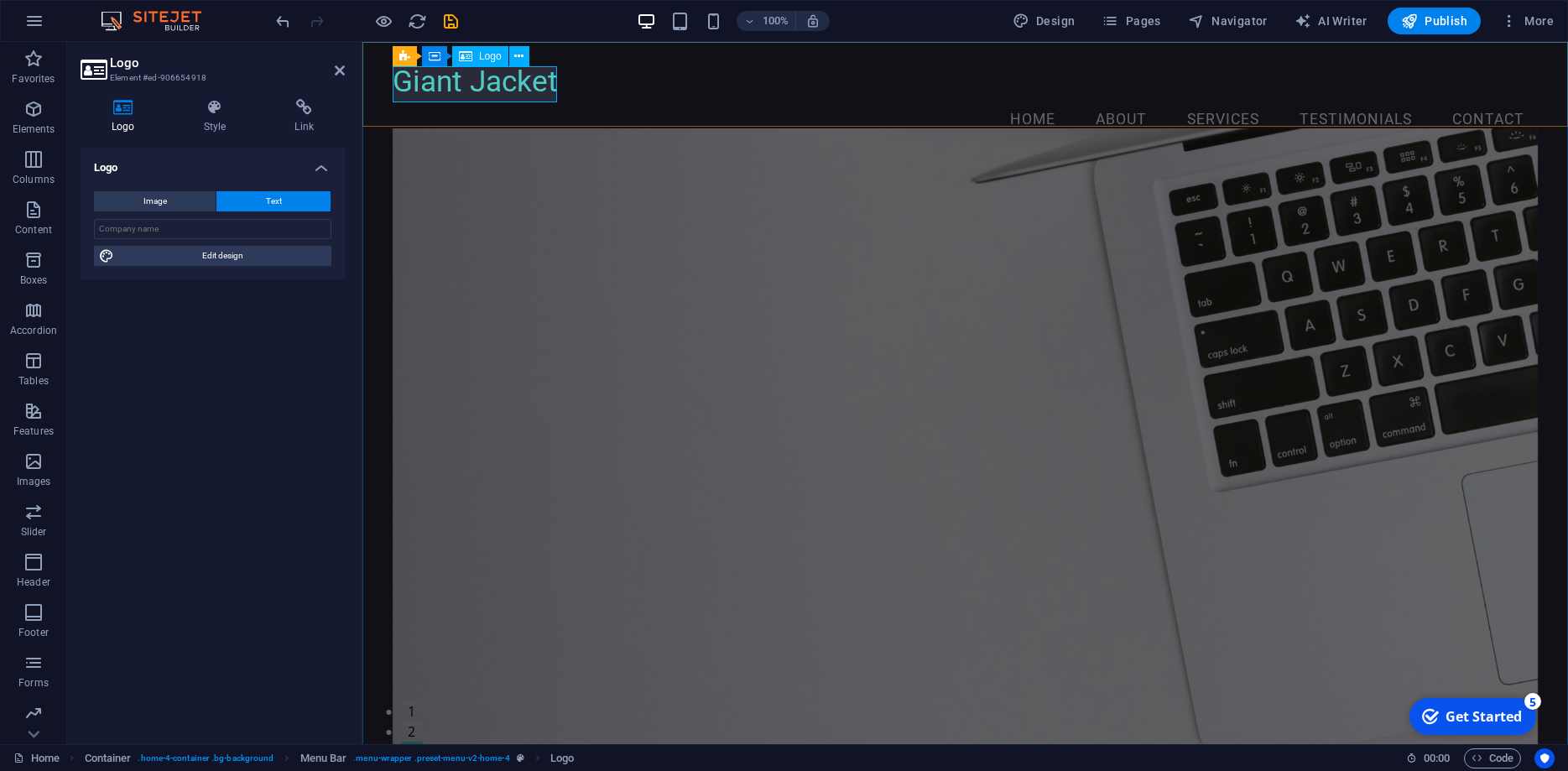
click at [478, 81] on div "Giant Jacket" at bounding box center [965, 82] width 1145 height 35
click at [208, 257] on span "Edit design" at bounding box center [223, 256] width 207 height 20
select select "rem"
select select "200"
select select "px"
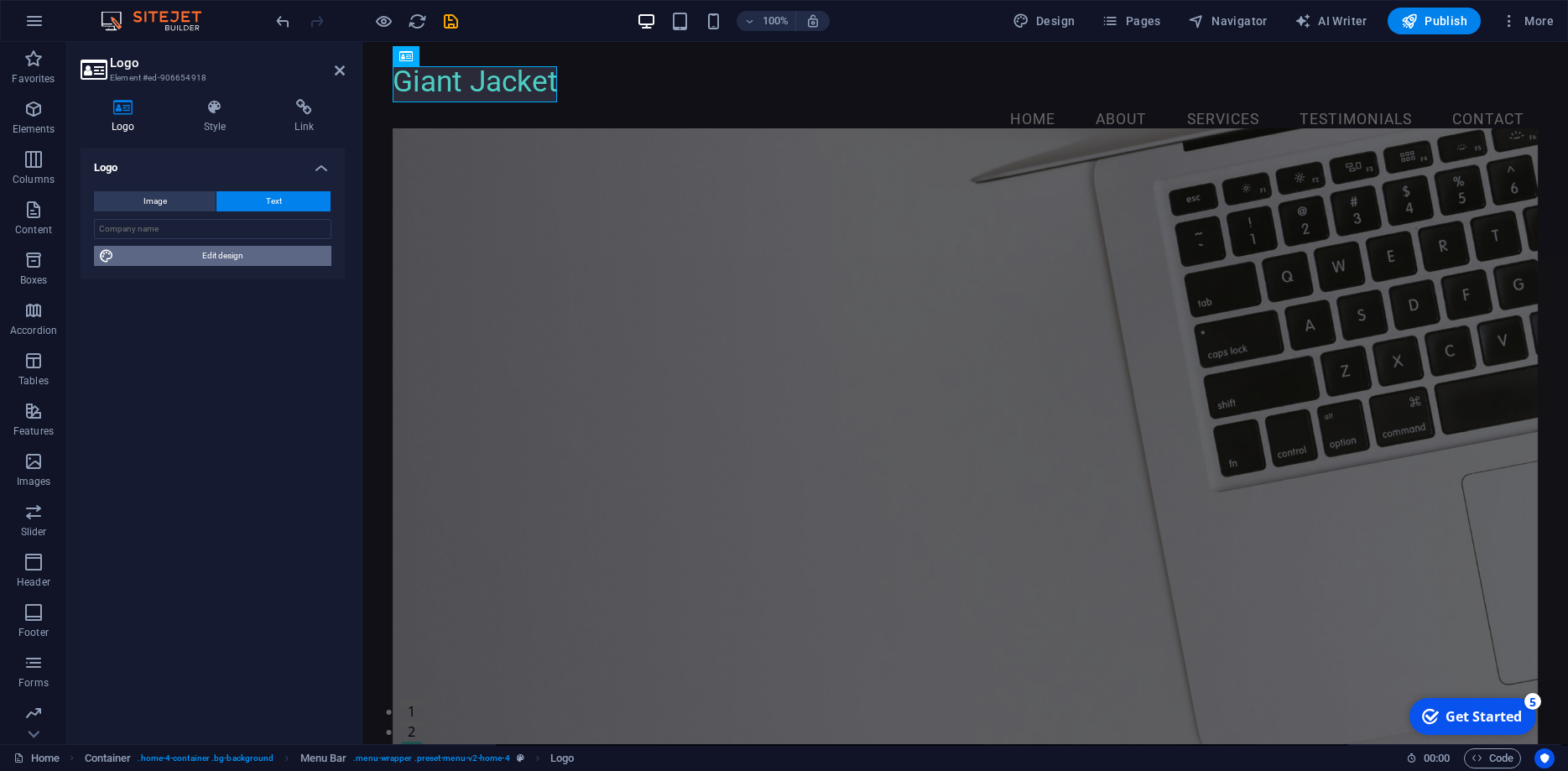
select select "rem"
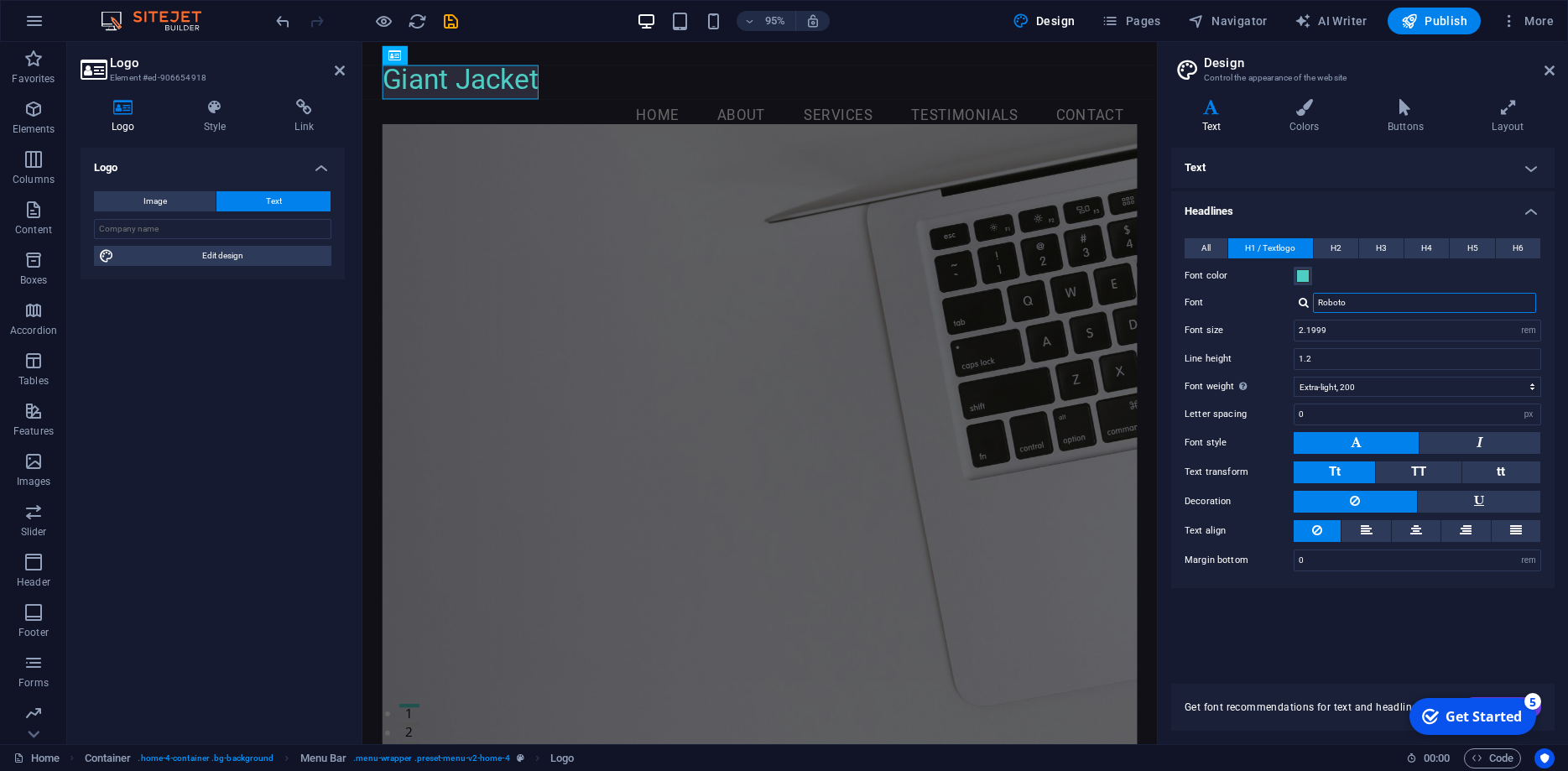
click at [1425, 301] on input "Roboto" at bounding box center [1424, 303] width 223 height 20
click at [1302, 301] on div at bounding box center [1304, 302] width 10 height 11
click at [1324, 319] on div "Fira Sans" at bounding box center [1428, 325] width 221 height 18
type input "Fira Sans"
click at [1325, 440] on button at bounding box center [1356, 443] width 125 height 22
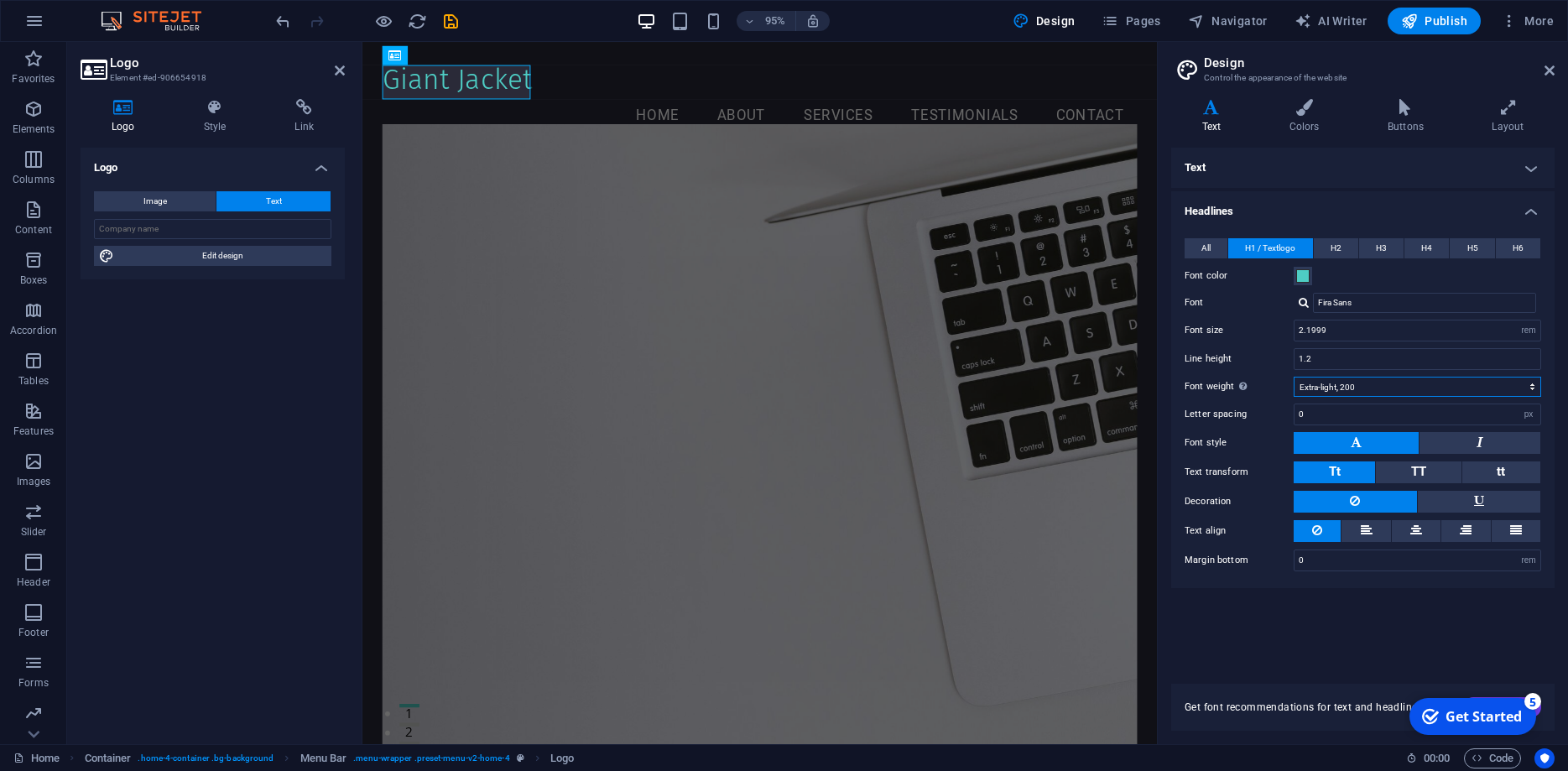
click at [1294, 377] on select "Thin, 100 Extra-light, 200 Light, 300 Regular, 400 Medium, 500 Semi-bold, 600 B…" at bounding box center [1418, 387] width 247 height 20
select select "700"
click option "Bold, 700" at bounding box center [0, 0] width 0 height 0
click at [164, 225] on input "text" at bounding box center [213, 229] width 237 height 20
type input "GIANT JACKET"
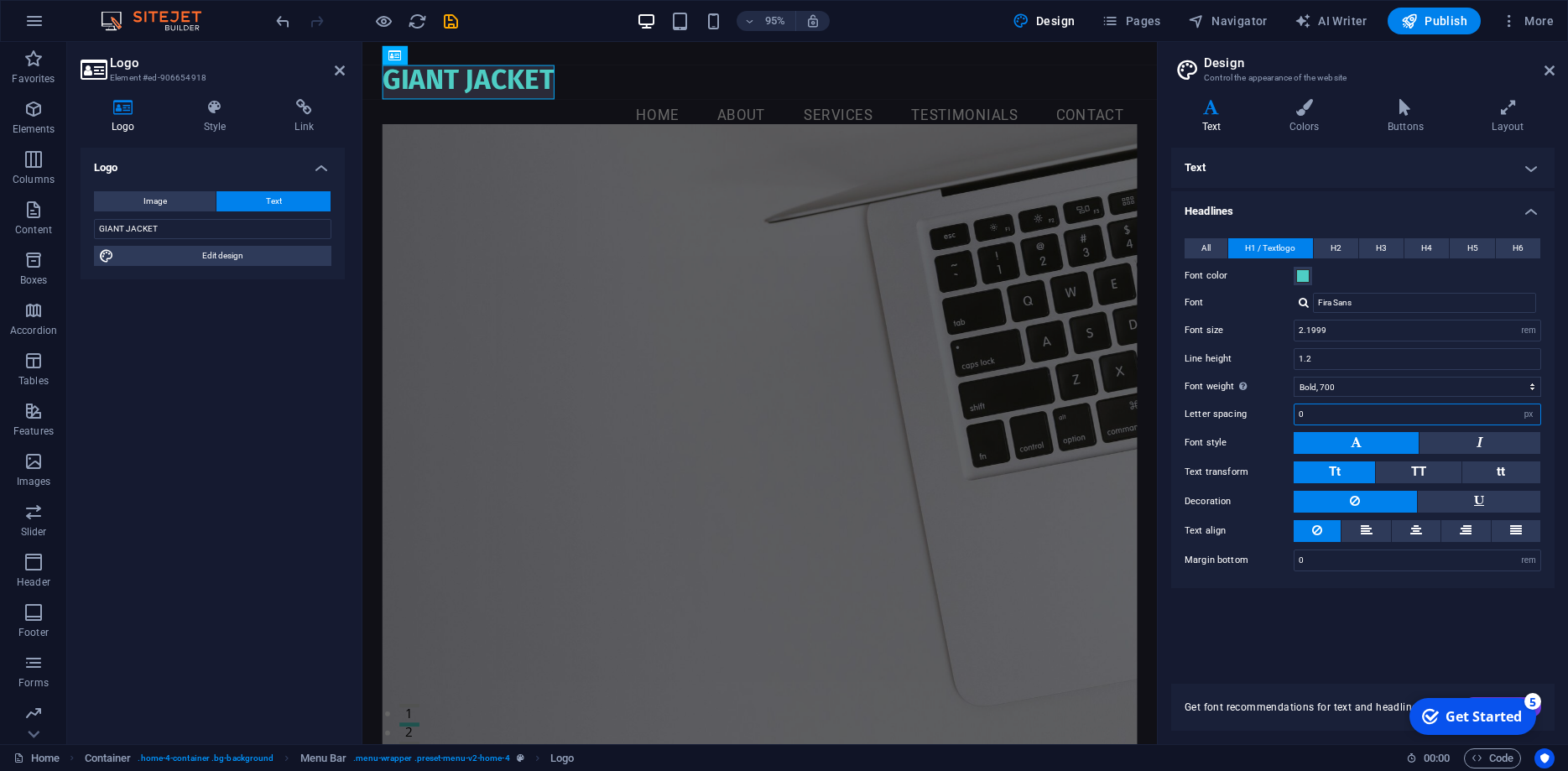
click at [1491, 412] on input "0" at bounding box center [1418, 415] width 245 height 20
type input "1"
type input "2"
click at [1305, 275] on span at bounding box center [1303, 276] width 13 height 13
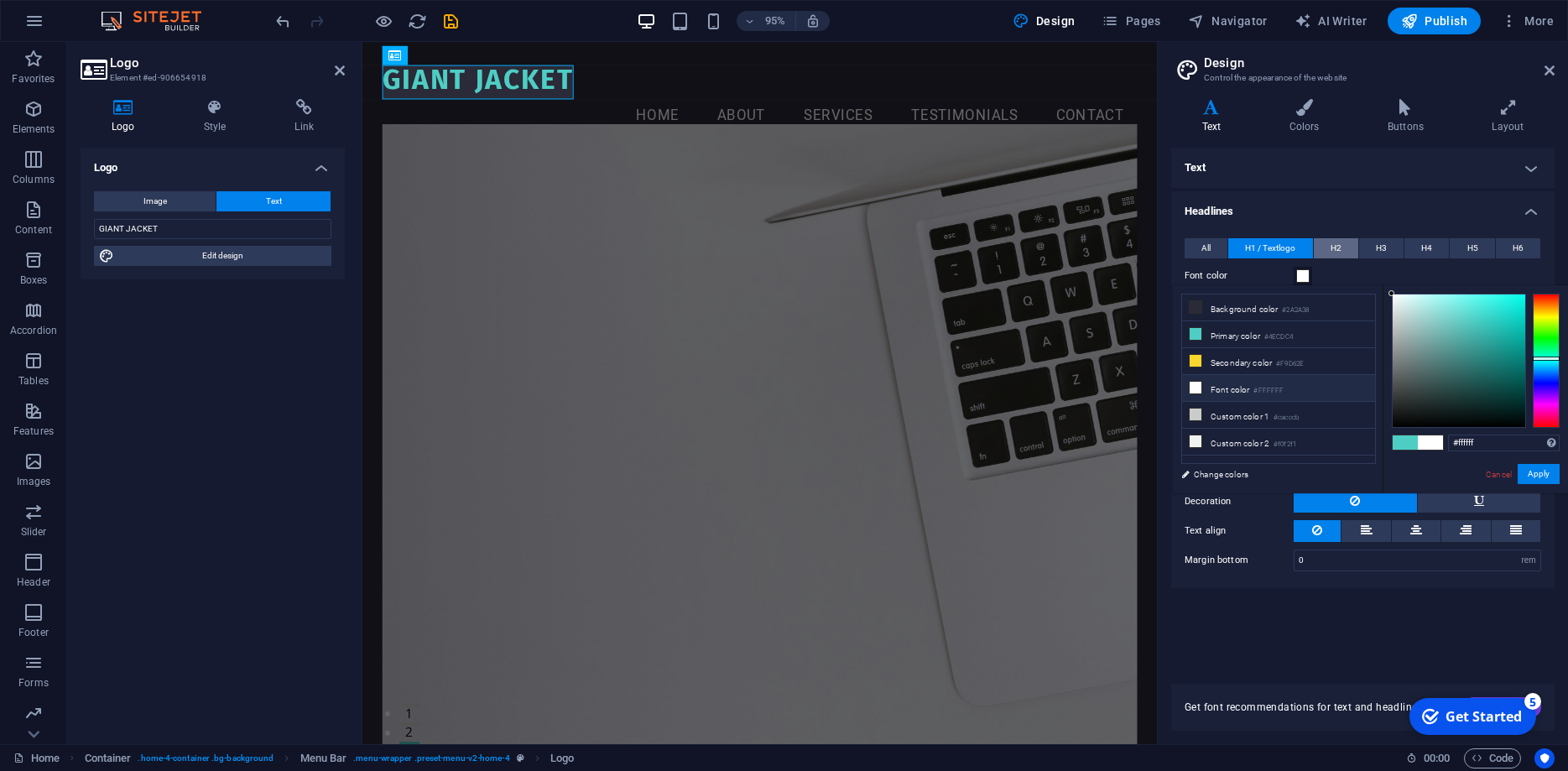
drag, startPoint x: 1433, startPoint y: 339, endPoint x: 1354, endPoint y: 246, distance: 122.0
click at [1354, 246] on body "Giant Jacket Home Favorites Elements Columns Content Boxes Accordion Tables Fea…" at bounding box center [784, 385] width 1568 height 771
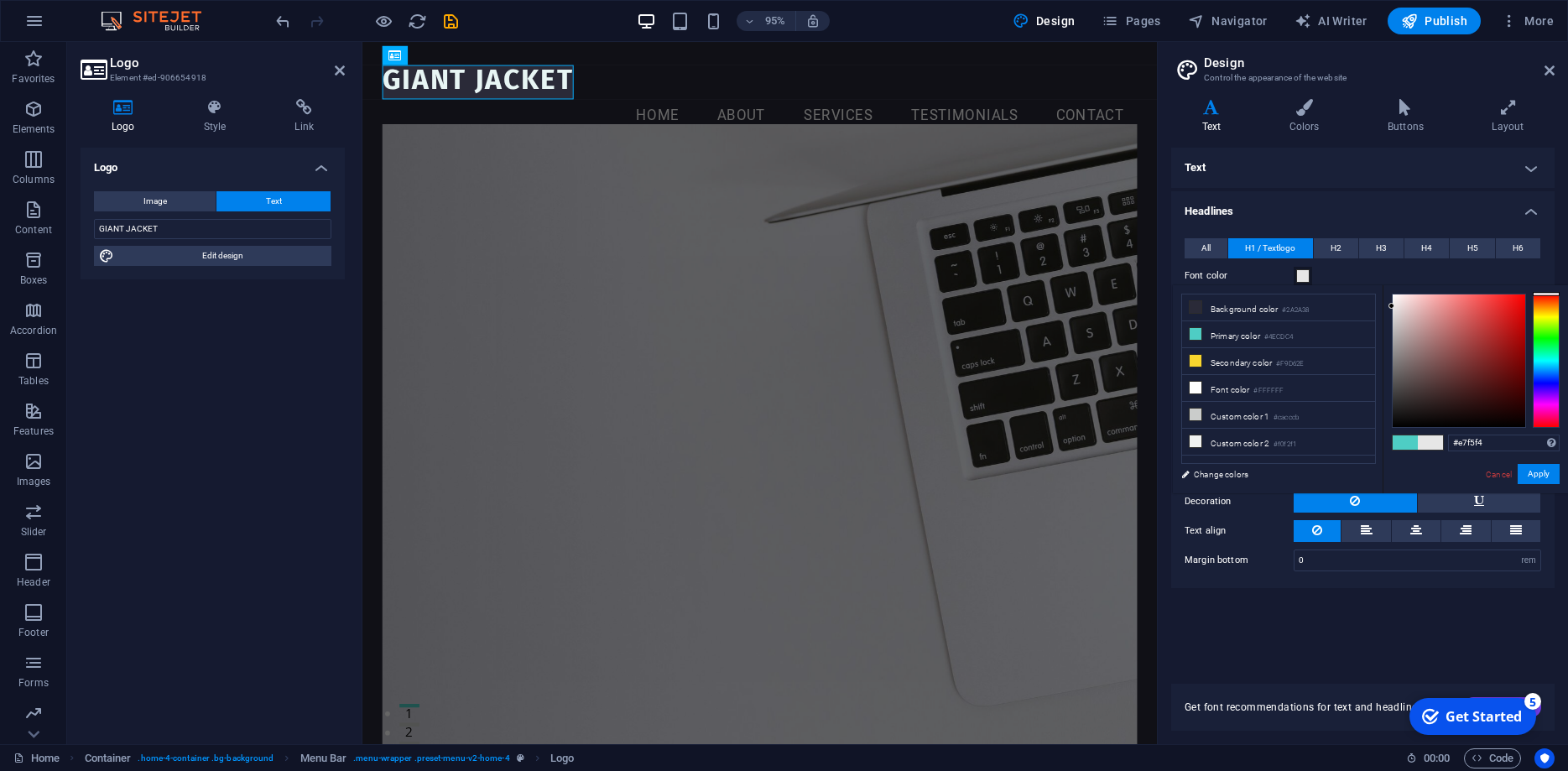
type input "#e6e6e6"
drag, startPoint x: 1411, startPoint y: 322, endPoint x: 1386, endPoint y: 306, distance: 29.7
click at [1386, 306] on div "#e6e6e6 Supported formats #0852ed rgb(8, 82, 237) rgba(8, 82, 237, 90%) hsv(221…" at bounding box center [1476, 510] width 186 height 452
click at [1452, 24] on span "Publish" at bounding box center [1434, 21] width 66 height 17
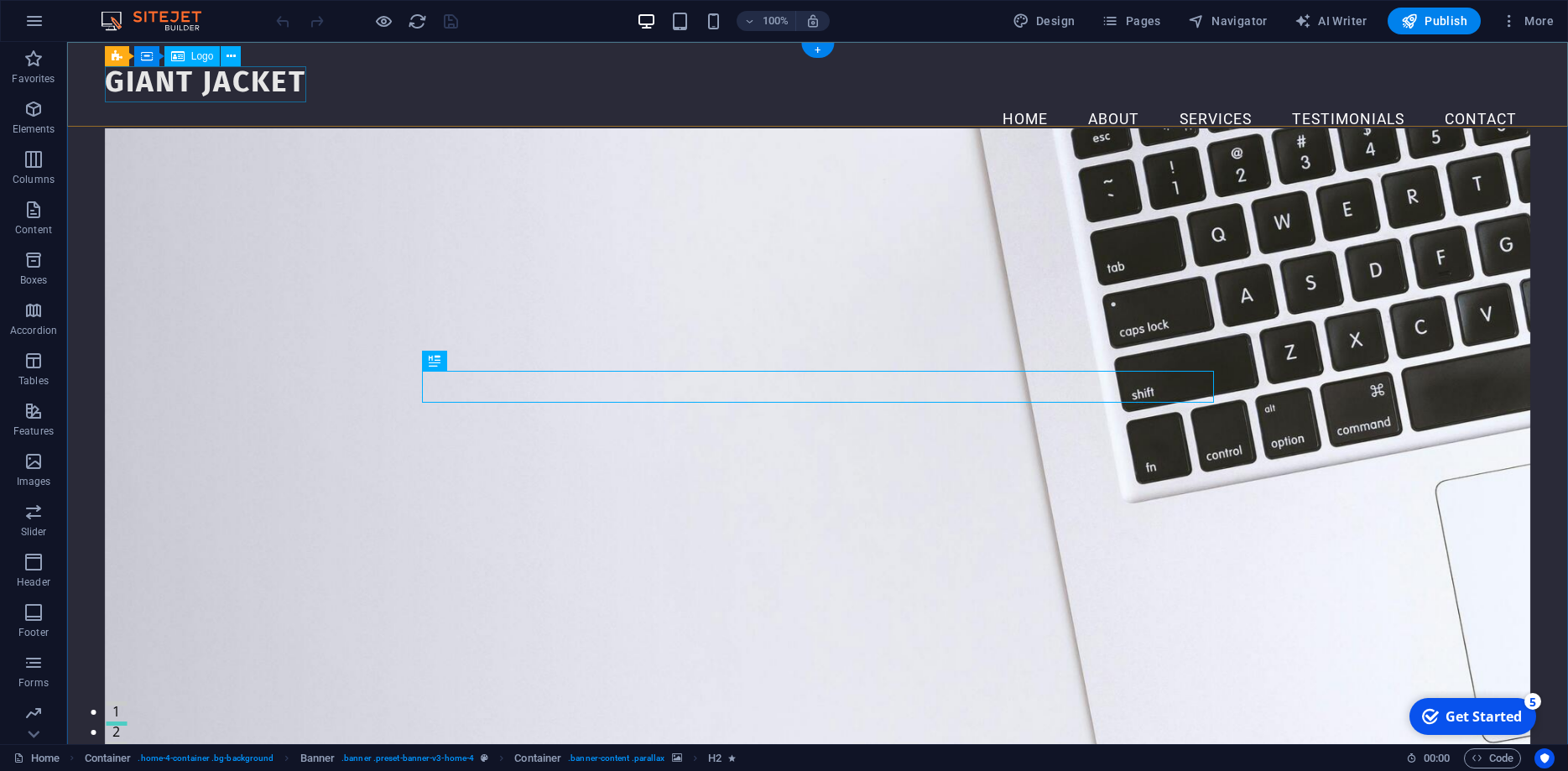
click at [238, 82] on div "GIANT JACKET" at bounding box center [818, 82] width 1426 height 35
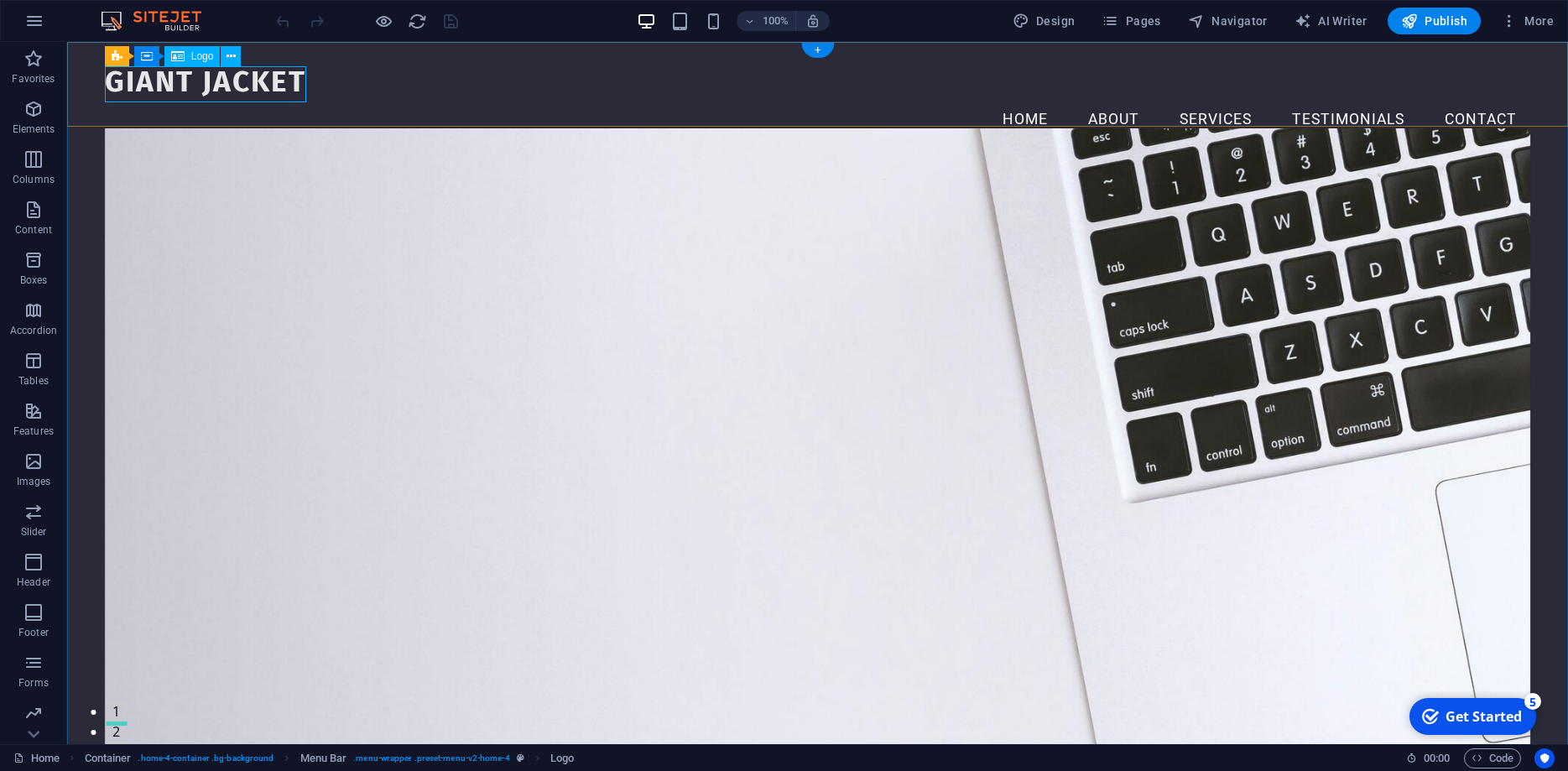
click at [261, 92] on div "GIANT JACKET" at bounding box center [818, 82] width 1426 height 35
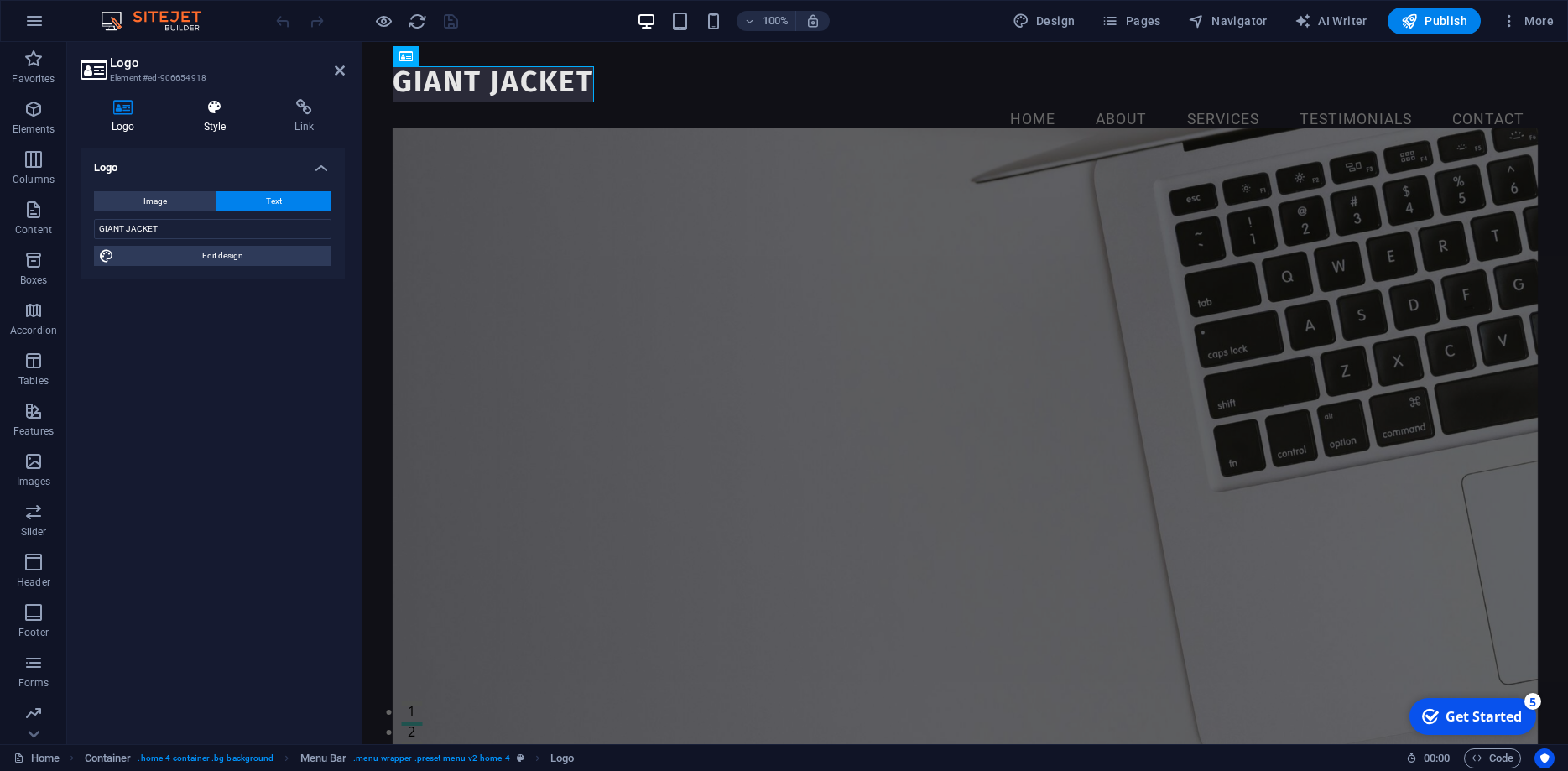
click at [206, 113] on icon at bounding box center [215, 108] width 85 height 17
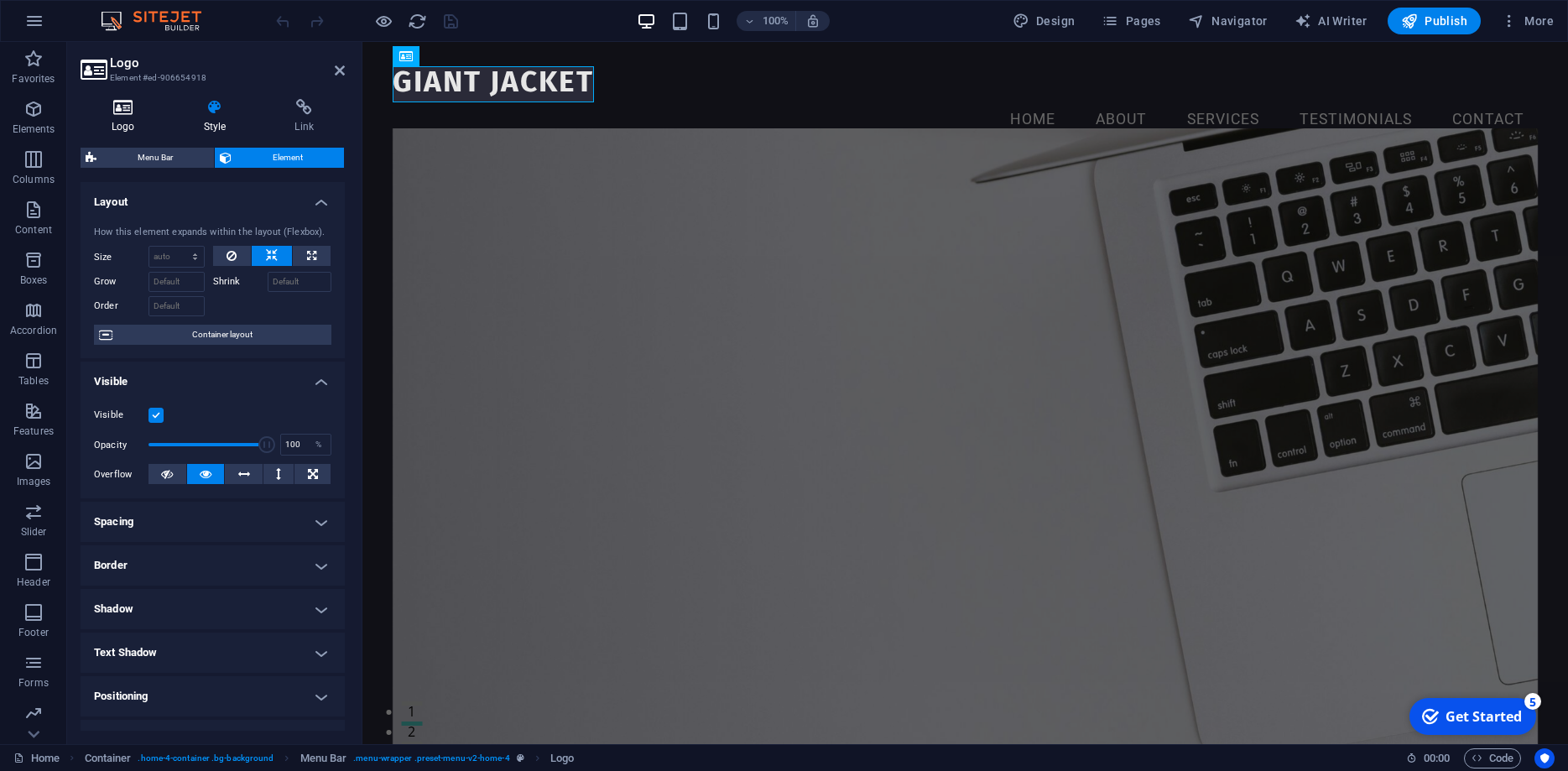
click at [124, 108] on icon at bounding box center [124, 108] width 86 height 17
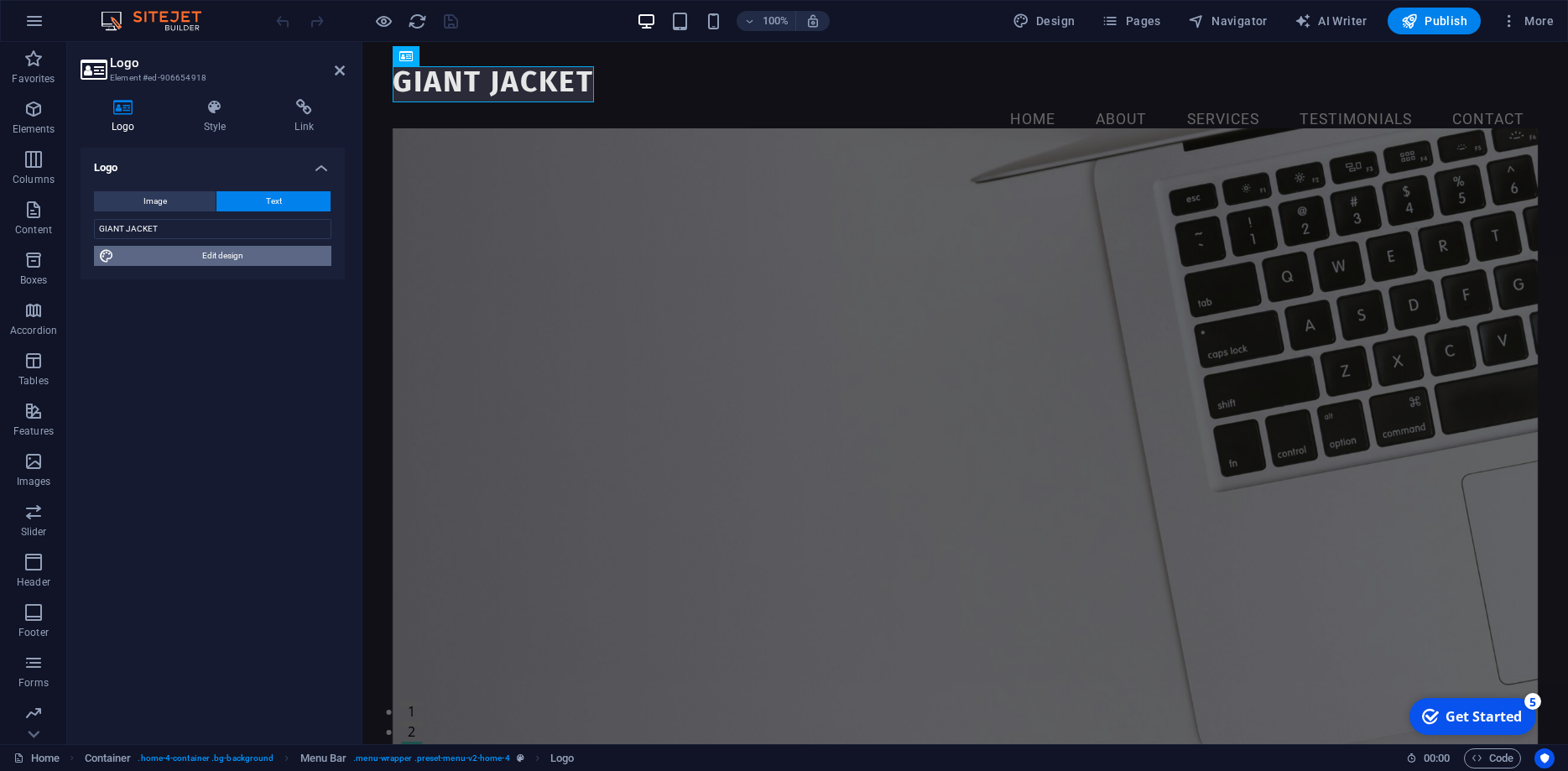
click at [214, 255] on span "Edit design" at bounding box center [223, 256] width 207 height 20
select select "rem"
select select "200"
select select "px"
select select "rem"
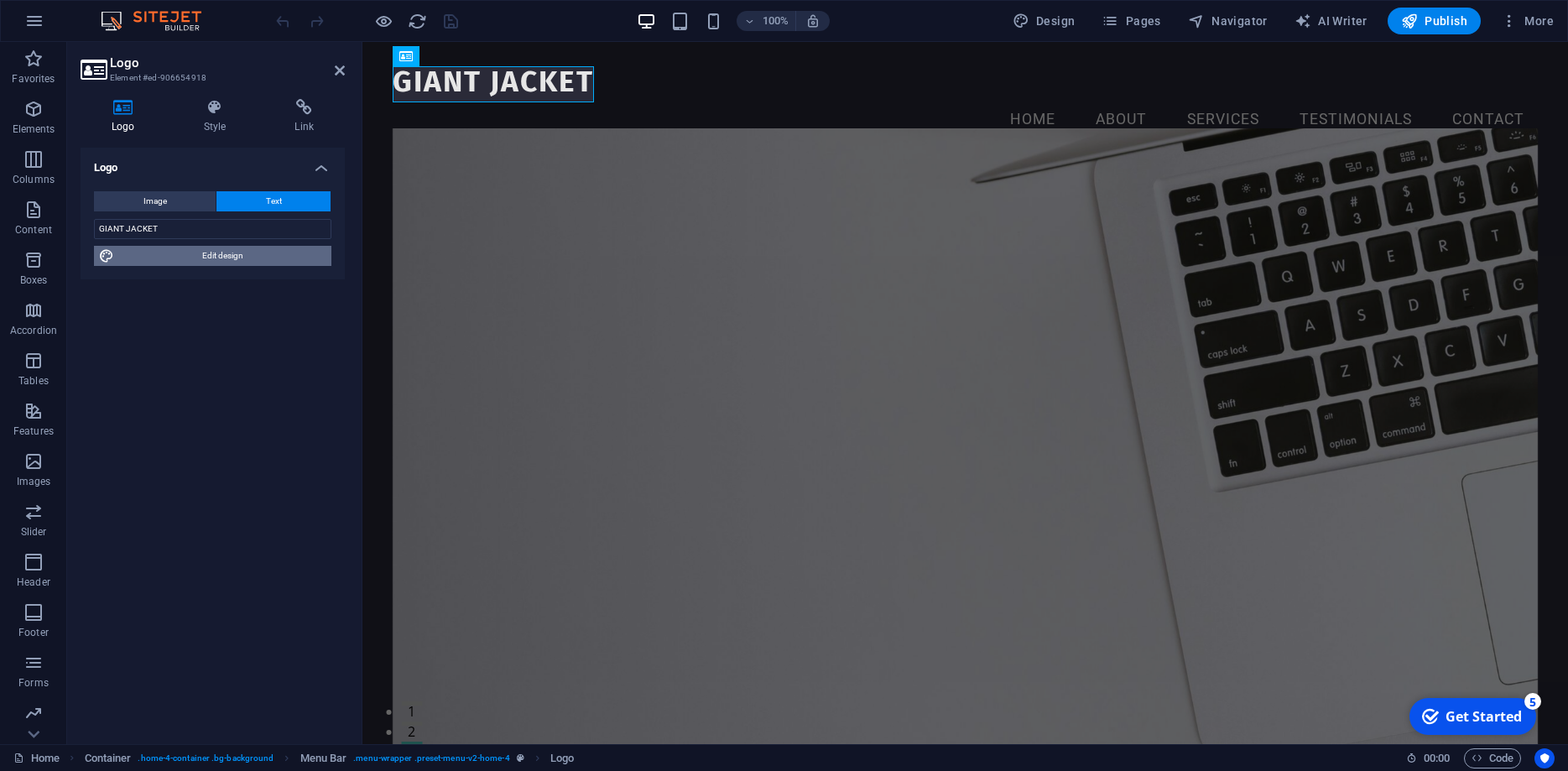
select select "700"
select select "px"
select select "rem"
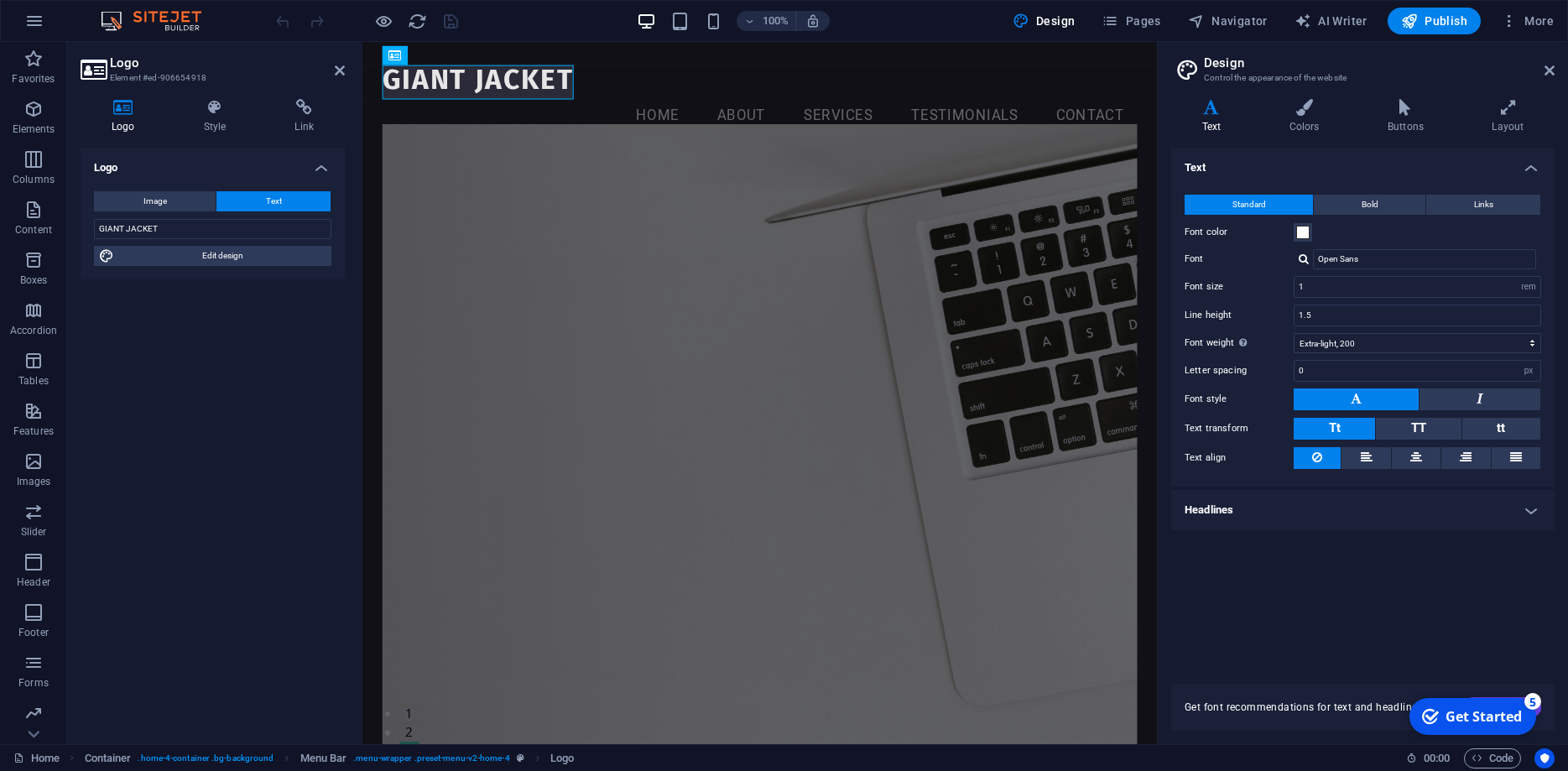
click at [1297, 259] on div "Open Sans" at bounding box center [1418, 259] width 247 height 20
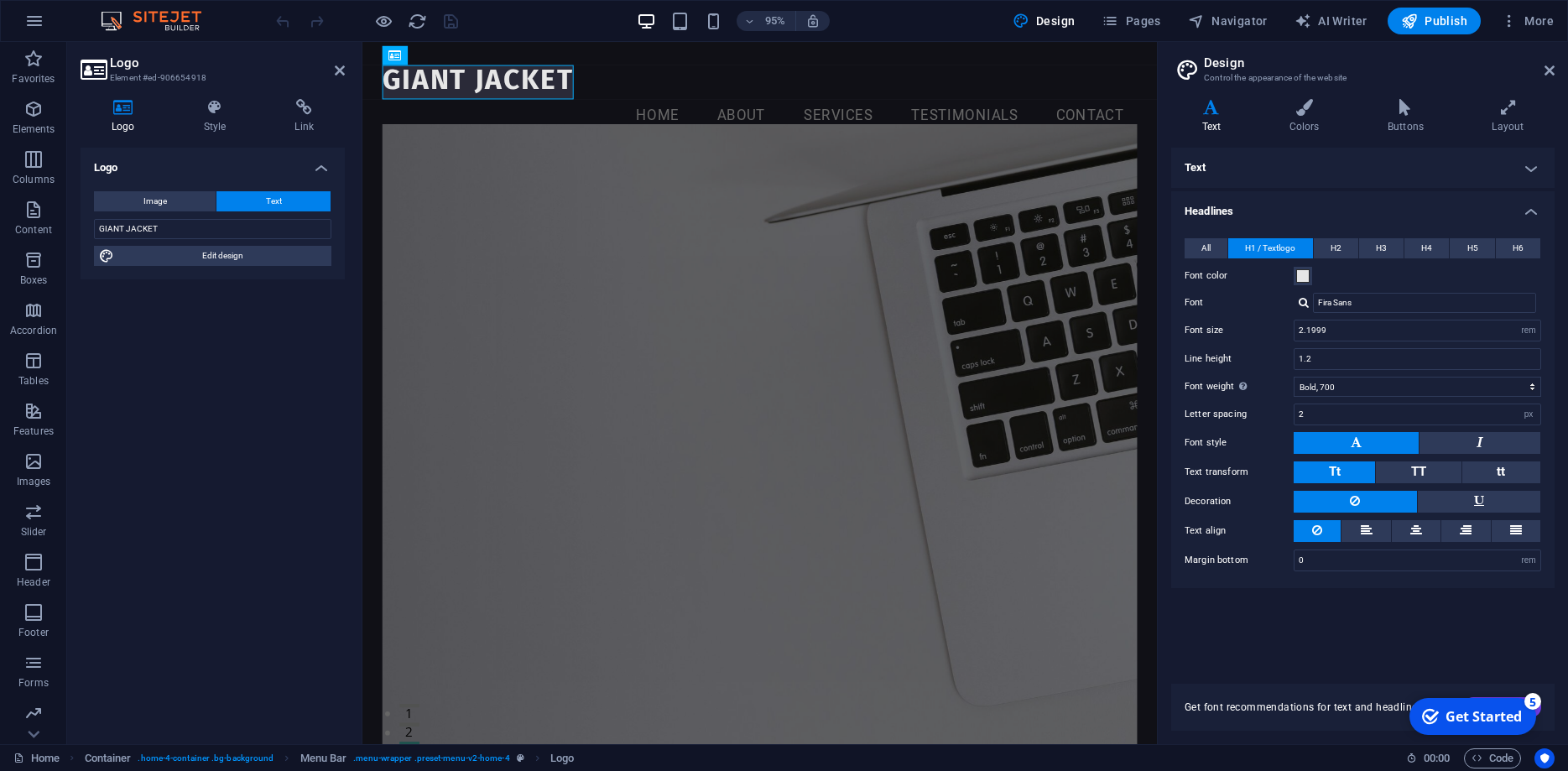
click at [1305, 307] on div at bounding box center [1304, 302] width 10 height 11
click at [1340, 390] on div "Manage fonts →" at bounding box center [1428, 389] width 221 height 21
select select "popularity"
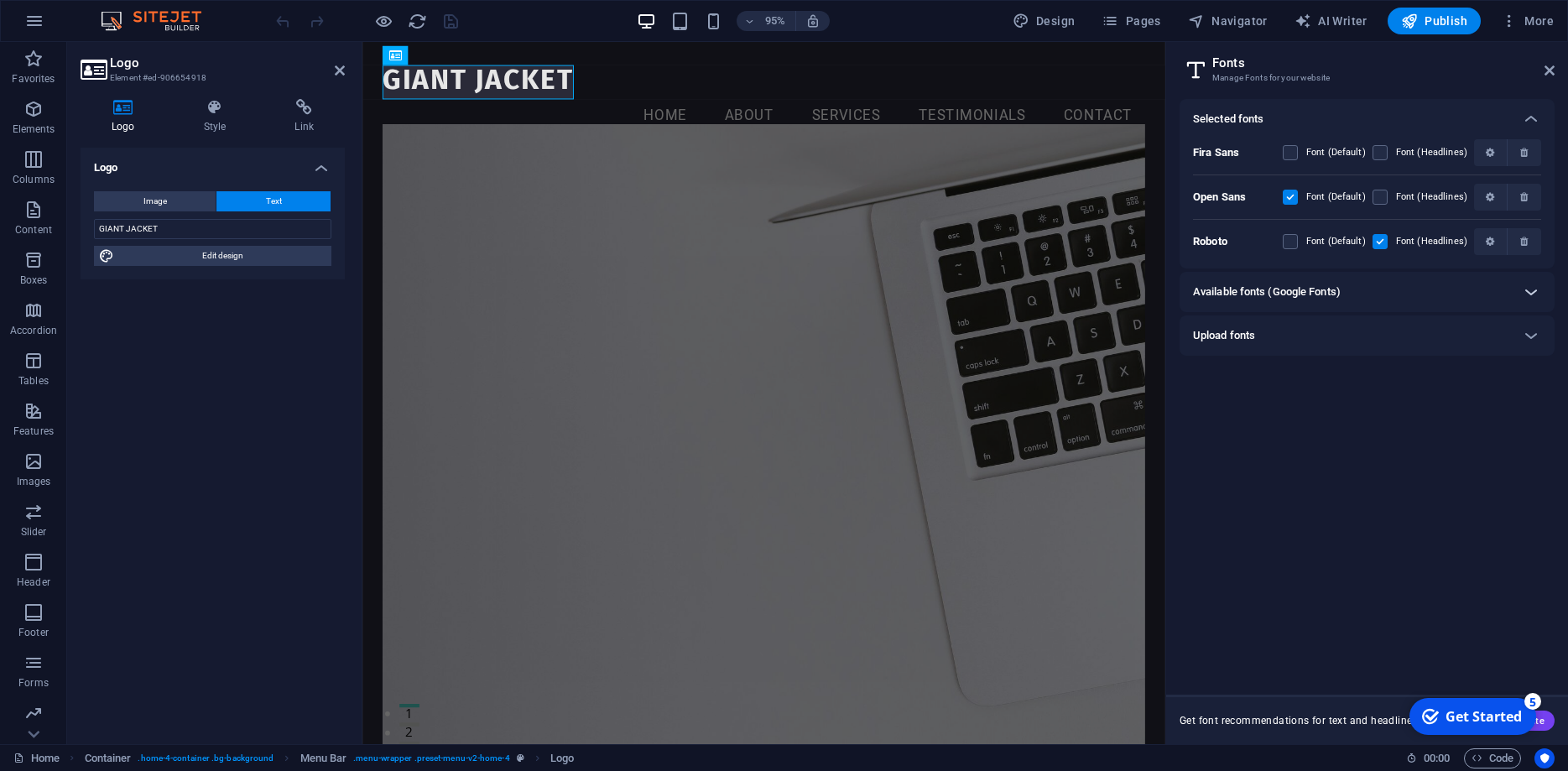
click at [1530, 288] on icon at bounding box center [1531, 292] width 20 height 20
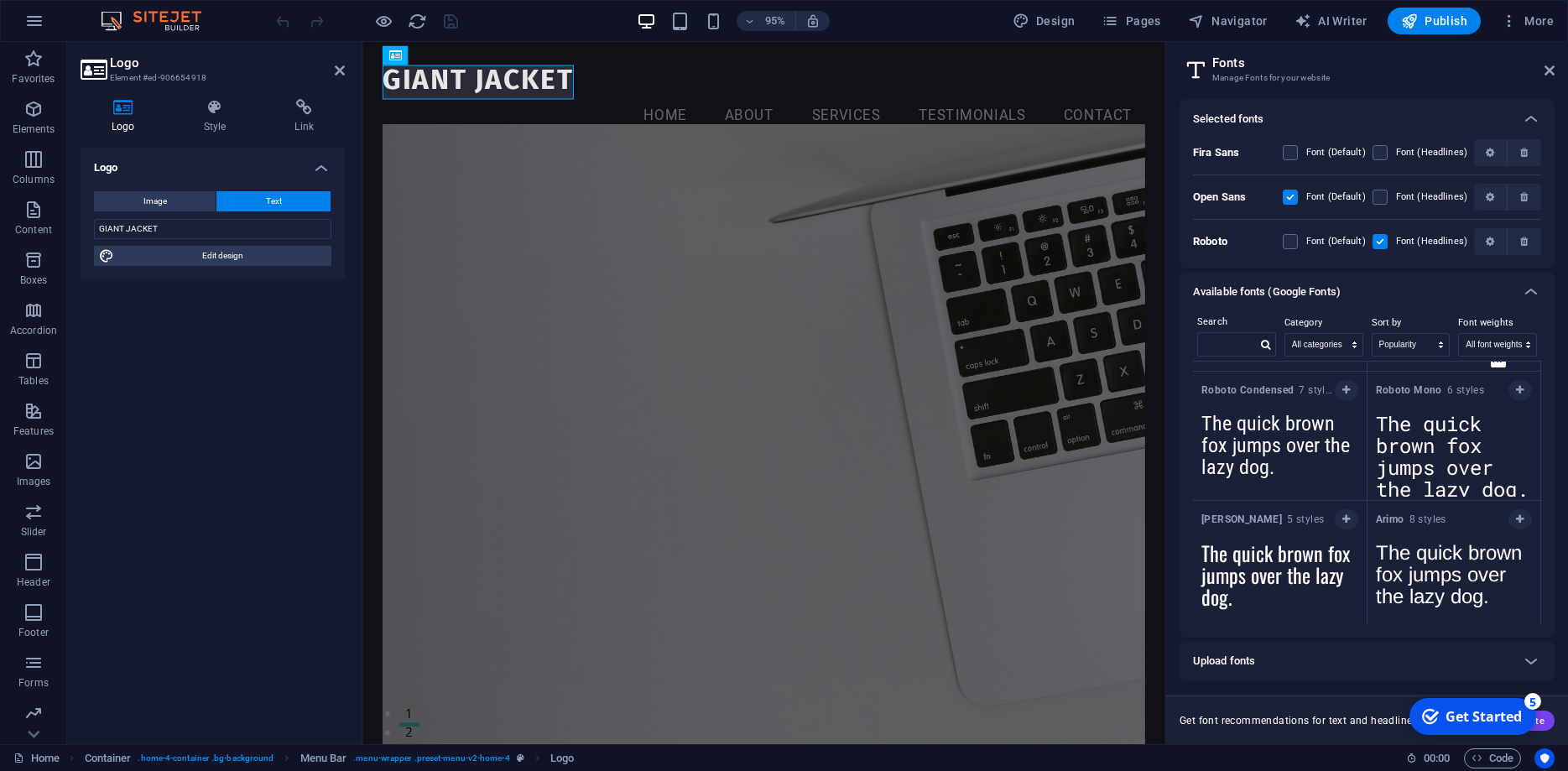
scroll to position [755, 0]
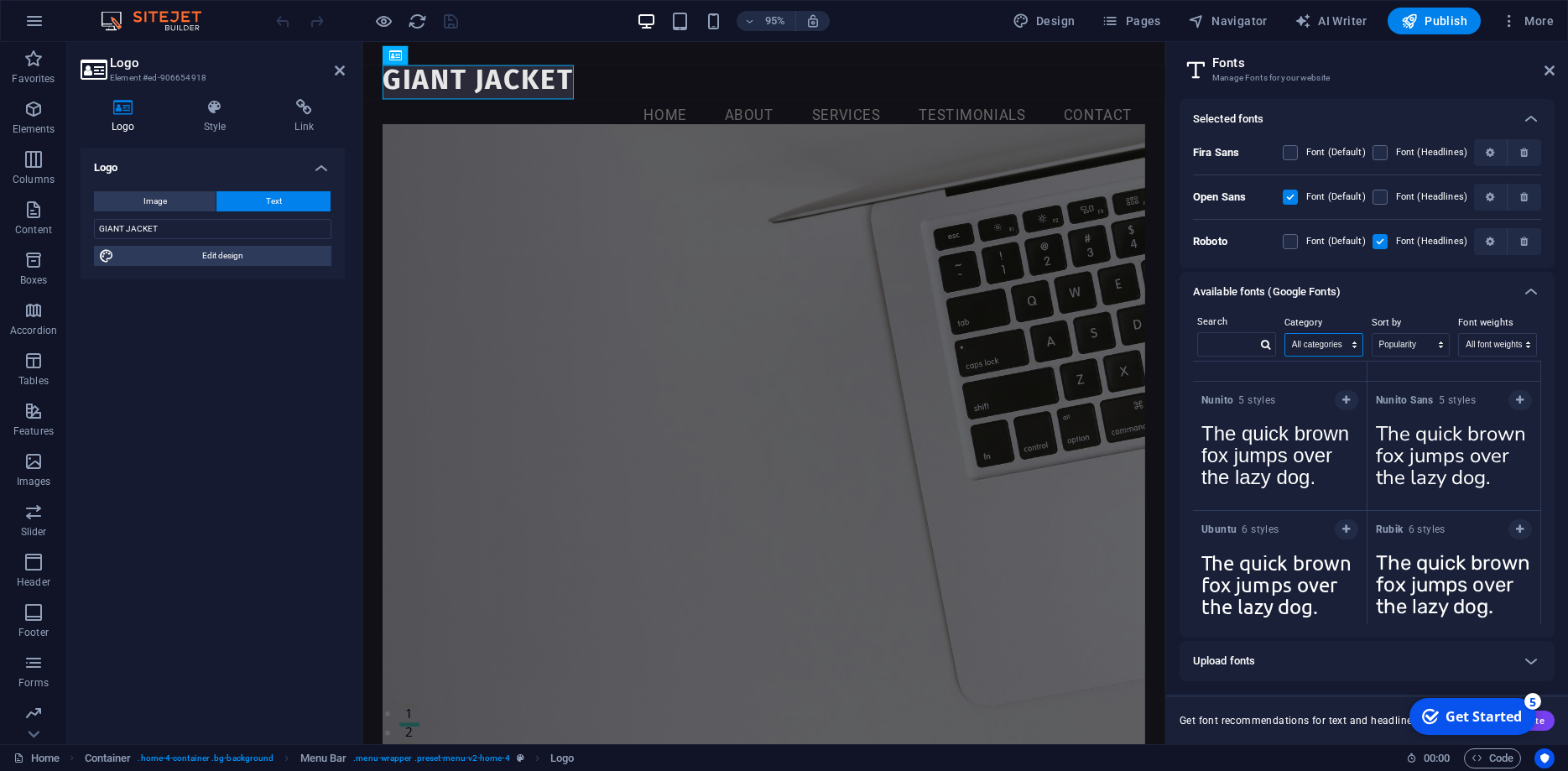
click at [1286, 334] on select "All categories serif display monospace sans-serif handwriting" at bounding box center [1324, 345] width 77 height 22
click at [1344, 345] on select "All categories serif display monospace sans-serif handwriting" at bounding box center [1324, 345] width 77 height 22
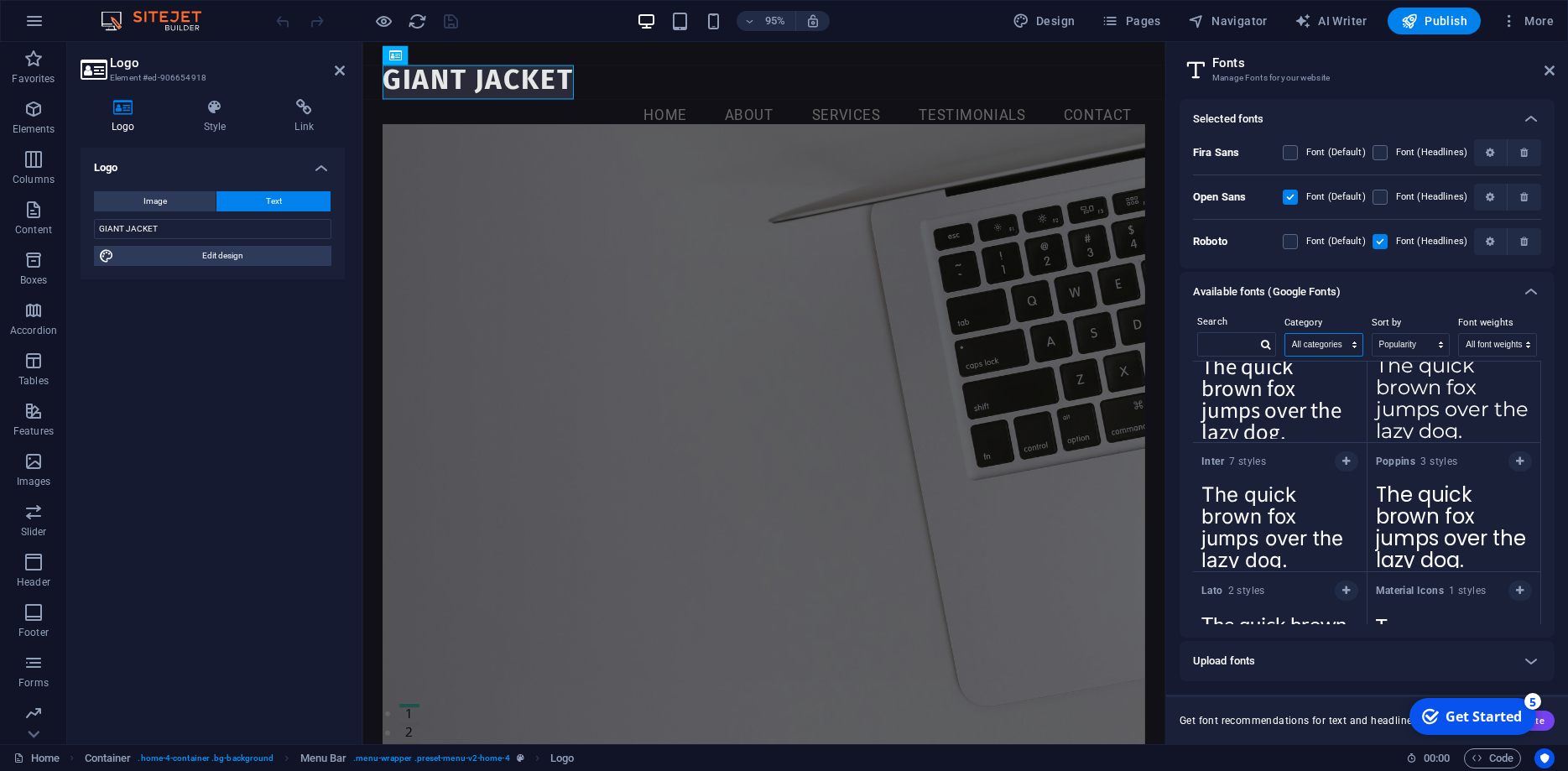
scroll to position [0, 0]
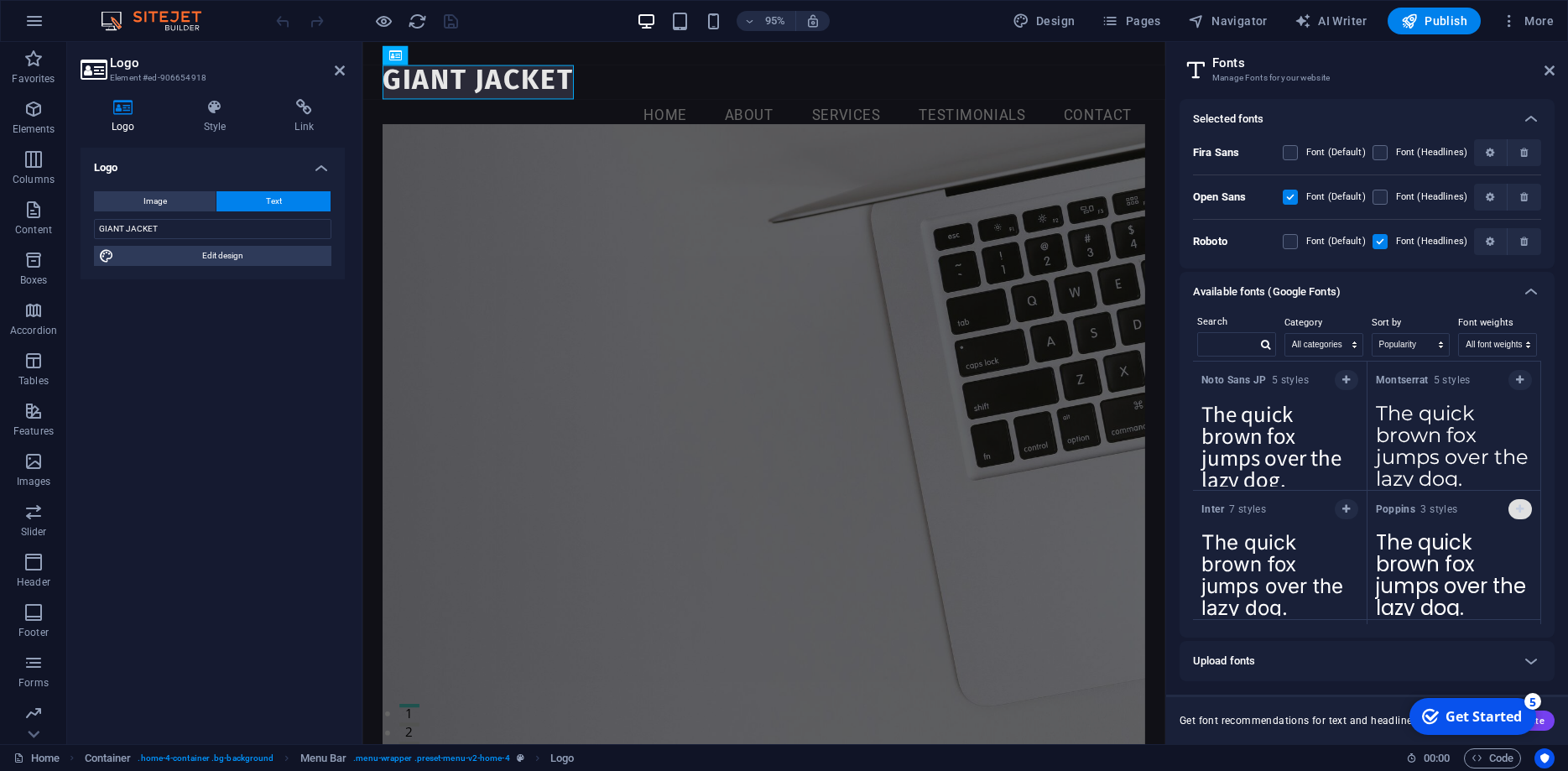
click at [1523, 511] on icon "button" at bounding box center [1519, 510] width 8 height 10
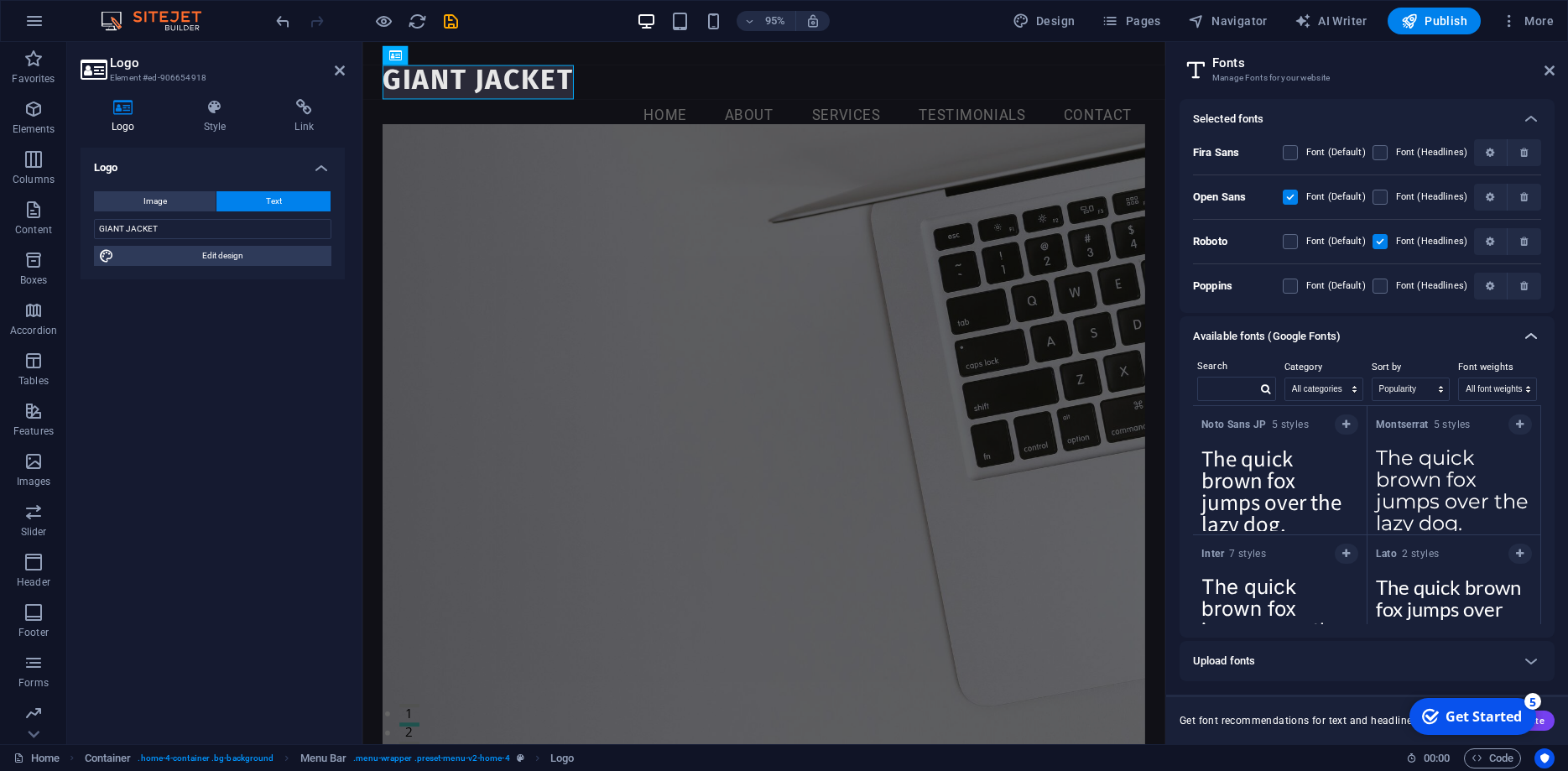
click at [1528, 337] on icon at bounding box center [1531, 336] width 20 height 20
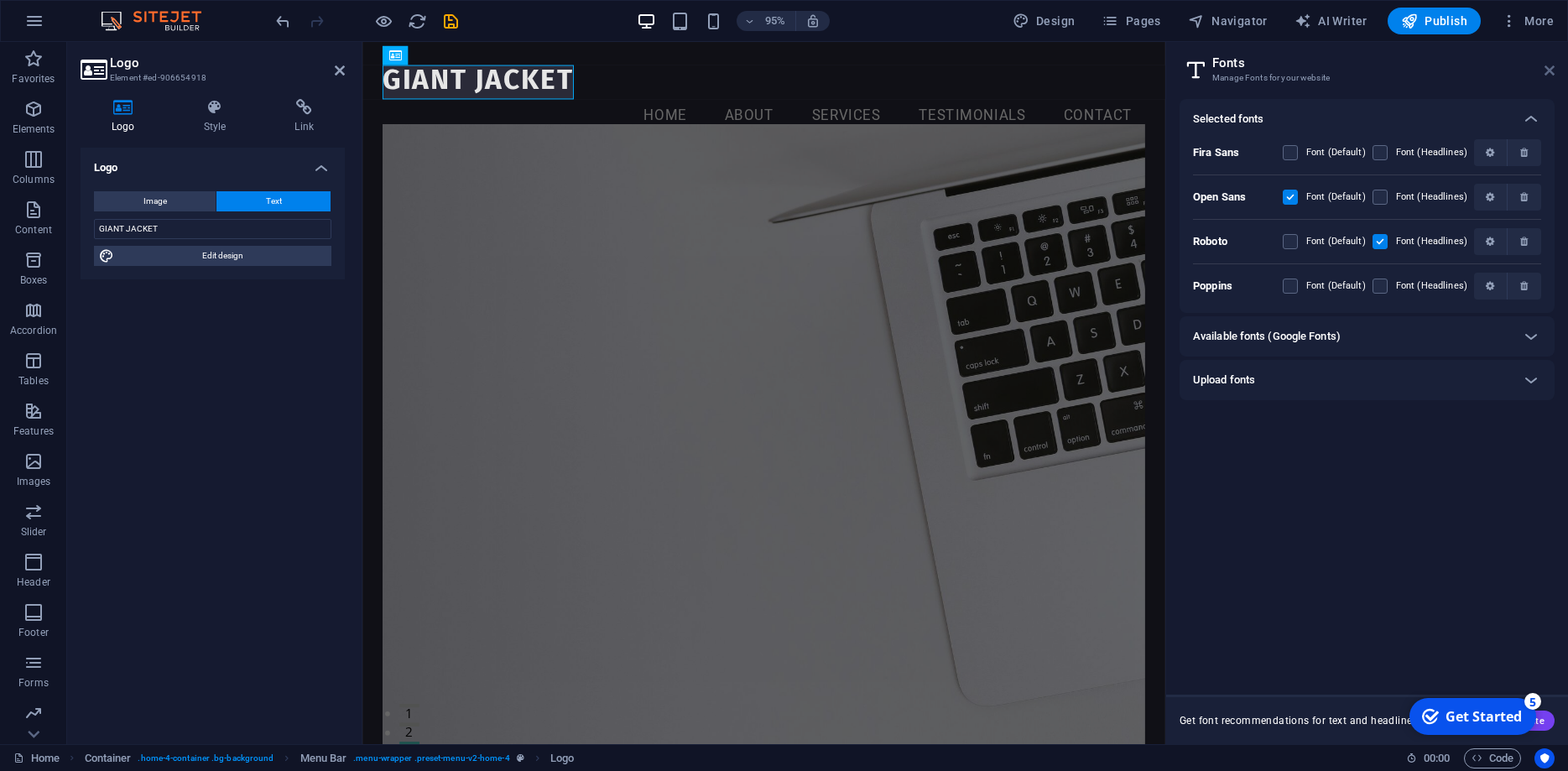
click at [1550, 66] on icon at bounding box center [1550, 71] width 10 height 13
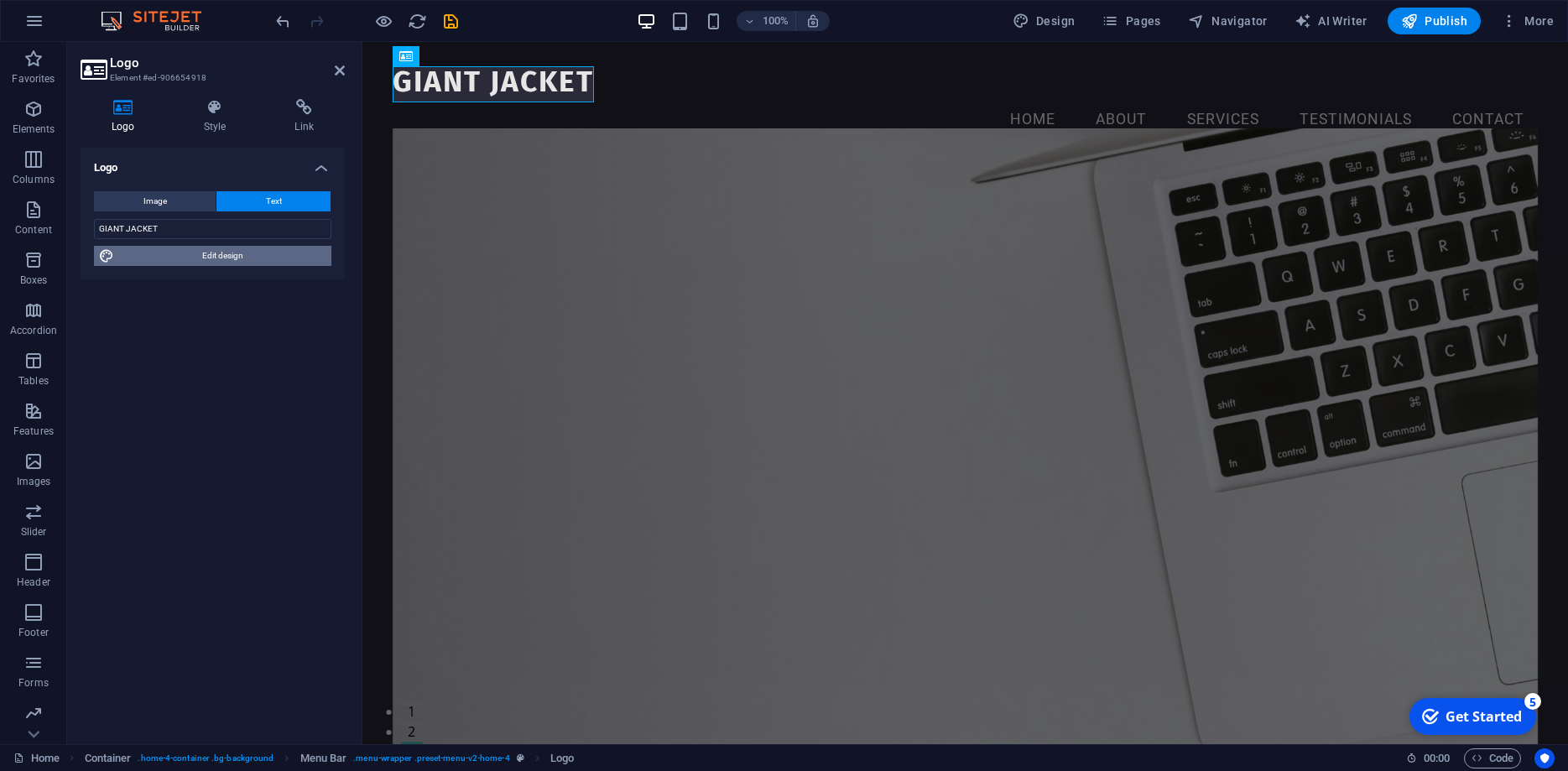
click at [251, 252] on span "Edit design" at bounding box center [223, 256] width 207 height 20
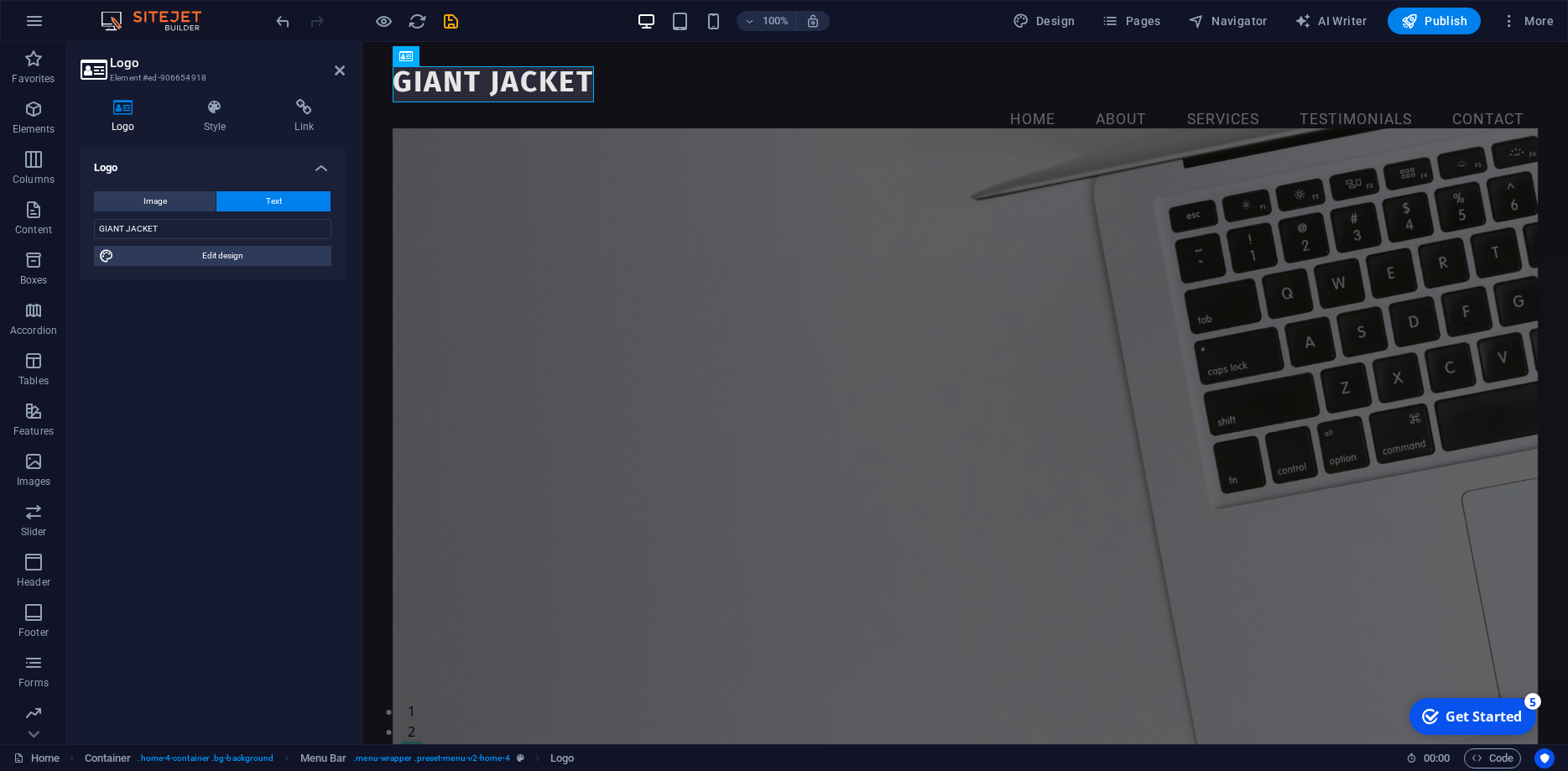
select select "rem"
select select "700"
select select "px"
select select "rem"
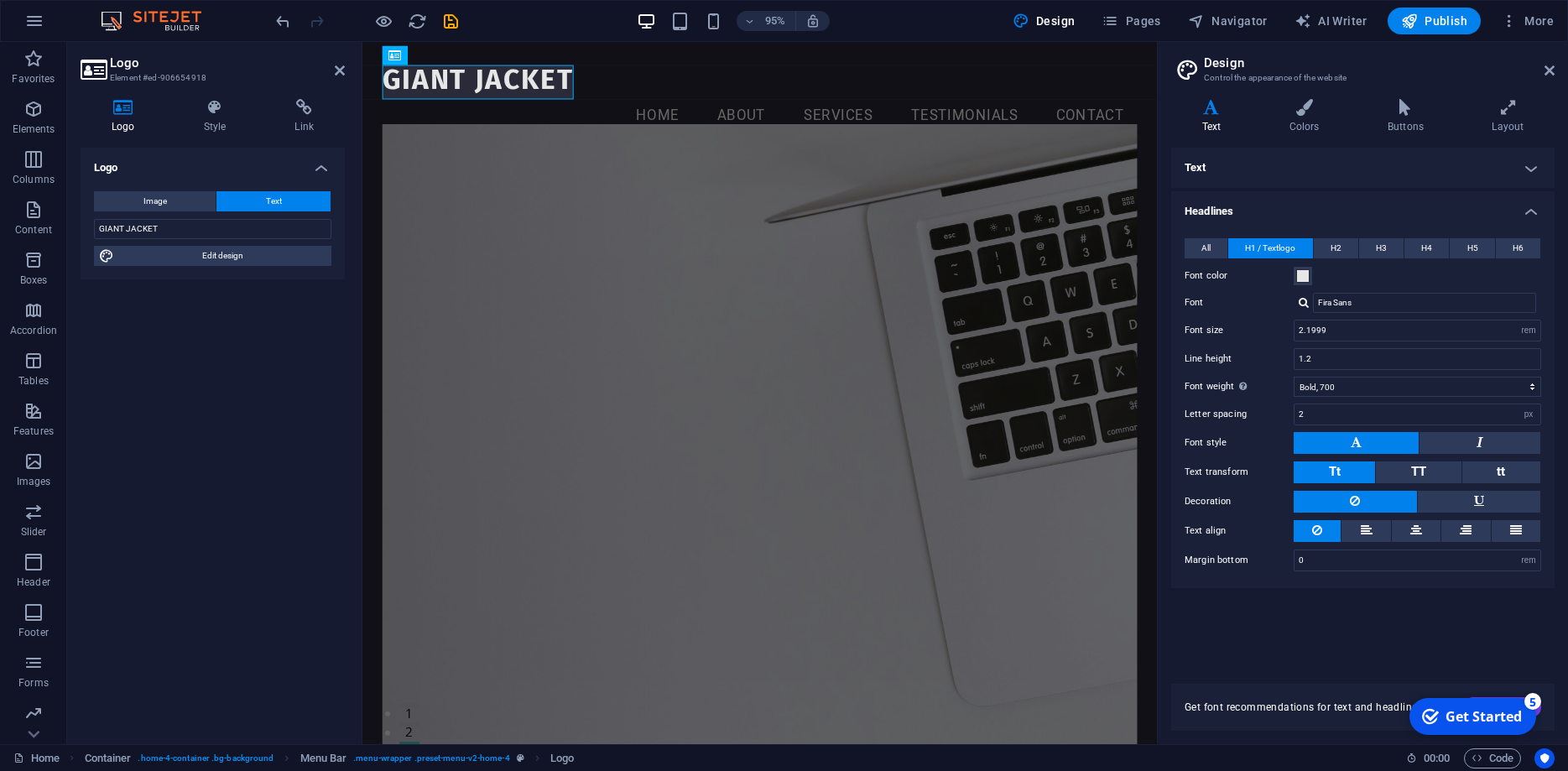
click at [1307, 302] on div at bounding box center [1304, 302] width 10 height 11
click at [1335, 363] on div "Poppins" at bounding box center [1428, 367] width 221 height 18
type input "Poppins"
drag, startPoint x: 1328, startPoint y: 359, endPoint x: 1243, endPoint y: 354, distance: 85.1
click at [1295, 354] on input "1.2" at bounding box center [1418, 359] width 245 height 20
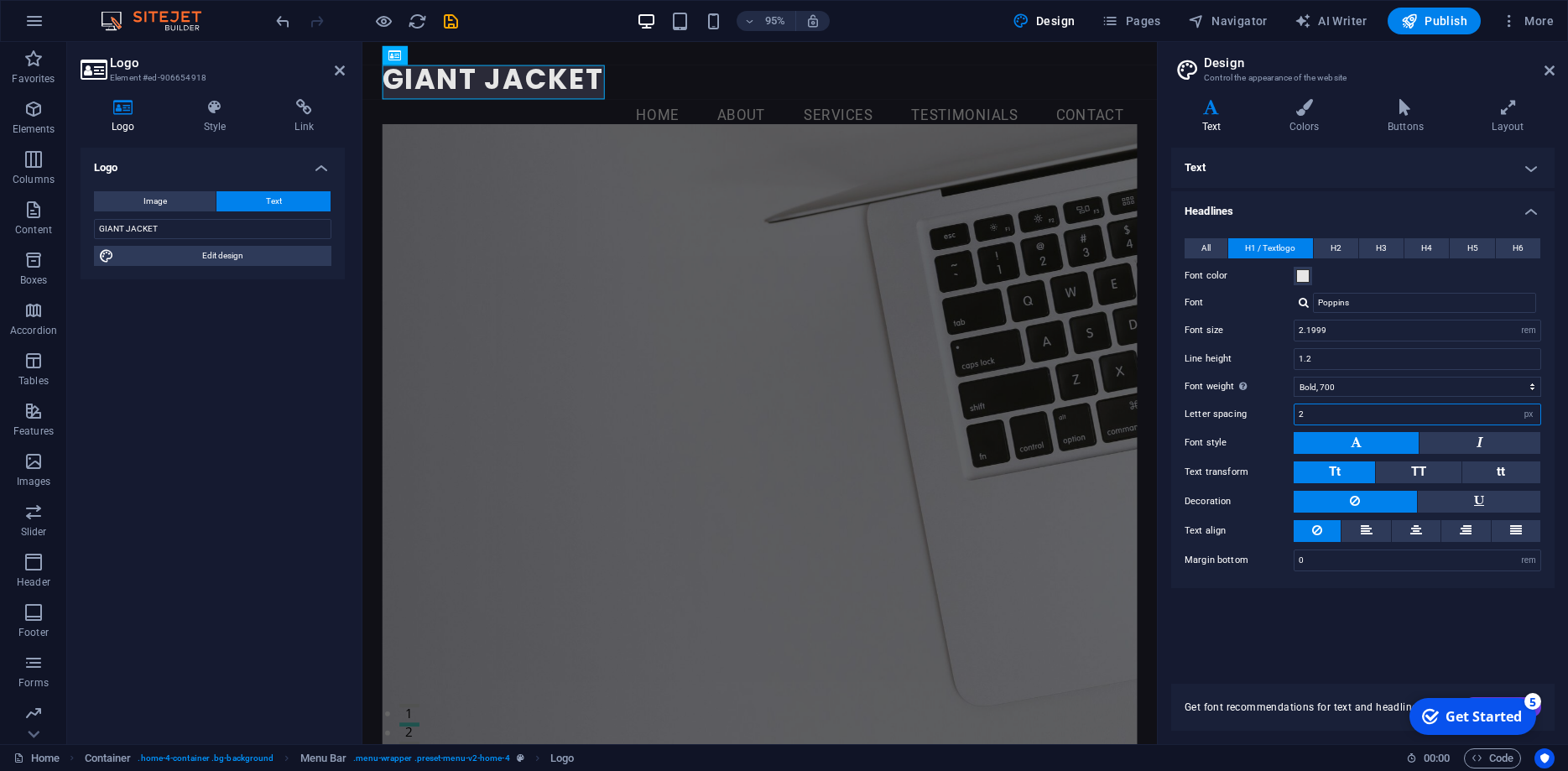
drag, startPoint x: 1308, startPoint y: 415, endPoint x: 1254, endPoint y: 408, distance: 54.5
click at [1295, 408] on input "2" at bounding box center [1418, 415] width 245 height 20
click at [1243, 611] on div "Text Standard Bold Links Font color Font Open Sans Font size 1 rem px Line heig…" at bounding box center [1363, 406] width 383 height 516
drag, startPoint x: 1337, startPoint y: 408, endPoint x: 1245, endPoint y: 416, distance: 92.3
click at [1295, 416] on input "1" at bounding box center [1418, 415] width 245 height 20
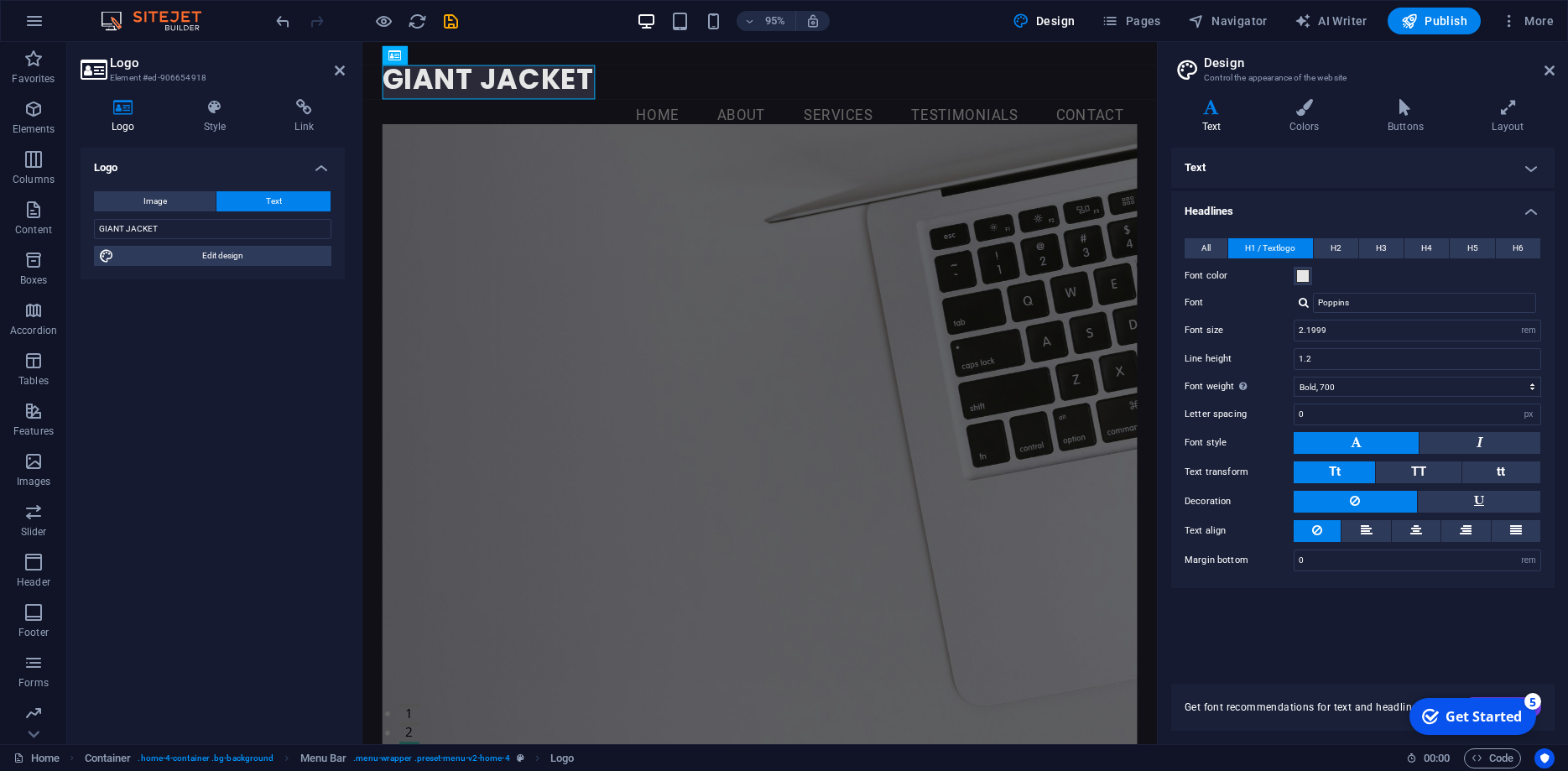
click at [1280, 623] on div "Text Standard Bold Links Font color Font Open Sans Font size 1 rem px Line heig…" at bounding box center [1363, 406] width 383 height 516
drag, startPoint x: 1312, startPoint y: 413, endPoint x: 1229, endPoint y: 404, distance: 83.5
click at [1295, 404] on input "0" at bounding box center [1418, 415] width 245 height 20
type input "1"
click at [1335, 613] on div "Text Standard Bold Links Font color Font Open Sans Font size 1 rem px Line heig…" at bounding box center [1363, 406] width 383 height 516
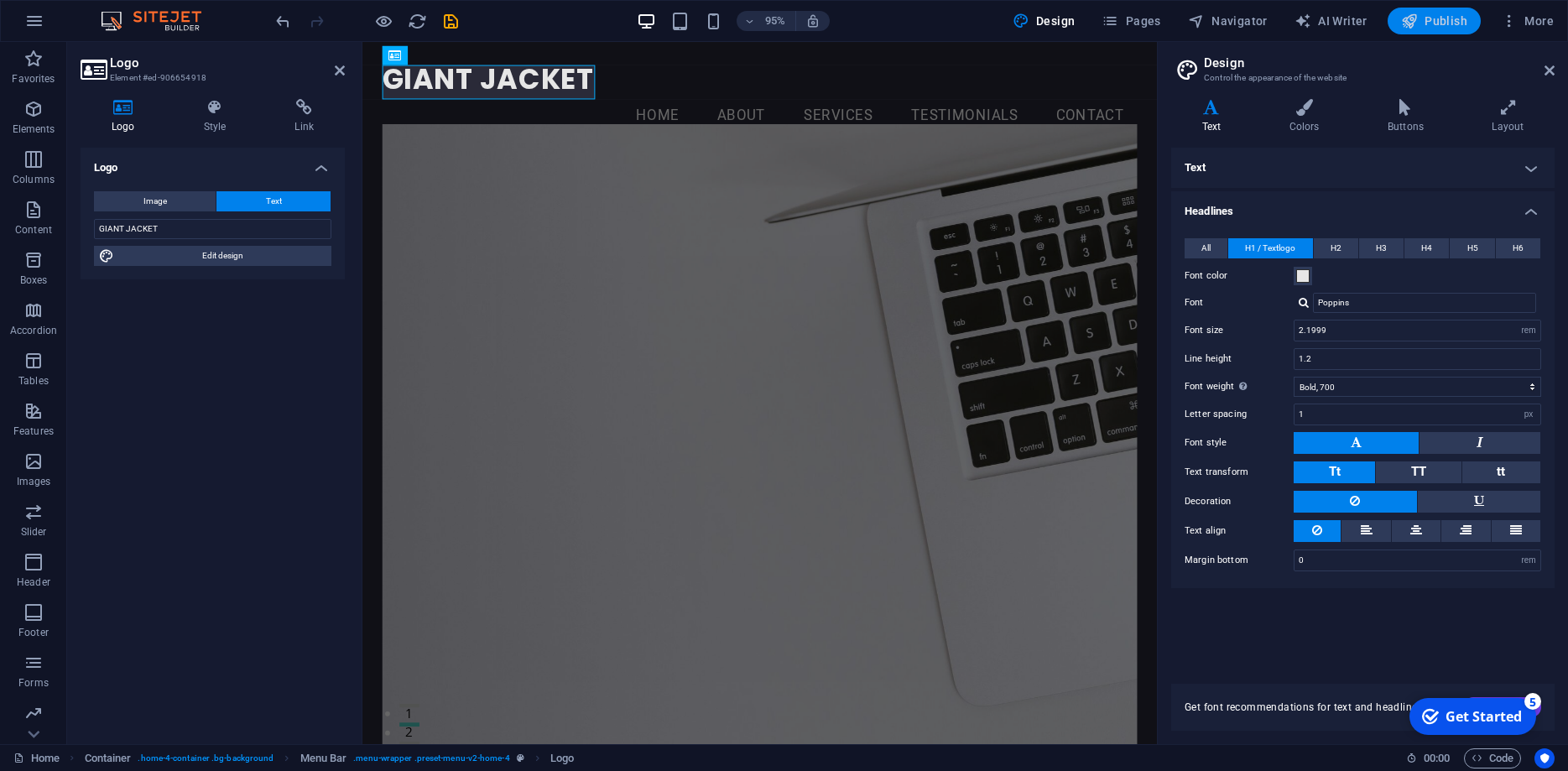
click at [1418, 23] on icon "button" at bounding box center [1410, 21] width 17 height 17
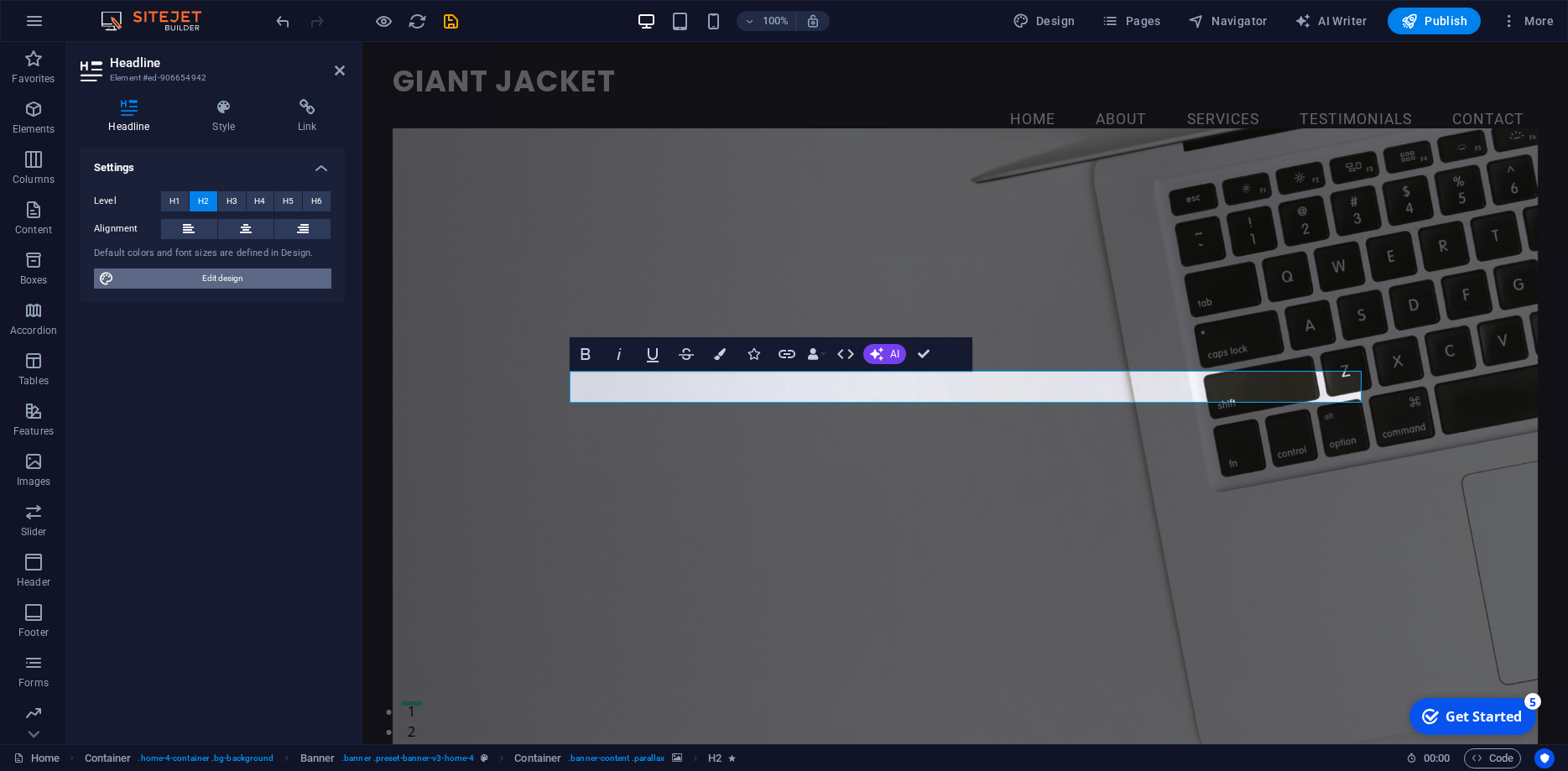
click at [227, 281] on span "Edit design" at bounding box center [223, 278] width 207 height 20
select select "rem"
select select "200"
select select "px"
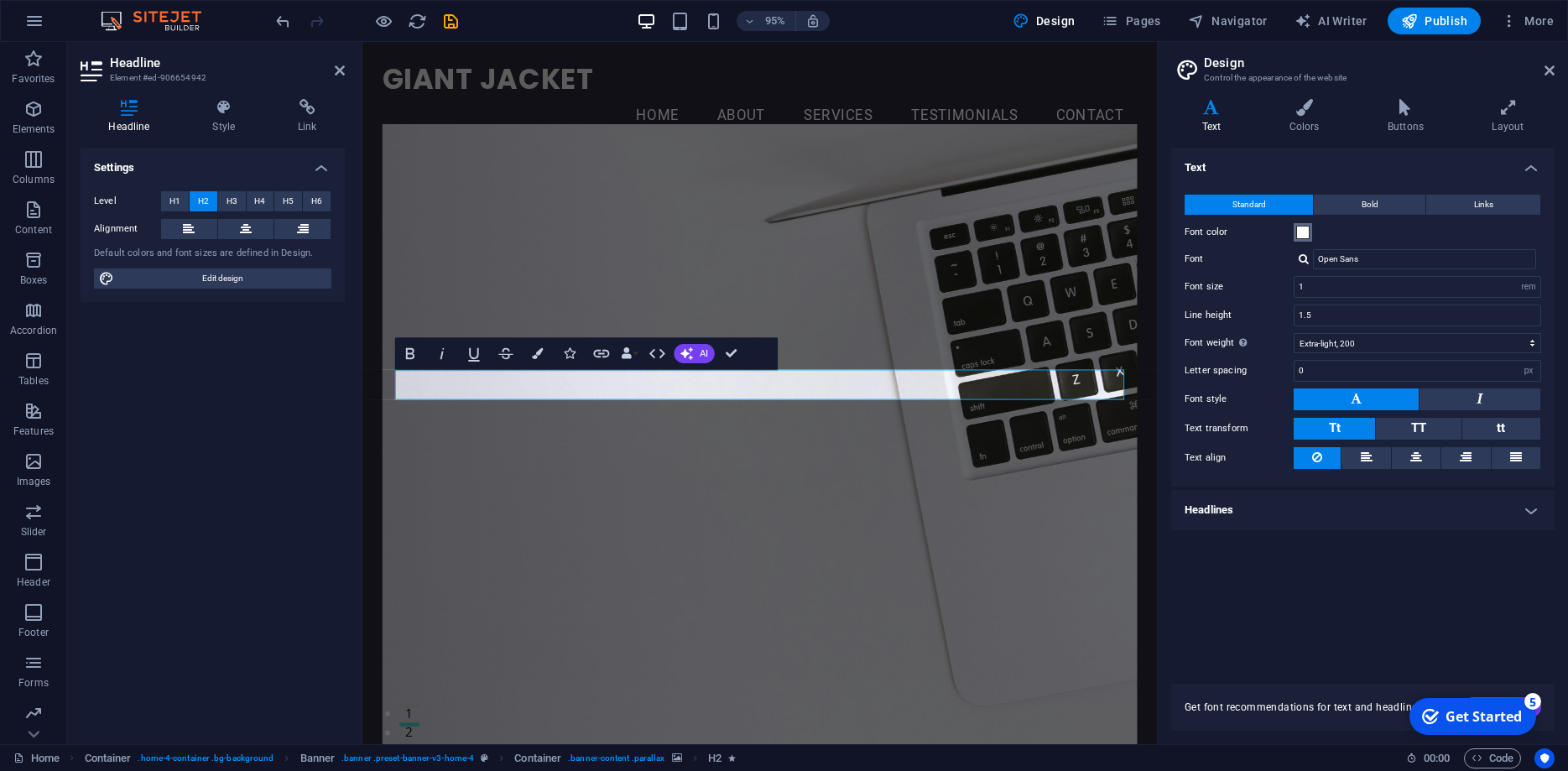
click at [1302, 231] on span at bounding box center [1303, 232] width 13 height 13
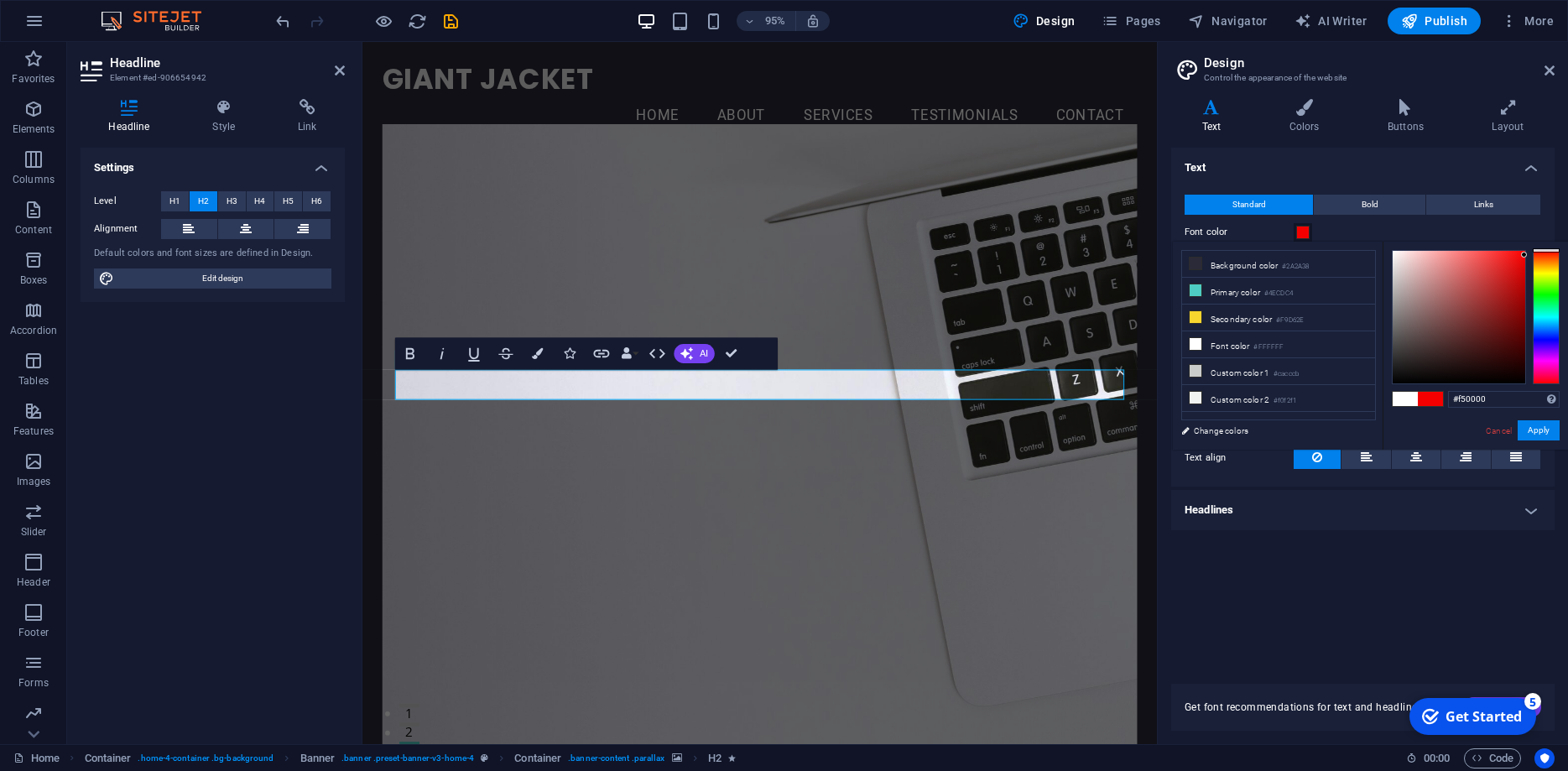
drag, startPoint x: 1455, startPoint y: 272, endPoint x: 1527, endPoint y: 255, distance: 74.0
click at [1527, 255] on div at bounding box center [1476, 317] width 168 height 135
click at [1534, 426] on button "Apply" at bounding box center [1539, 430] width 42 height 20
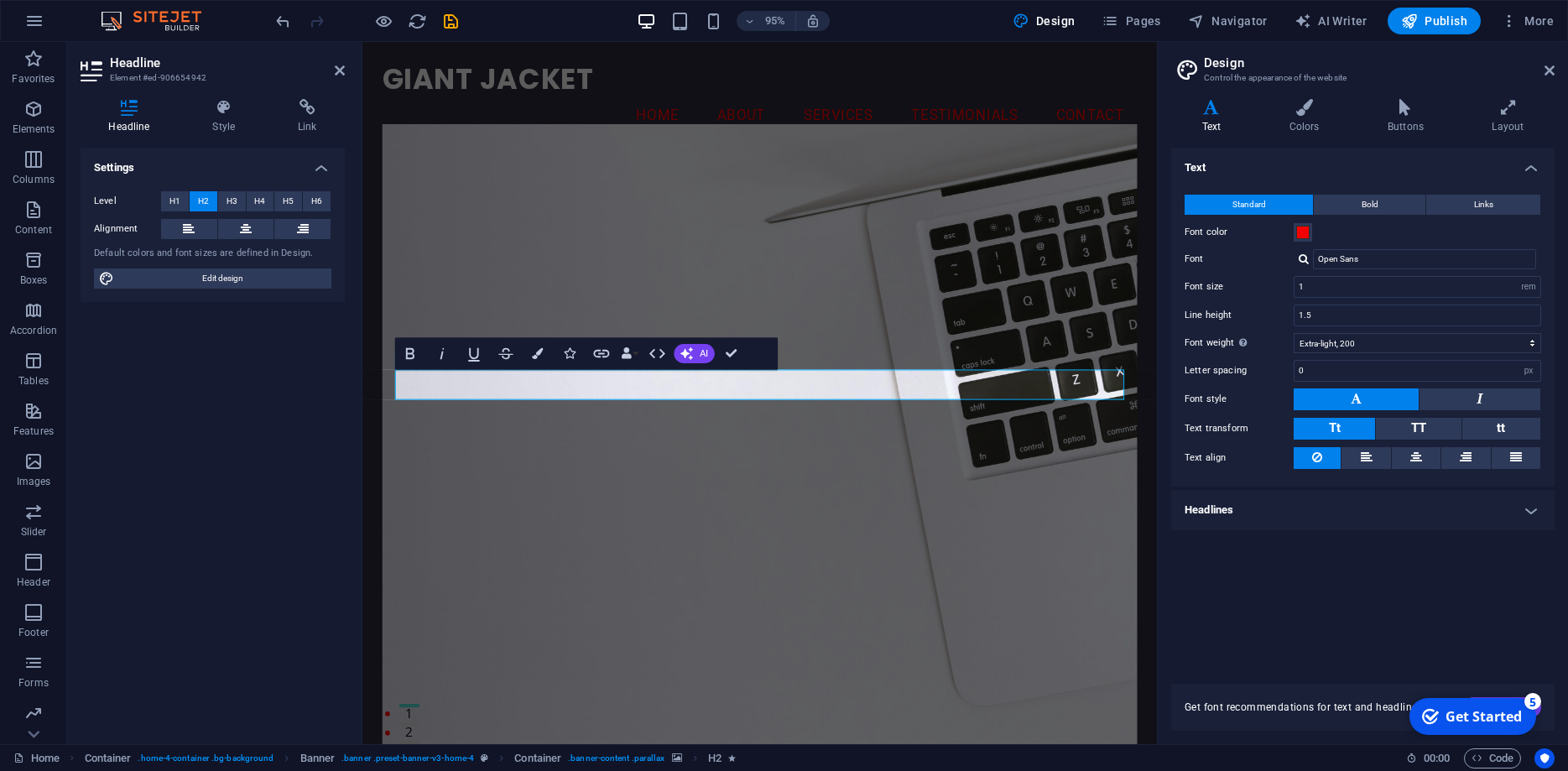
click at [879, 337] on figure at bounding box center [780, 465] width 795 height 673
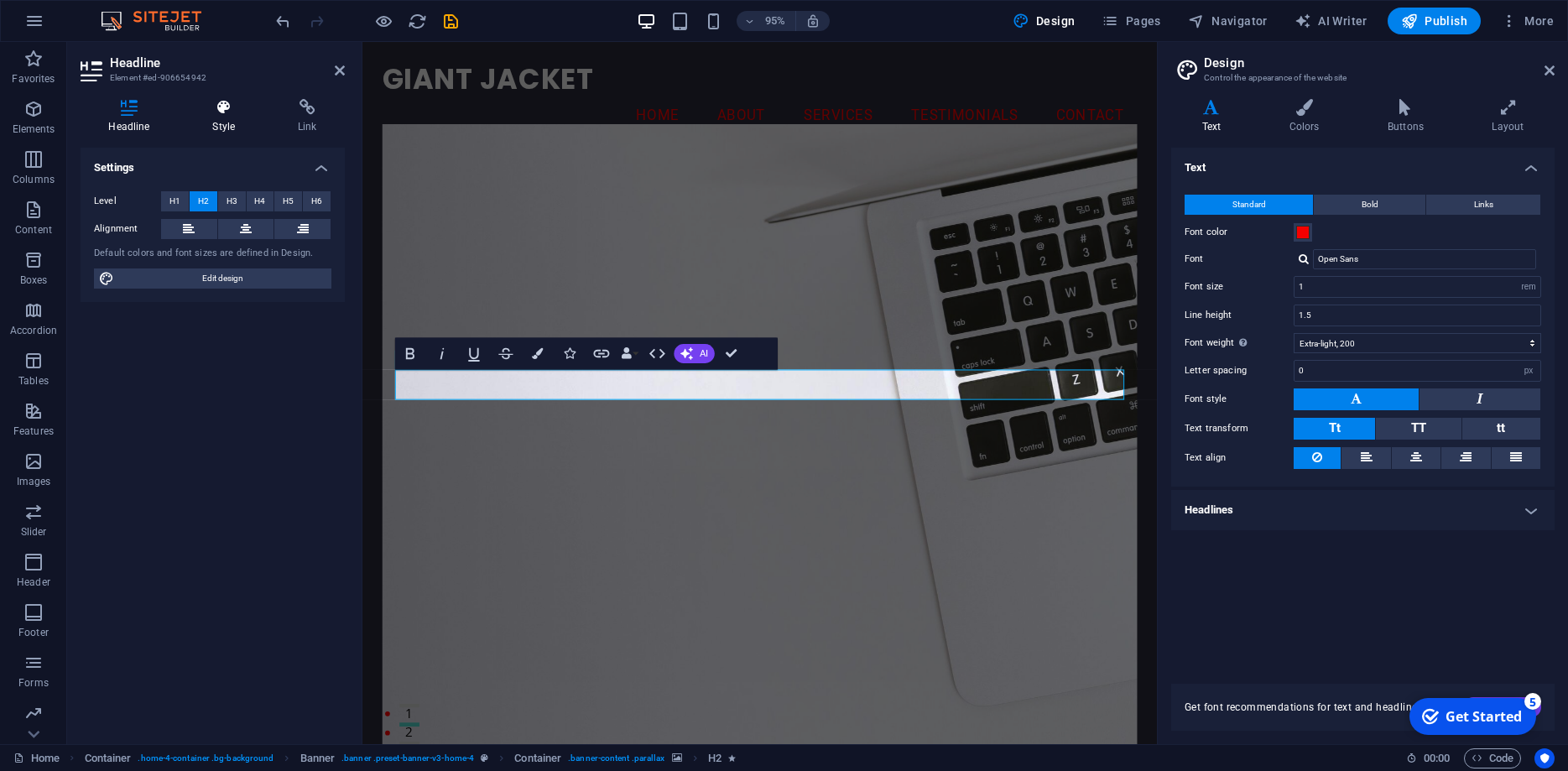
click at [215, 107] on icon at bounding box center [224, 108] width 79 height 17
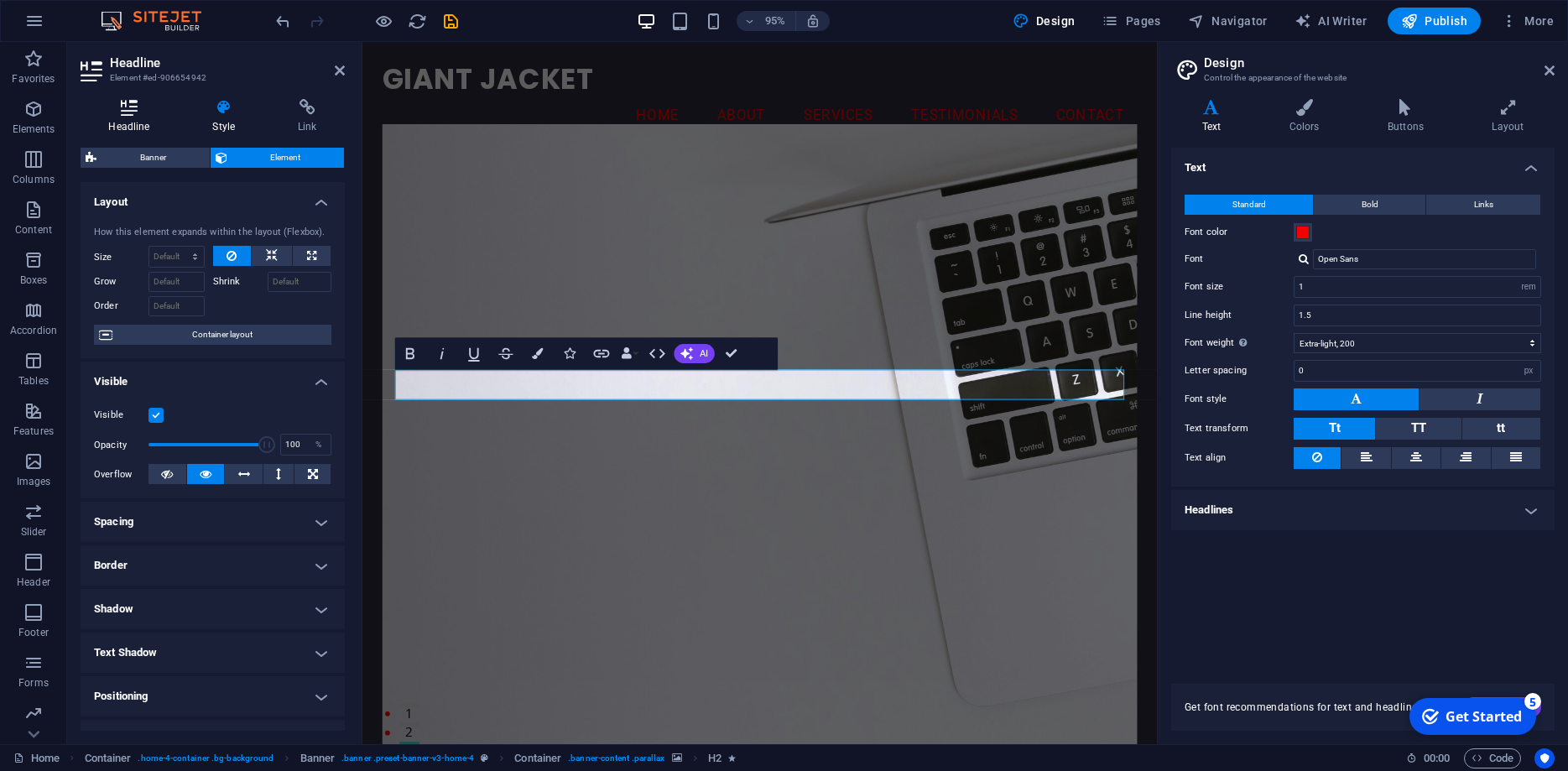
click at [132, 114] on icon at bounding box center [129, 108] width 98 height 17
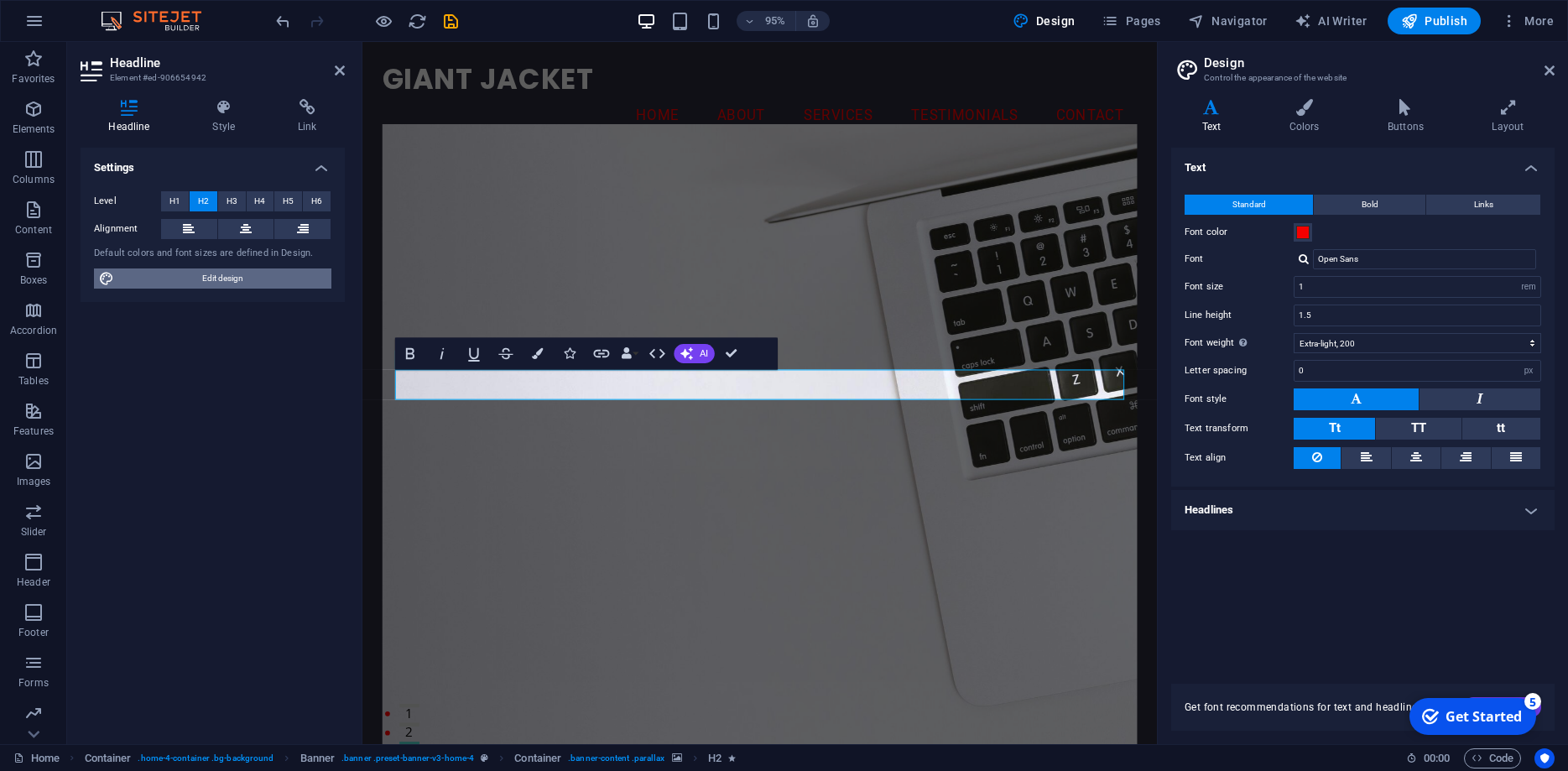
click at [202, 277] on span "Edit design" at bounding box center [223, 278] width 207 height 20
click at [1312, 112] on icon at bounding box center [1304, 108] width 92 height 17
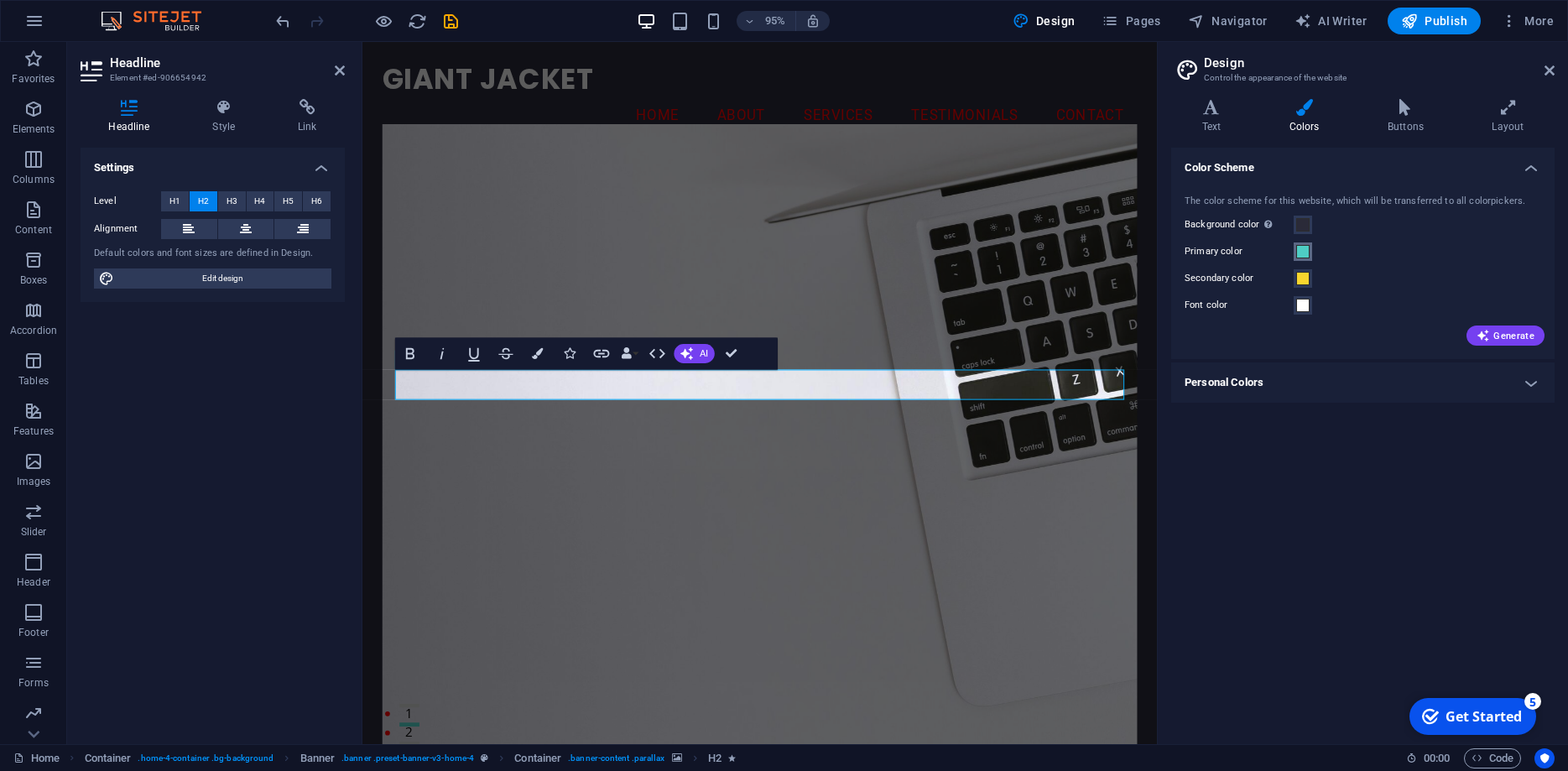
click at [1306, 250] on span at bounding box center [1303, 251] width 13 height 13
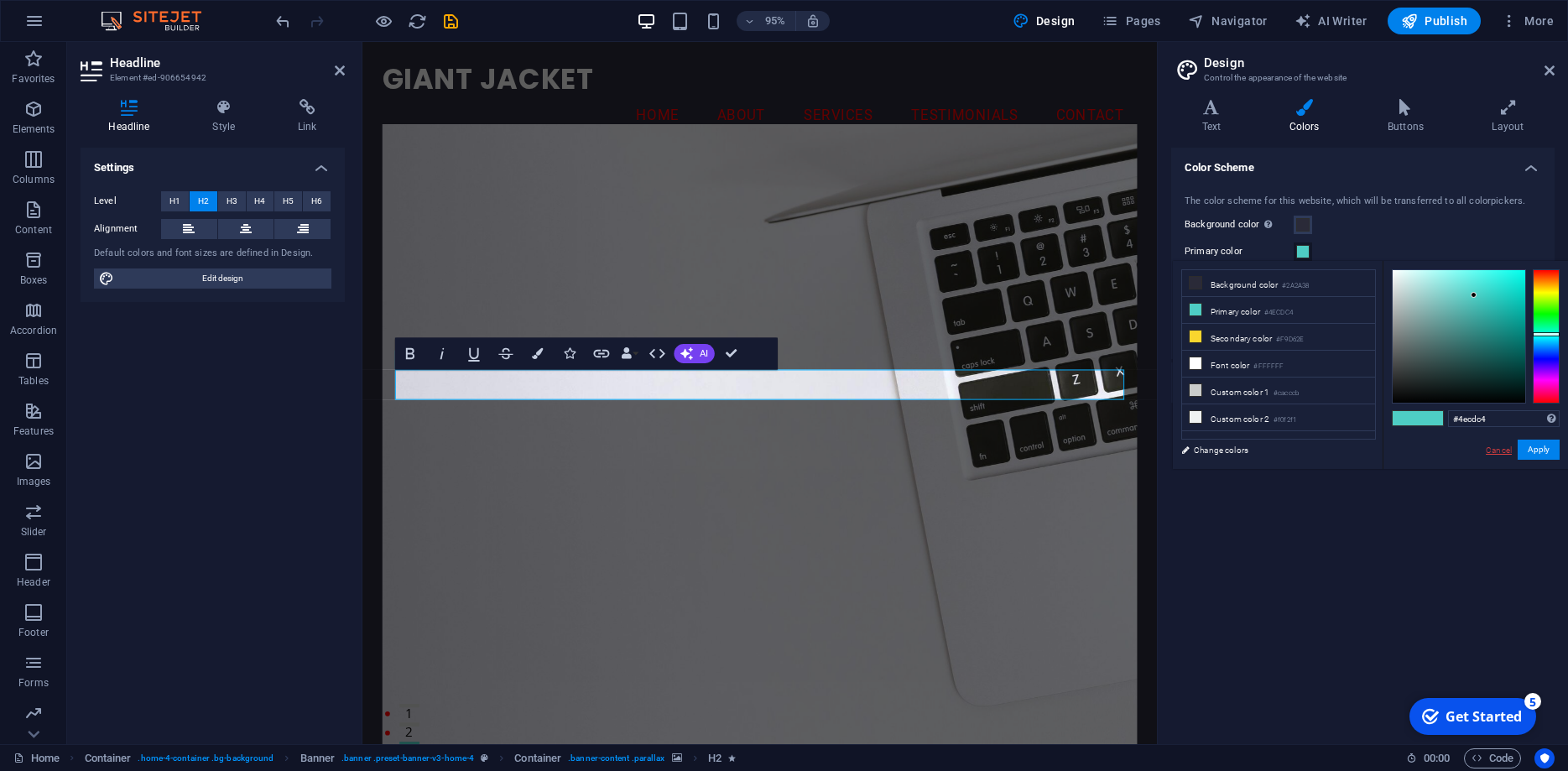
click at [1491, 450] on link "Cancel" at bounding box center [1498, 450] width 29 height 13
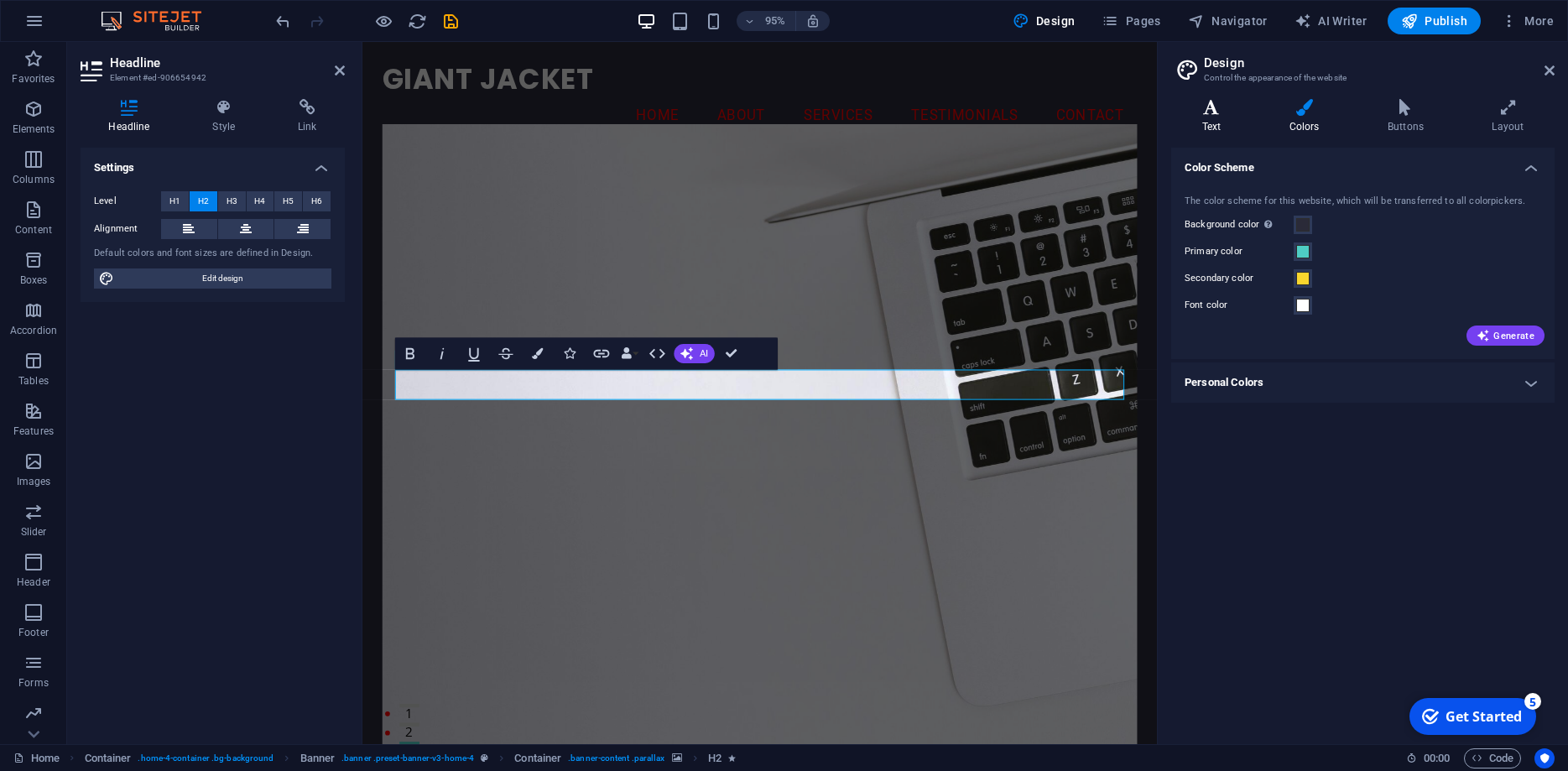
click at [1215, 107] on icon at bounding box center [1212, 108] width 81 height 17
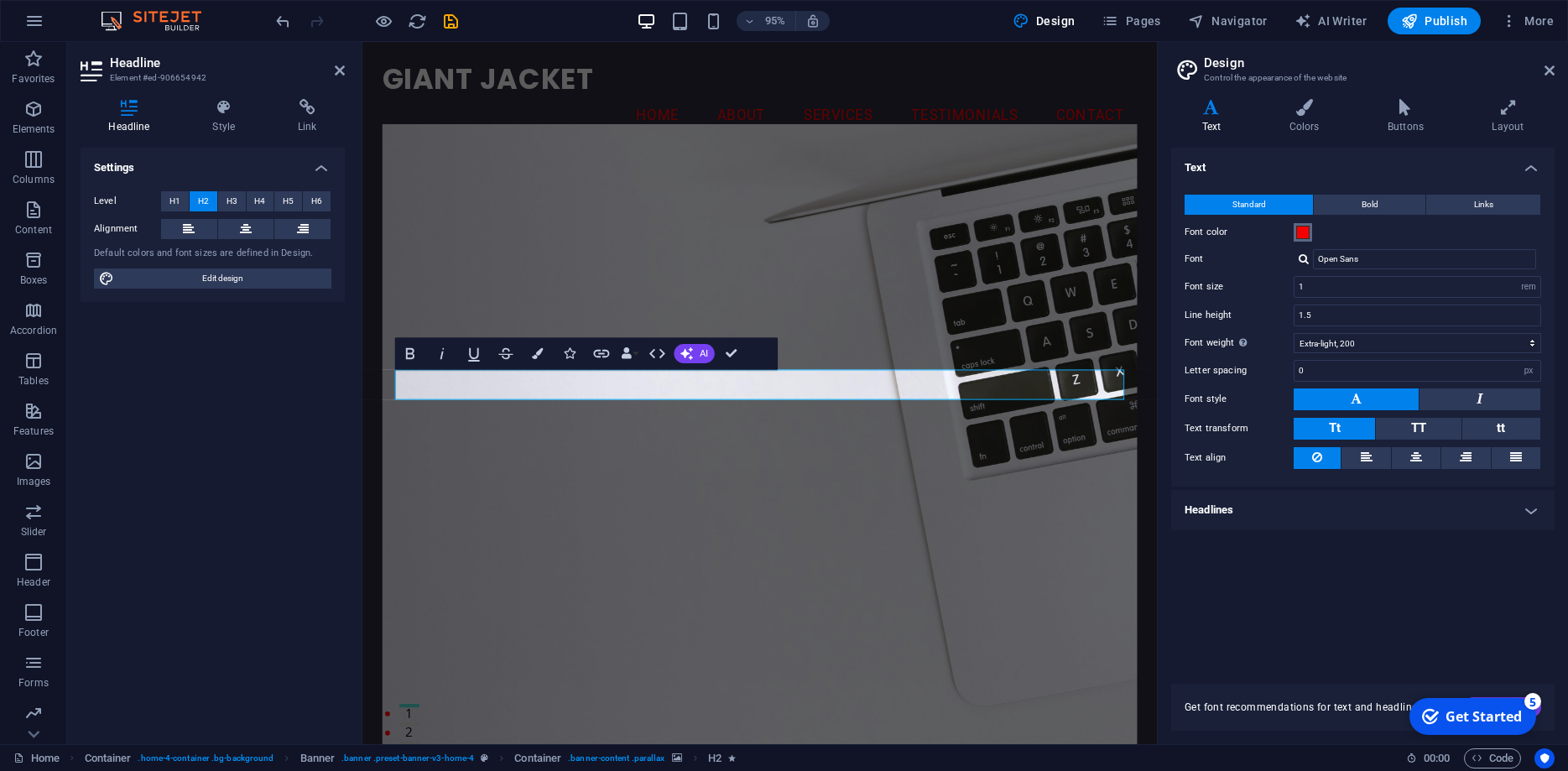
click at [1303, 230] on span at bounding box center [1303, 232] width 13 height 13
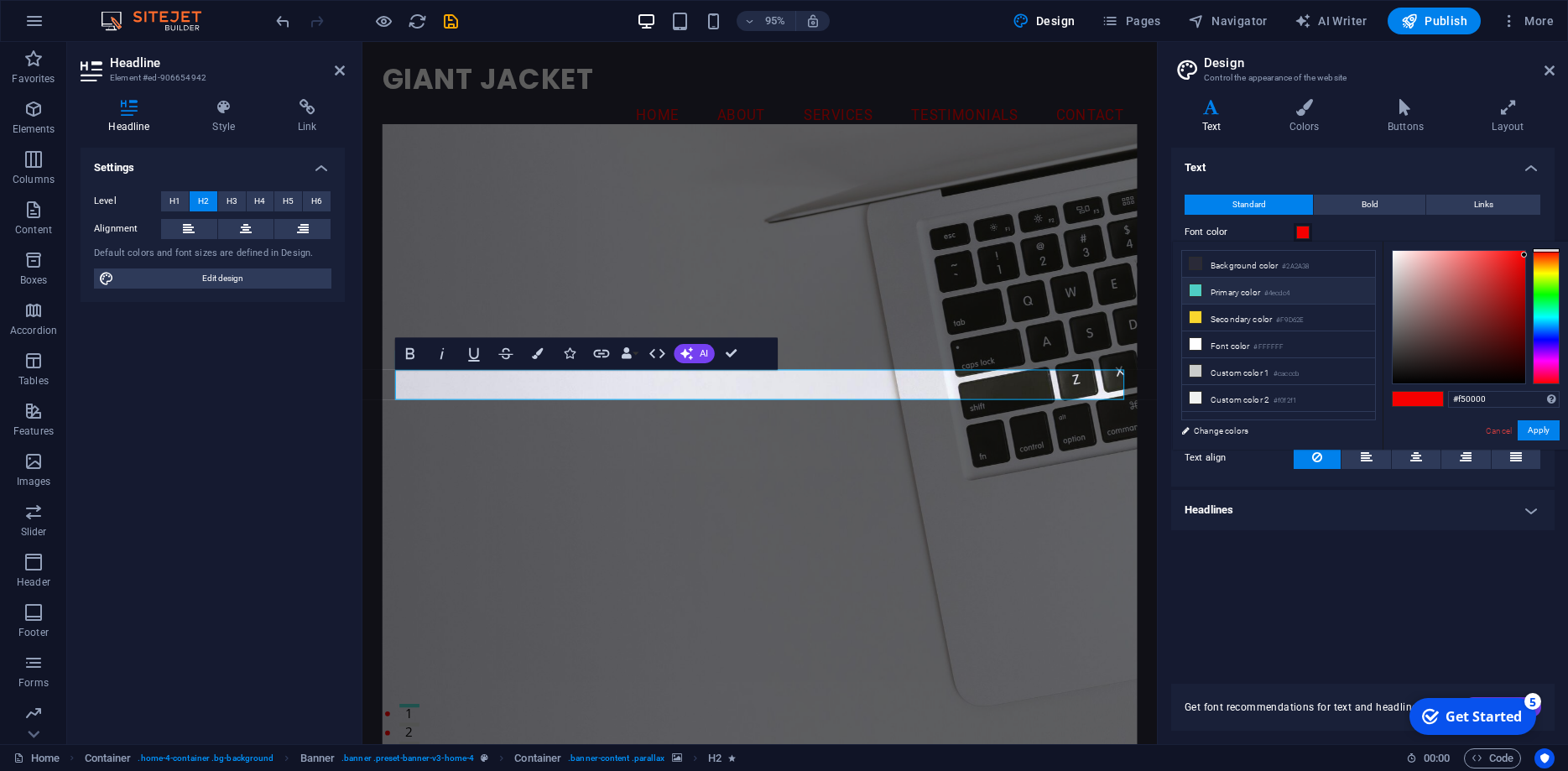
click at [1197, 291] on icon at bounding box center [1196, 290] width 12 height 12
type input "#4ecdc4"
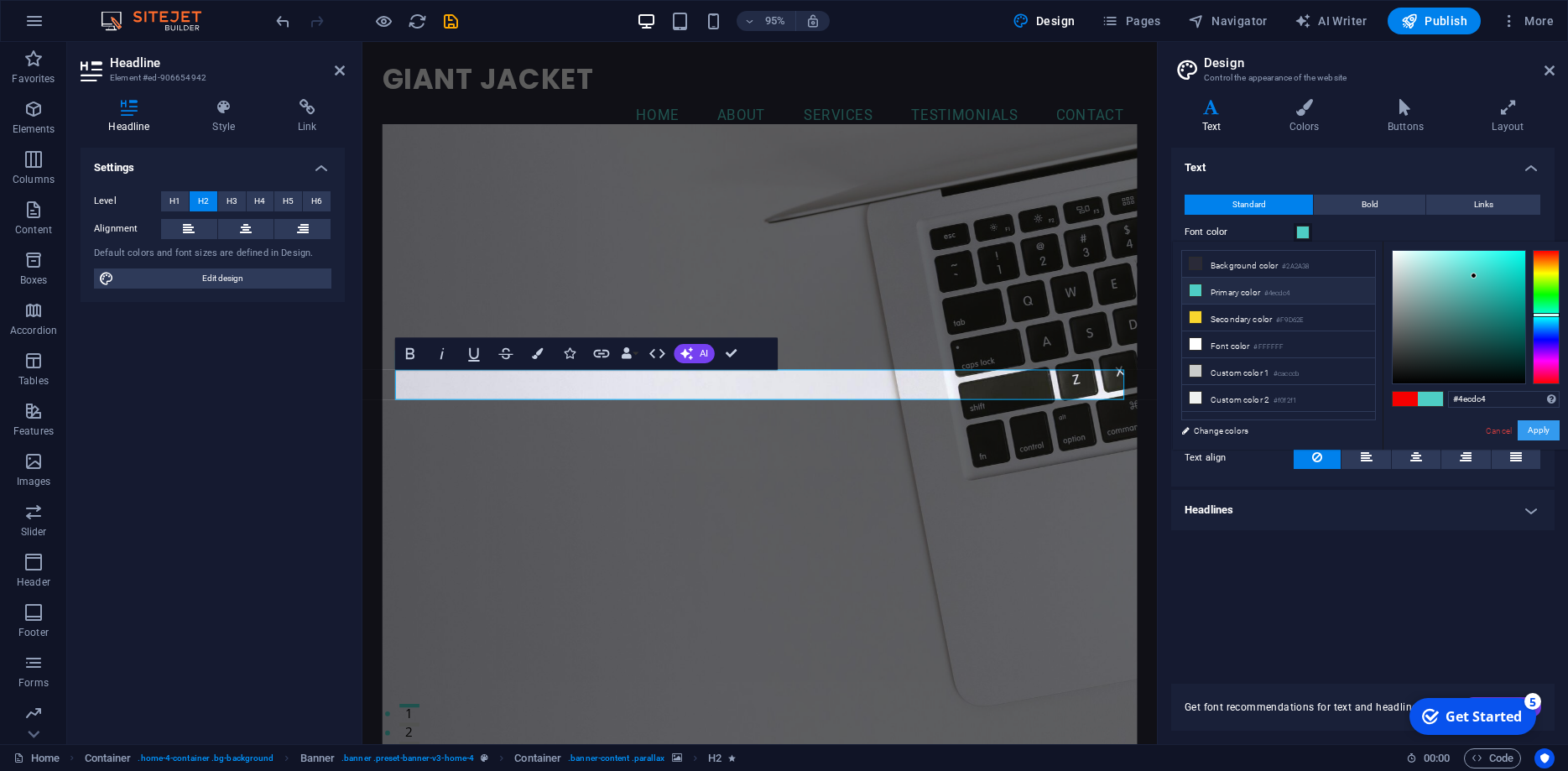
click at [1539, 430] on button "Apply" at bounding box center [1539, 430] width 42 height 20
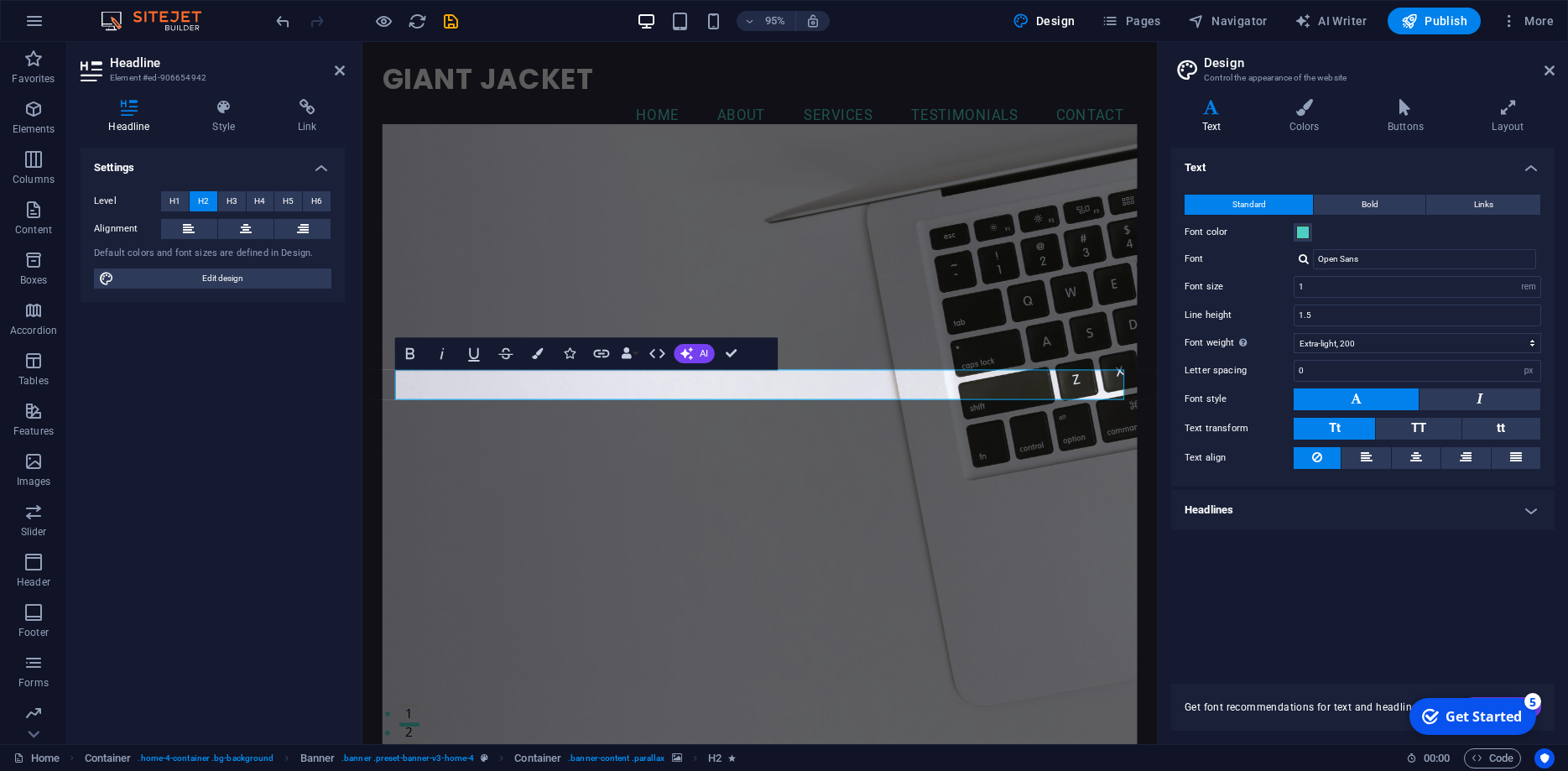
click at [1534, 506] on h4 "Headlines" at bounding box center [1363, 510] width 383 height 40
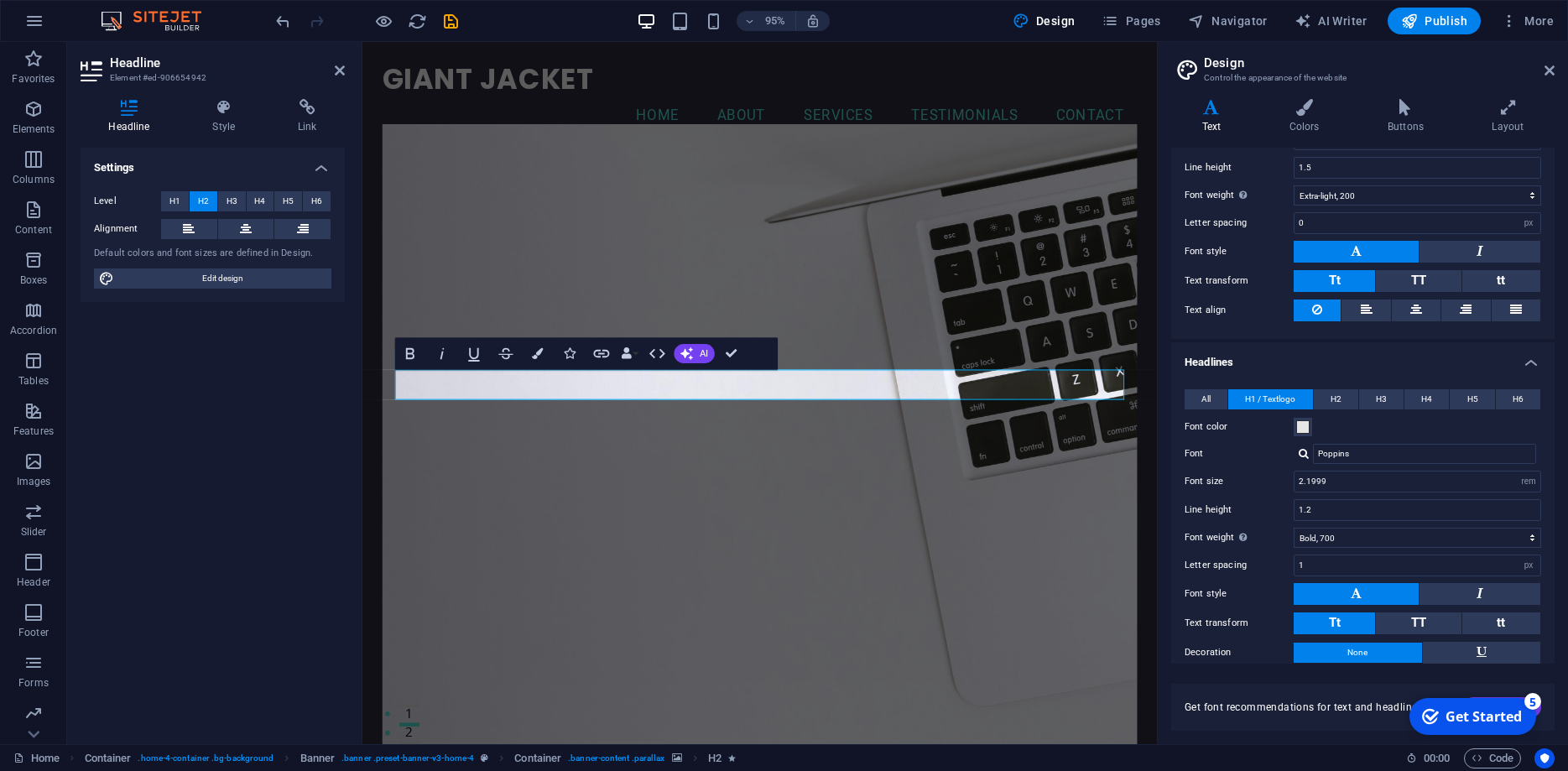
scroll to position [151, 0]
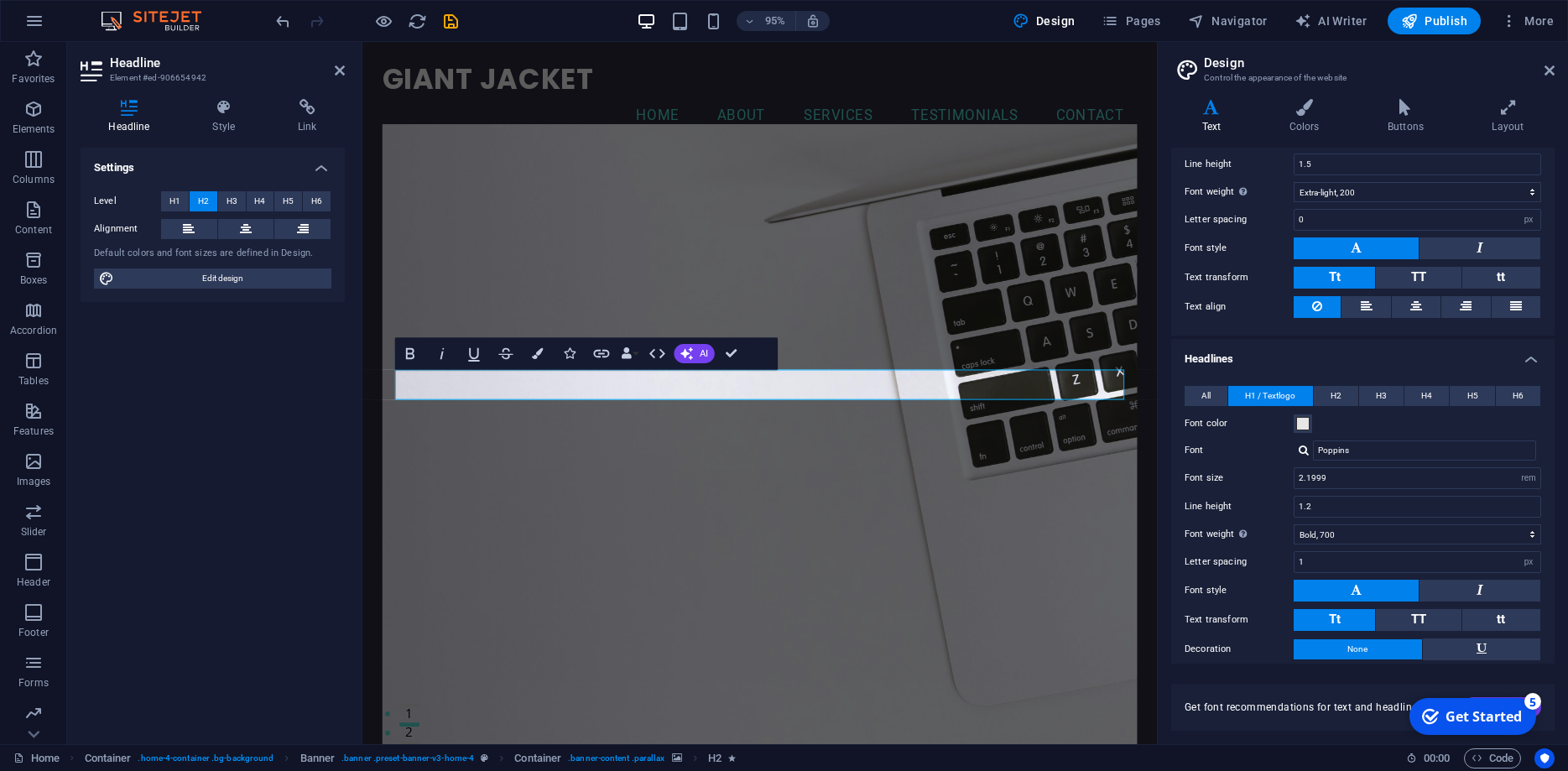
click at [747, 594] on figure at bounding box center [780, 465] width 795 height 673
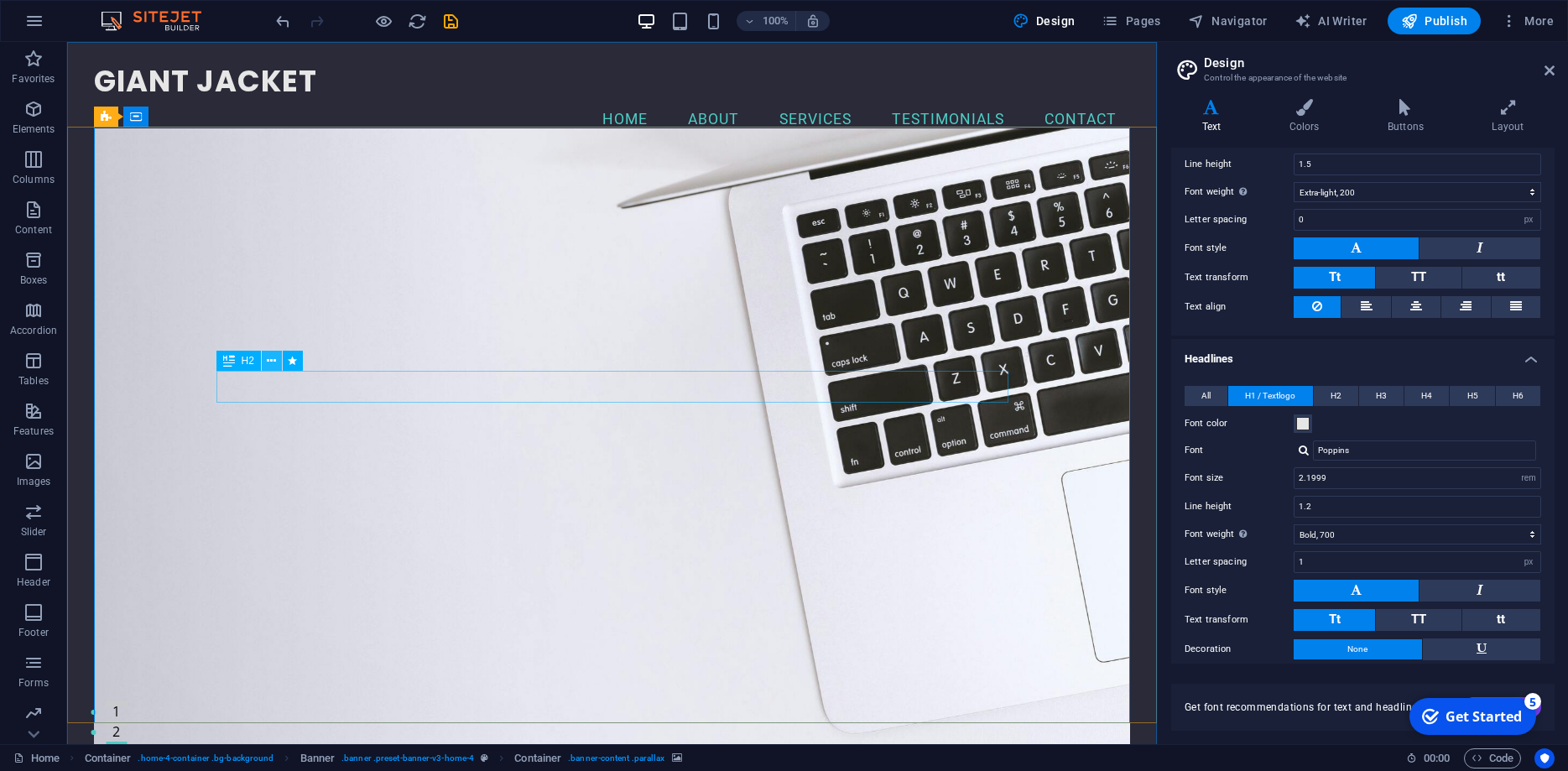
click at [274, 361] on icon at bounding box center [271, 361] width 9 height 18
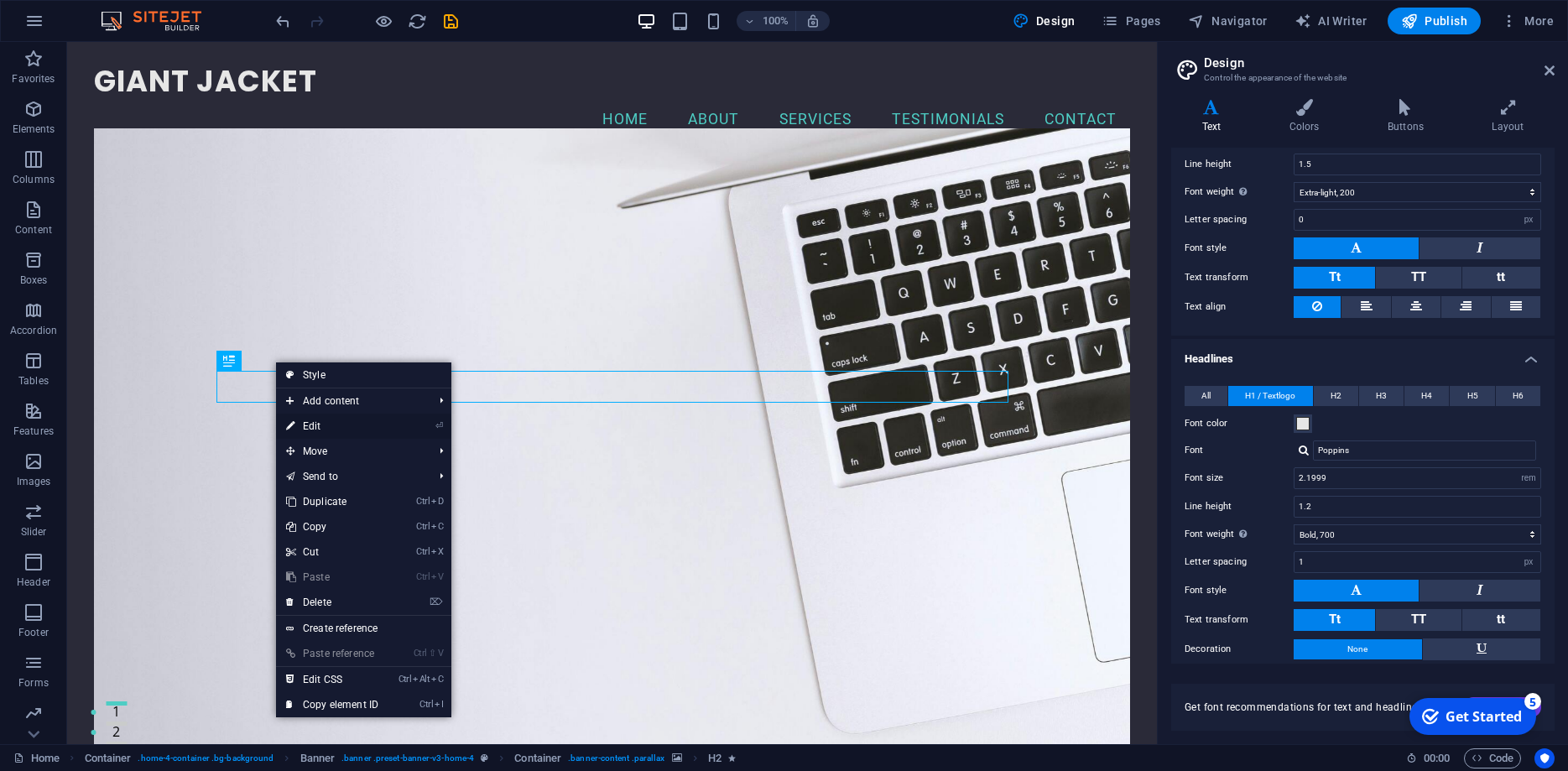
click at [326, 425] on link "⏎ Edit" at bounding box center [332, 426] width 113 height 25
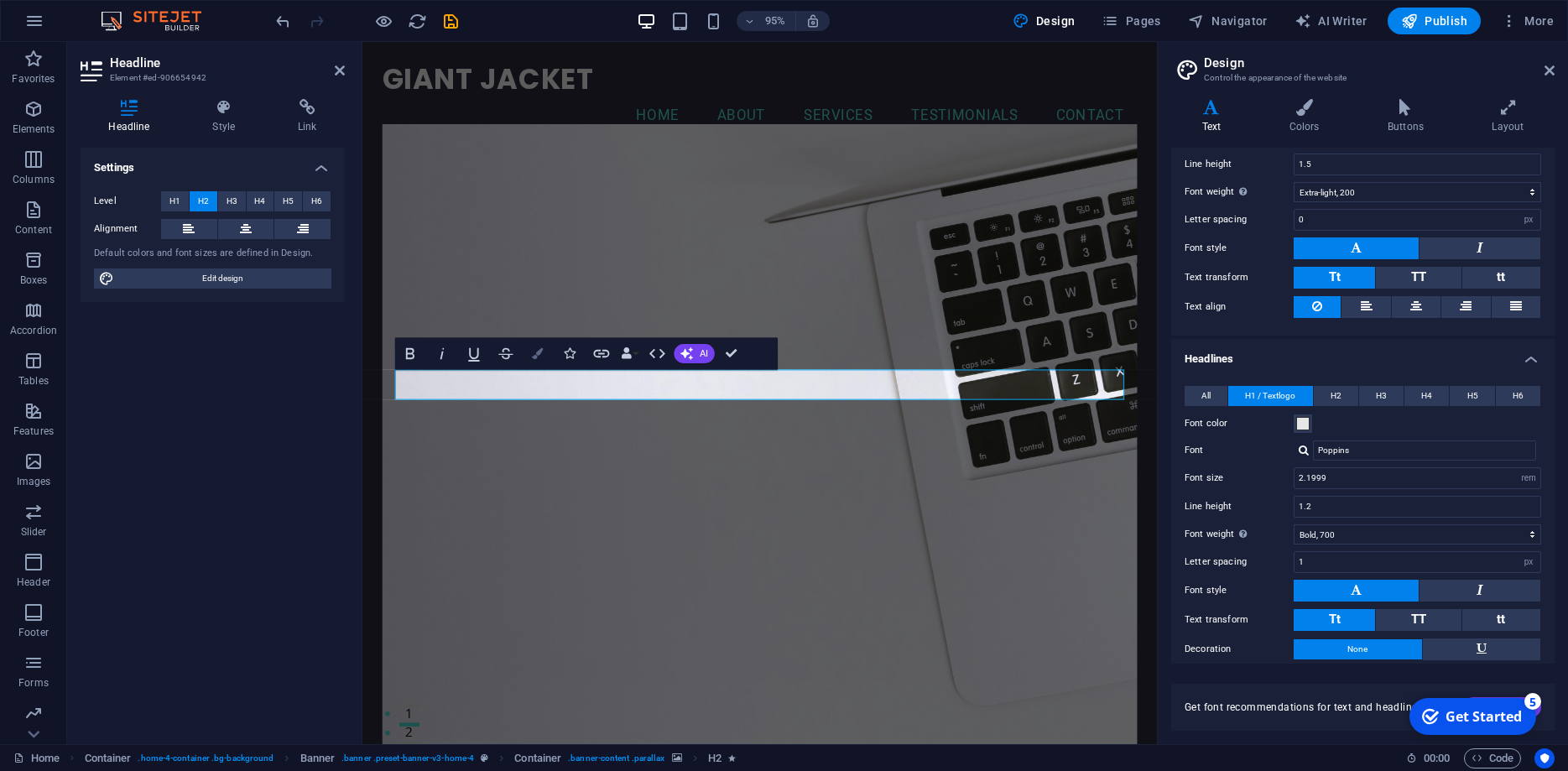
click at [536, 351] on icon "button" at bounding box center [537, 353] width 11 height 11
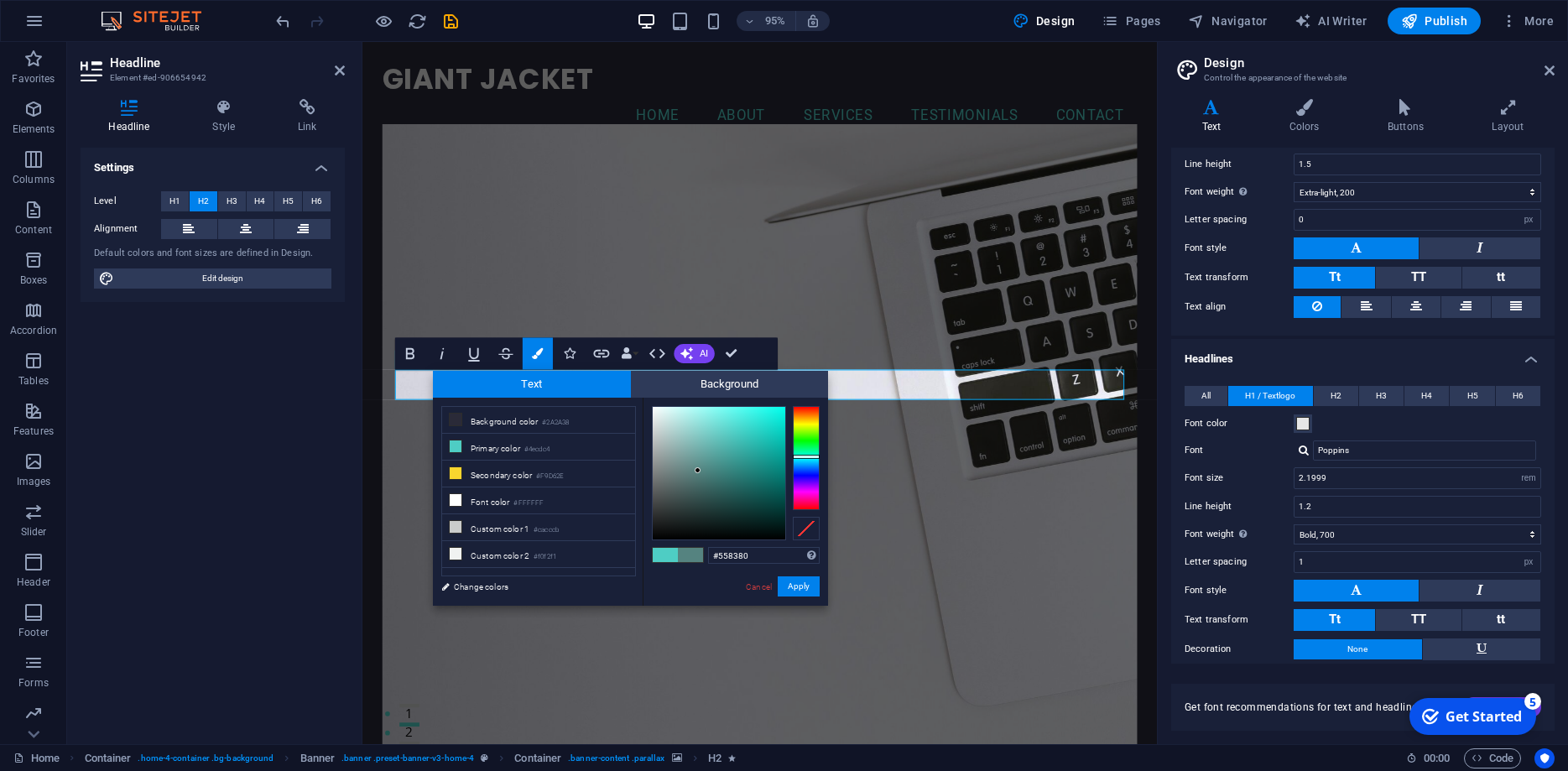
click at [698, 471] on div at bounding box center [719, 473] width 133 height 133
click at [689, 500] on div at bounding box center [719, 473] width 133 height 133
type input "#1e2726"
click at [682, 519] on div at bounding box center [719, 473] width 133 height 133
click at [793, 592] on button "Apply" at bounding box center [799, 587] width 42 height 20
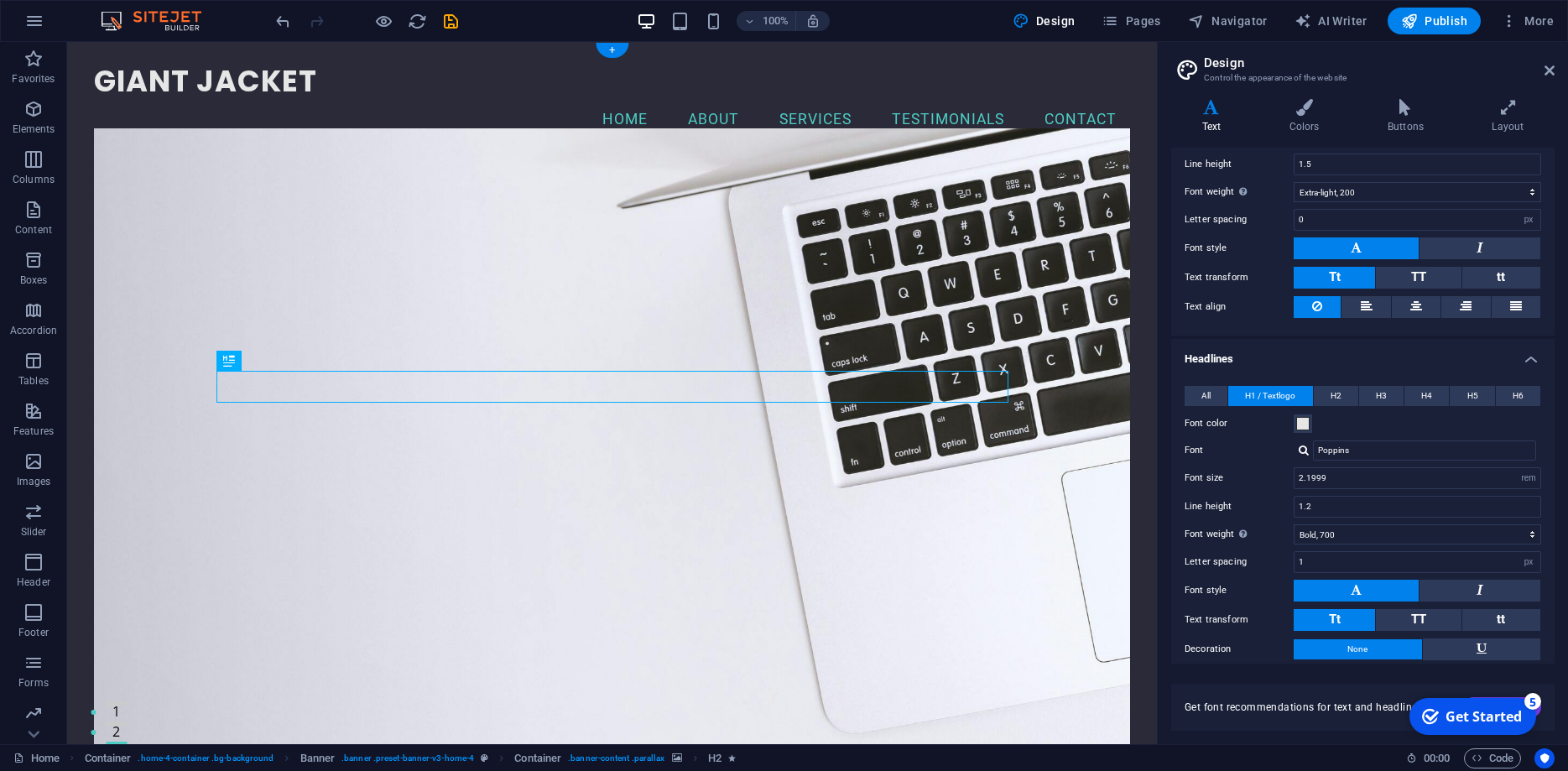
click at [554, 267] on figure at bounding box center [611, 448] width 1035 height 639
click at [272, 362] on icon at bounding box center [271, 361] width 9 height 18
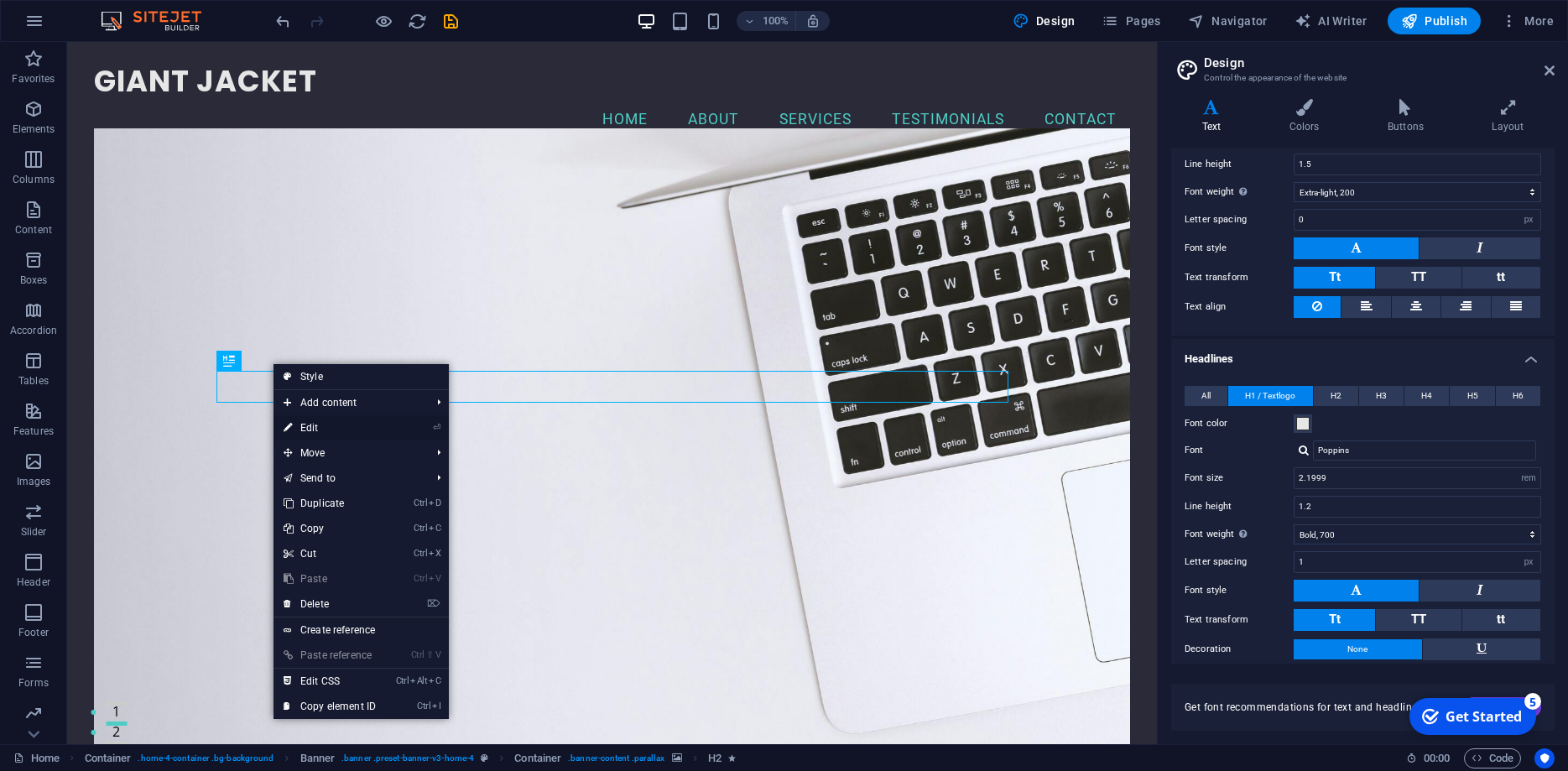
click at [326, 427] on link "⏎ Edit" at bounding box center [330, 428] width 113 height 25
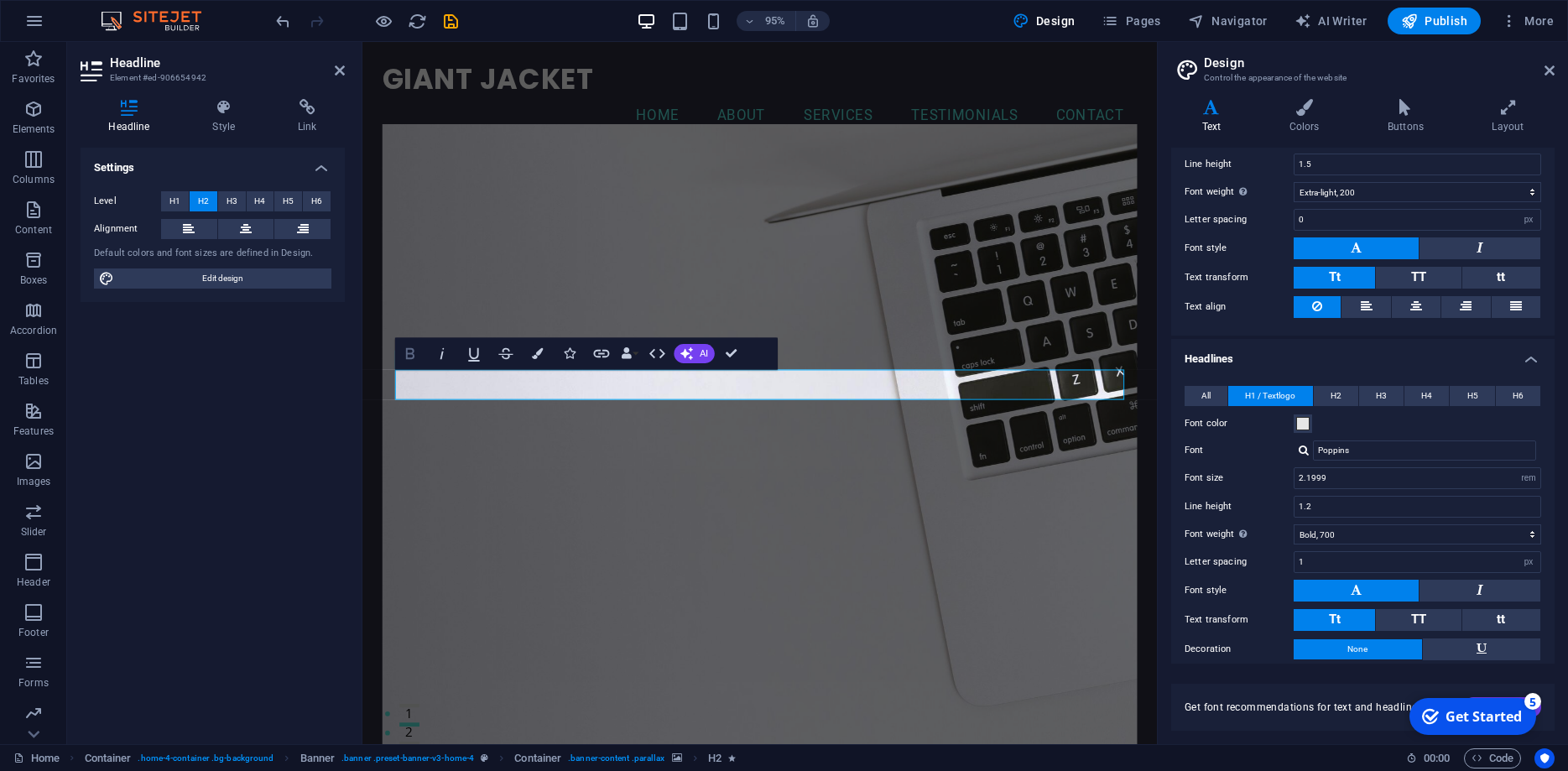
click at [419, 353] on icon "button" at bounding box center [410, 353] width 19 height 19
click at [414, 355] on icon "button" at bounding box center [410, 353] width 8 height 11
click at [729, 277] on figure at bounding box center [780, 465] width 795 height 673
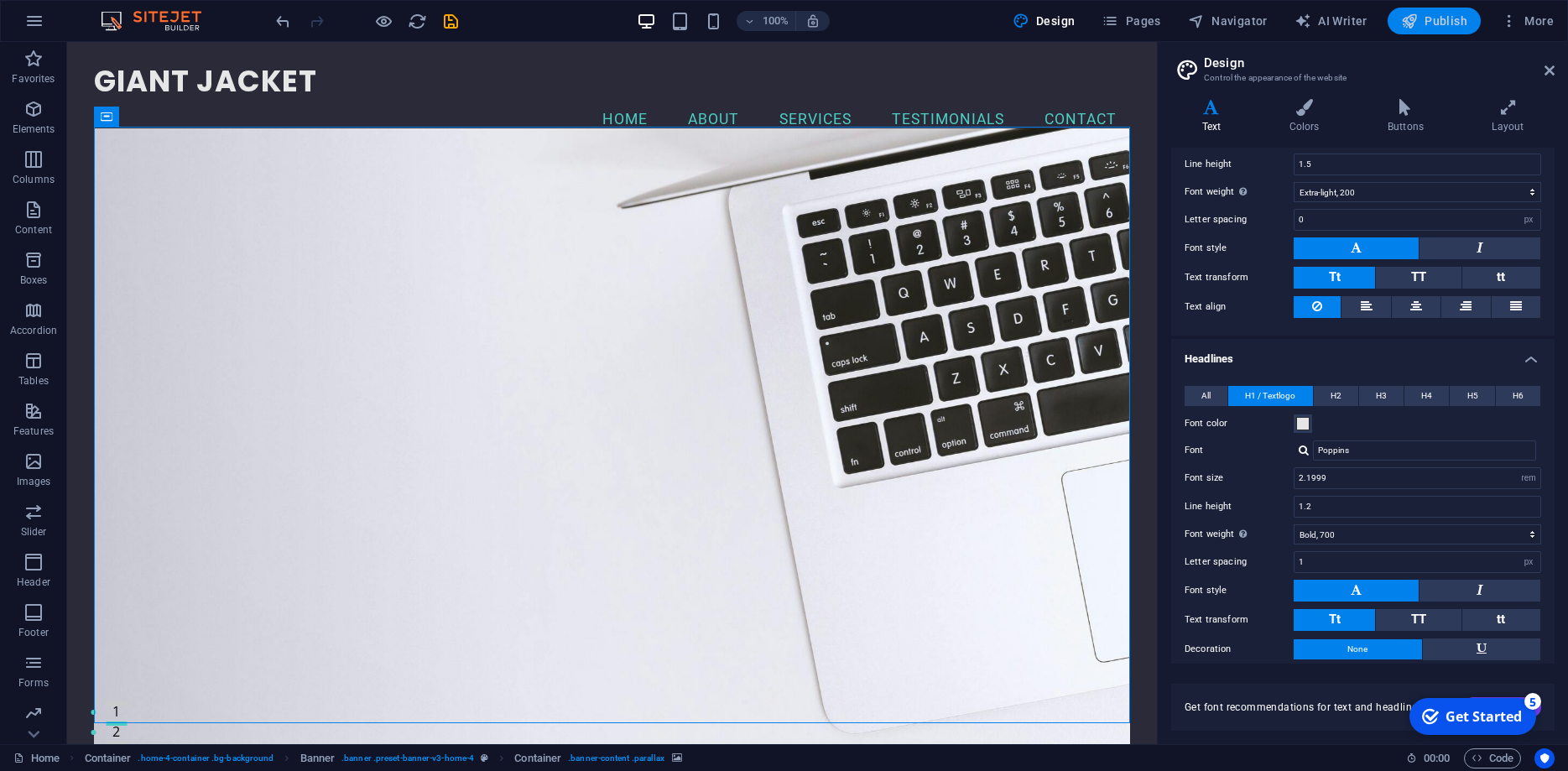
click at [1427, 23] on span "Publish" at bounding box center [1434, 21] width 66 height 17
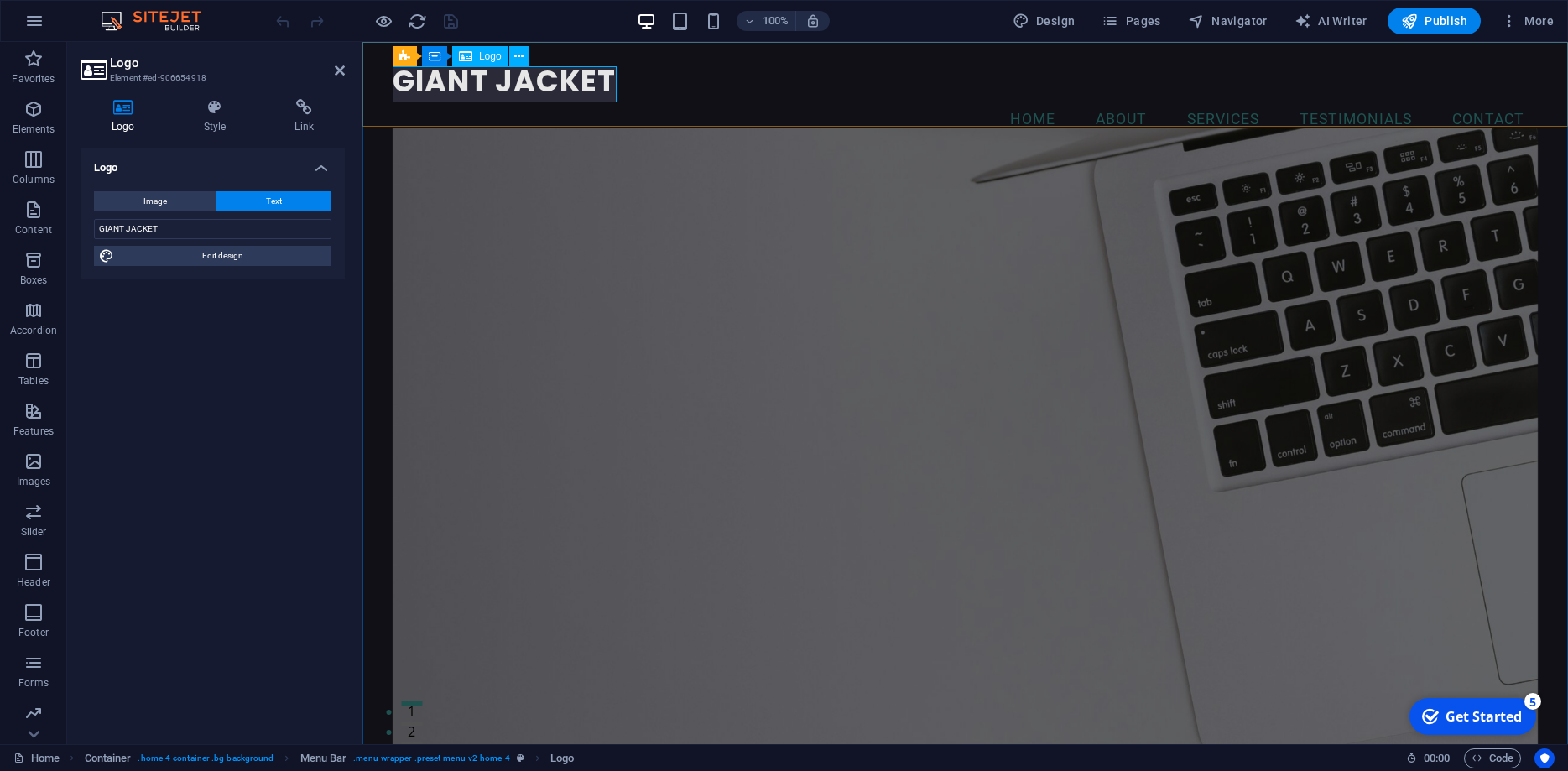
click at [499, 81] on div "GIANT JACKET" at bounding box center [965, 82] width 1145 height 35
drag, startPoint x: 168, startPoint y: 229, endPoint x: 103, endPoint y: 227, distance: 65.0
click at [103, 227] on input "GIANT JACKET" at bounding box center [213, 229] width 237 height 20
drag, startPoint x: 151, startPoint y: 224, endPoint x: -2, endPoint y: 216, distance: 153.2
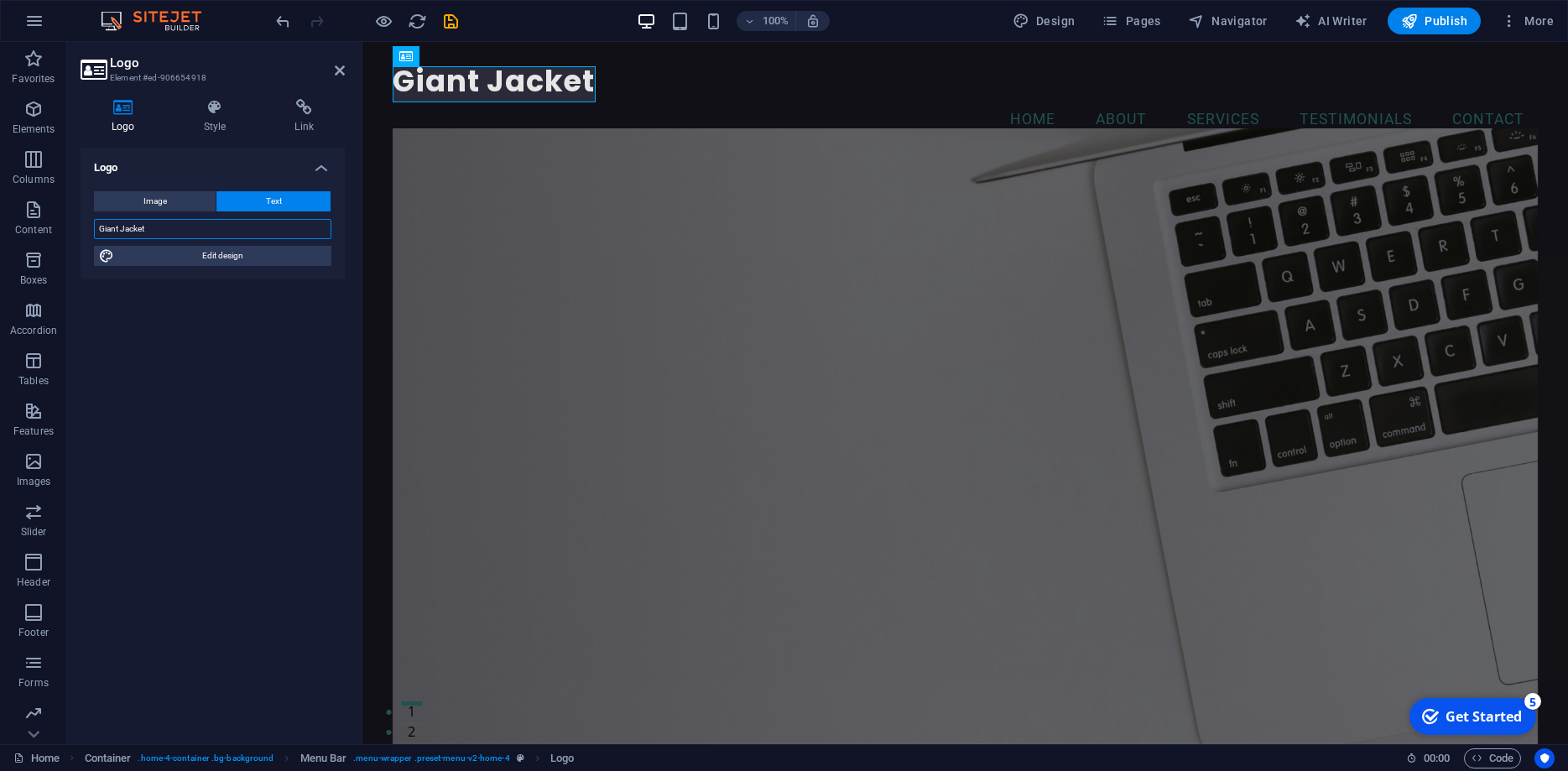
click at [94, 219] on input "Giant Jacket" at bounding box center [213, 229] width 237 height 20
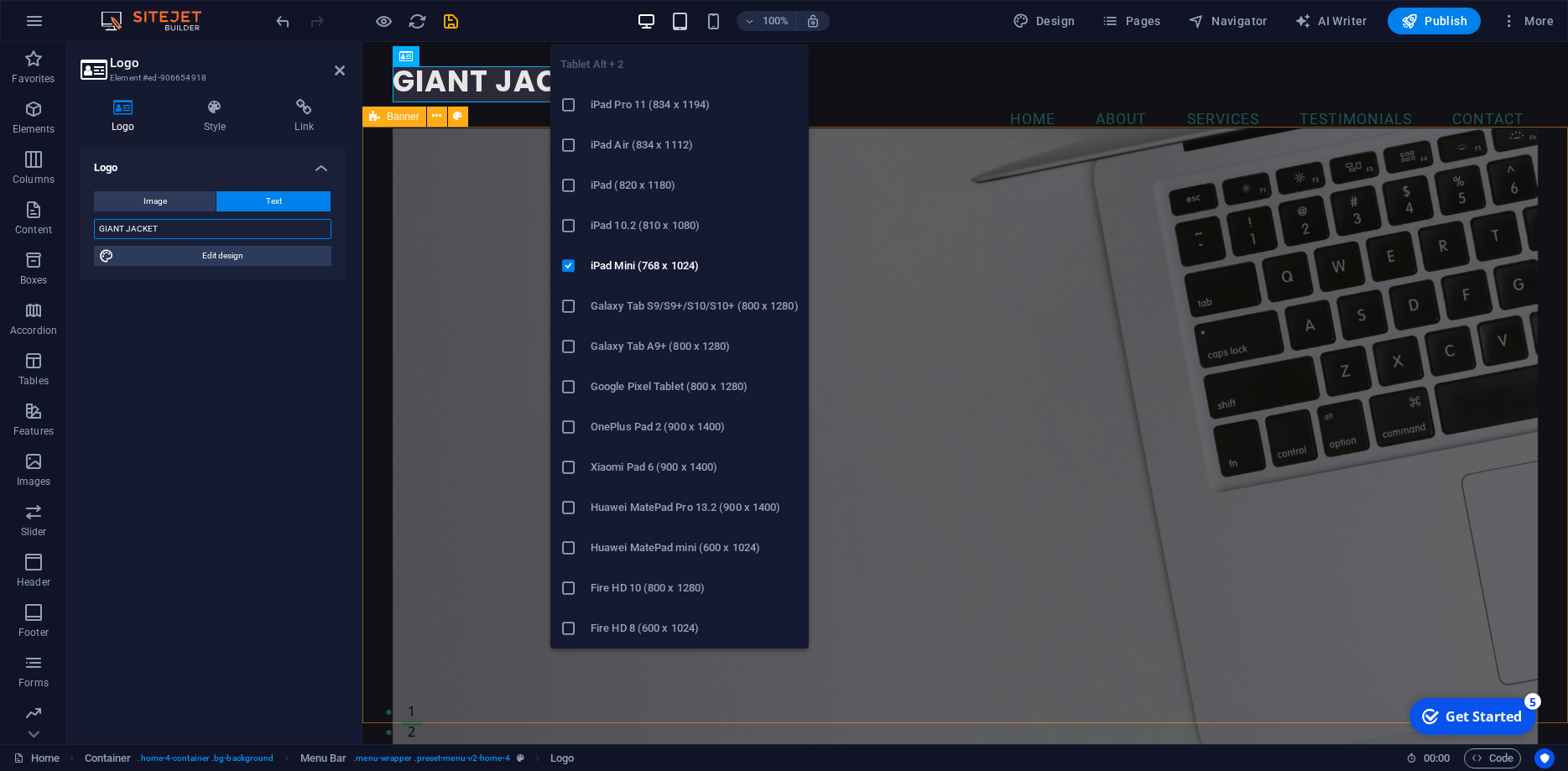
type input "GIANT JACKET"
click at [677, 21] on icon "button" at bounding box center [679, 21] width 19 height 19
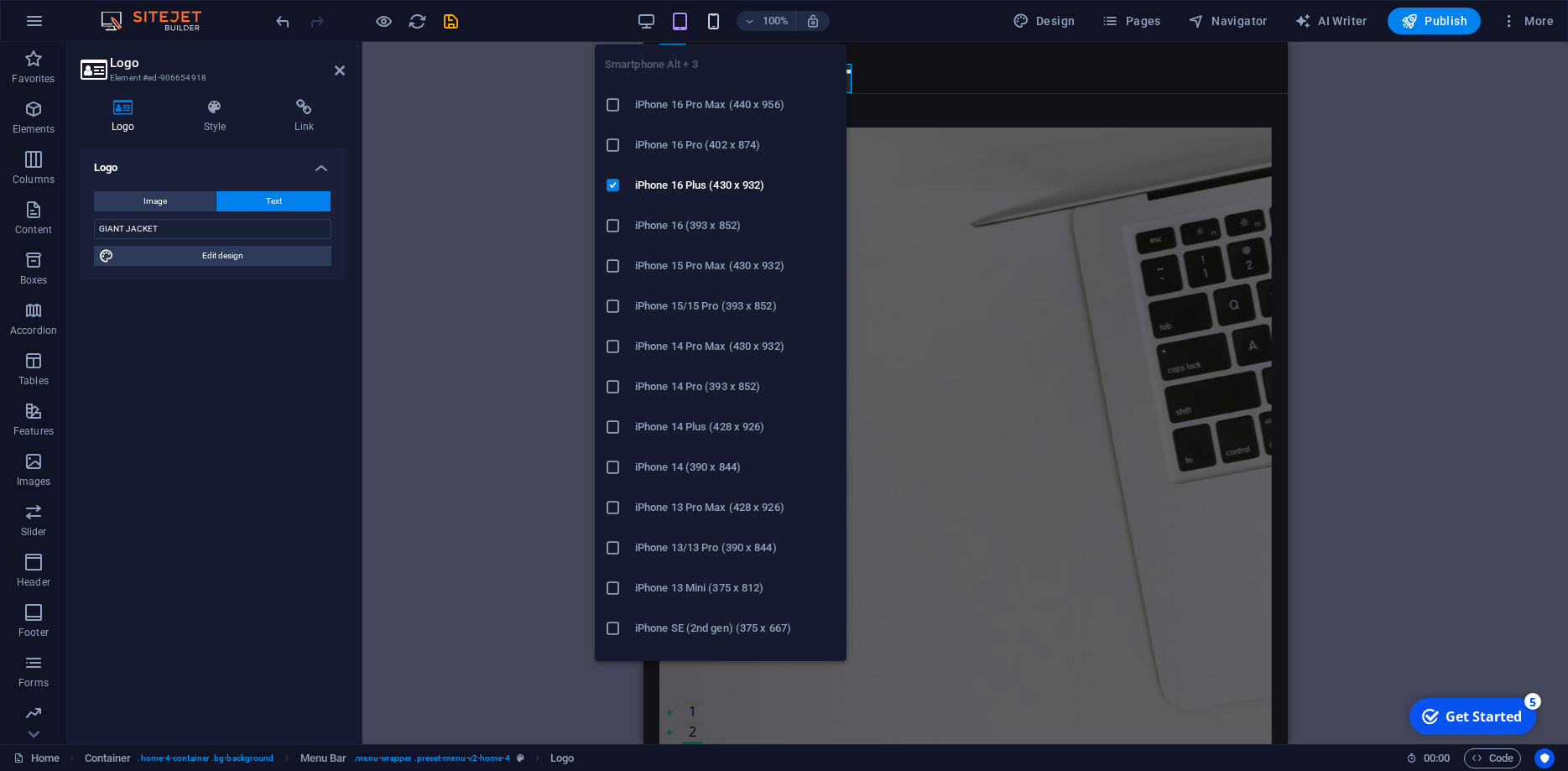
click at [720, 22] on icon "button" at bounding box center [713, 21] width 19 height 19
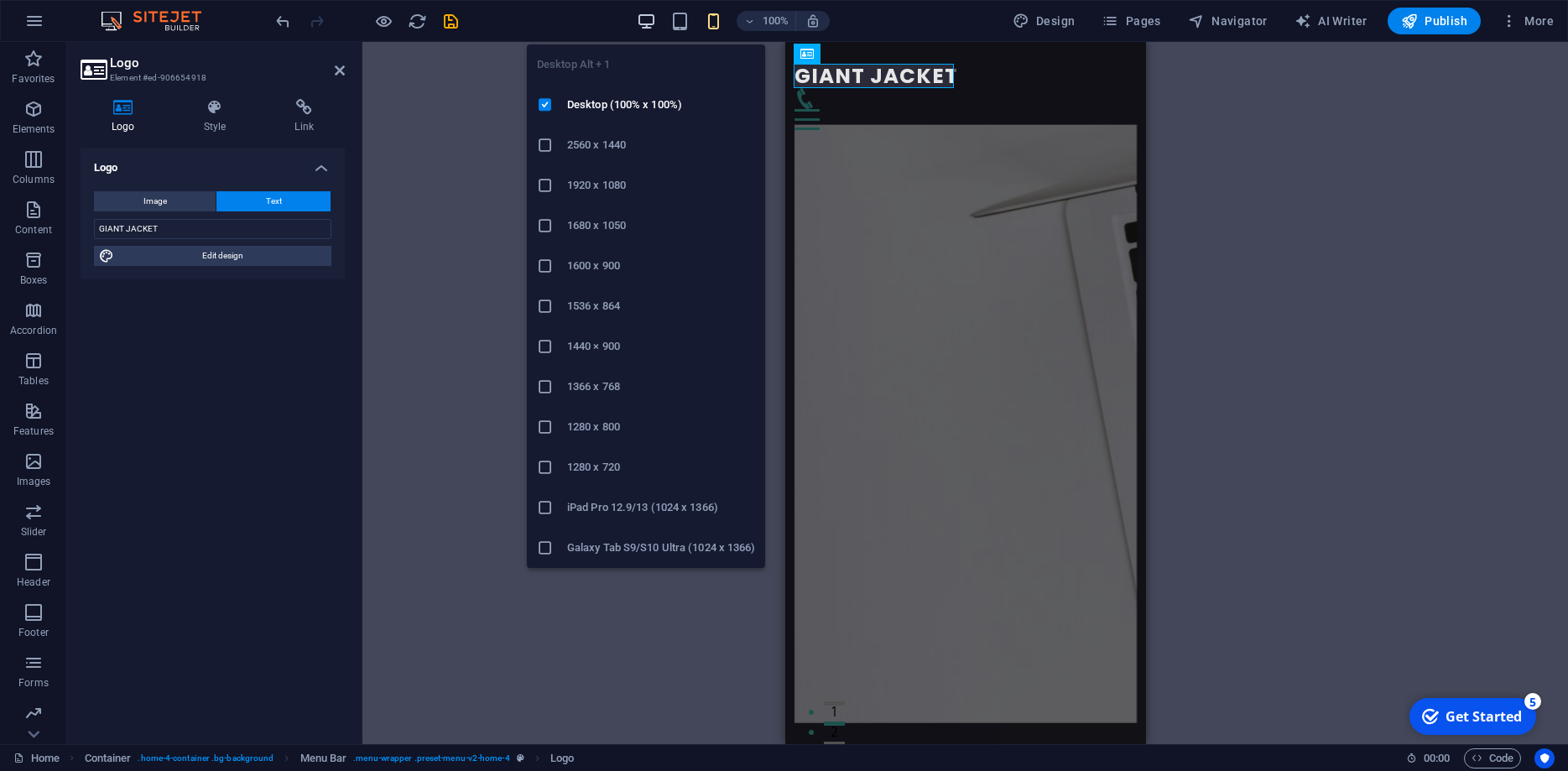
click at [650, 19] on icon "button" at bounding box center [646, 21] width 19 height 19
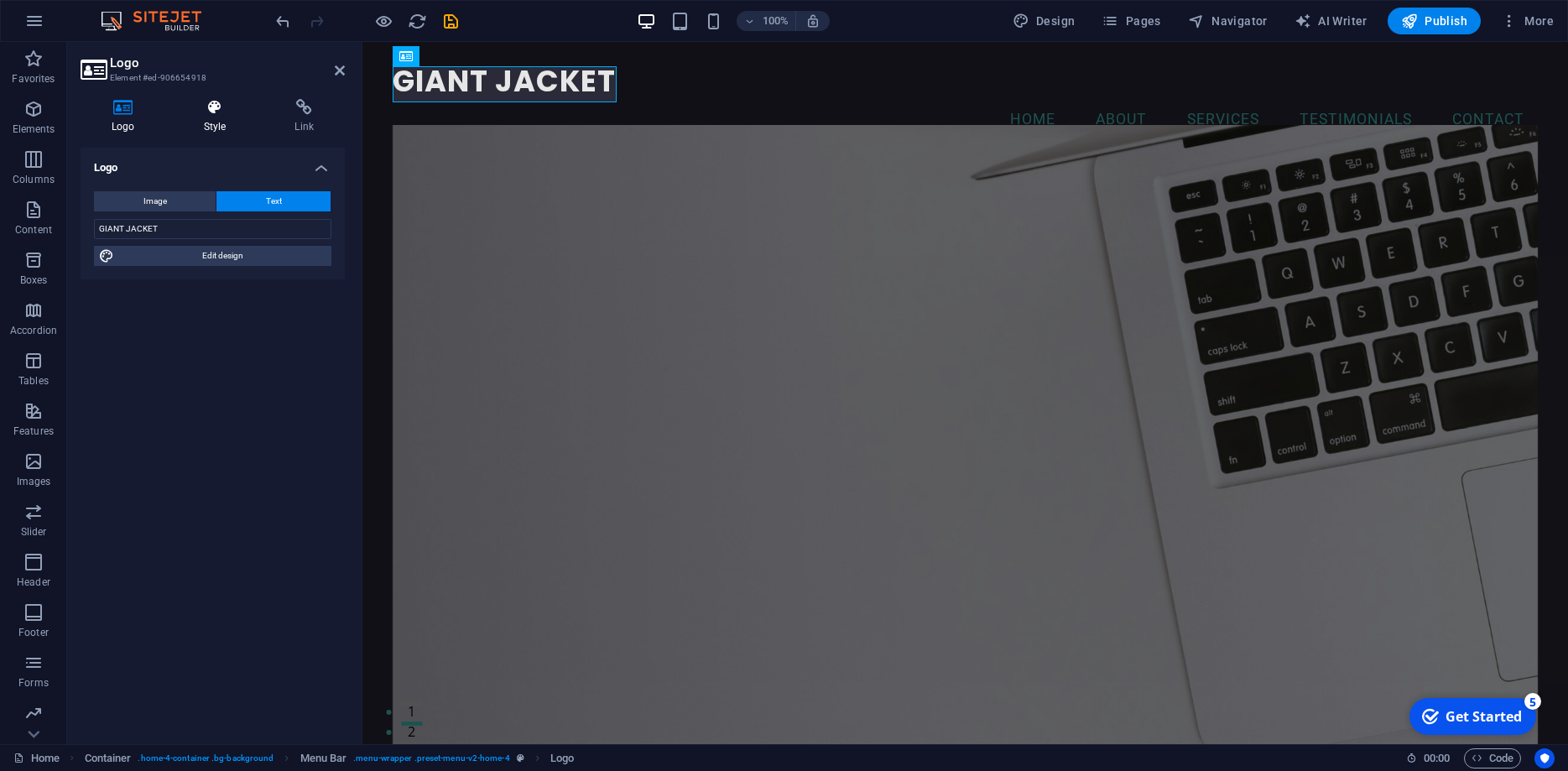
click at [214, 107] on icon at bounding box center [215, 108] width 85 height 17
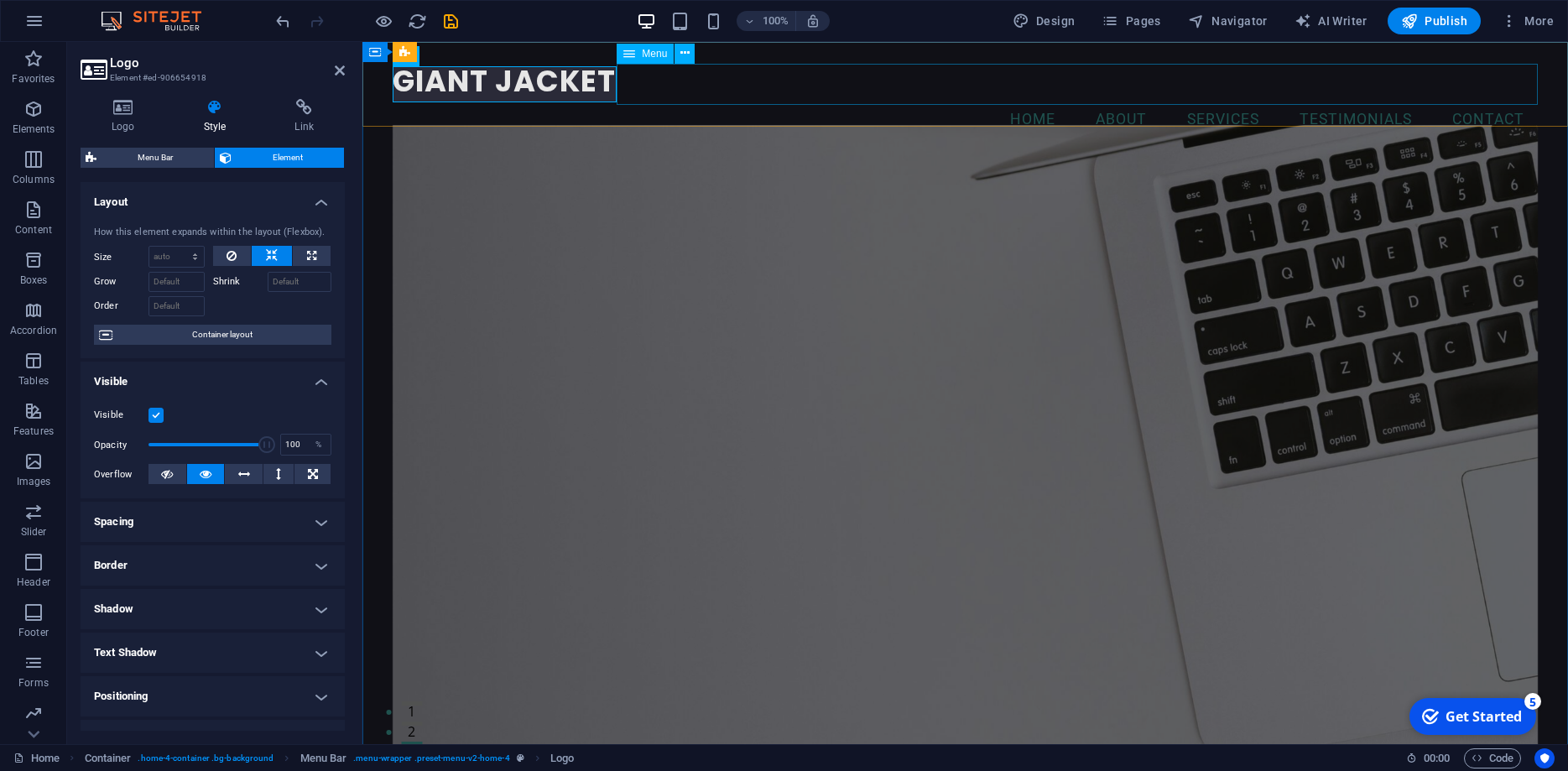
click at [696, 99] on nav "Home About Services Testimonials Contact" at bounding box center [965, 120] width 1145 height 42
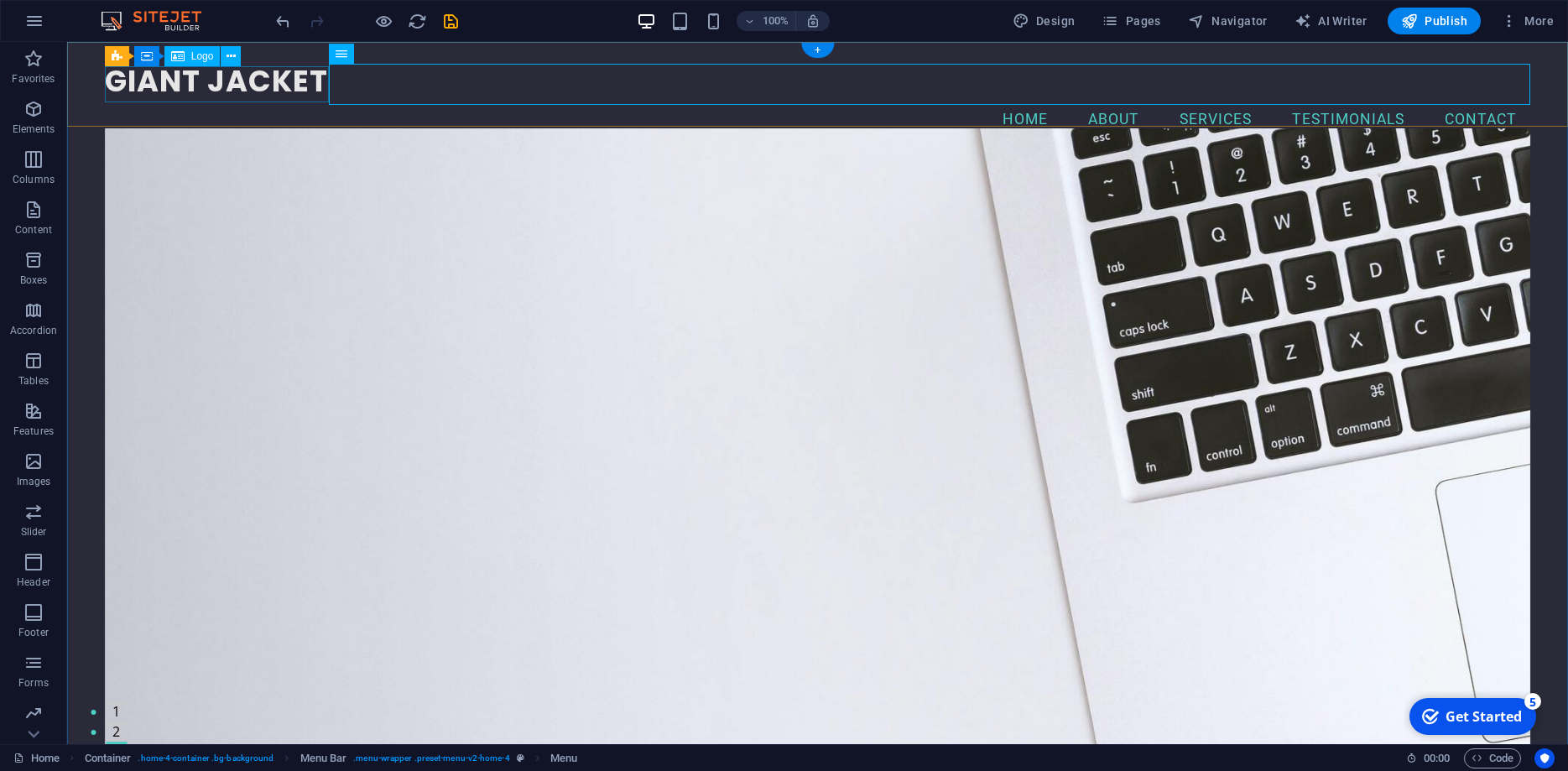
click at [244, 82] on div "GIANT JACKET" at bounding box center [818, 82] width 1426 height 35
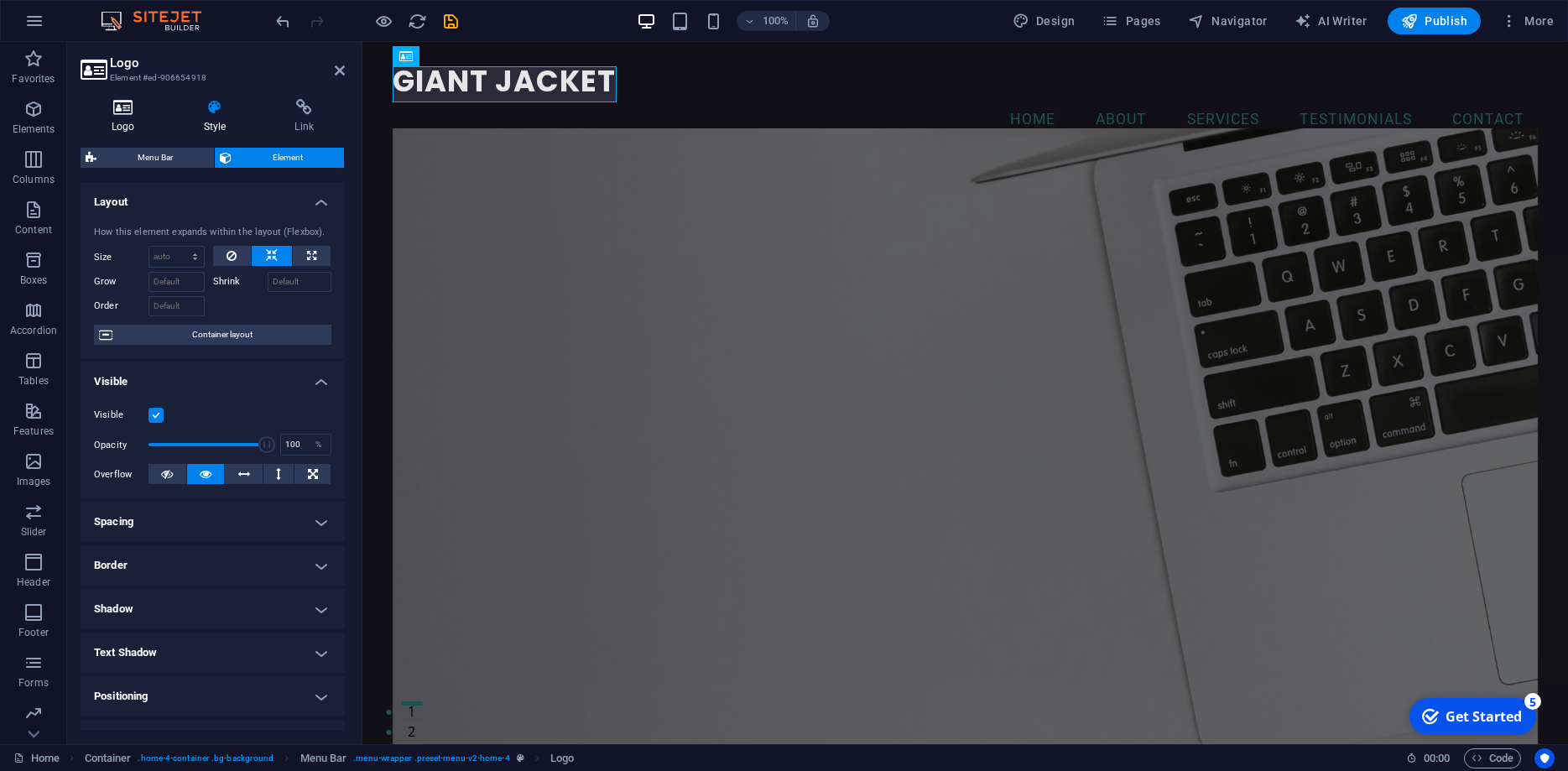
click at [125, 113] on icon at bounding box center [124, 108] width 86 height 17
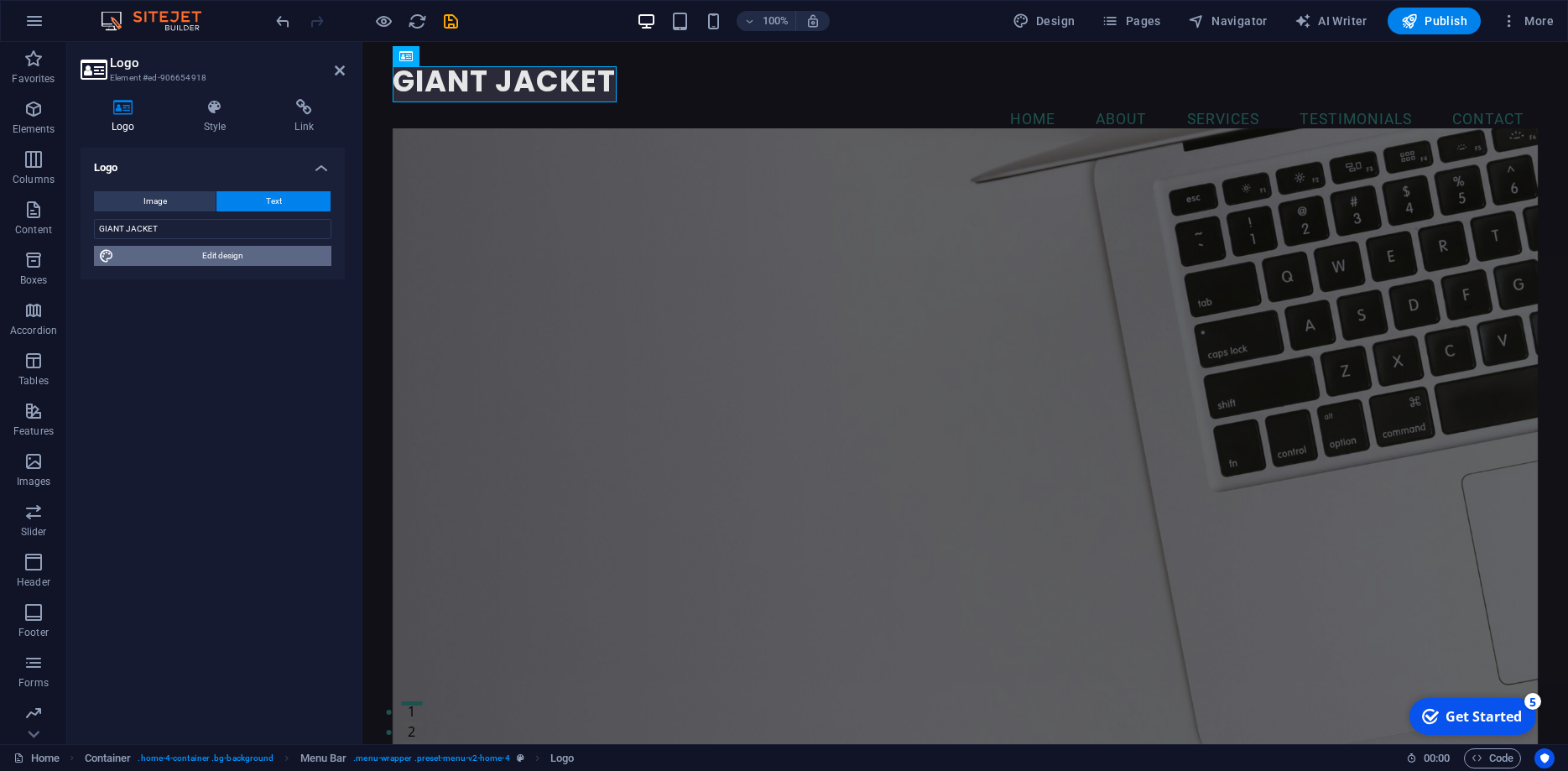
click at [209, 261] on span "Edit design" at bounding box center [223, 256] width 207 height 20
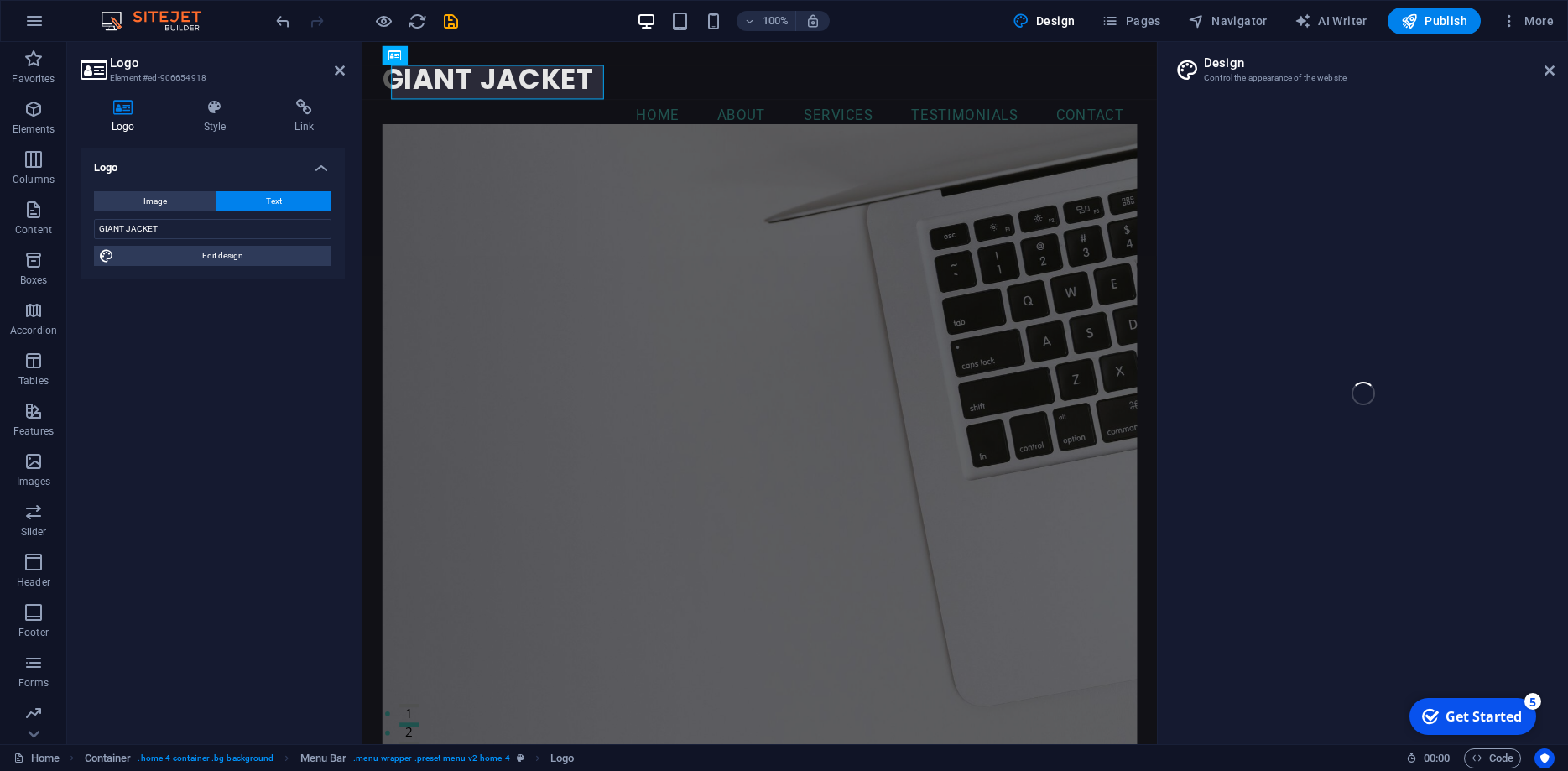
select select "rem"
select select "700"
select select "px"
select select "rem"
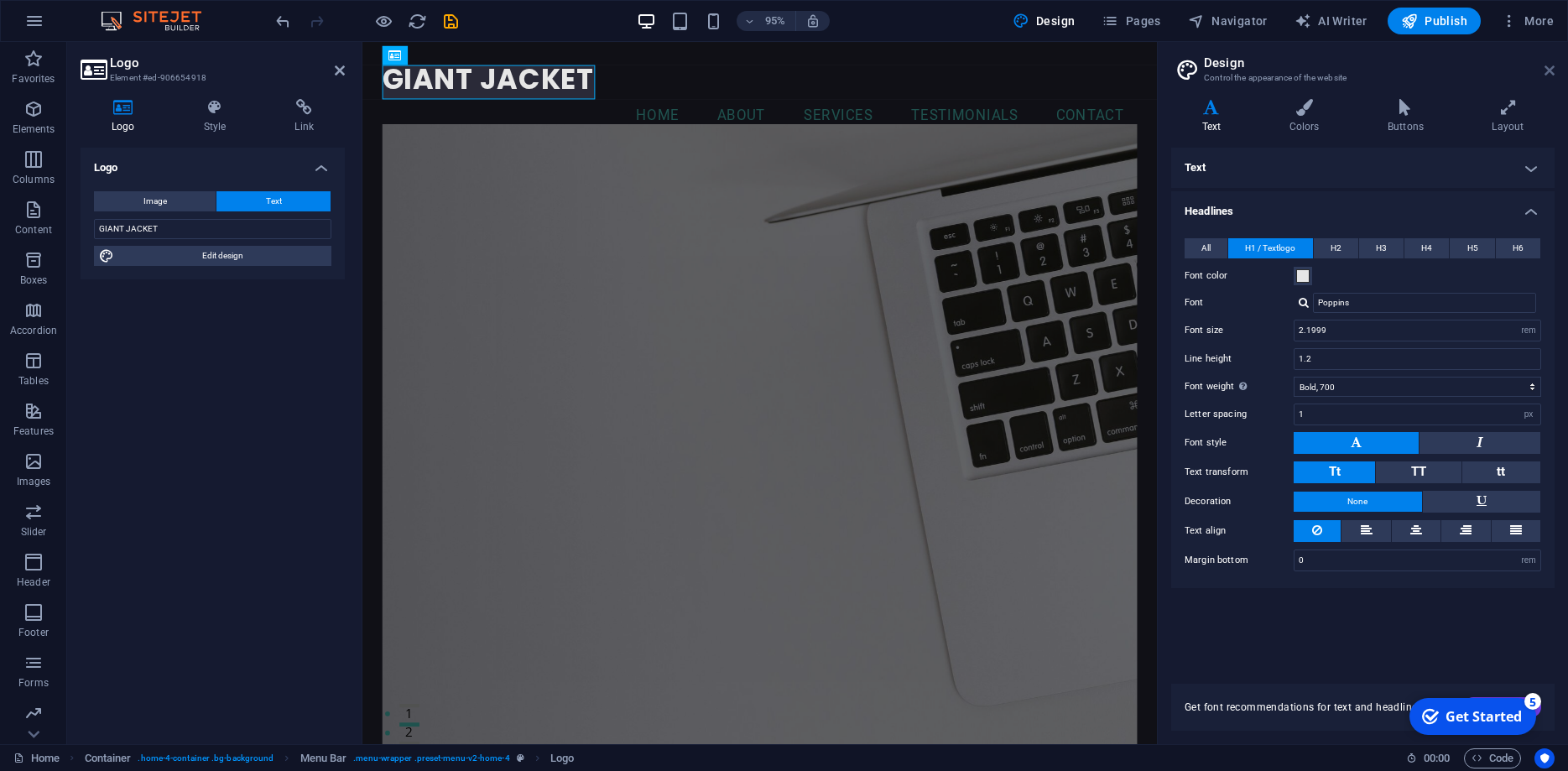
click at [1549, 64] on icon at bounding box center [1550, 71] width 10 height 13
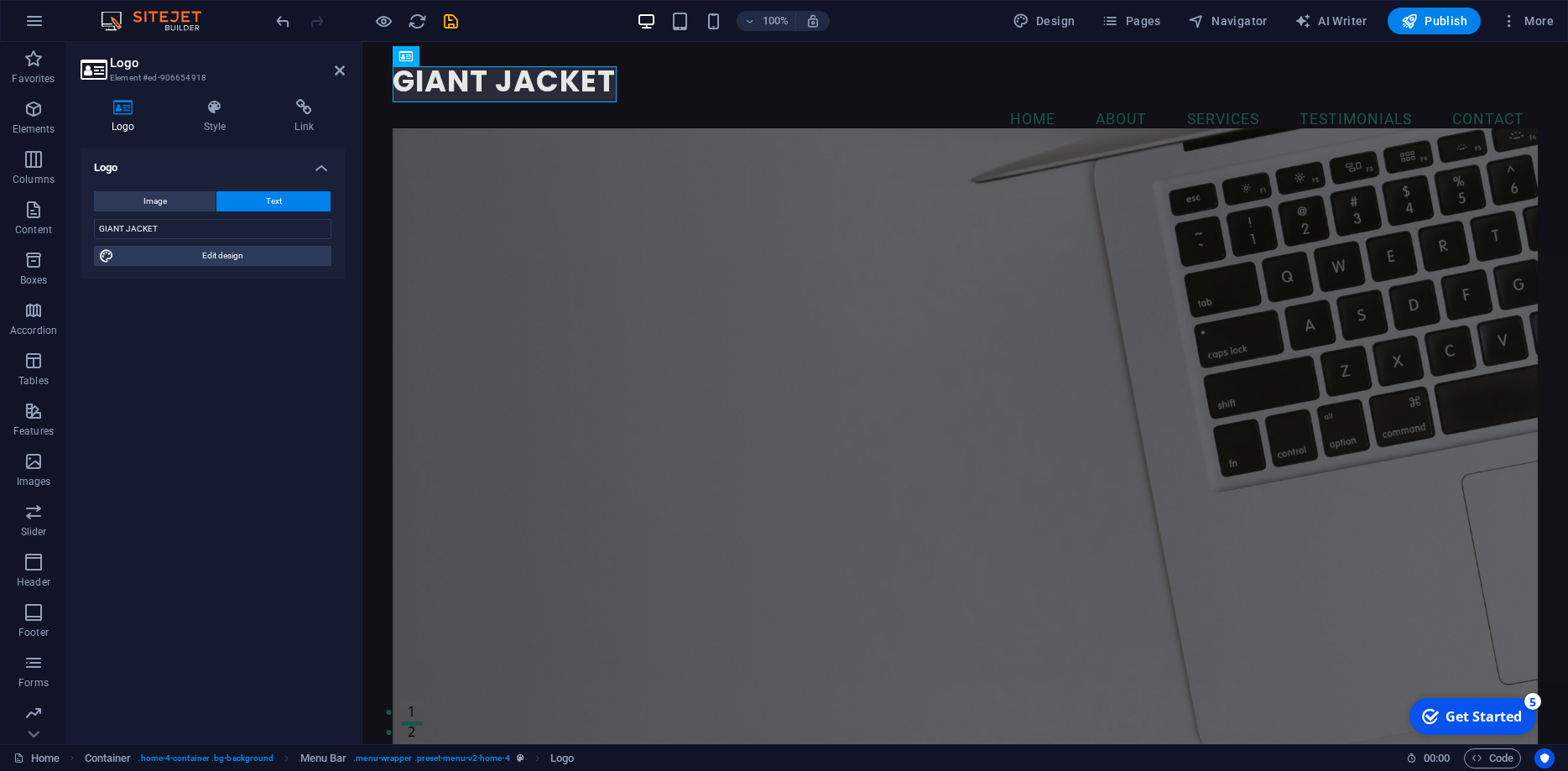
click at [708, 256] on figure at bounding box center [965, 448] width 1145 height 639
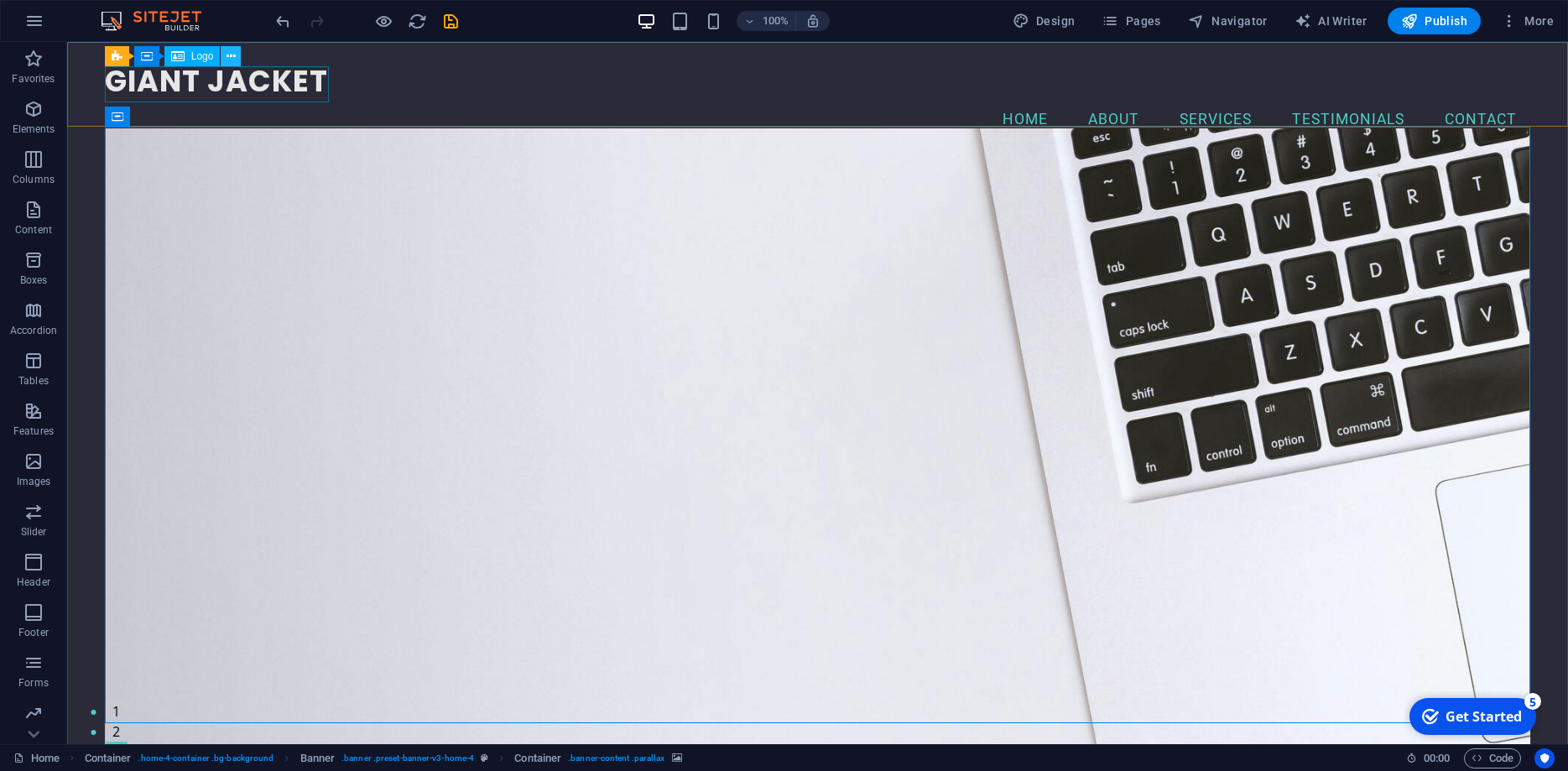
click at [231, 58] on icon at bounding box center [230, 56] width 9 height 18
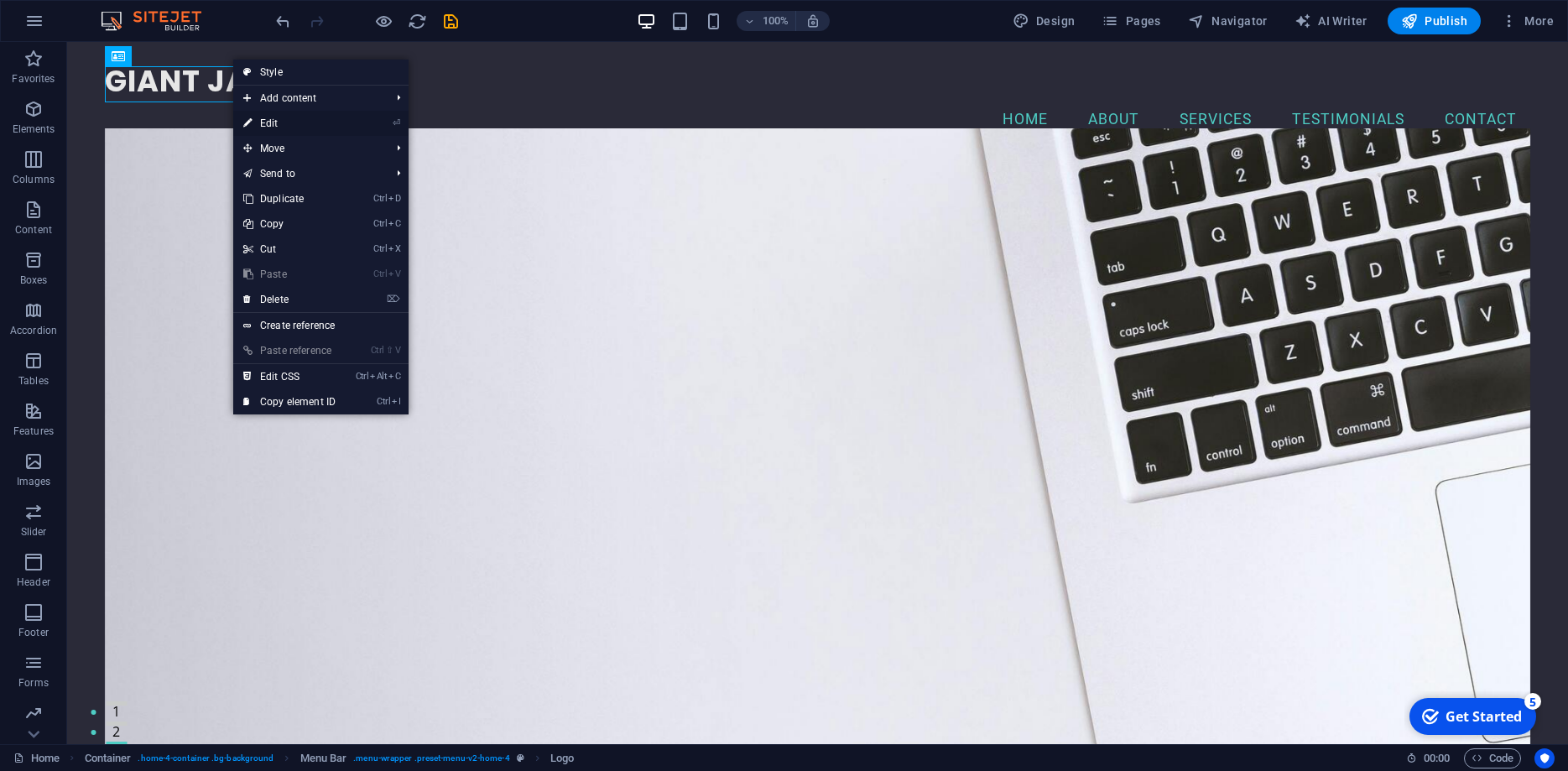
click at [278, 122] on link "⏎ Edit" at bounding box center [289, 124] width 113 height 25
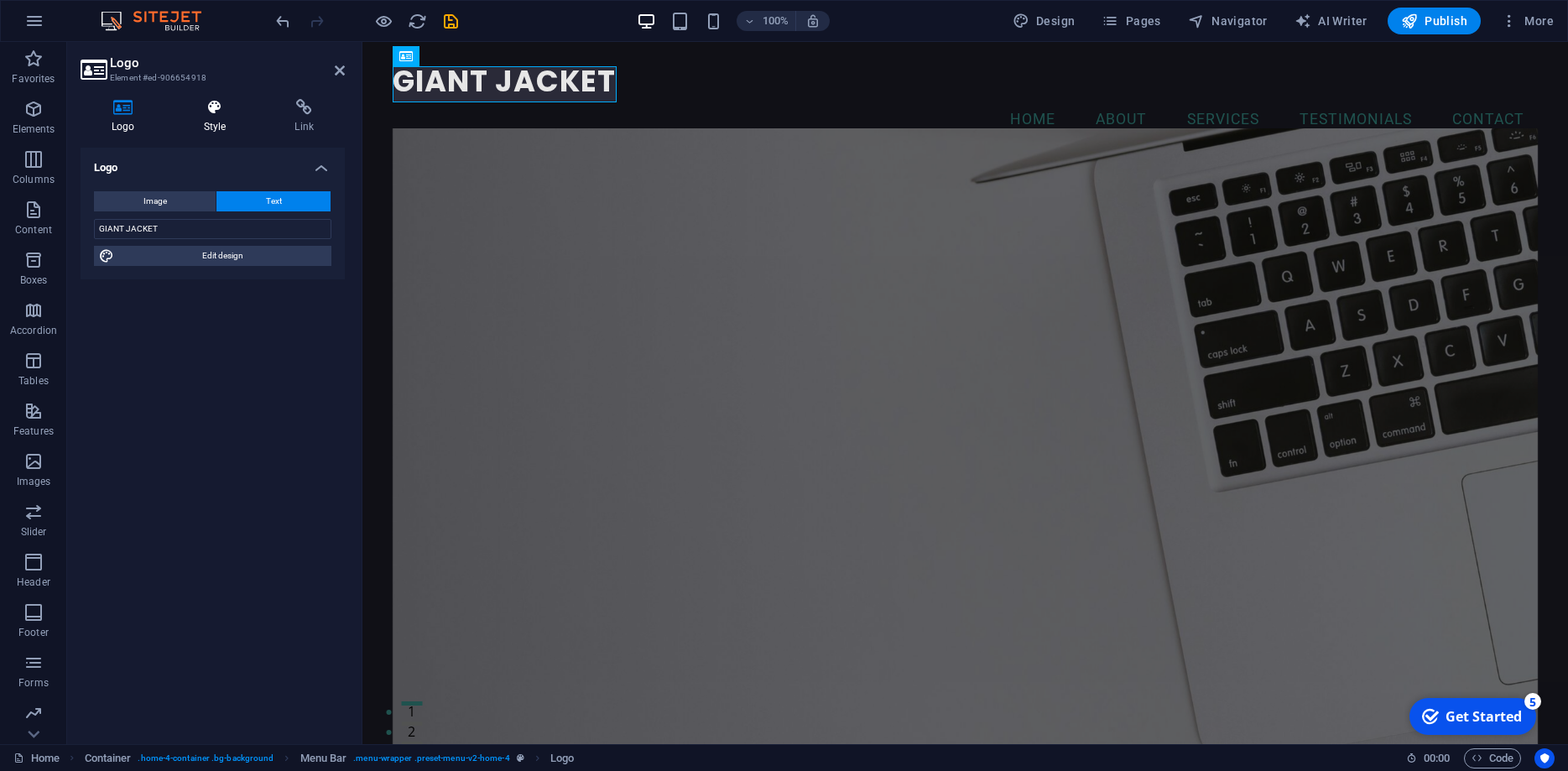
click at [219, 109] on icon at bounding box center [215, 108] width 85 height 17
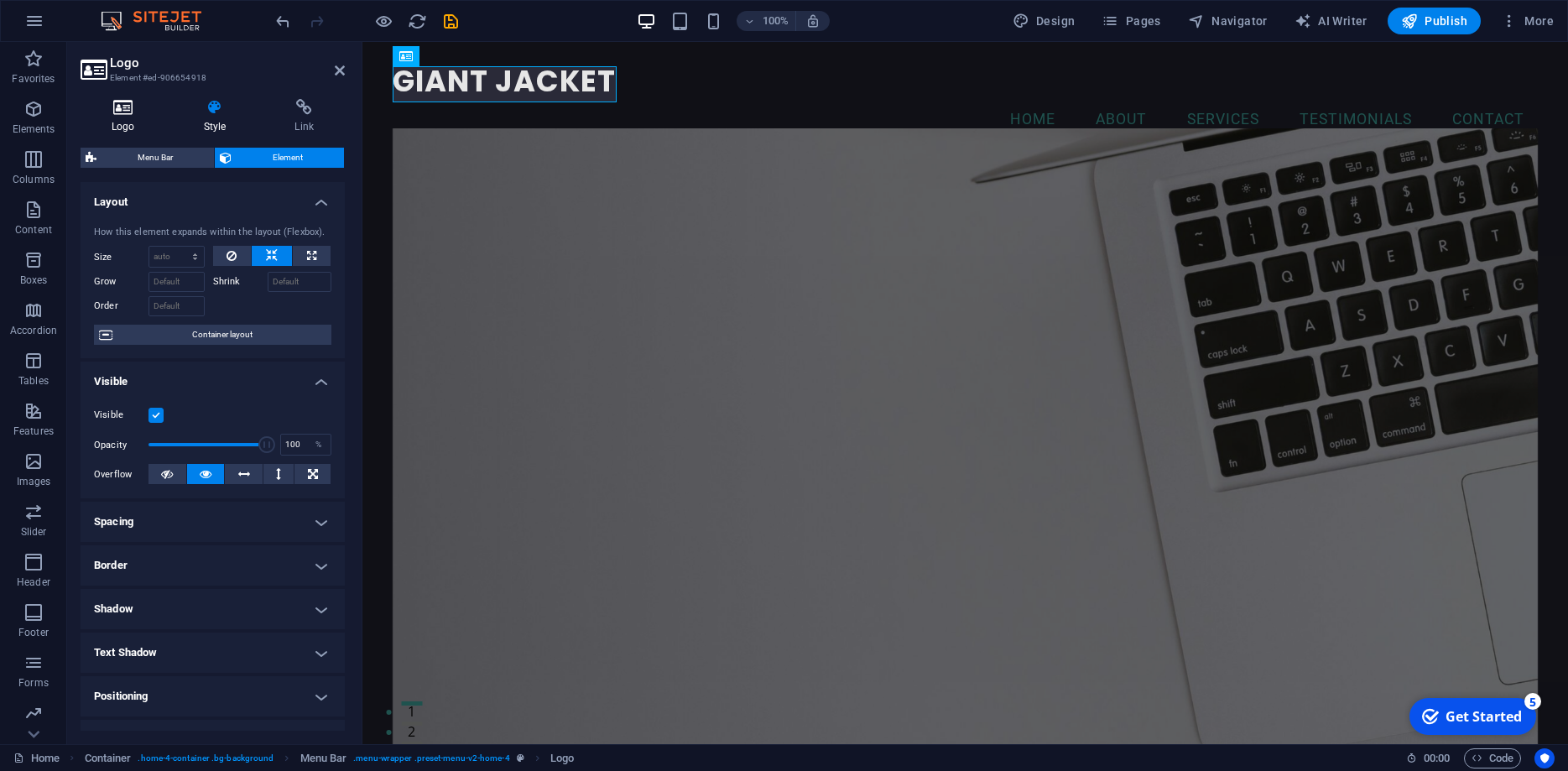
click at [133, 114] on icon at bounding box center [124, 108] width 86 height 17
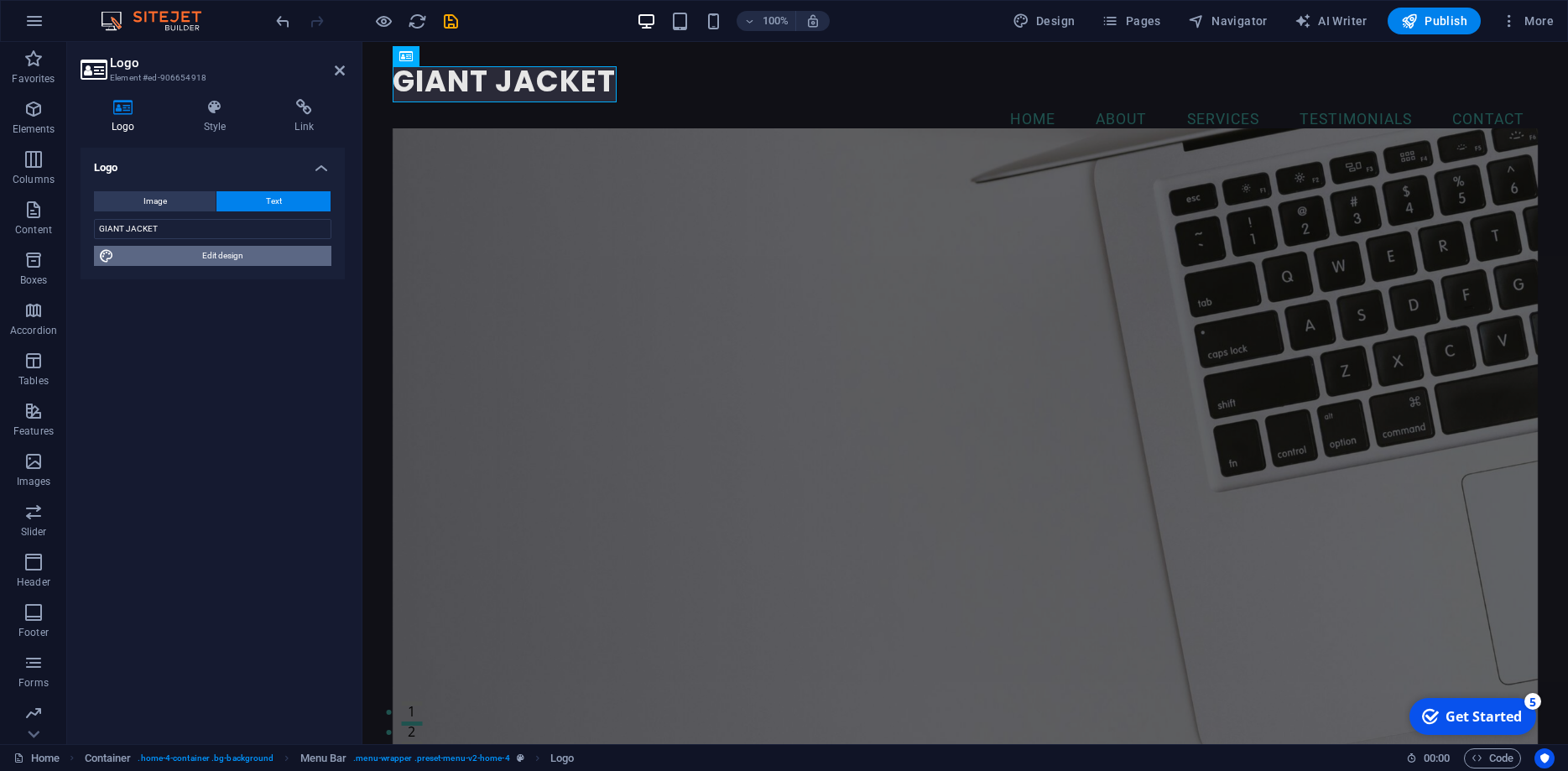
click at [188, 255] on span "Edit design" at bounding box center [223, 256] width 207 height 20
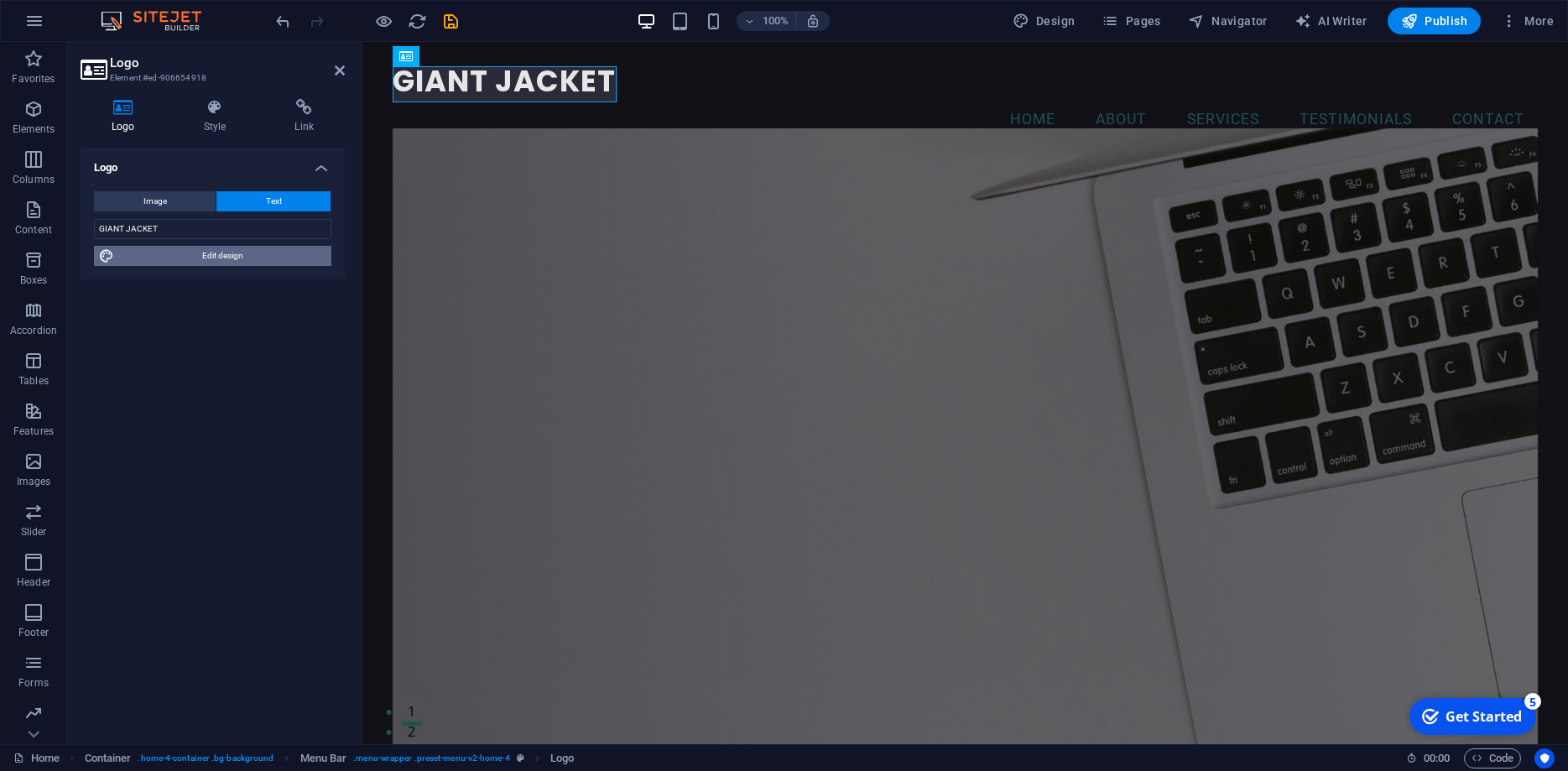
select select "rem"
select select "700"
select select "px"
select select "rem"
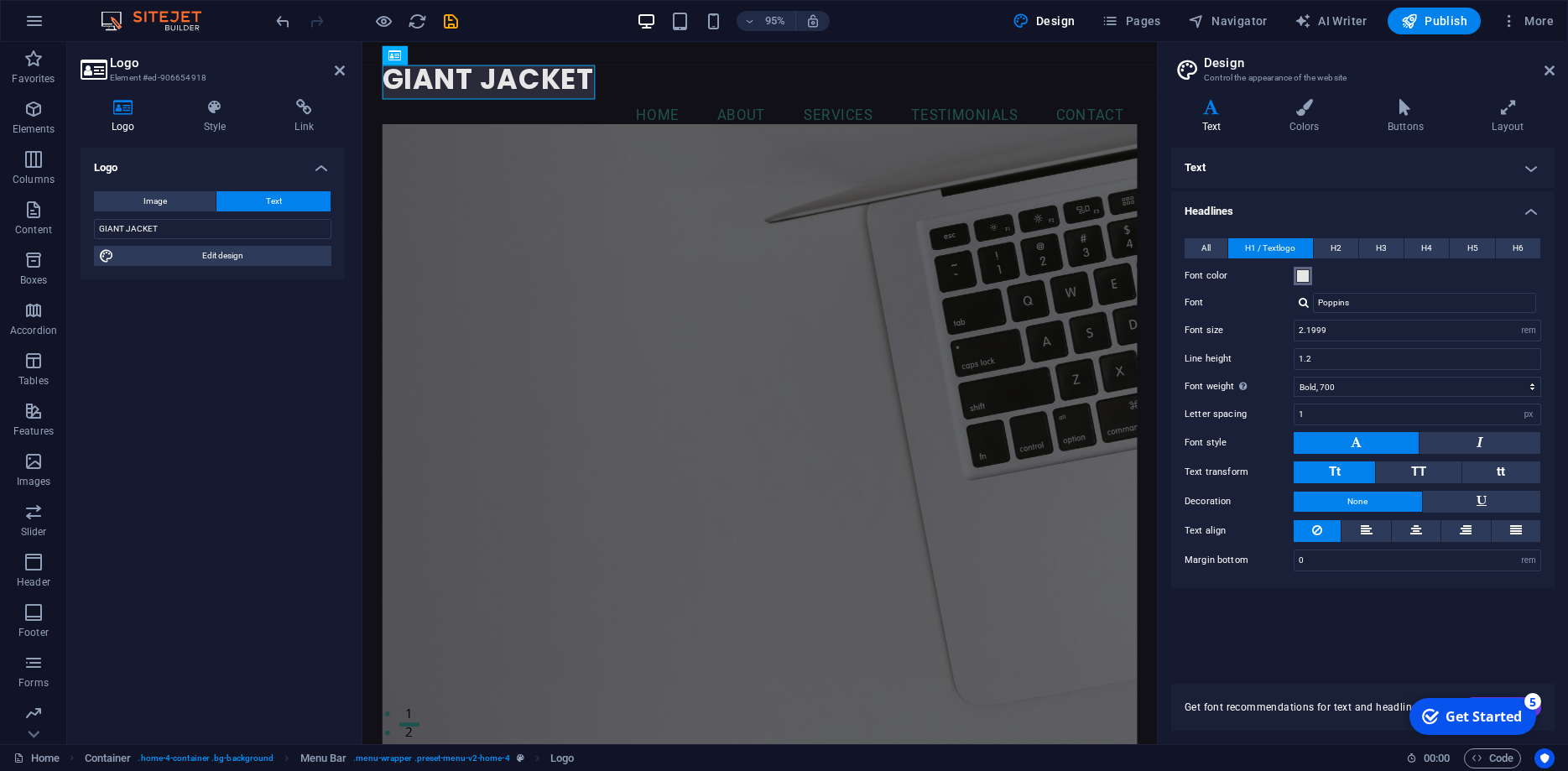
click at [1301, 274] on span at bounding box center [1303, 276] width 13 height 13
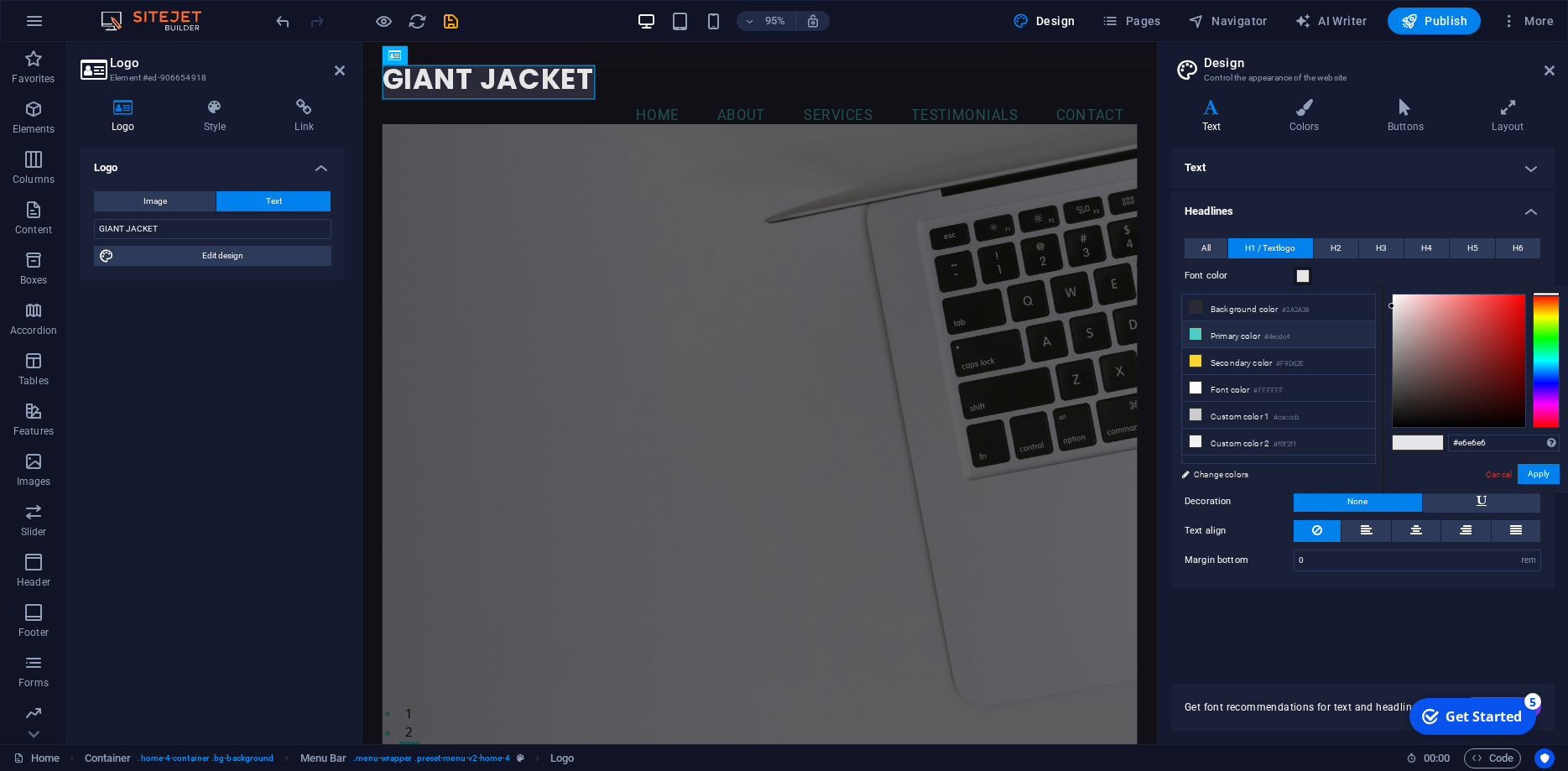
click at [1208, 334] on li "Primary color #4ecdc4" at bounding box center [1279, 335] width 193 height 27
type input "#4ecdc4"
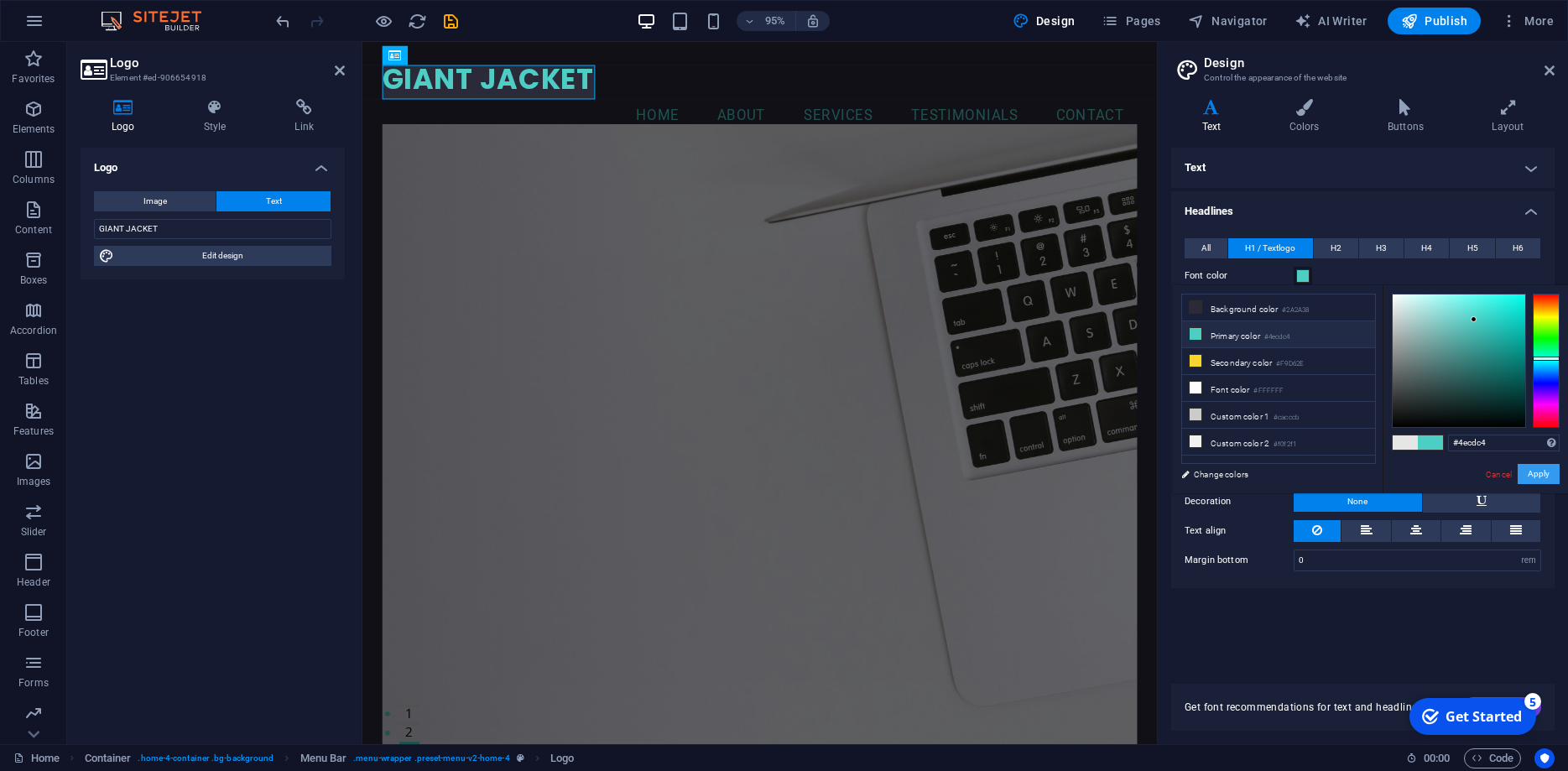
click at [1546, 474] on button "Apply" at bounding box center [1539, 474] width 42 height 20
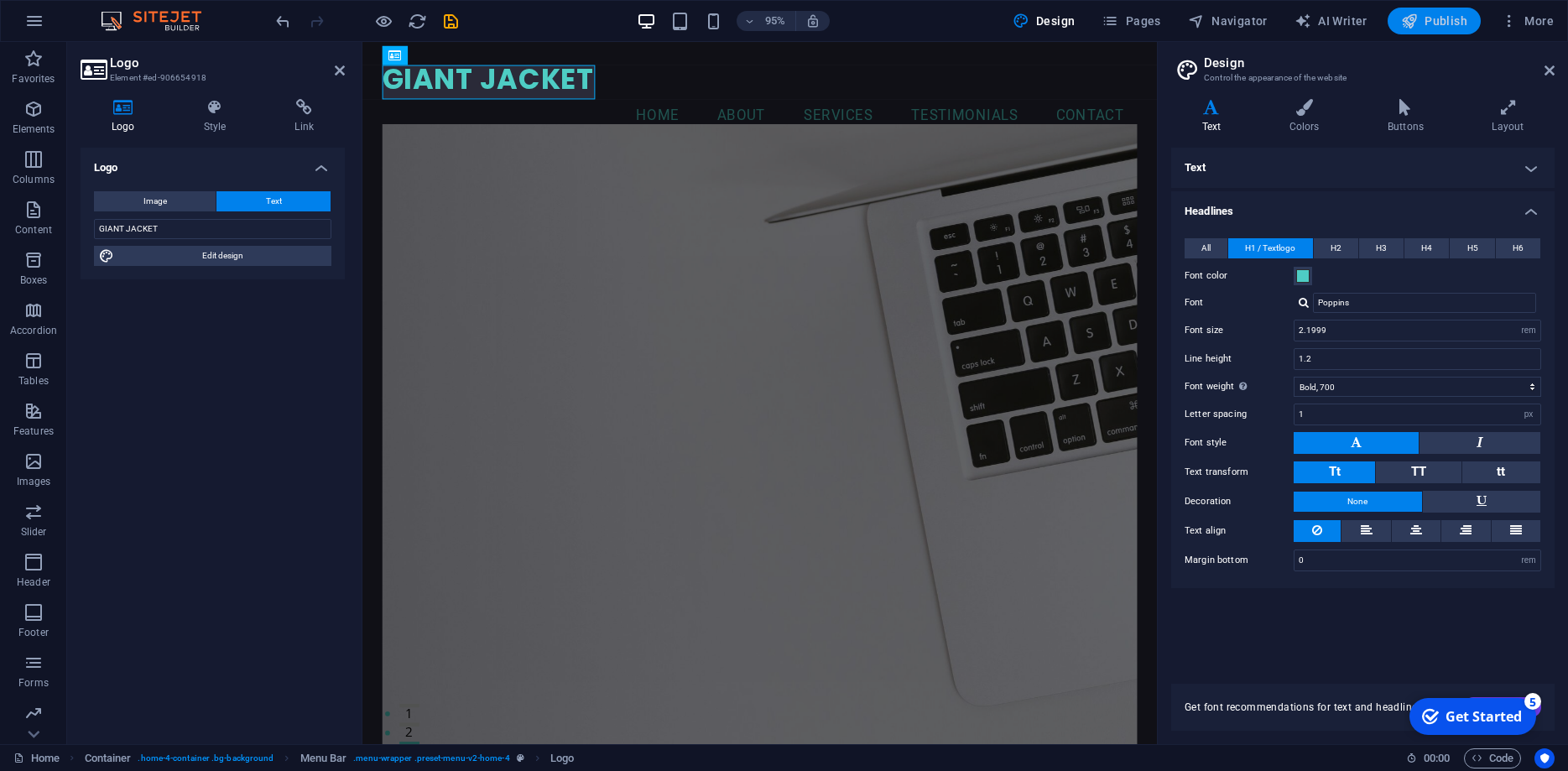
drag, startPoint x: 1415, startPoint y: 13, endPoint x: 610, endPoint y: 157, distance: 817.8
click at [1415, 13] on icon "button" at bounding box center [1410, 21] width 17 height 17
